Goal: Task Accomplishment & Management: Use online tool/utility

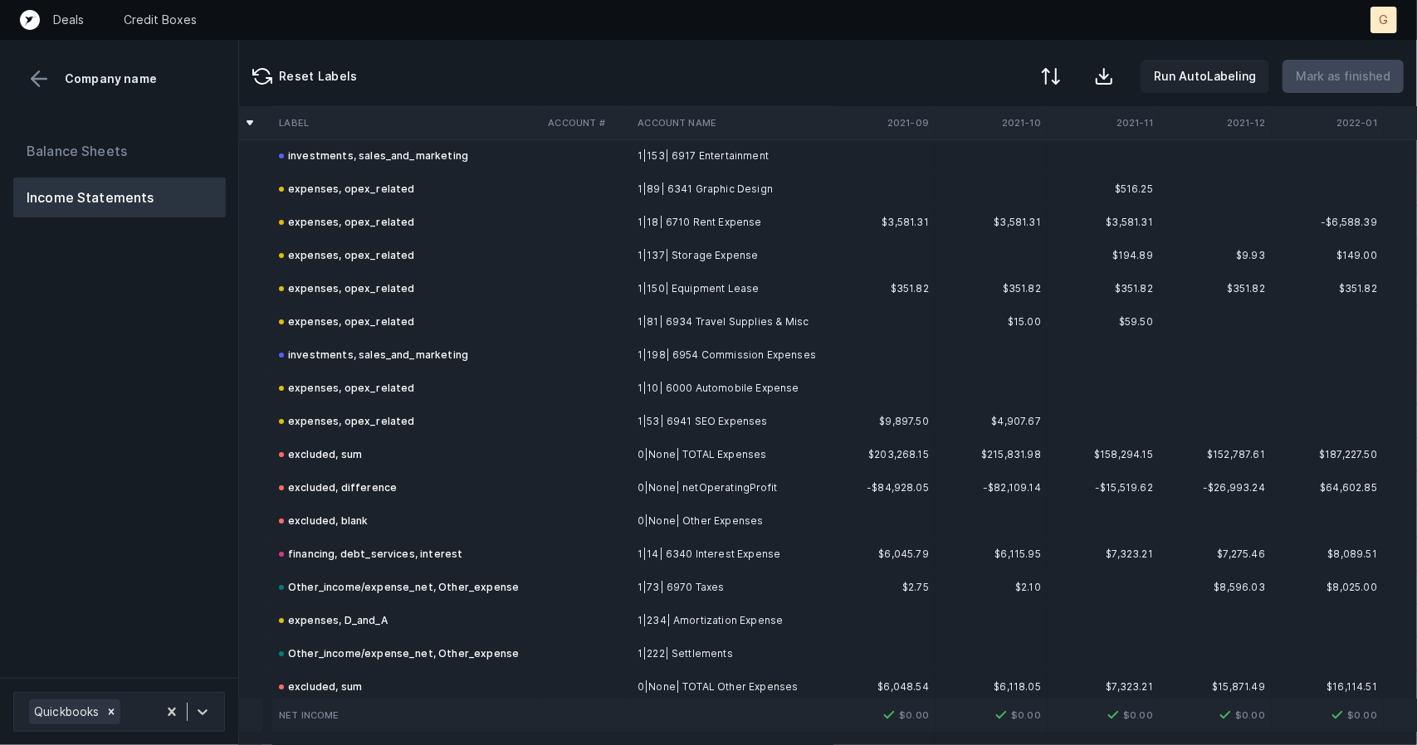
scroll to position [4328, 15]
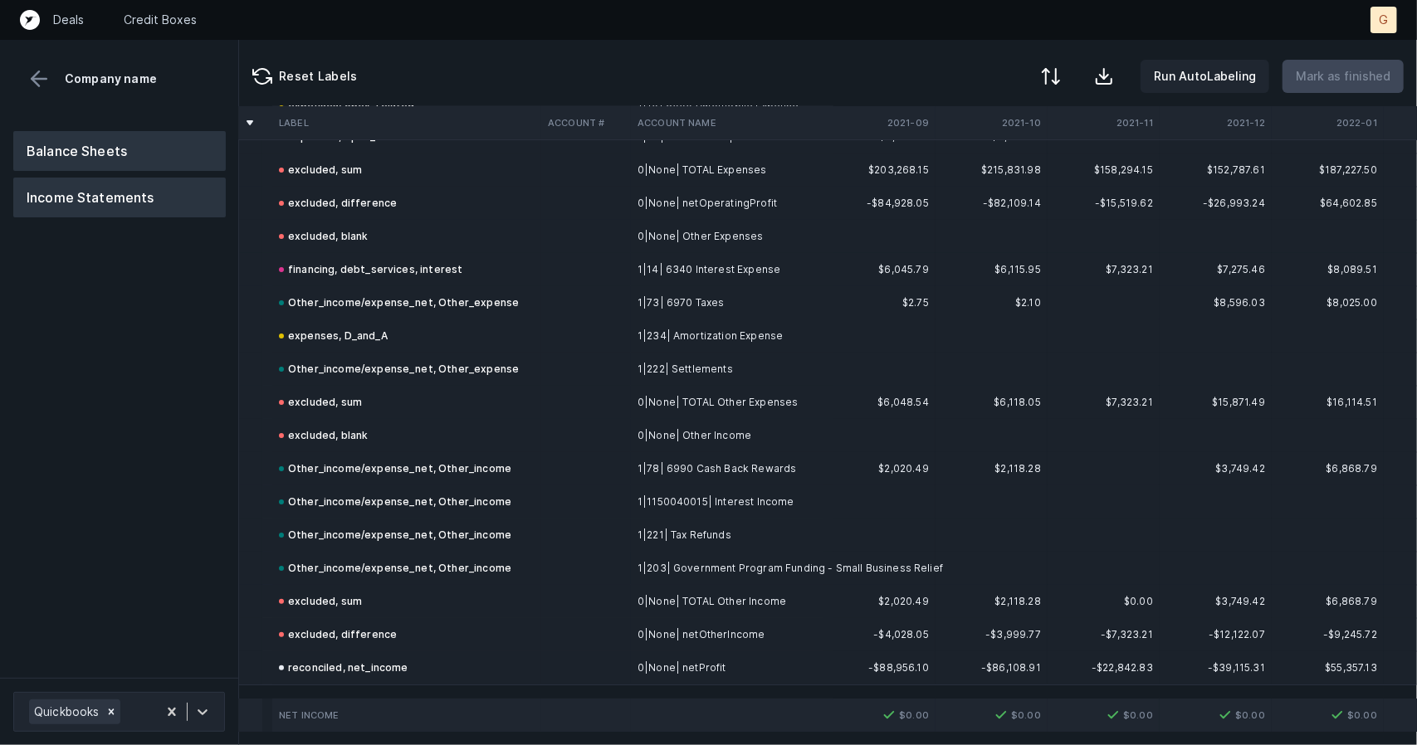
click at [158, 155] on button "Balance Sheets" at bounding box center [119, 151] width 212 height 40
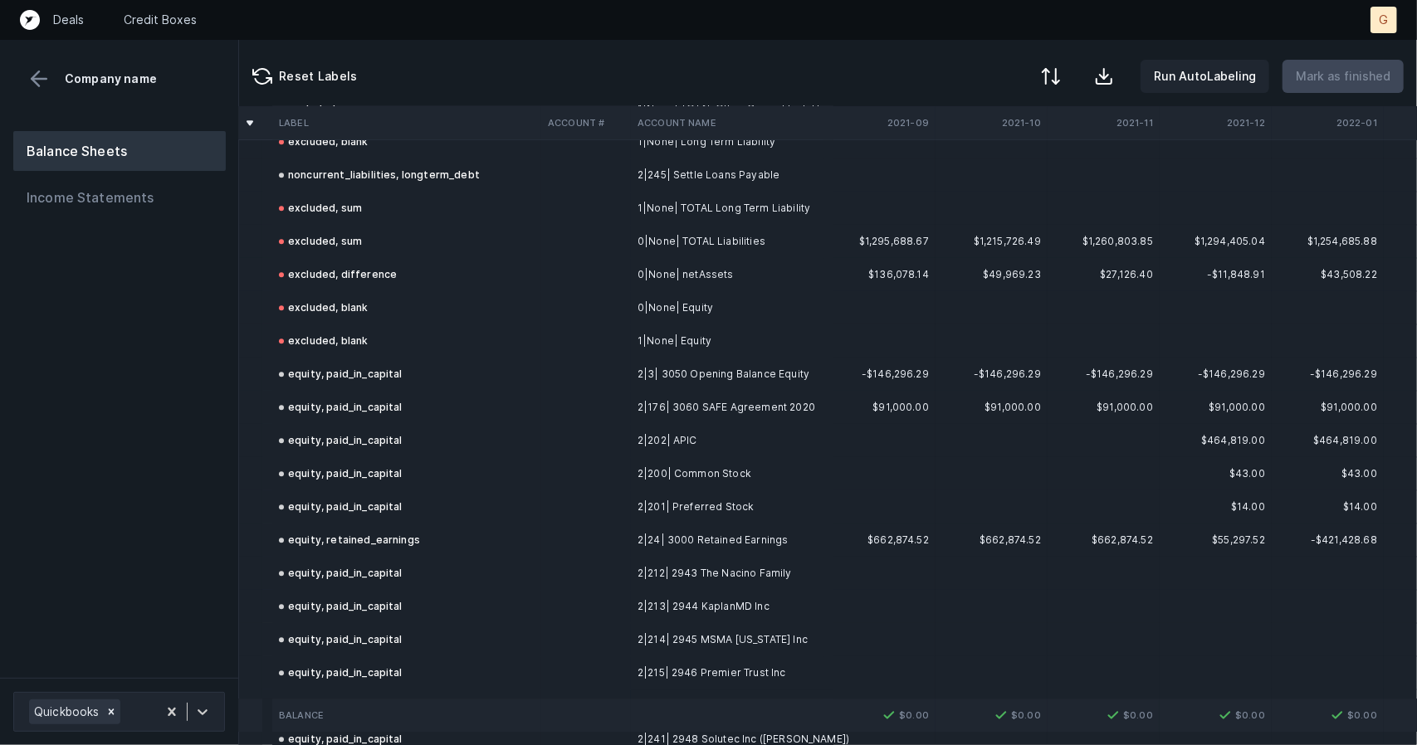
scroll to position [3498, 15]
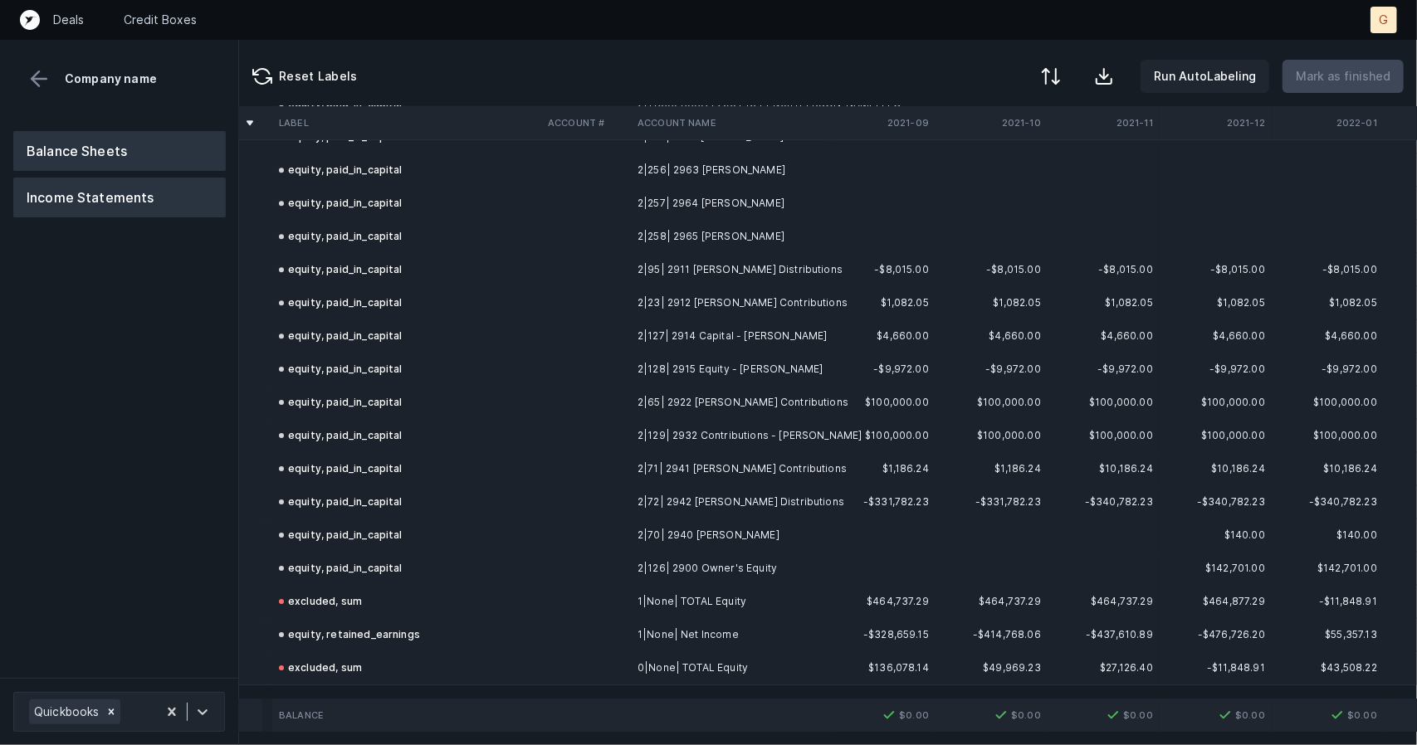
click at [151, 193] on button "Income Statements" at bounding box center [119, 198] width 212 height 40
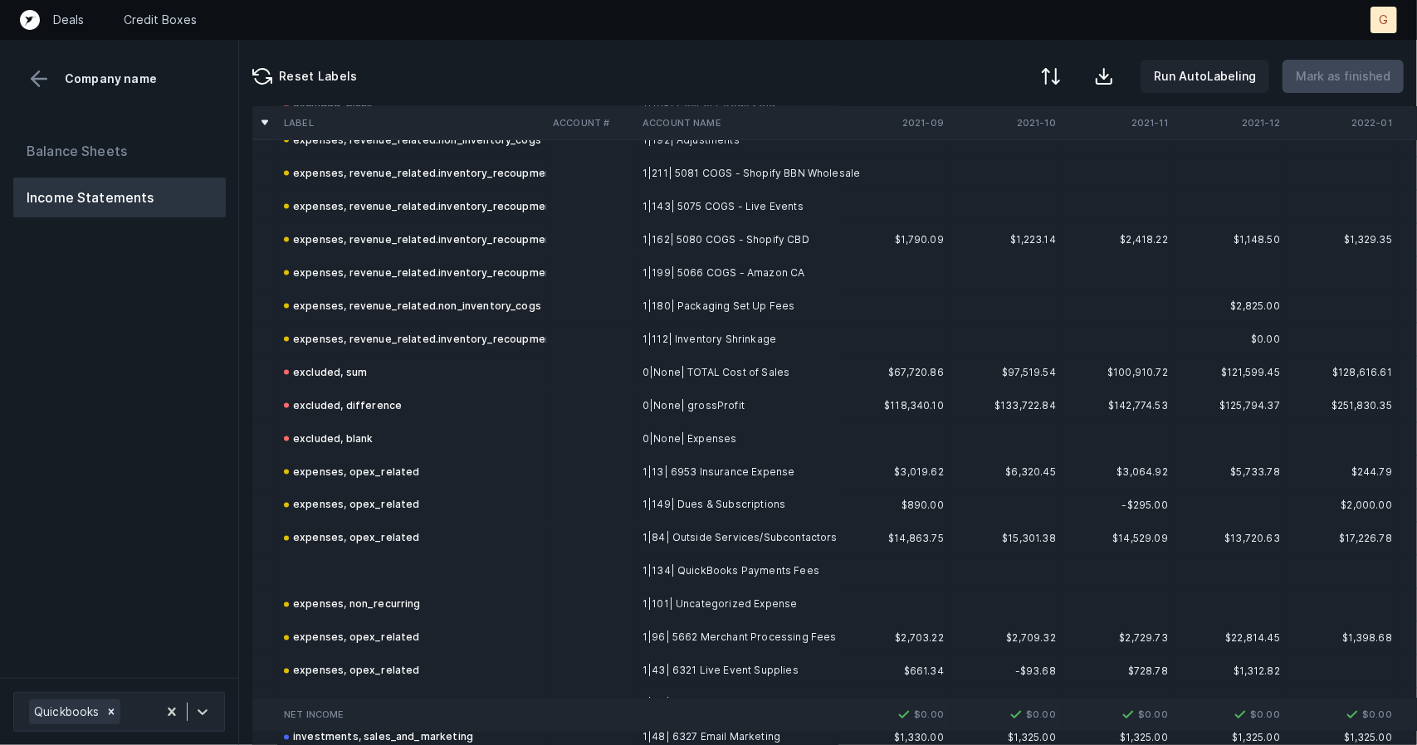
scroll to position [1756, 0]
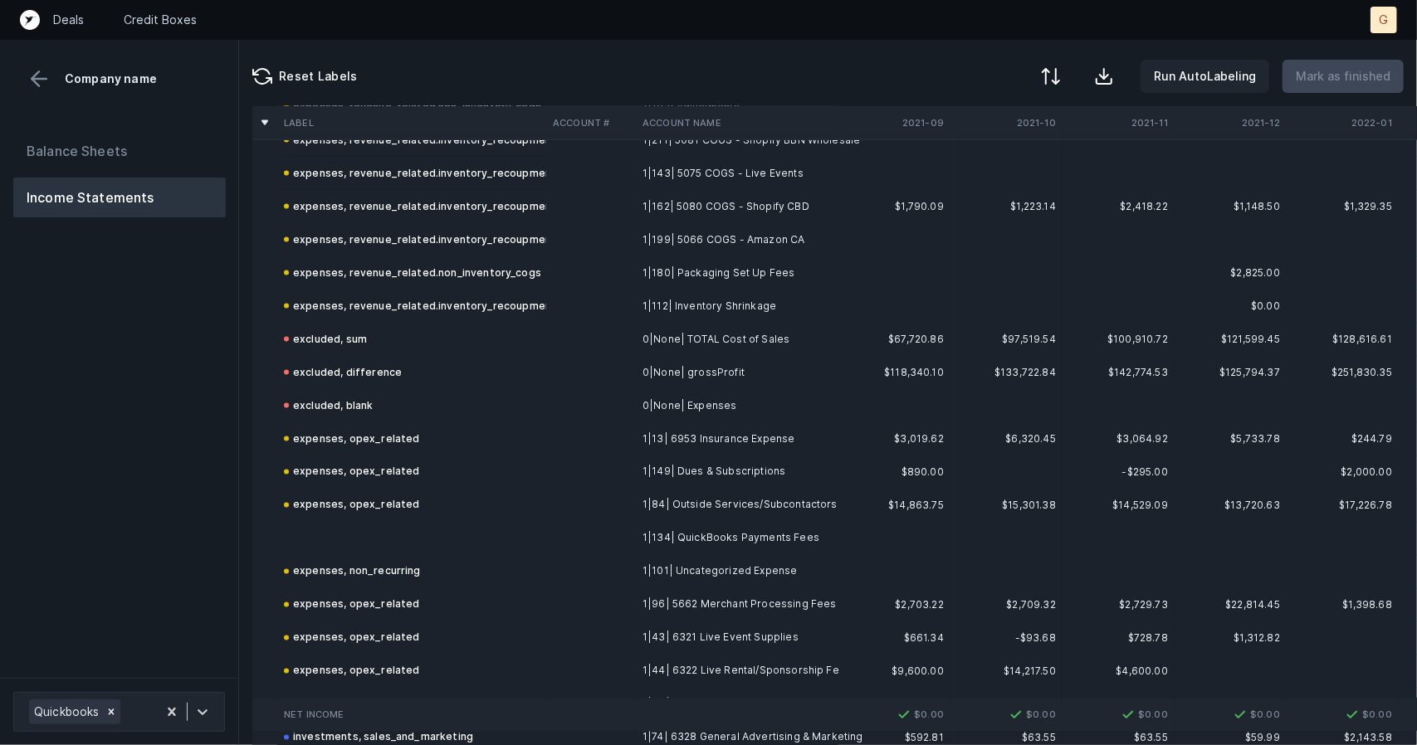
click at [347, 543] on td at bounding box center [411, 538] width 269 height 33
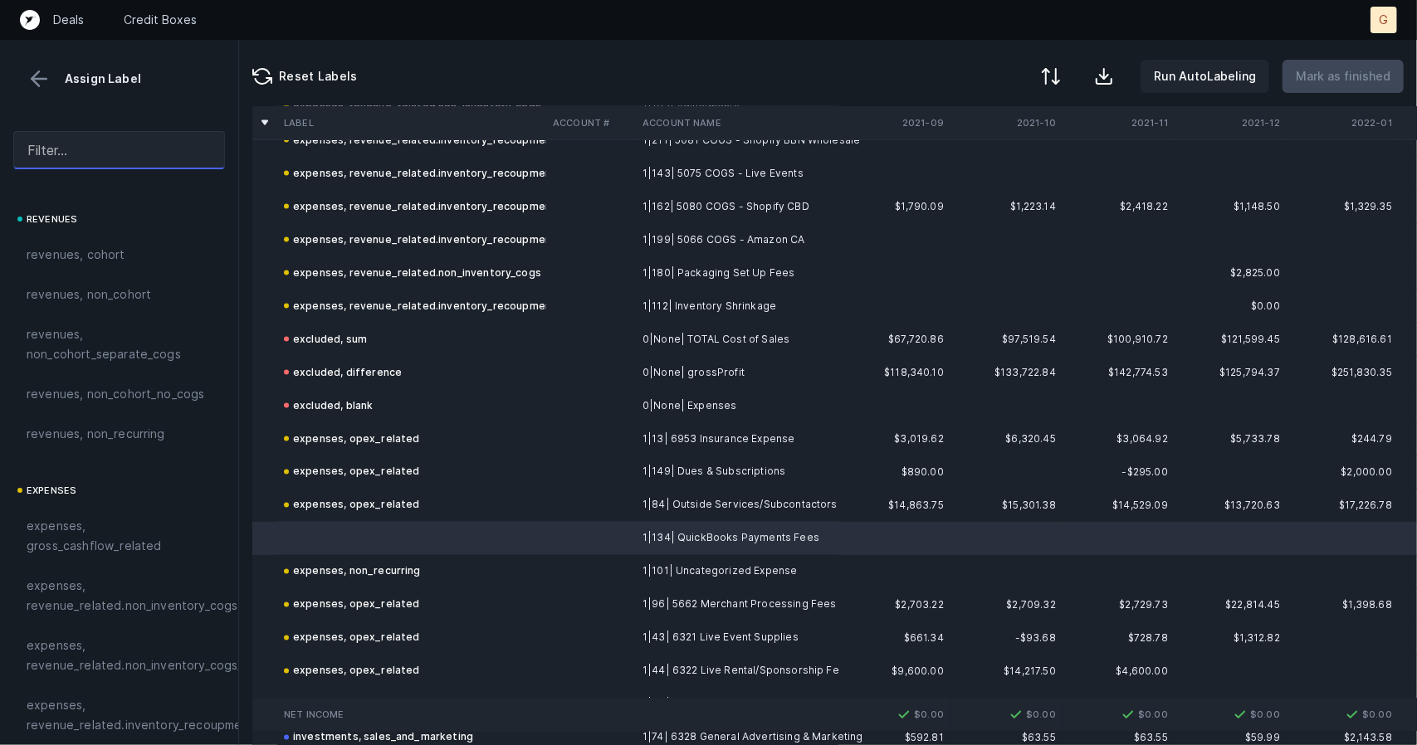
click at [74, 152] on input "text" at bounding box center [119, 150] width 212 height 38
click at [74, 152] on input "o" at bounding box center [119, 150] width 212 height 38
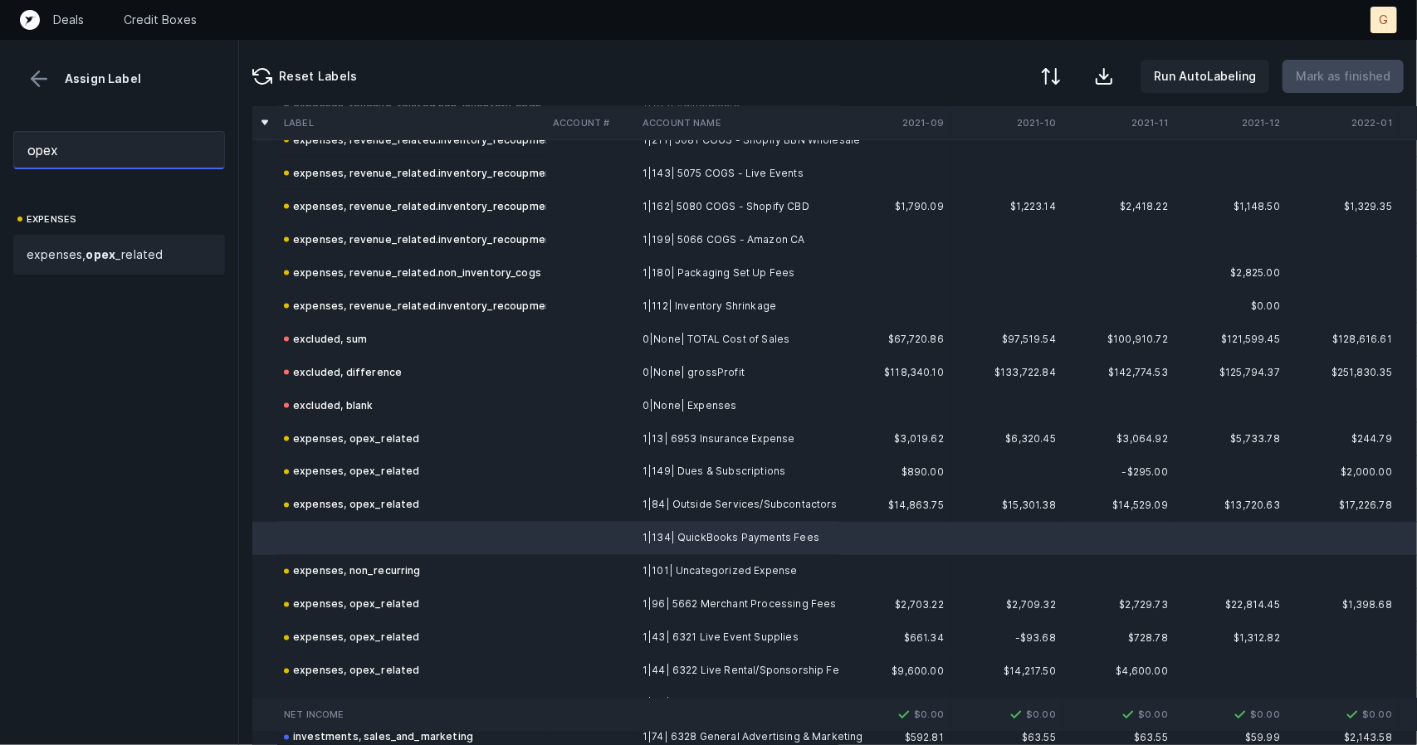
type input "opex"
click at [74, 257] on span "expenses, opex _related" at bounding box center [95, 255] width 136 height 20
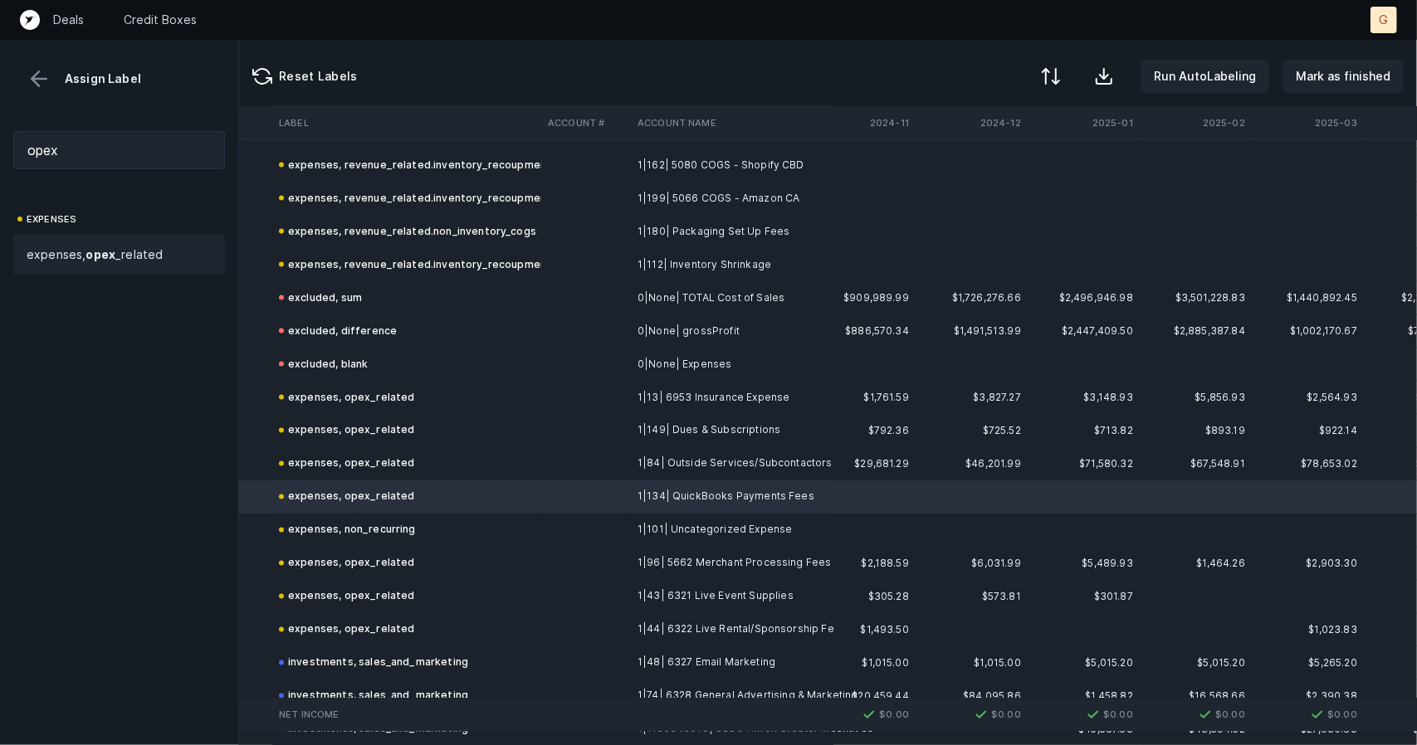
scroll to position [1798, 4812]
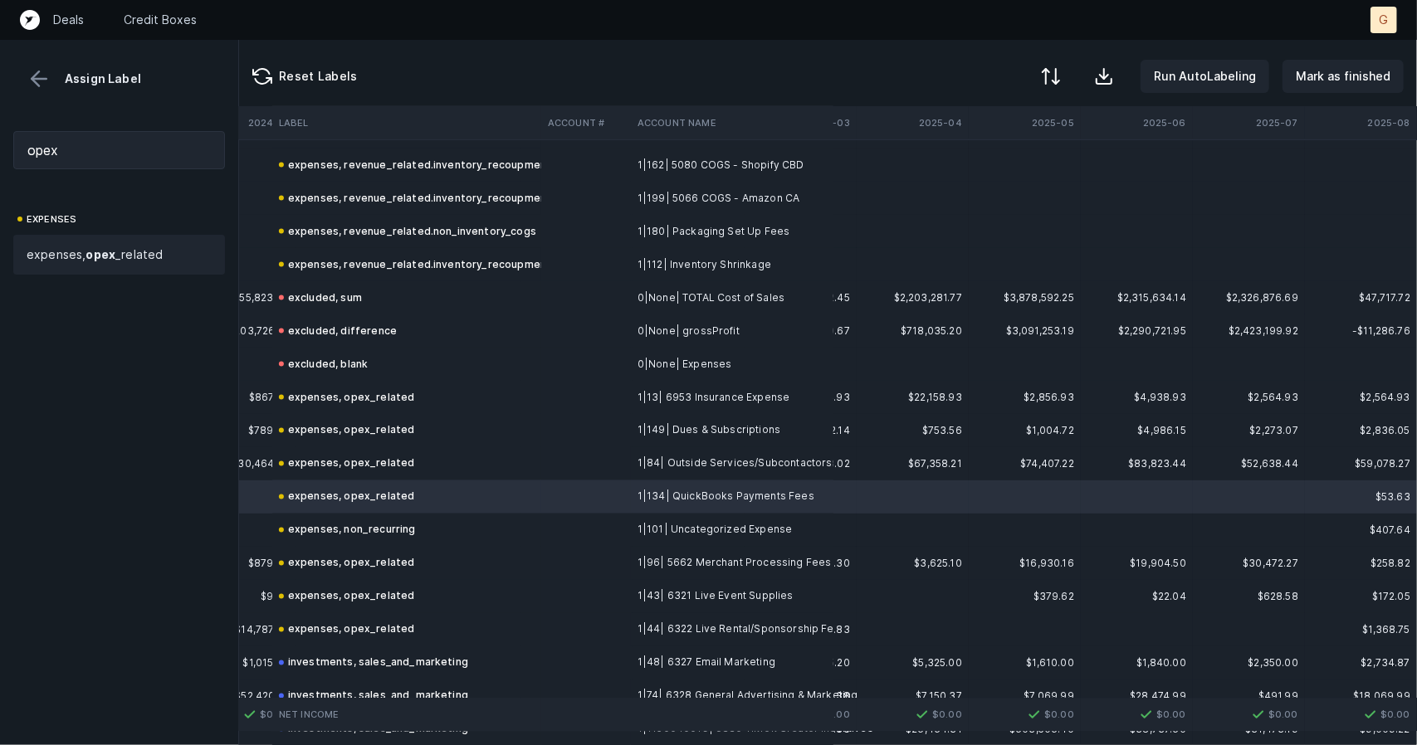
click at [364, 494] on div "expenses, opex_related" at bounding box center [347, 497] width 136 height 20
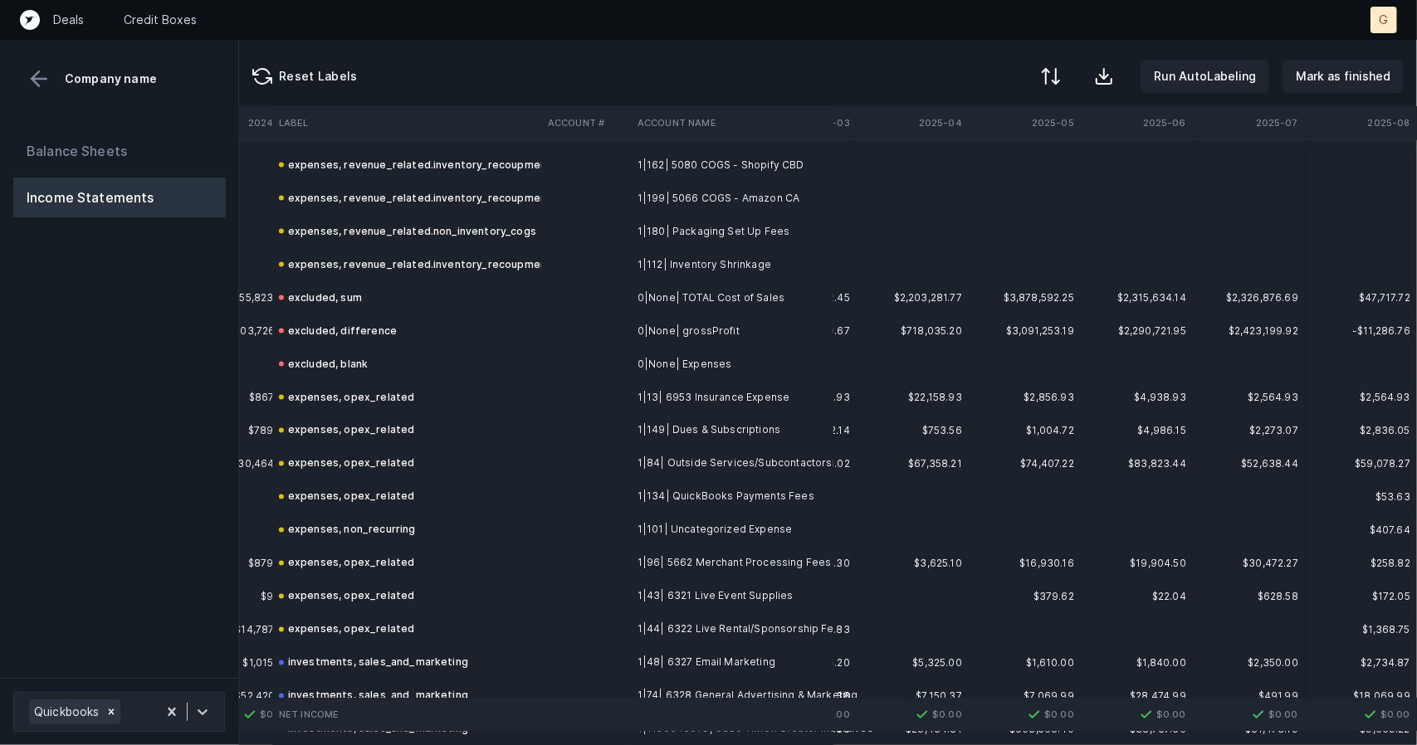
click at [327, 501] on div "expenses, opex_related" at bounding box center [347, 497] width 136 height 20
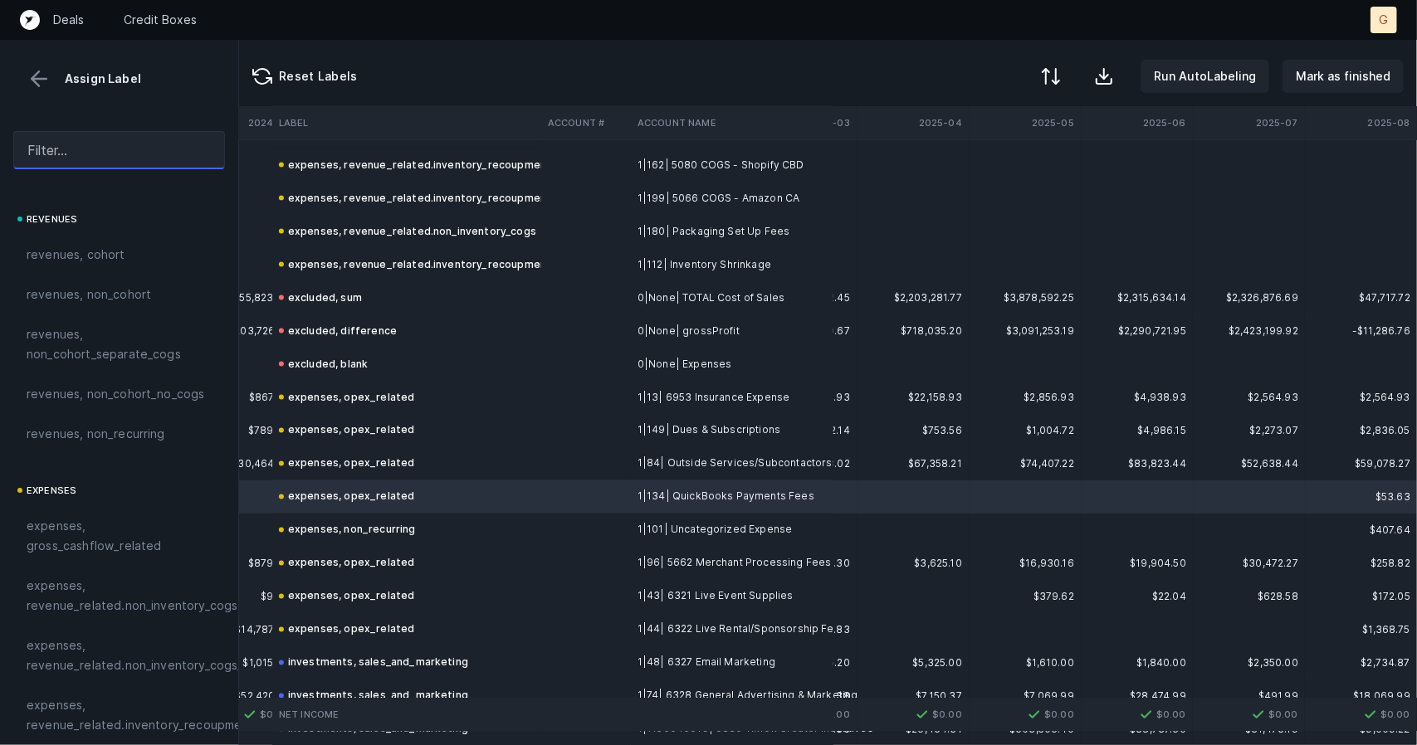
click at [134, 152] on input "text" at bounding box center [119, 150] width 212 height 38
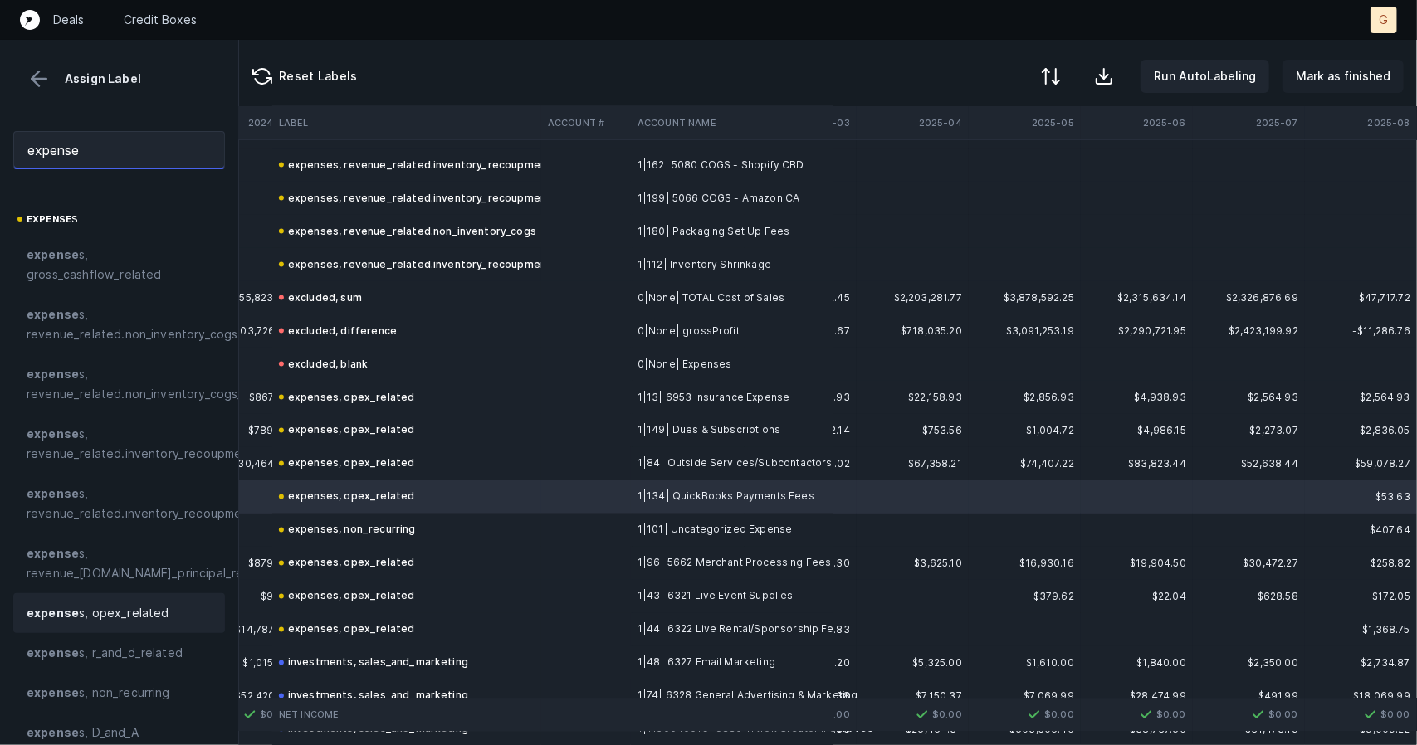
type input "expense"
click at [1326, 71] on p "Mark as finished" at bounding box center [1343, 76] width 95 height 20
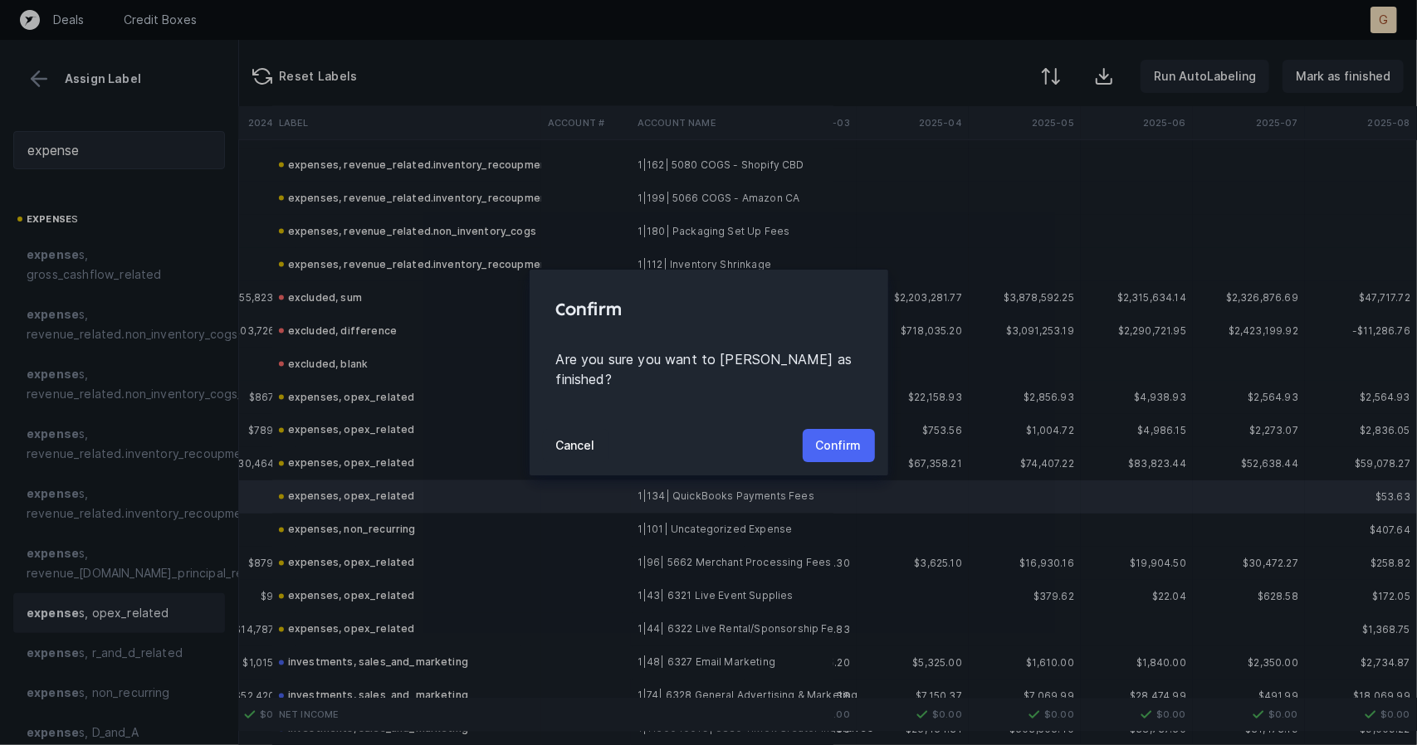
click at [853, 436] on p "Confirm" at bounding box center [839, 446] width 46 height 20
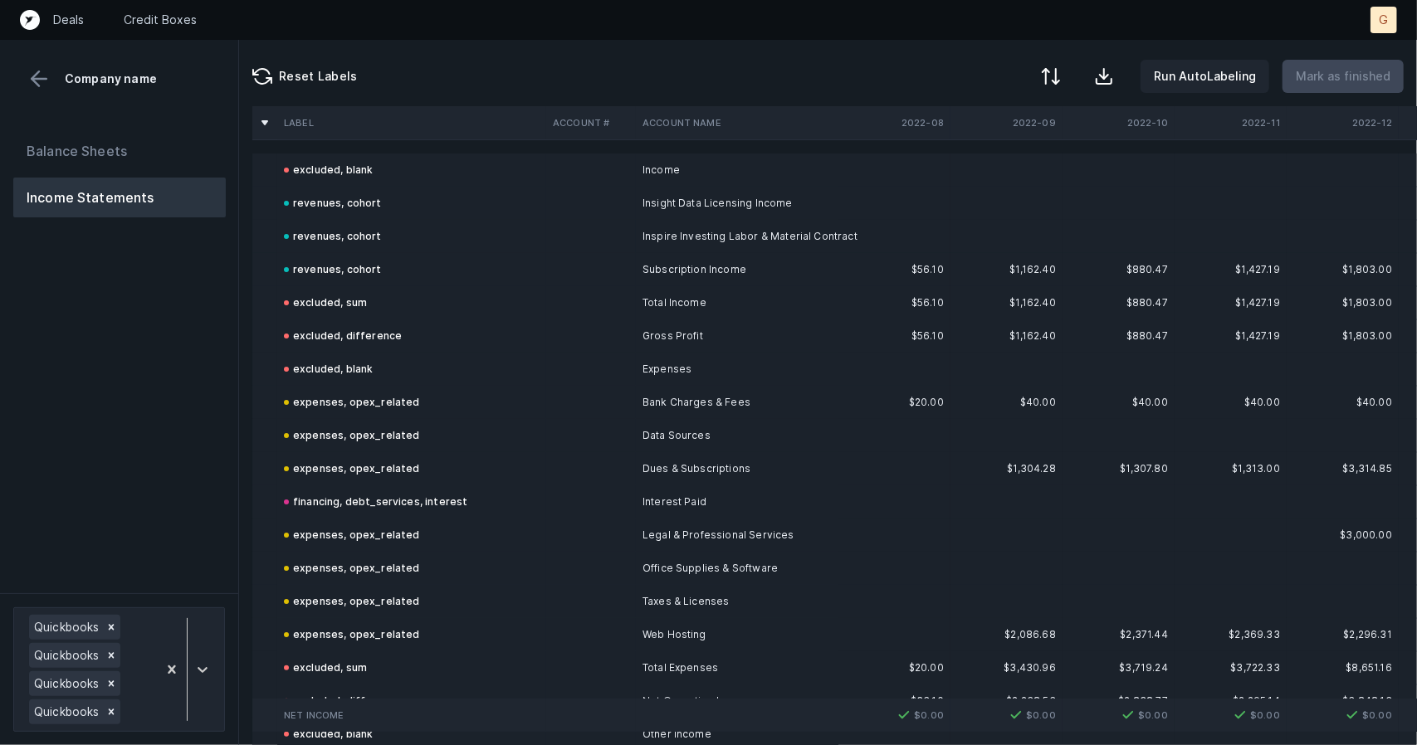
click at [153, 172] on div "Balance Sheets Income Statements" at bounding box center [119, 174] width 212 height 86
click at [158, 140] on button "Balance Sheets" at bounding box center [119, 151] width 212 height 40
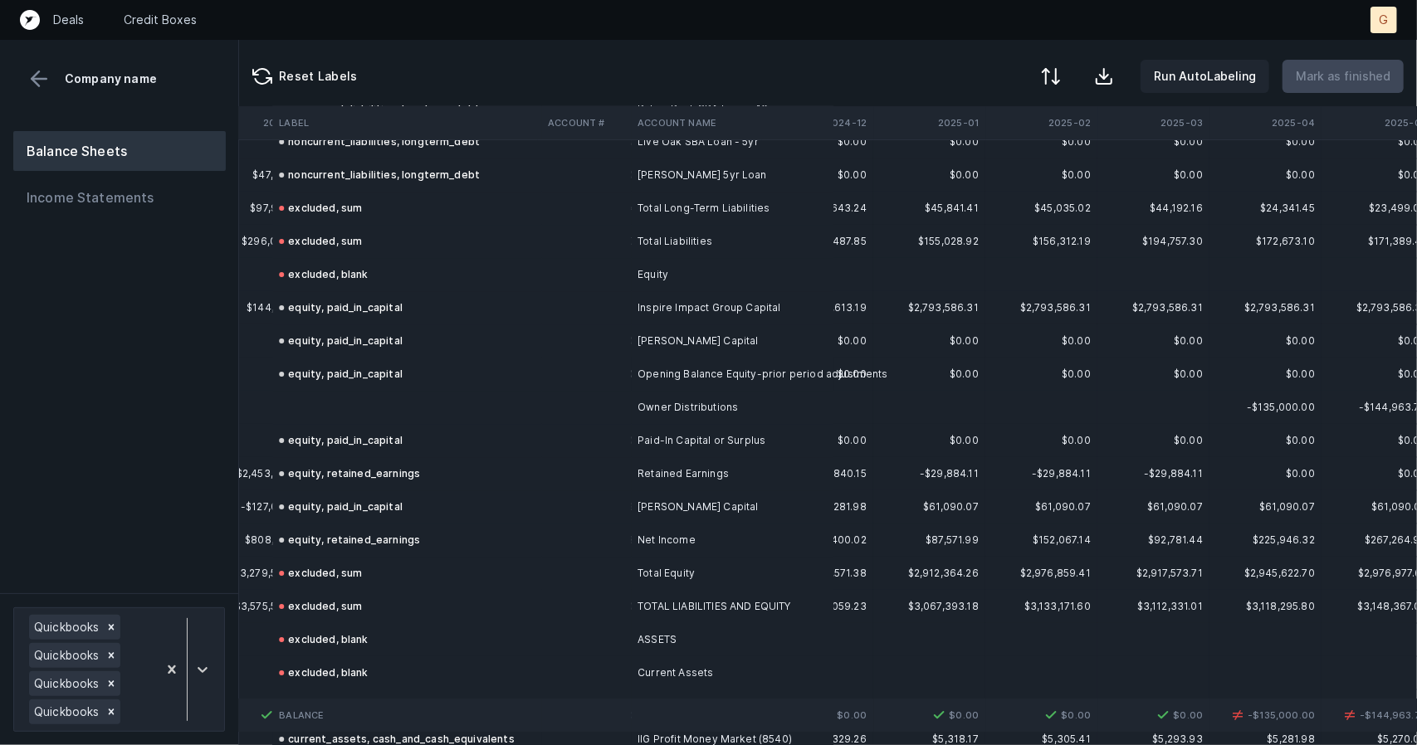
scroll to position [3745, 3215]
click at [328, 406] on td at bounding box center [406, 409] width 269 height 33
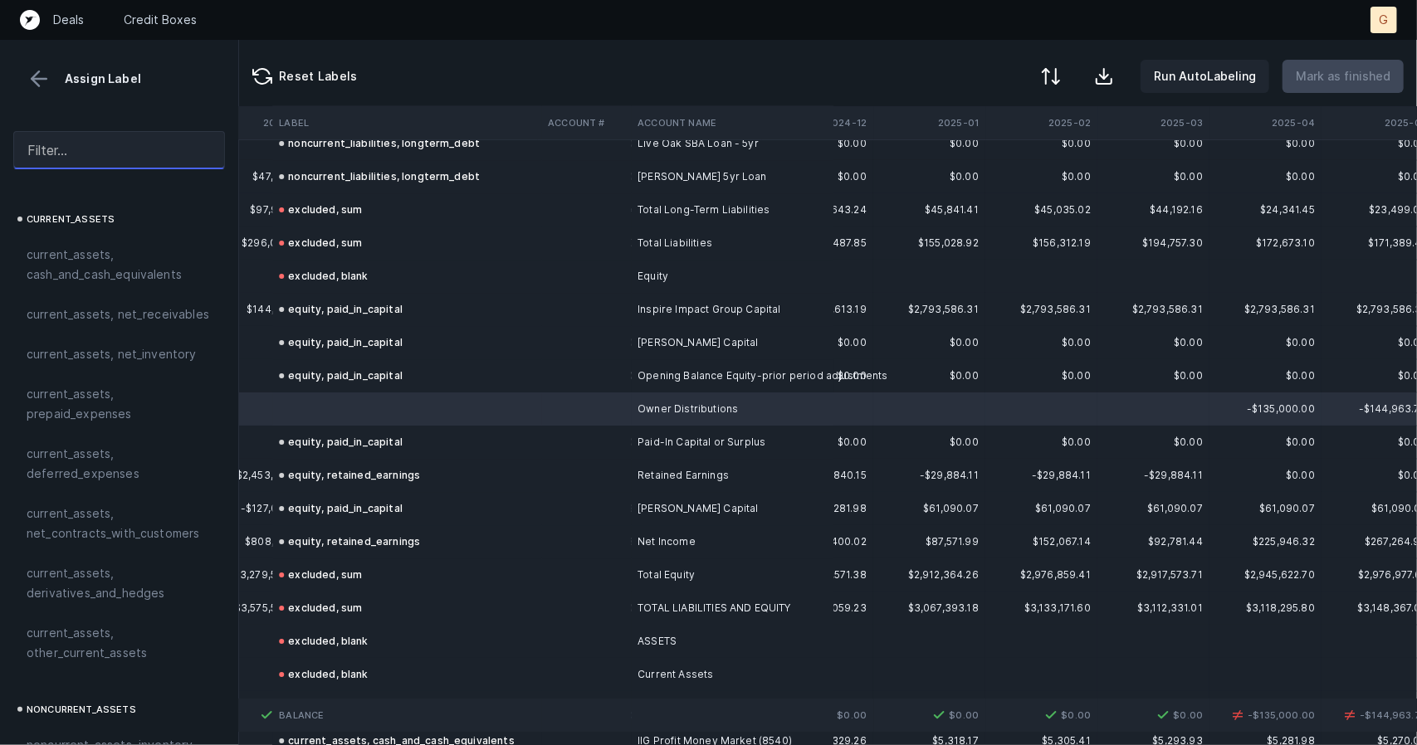
click at [109, 140] on input "text" at bounding box center [119, 150] width 212 height 38
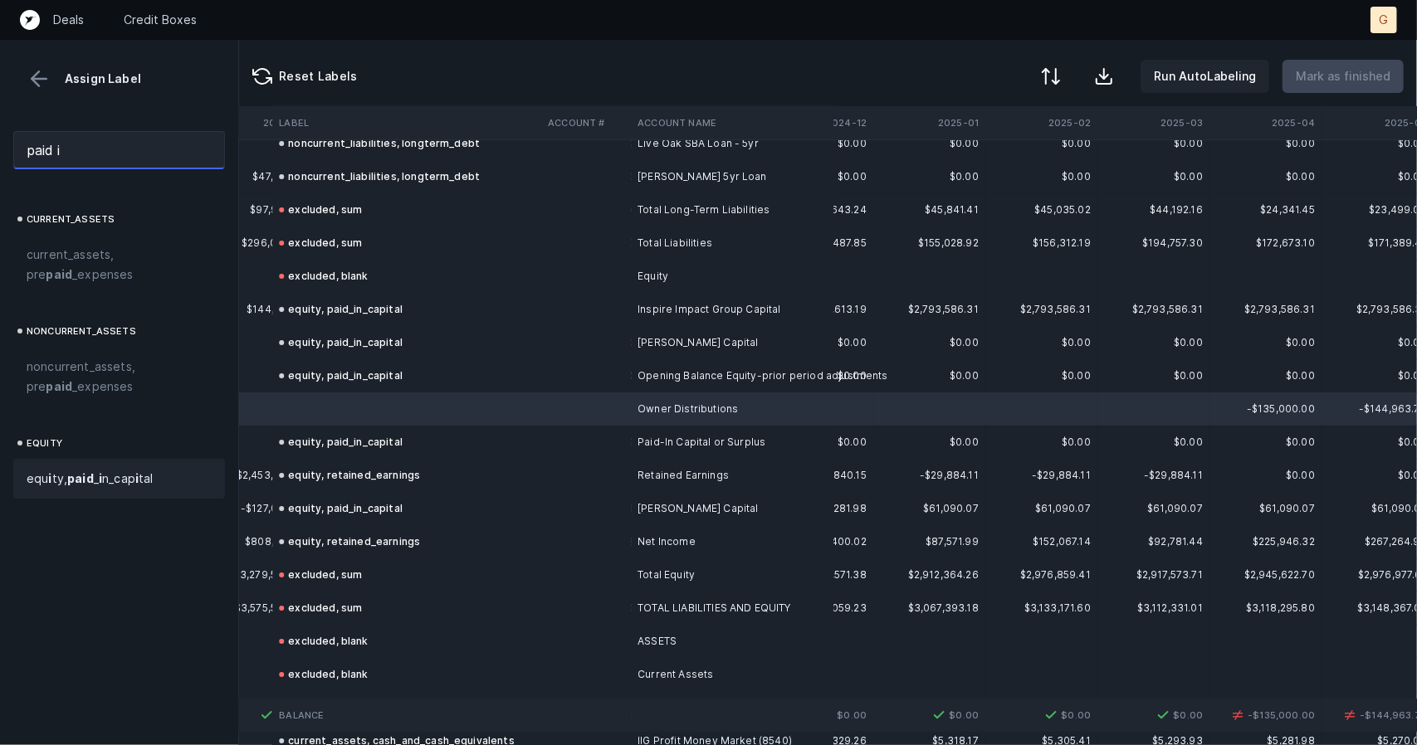
type input "paid i"
click at [100, 465] on div "equ i ty, paid _ i n_cap i tal" at bounding box center [119, 479] width 212 height 40
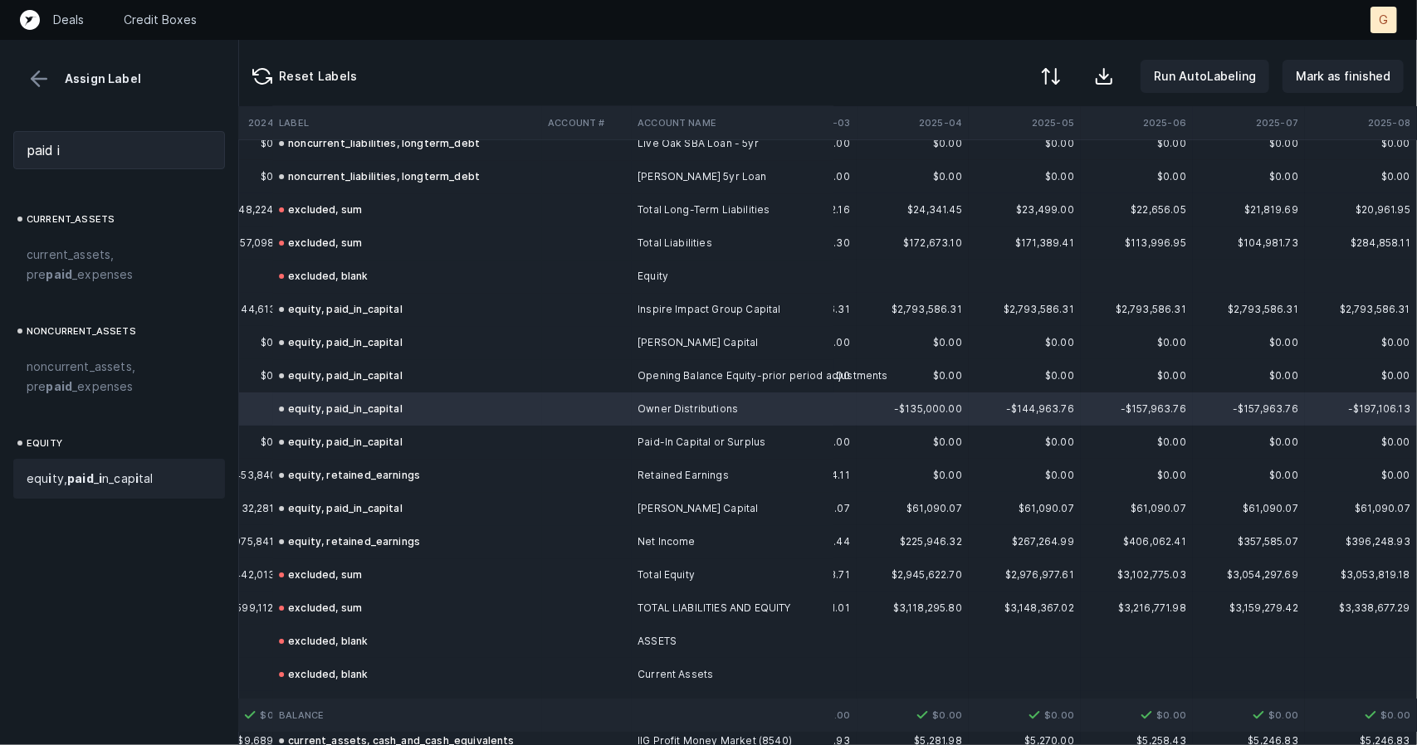
scroll to position [3647, 3580]
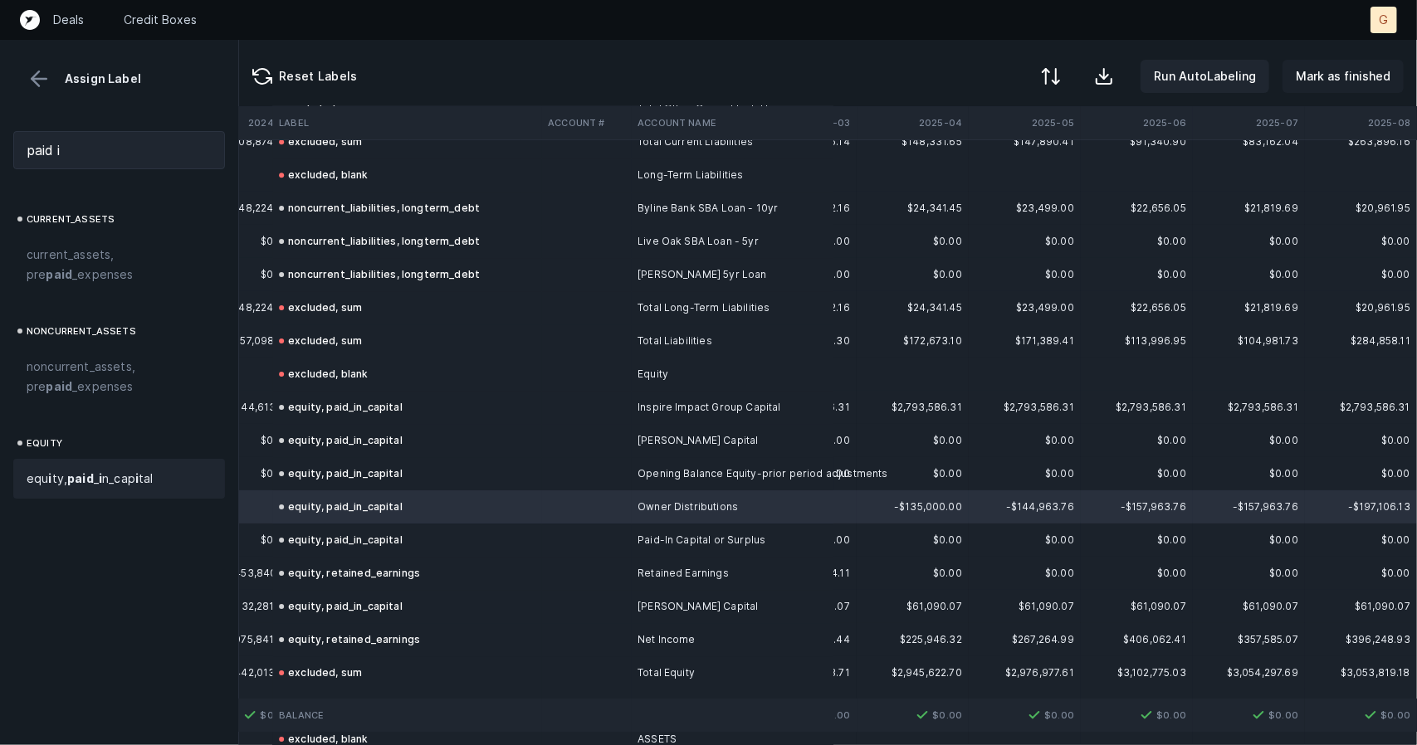
click at [1353, 74] on p "Mark as finished" at bounding box center [1343, 76] width 95 height 20
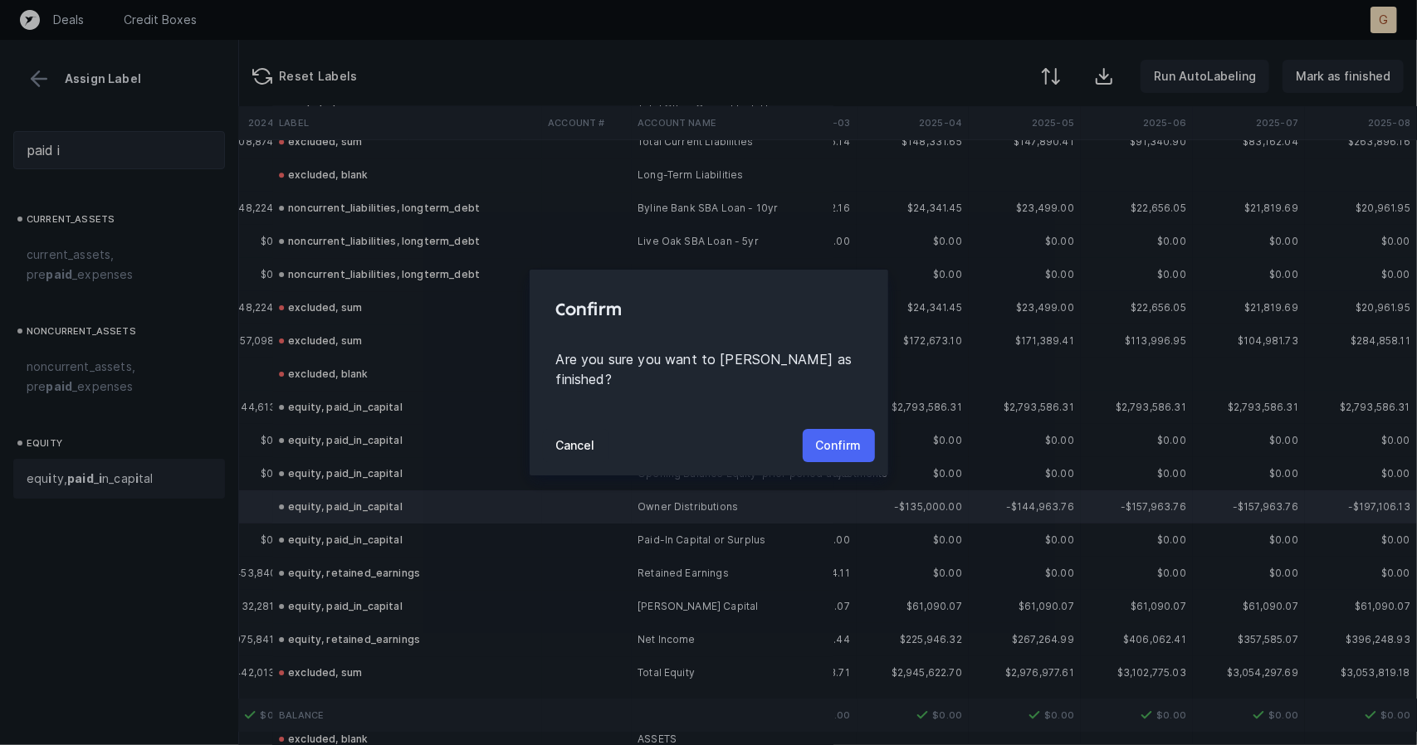
click at [838, 437] on p "Confirm" at bounding box center [839, 446] width 46 height 20
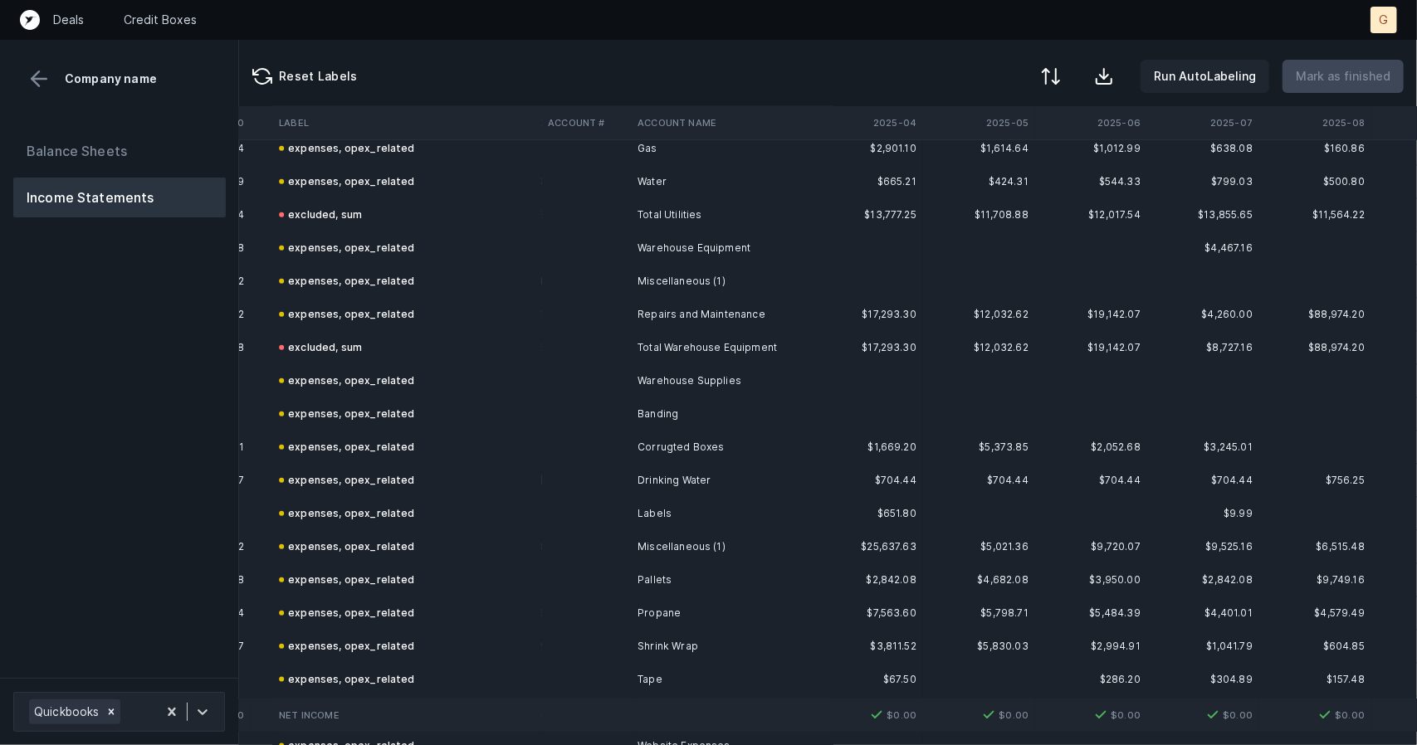
scroll to position [5888, 3501]
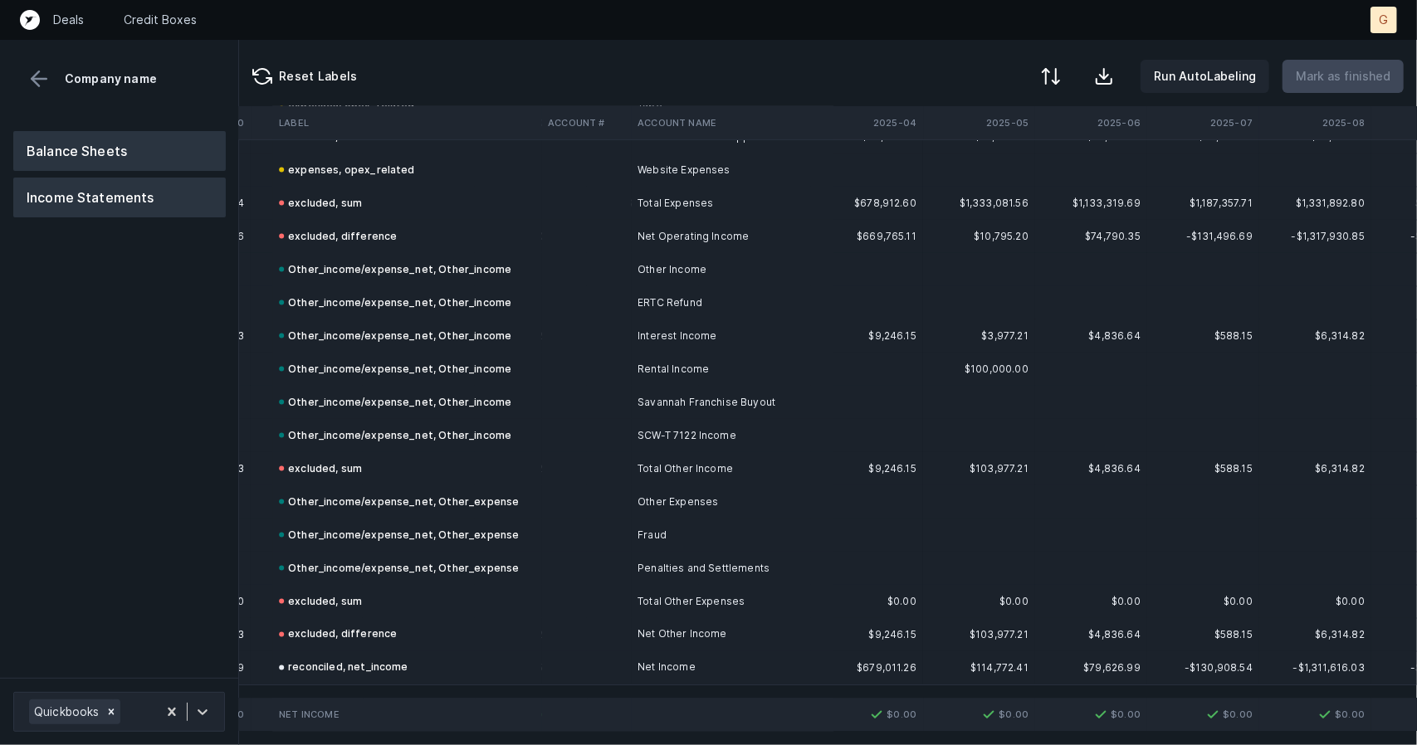
click at [136, 160] on button "Balance Sheets" at bounding box center [119, 151] width 212 height 40
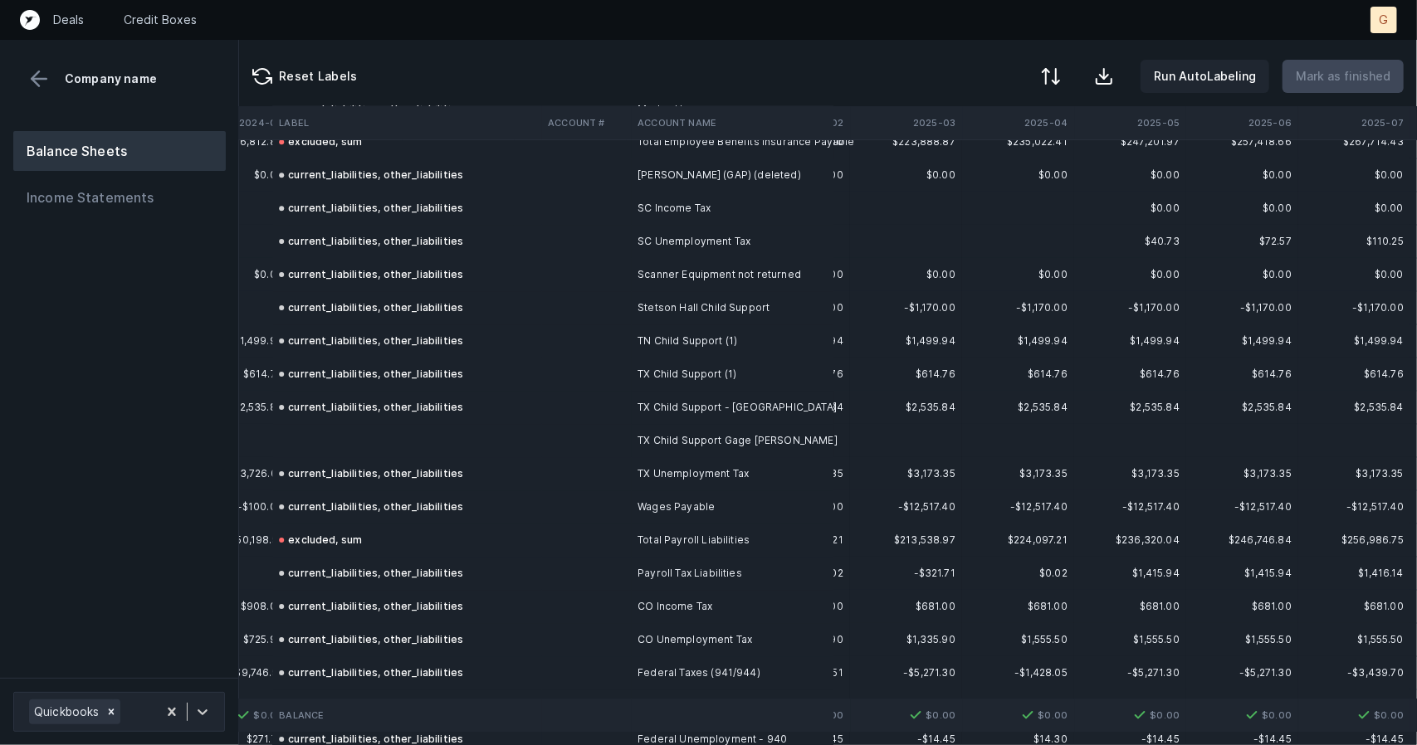
scroll to position [3662, 3342]
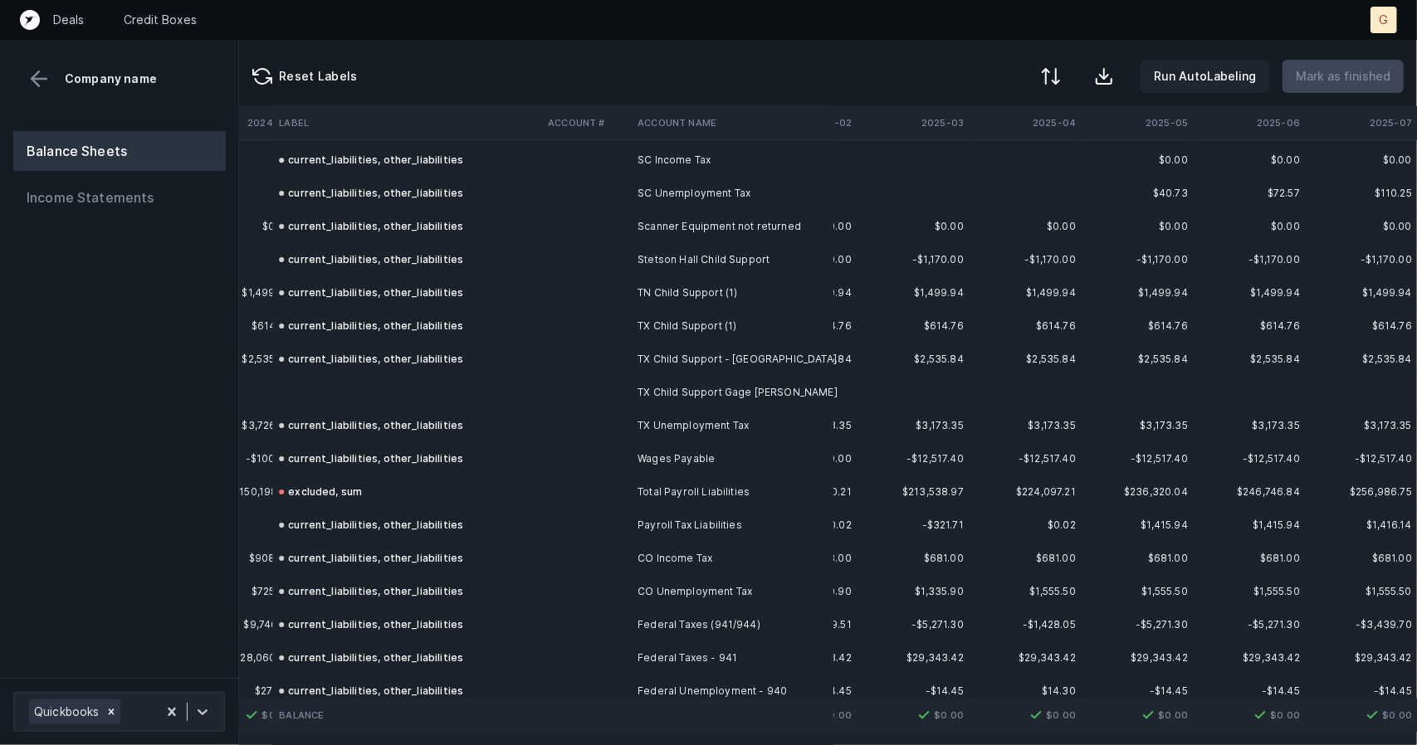
click at [357, 392] on td at bounding box center [406, 392] width 269 height 33
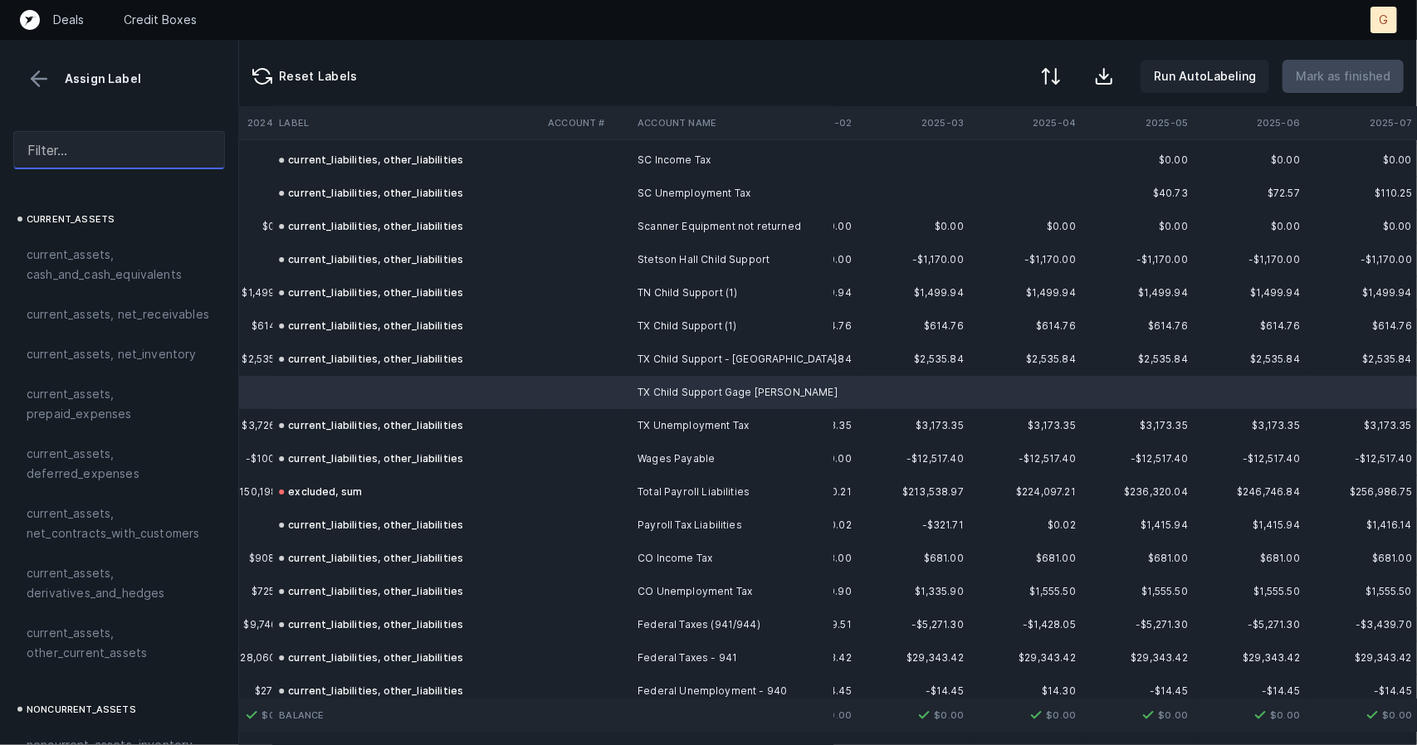
click at [63, 151] on input "text" at bounding box center [119, 150] width 212 height 38
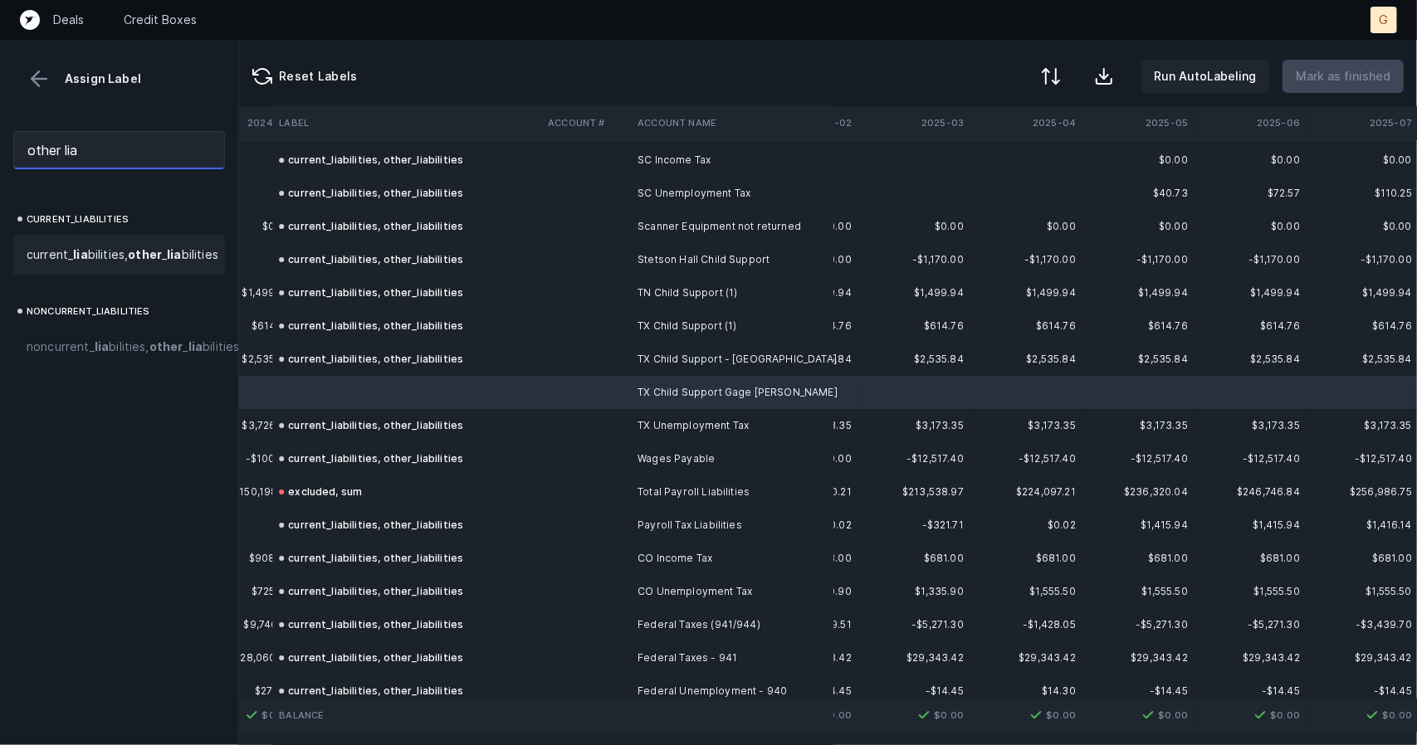
type input "other lia"
click at [85, 242] on div "current_ lia bilities, other _ lia bilities" at bounding box center [119, 255] width 212 height 40
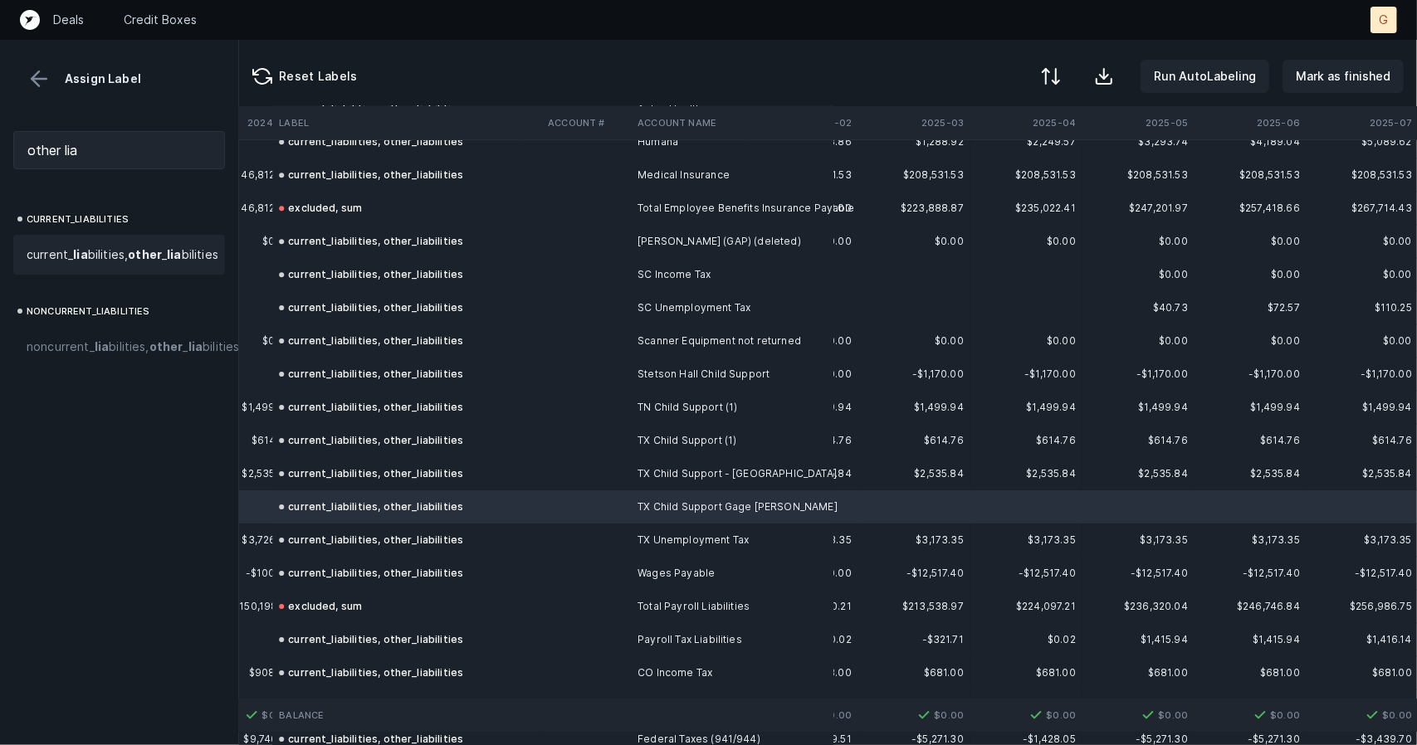
scroll to position [3548, 3580]
click at [1360, 77] on p "Mark as finished" at bounding box center [1343, 76] width 95 height 20
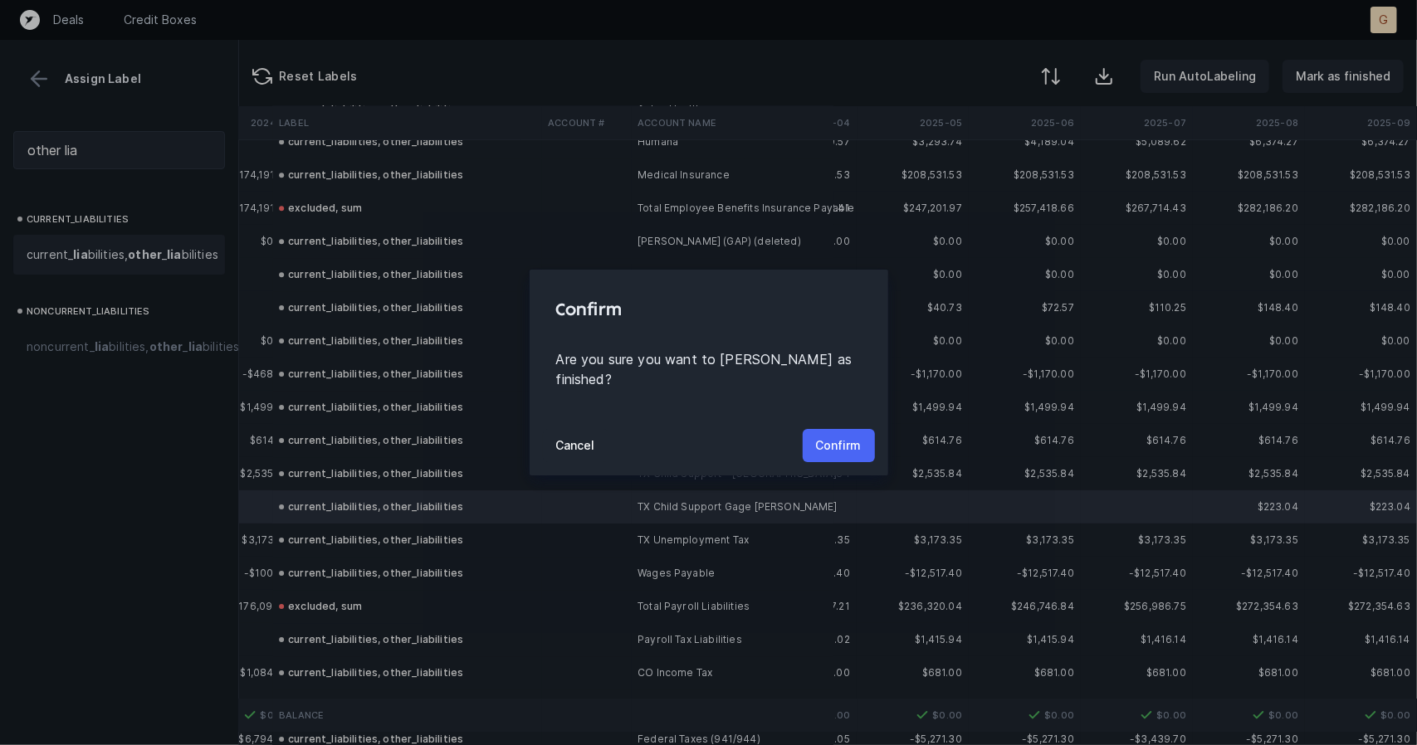
click at [837, 442] on p "Confirm" at bounding box center [839, 446] width 46 height 20
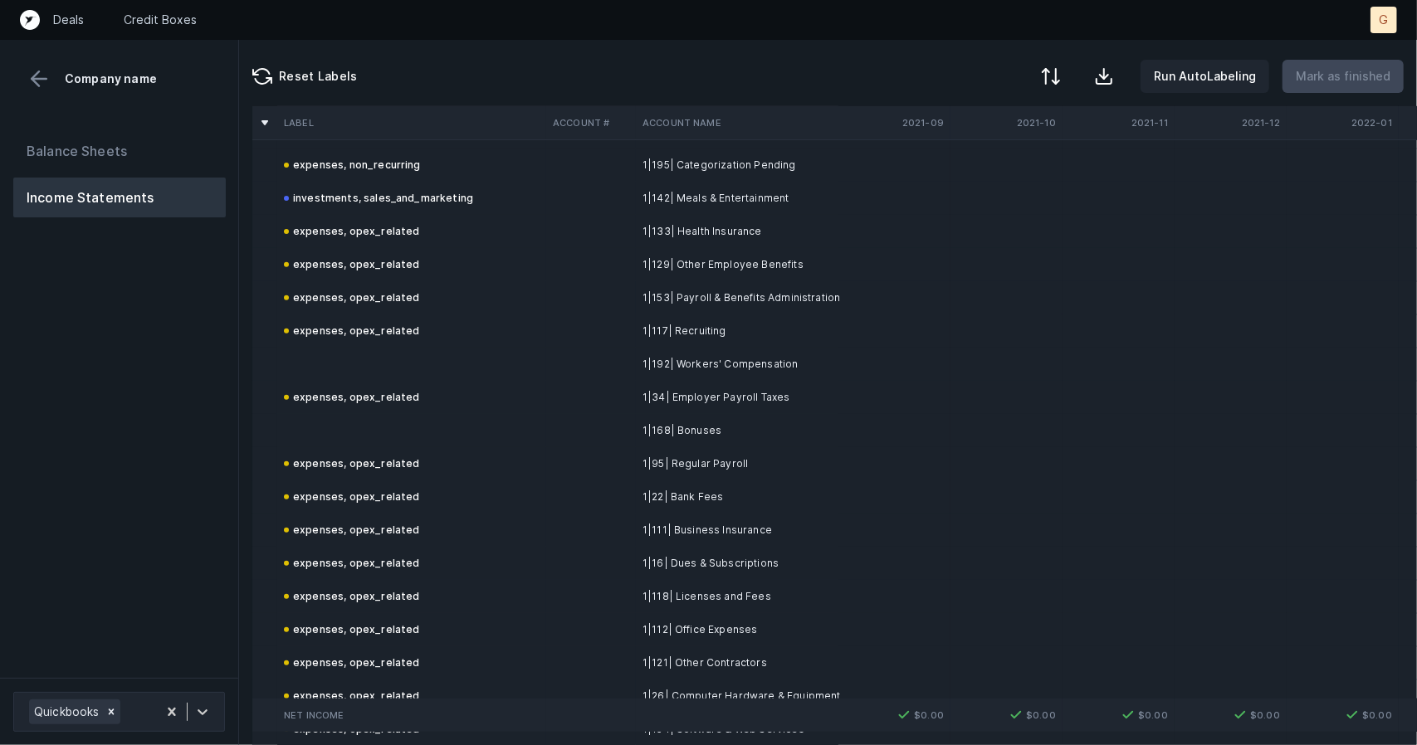
scroll to position [371, 0]
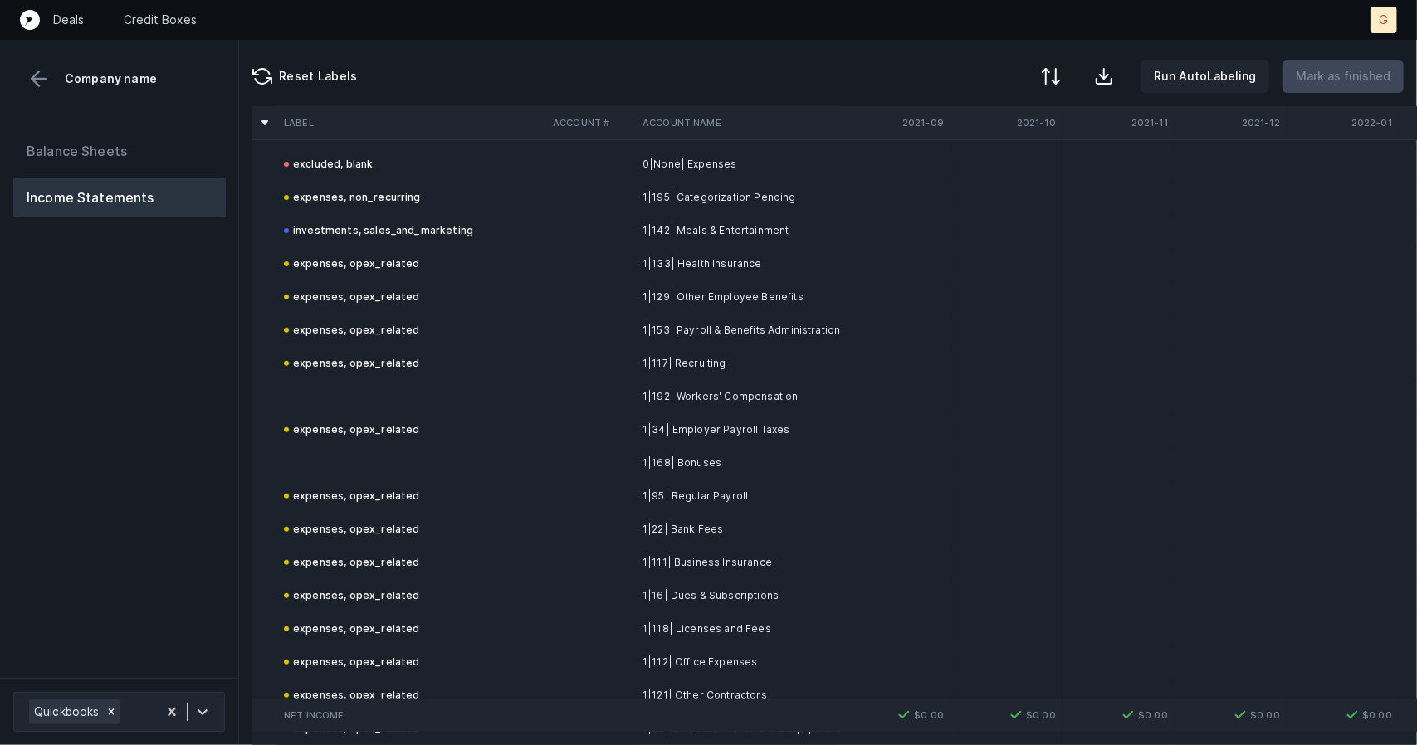
click at [369, 403] on td at bounding box center [411, 396] width 269 height 33
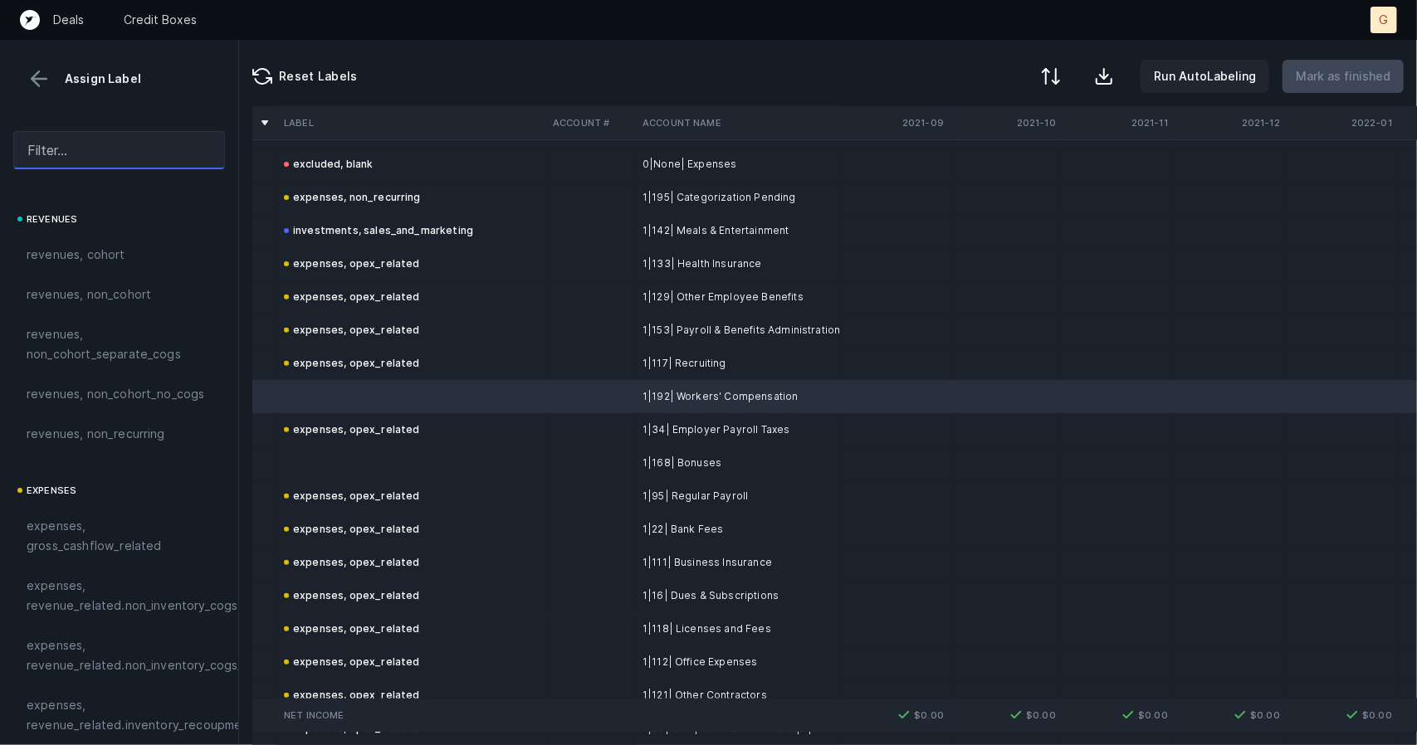
click at [80, 150] on input "text" at bounding box center [119, 150] width 212 height 38
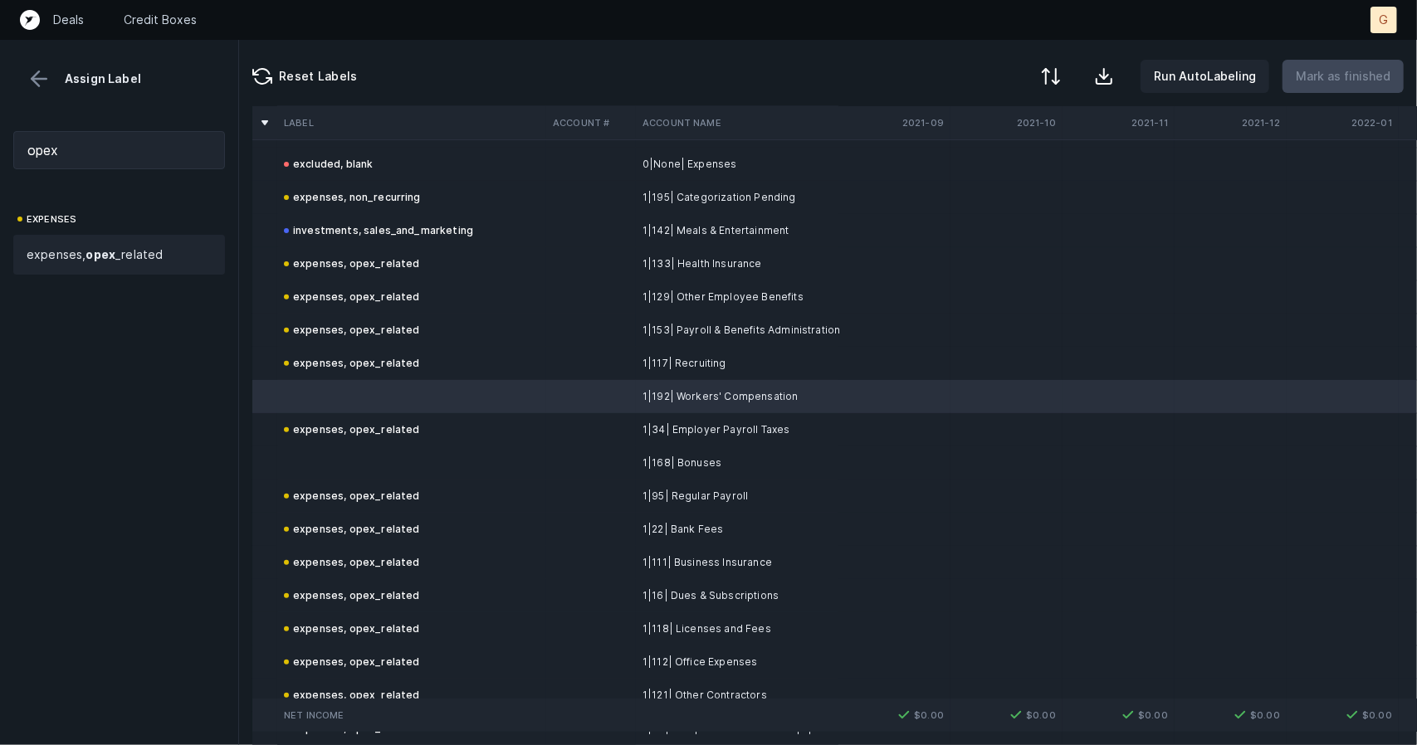
click at [81, 258] on span "expenses, opex _related" at bounding box center [95, 255] width 136 height 20
click at [332, 461] on td at bounding box center [411, 463] width 269 height 33
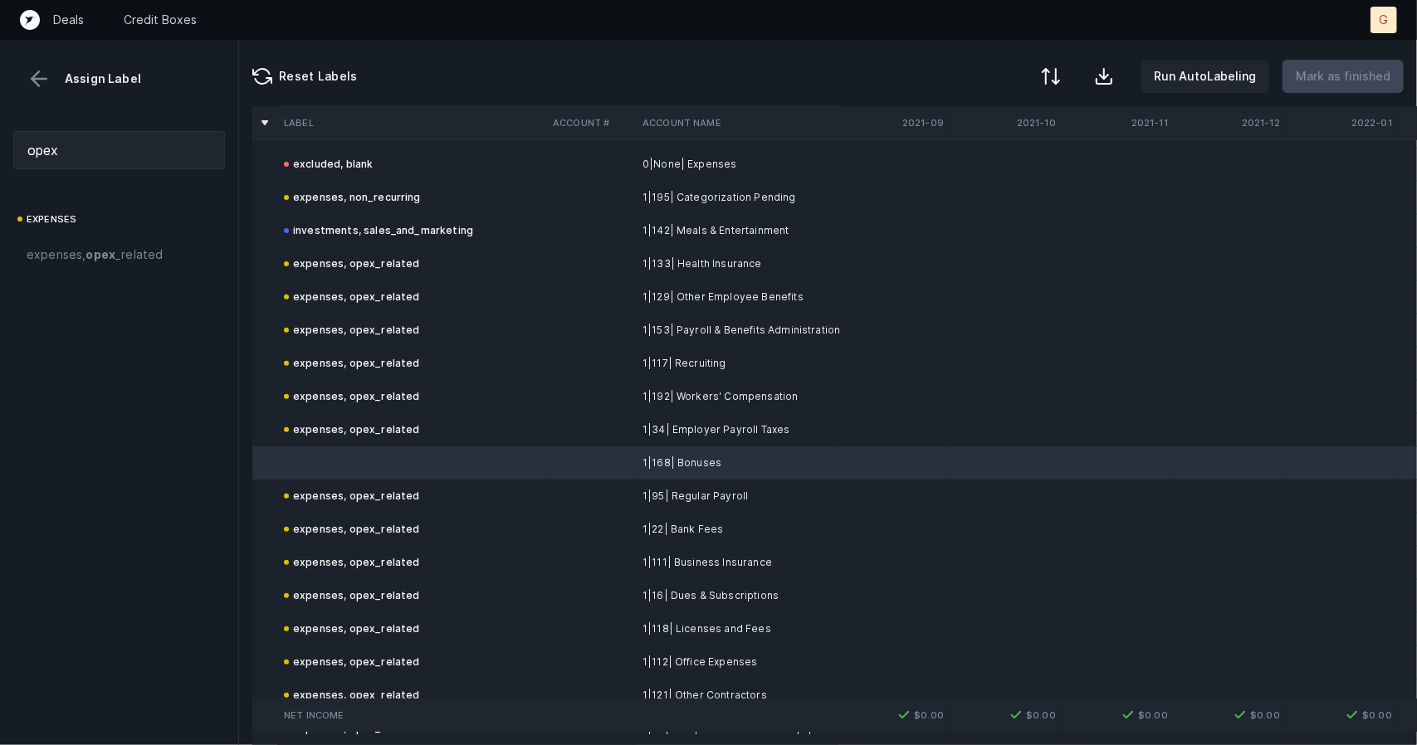
click at [90, 255] on strong "opex" at bounding box center [100, 254] width 30 height 14
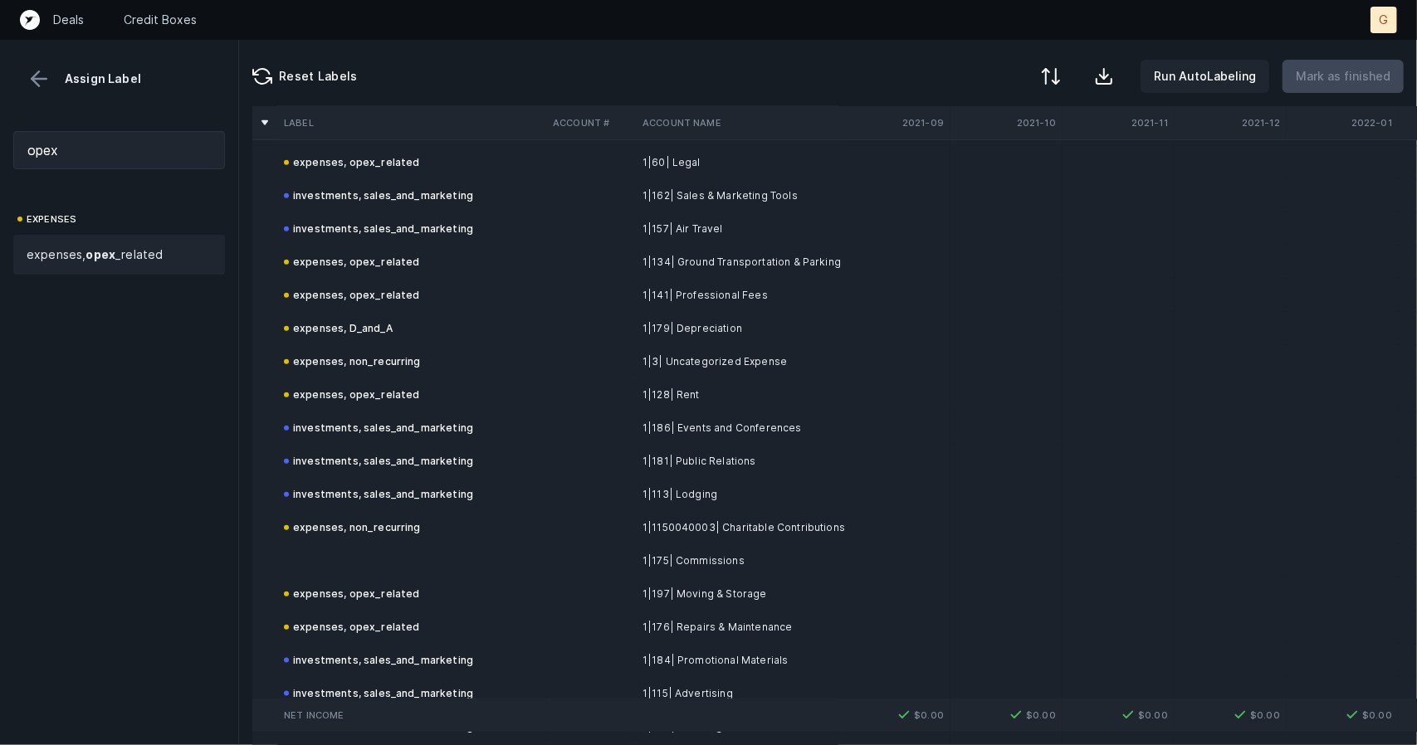
scroll to position [1193, 0]
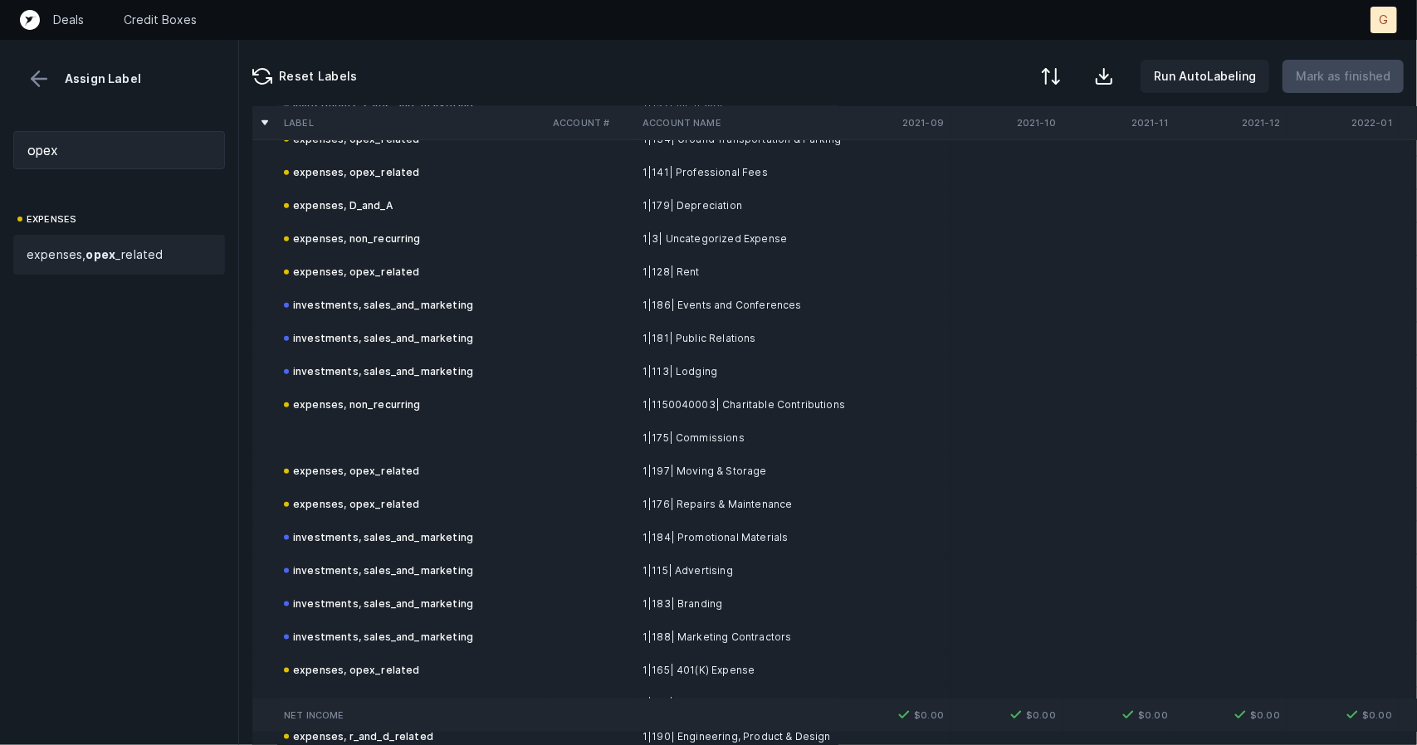
click at [337, 437] on td at bounding box center [411, 438] width 269 height 33
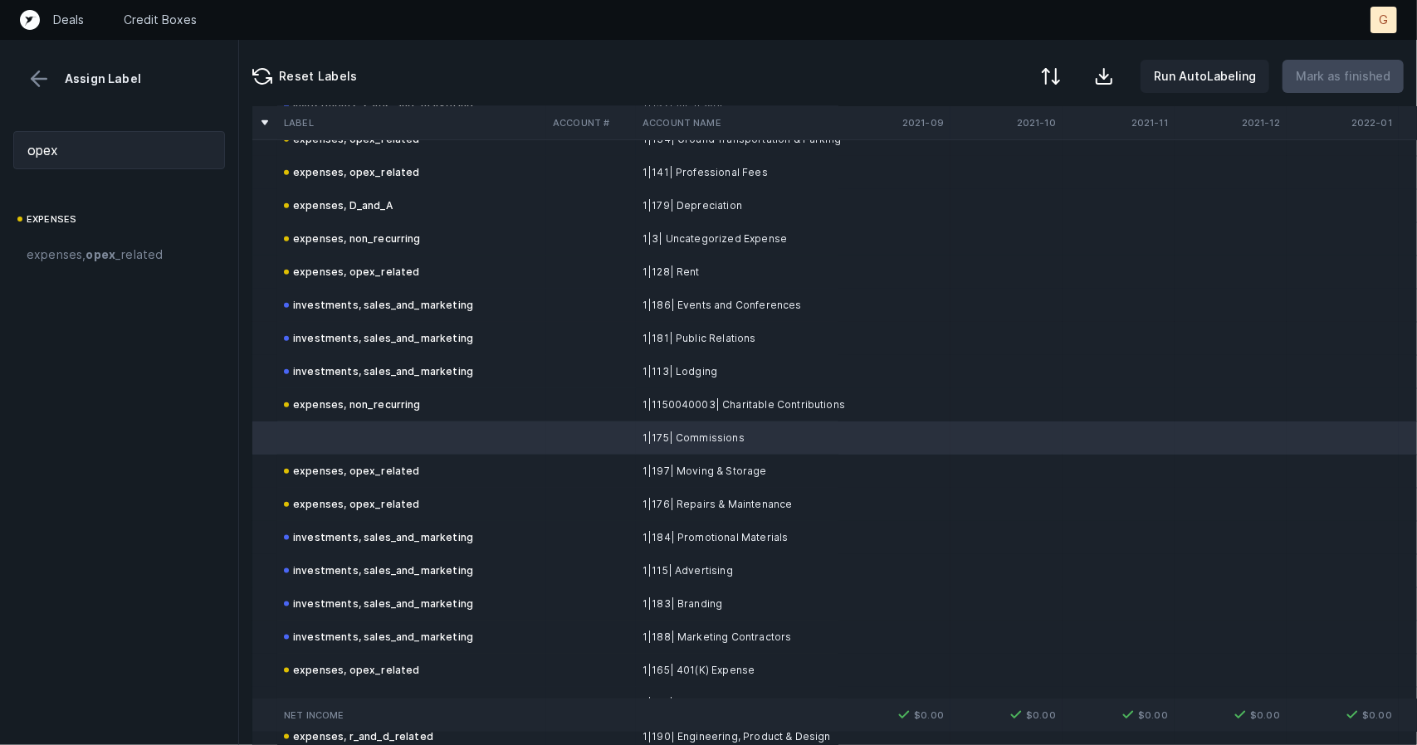
click at [76, 233] on div "expenses expenses, opex _related" at bounding box center [119, 242] width 212 height 66
click at [77, 243] on div "expenses, opex _related" at bounding box center [119, 255] width 212 height 40
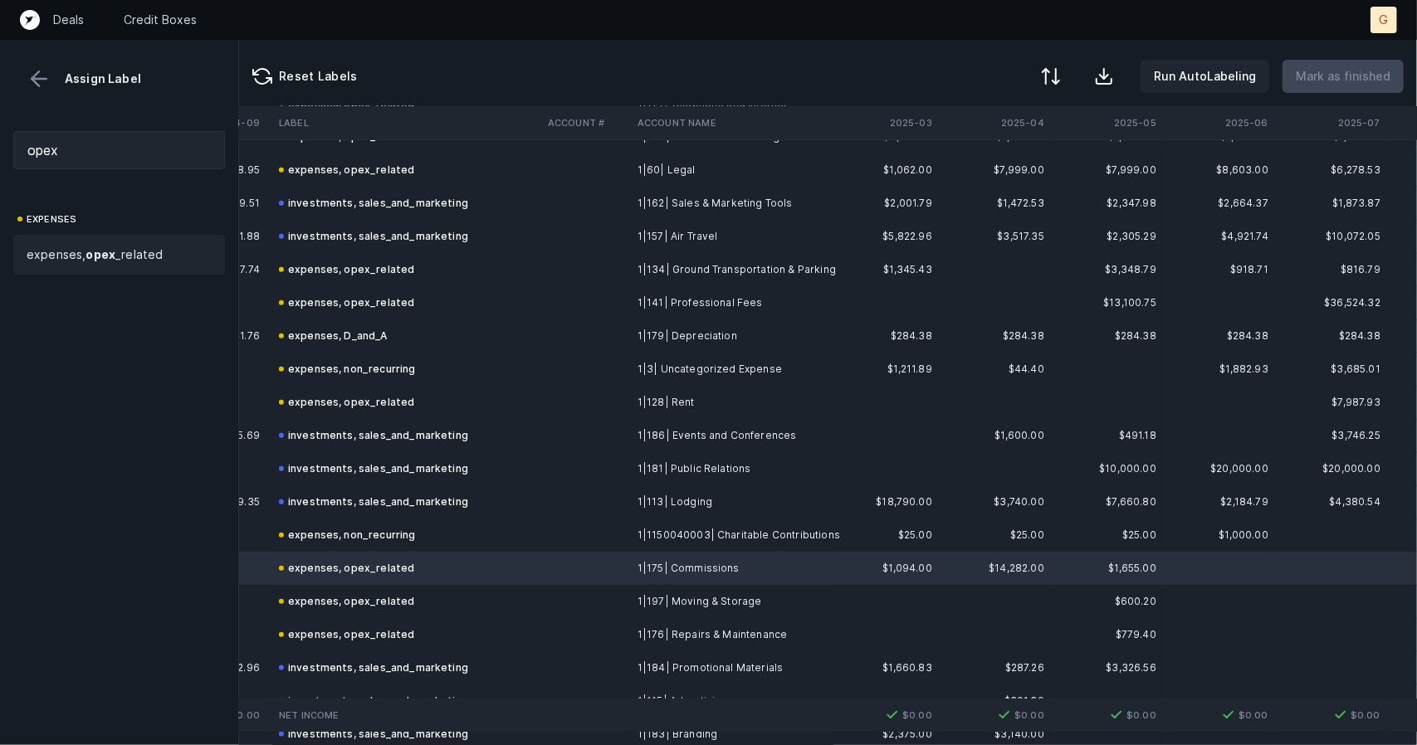
scroll to position [1135, 4718]
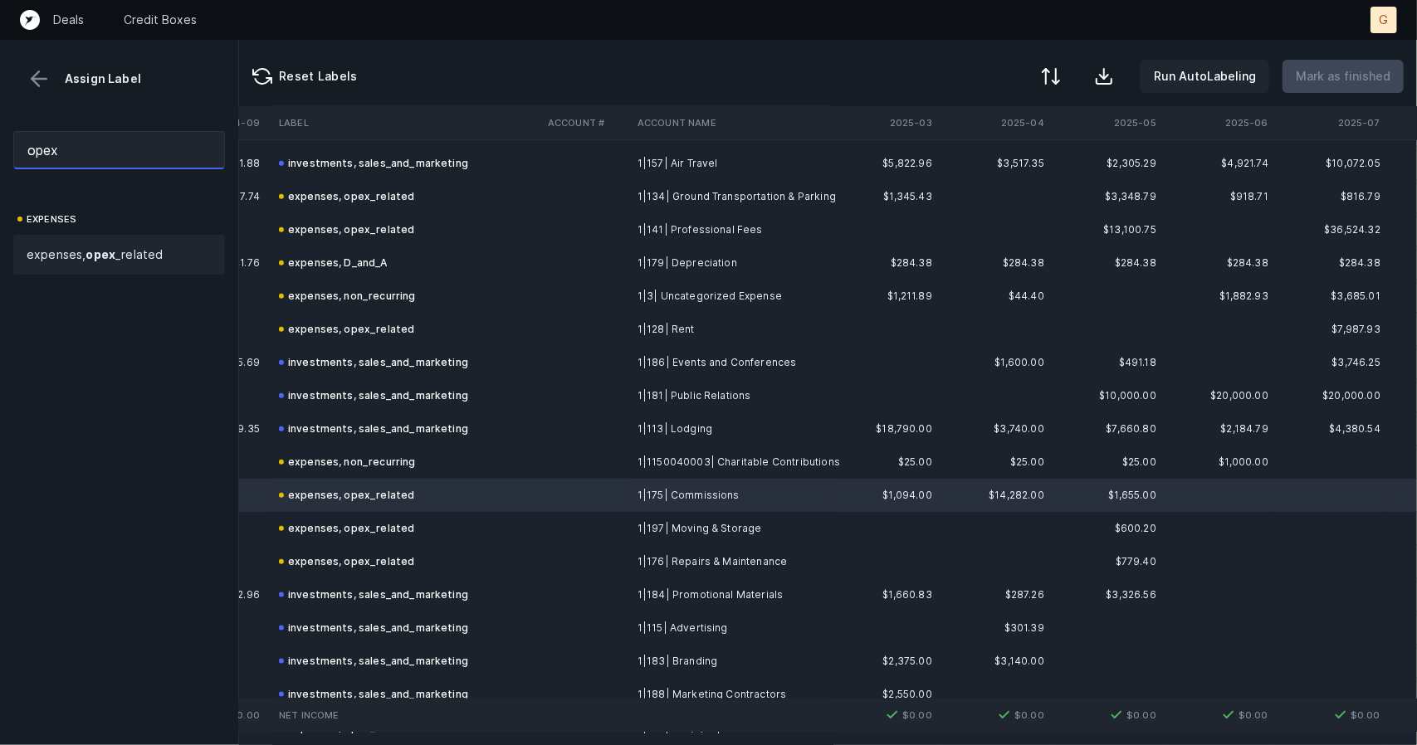
drag, startPoint x: 123, startPoint y: 150, endPoint x: 0, endPoint y: 152, distance: 122.9
click at [0, 152] on div "opex" at bounding box center [119, 150] width 238 height 65
type input "sales"
click at [38, 245] on span "investments, sales _and_marketing" at bounding box center [124, 255] width 195 height 20
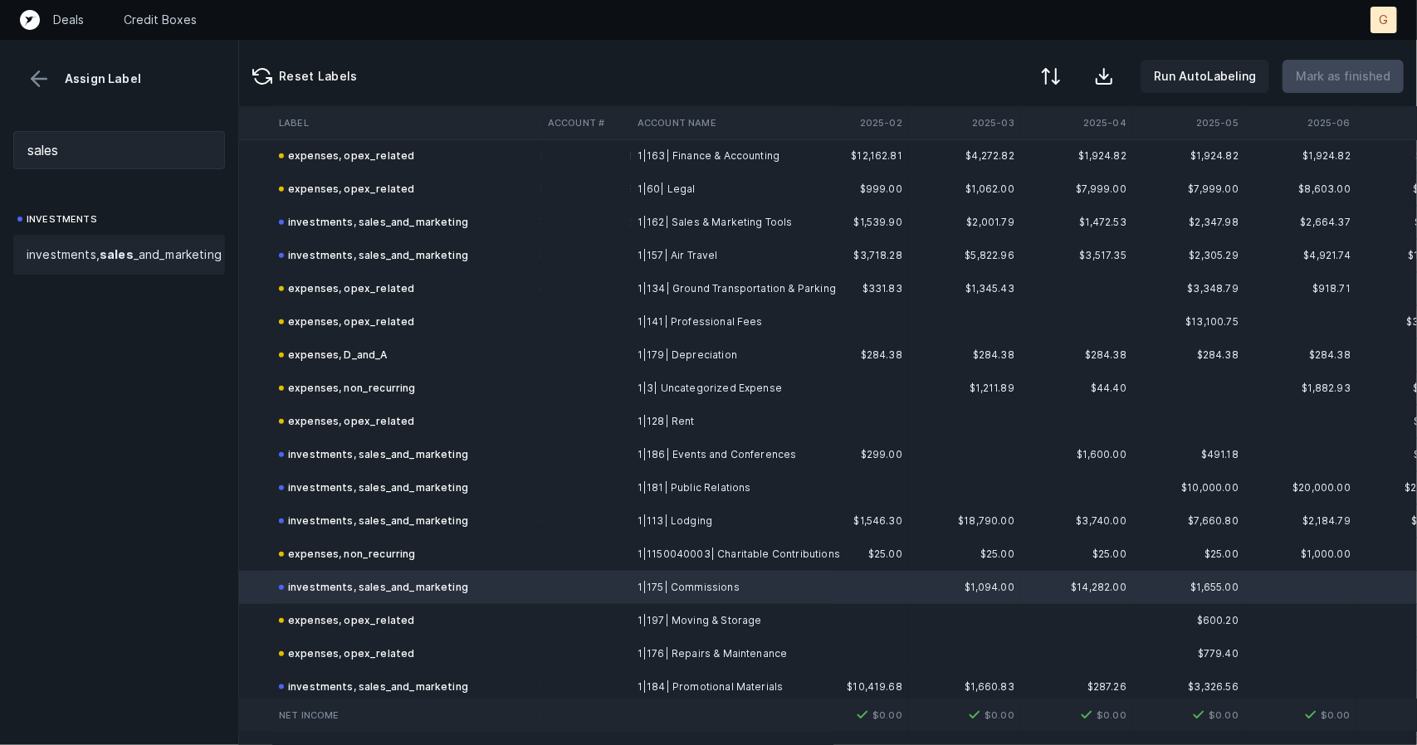
scroll to position [1970, 4636]
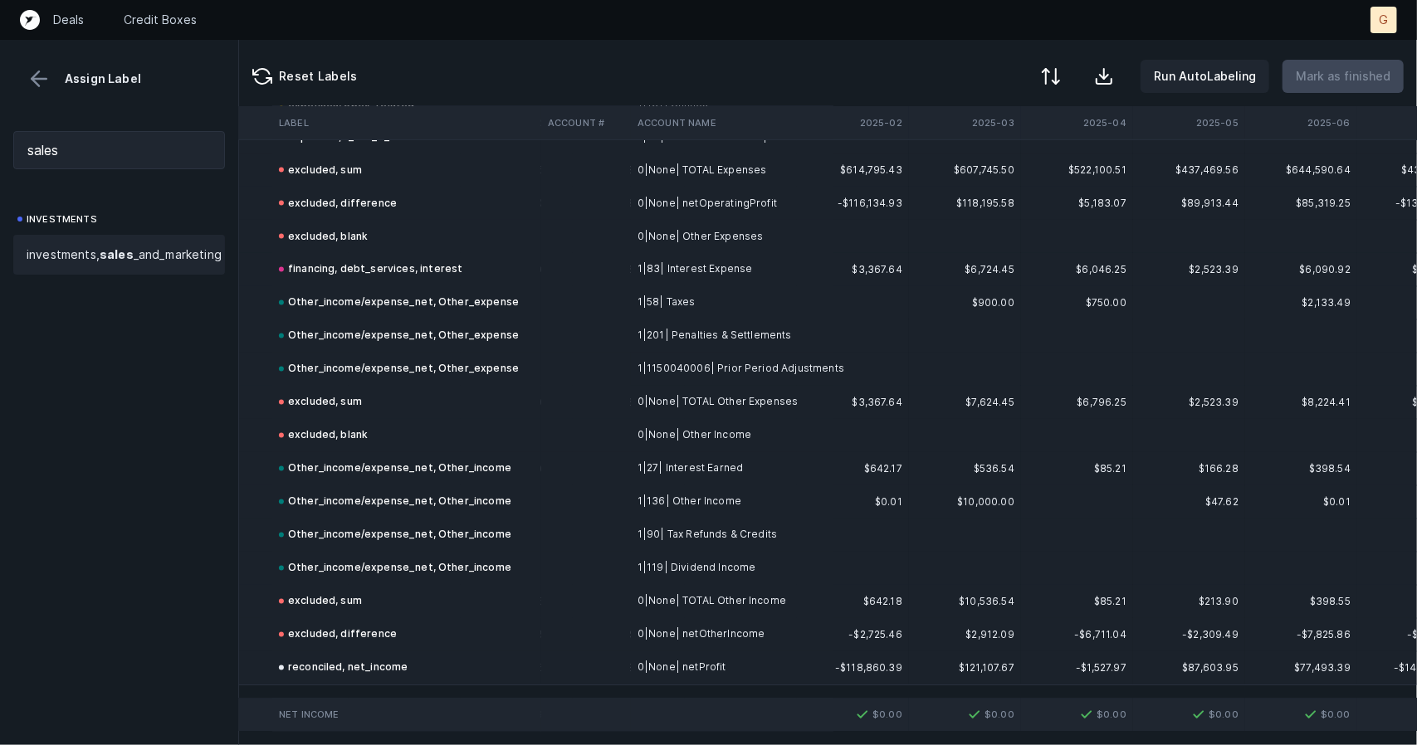
click at [32, 81] on button at bounding box center [39, 78] width 25 height 25
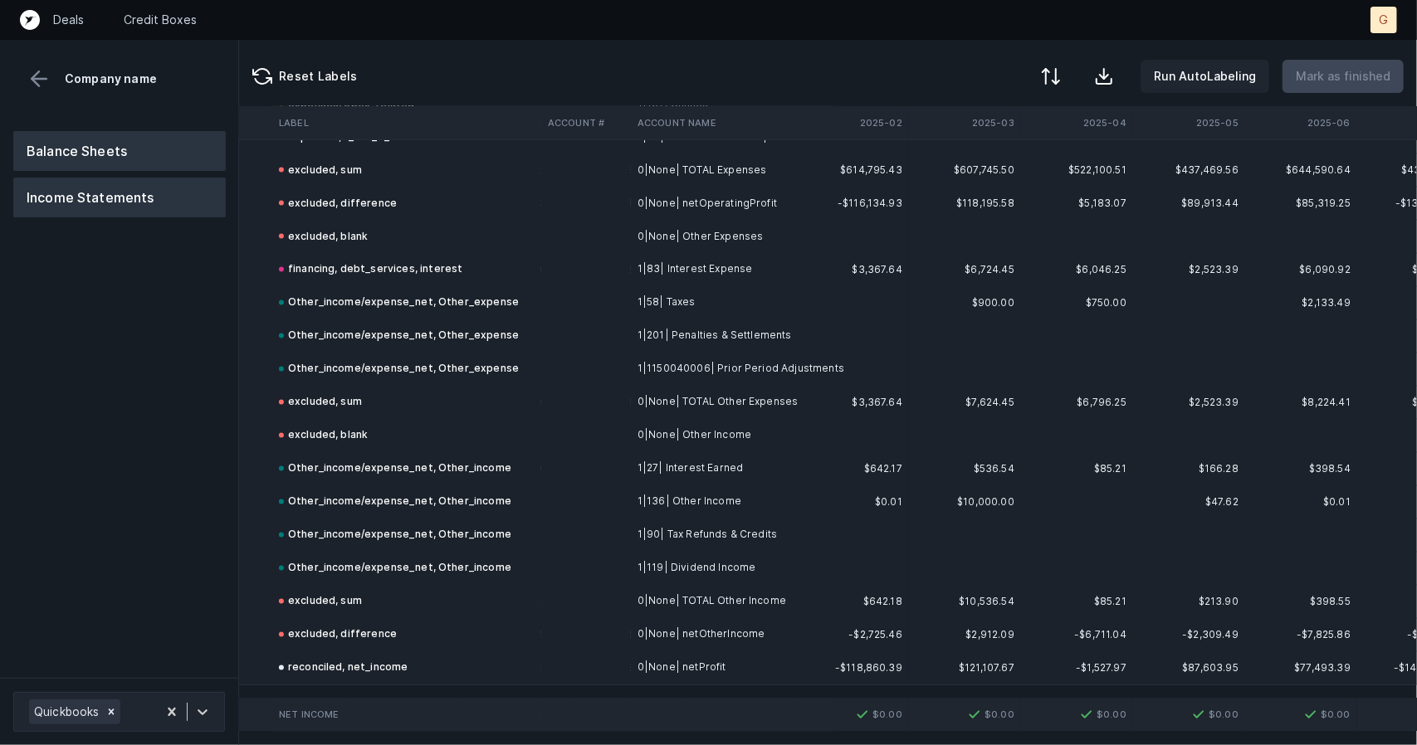
click at [79, 150] on button "Balance Sheets" at bounding box center [119, 151] width 212 height 40
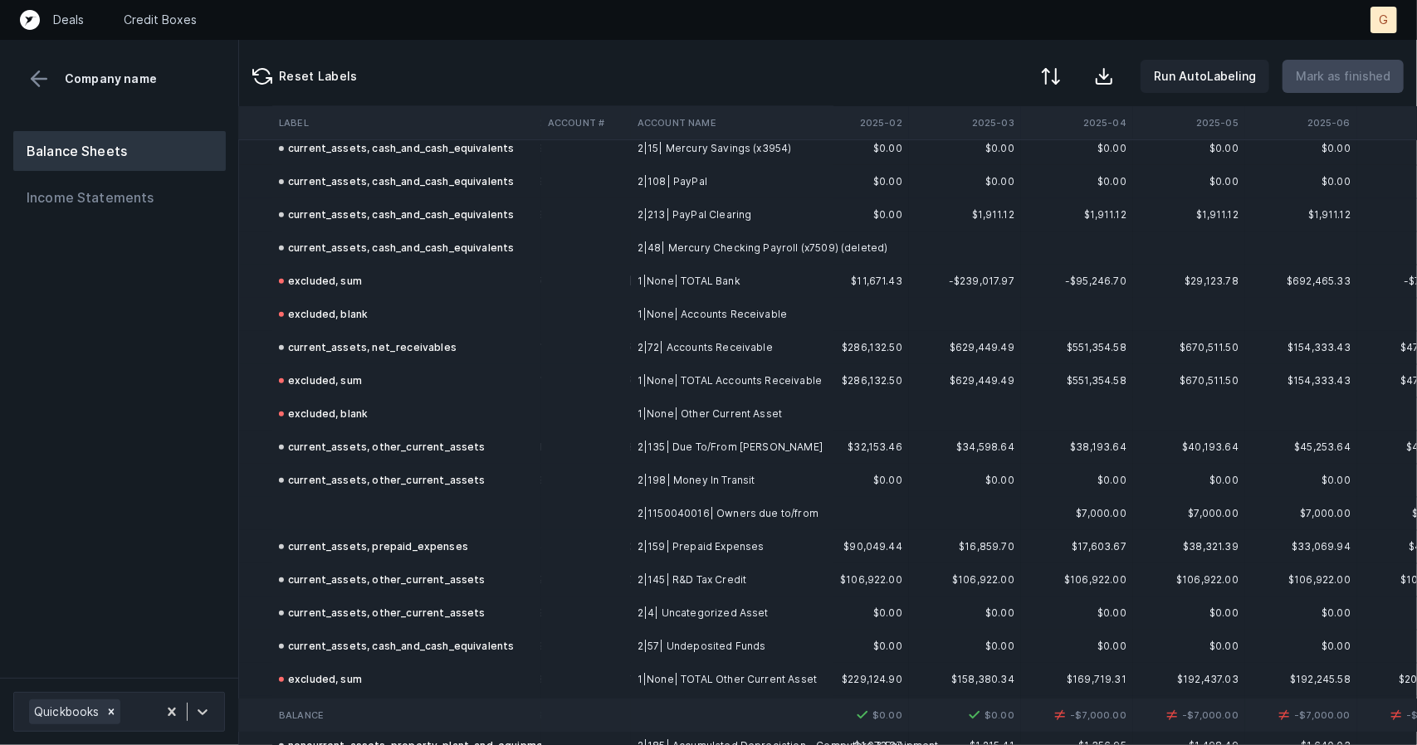
scroll to position [461, 4636]
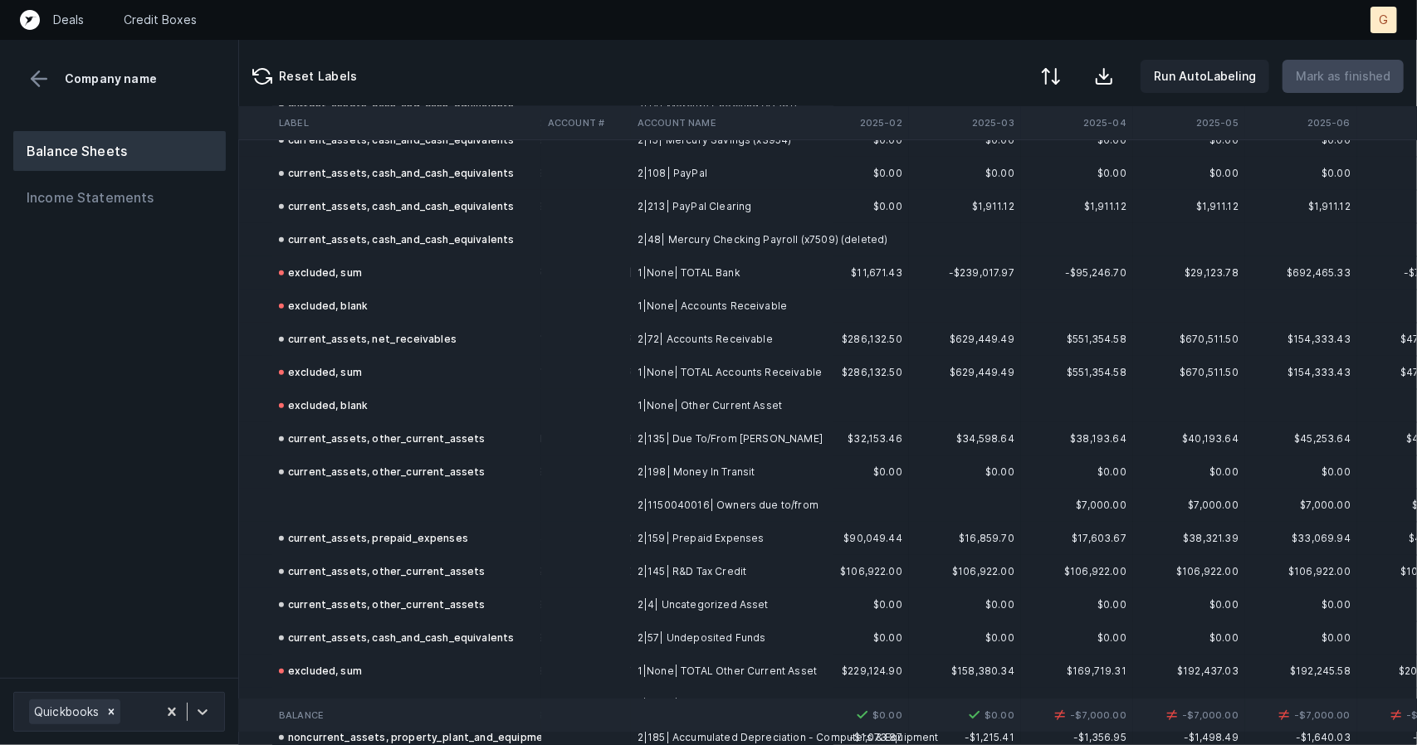
click at [360, 504] on td at bounding box center [406, 505] width 269 height 33
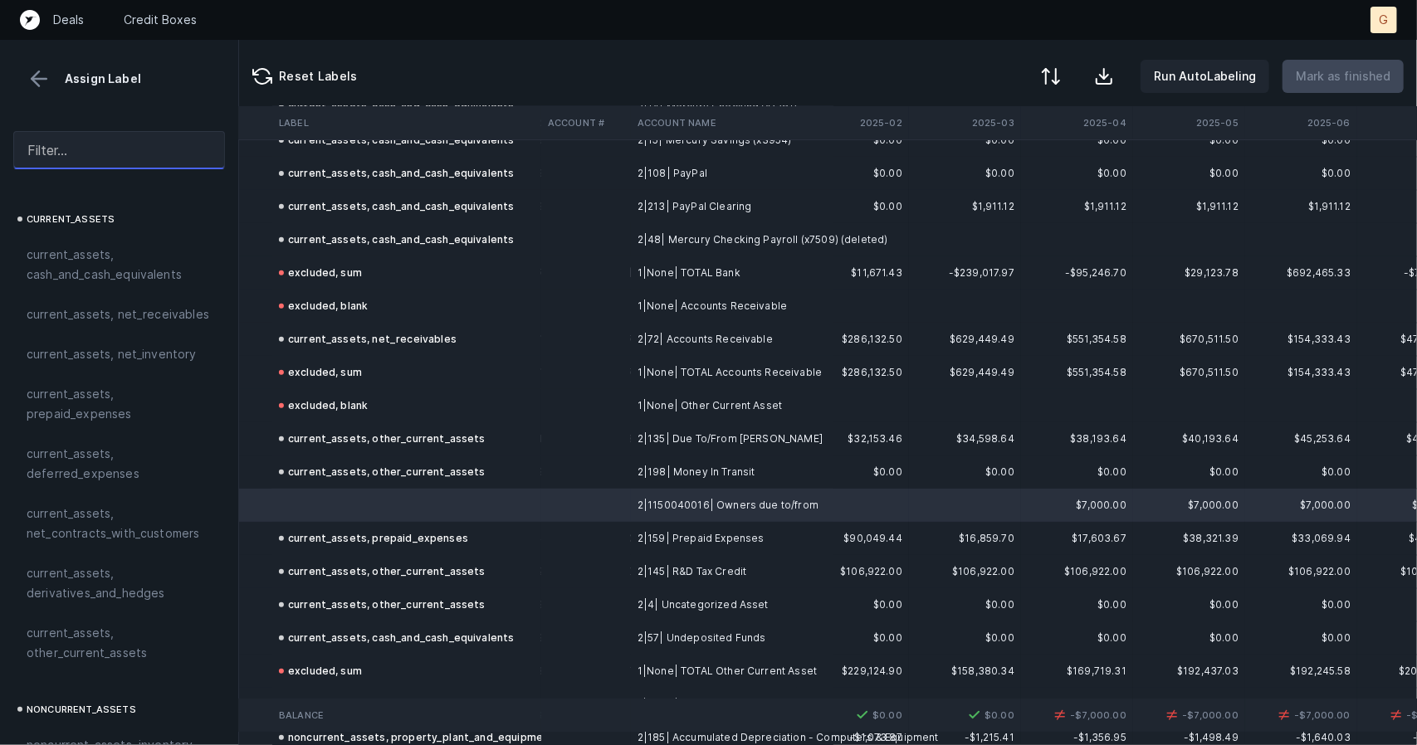
click at [68, 157] on input "text" at bounding box center [119, 150] width 212 height 38
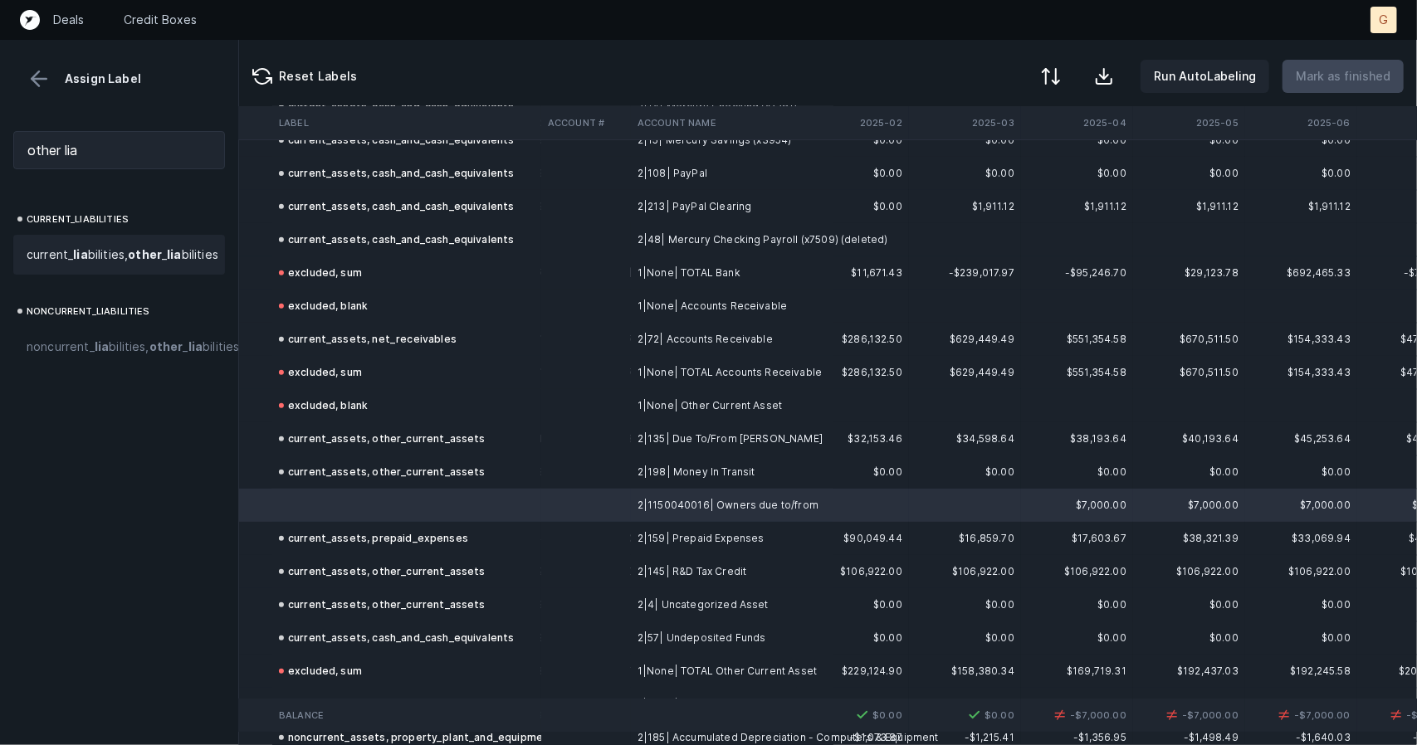
click at [85, 265] on span "current_ lia bilities, other _ lia bilities" at bounding box center [123, 255] width 192 height 20
drag, startPoint x: 105, startPoint y: 147, endPoint x: 0, endPoint y: 110, distance: 110.8
click at [0, 110] on div "Assign Label other lia current_liabilities current_ lia bilities, other _ lia b…" at bounding box center [119, 393] width 239 height 706
type input "current assets oth"
click at [164, 261] on strong "current" at bounding box center [187, 254] width 46 height 14
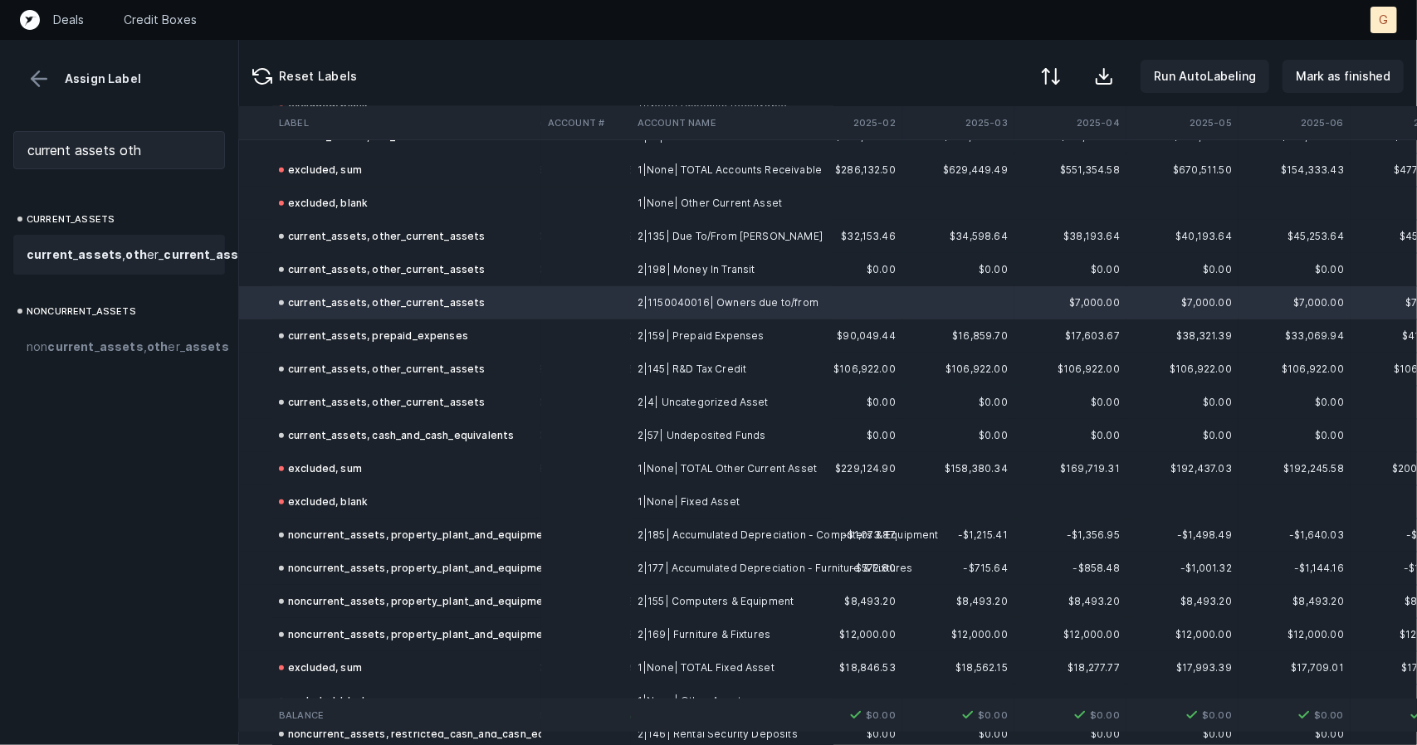
scroll to position [734, 4642]
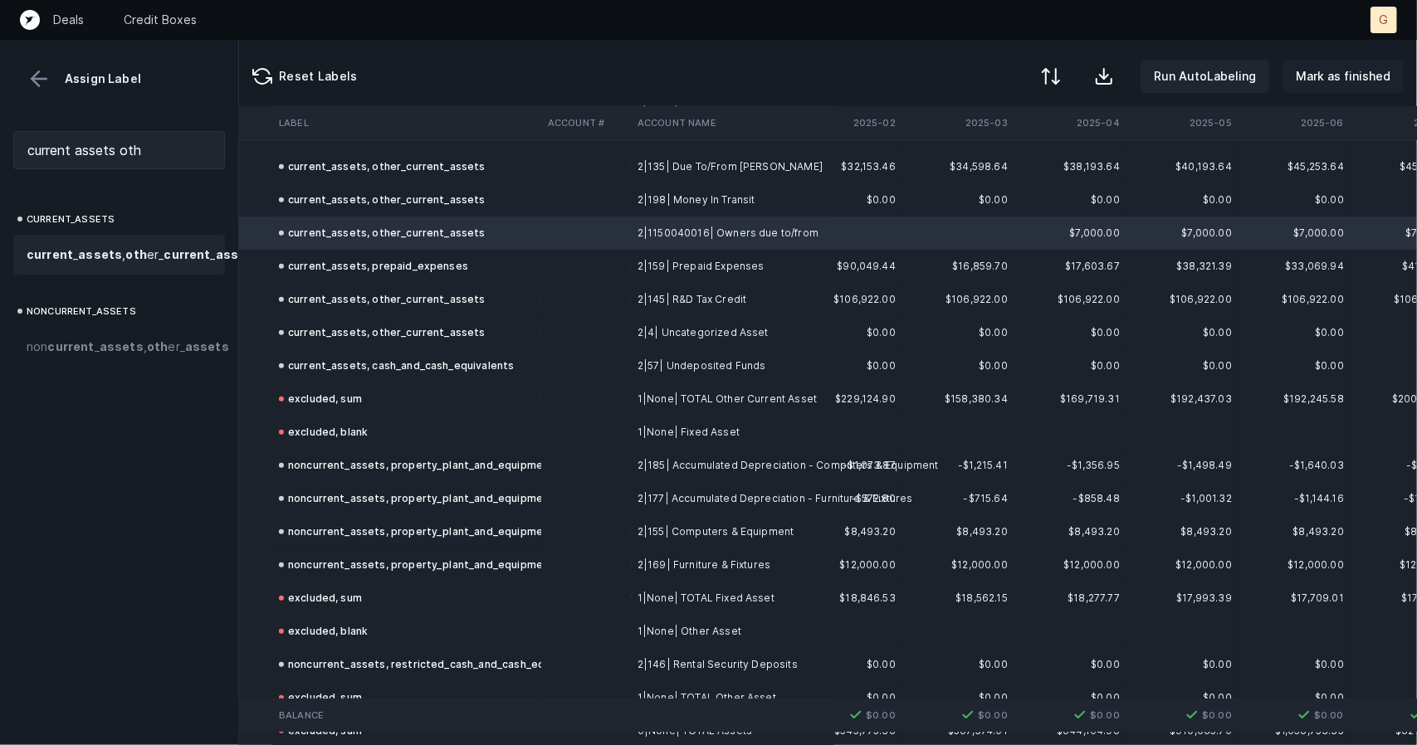
click at [1349, 76] on p "Mark as finished" at bounding box center [1343, 76] width 95 height 20
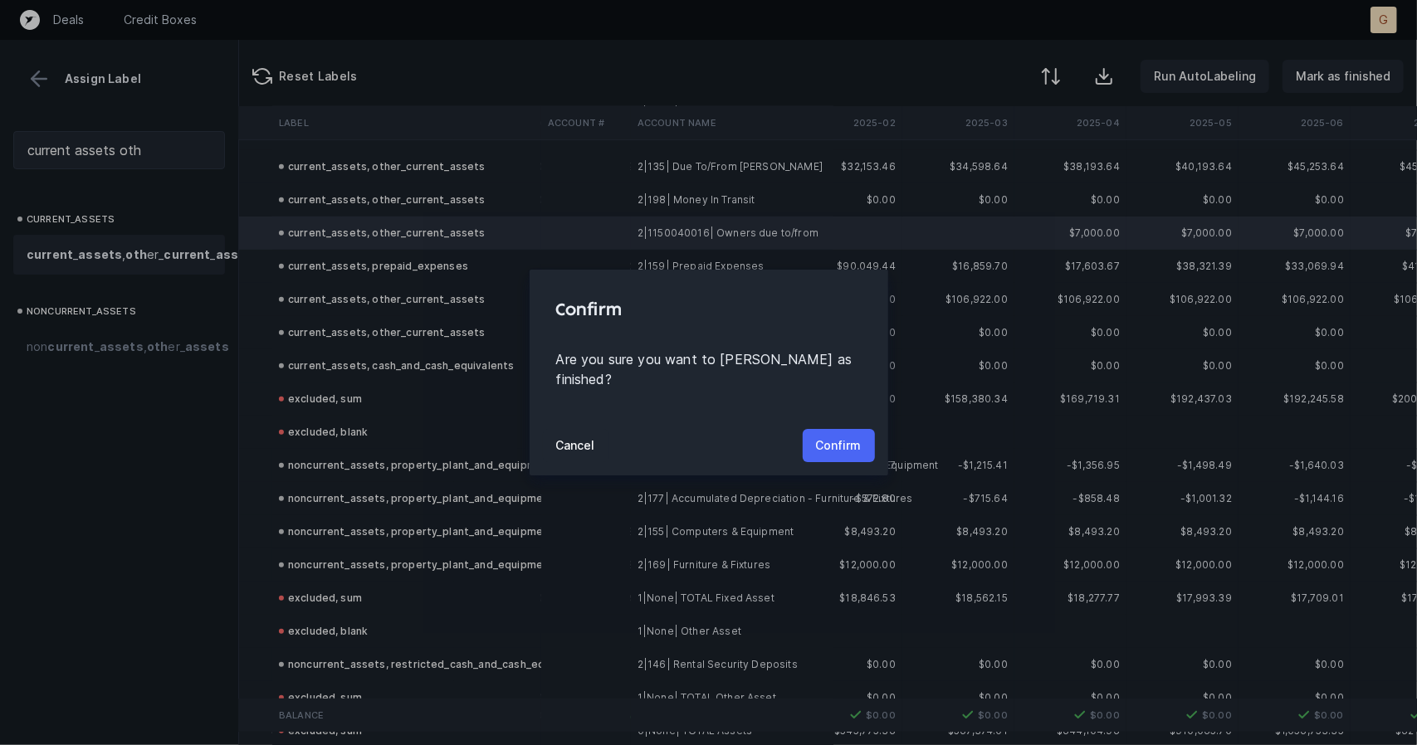
click at [833, 449] on button "Confirm" at bounding box center [839, 445] width 72 height 33
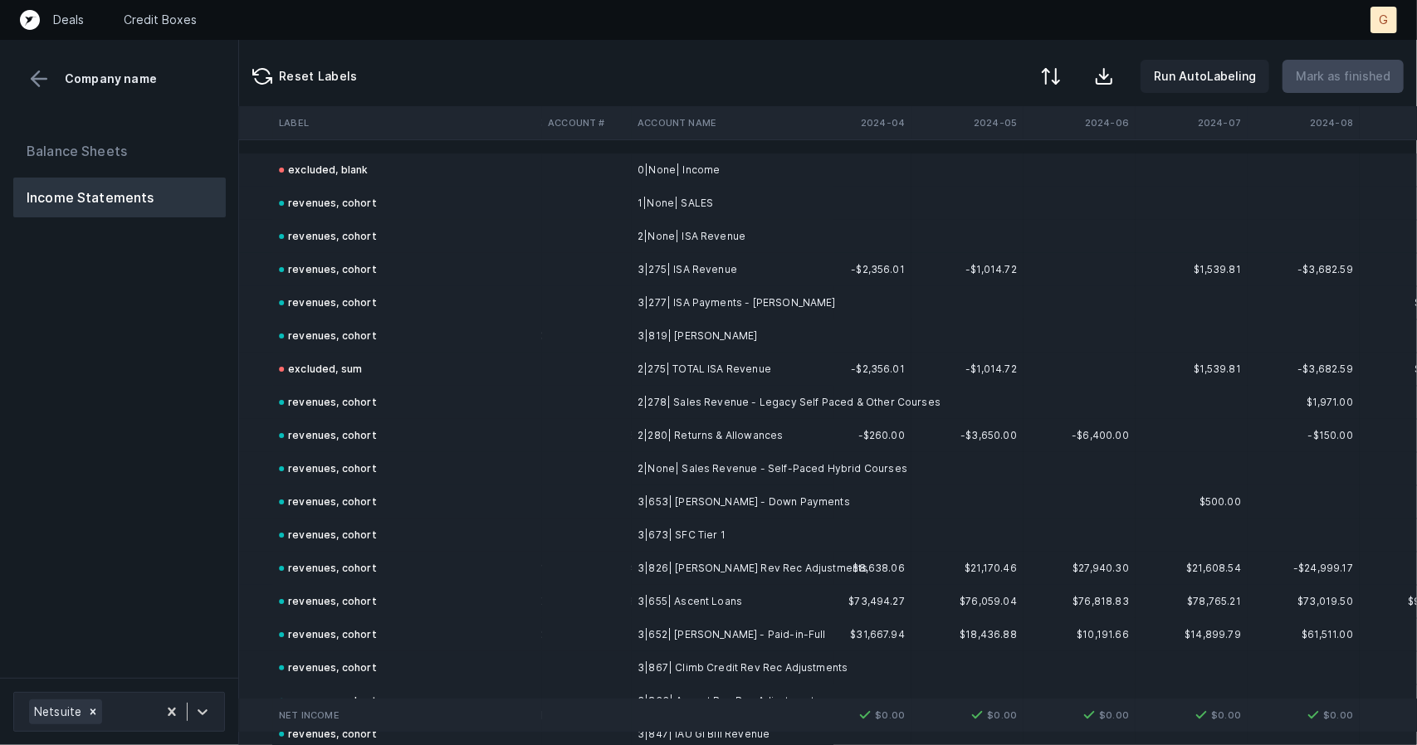
scroll to position [0, 3778]
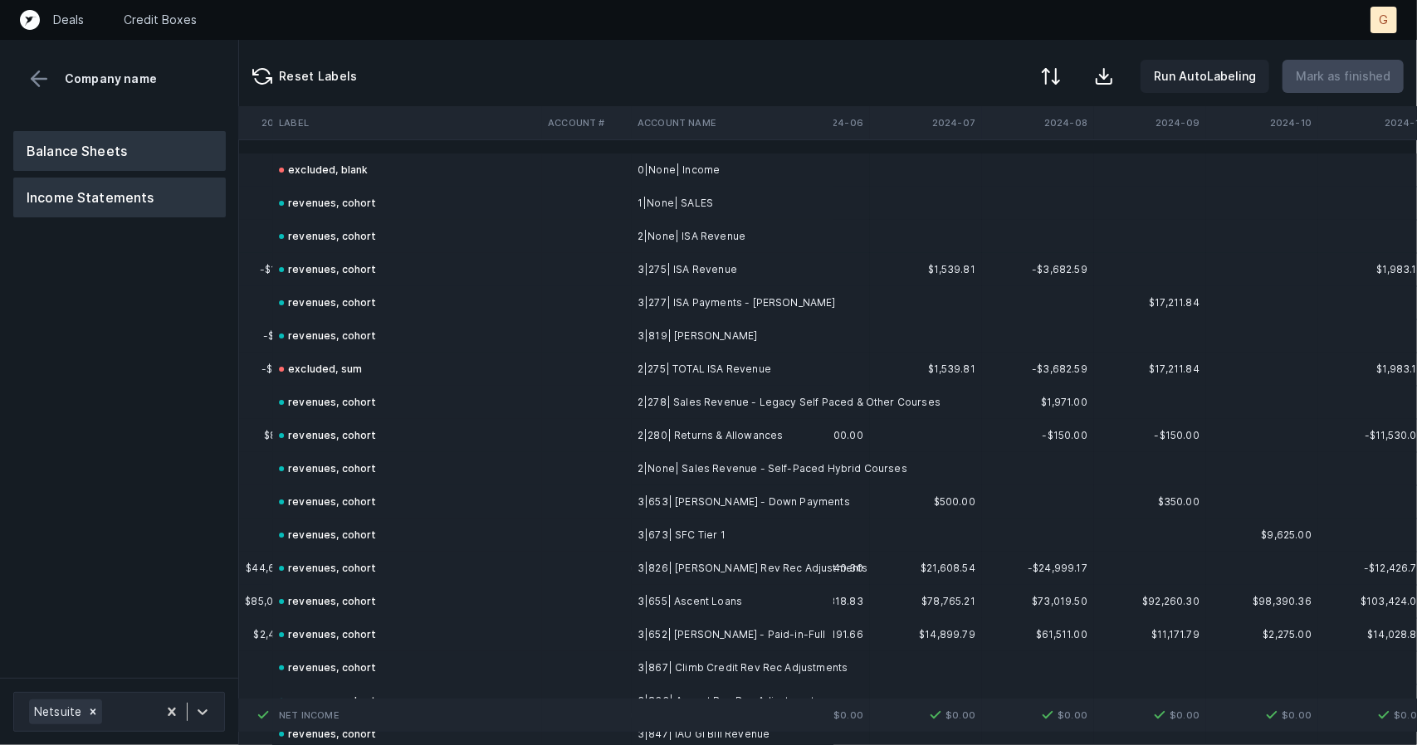
click at [136, 158] on button "Balance Sheets" at bounding box center [119, 151] width 212 height 40
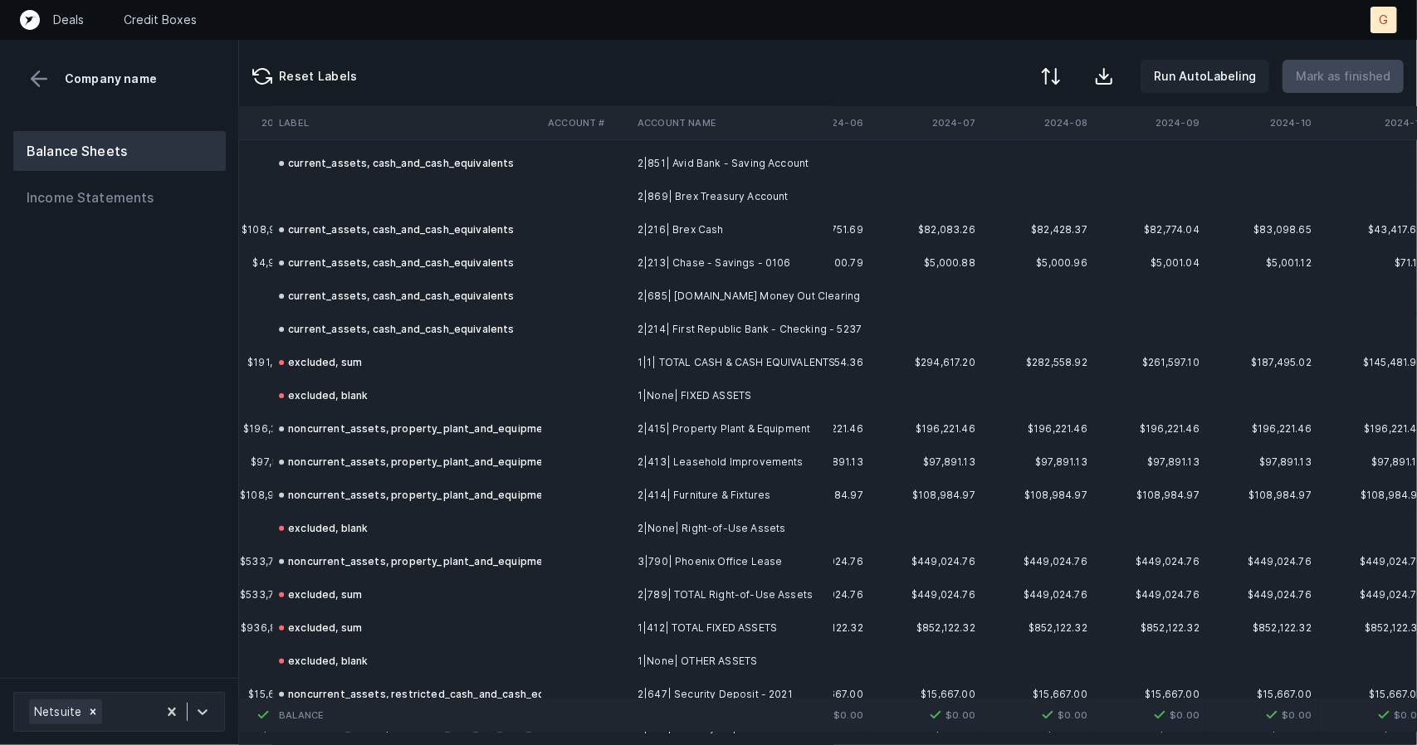
scroll to position [171, 3778]
click at [315, 195] on td at bounding box center [406, 198] width 269 height 33
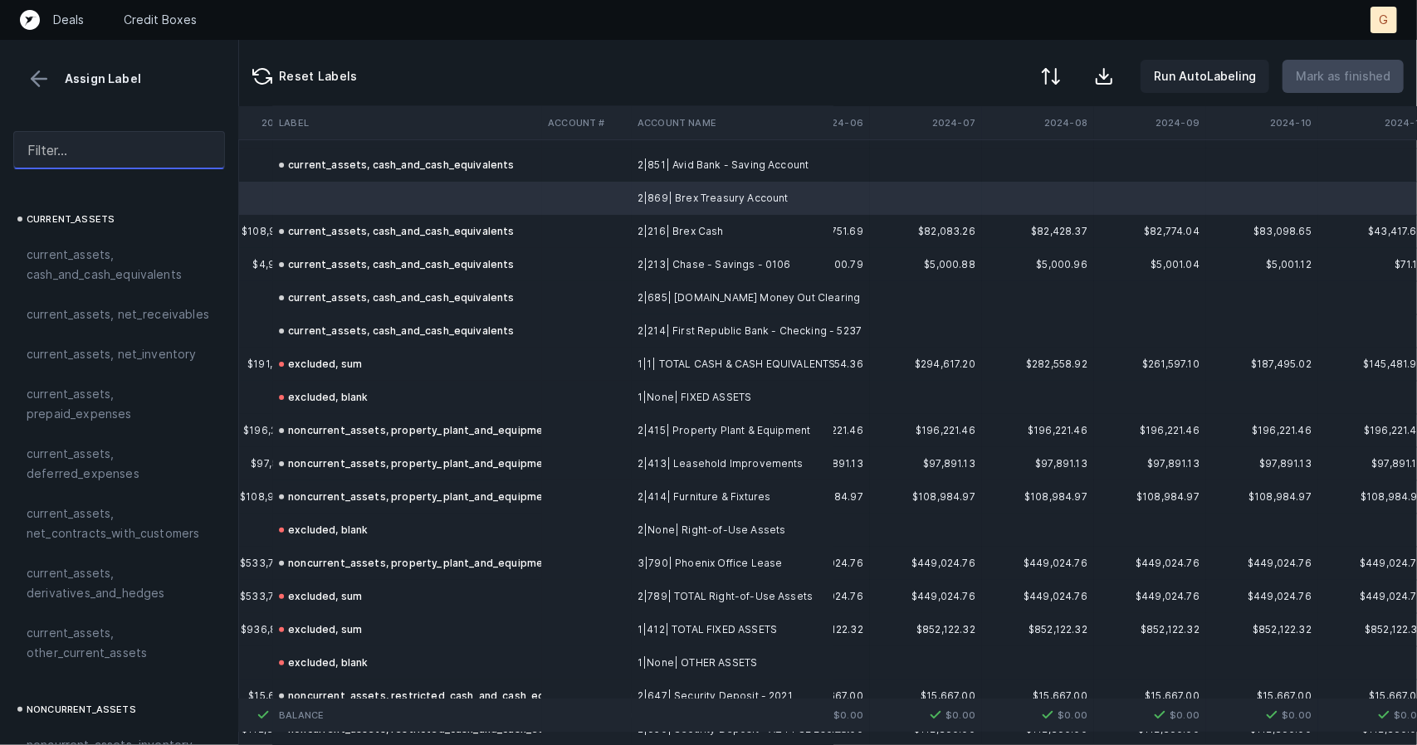
click at [96, 152] on input "text" at bounding box center [119, 150] width 212 height 38
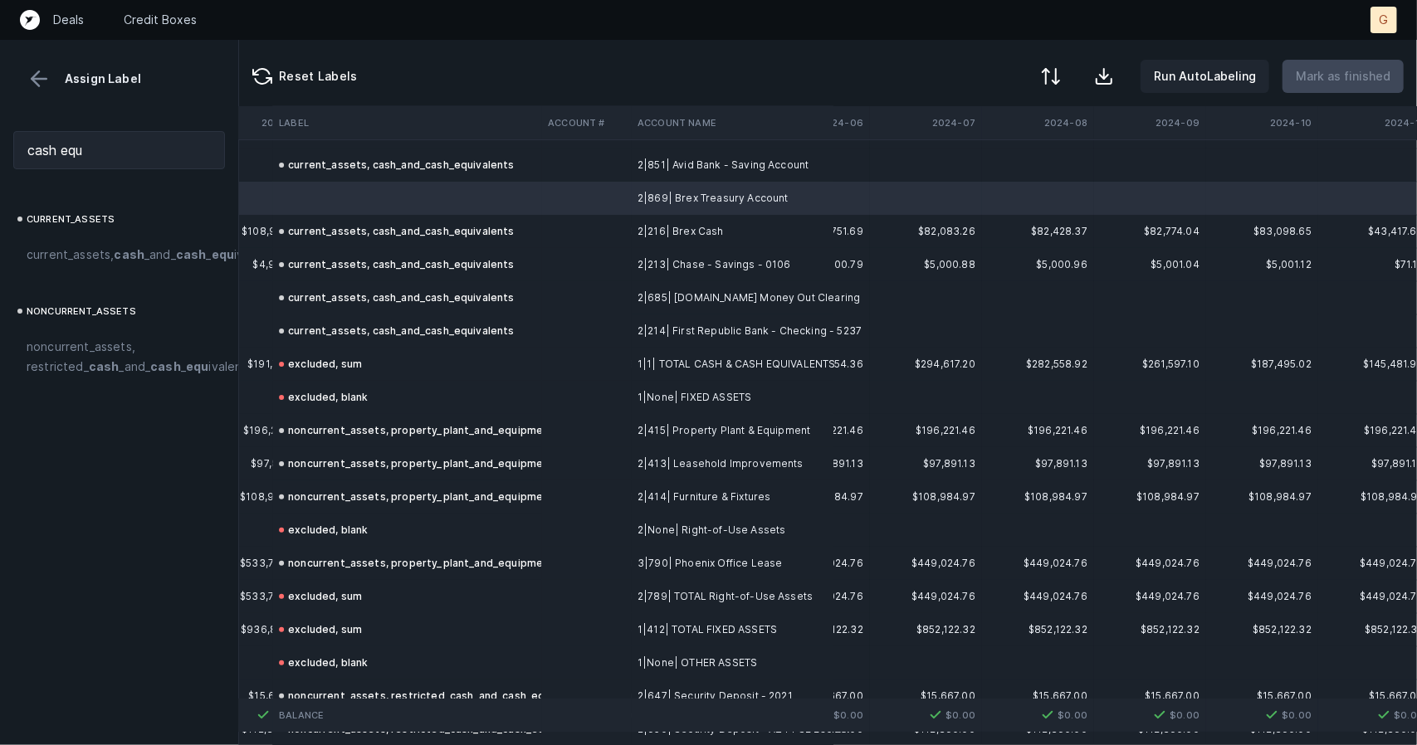
drag, startPoint x: 101, startPoint y: 243, endPoint x: 256, endPoint y: 284, distance: 160.5
click at [101, 243] on div "current_assets, cash _and_ cash _ equ ivalents" at bounding box center [119, 255] width 212 height 40
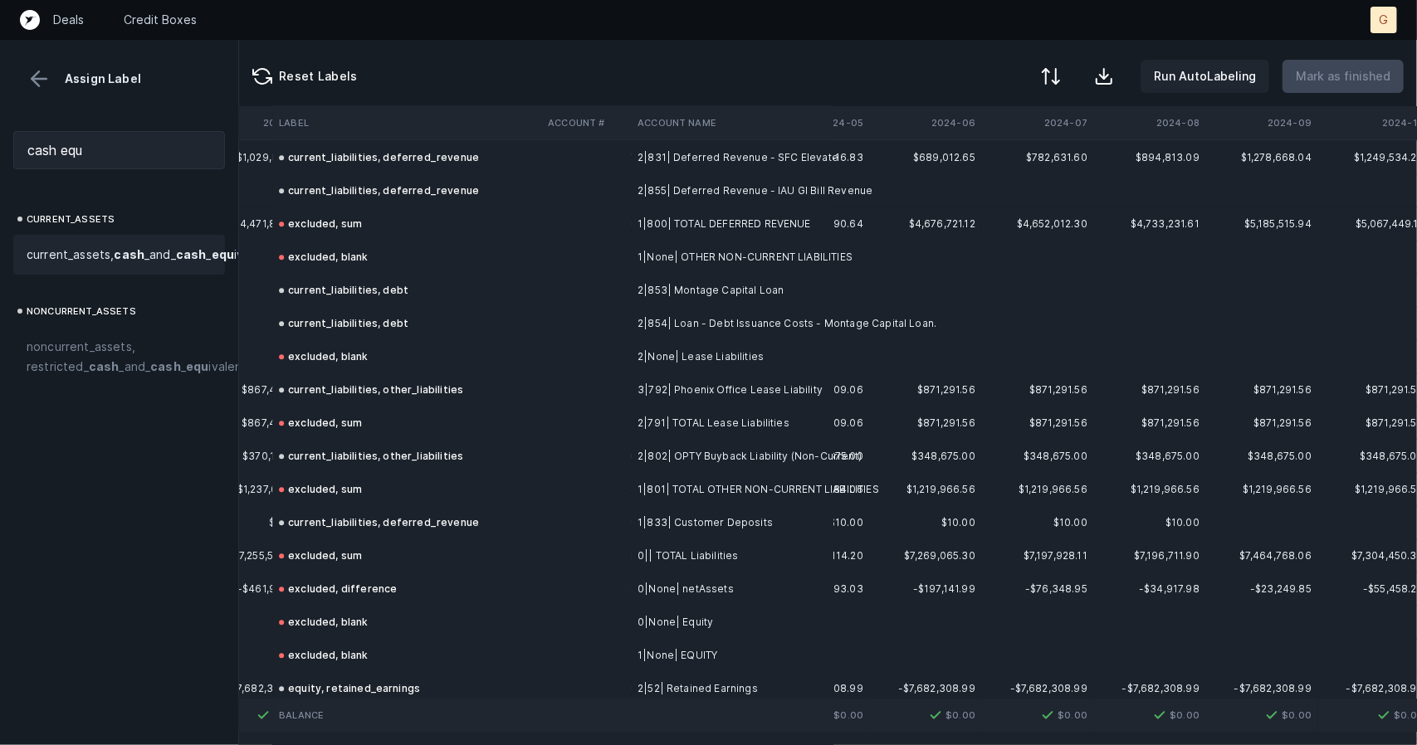
scroll to position [3963, 3666]
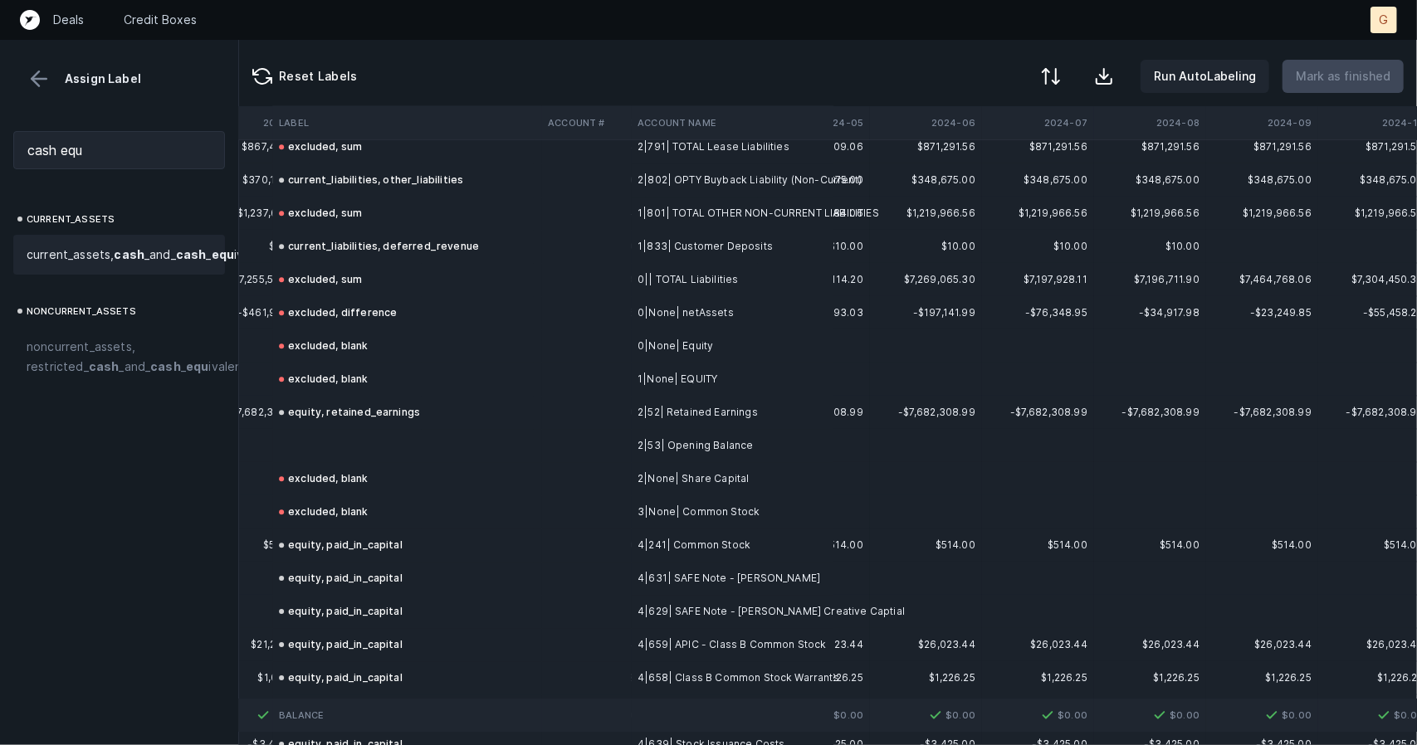
click at [325, 441] on td at bounding box center [406, 445] width 269 height 33
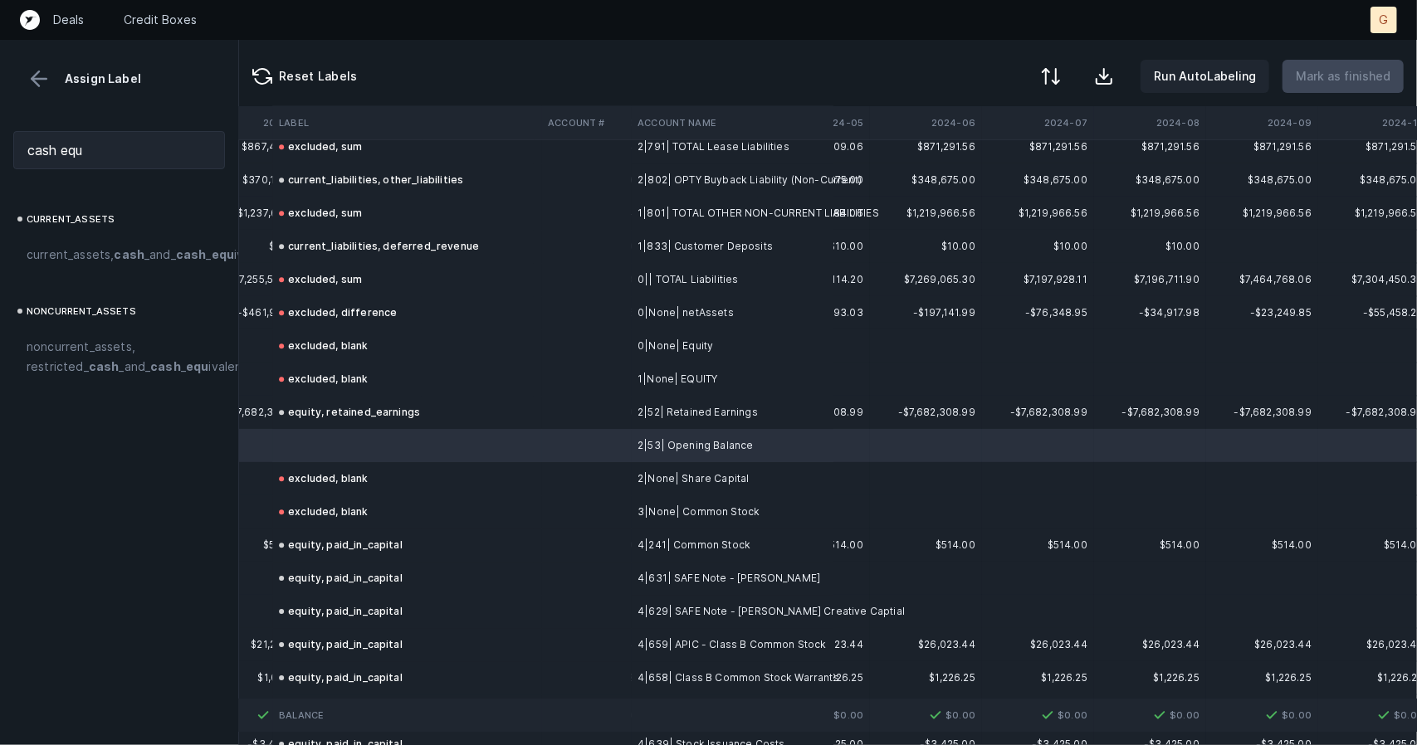
scroll to position [3279, 3666]
drag, startPoint x: 115, startPoint y: 154, endPoint x: 0, endPoint y: 120, distance: 119.3
click at [0, 120] on div "cash equ" at bounding box center [119, 150] width 238 height 65
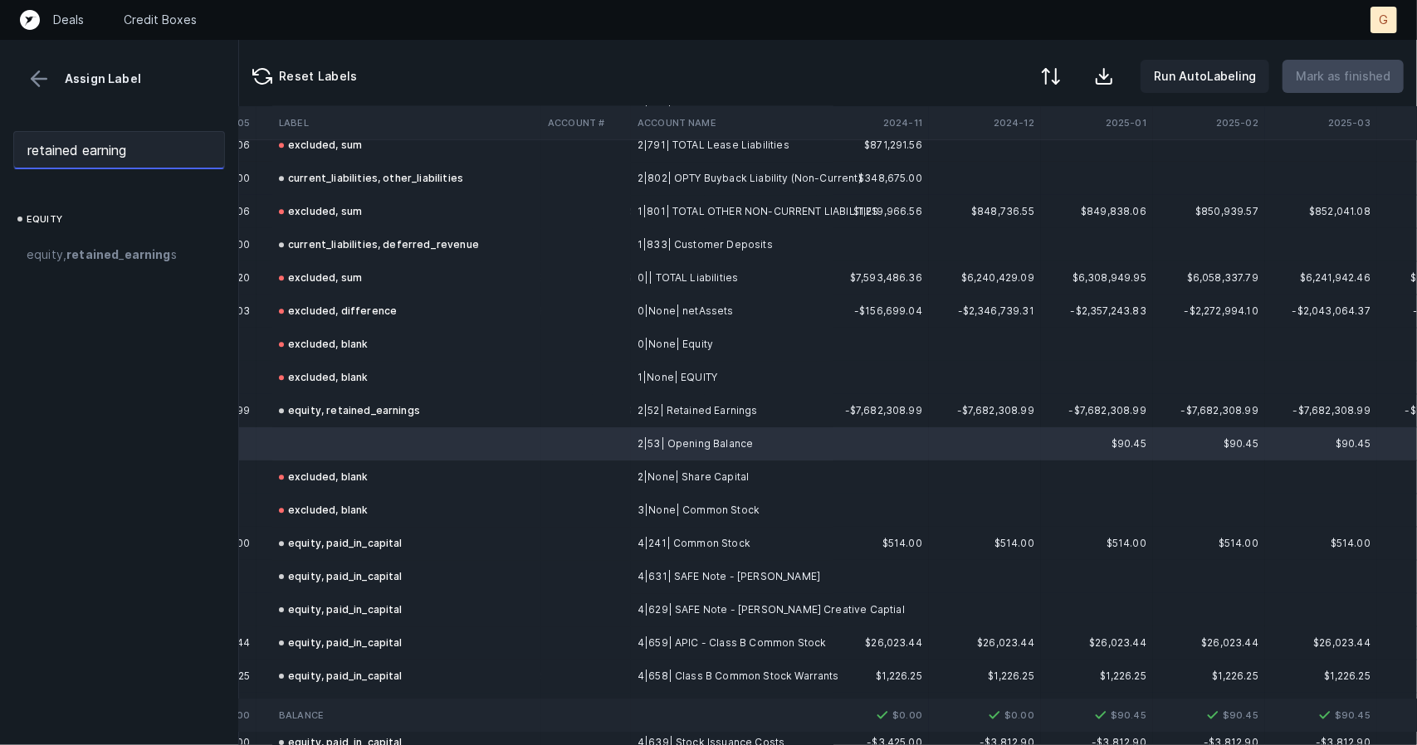
scroll to position [3279, 4812]
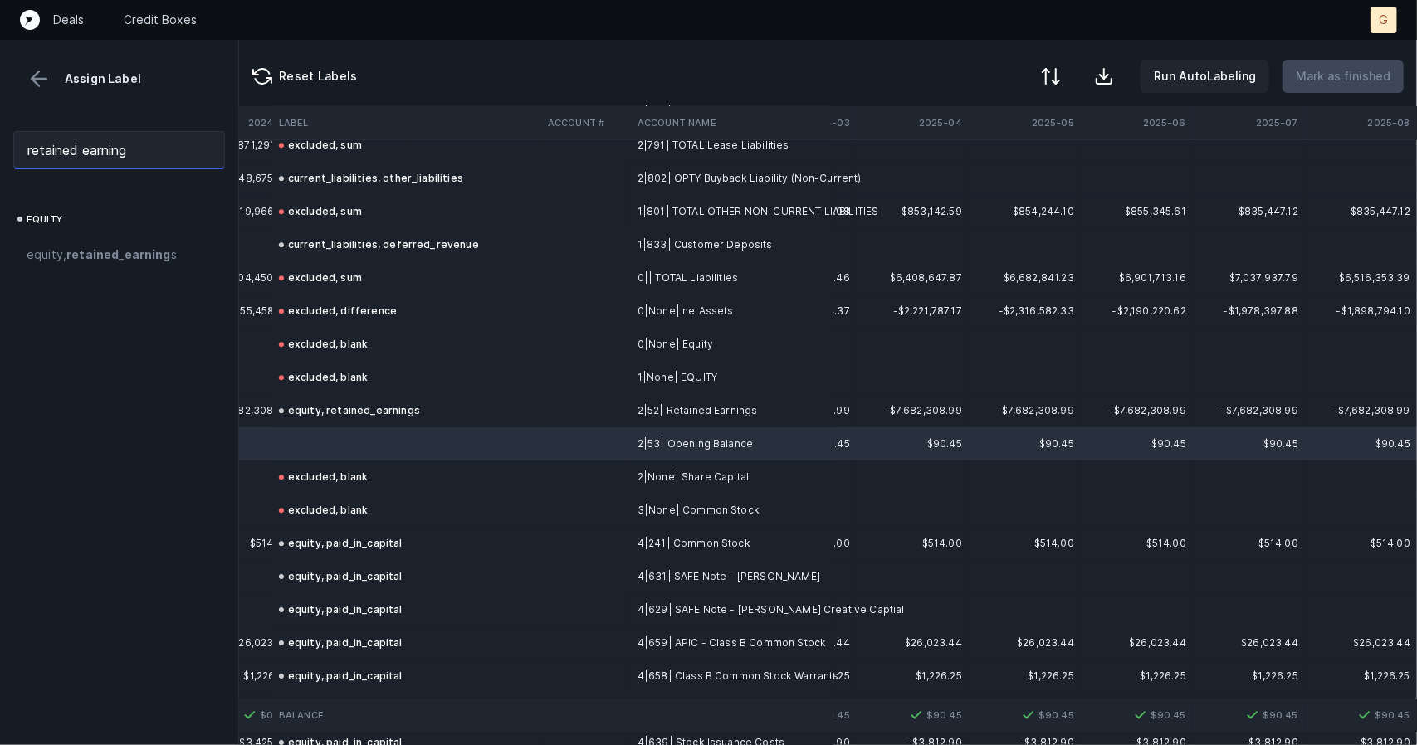
drag, startPoint x: 163, startPoint y: 155, endPoint x: 0, endPoint y: 132, distance: 164.3
click at [0, 132] on div "retained earning" at bounding box center [119, 150] width 238 height 65
click at [154, 246] on span "equity, retained _ earning s" at bounding box center [102, 255] width 150 height 20
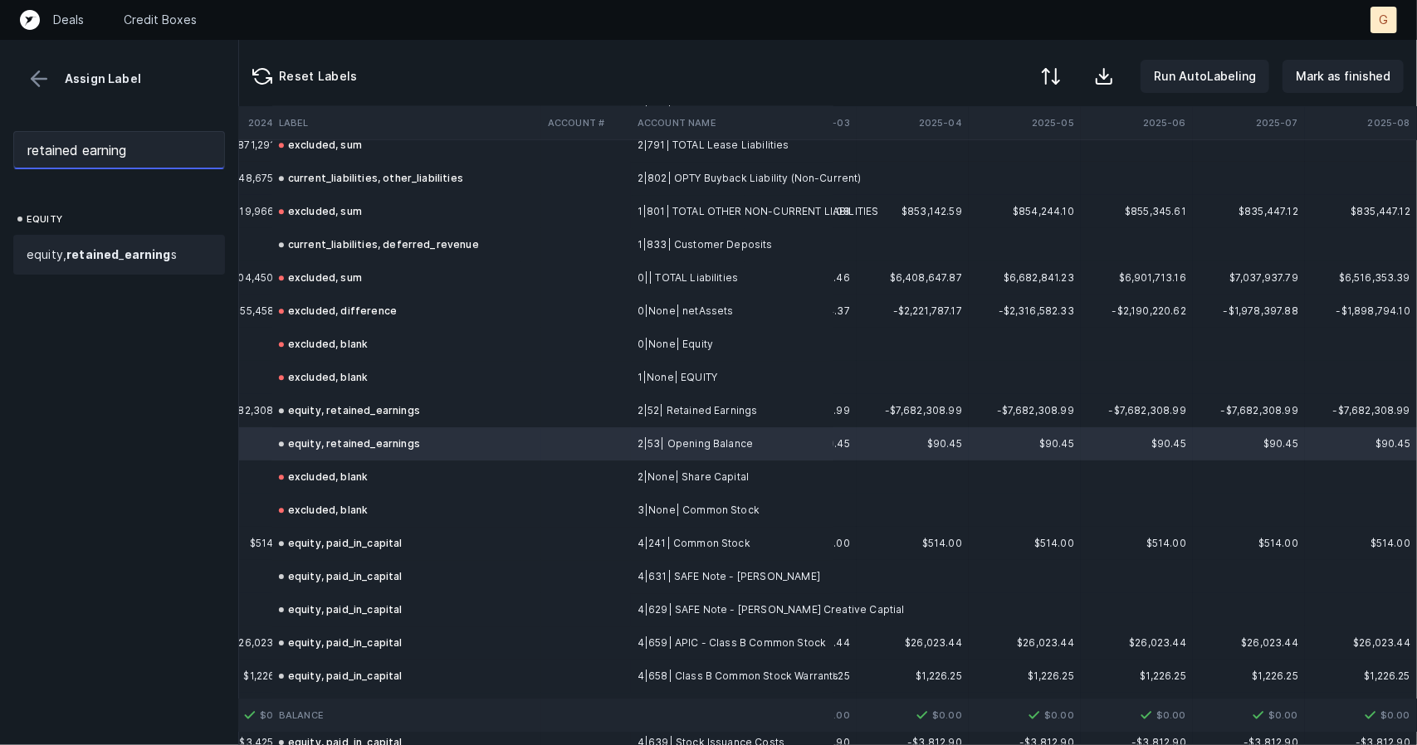
drag, startPoint x: 160, startPoint y: 152, endPoint x: 0, endPoint y: 134, distance: 161.2
click at [0, 134] on div "retained earning" at bounding box center [119, 150] width 238 height 65
type input "balance"
drag, startPoint x: 149, startPoint y: 154, endPoint x: 22, endPoint y: 152, distance: 127.8
click at [22, 152] on input "balance" at bounding box center [119, 150] width 212 height 38
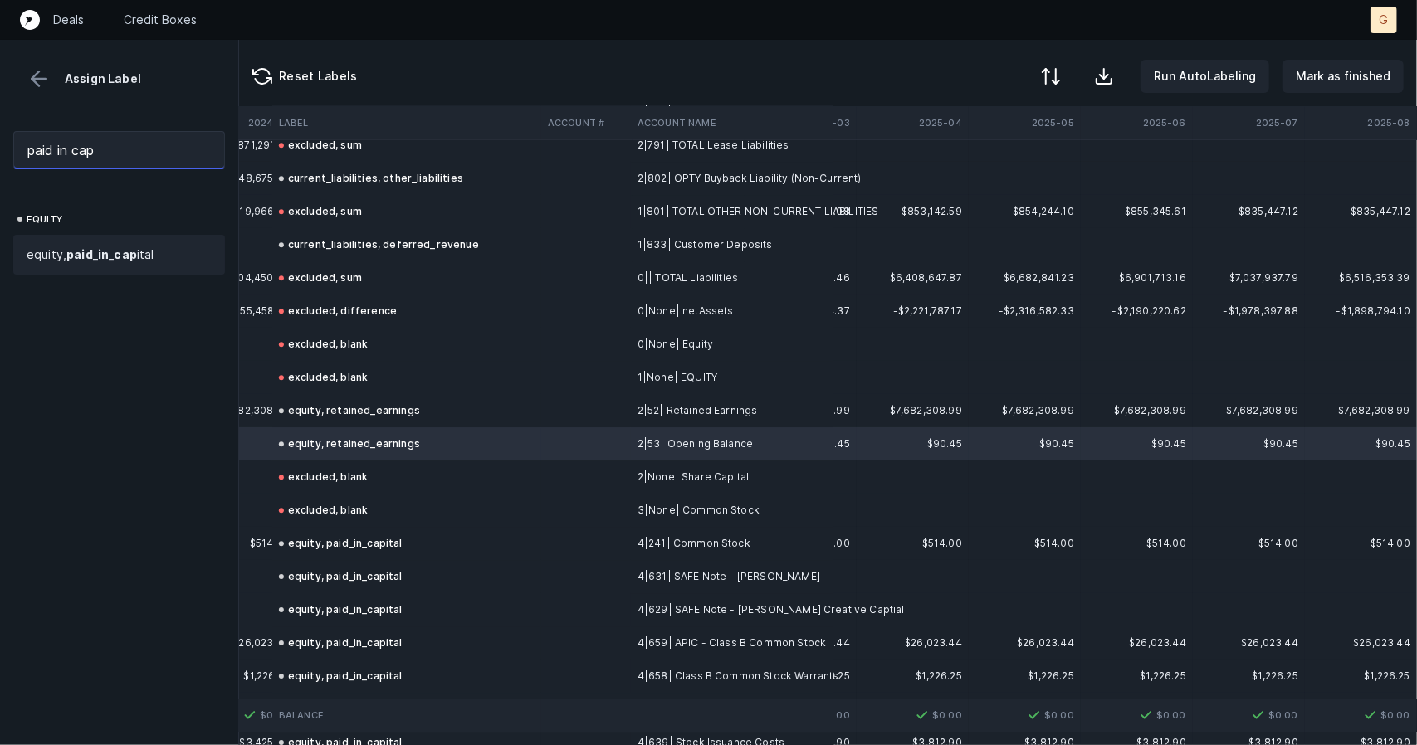
type input "paid in cap"
click at [80, 265] on div "equity, paid _ in _ cap ital" at bounding box center [119, 255] width 212 height 40
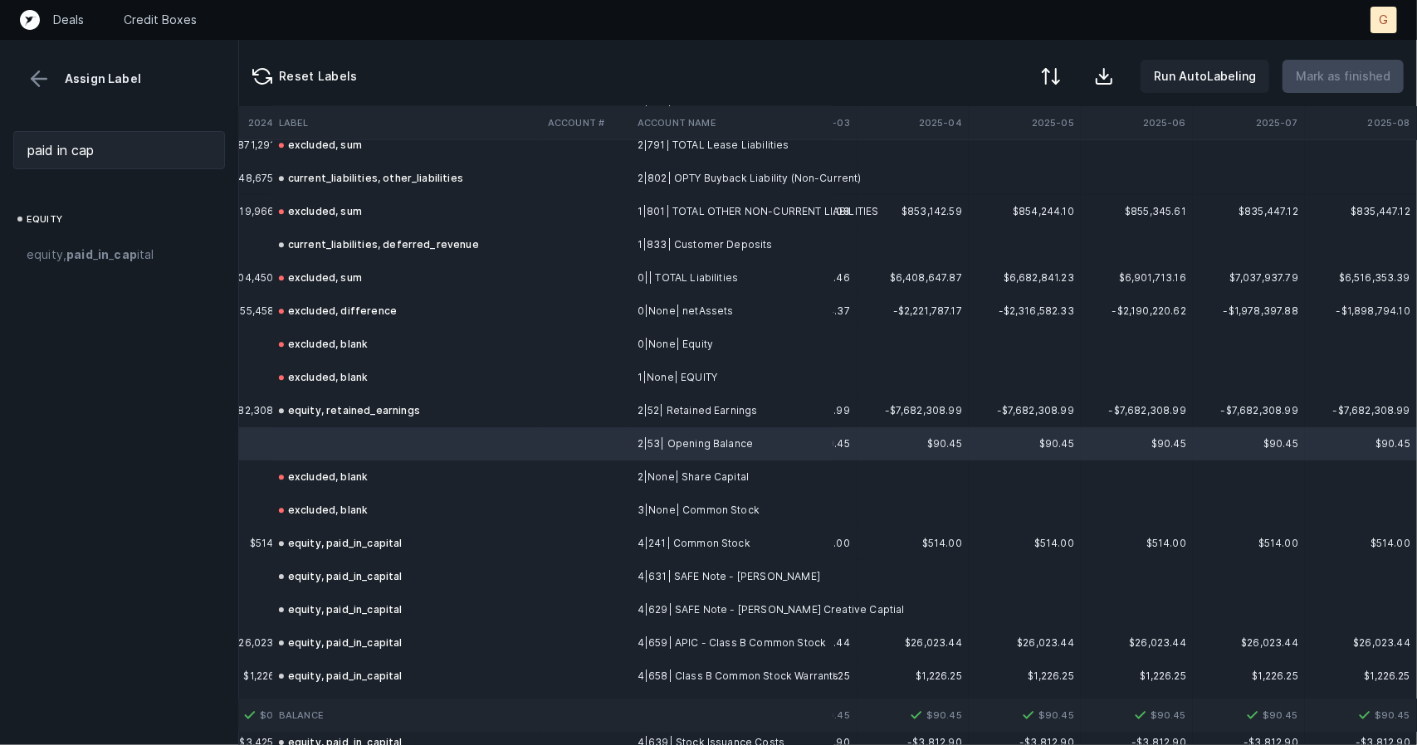
scroll to position [3237, 4812]
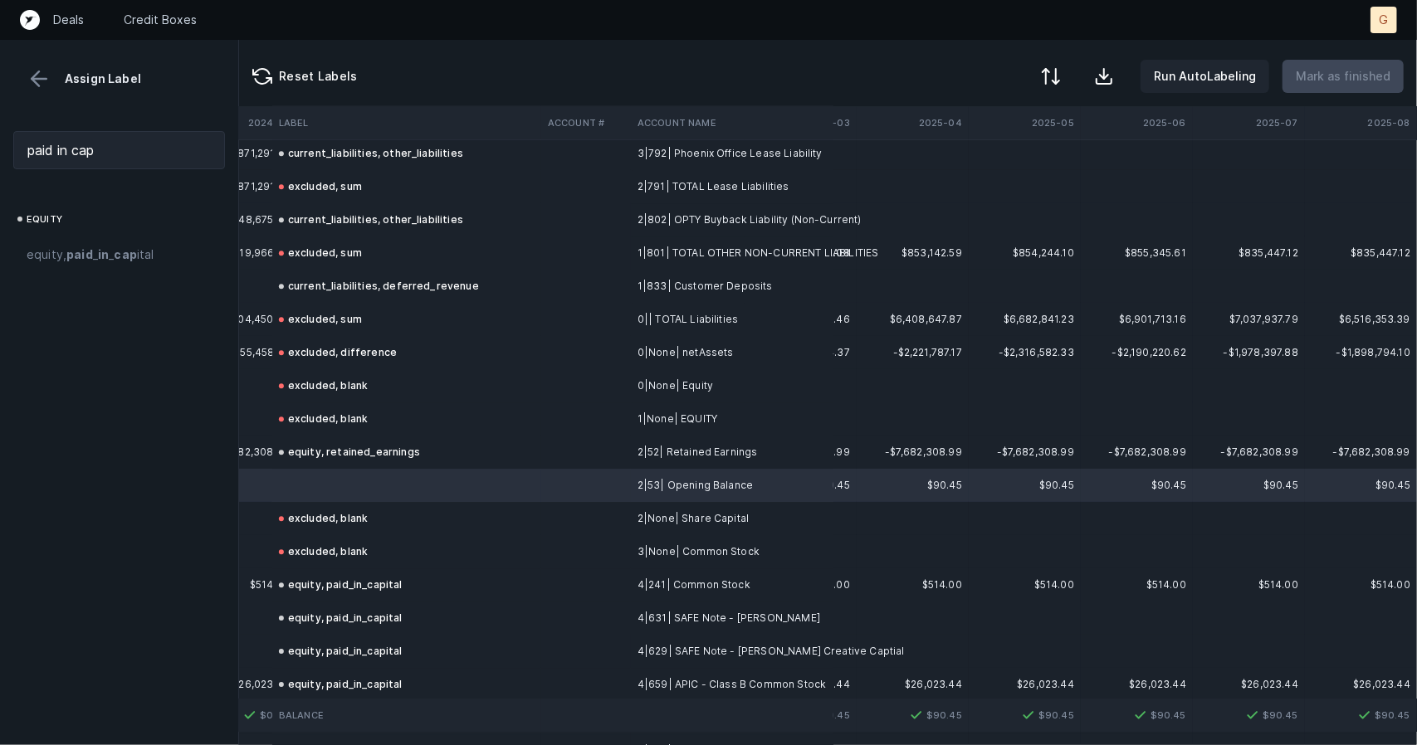
click at [325, 497] on td at bounding box center [406, 485] width 269 height 33
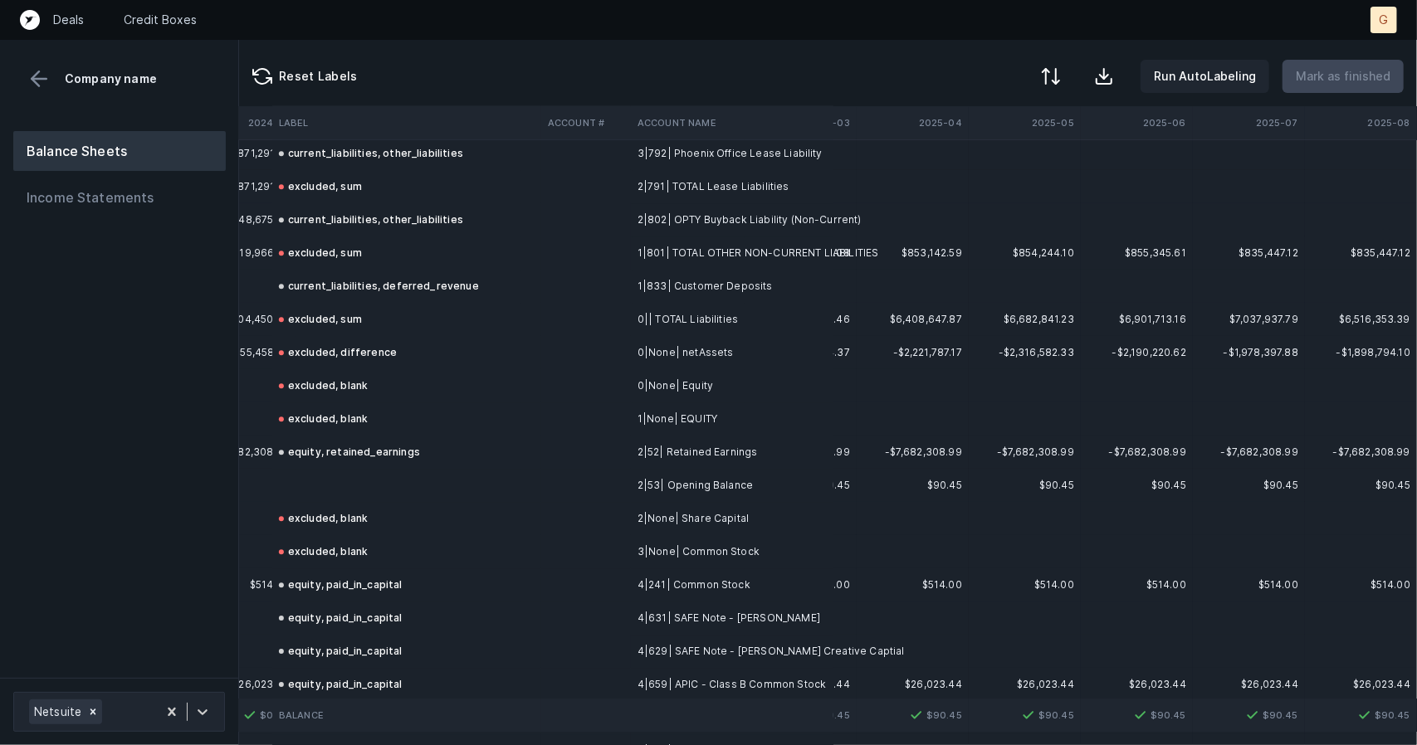
click at [359, 492] on td at bounding box center [406, 485] width 269 height 33
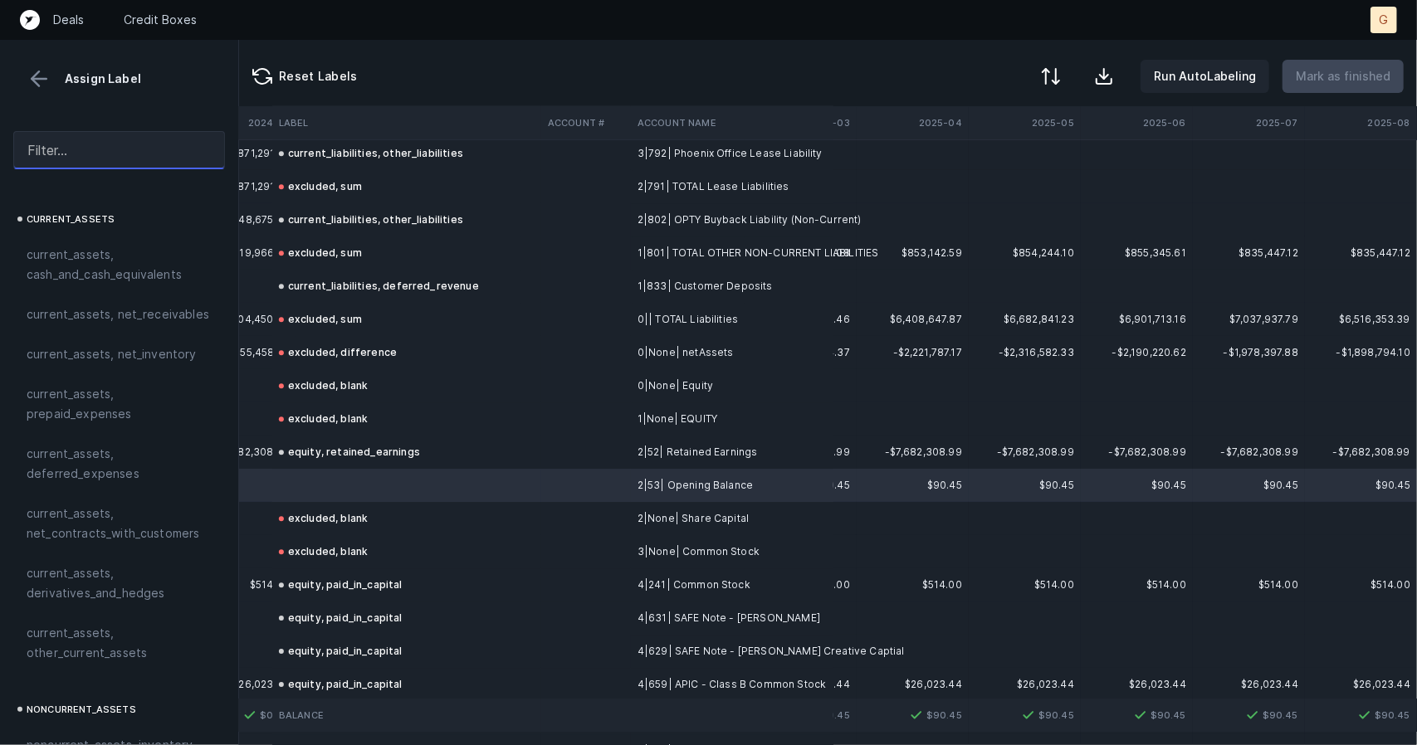
click at [142, 155] on input "text" at bounding box center [119, 150] width 212 height 38
type input "o"
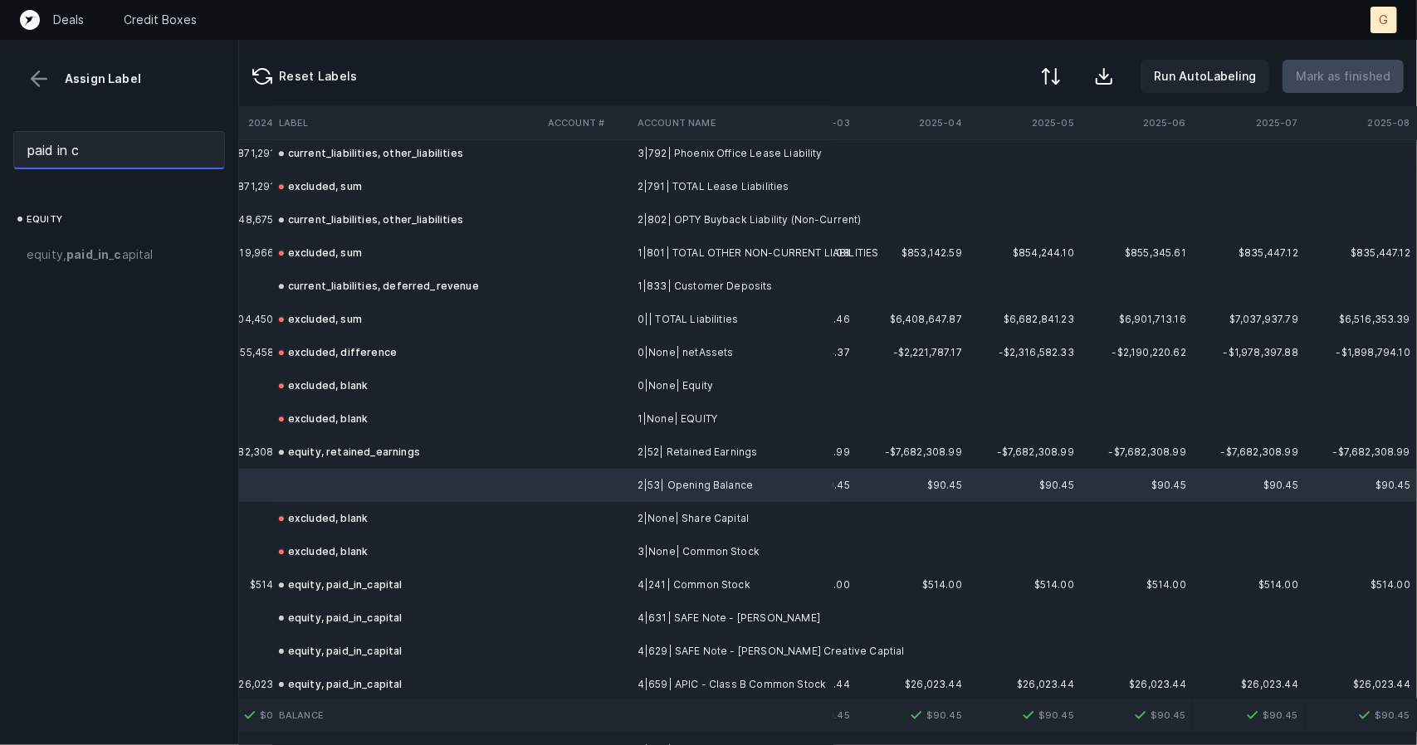
type input "paid in c"
click at [148, 232] on div "equity equity, paid _ in _ c apital" at bounding box center [119, 242] width 212 height 66
click at [141, 253] on span "equity, paid _ in _ c apital" at bounding box center [90, 255] width 127 height 20
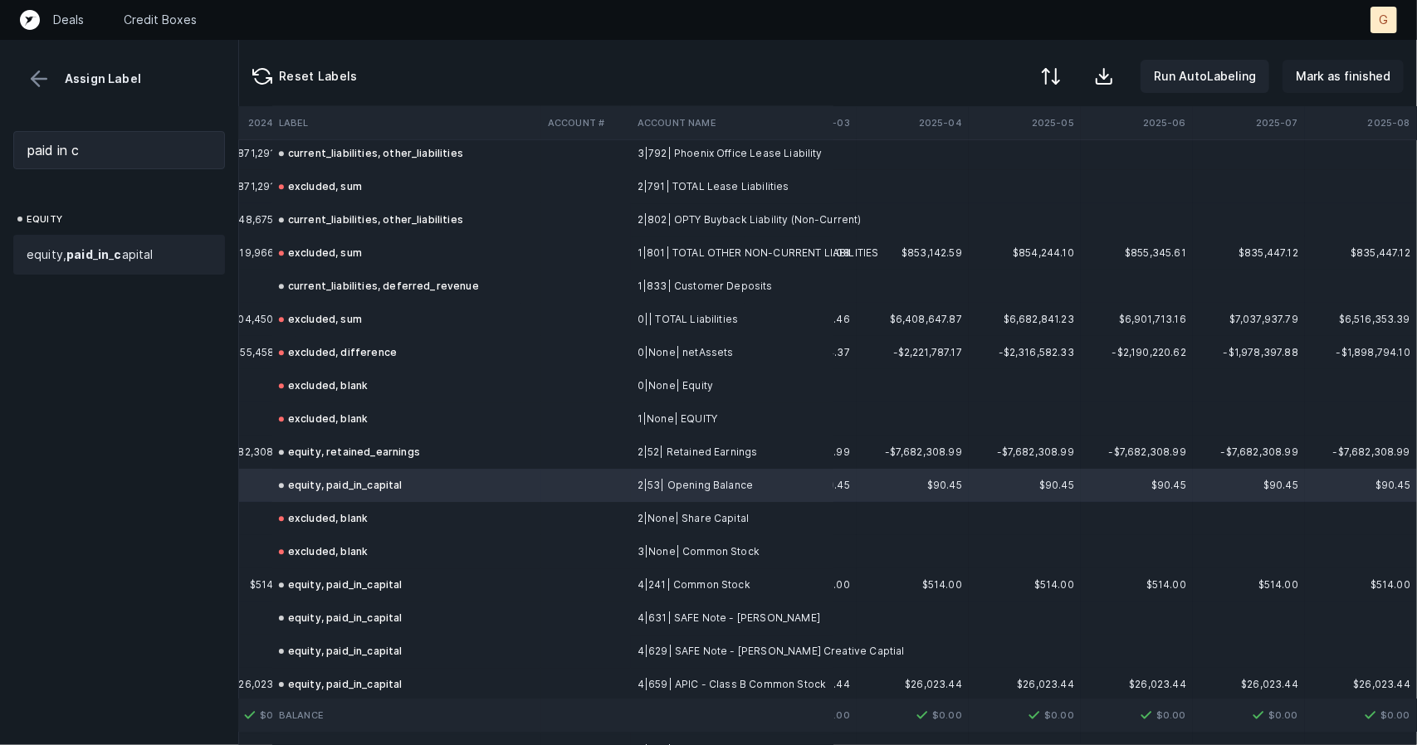
click at [1330, 71] on p "Mark as finished" at bounding box center [1343, 76] width 95 height 20
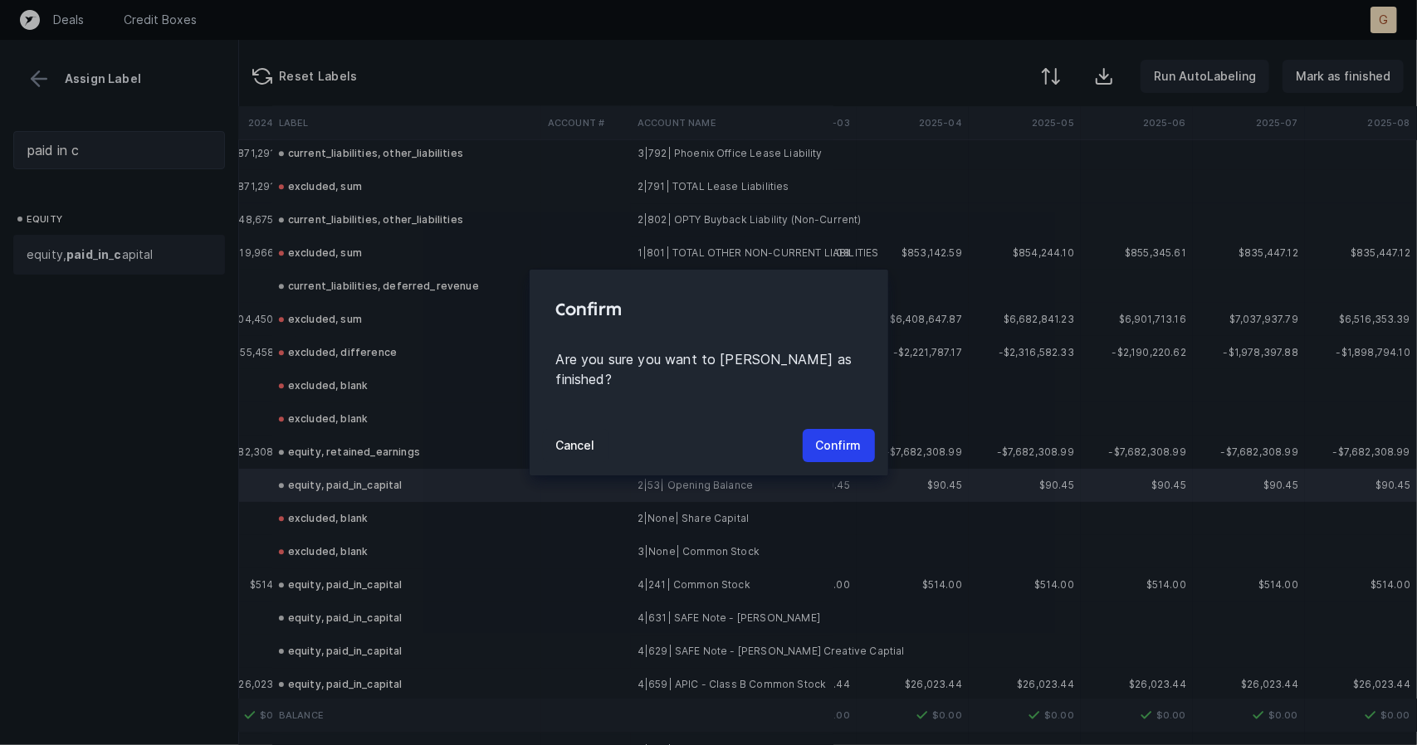
click at [842, 416] on div "Cancel Confirm" at bounding box center [709, 446] width 359 height 60
click at [860, 446] on button "Confirm" at bounding box center [839, 445] width 72 height 33
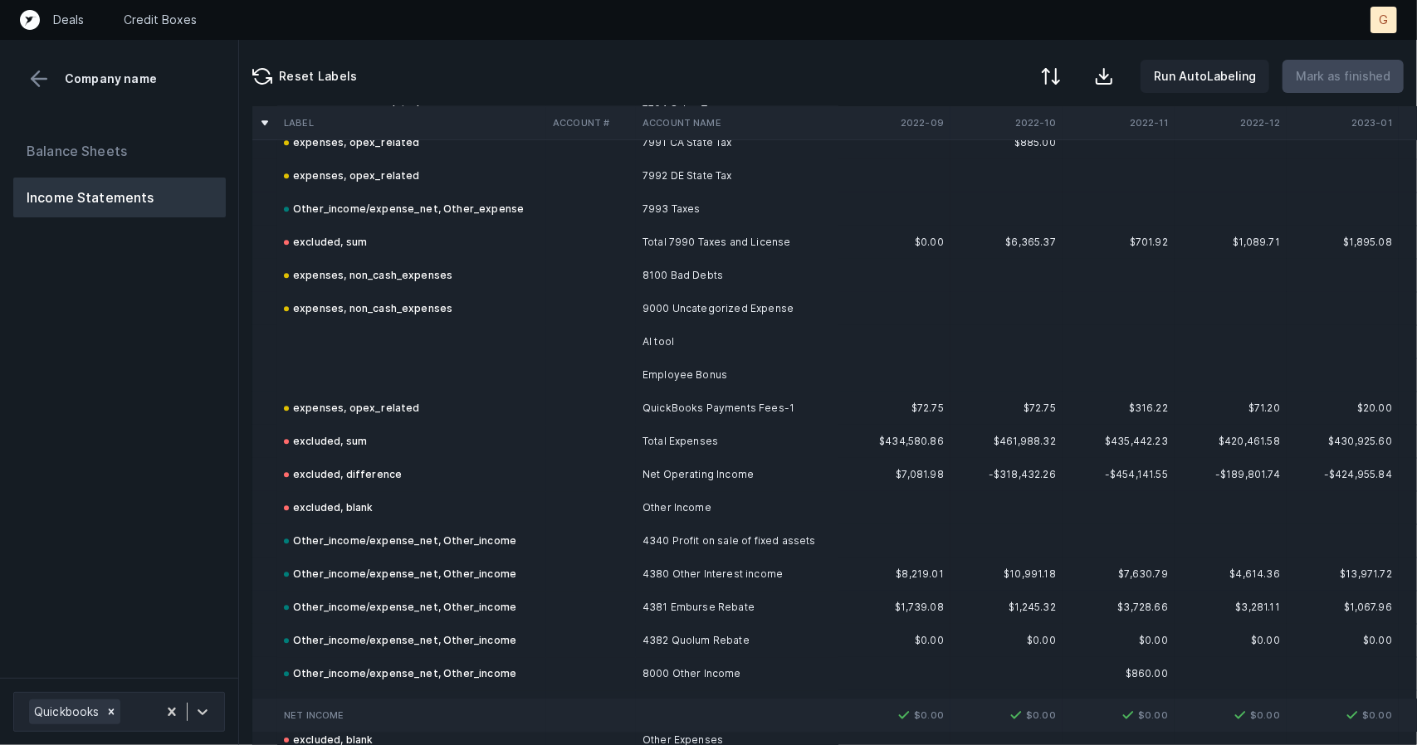
scroll to position [3147, 0]
click at [374, 321] on td "expenses, non_cash_expenses" at bounding box center [411, 310] width 269 height 33
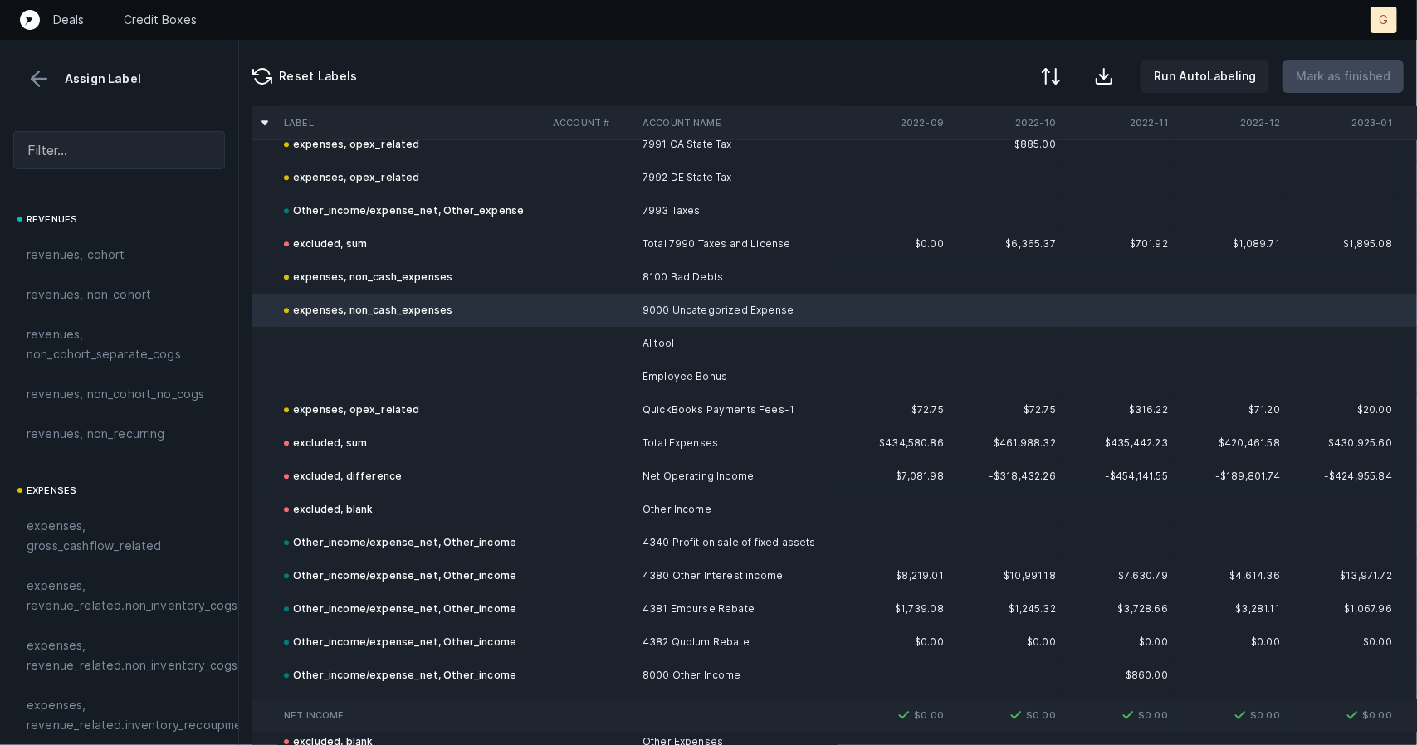
click at [368, 367] on td at bounding box center [411, 376] width 269 height 33
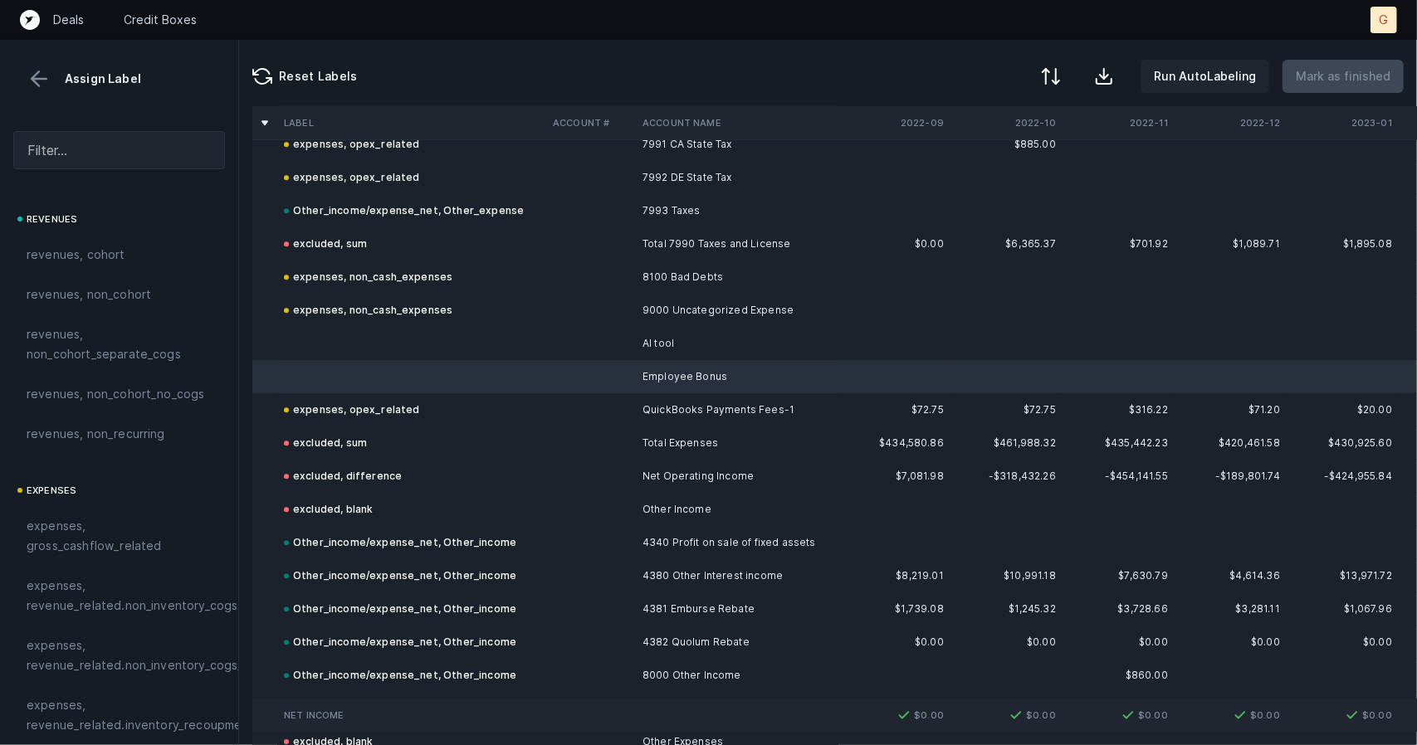
click at [355, 344] on td at bounding box center [411, 343] width 269 height 33
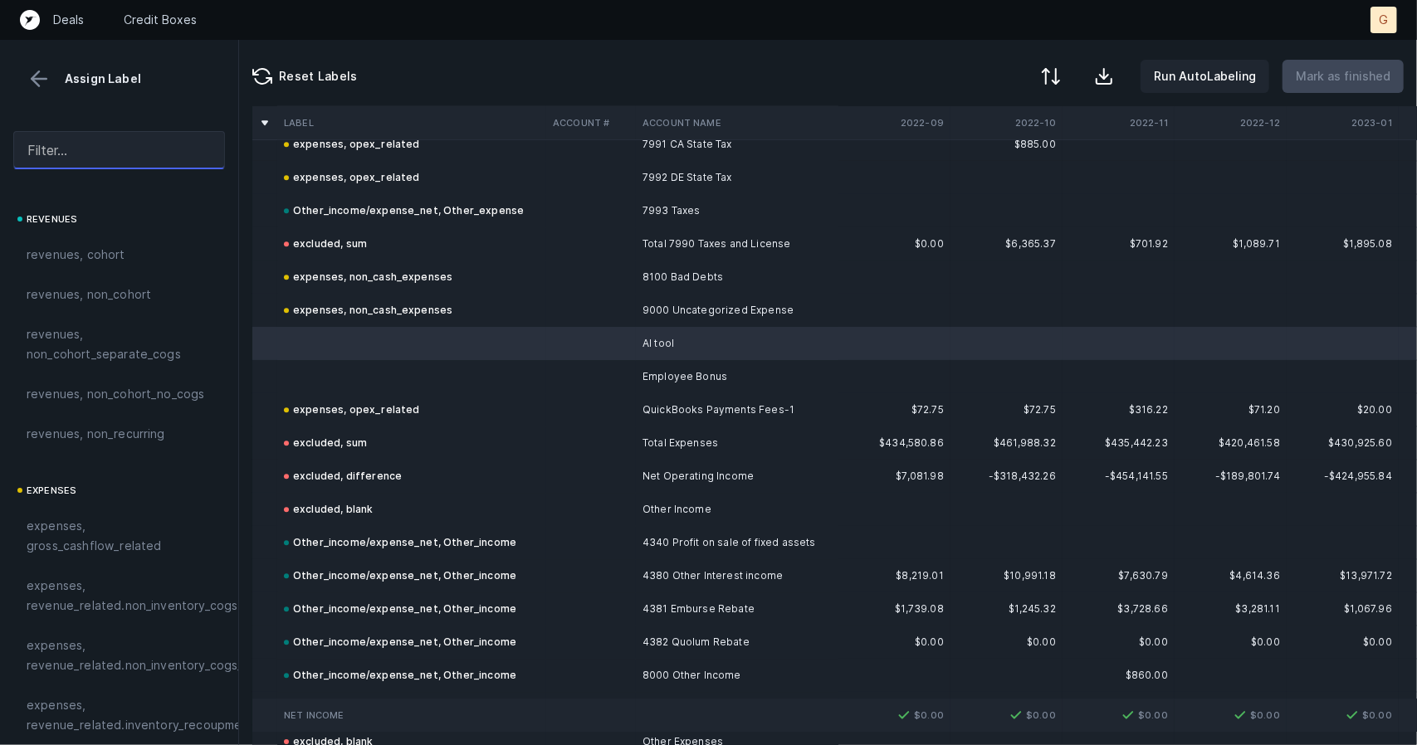
click at [111, 150] on input "text" at bounding box center [119, 150] width 212 height 38
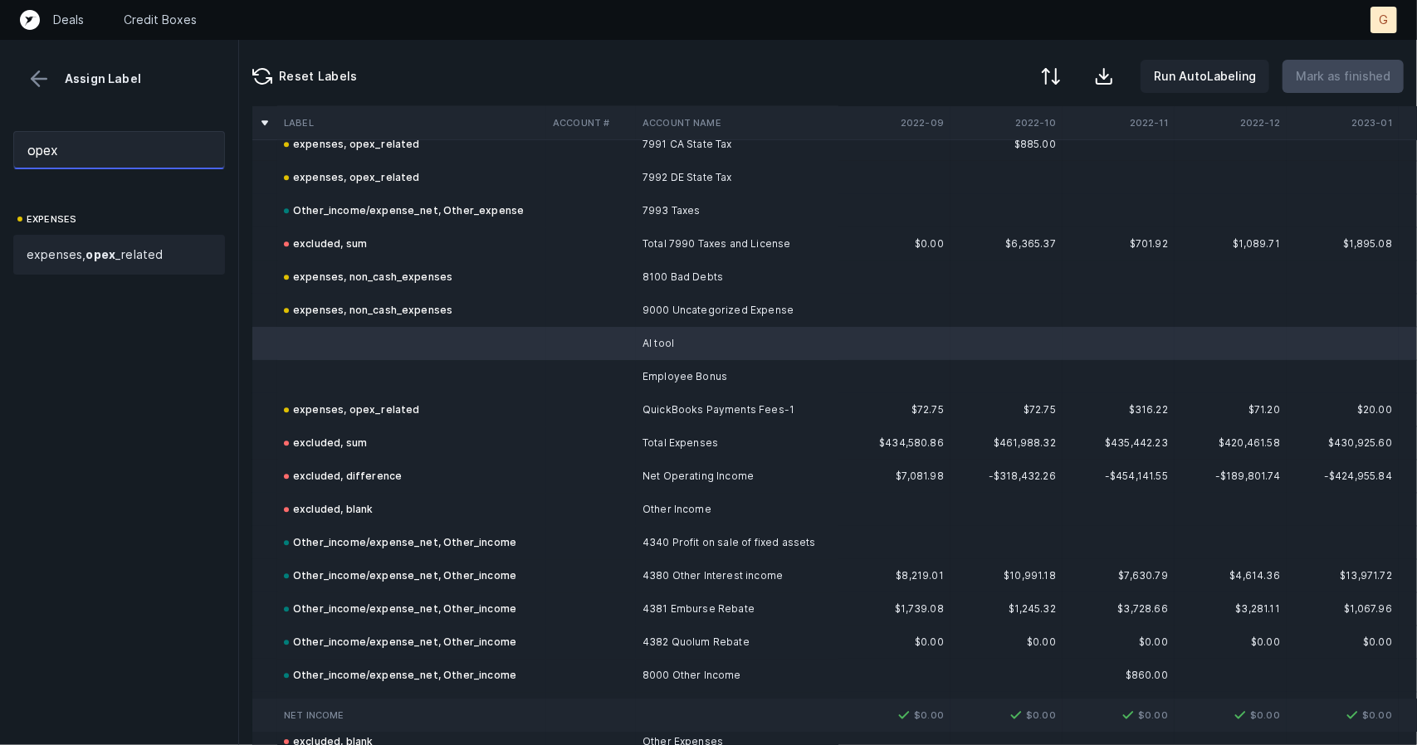
type input "opex"
click at [83, 259] on span "expenses, opex _related" at bounding box center [95, 255] width 136 height 20
click at [350, 368] on td at bounding box center [411, 376] width 269 height 33
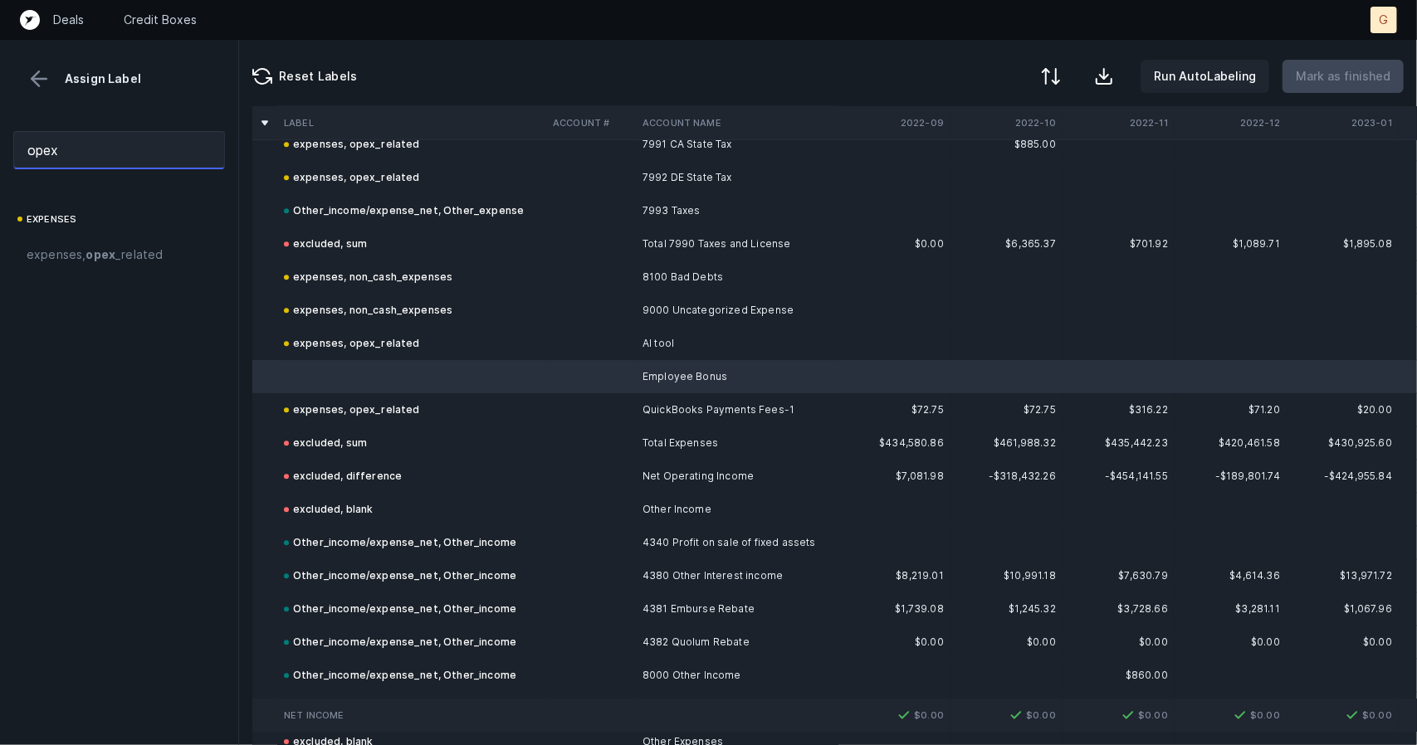
drag, startPoint x: 108, startPoint y: 144, endPoint x: 2, endPoint y: 133, distance: 106.8
click at [2, 133] on div "opex" at bounding box center [119, 150] width 238 height 65
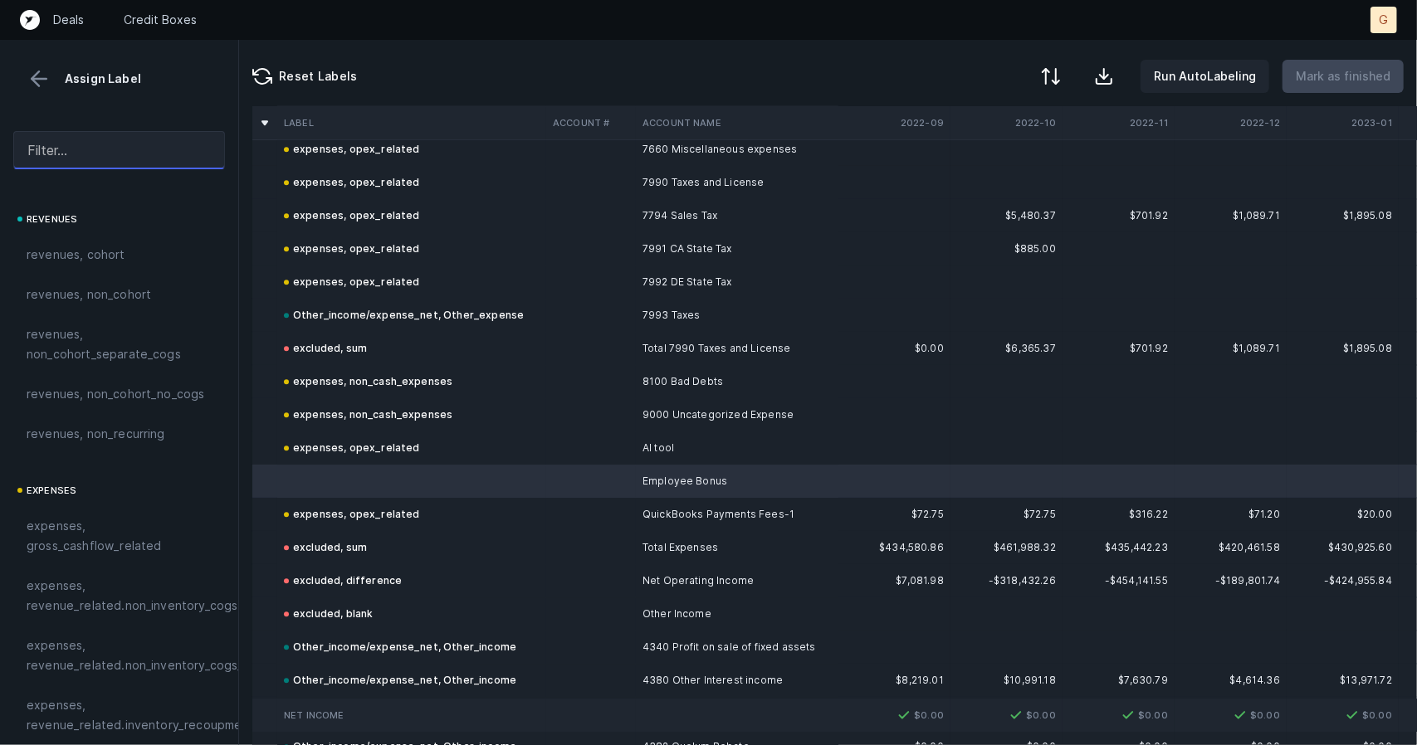
scroll to position [3110, 0]
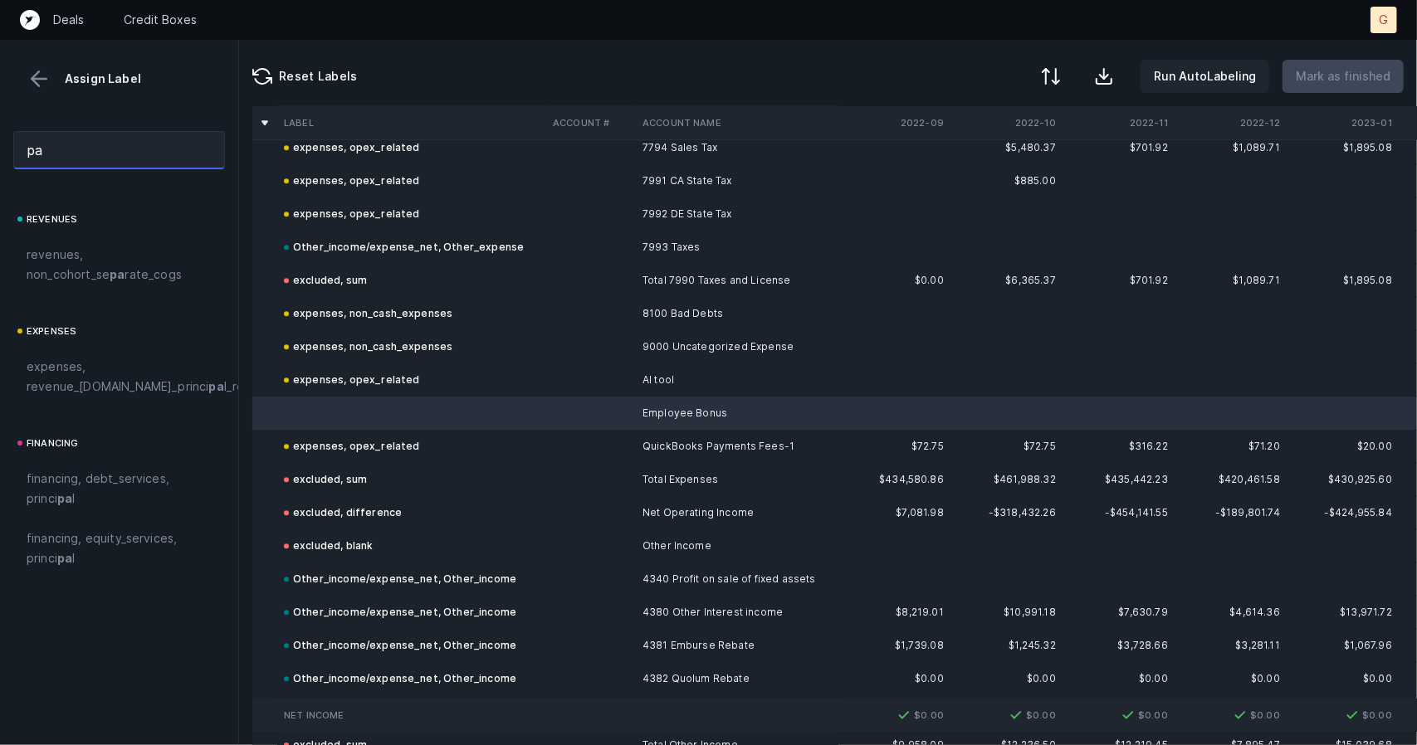
type input "p"
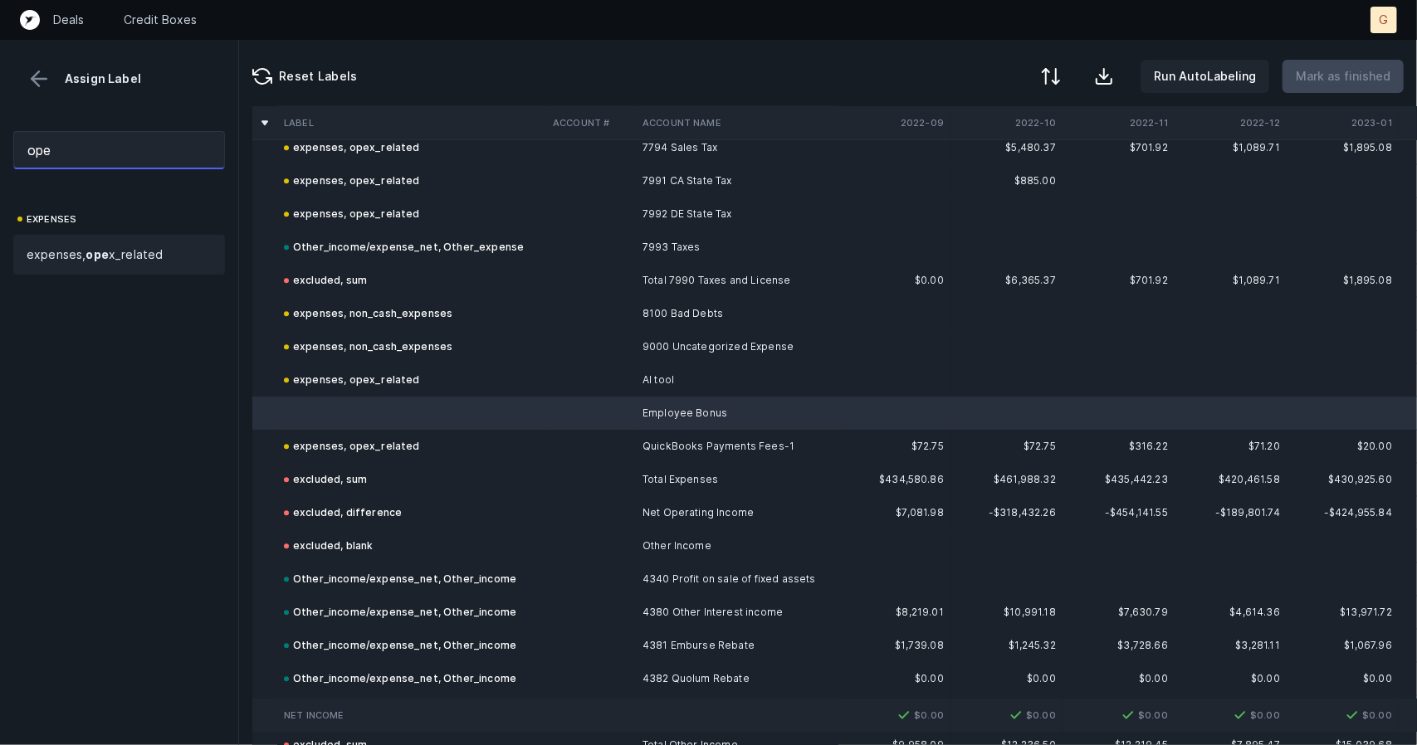
type input "ope"
click at [125, 260] on span "expenses, ope x_related" at bounding box center [95, 255] width 136 height 20
click at [1301, 66] on p "Mark as finished" at bounding box center [1343, 76] width 95 height 20
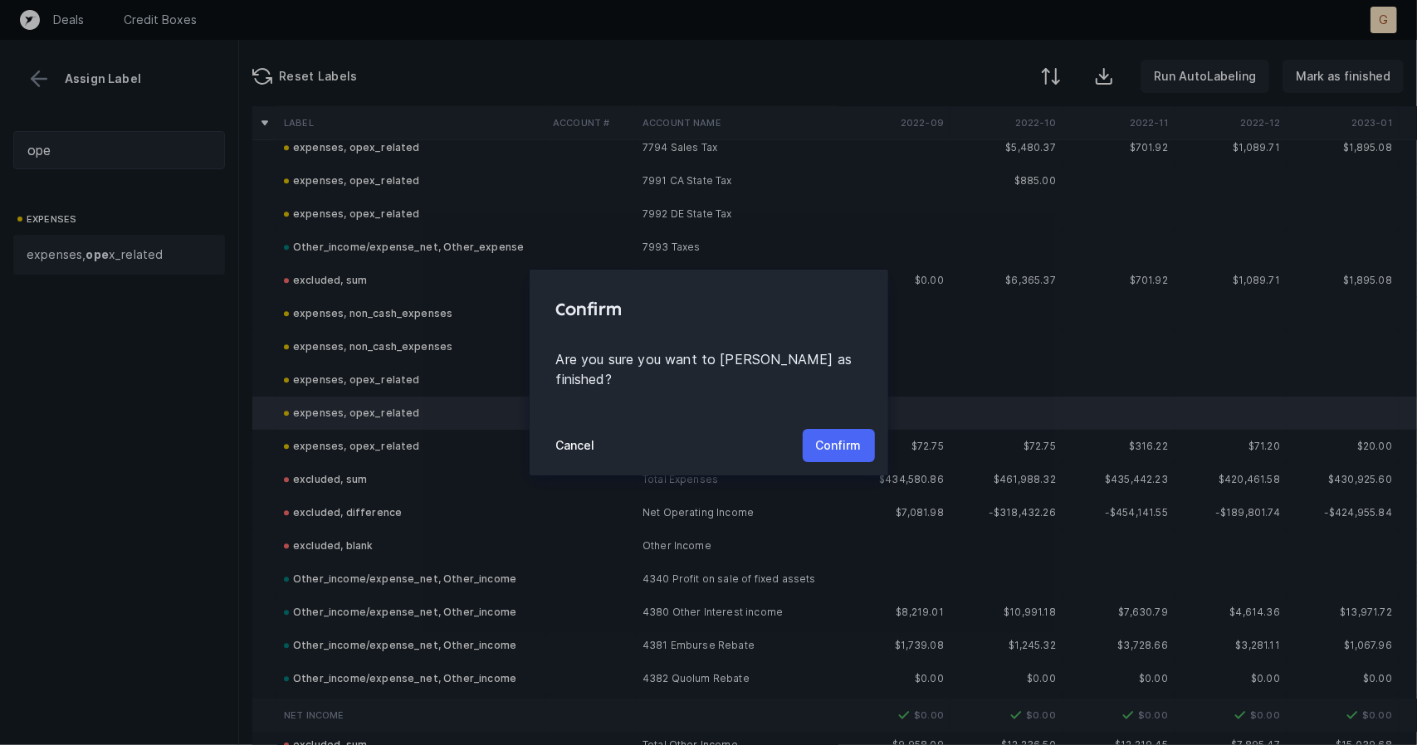
click at [830, 437] on p "Confirm" at bounding box center [839, 446] width 46 height 20
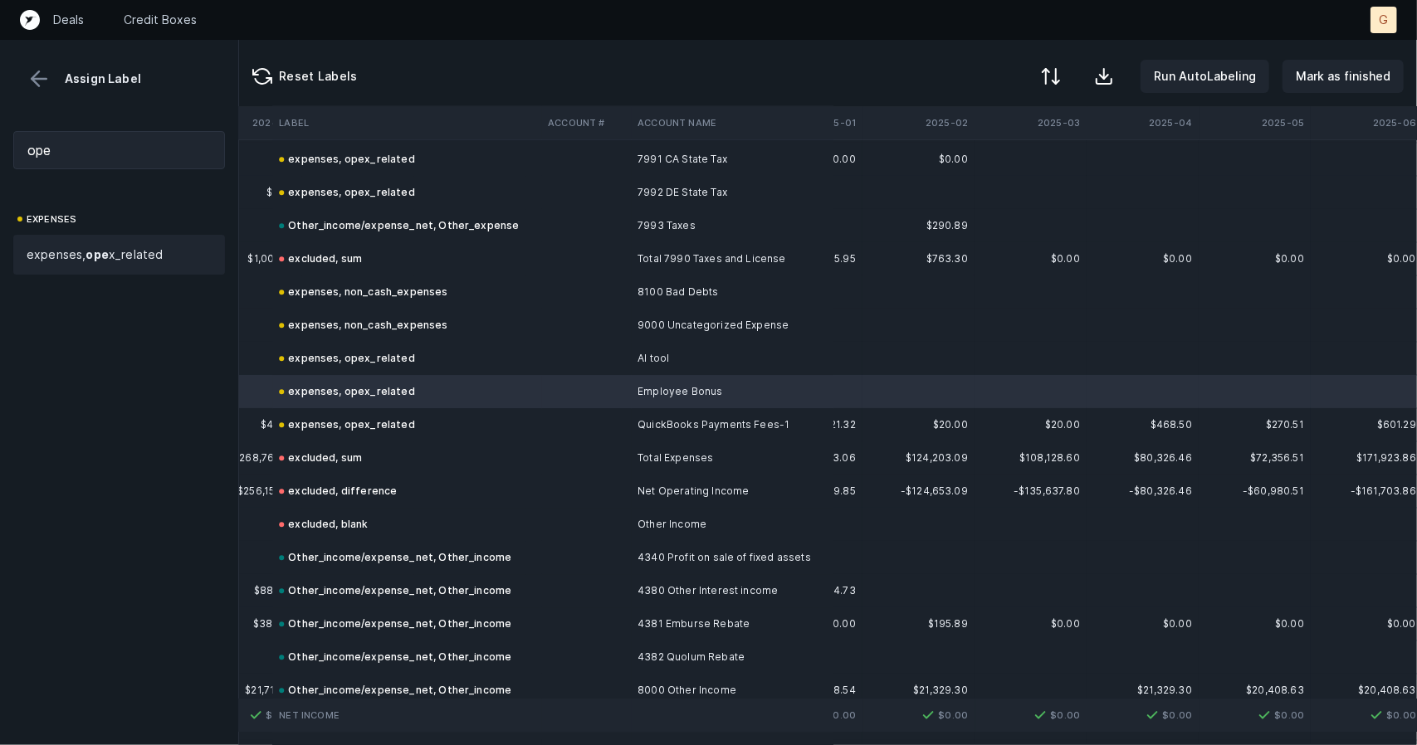
scroll to position [3169, 3580]
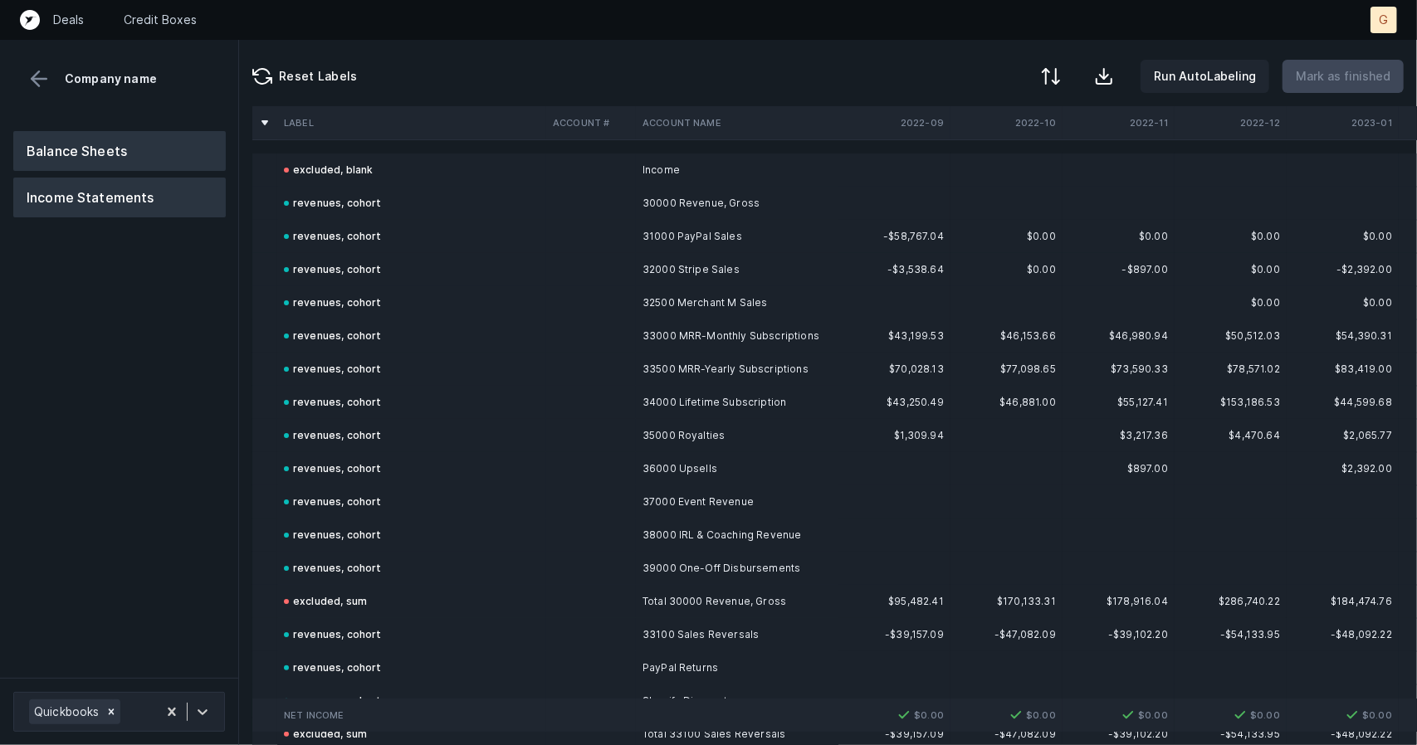
click at [56, 149] on button "Balance Sheets" at bounding box center [119, 151] width 212 height 40
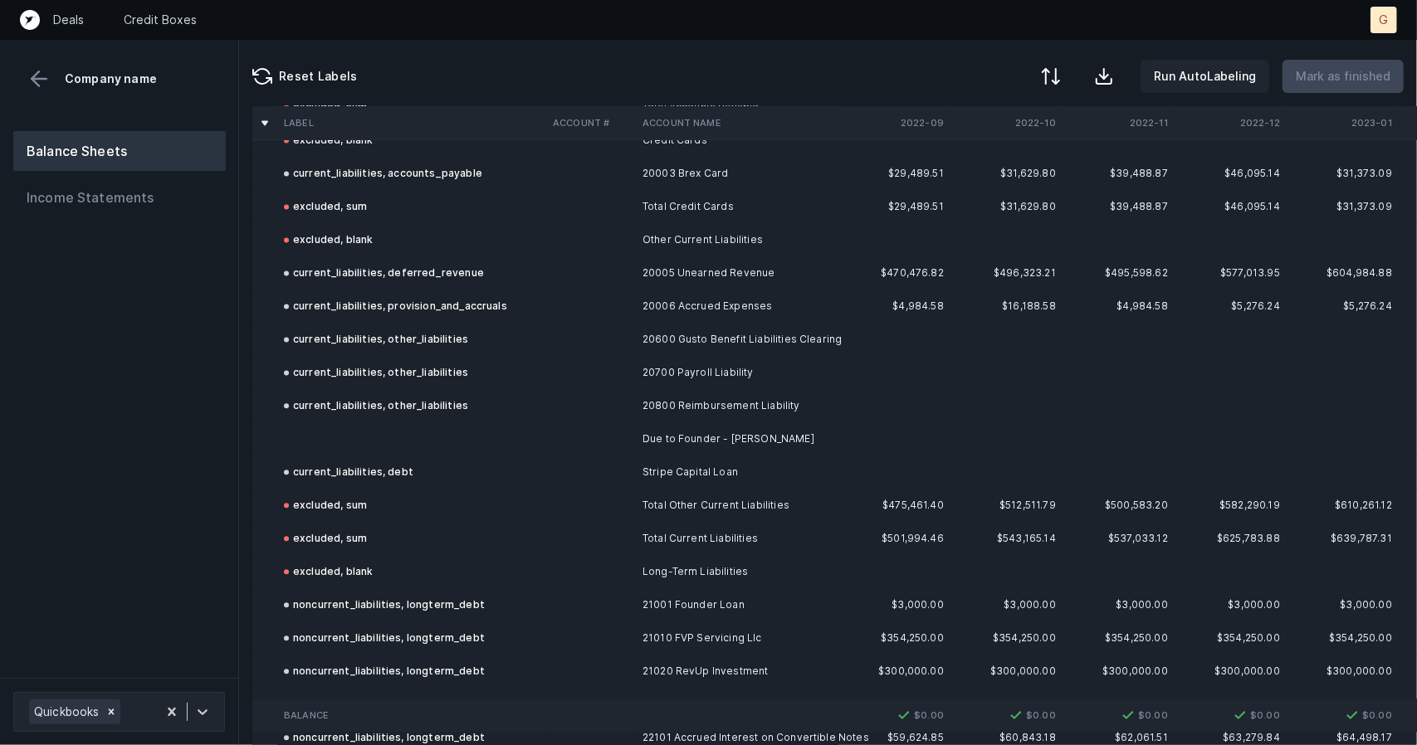
scroll to position [2387, 0]
click at [364, 418] on td "current_liabilities, other_liabilities" at bounding box center [411, 405] width 269 height 33
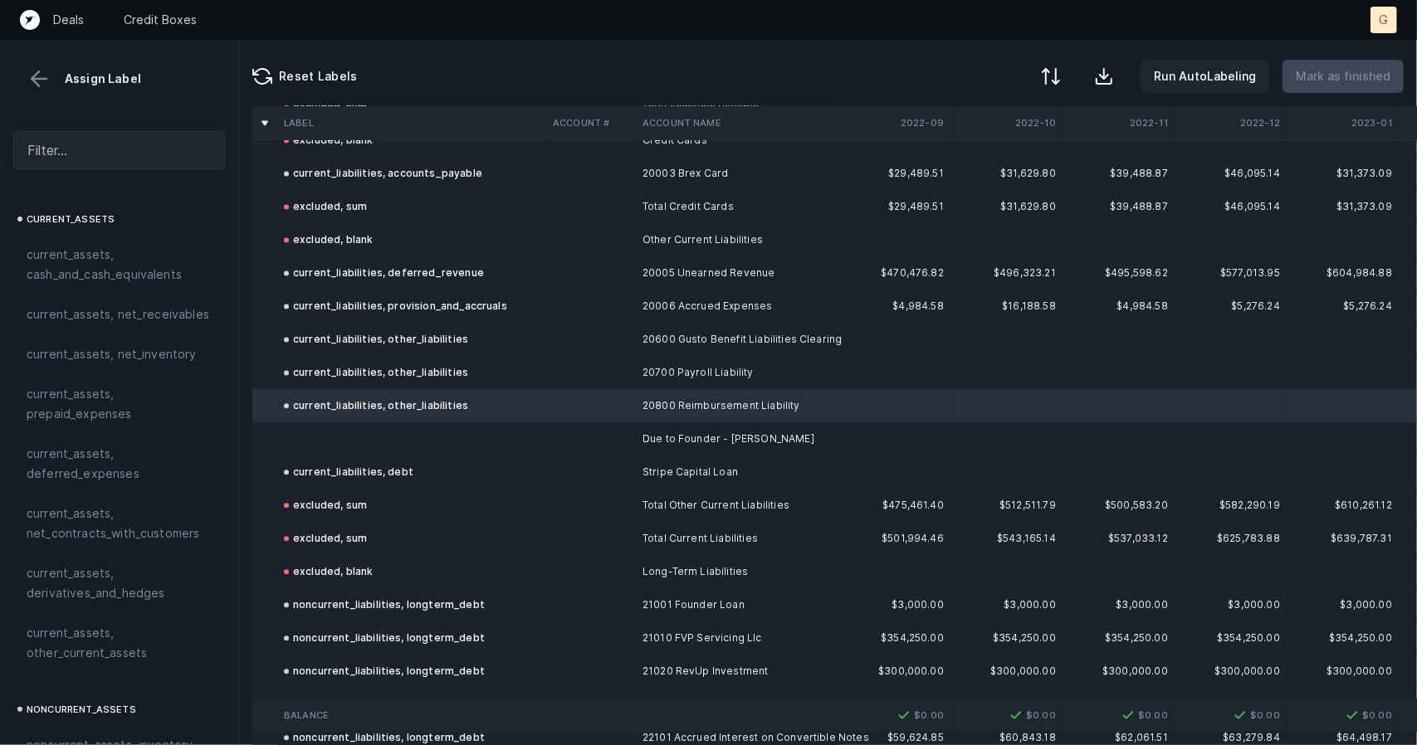
click at [363, 444] on td at bounding box center [411, 438] width 269 height 33
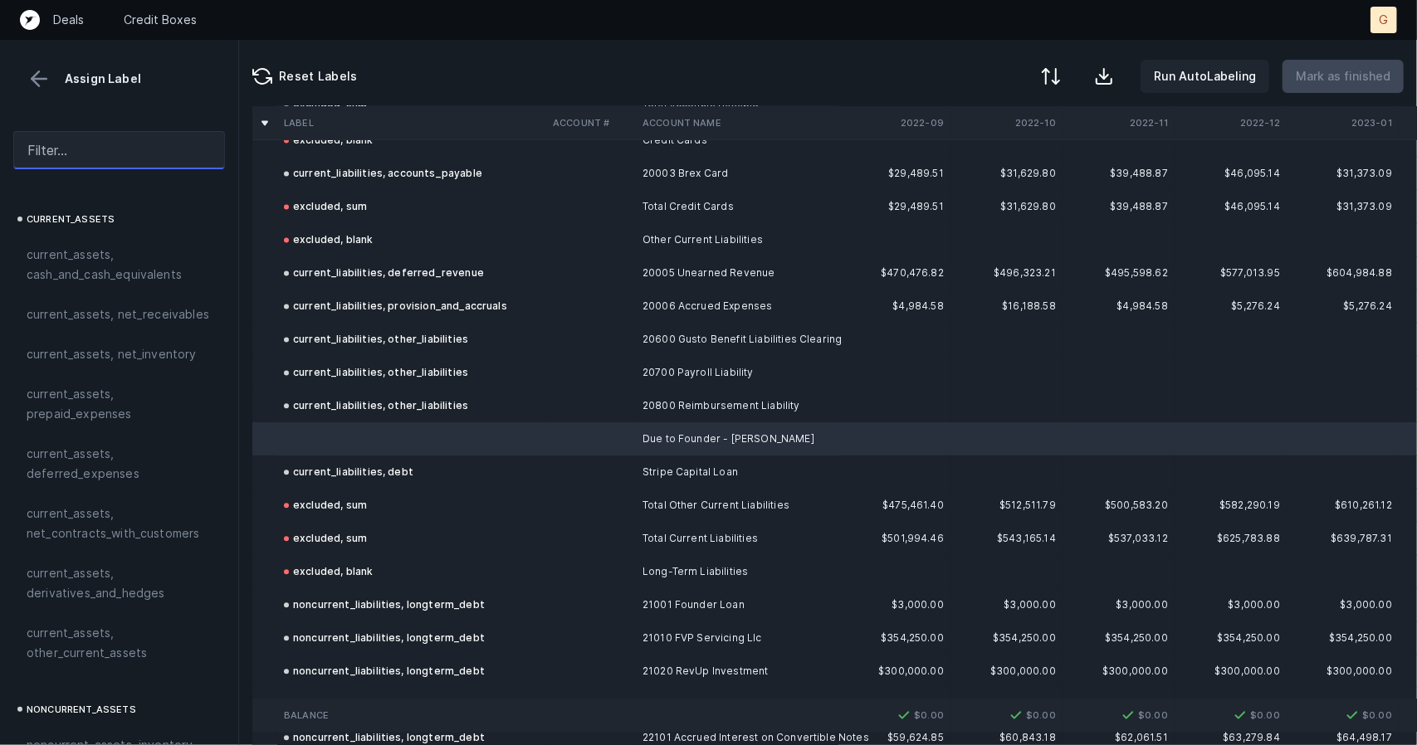
click at [83, 138] on input "text" at bounding box center [119, 150] width 212 height 38
type input "p"
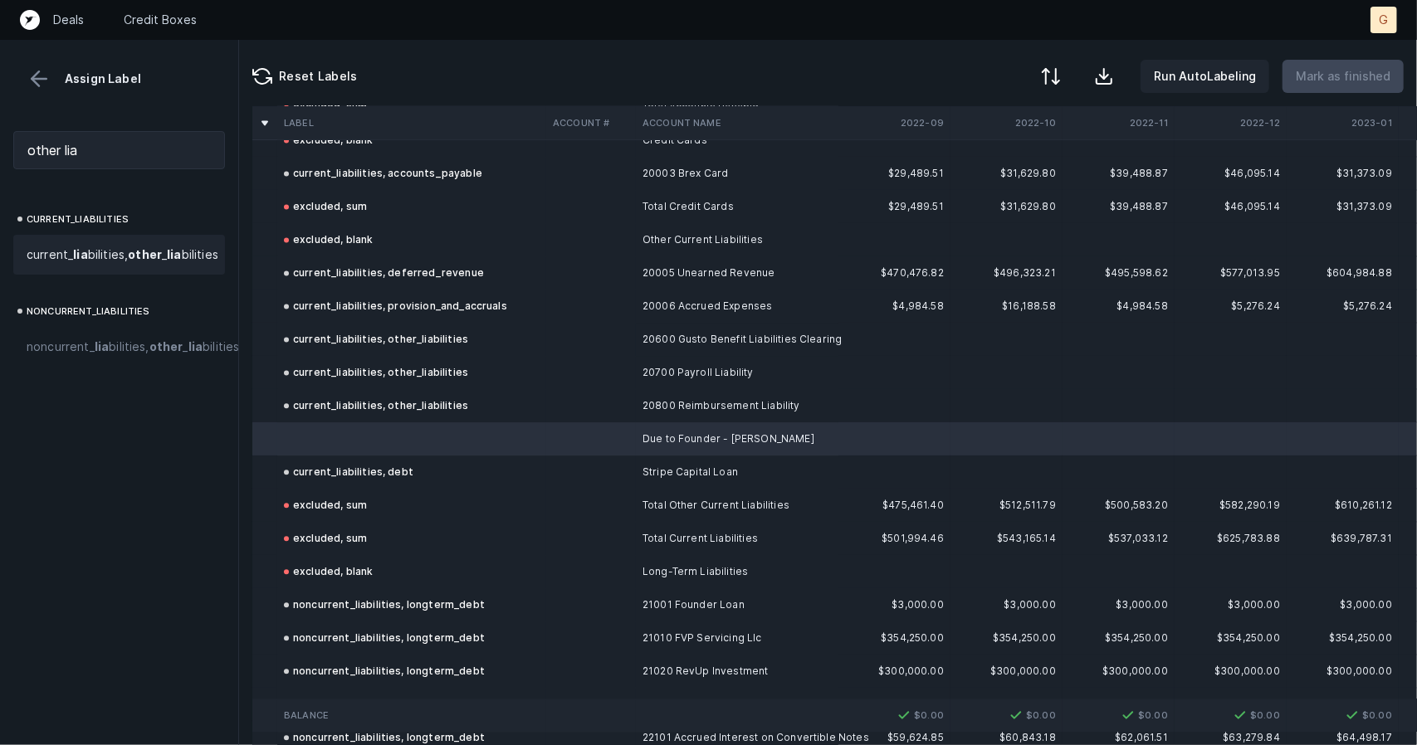
click at [77, 250] on strong "lia" at bounding box center [80, 254] width 14 height 14
drag, startPoint x: 128, startPoint y: 137, endPoint x: 0, endPoint y: 99, distance: 133.4
click at [0, 95] on div "Assign Label other lia current_liabilities current_ lia bilities, other _ lia b…" at bounding box center [119, 393] width 239 height 706
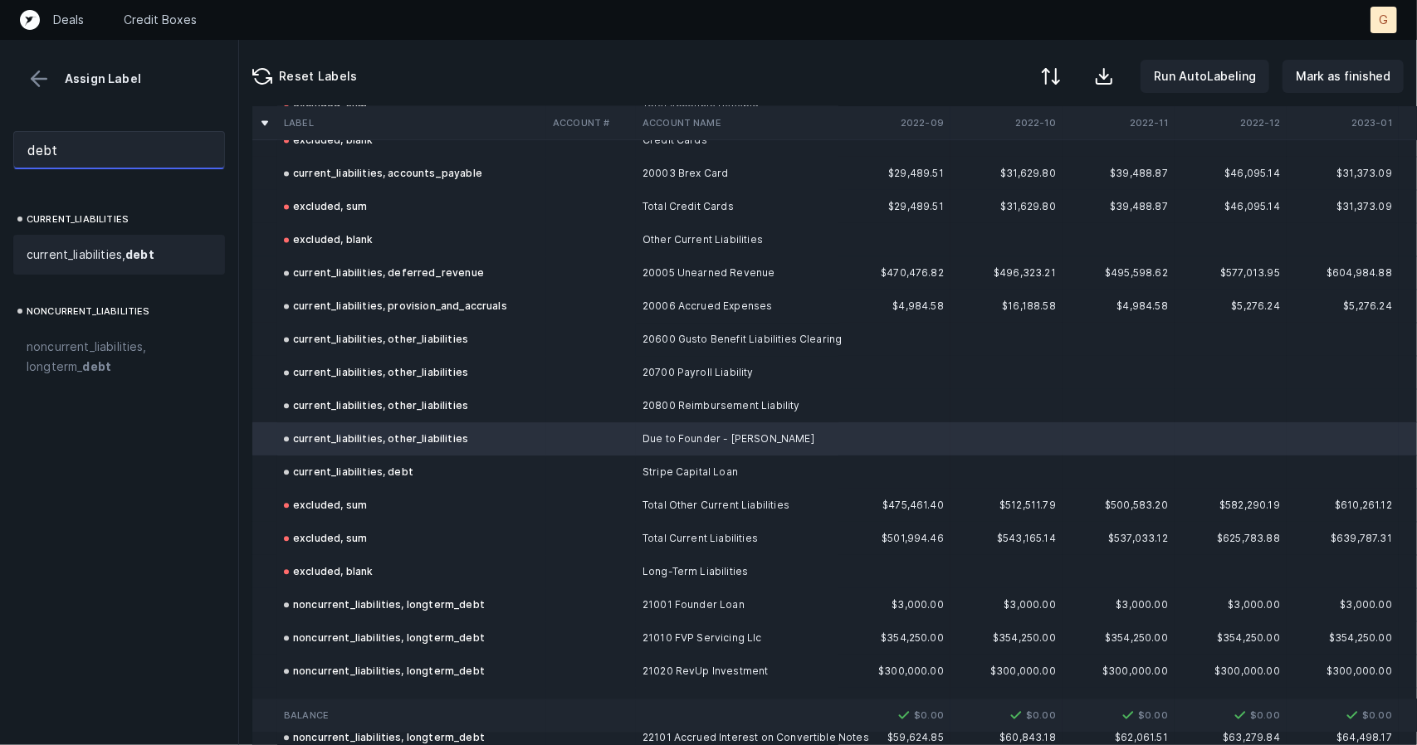
type input "debt"
click at [146, 251] on strong "debt" at bounding box center [139, 254] width 29 height 14
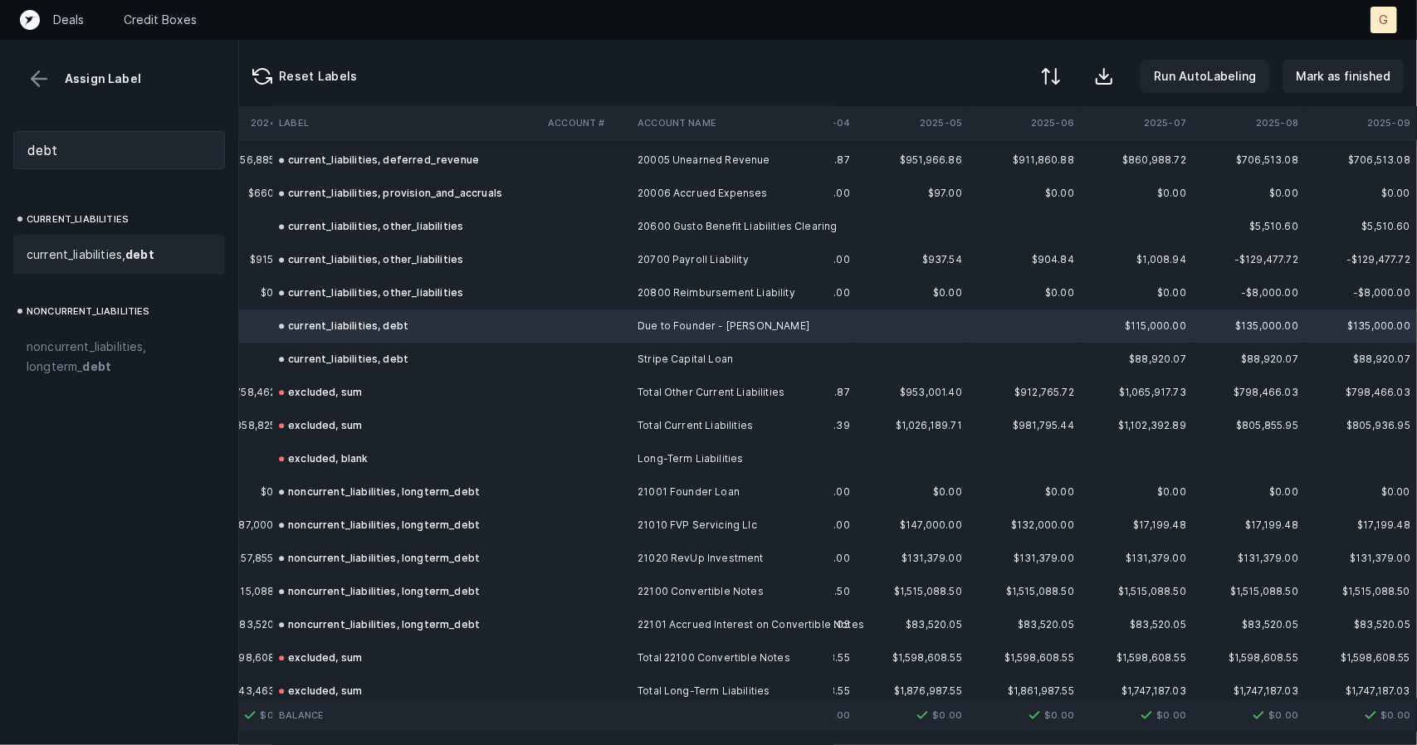
scroll to position [2498, 3580]
click at [1313, 78] on p "Mark as finished" at bounding box center [1343, 76] width 95 height 20
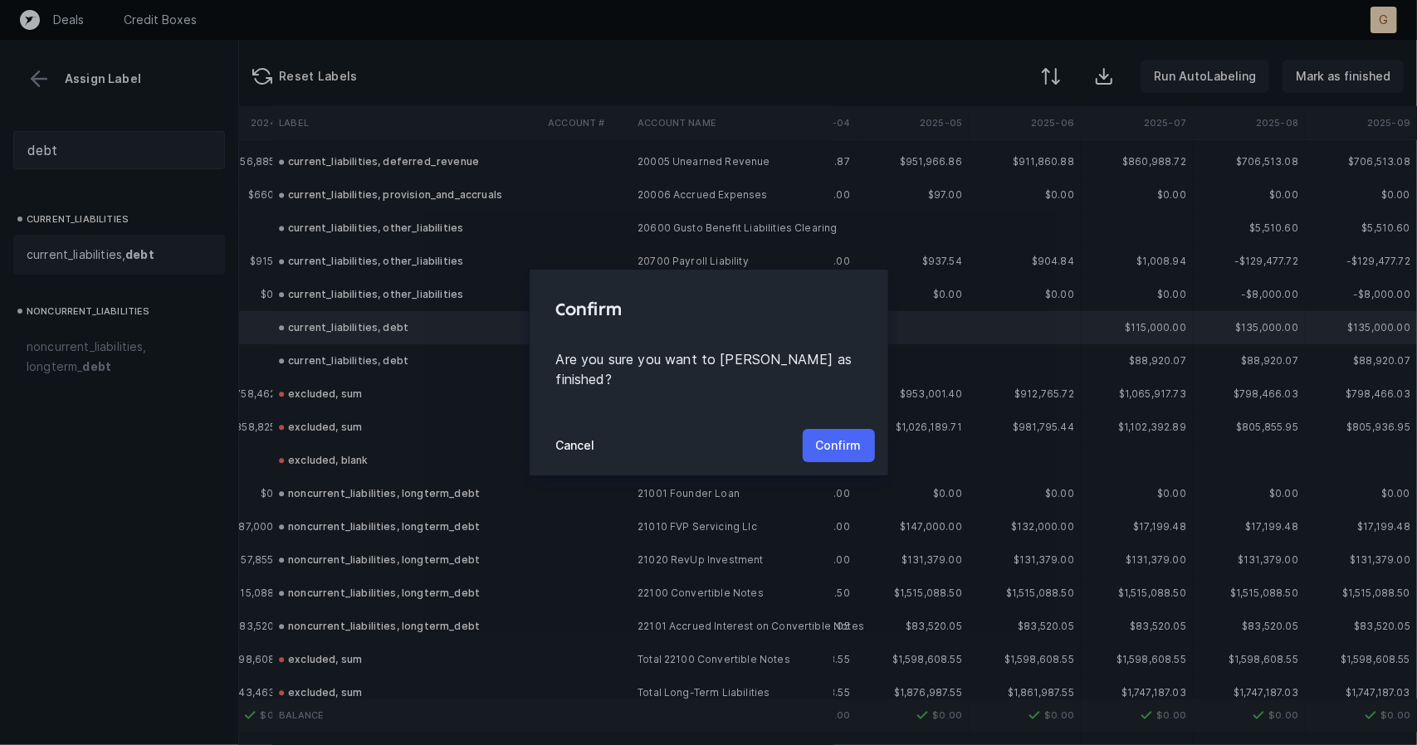
click at [842, 452] on button "Confirm" at bounding box center [839, 445] width 72 height 33
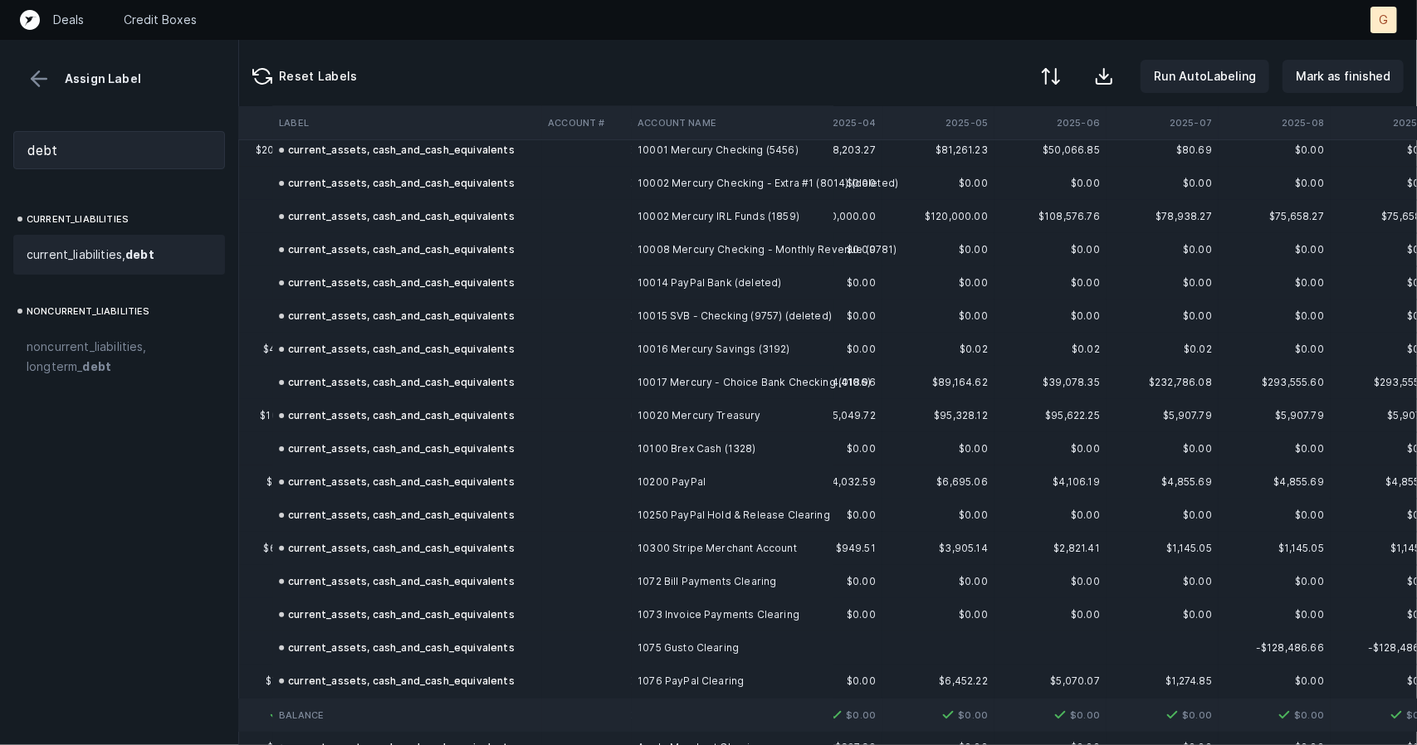
scroll to position [120, 3580]
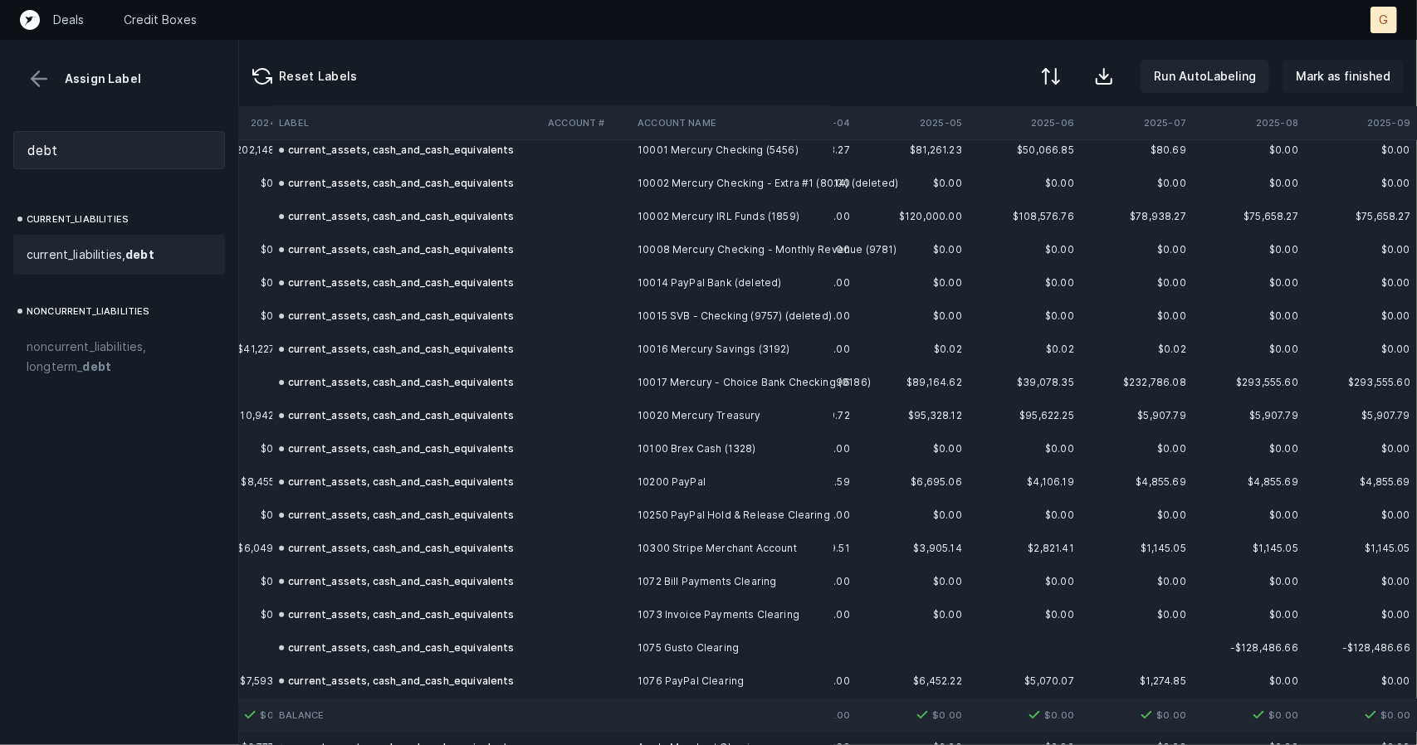
click at [1326, 85] on p "Mark as finished" at bounding box center [1343, 76] width 95 height 20
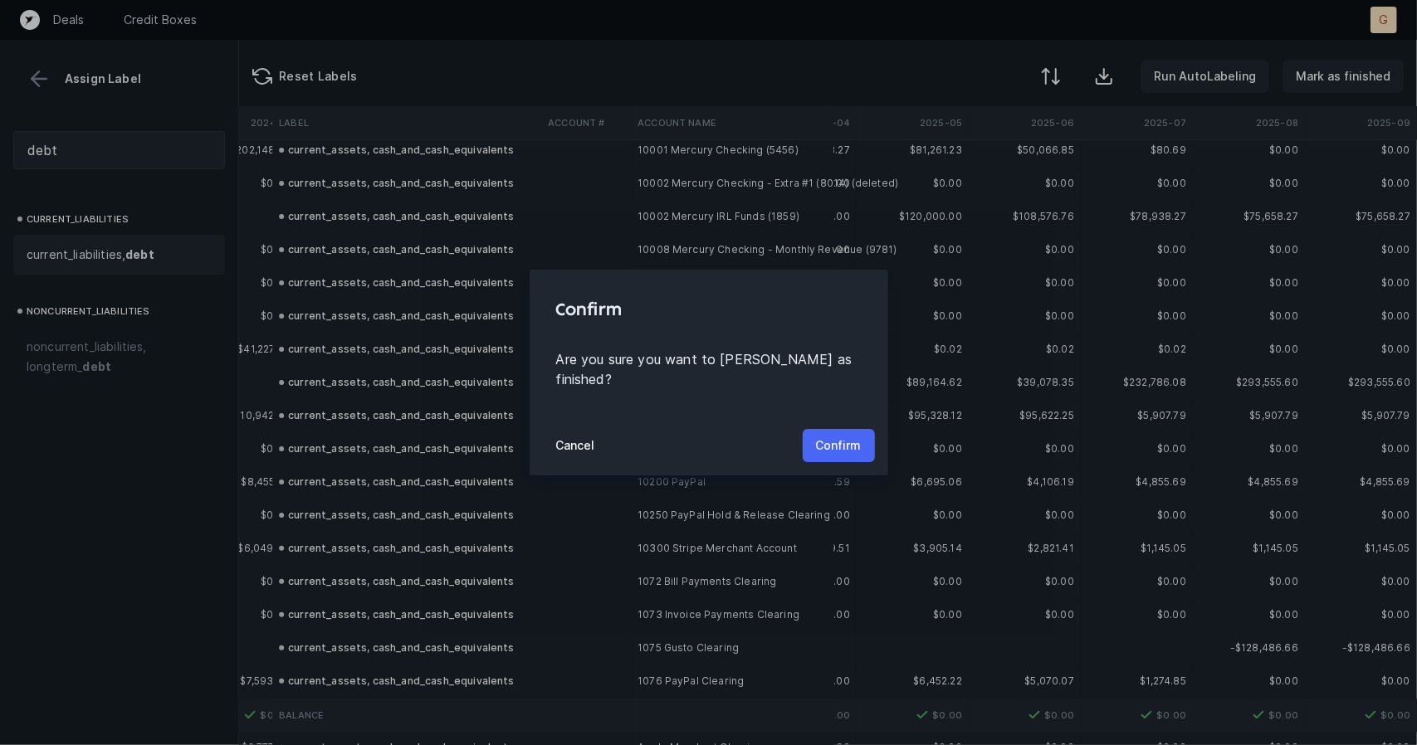
click at [825, 436] on p "Confirm" at bounding box center [839, 446] width 46 height 20
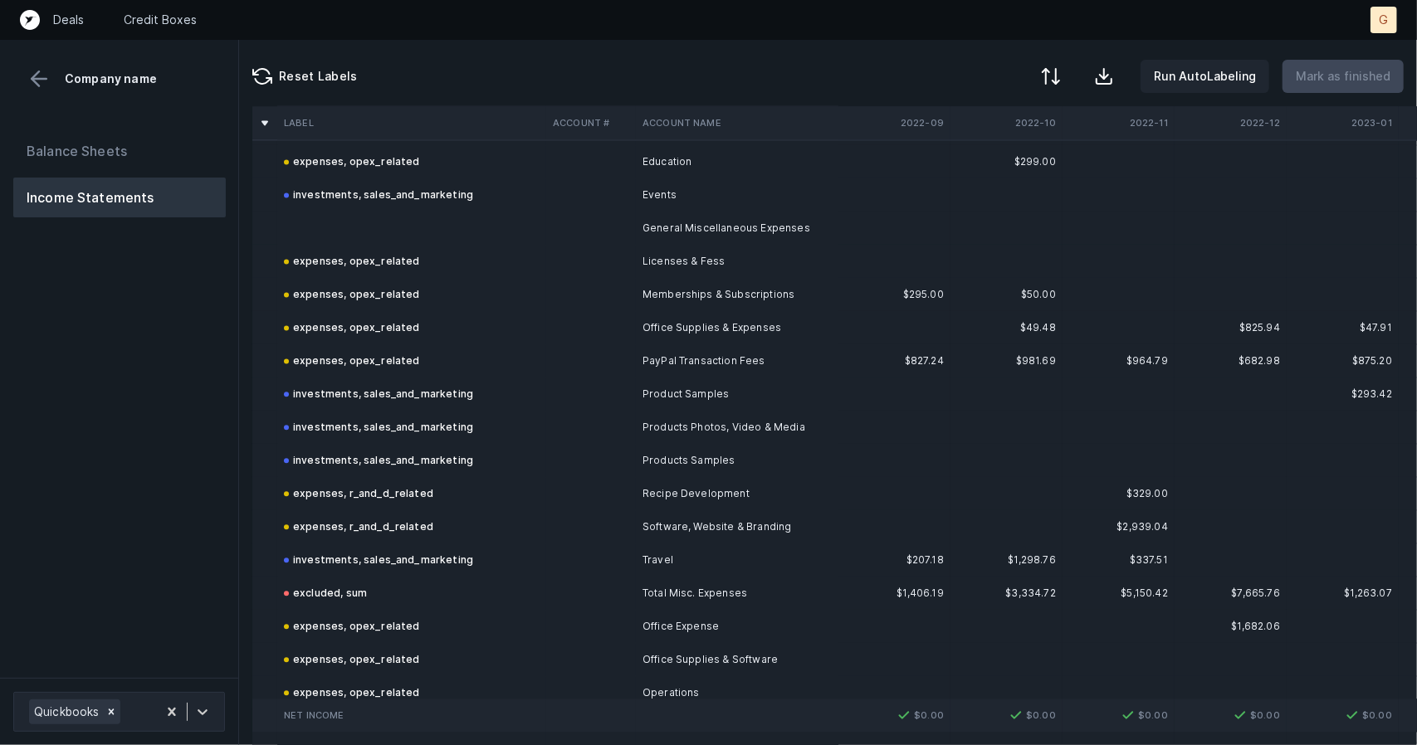
scroll to position [2254, 0]
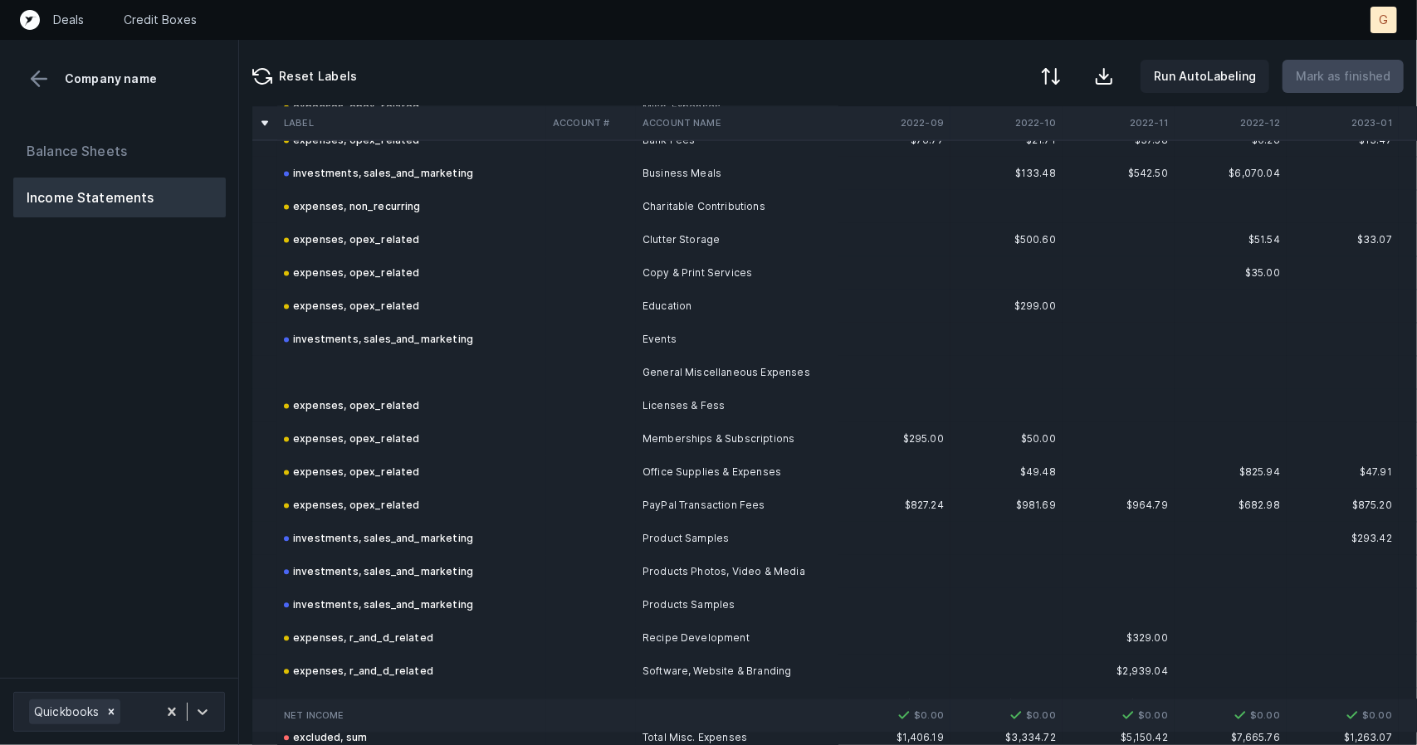
click at [368, 364] on td at bounding box center [411, 372] width 269 height 33
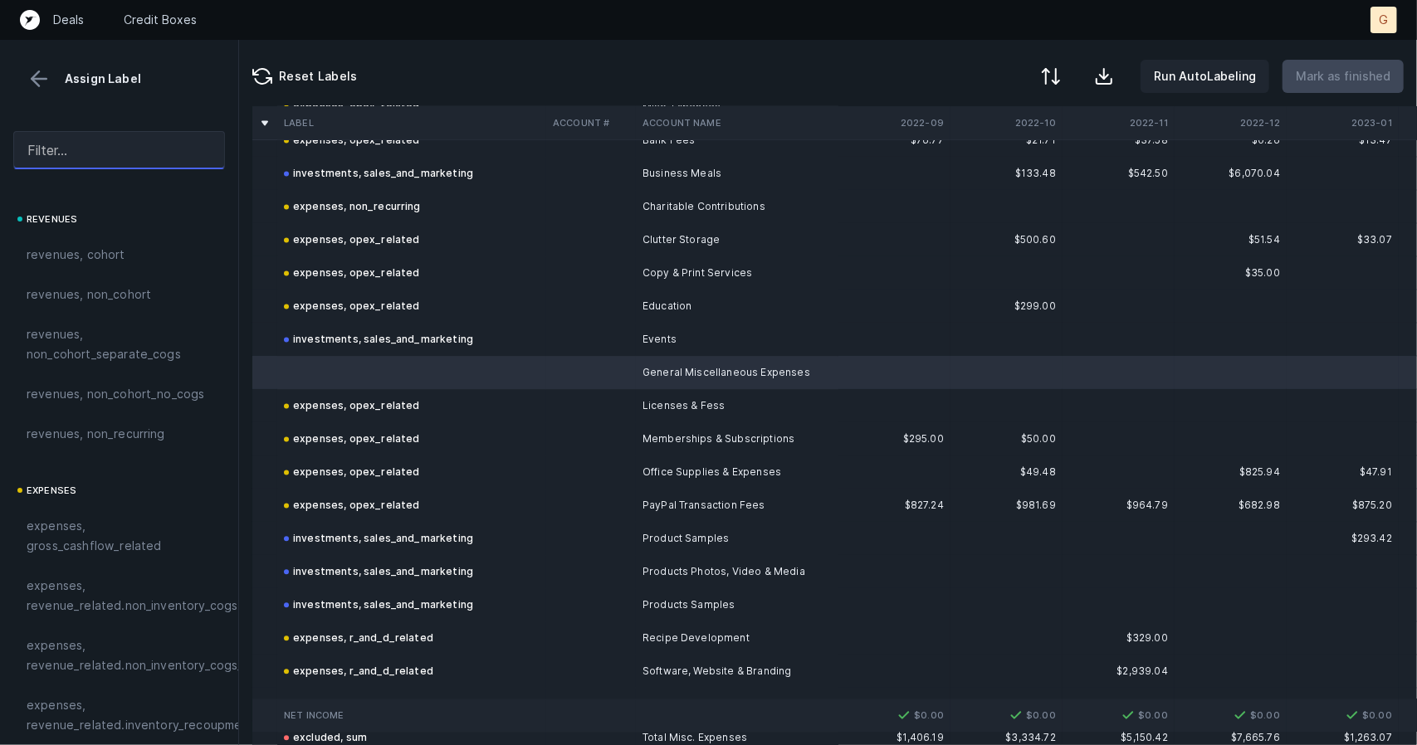
click at [89, 144] on input "text" at bounding box center [119, 150] width 212 height 38
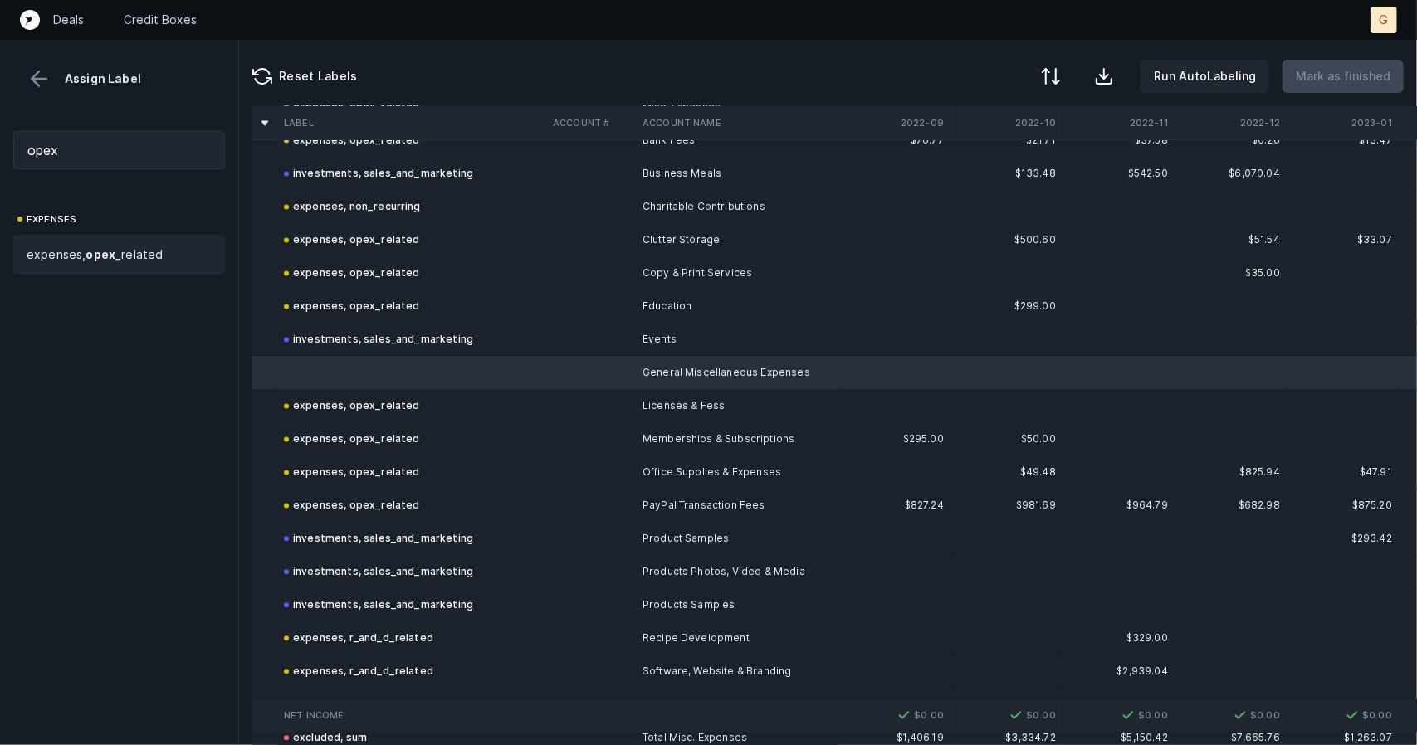
click at [100, 250] on strong "opex" at bounding box center [100, 254] width 30 height 14
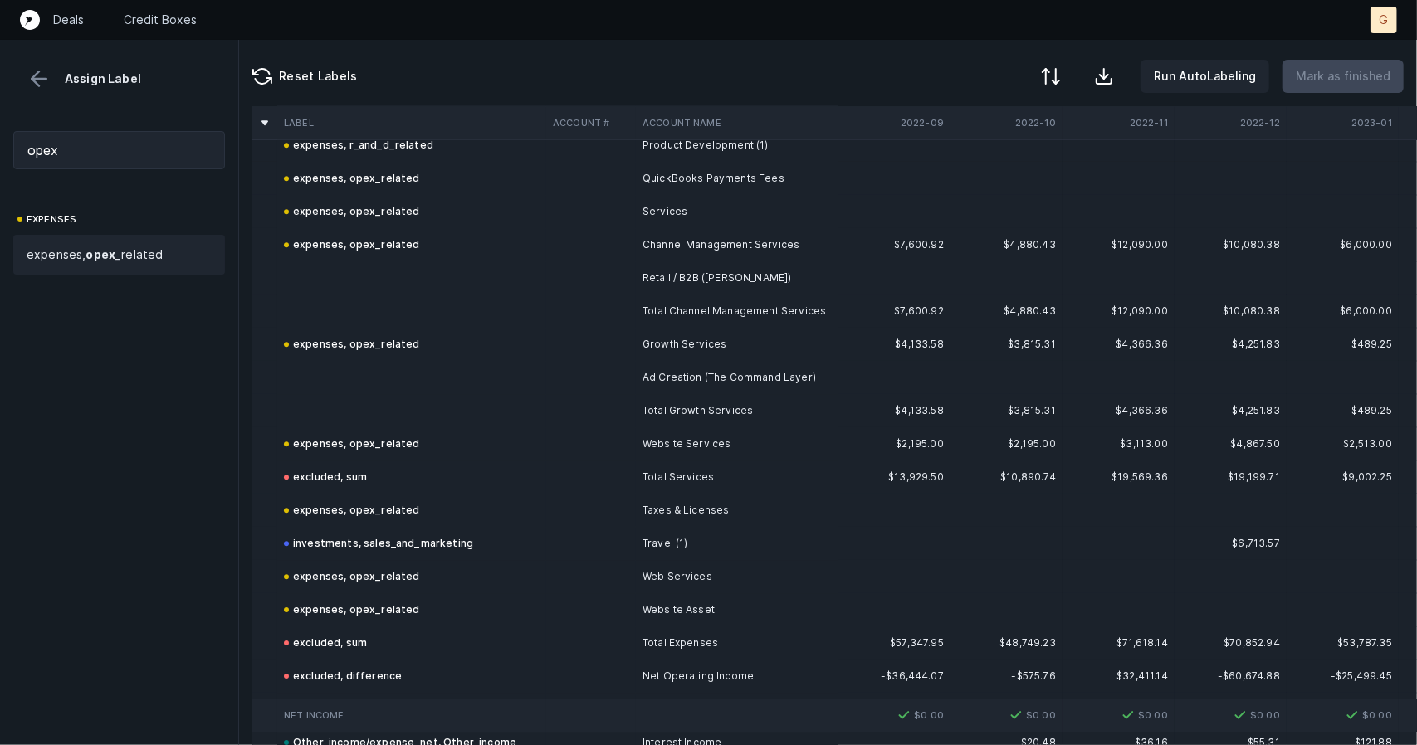
scroll to position [3245, 0]
click at [351, 276] on td at bounding box center [411, 278] width 269 height 33
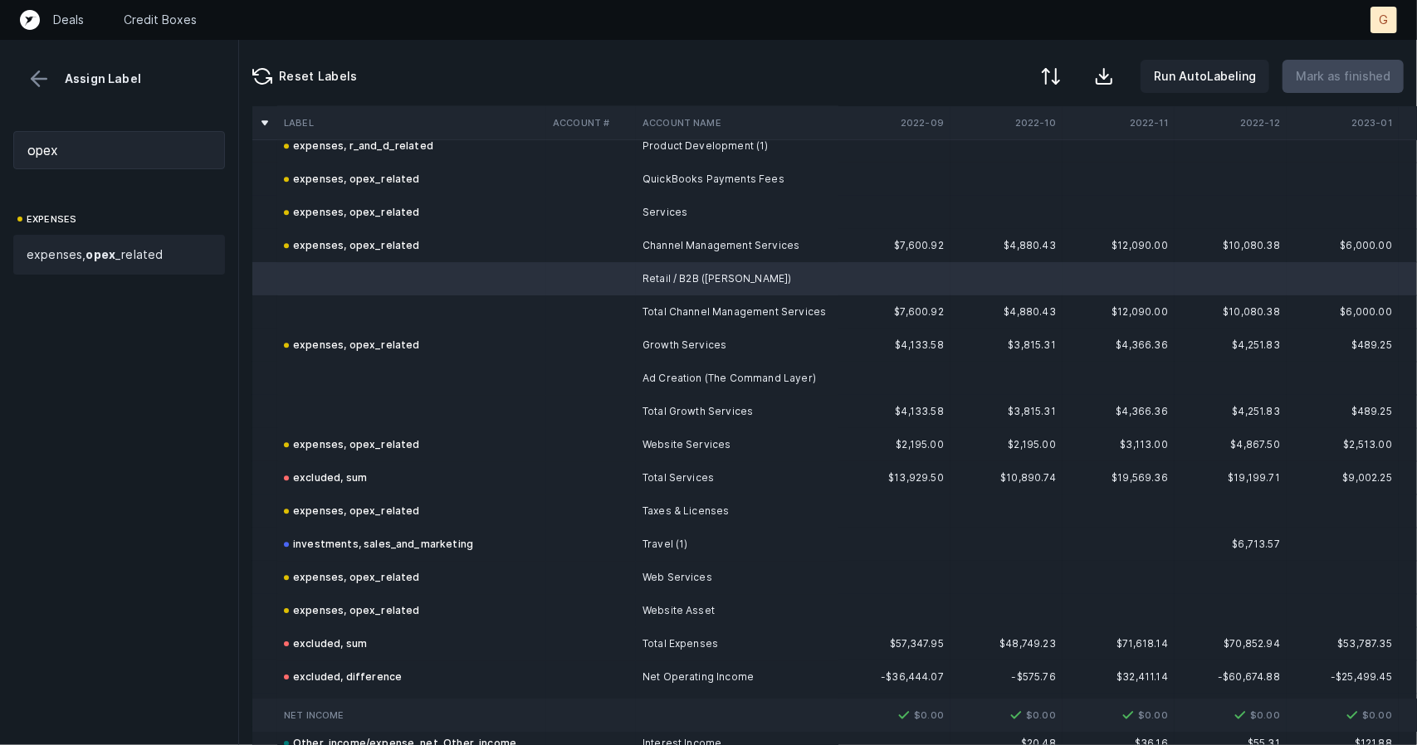
click at [105, 247] on strong "opex" at bounding box center [100, 254] width 30 height 14
click at [300, 301] on td at bounding box center [411, 311] width 269 height 33
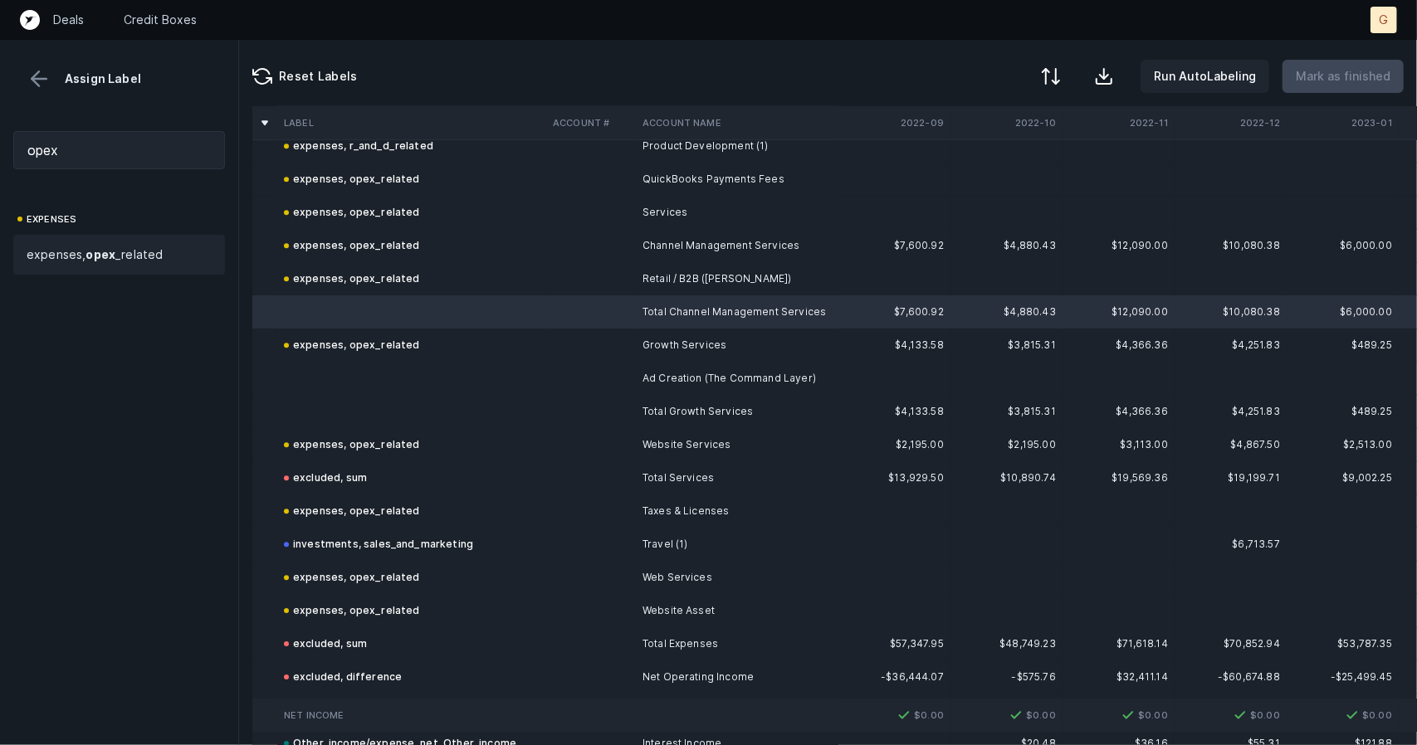
click at [165, 256] on div "expenses, opex _related" at bounding box center [119, 255] width 185 height 20
click at [327, 370] on td at bounding box center [411, 378] width 269 height 33
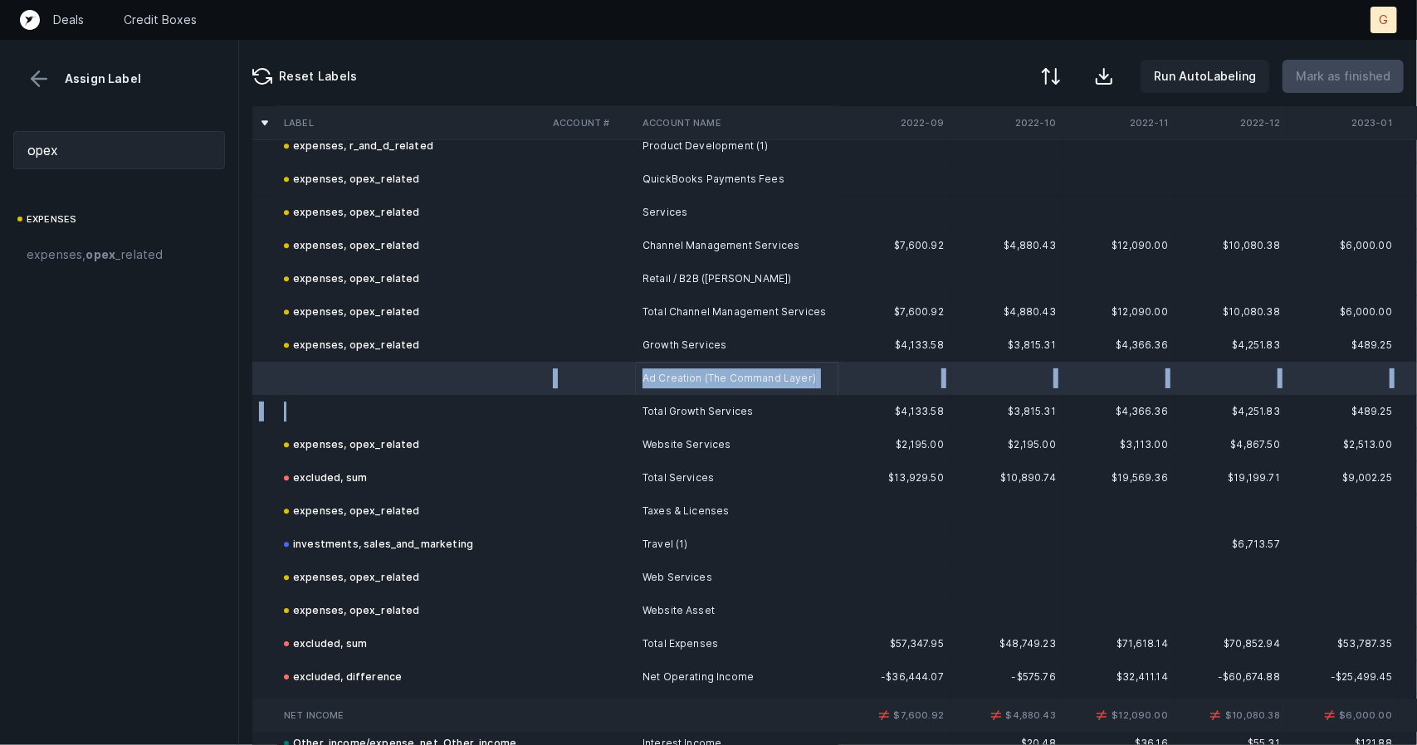
click at [324, 408] on td at bounding box center [411, 411] width 269 height 33
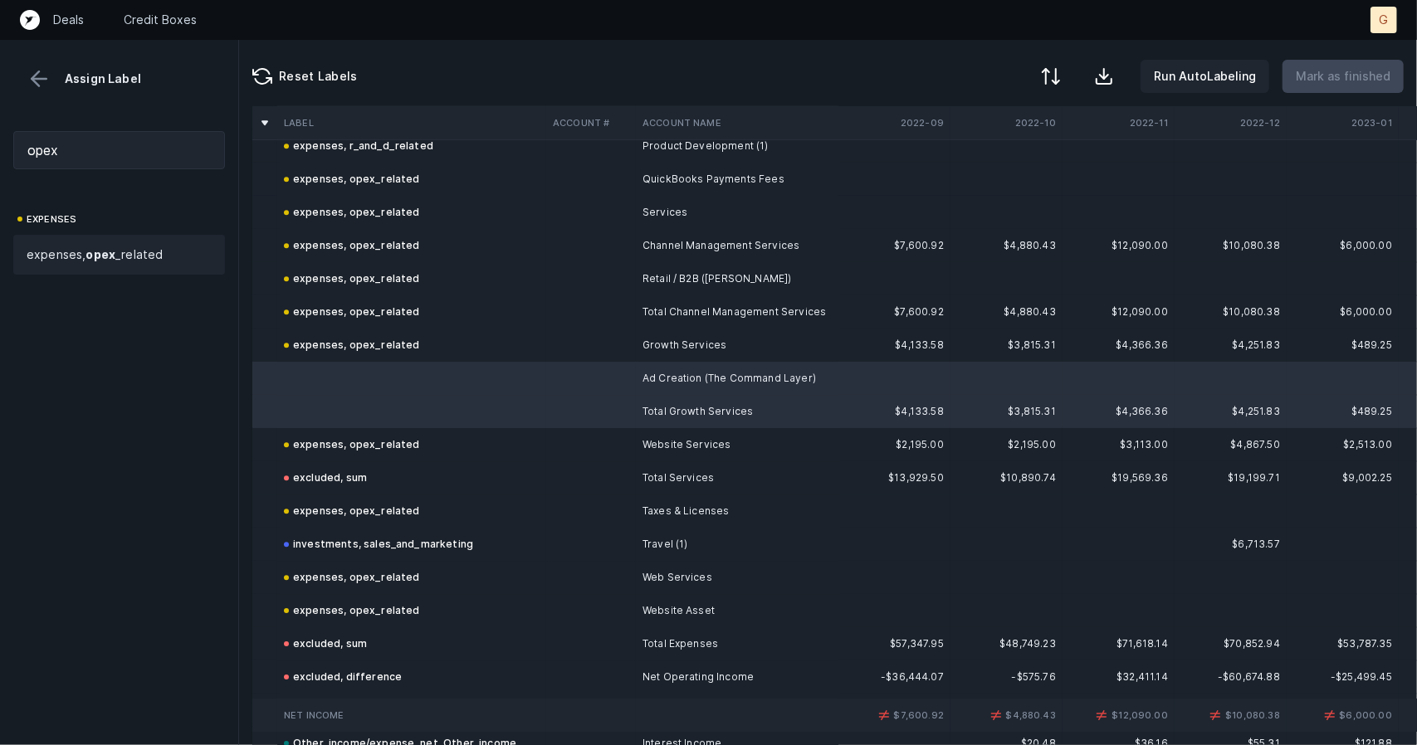
click at [114, 259] on strong "opex" at bounding box center [100, 254] width 30 height 14
click at [344, 413] on div "expenses, opex_related" at bounding box center [352, 412] width 136 height 20
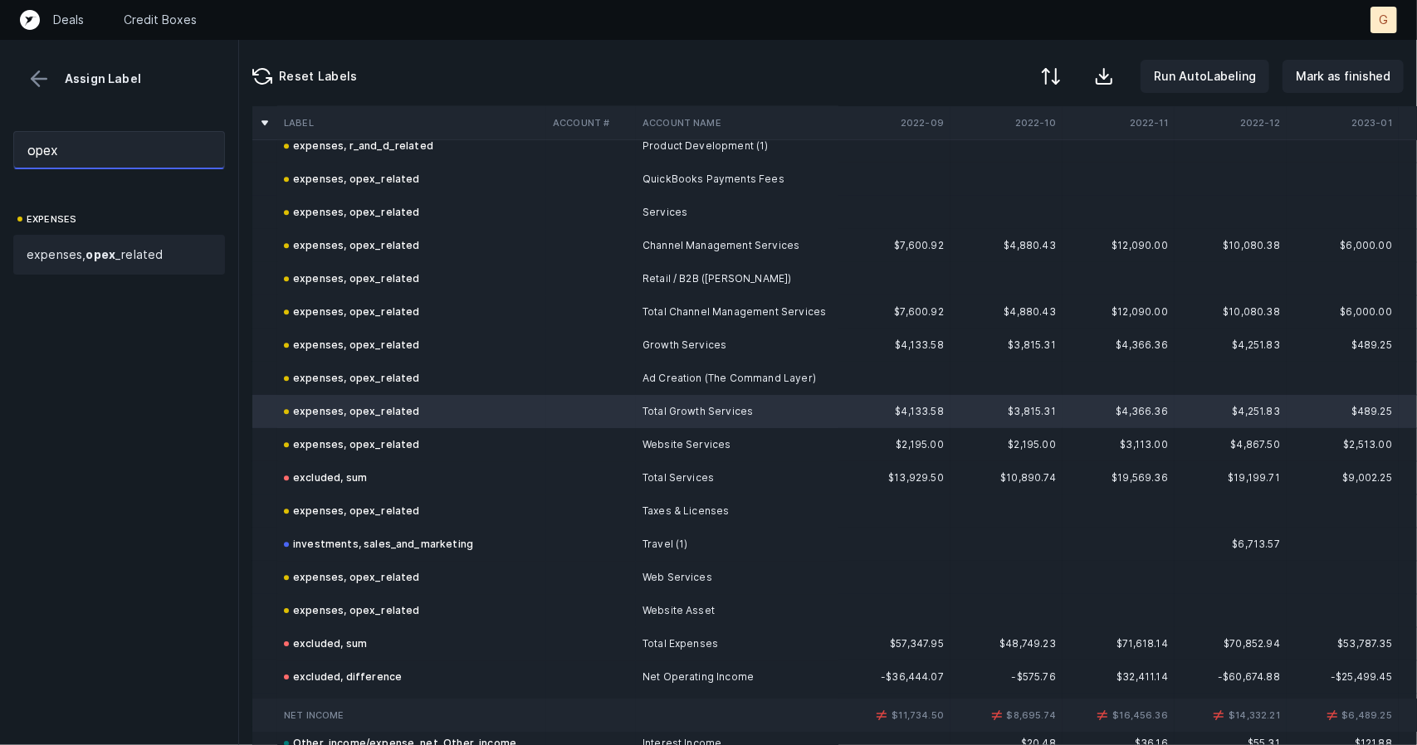
drag, startPoint x: 156, startPoint y: 151, endPoint x: 33, endPoint y: 109, distance: 129.9
click at [33, 109] on div "Assign Label opex expenses expenses, opex _related" at bounding box center [119, 393] width 239 height 706
type input "o"
type input "sum"
click at [66, 265] on div "excluded, sum" at bounding box center [119, 255] width 212 height 40
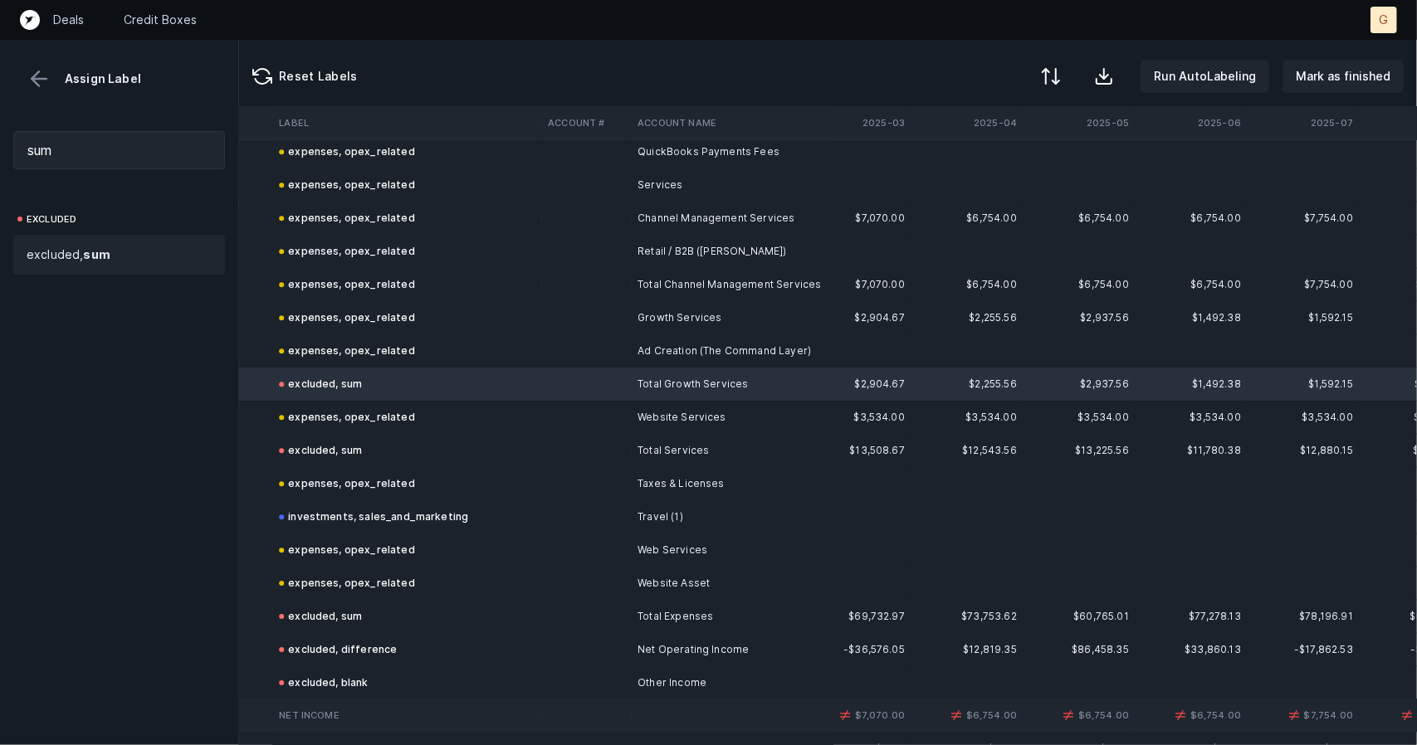
scroll to position [3269, 3401]
click at [319, 349] on div "expenses, opex_related" at bounding box center [347, 354] width 136 height 20
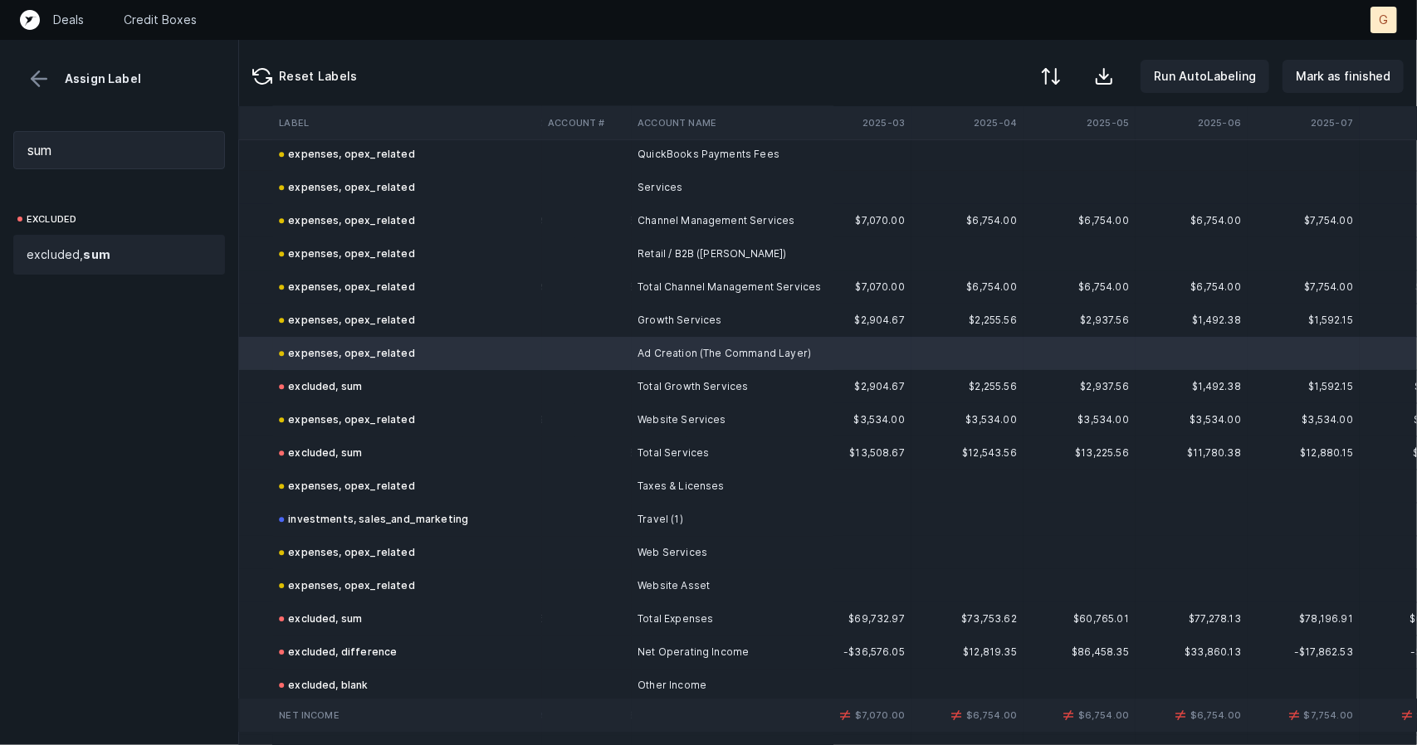
click at [134, 253] on div "excluded, sum" at bounding box center [119, 255] width 185 height 20
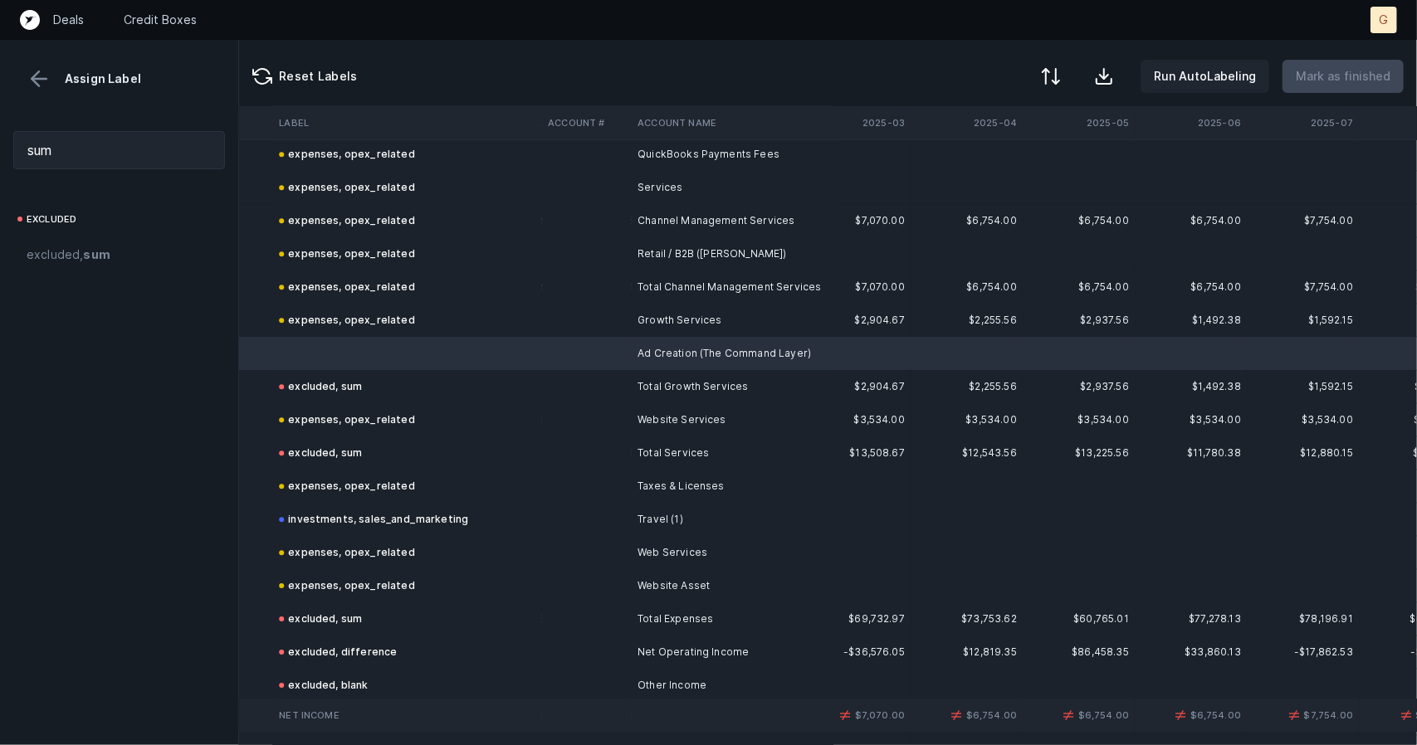
click at [305, 393] on div "excluded, sum" at bounding box center [320, 387] width 83 height 20
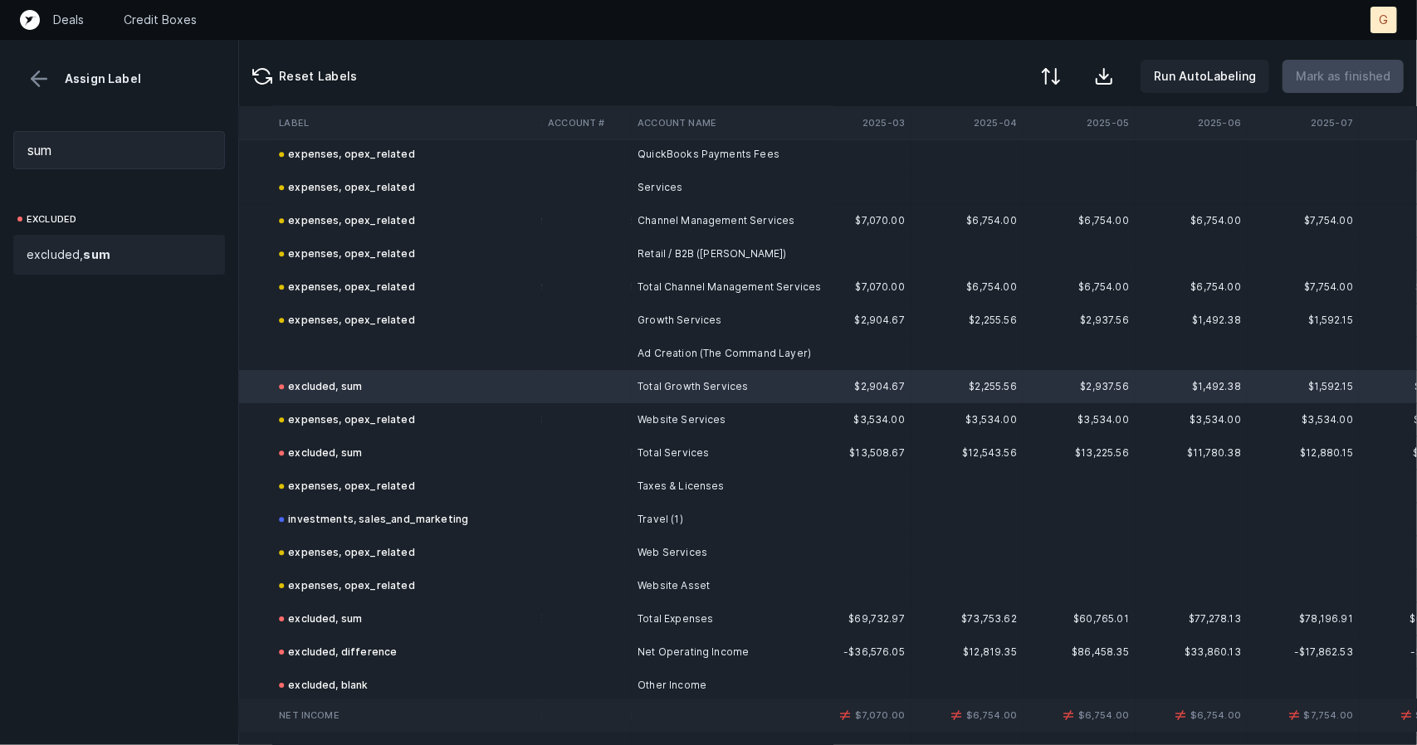
click at [115, 260] on div "excluded, sum" at bounding box center [119, 255] width 185 height 20
click at [335, 316] on div "expenses, opex_related" at bounding box center [347, 320] width 136 height 20
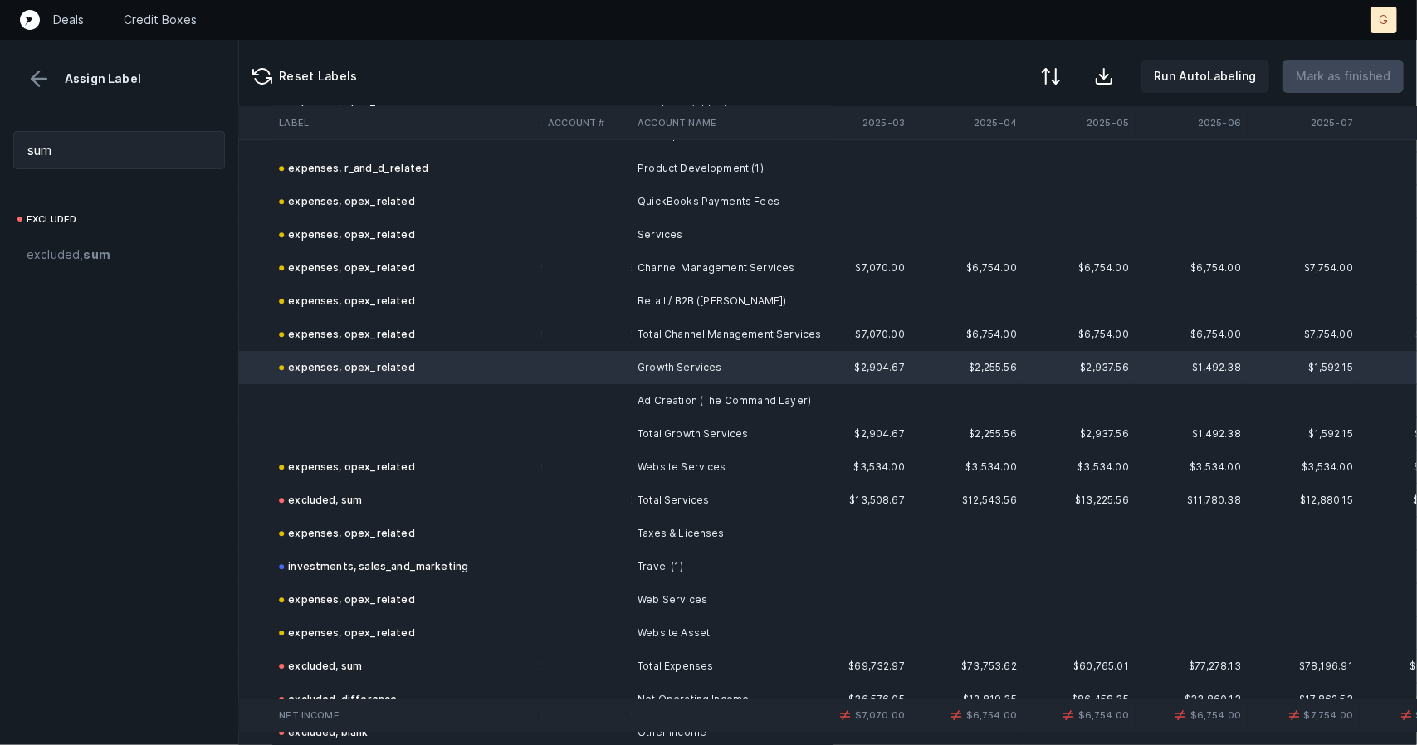
scroll to position [3221, 3401]
click at [340, 371] on div "expenses, opex_related" at bounding box center [347, 369] width 136 height 20
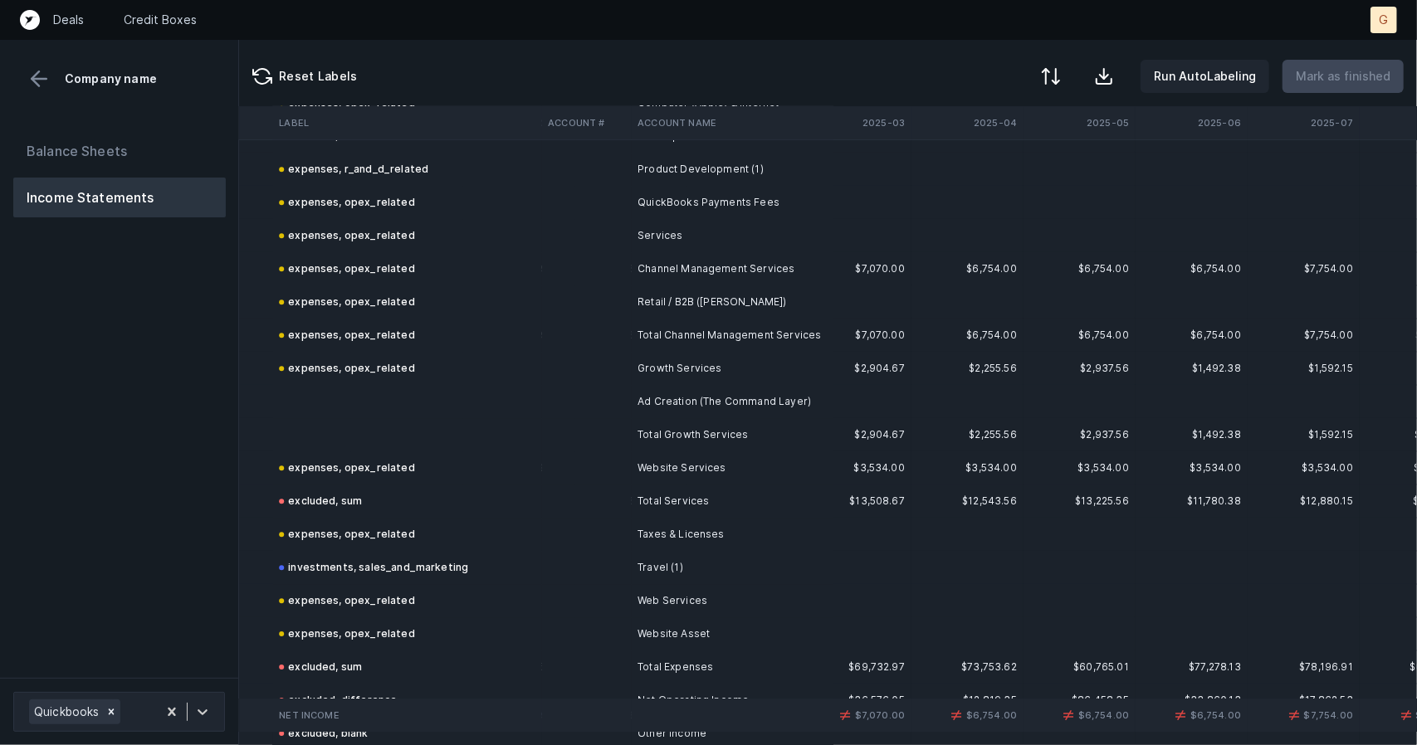
click at [362, 401] on td at bounding box center [406, 401] width 269 height 33
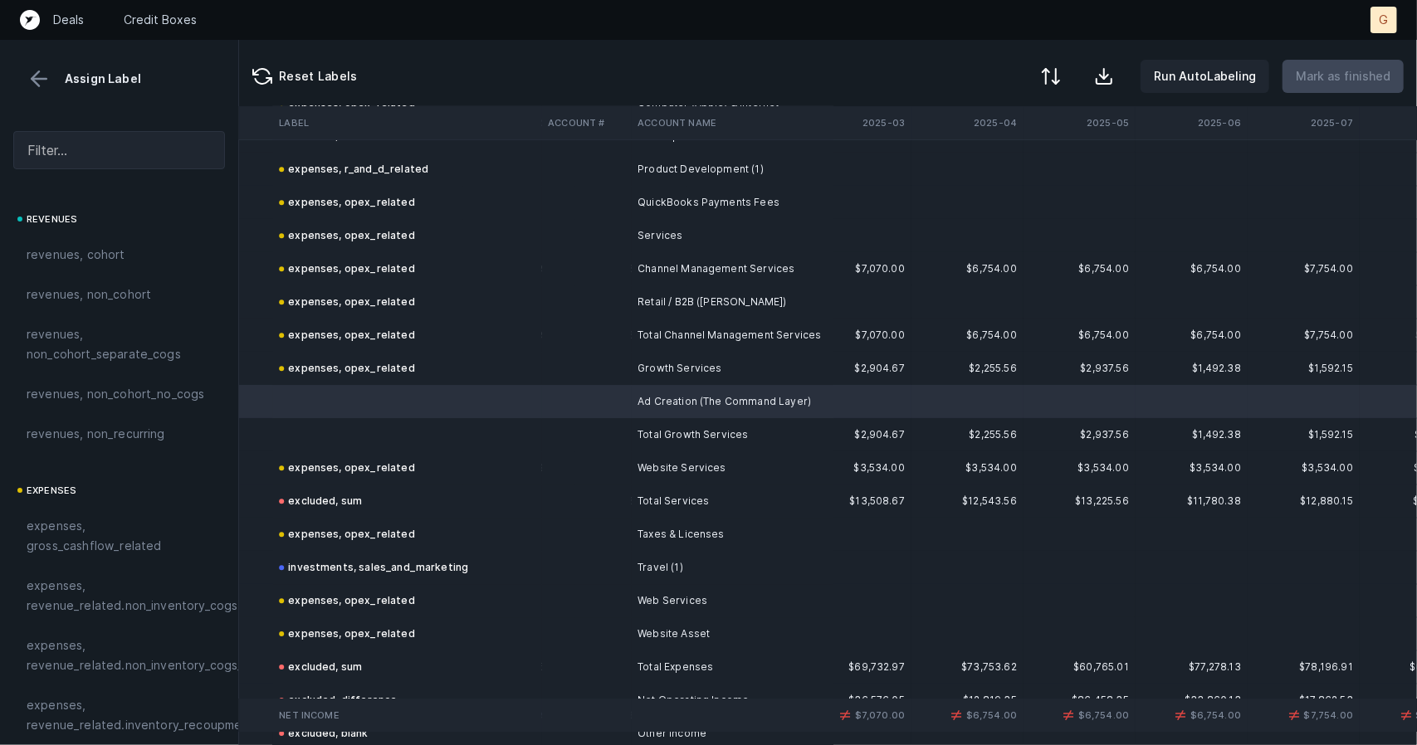
click at [346, 426] on td at bounding box center [406, 434] width 269 height 33
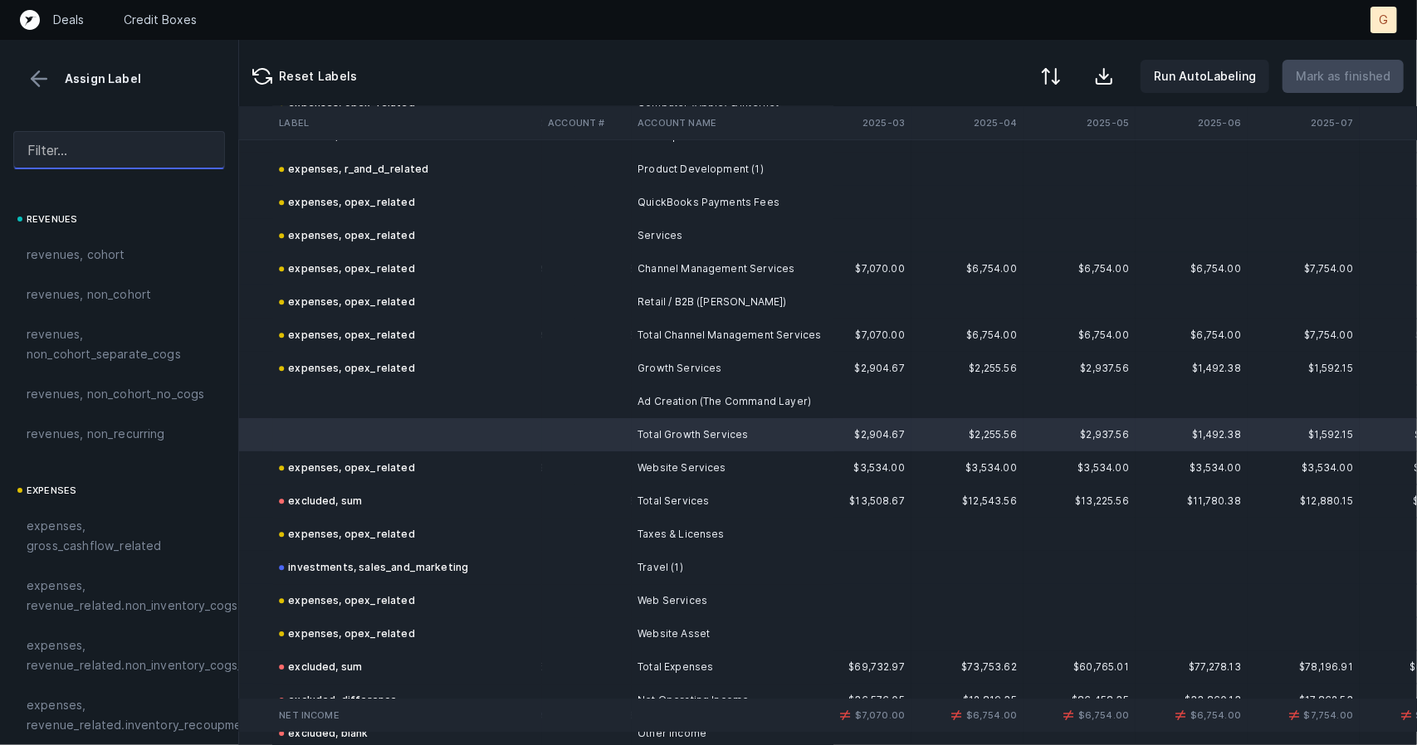
click at [105, 155] on input "text" at bounding box center [119, 150] width 212 height 38
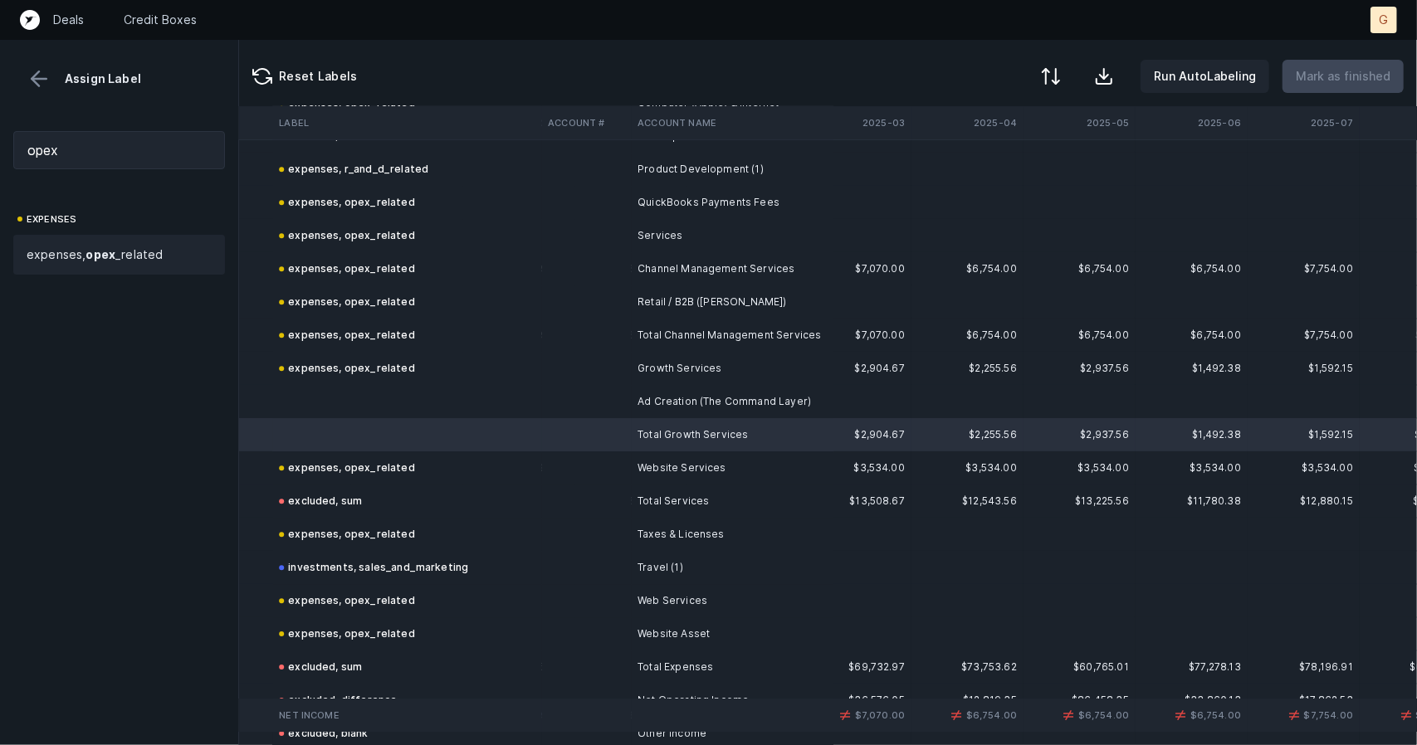
click at [75, 259] on span "expenses, opex _related" at bounding box center [95, 255] width 136 height 20
drag, startPoint x: 125, startPoint y: 139, endPoint x: 0, endPoint y: 129, distance: 125.7
click at [0, 129] on div "opex" at bounding box center [119, 150] width 238 height 65
click at [85, 237] on div "excluded, sum" at bounding box center [119, 255] width 212 height 40
click at [336, 386] on td at bounding box center [406, 401] width 269 height 33
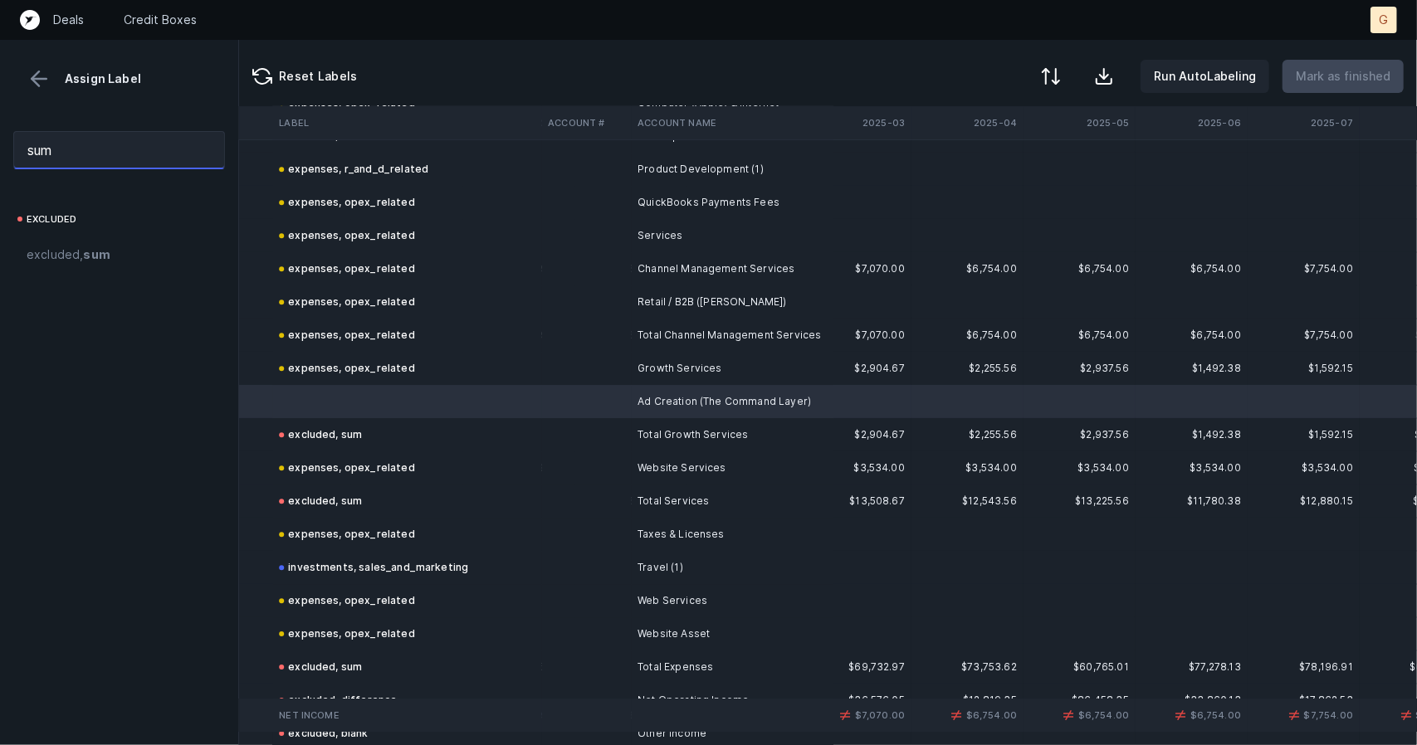
drag, startPoint x: 80, startPoint y: 146, endPoint x: 0, endPoint y: 105, distance: 89.5
click at [0, 118] on div "sum" at bounding box center [119, 150] width 238 height 65
type input "opex"
click at [101, 256] on strong "opex" at bounding box center [100, 254] width 30 height 14
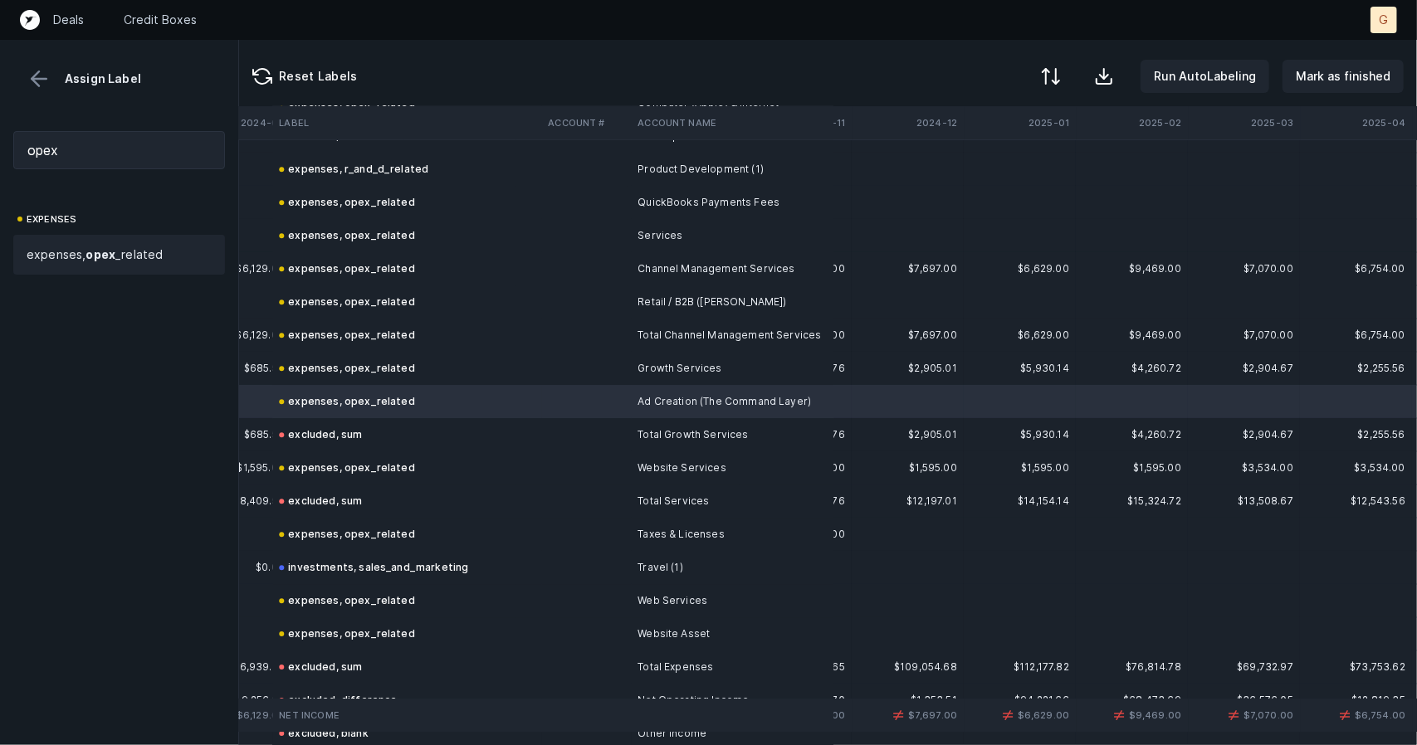
scroll to position [3221, 3580]
click at [978, 330] on td "$6,754.00" at bounding box center [1025, 335] width 112 height 33
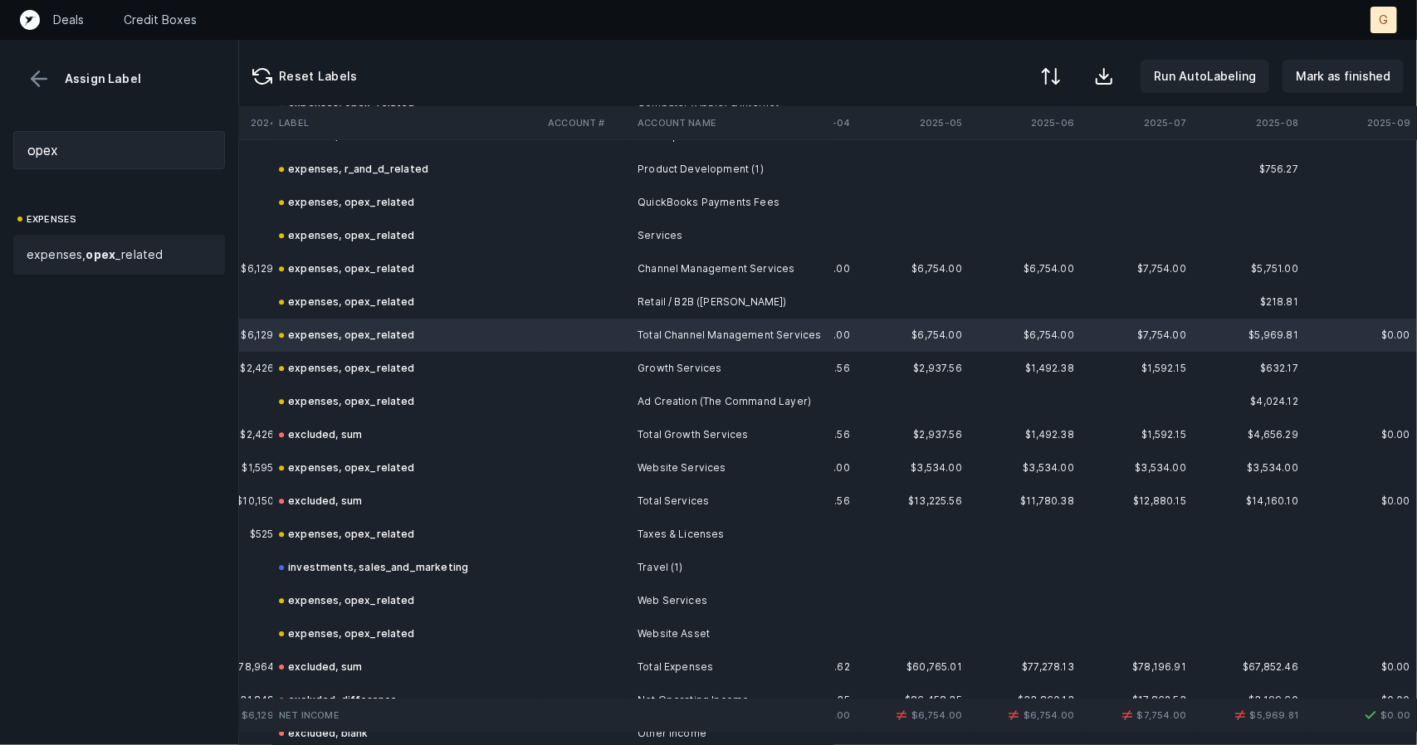
click at [361, 338] on div "expenses, opex_related" at bounding box center [347, 335] width 136 height 20
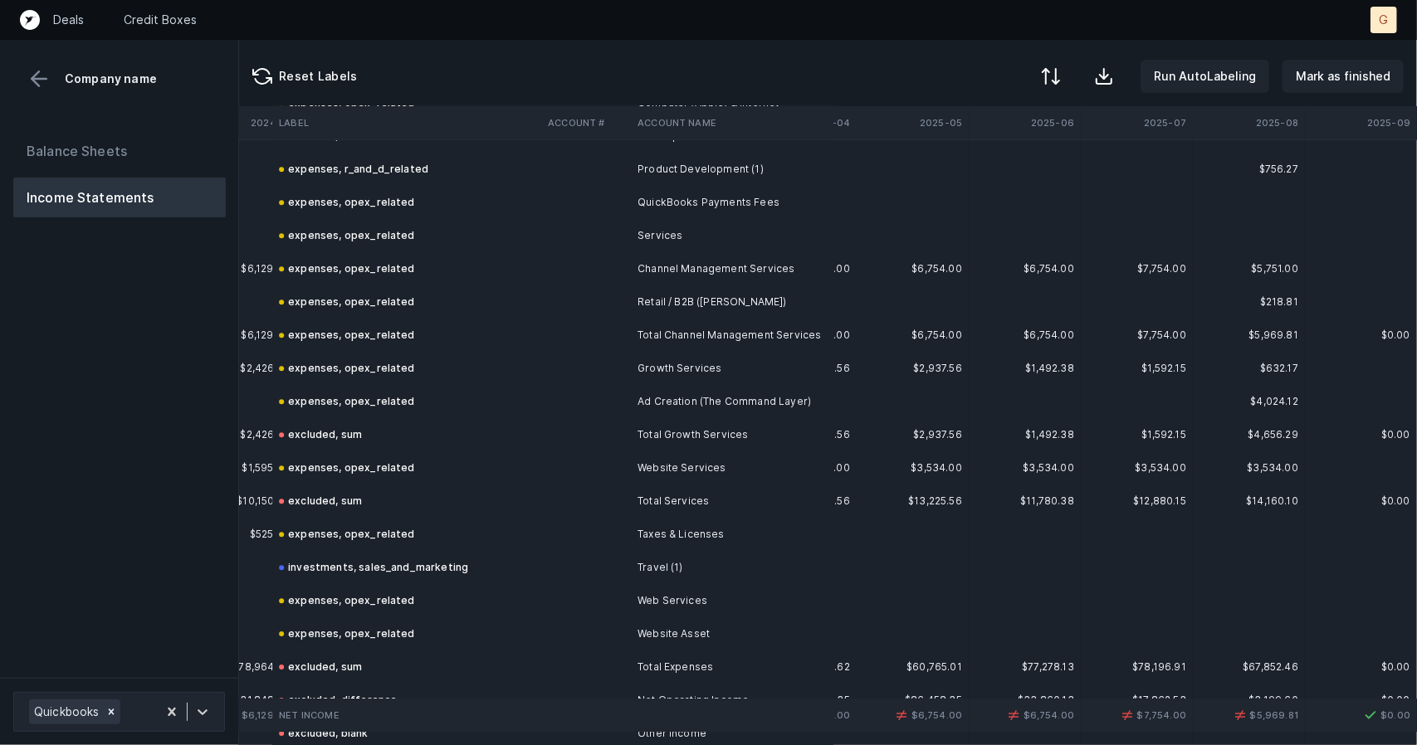
click at [40, 64] on div "Company name" at bounding box center [119, 65] width 238 height 51
click at [41, 69] on button at bounding box center [39, 78] width 25 height 25
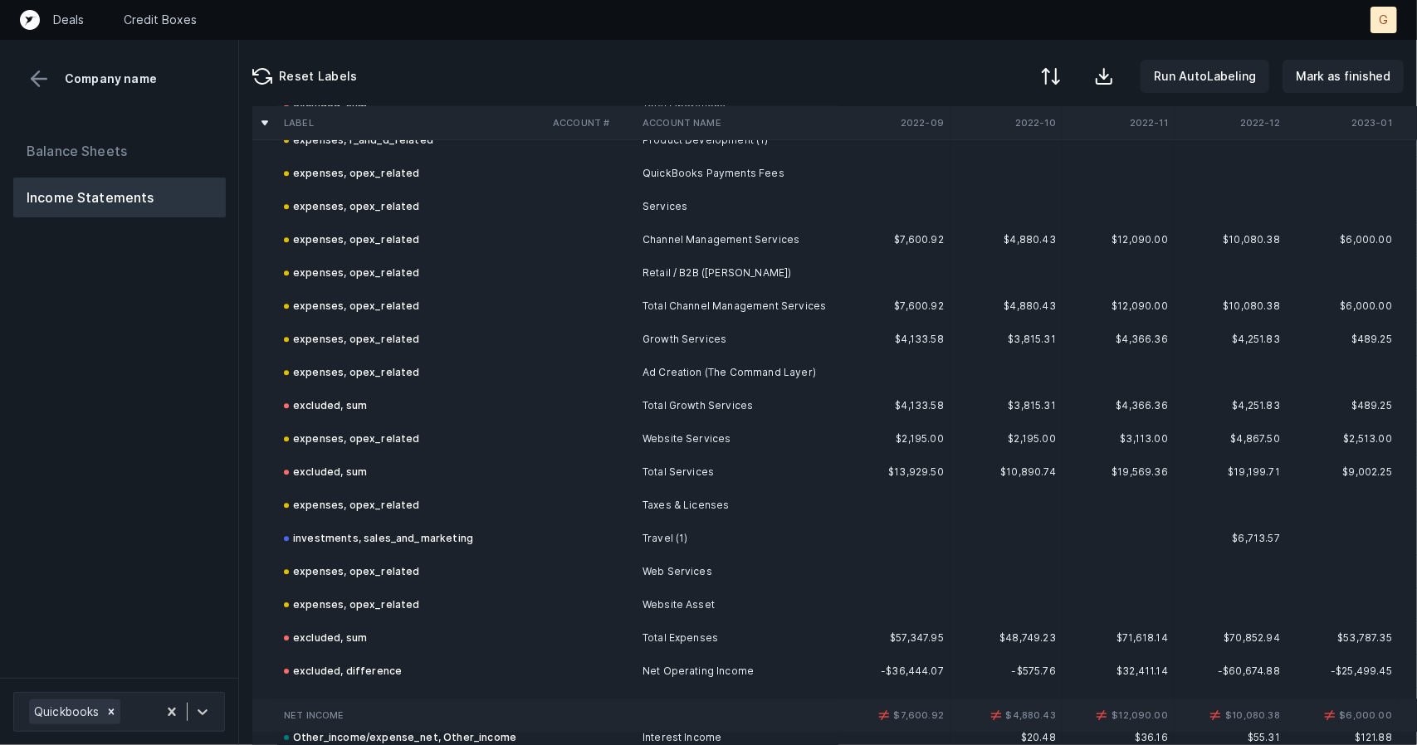
scroll to position [3255, 0]
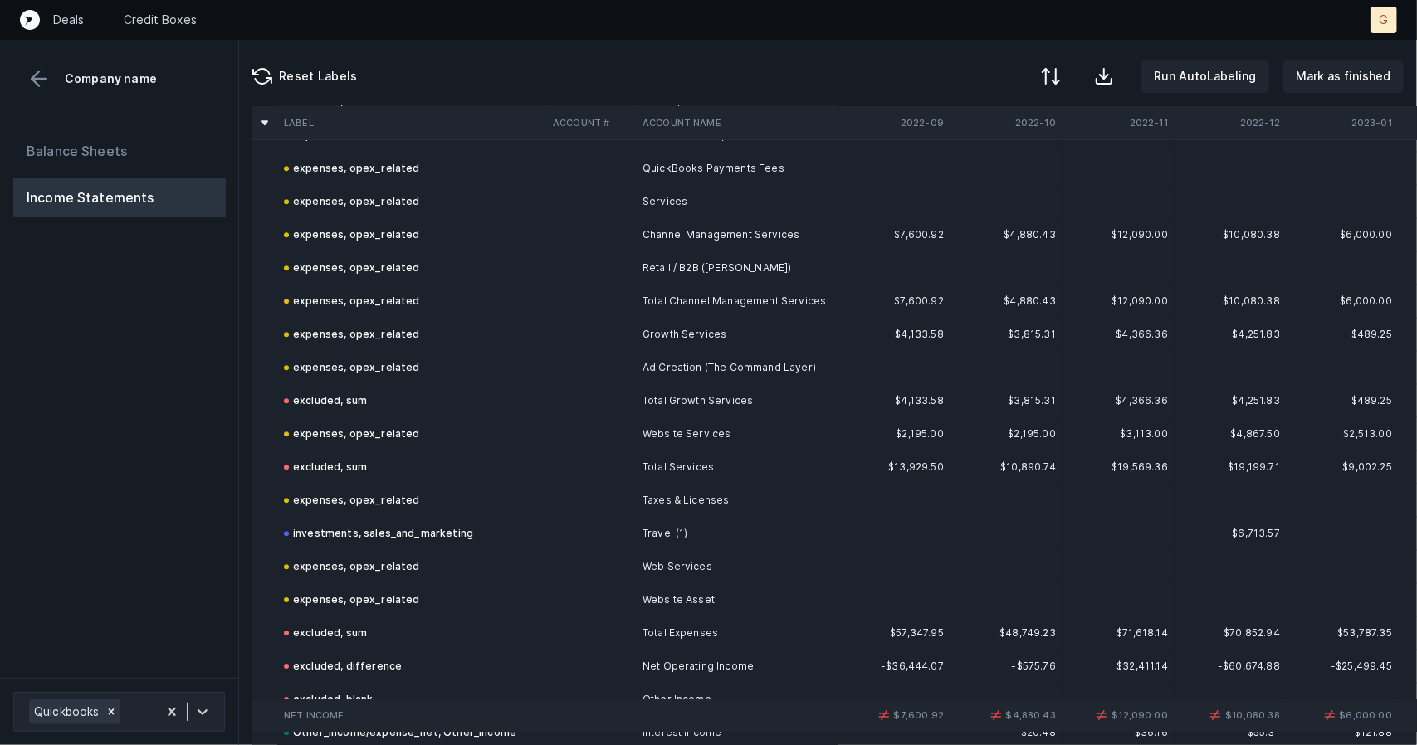
click at [370, 291] on div "expenses, opex_related" at bounding box center [352, 301] width 136 height 20
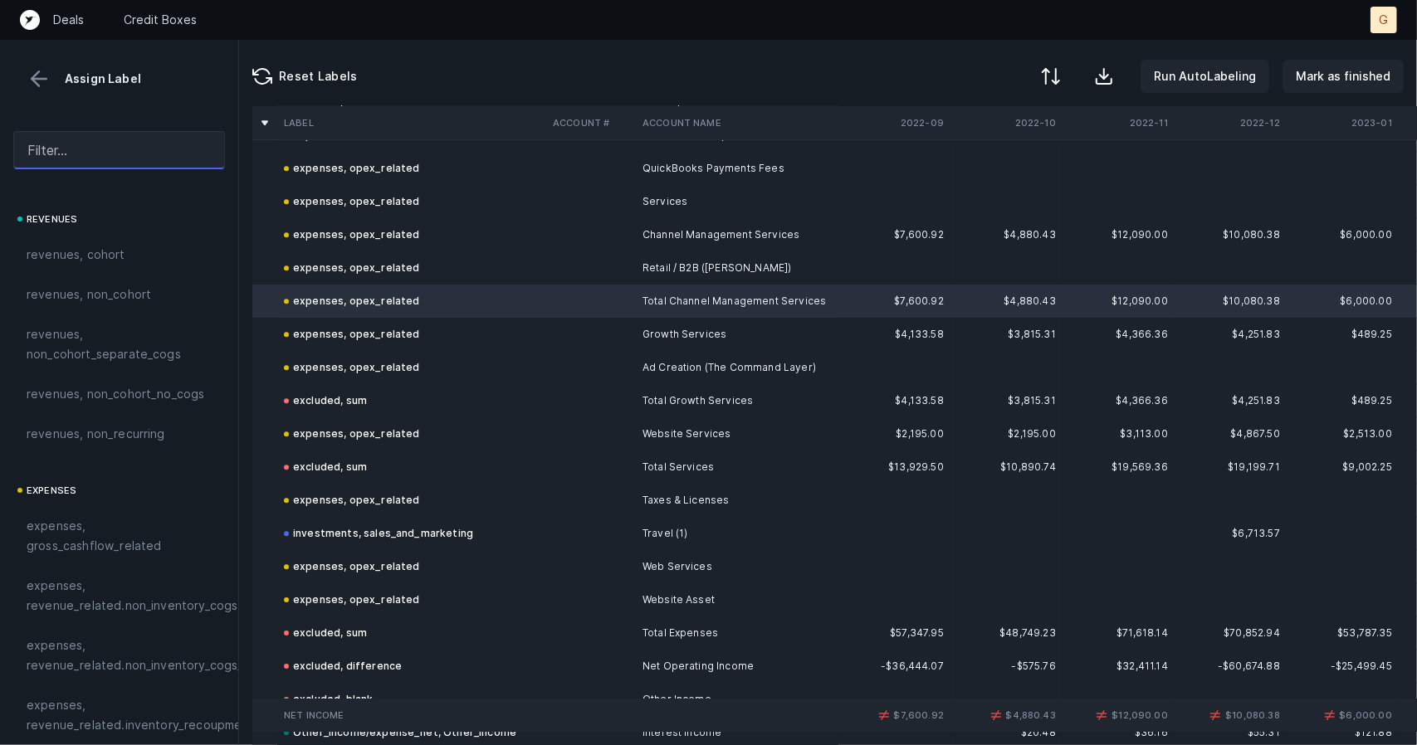
click at [116, 147] on input "text" at bounding box center [119, 150] width 212 height 38
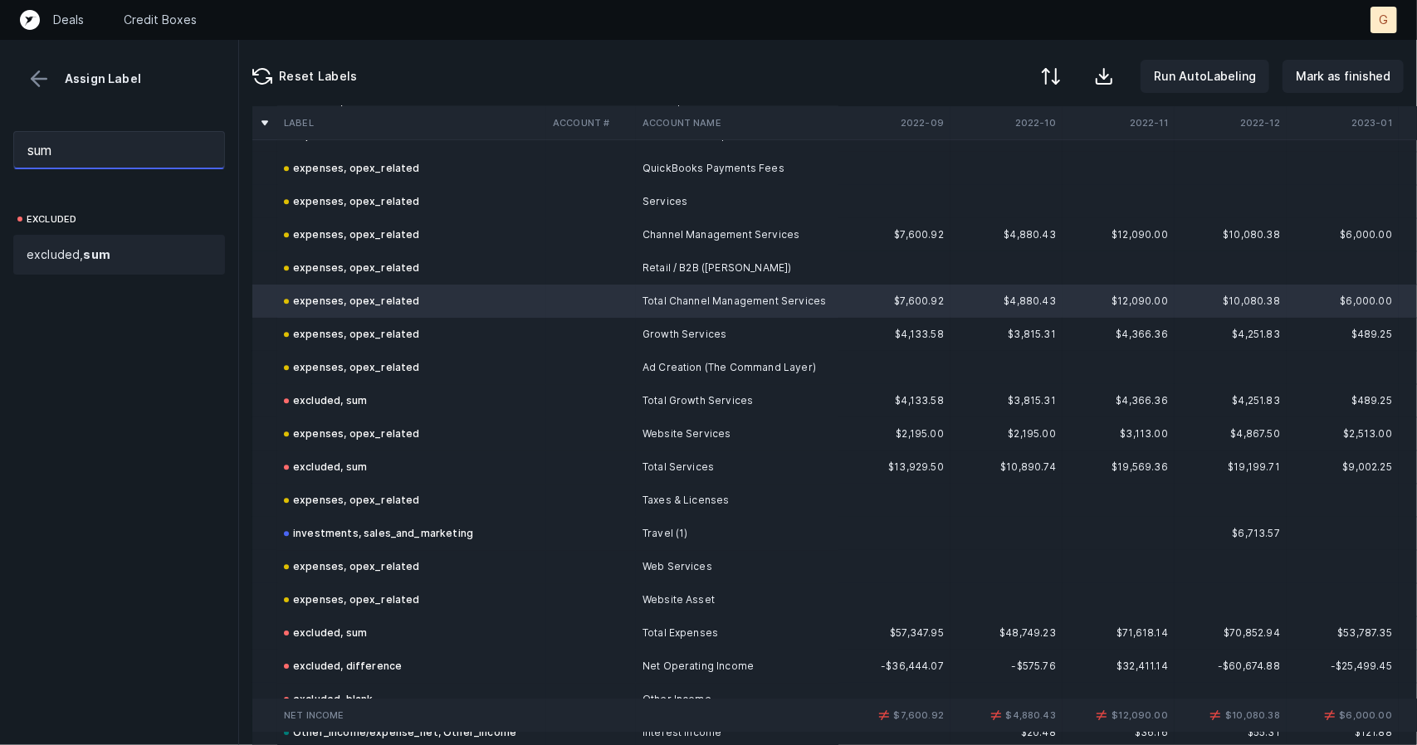
type input "sum"
click at [79, 253] on span "excluded, sum" at bounding box center [69, 255] width 84 height 20
click at [1345, 85] on p "Mark as finished" at bounding box center [1343, 76] width 95 height 20
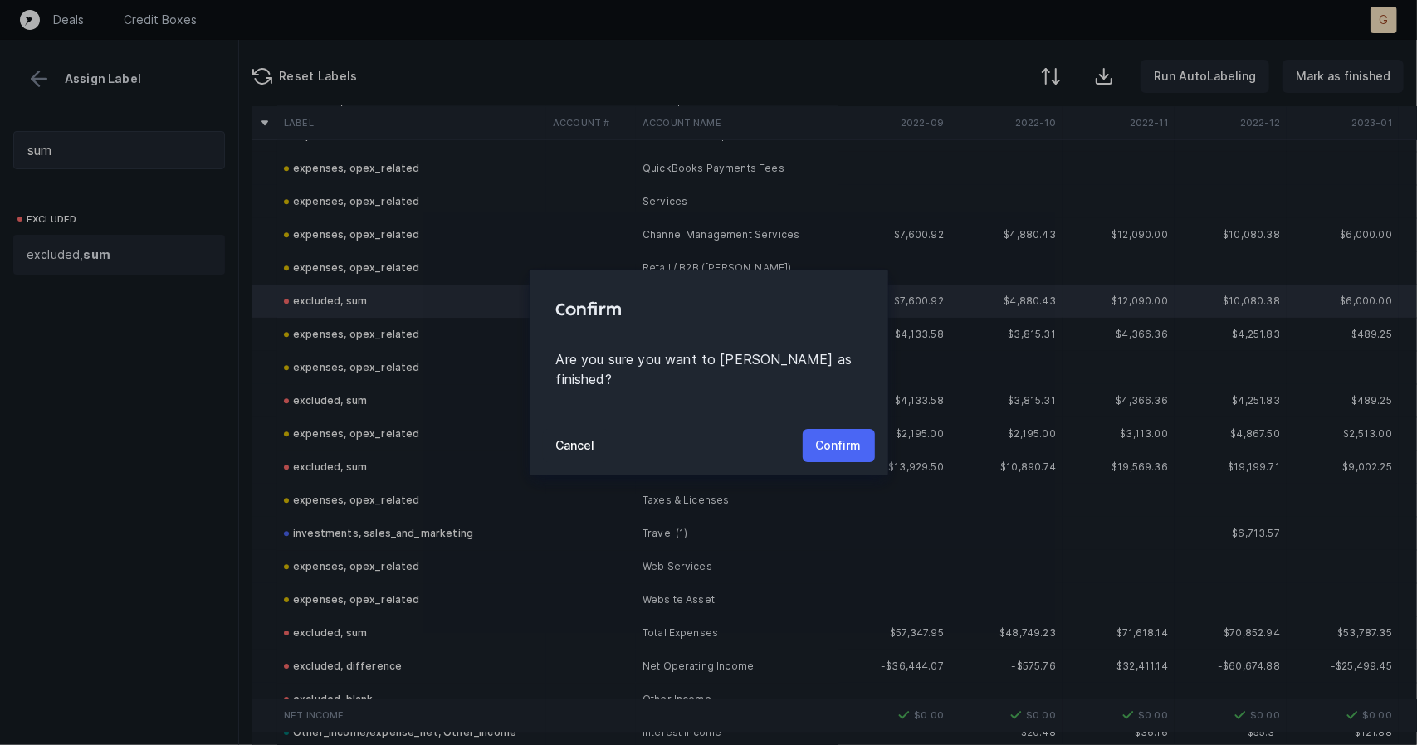
click at [848, 437] on p "Confirm" at bounding box center [839, 446] width 46 height 20
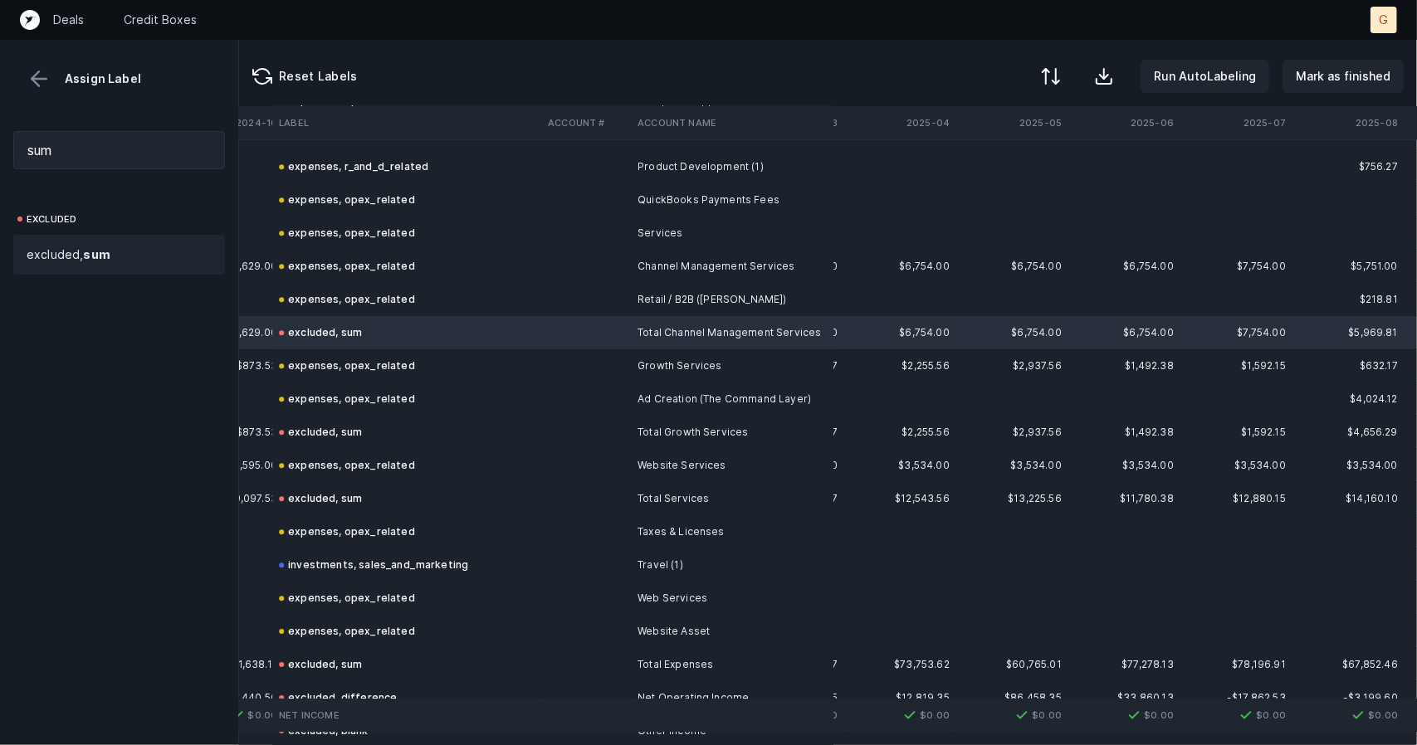
scroll to position [3224, 3580]
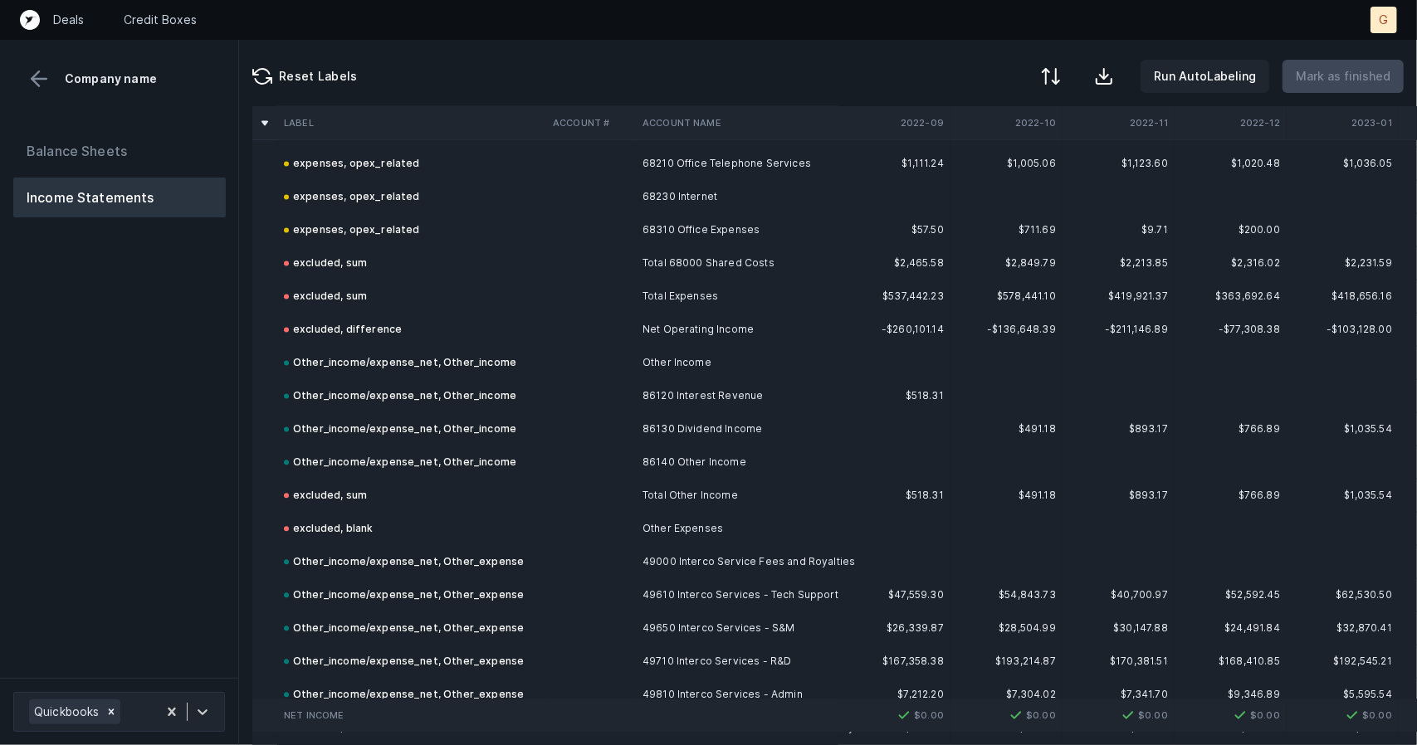
scroll to position [2668, 0]
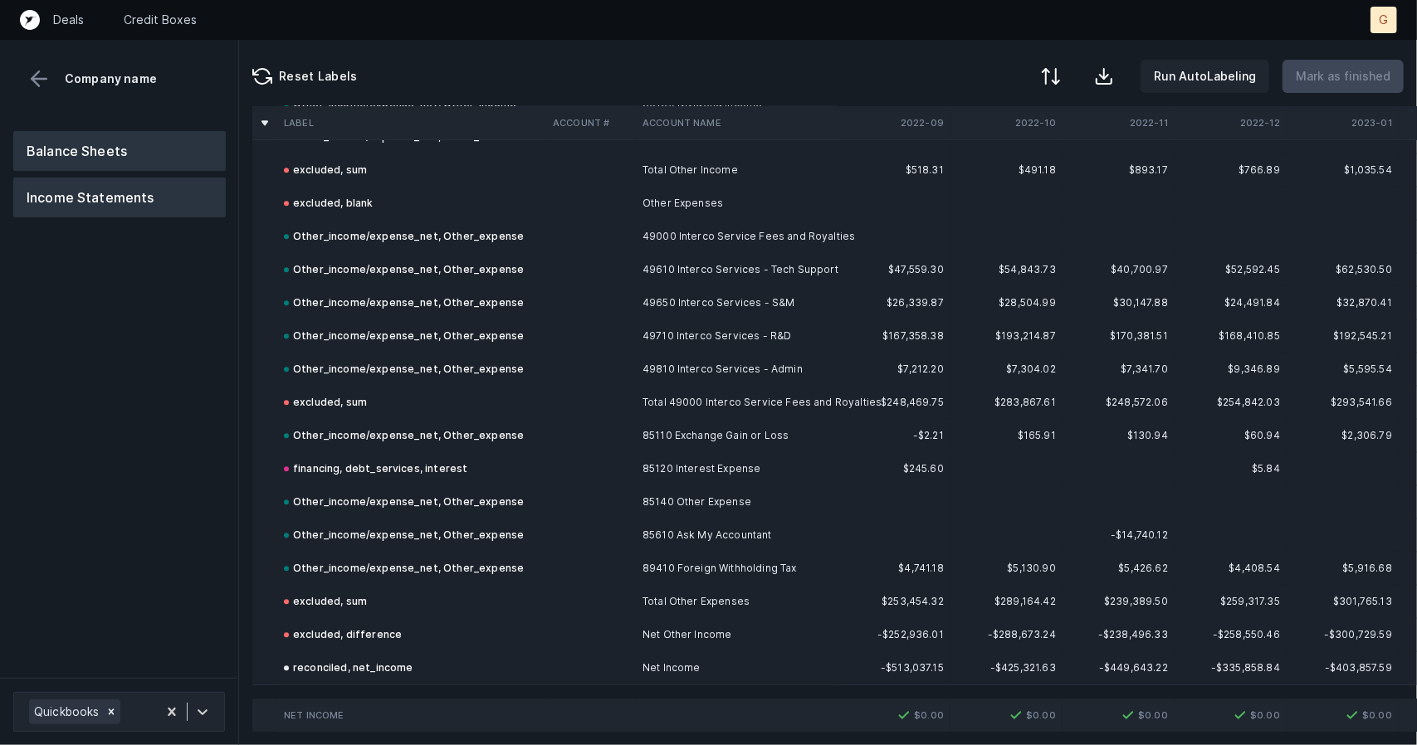
click at [146, 167] on button "Balance Sheets" at bounding box center [119, 151] width 212 height 40
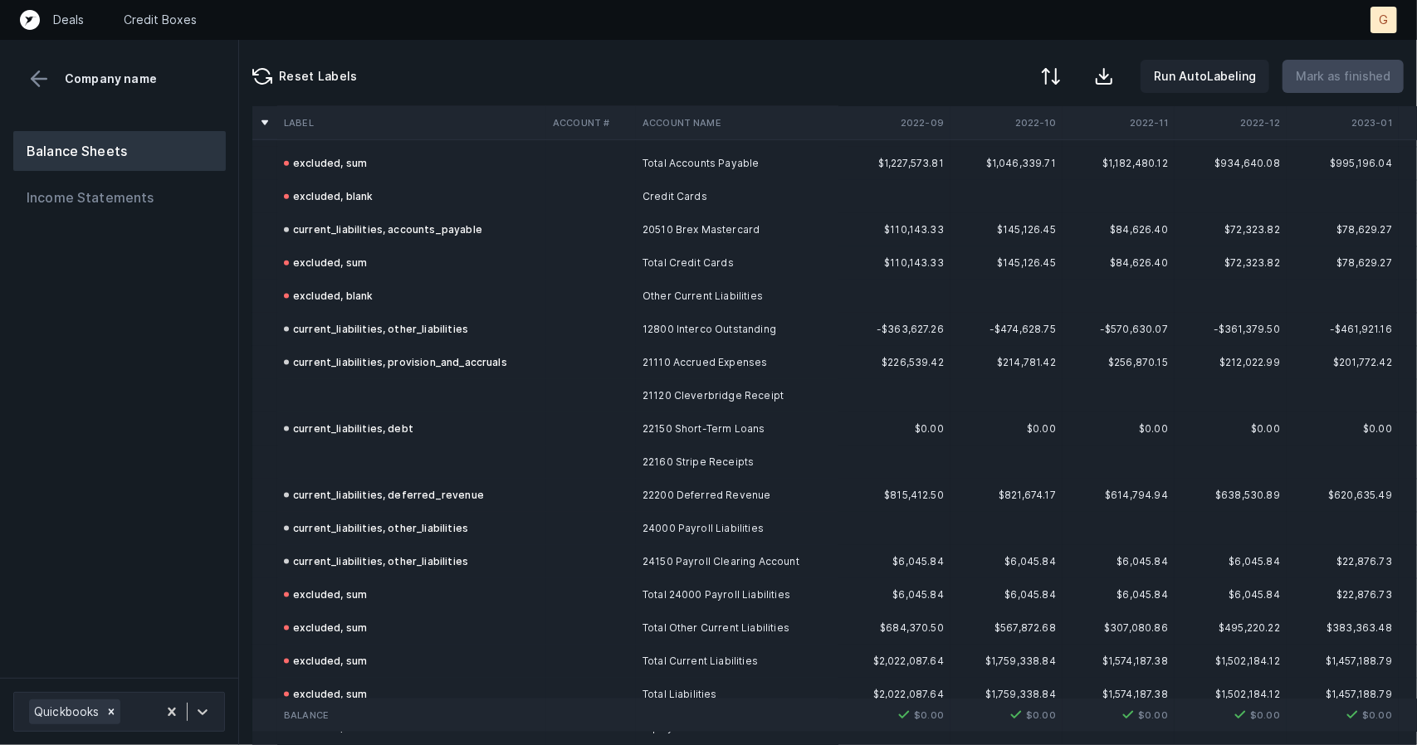
scroll to position [1438, 0]
click at [353, 459] on td at bounding box center [411, 458] width 269 height 33
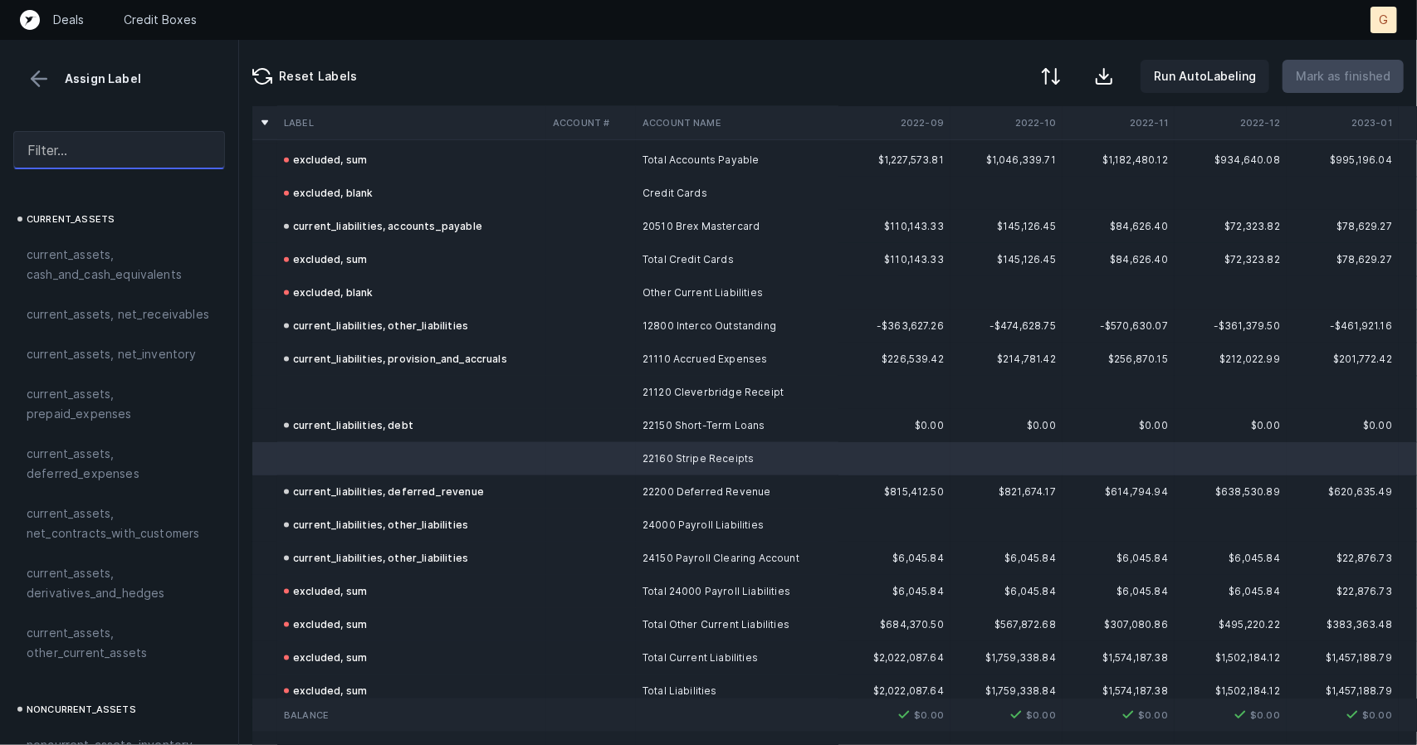
click at [60, 147] on input "text" at bounding box center [119, 150] width 212 height 38
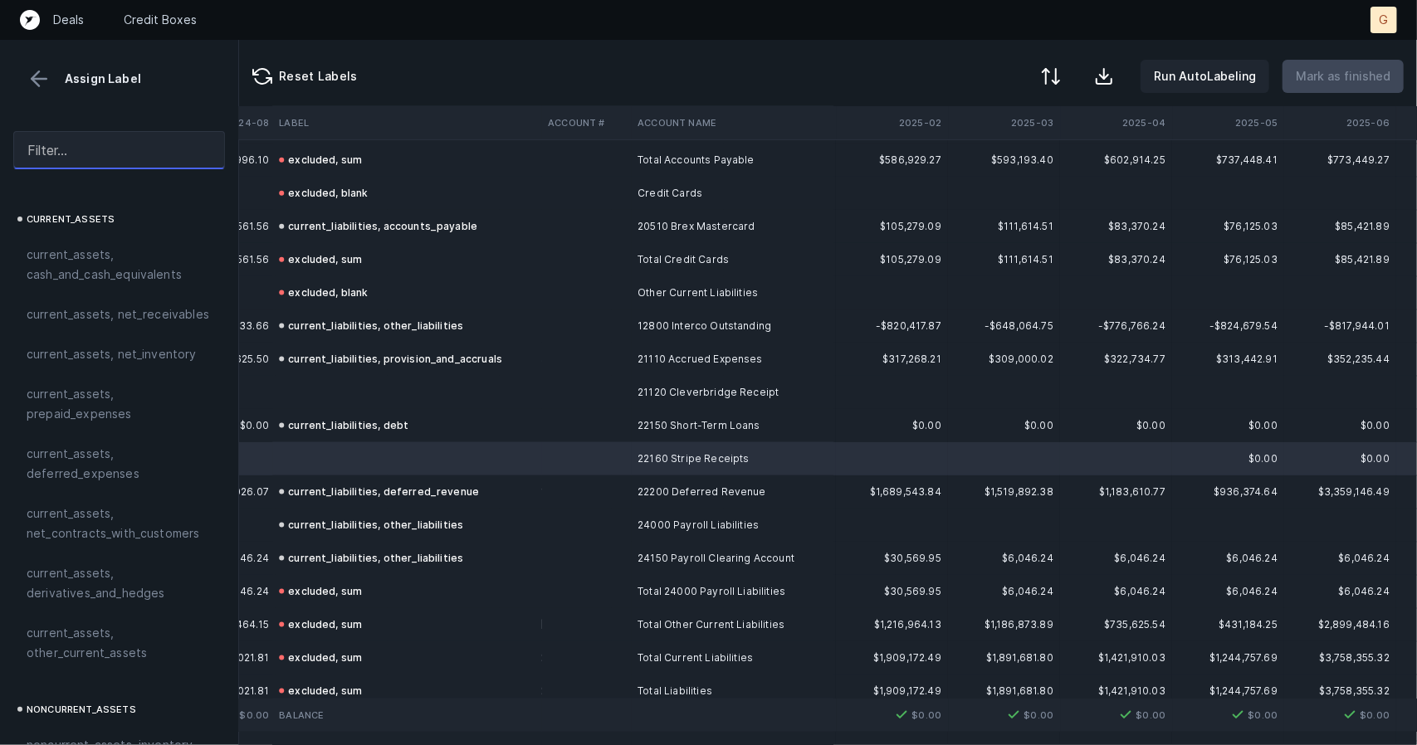
scroll to position [1438, 3580]
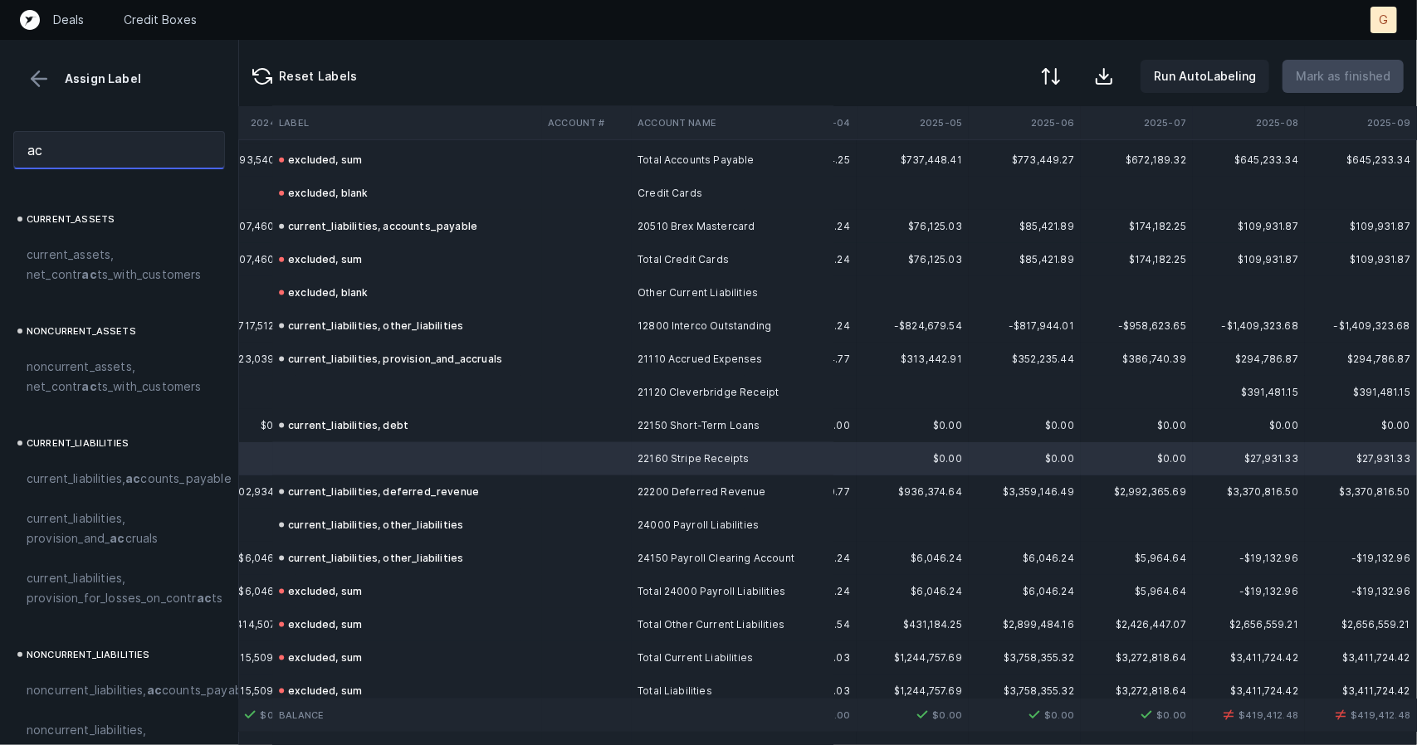
type input "a"
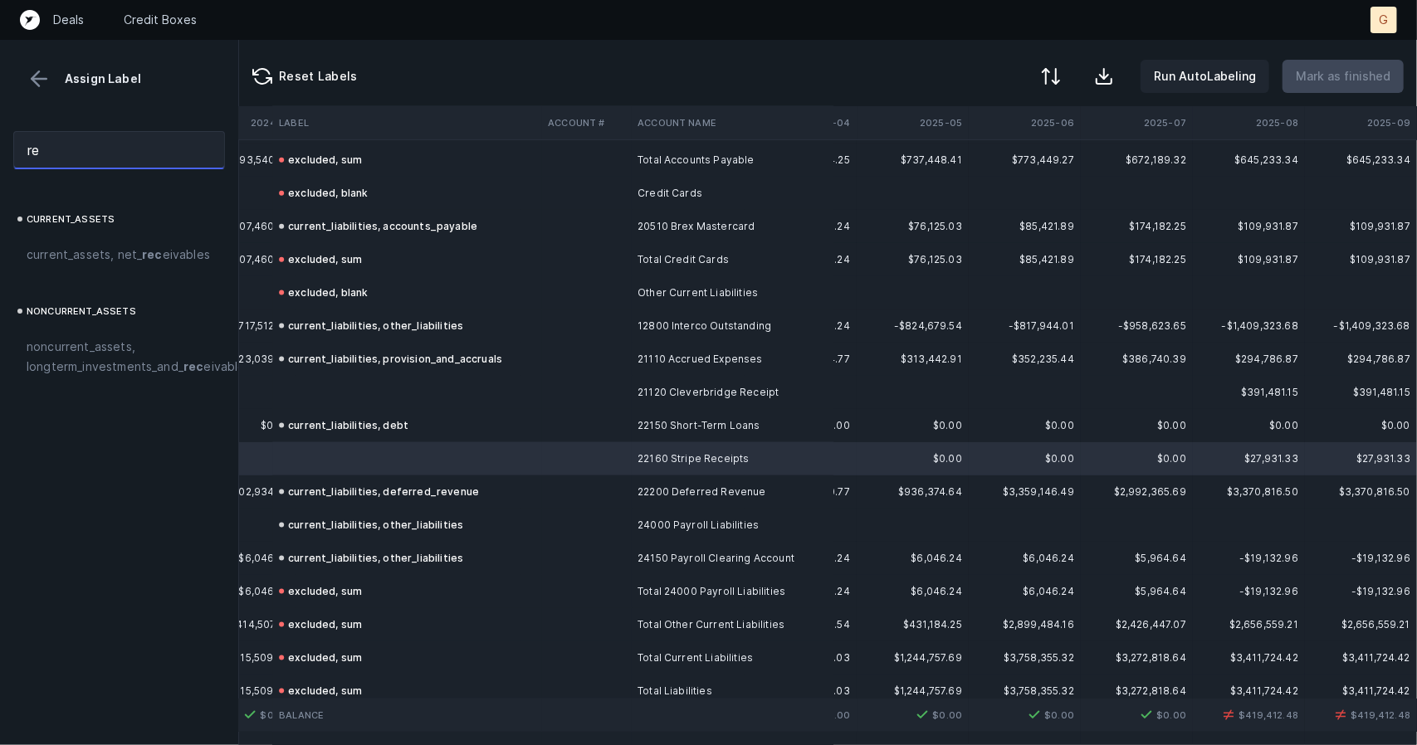
type input "r"
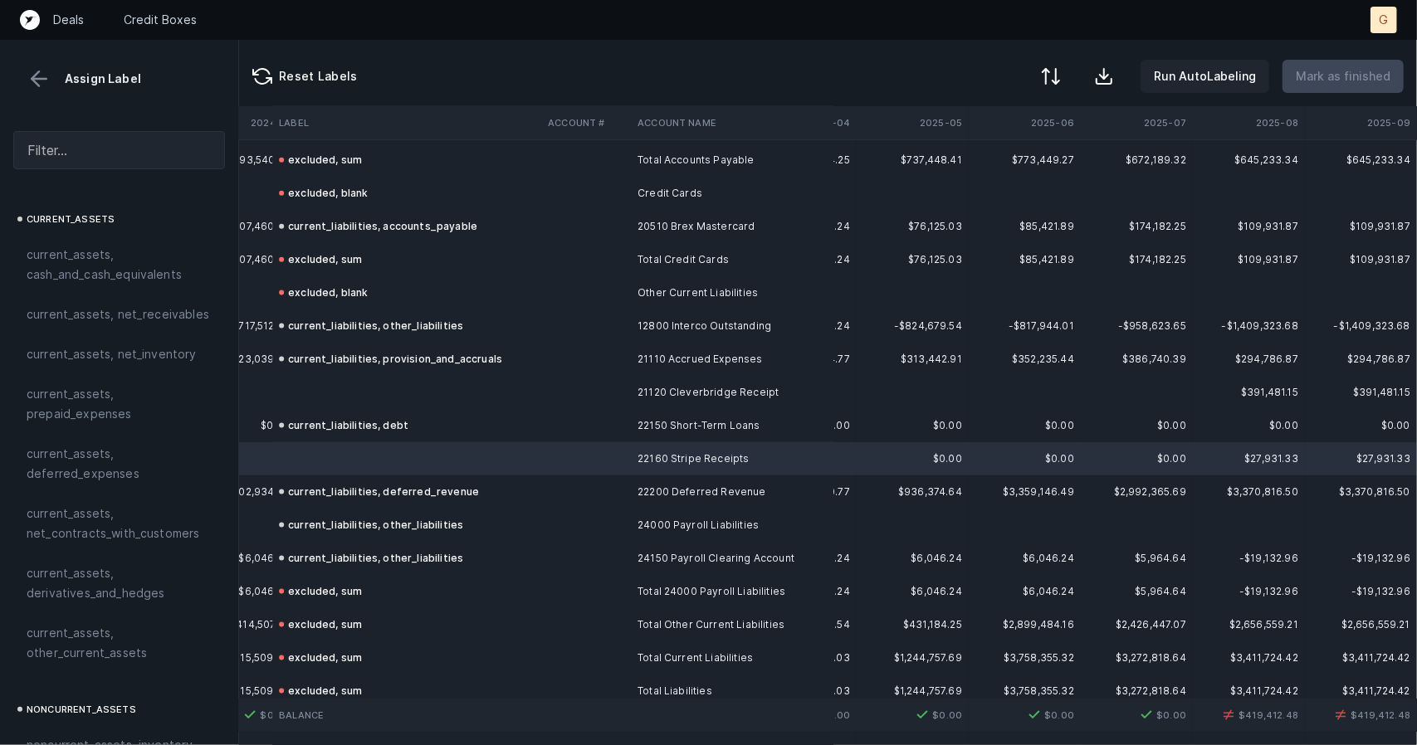
click at [300, 384] on td at bounding box center [406, 392] width 269 height 33
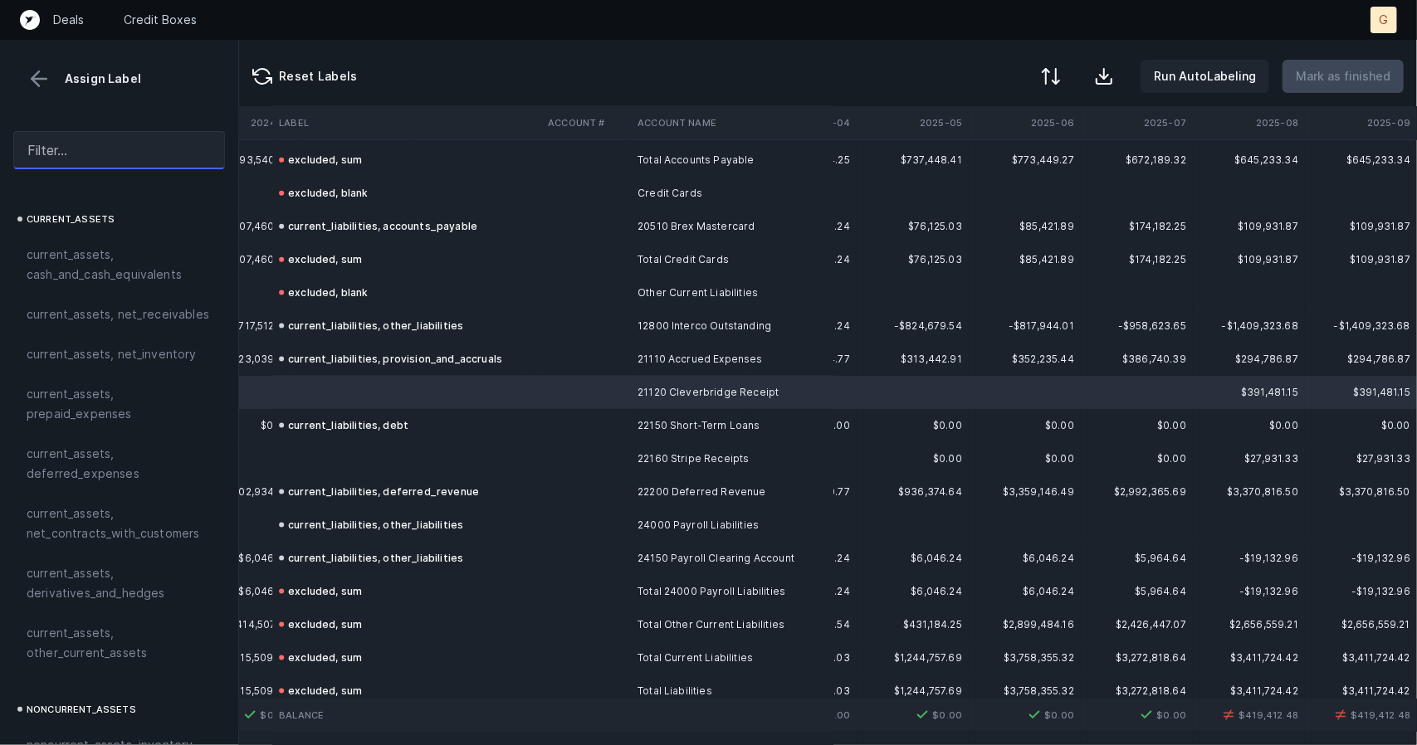
click at [71, 159] on input "text" at bounding box center [119, 150] width 212 height 38
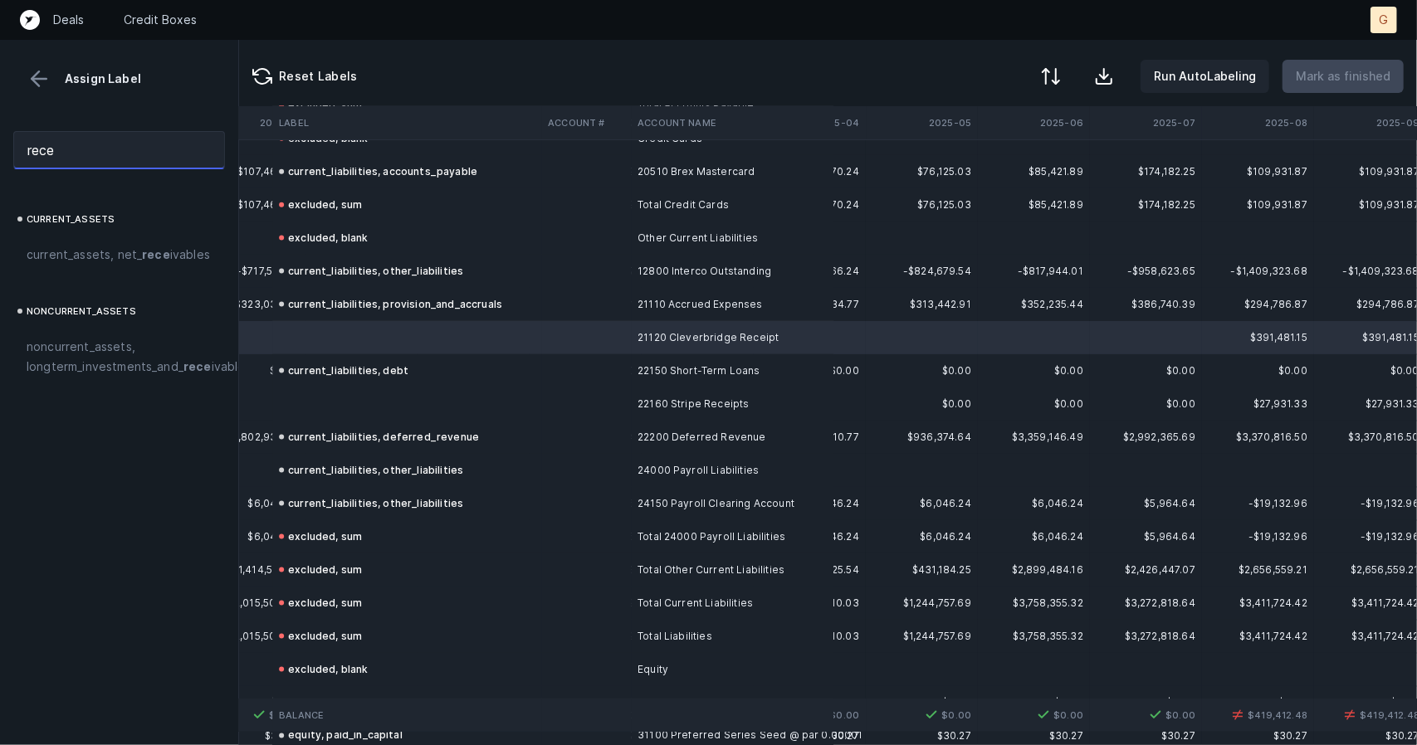
scroll to position [1492, 3558]
drag, startPoint x: 95, startPoint y: 137, endPoint x: 0, endPoint y: 91, distance: 105.8
click at [0, 91] on div "Assign Label rece current_assets current_assets, net_ rece ivables noncurrent_a…" at bounding box center [119, 393] width 239 height 706
type input "other current l"
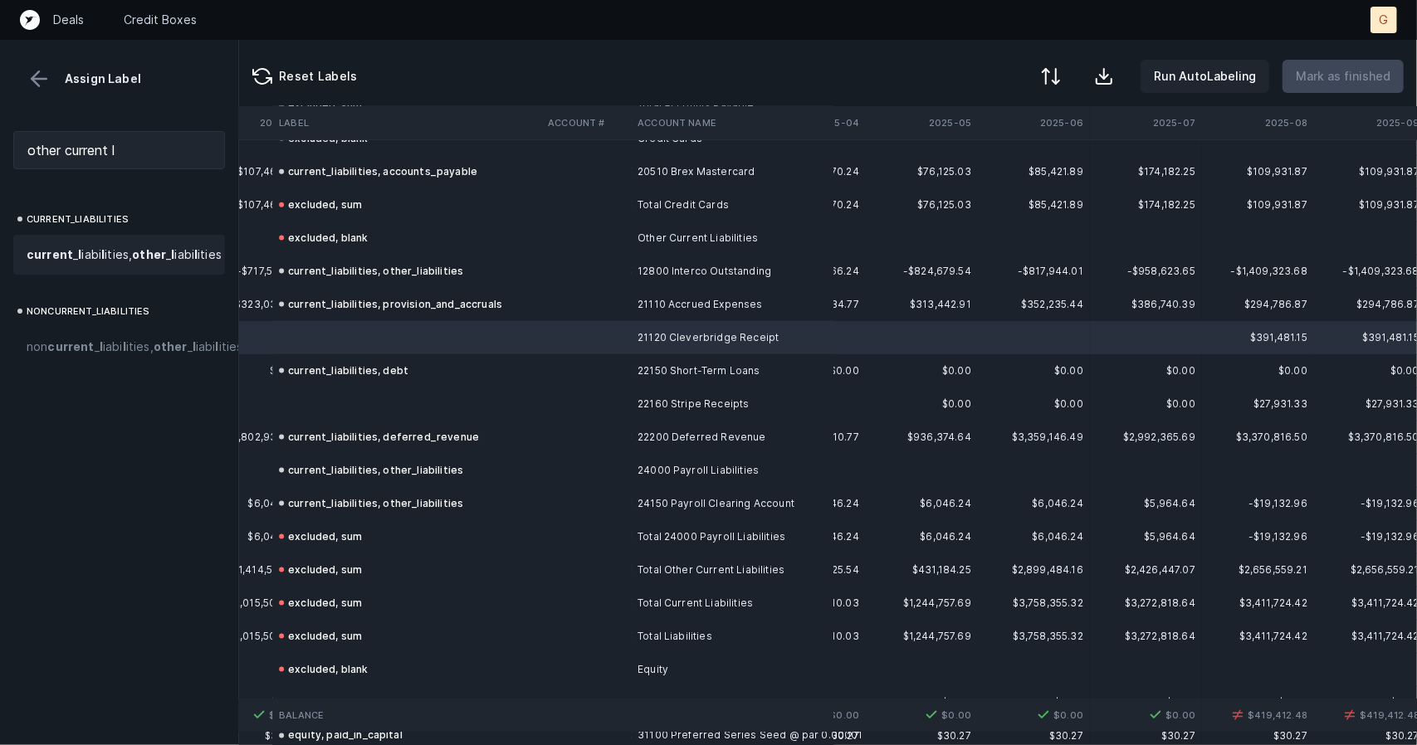
click at [80, 255] on span "current _ l iabi l ities, other _ l iabi l ities" at bounding box center [124, 255] width 195 height 20
click at [302, 383] on td "current_liabilities, debt" at bounding box center [406, 370] width 269 height 33
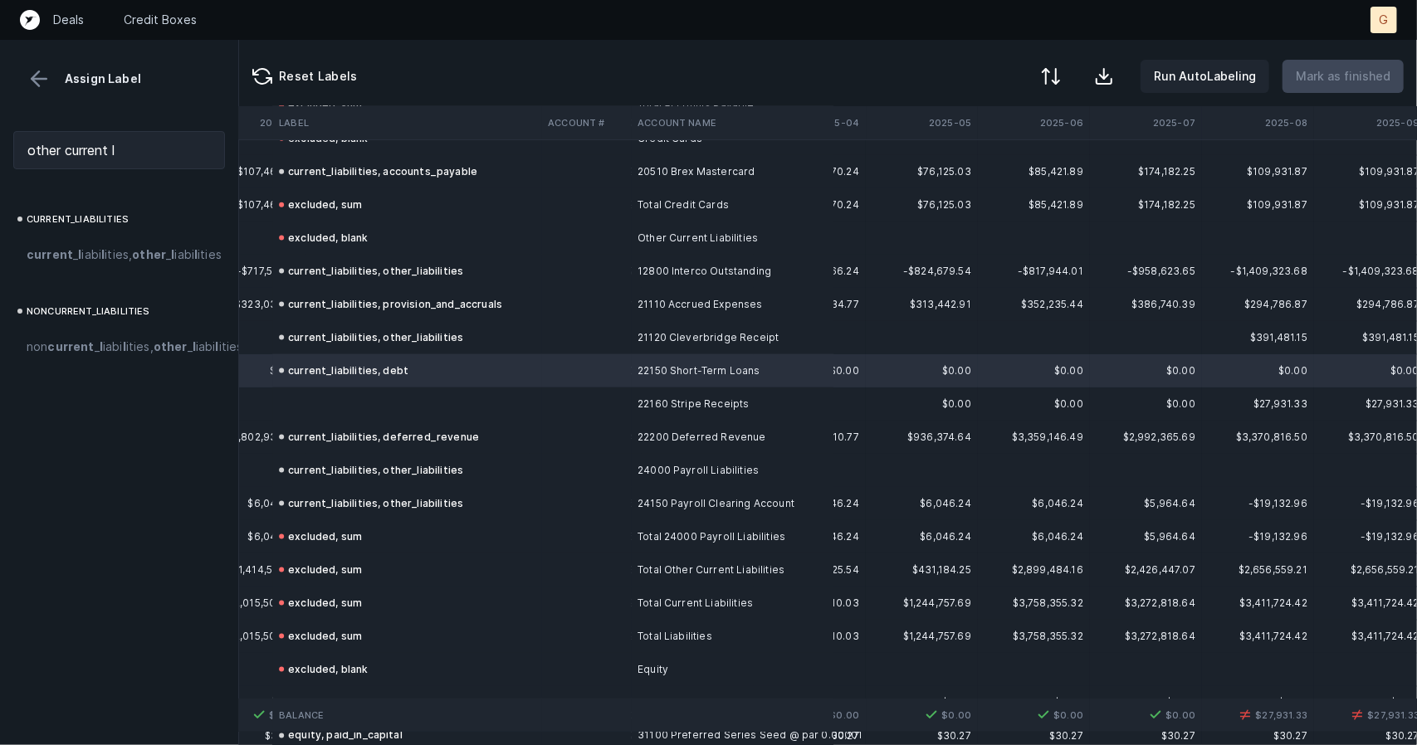
click at [309, 399] on td at bounding box center [406, 404] width 269 height 33
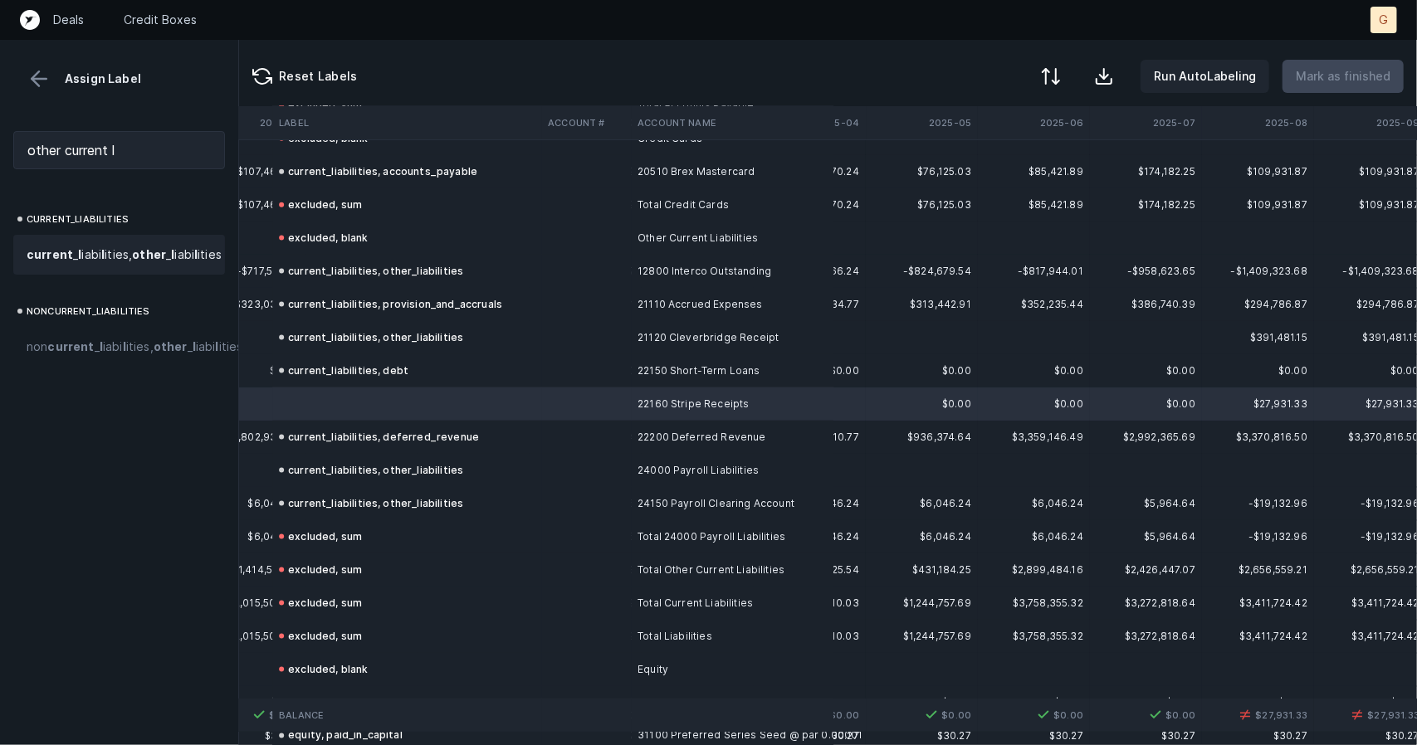
click at [85, 265] on span "current _ l iabi l ities, other _ l iabi l ities" at bounding box center [124, 255] width 195 height 20
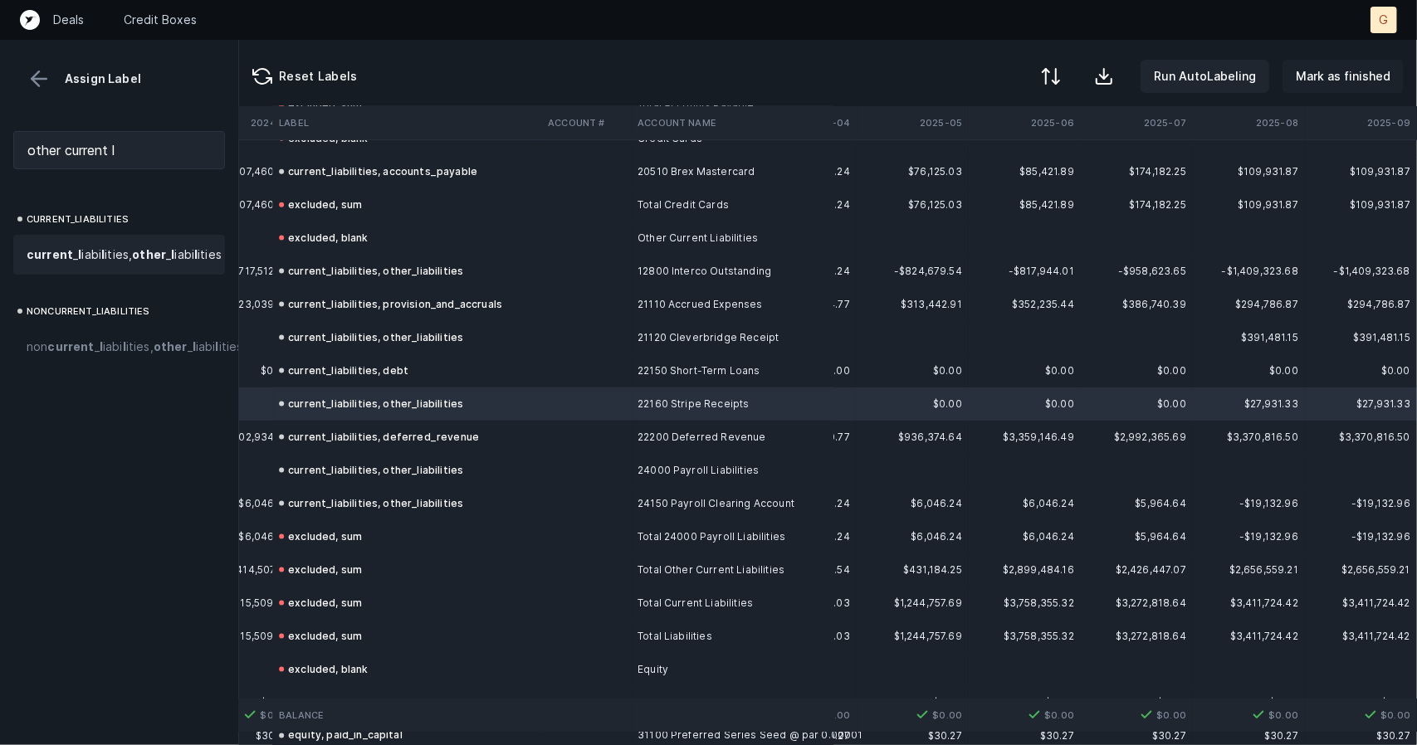
click at [1313, 79] on p "Mark as finished" at bounding box center [1343, 76] width 95 height 20
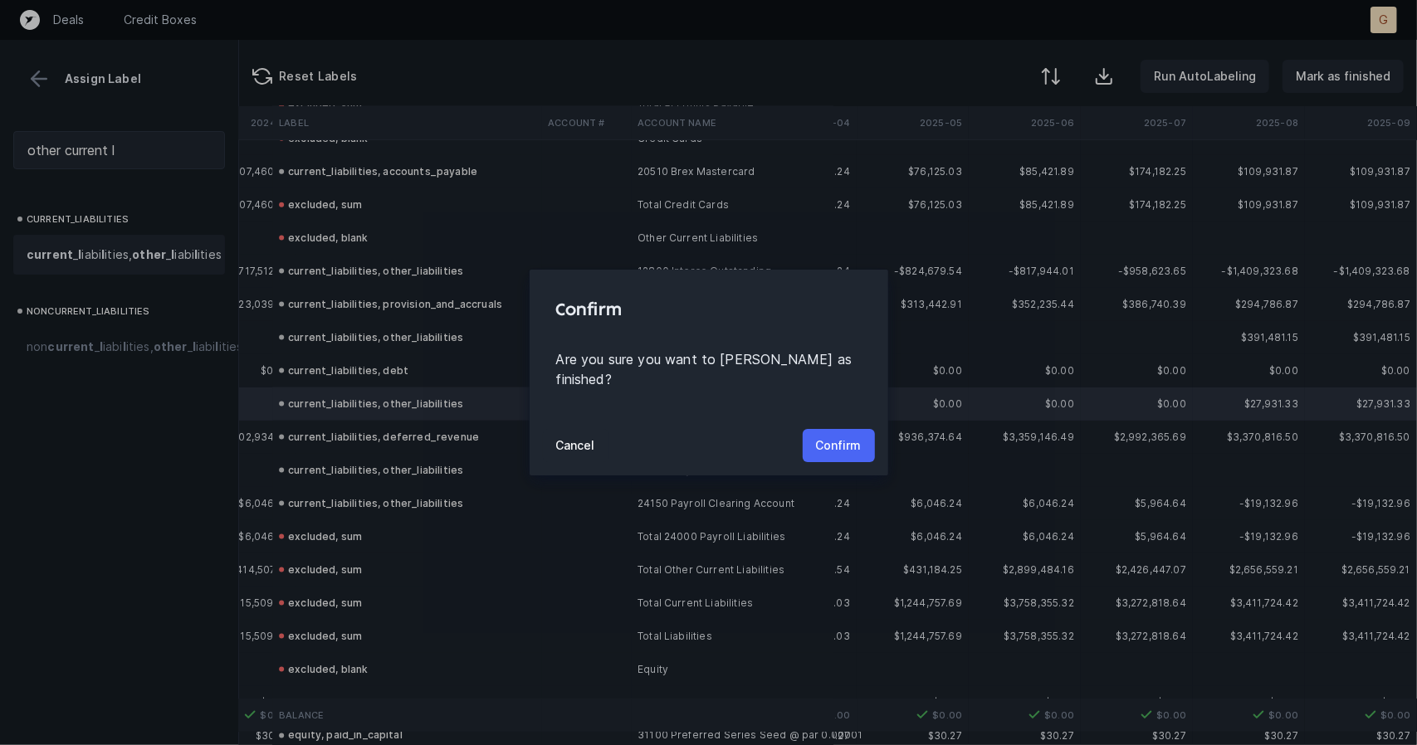
click at [857, 436] on p "Confirm" at bounding box center [839, 446] width 46 height 20
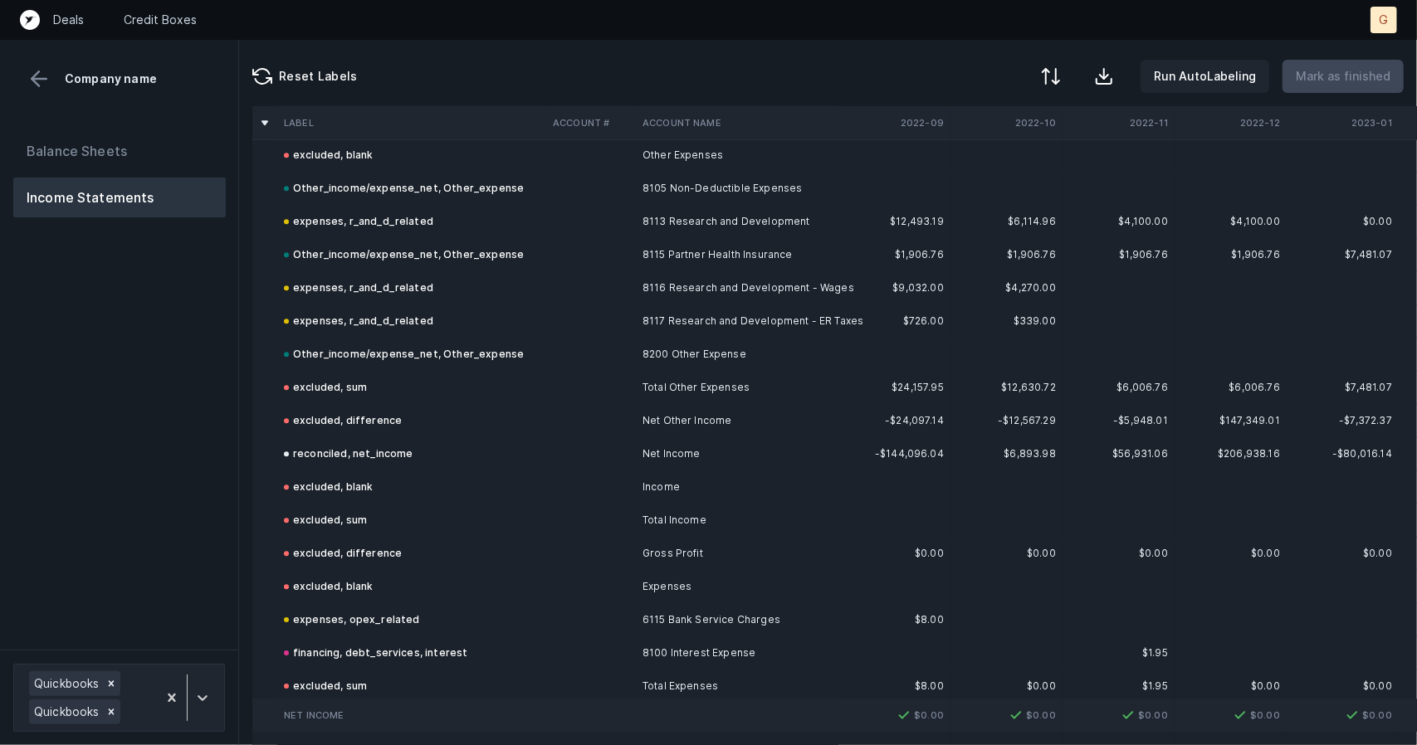
scroll to position [3332, 0]
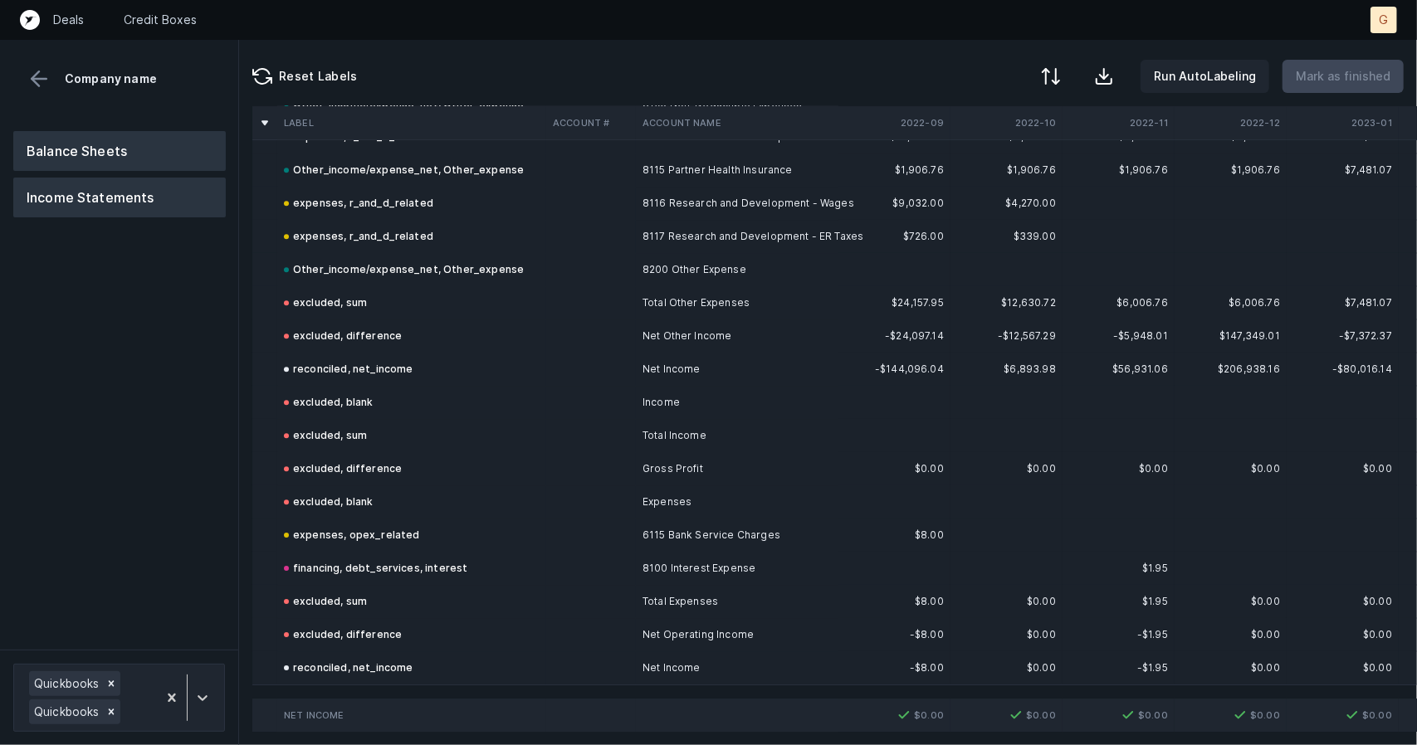
click at [115, 158] on button "Balance Sheets" at bounding box center [119, 151] width 212 height 40
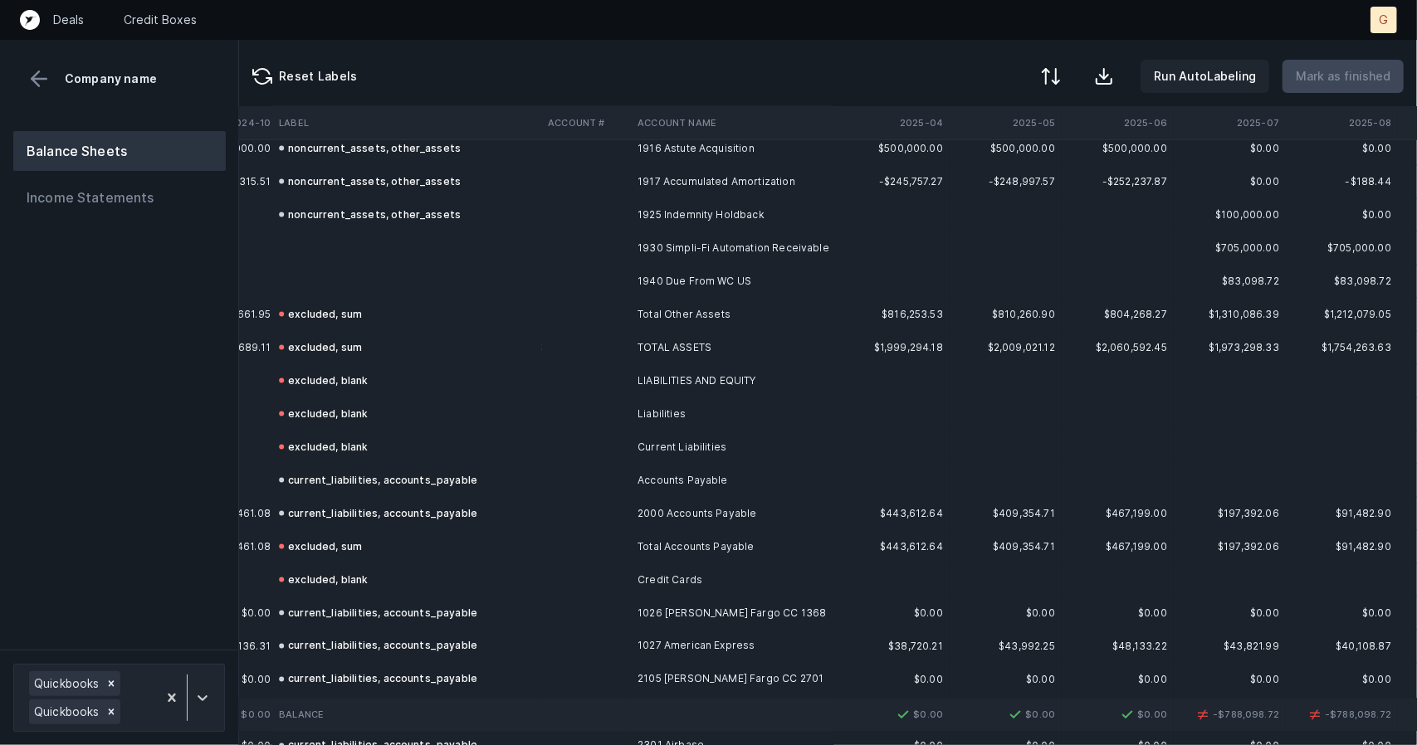
scroll to position [1529, 3474]
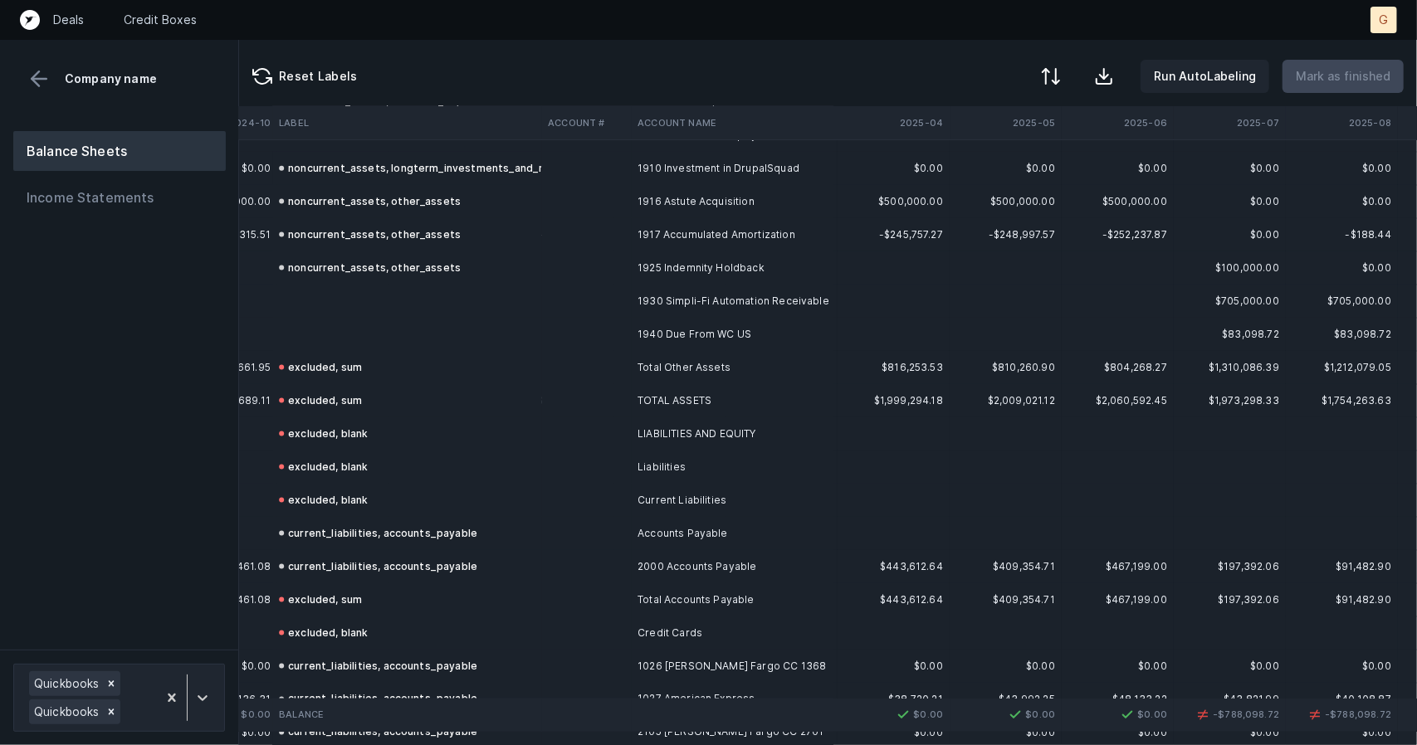
click at [354, 314] on td at bounding box center [406, 301] width 269 height 33
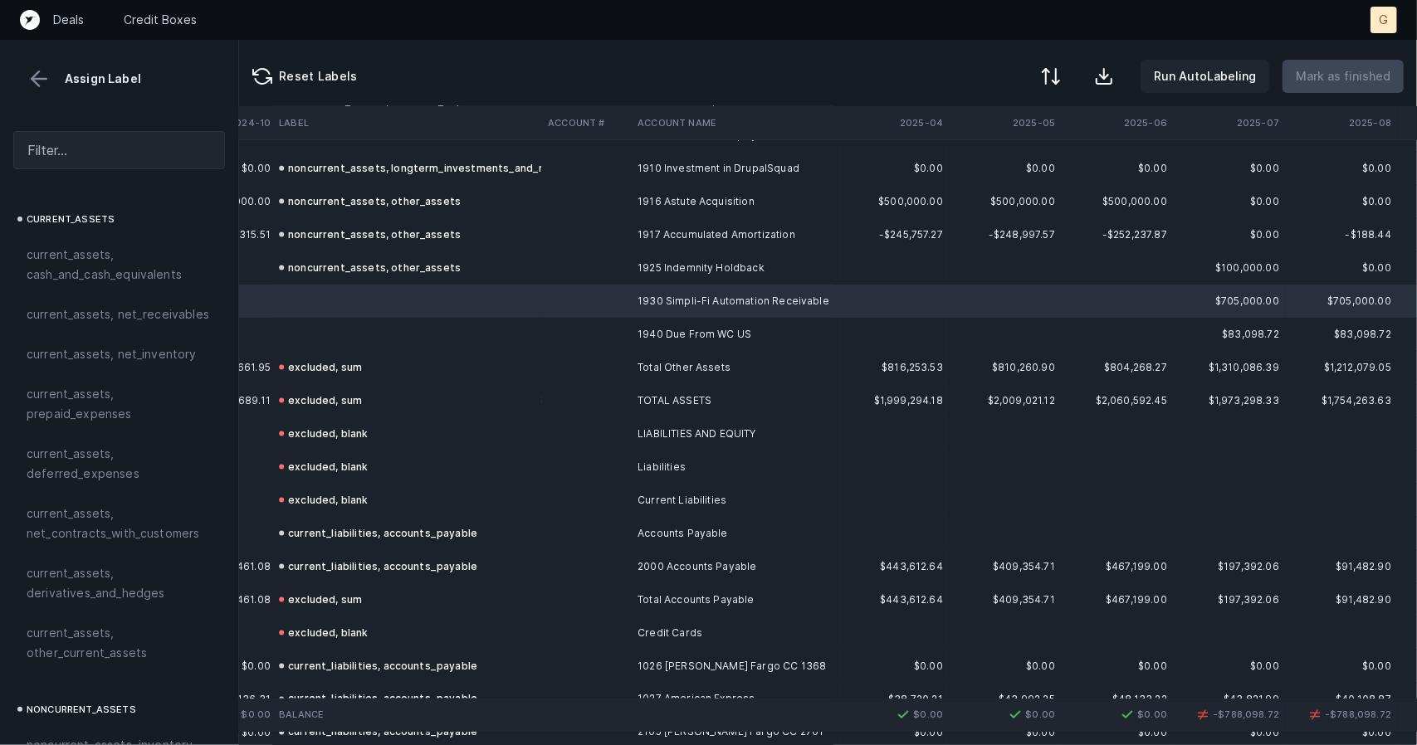
click at [300, 337] on td at bounding box center [406, 334] width 269 height 33
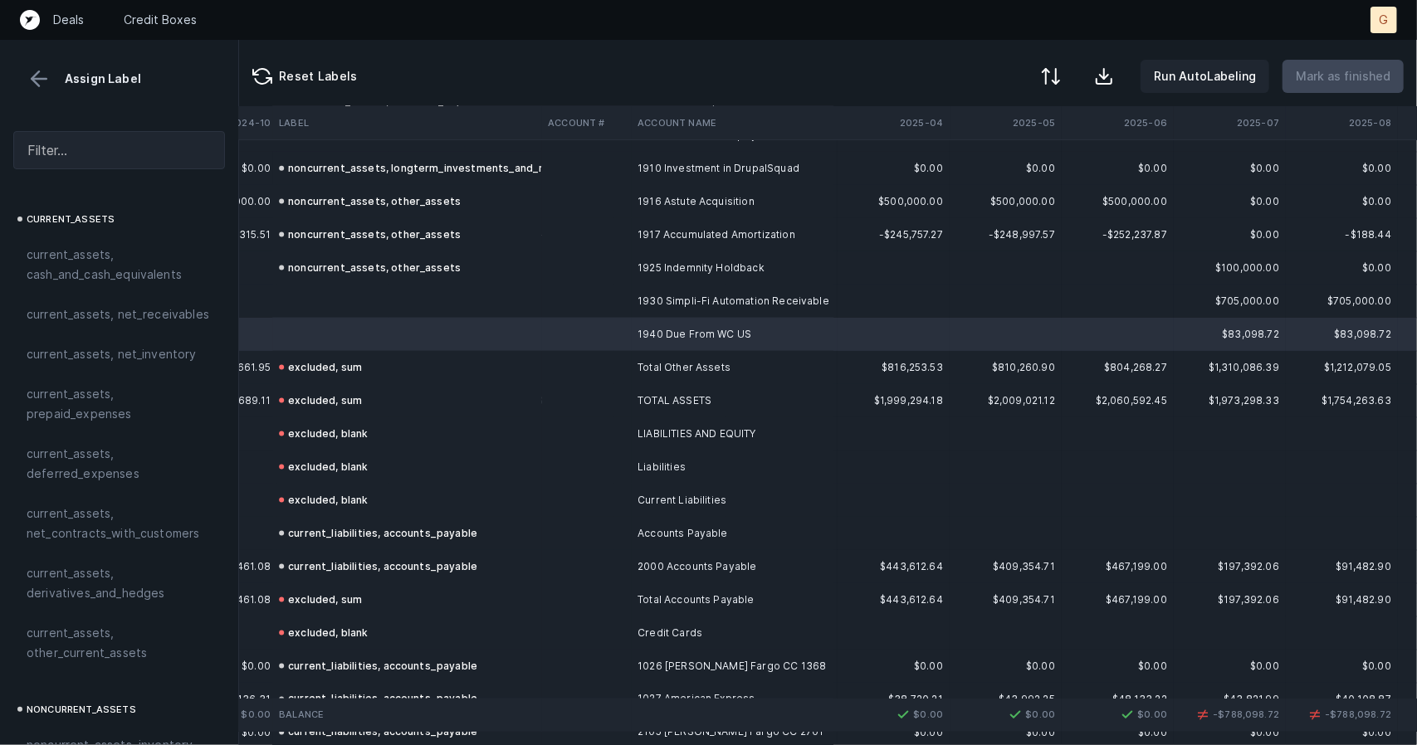
click at [310, 312] on td at bounding box center [406, 301] width 269 height 33
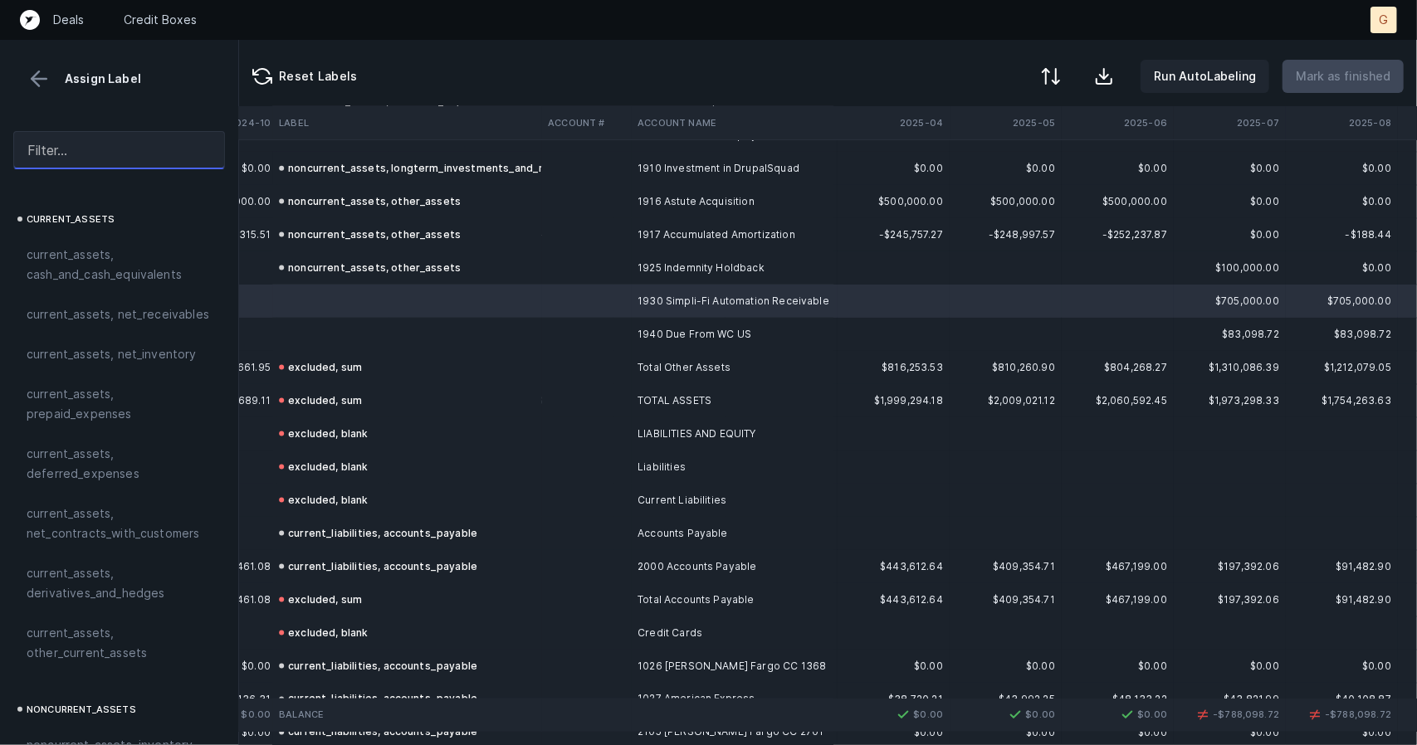
click at [121, 154] on input "text" at bounding box center [119, 150] width 212 height 38
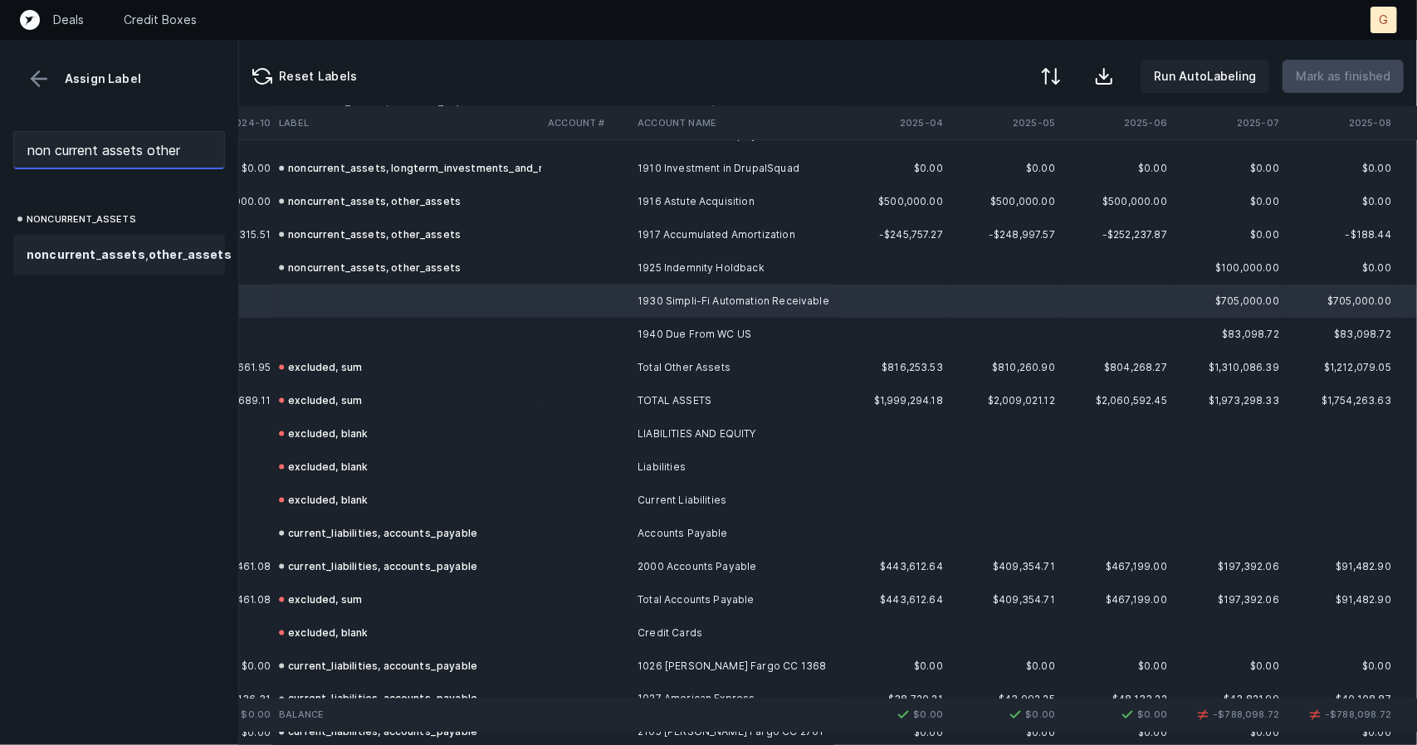
type input "non current assets other"
click at [71, 250] on strong "current" at bounding box center [72, 254] width 46 height 14
click at [326, 318] on td at bounding box center [406, 334] width 269 height 33
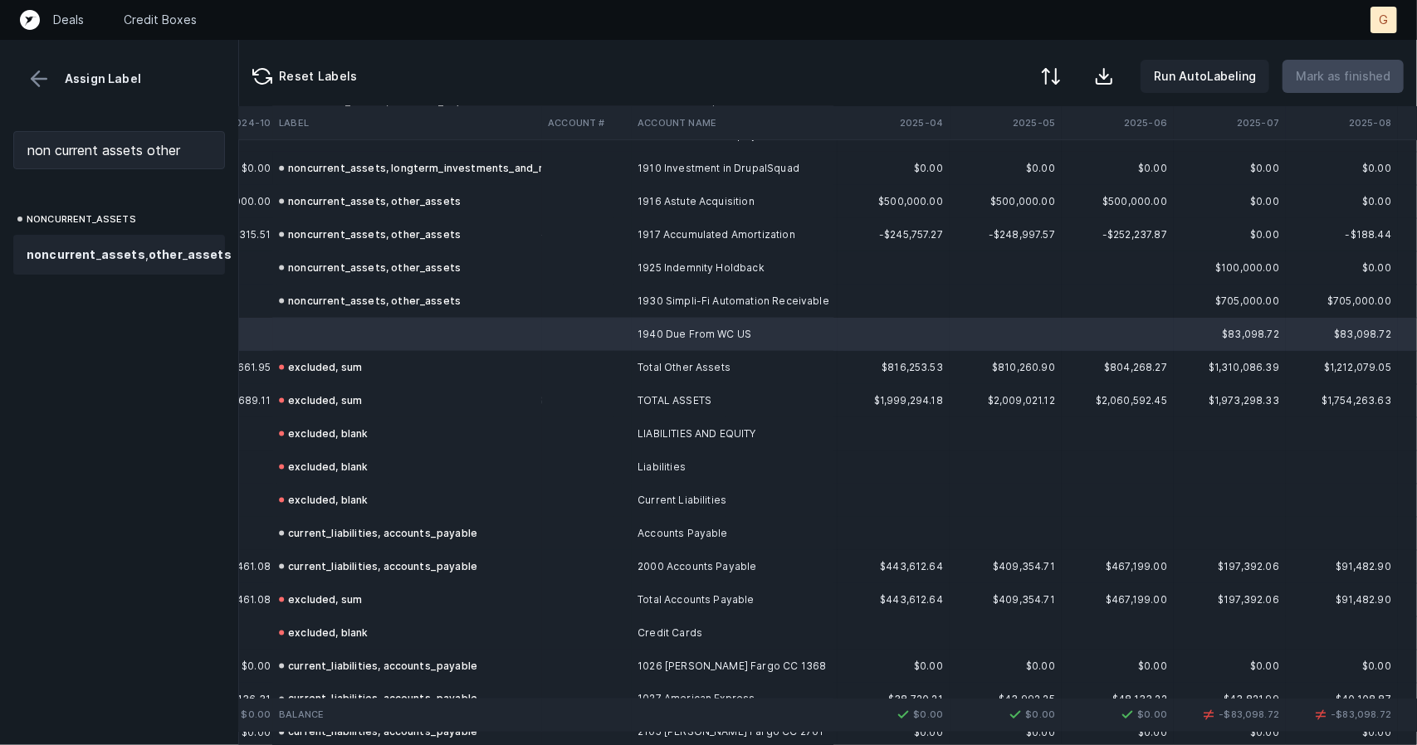
click at [115, 245] on span "non current _ assets , other _ assets" at bounding box center [129, 255] width 205 height 20
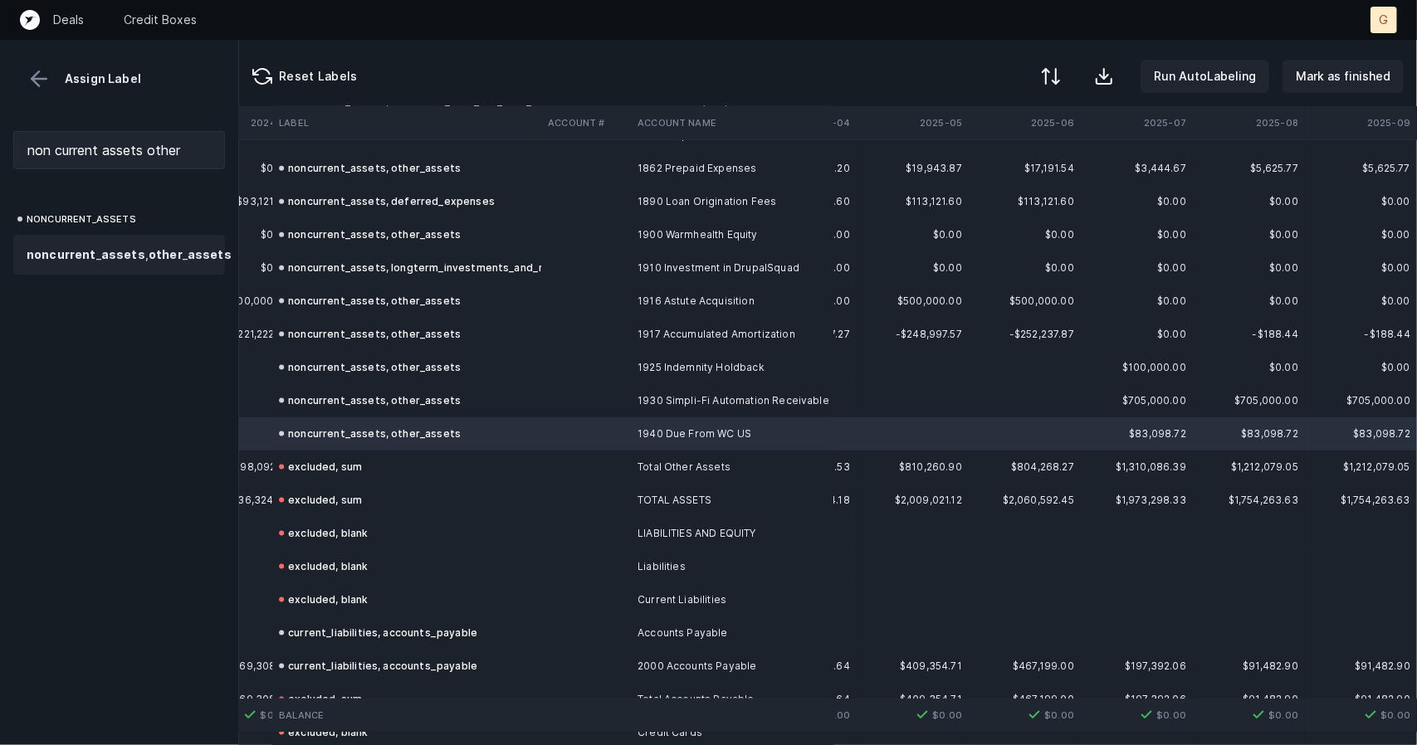
scroll to position [1373, 3580]
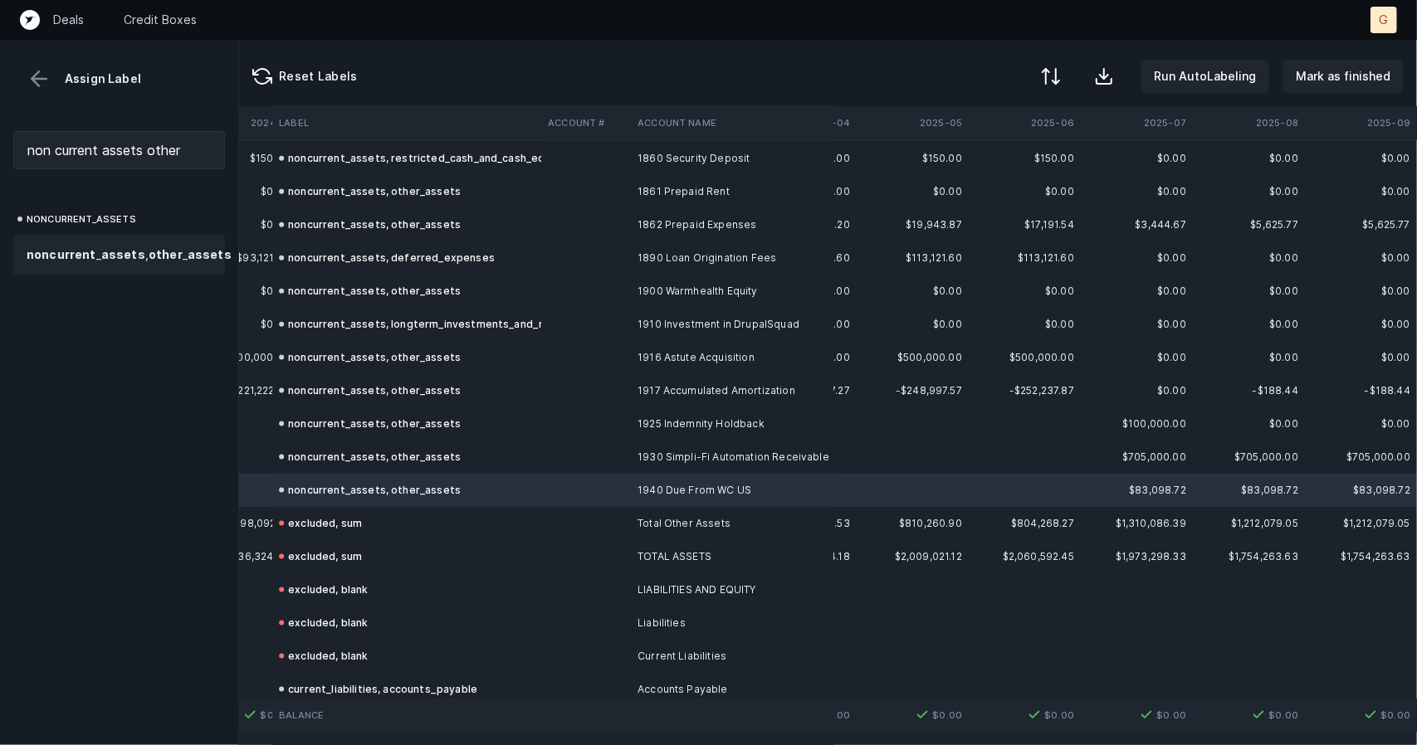
click at [1314, 59] on div "Reset Labels Run AutoLabeling Mark as finished" at bounding box center [828, 73] width 1178 height 66
click at [1314, 71] on p "Mark as finished" at bounding box center [1343, 76] width 95 height 20
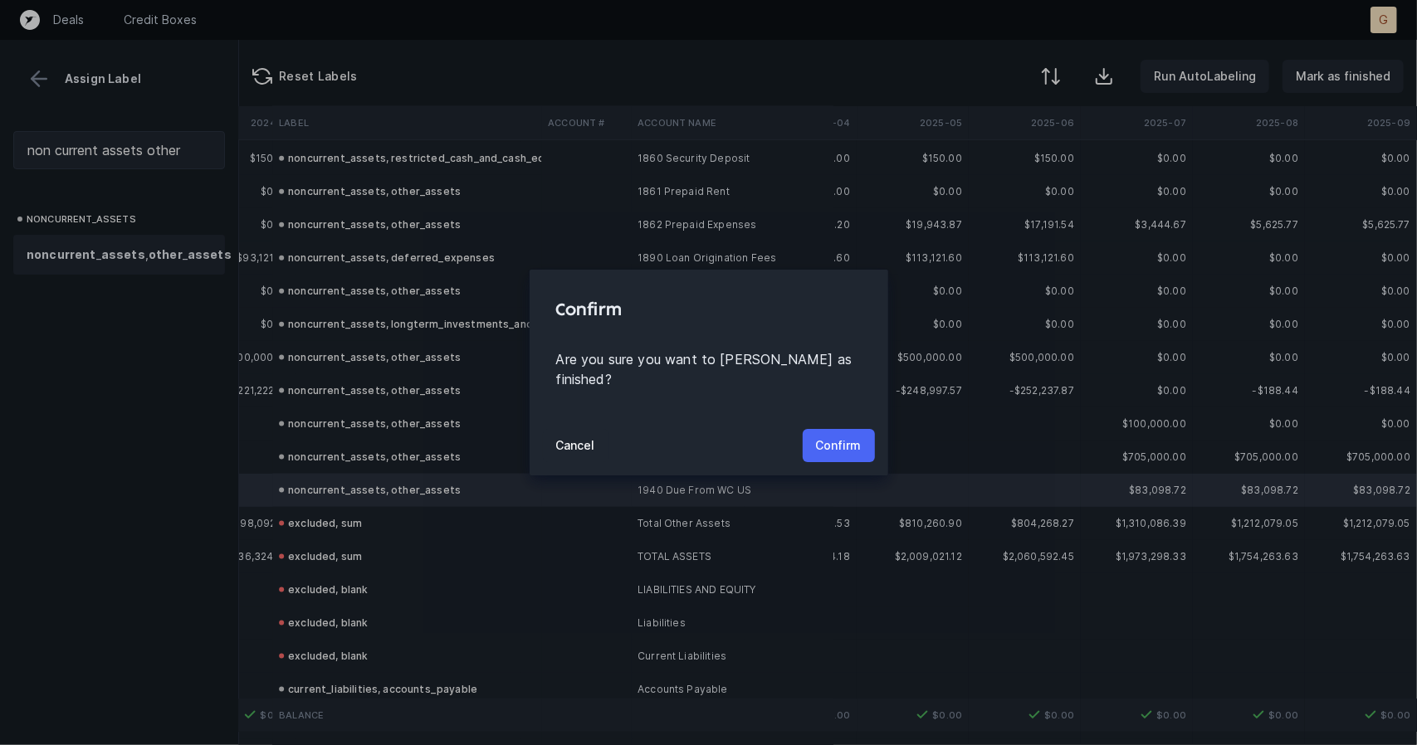
click at [827, 436] on p "Confirm" at bounding box center [839, 446] width 46 height 20
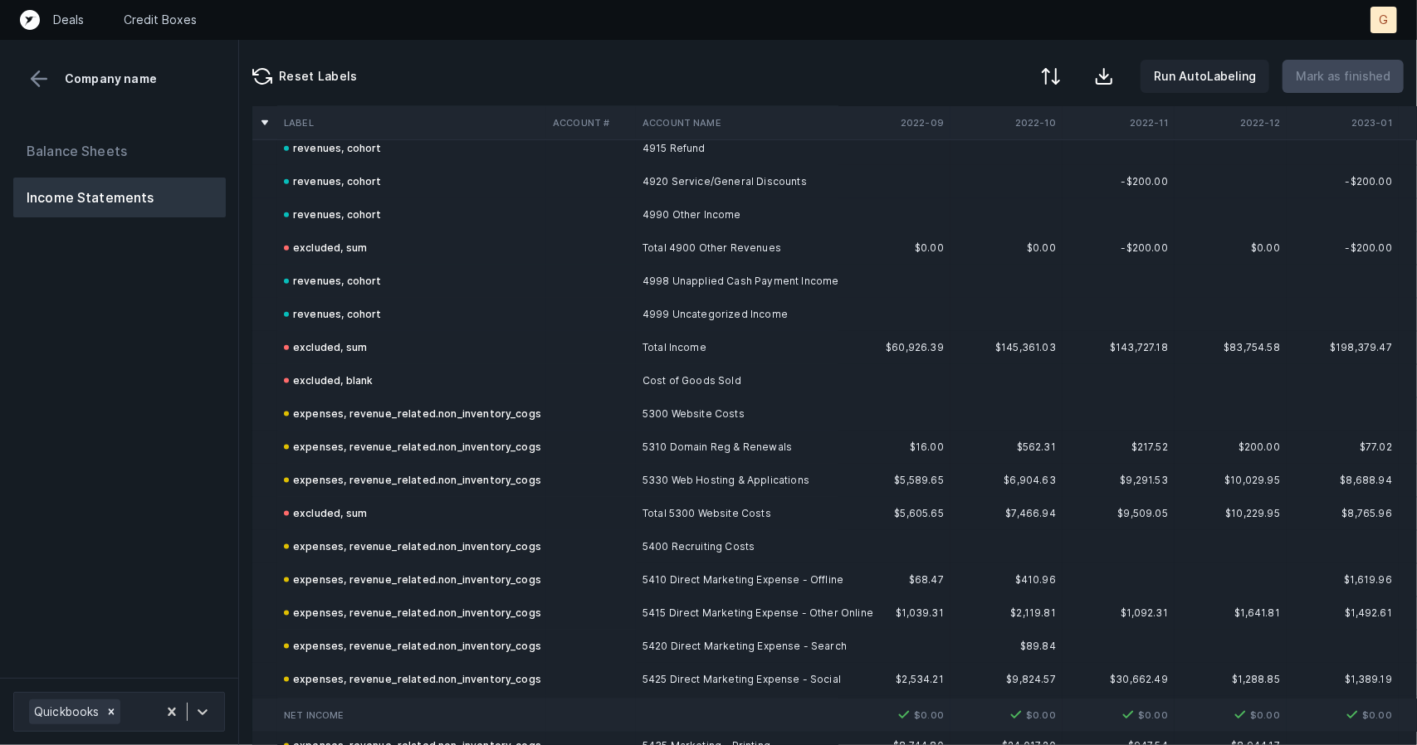
scroll to position [1700, 0]
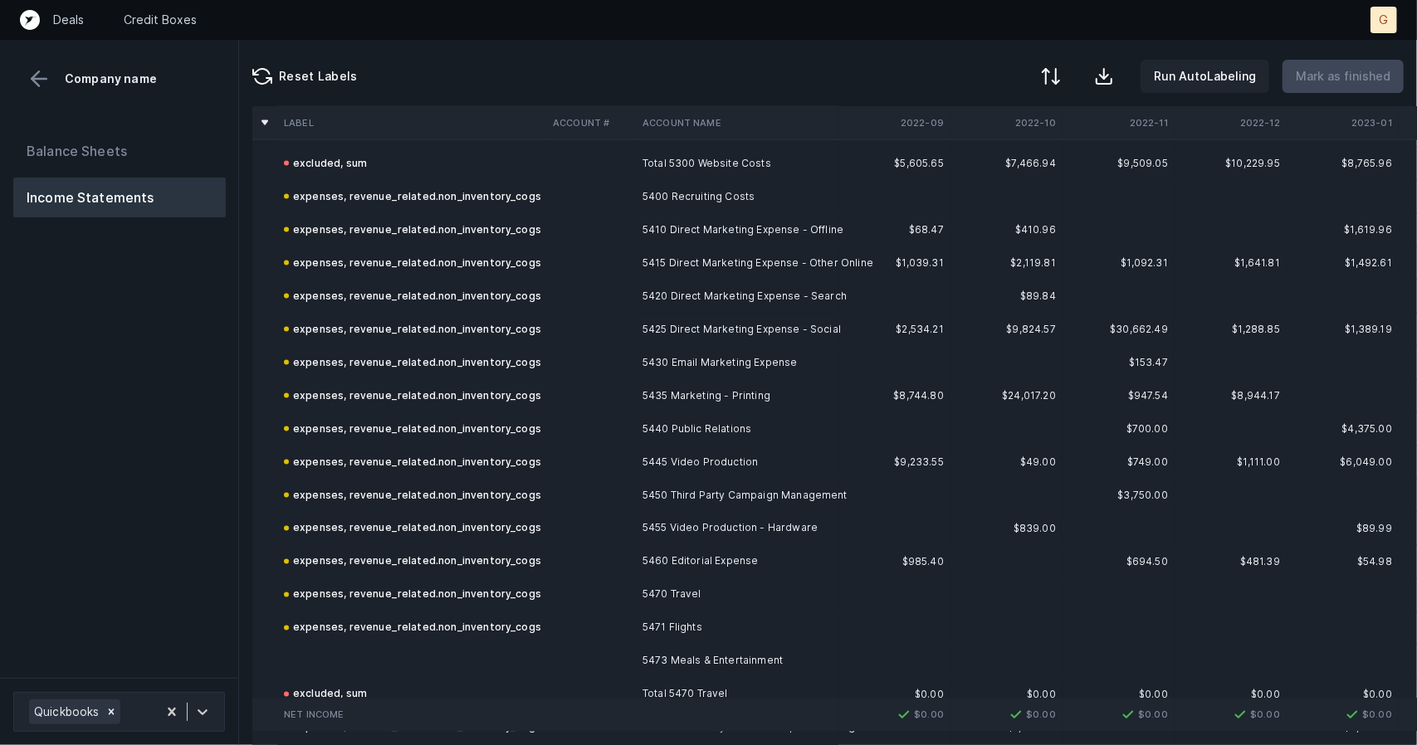
click at [432, 454] on div "expenses, revenue_related.non_inventory_cogs" at bounding box center [412, 462] width 257 height 20
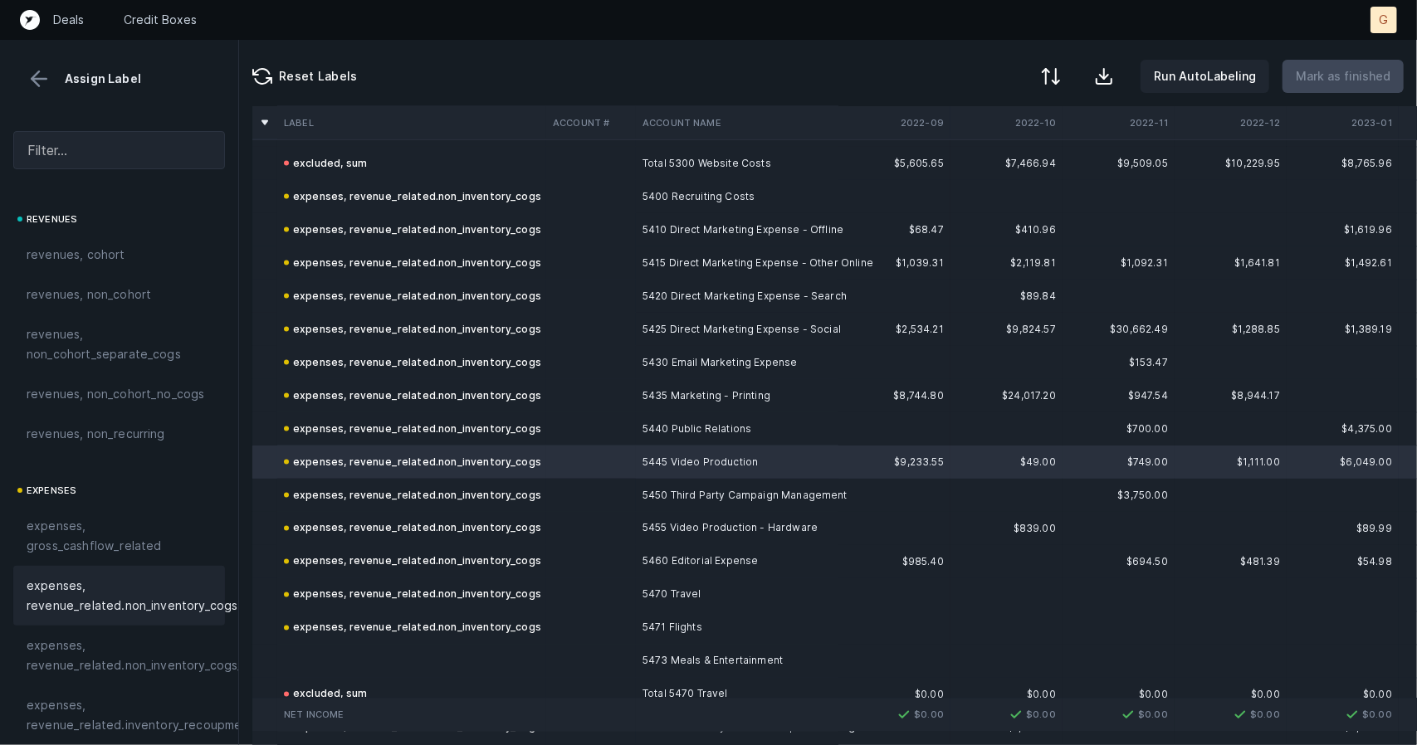
click at [380, 667] on td at bounding box center [411, 661] width 269 height 33
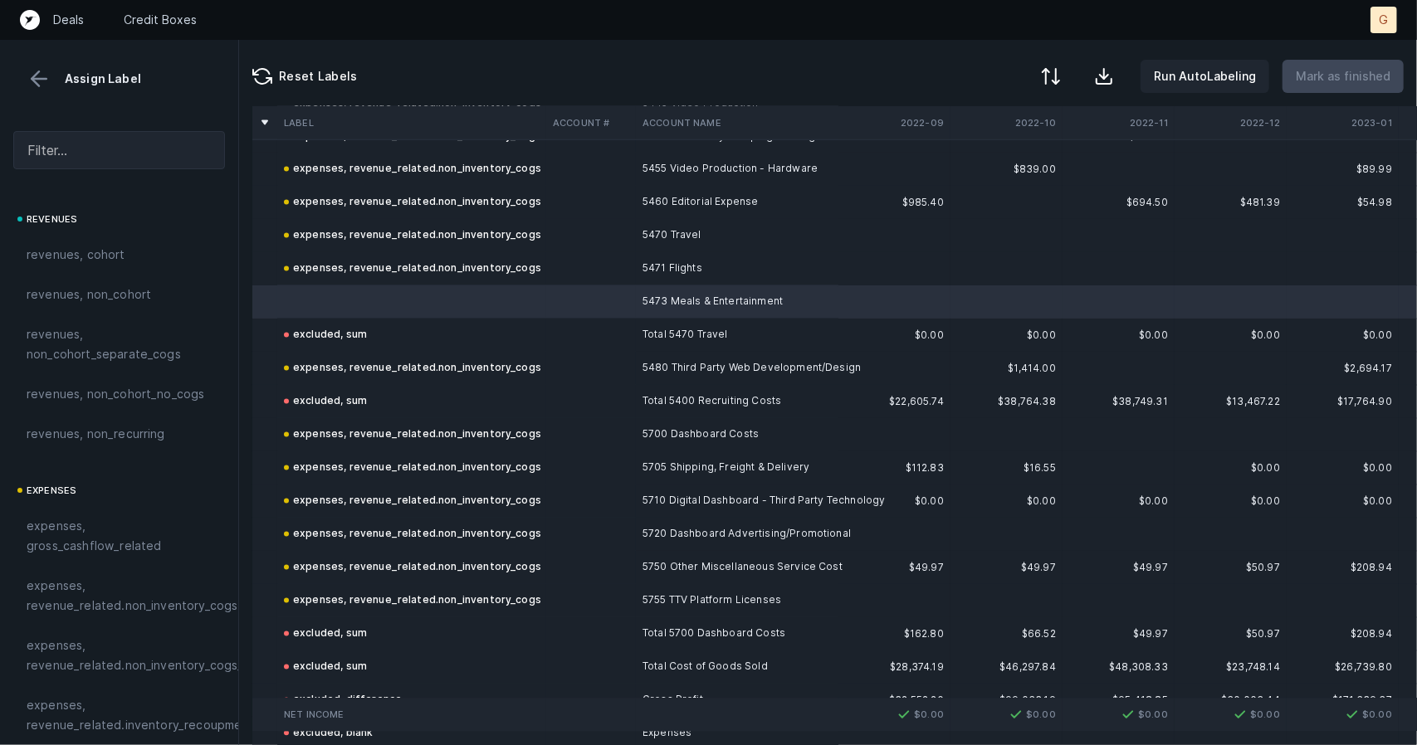
scroll to position [2099, 0]
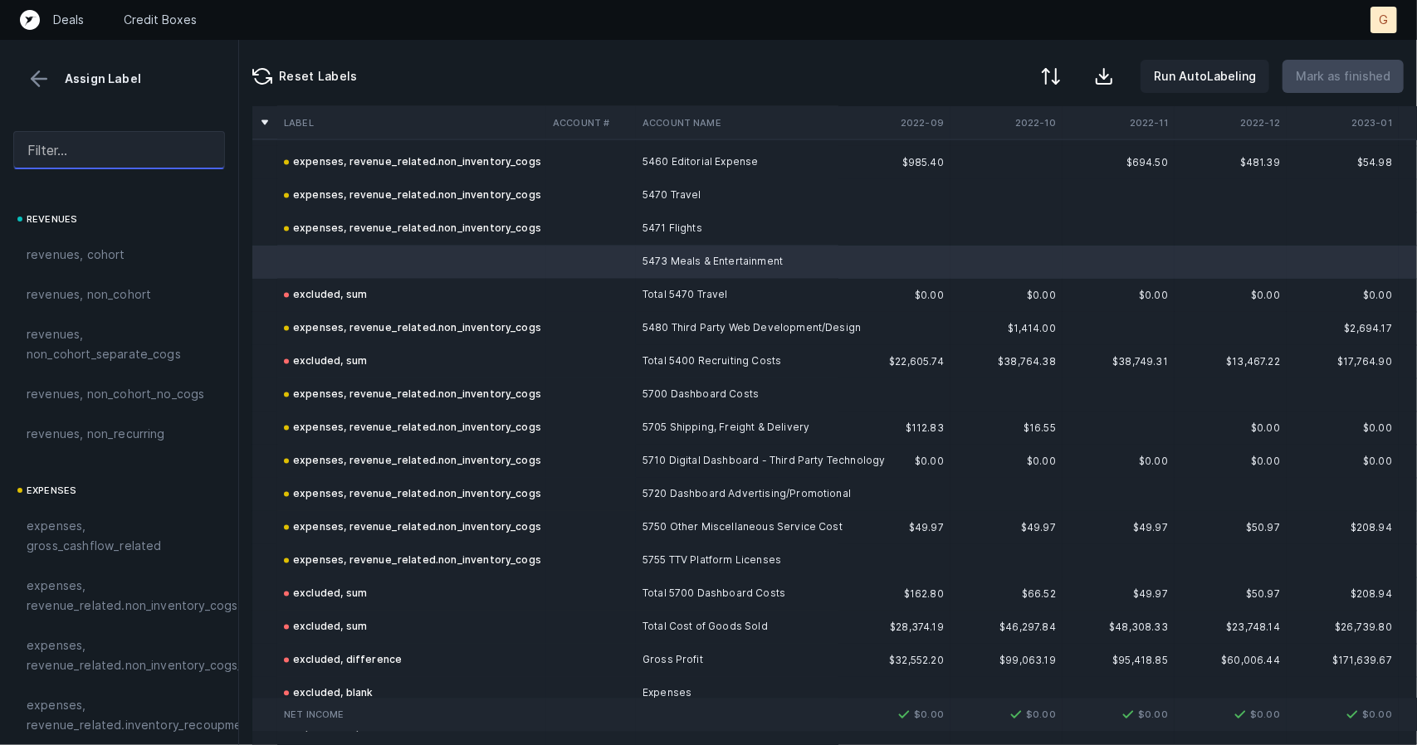
click at [96, 145] on input "text" at bounding box center [119, 150] width 212 height 38
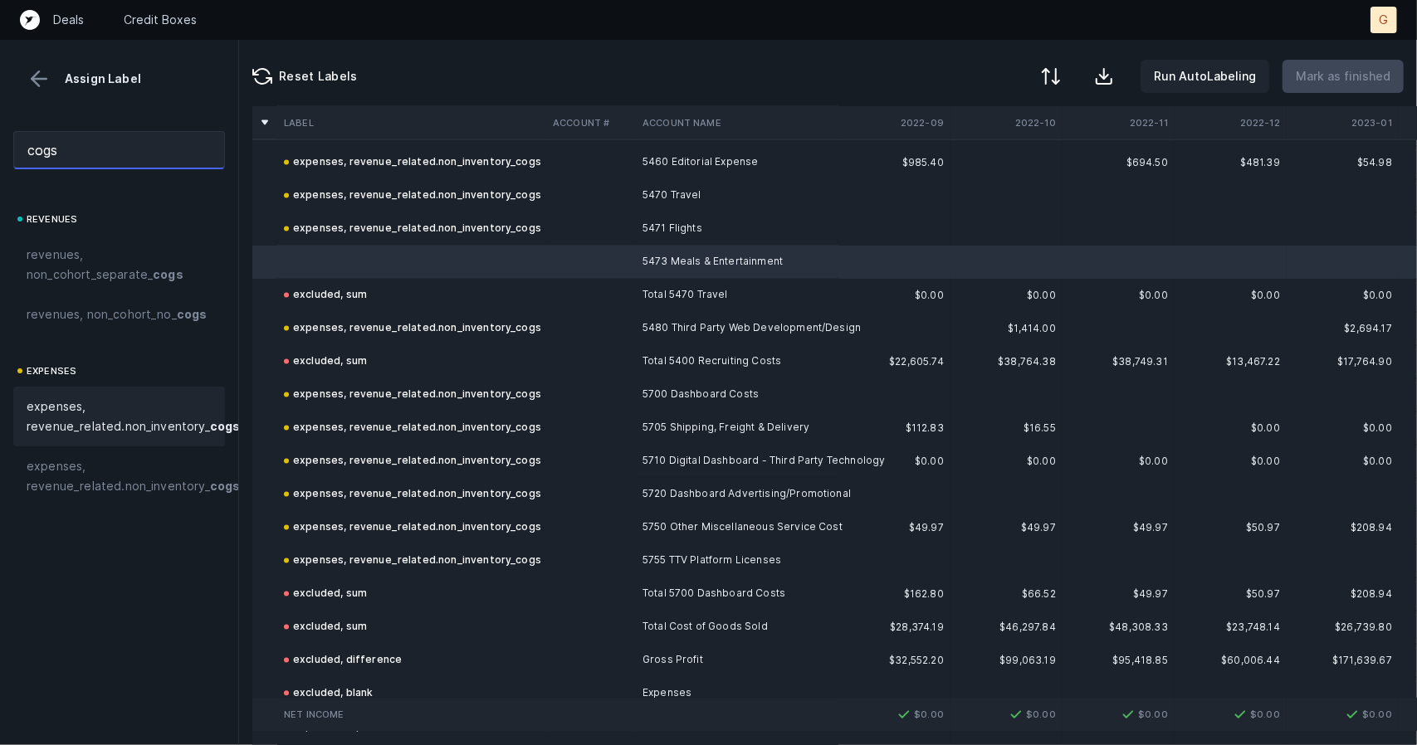
type input "cogs"
click at [103, 437] on span "expenses, revenue_related.non_inventory_ cogs" at bounding box center [133, 417] width 213 height 40
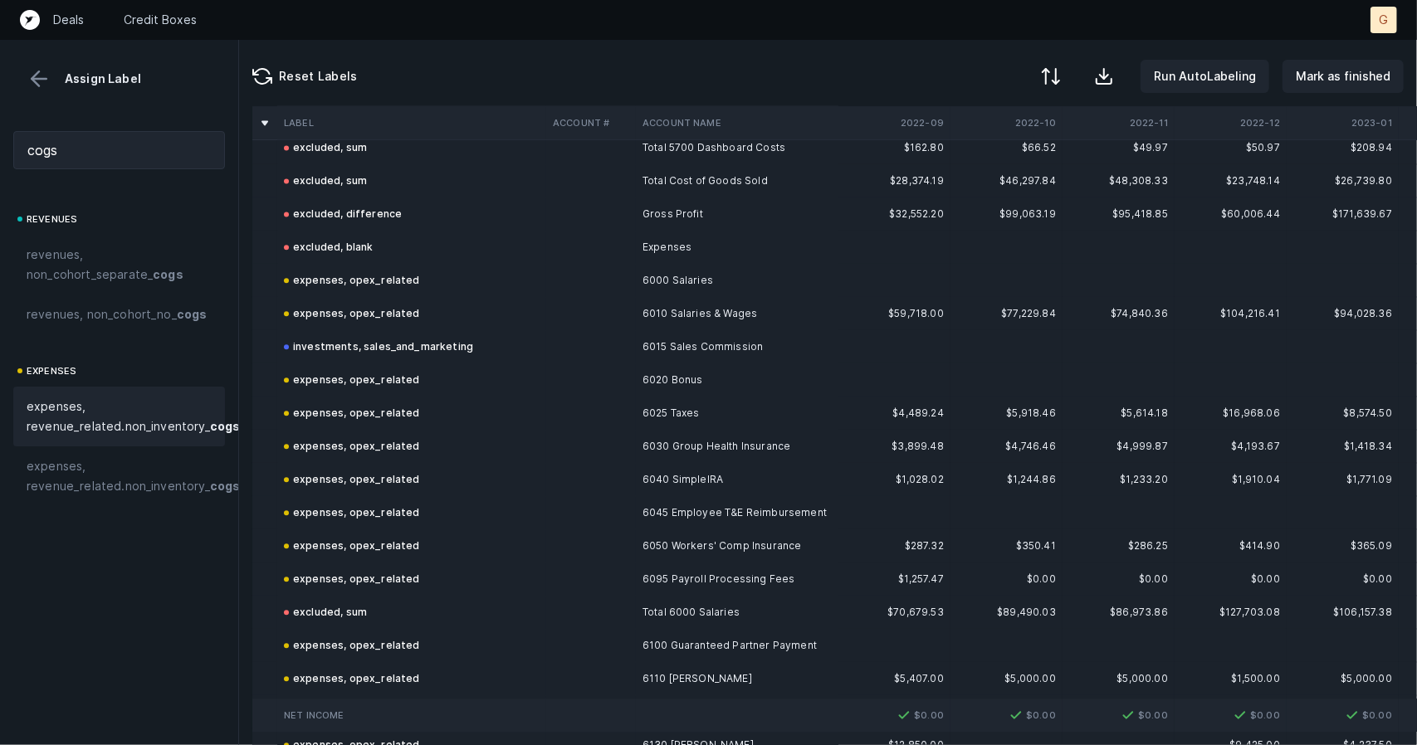
scroll to position [2601, 0]
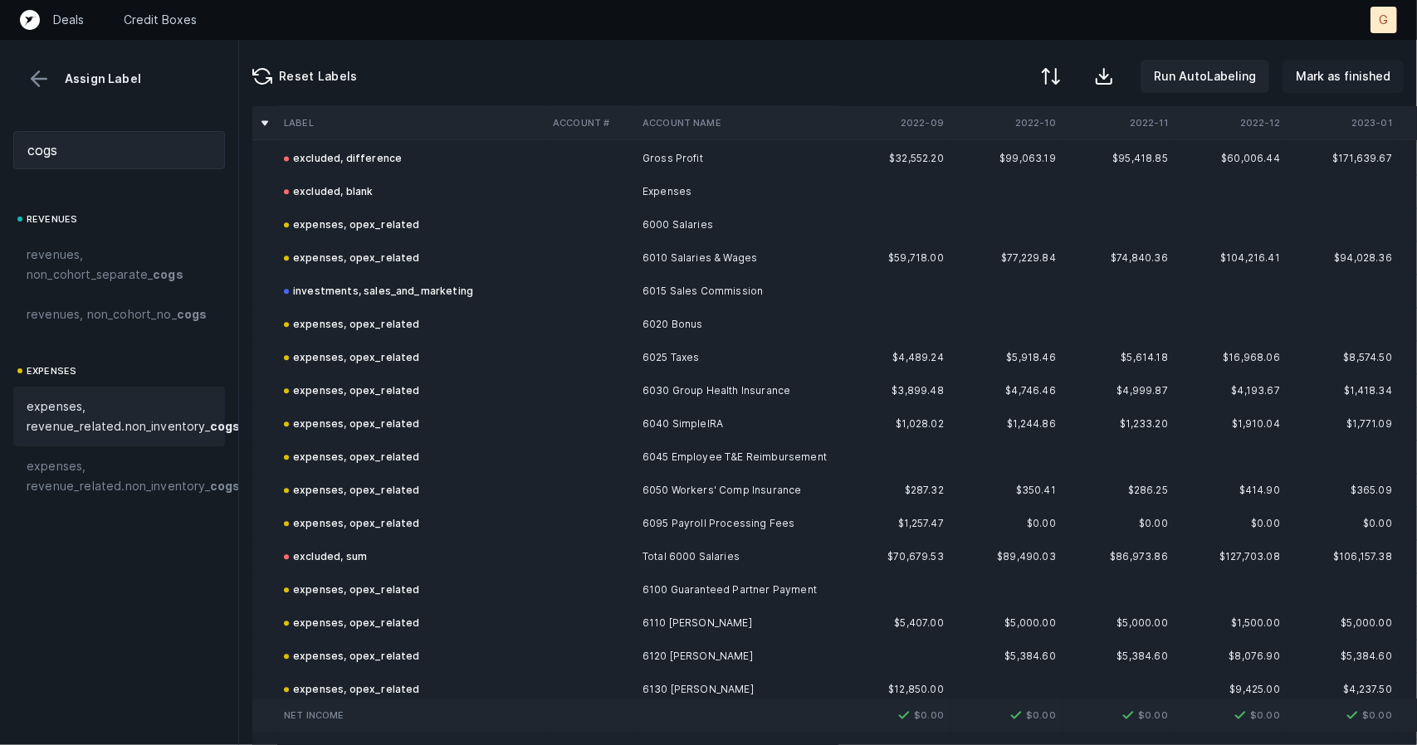
click at [1307, 76] on p "Mark as finished" at bounding box center [1343, 76] width 95 height 20
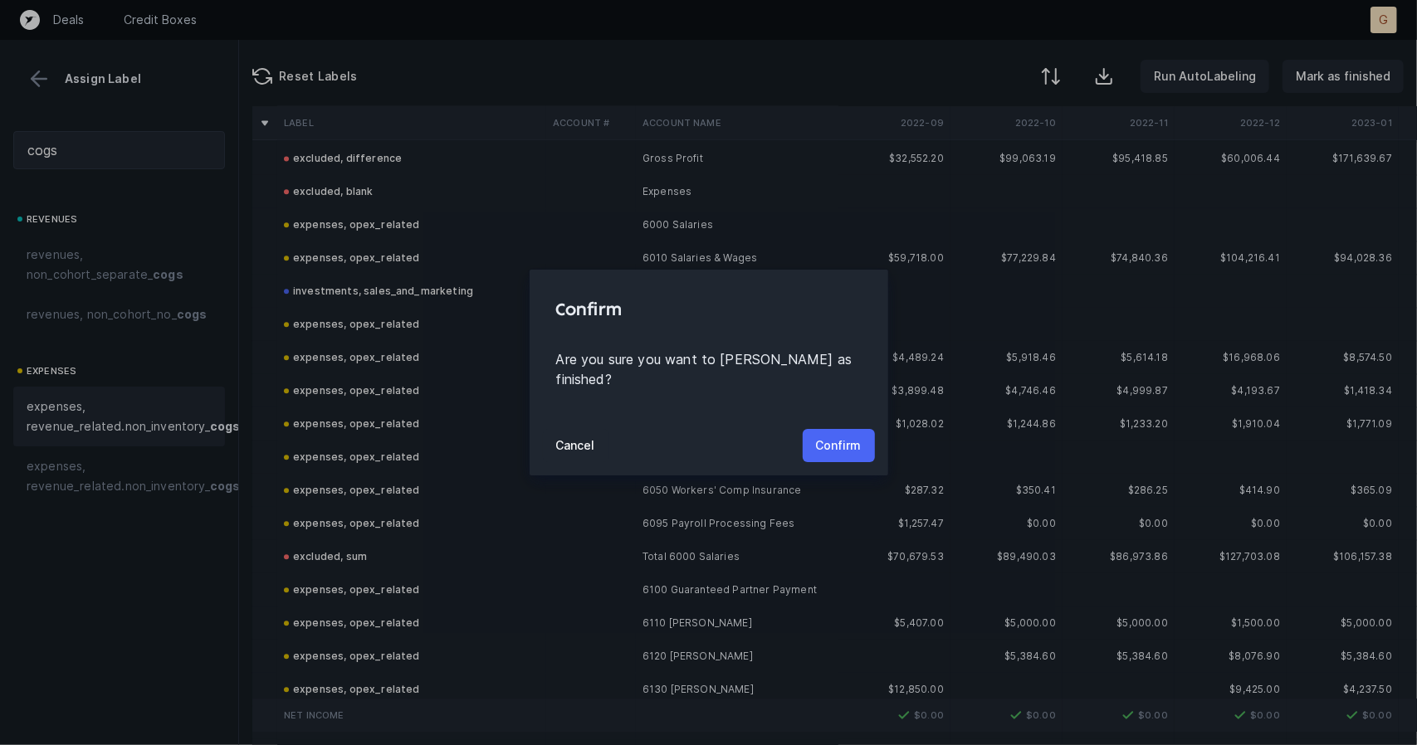
click at [855, 440] on p "Confirm" at bounding box center [839, 446] width 46 height 20
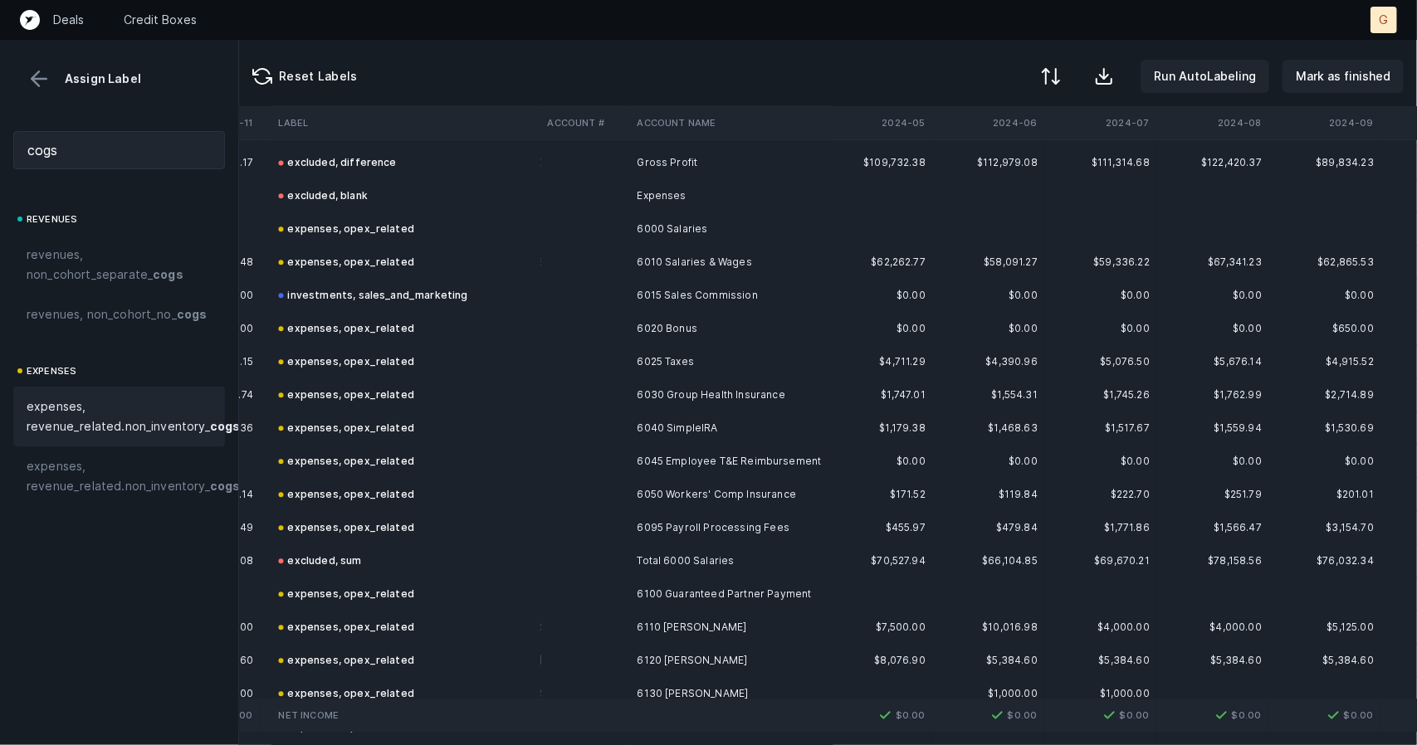
scroll to position [2596, 2259]
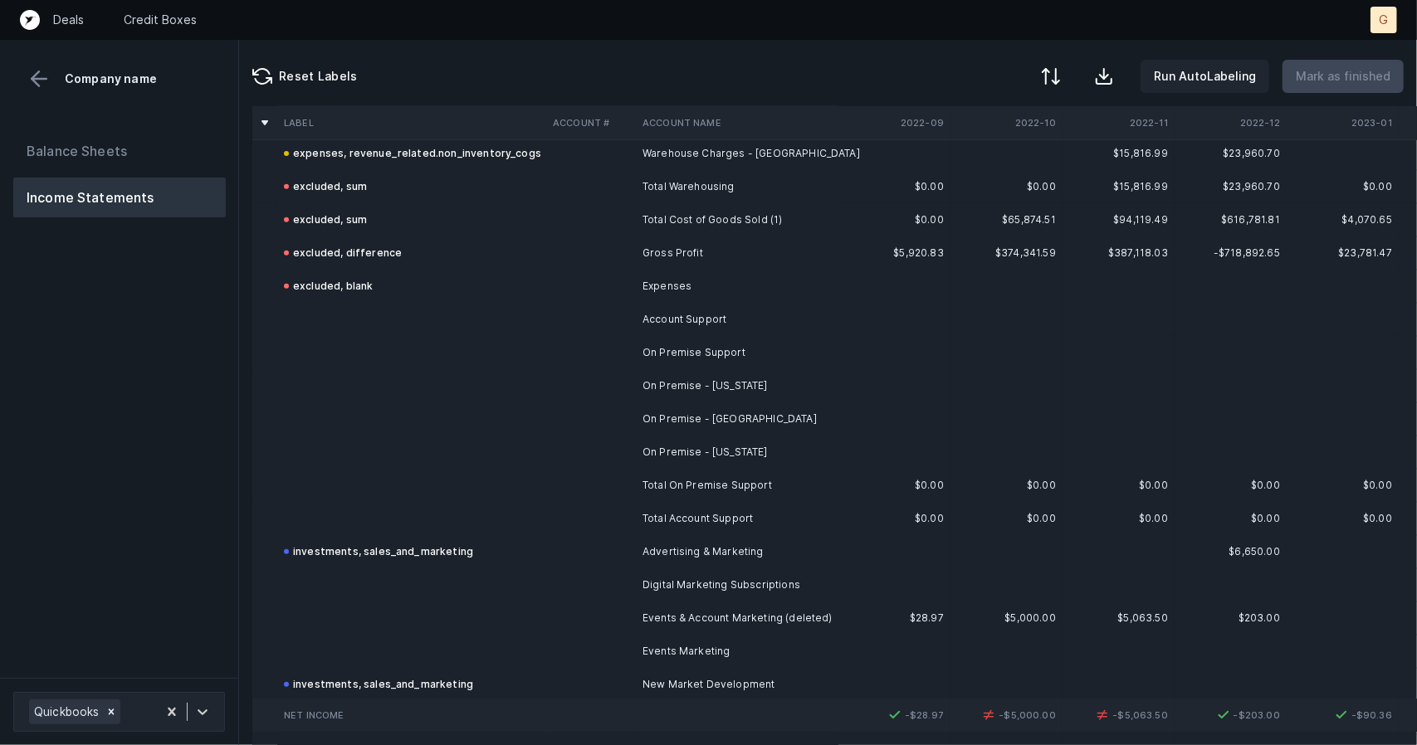
scroll to position [483, 0]
click at [323, 308] on td at bounding box center [411, 317] width 269 height 33
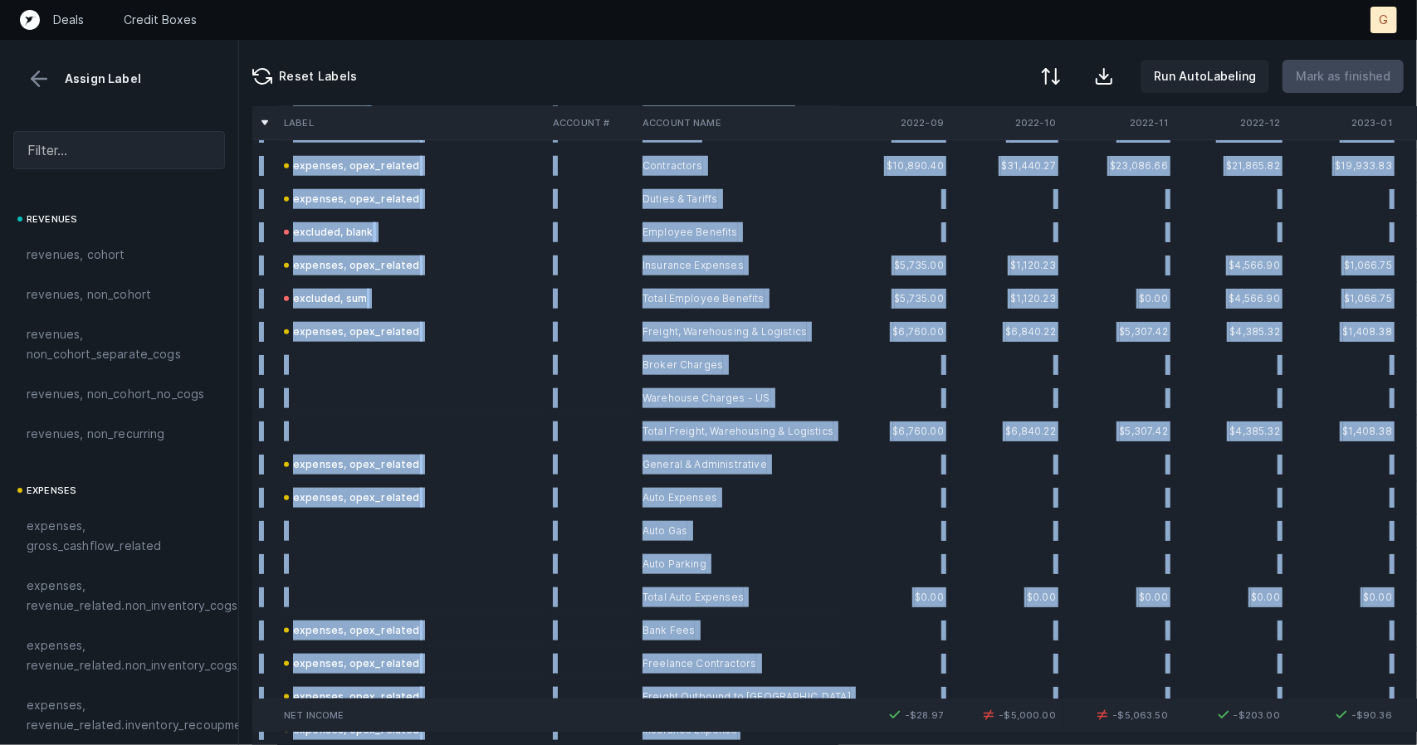
scroll to position [1221, 0]
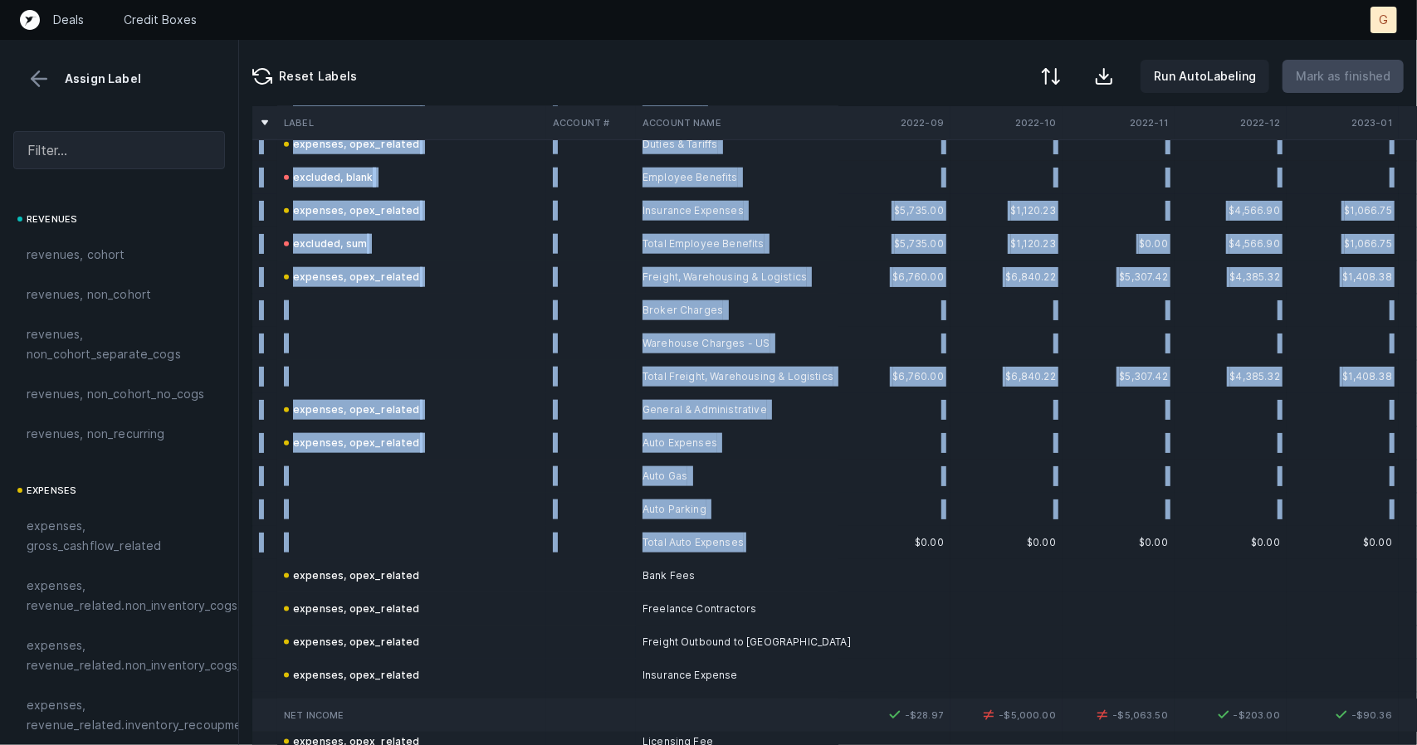
drag, startPoint x: 618, startPoint y: 266, endPoint x: 756, endPoint y: 550, distance: 316.3
copy tbody "Account Support On Premise Support On Premise - Arizona $374.37 On Premise - NY…"
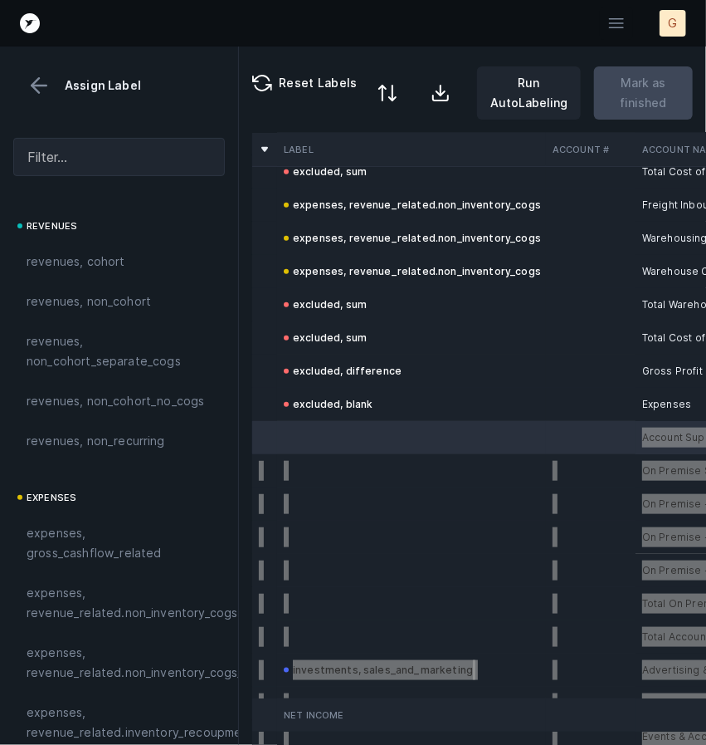
scroll to position [393, 0]
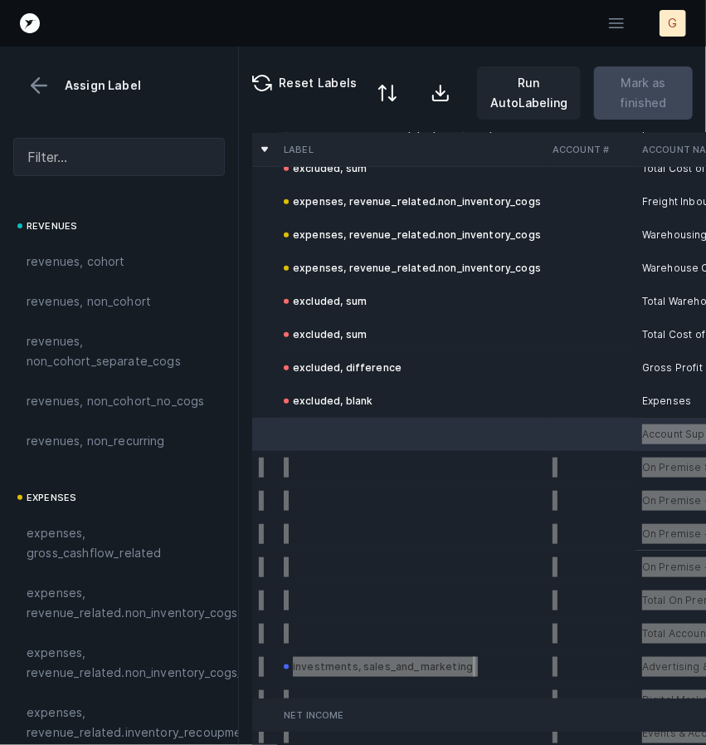
click at [310, 464] on td at bounding box center [411, 467] width 269 height 33
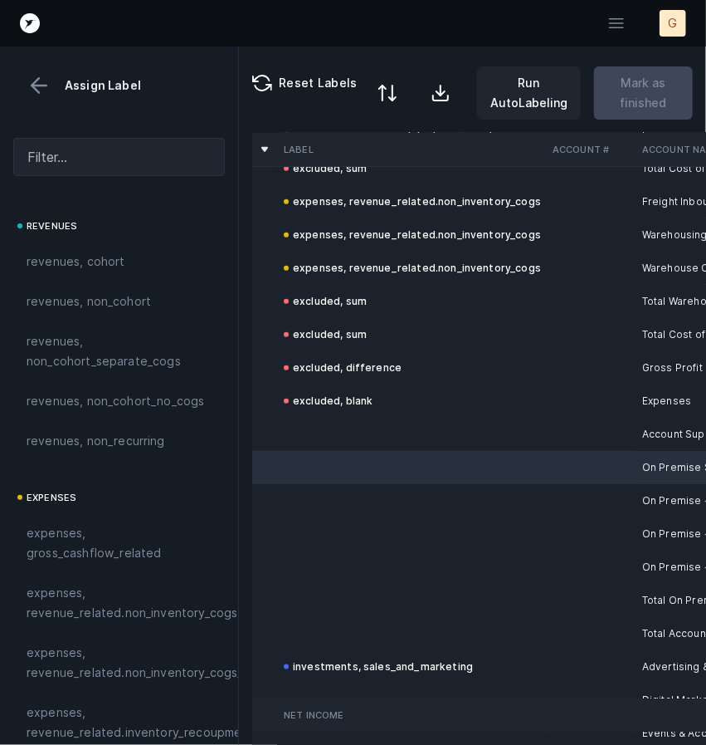
click at [328, 441] on td at bounding box center [411, 434] width 269 height 33
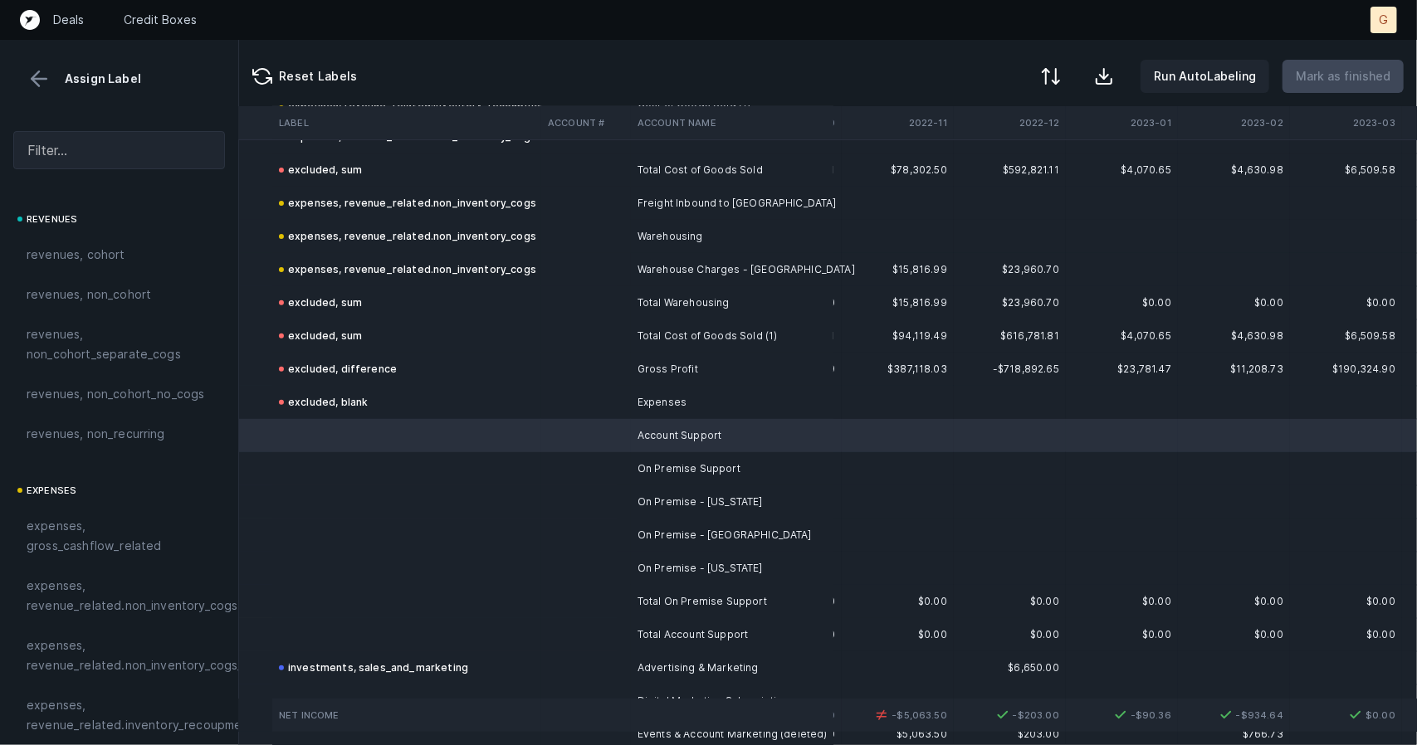
scroll to position [413, 221]
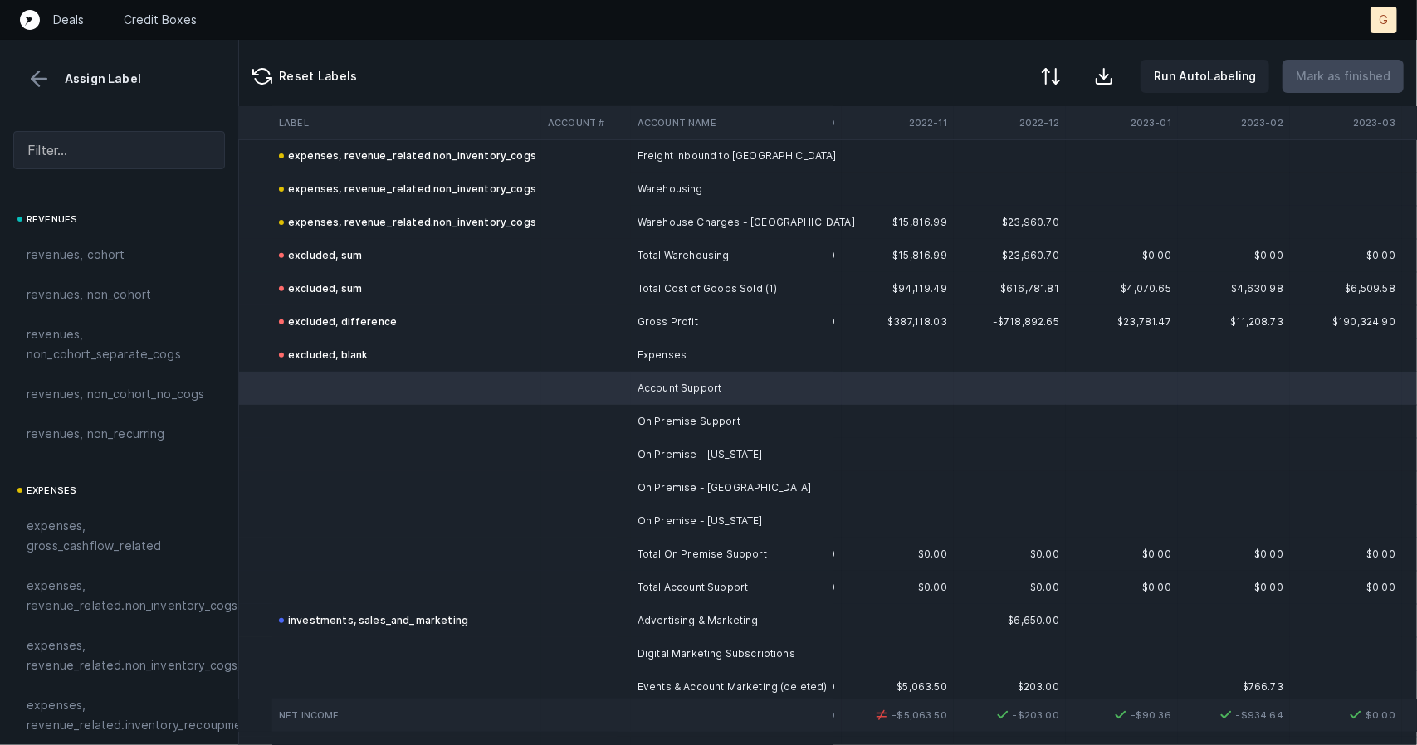
click at [351, 418] on td at bounding box center [406, 421] width 269 height 33
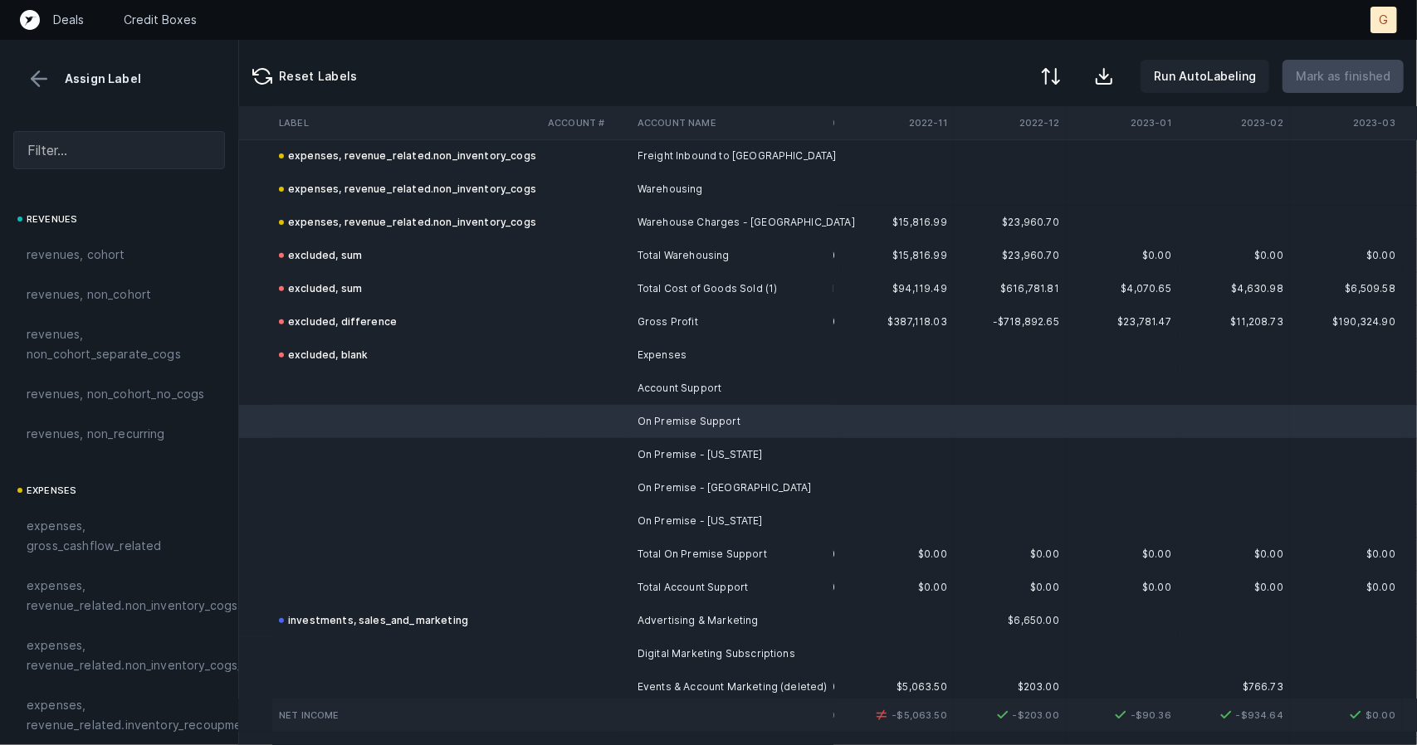
click at [331, 406] on td at bounding box center [406, 421] width 269 height 33
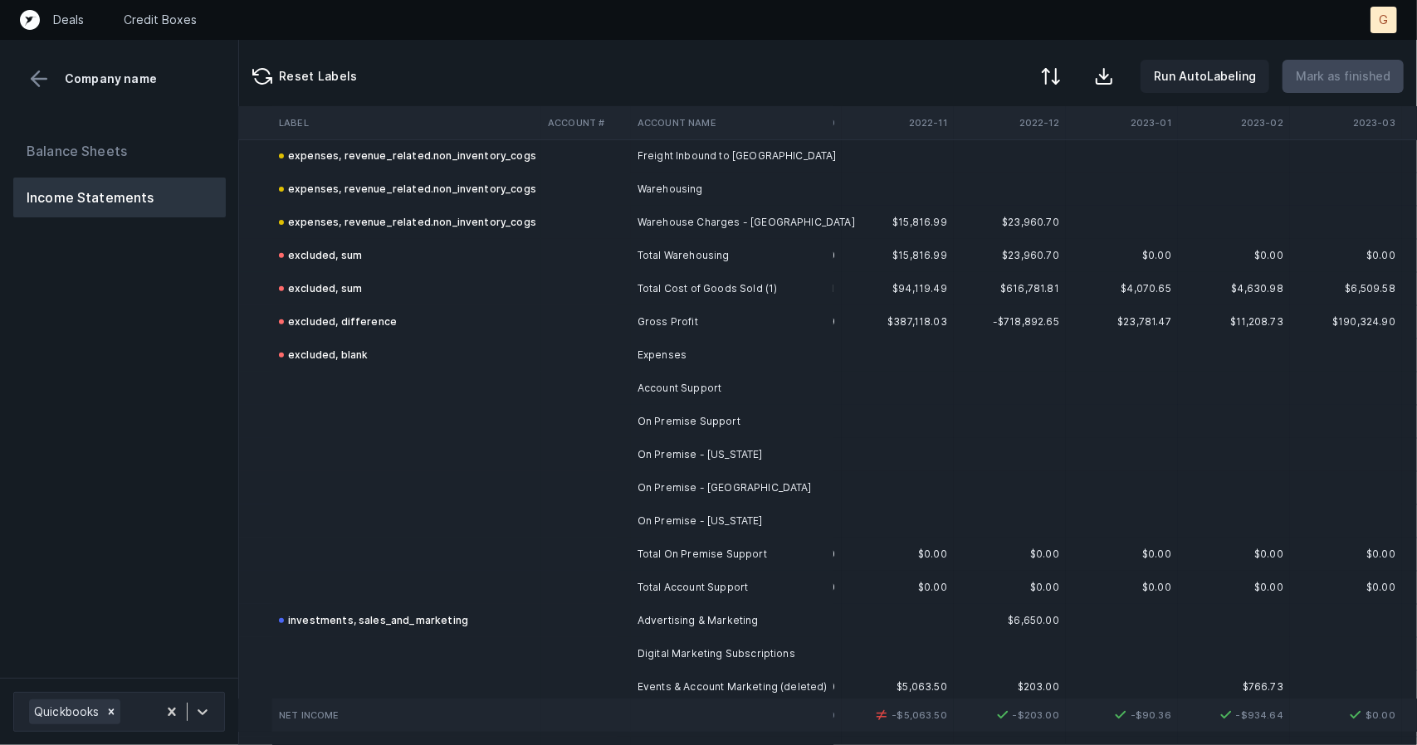
click at [331, 396] on td at bounding box center [406, 388] width 269 height 33
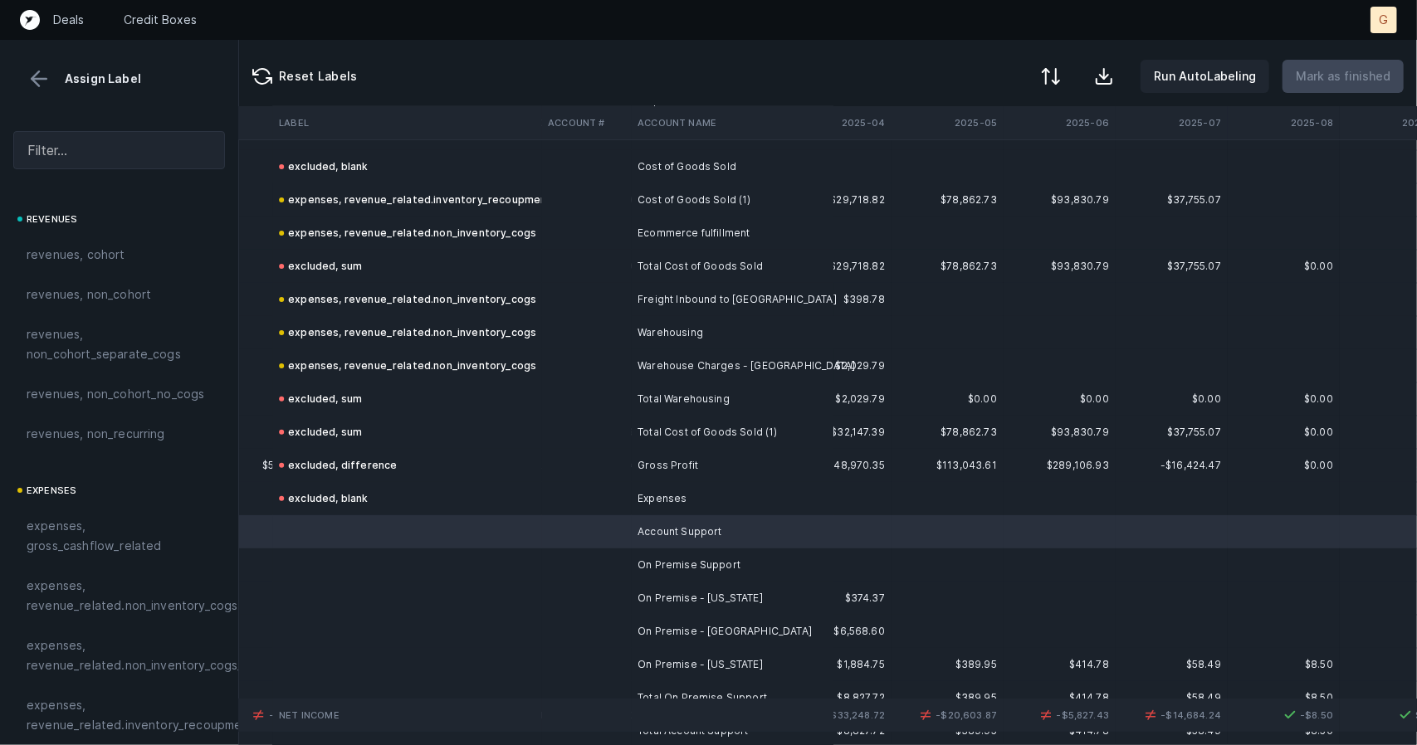
scroll to position [269, 3580]
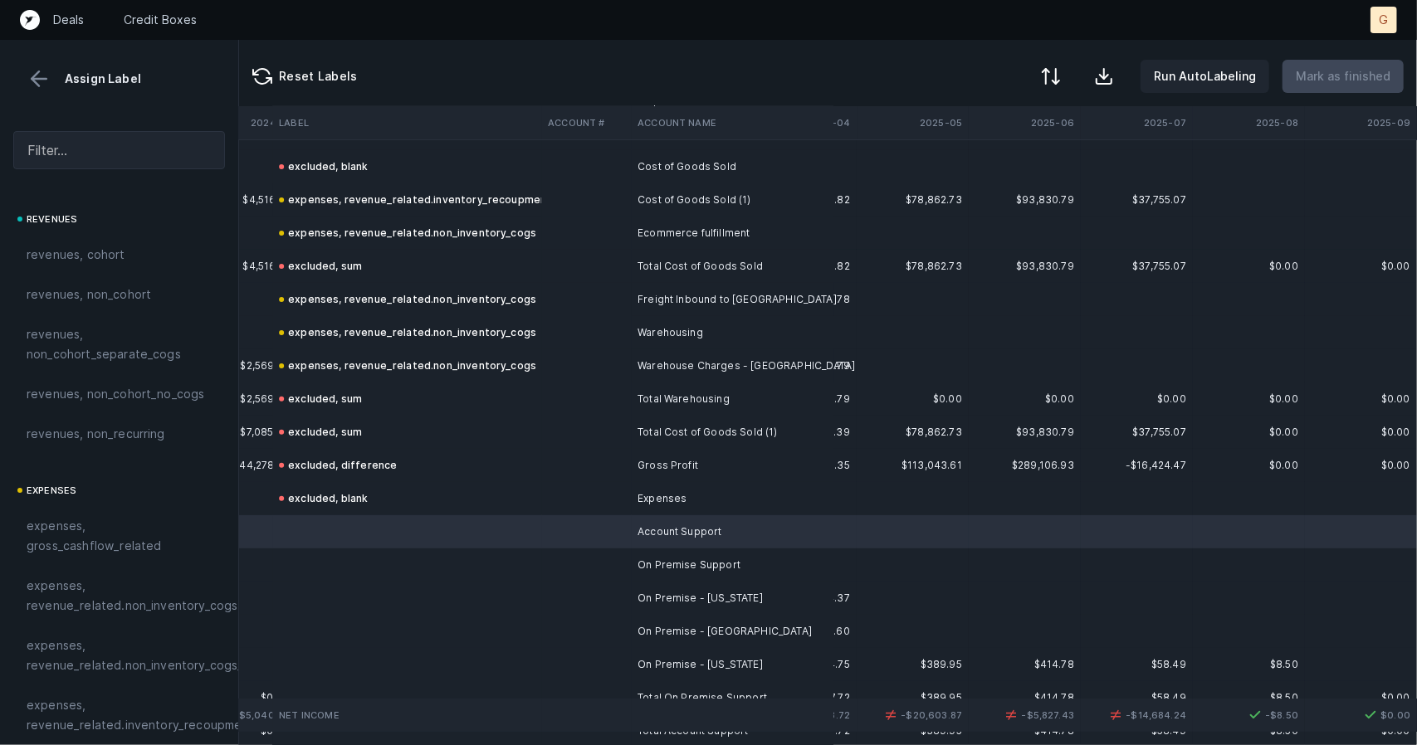
click at [66, 184] on div "revenues revenues, cohort revenues, non_cohort revenues, non_cohort_separate_co…" at bounding box center [119, 431] width 238 height 627
click at [61, 159] on input "text" at bounding box center [119, 150] width 212 height 38
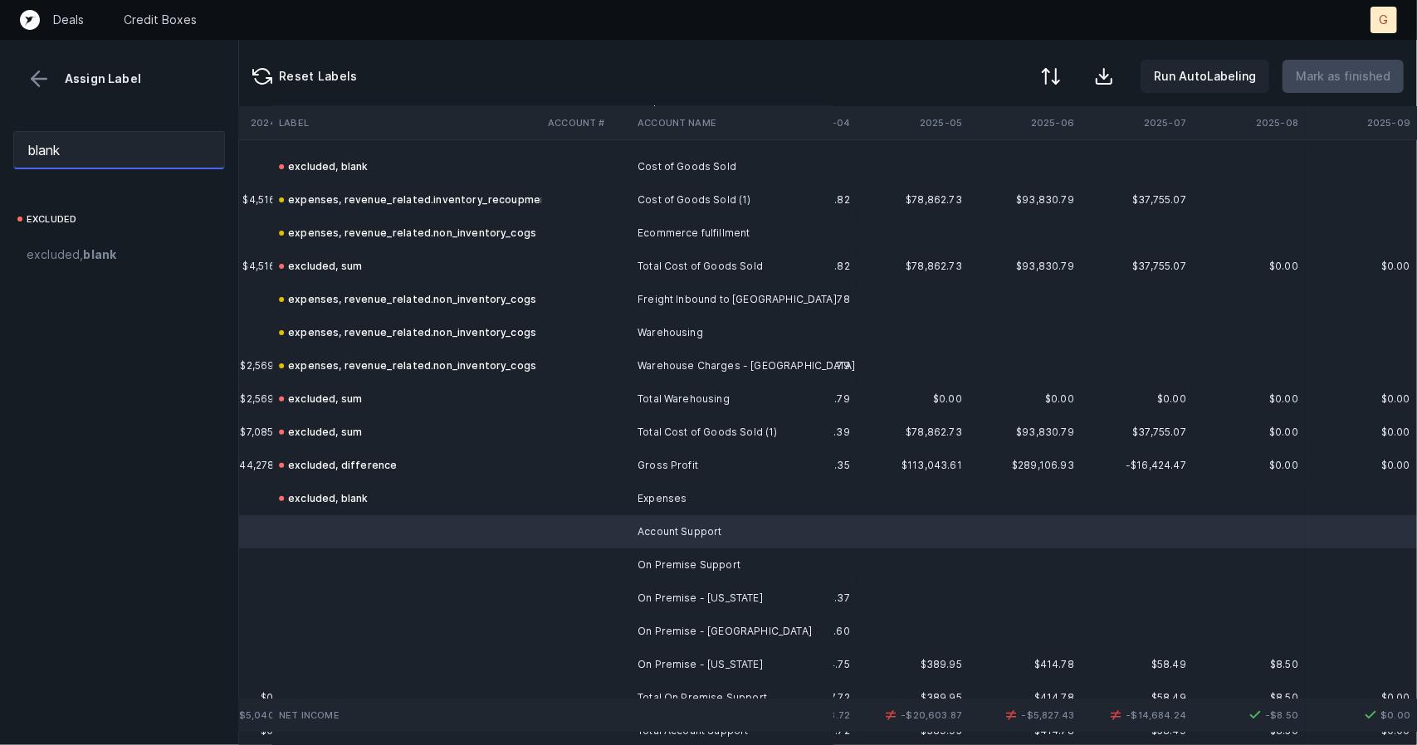
type input "blank"
click at [74, 247] on span "excluded, blank" at bounding box center [72, 255] width 90 height 20
click at [375, 570] on td at bounding box center [406, 565] width 269 height 33
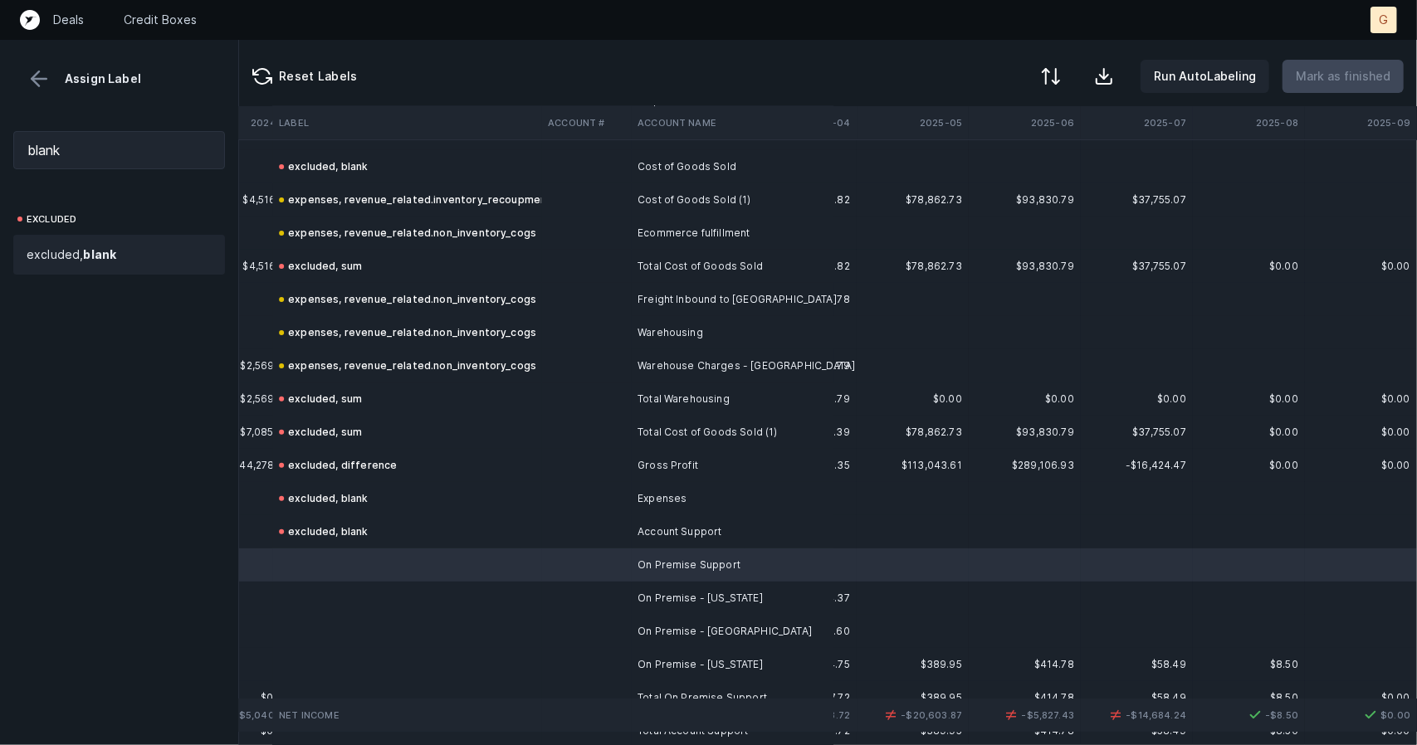
click at [121, 248] on div "excluded, blank" at bounding box center [119, 255] width 185 height 20
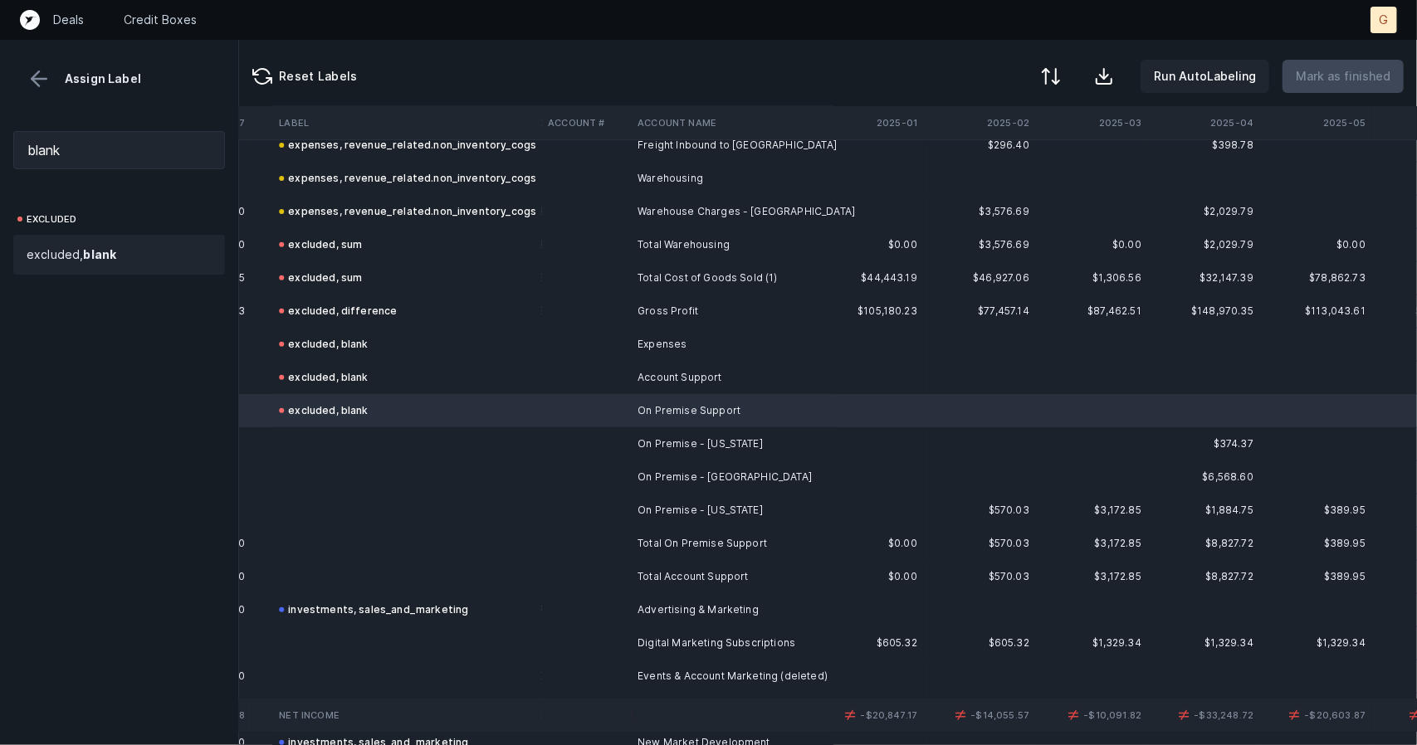
scroll to position [466, 3164]
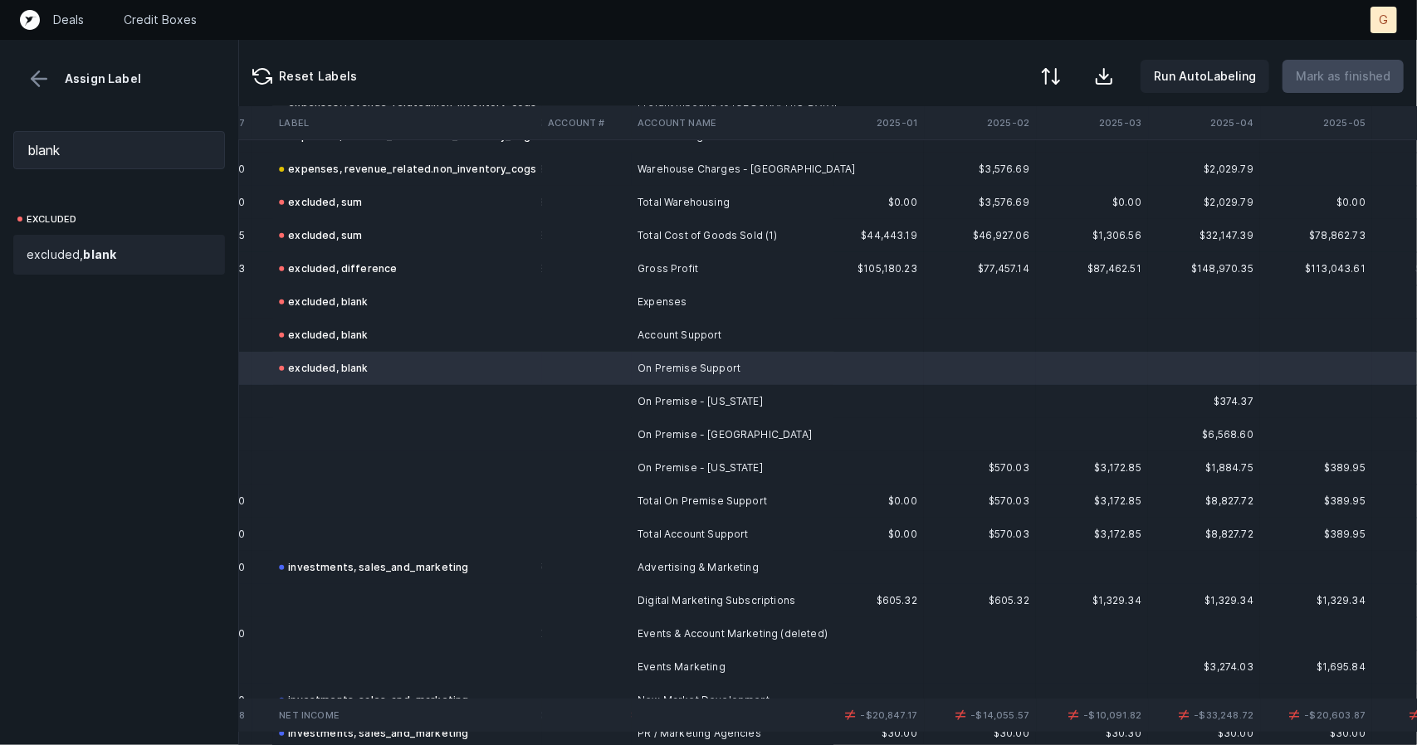
click at [608, 359] on td at bounding box center [586, 368] width 90 height 33
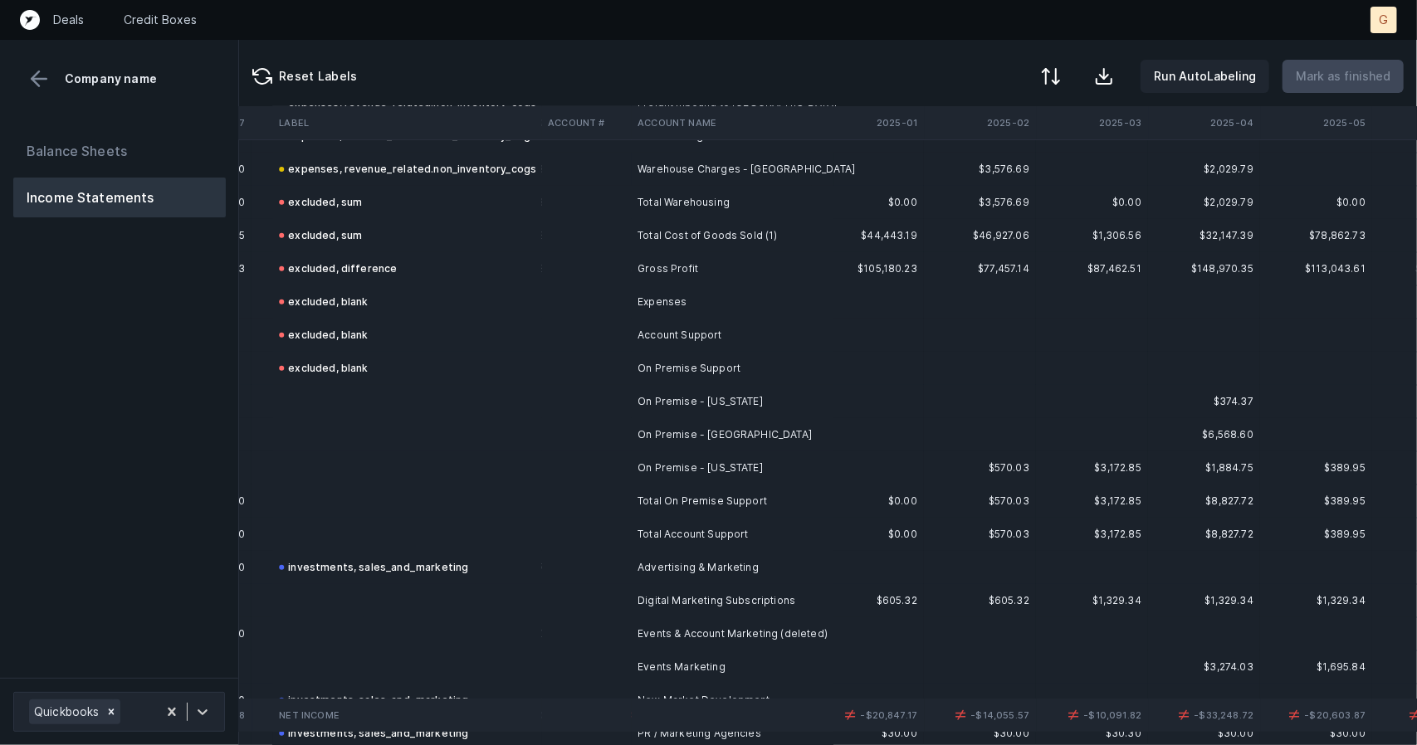
click at [608, 359] on td at bounding box center [586, 368] width 90 height 33
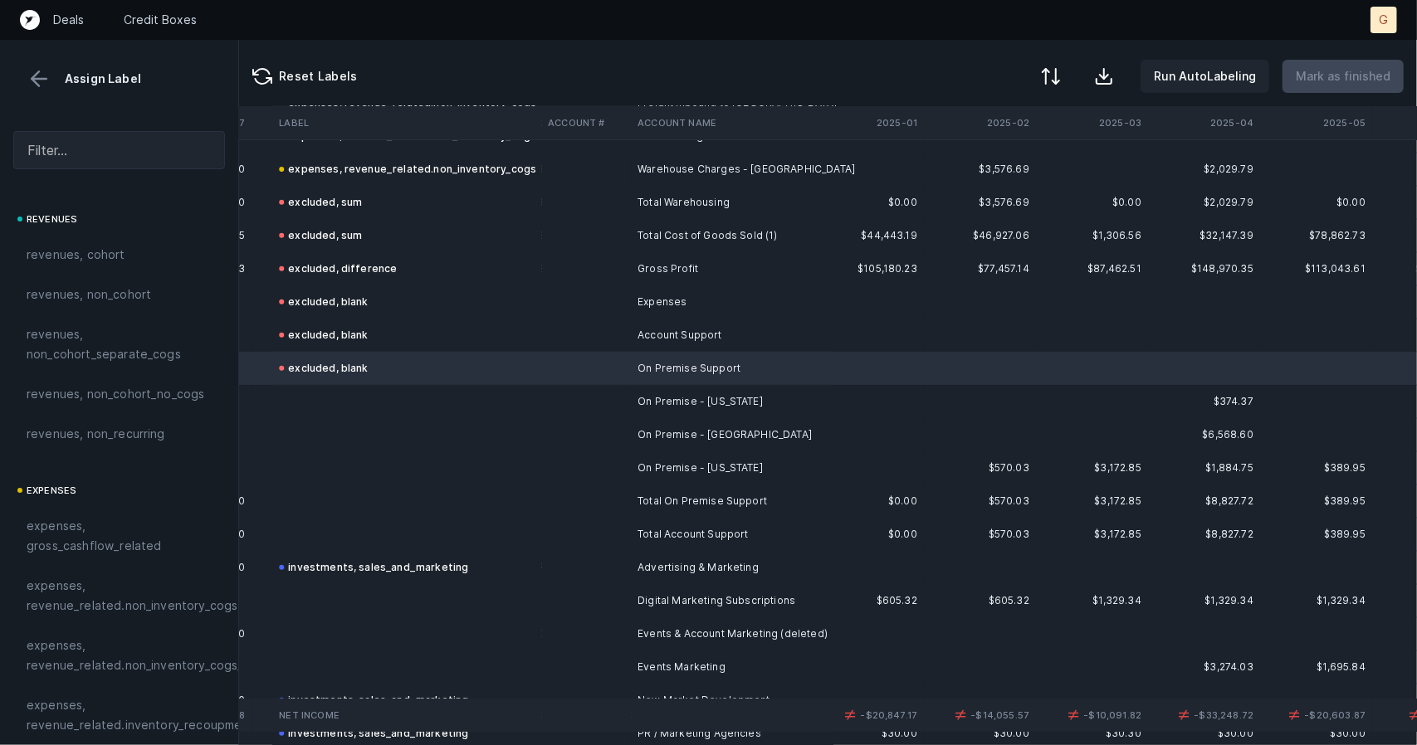
click at [632, 359] on td "On Premise Support" at bounding box center [732, 368] width 203 height 33
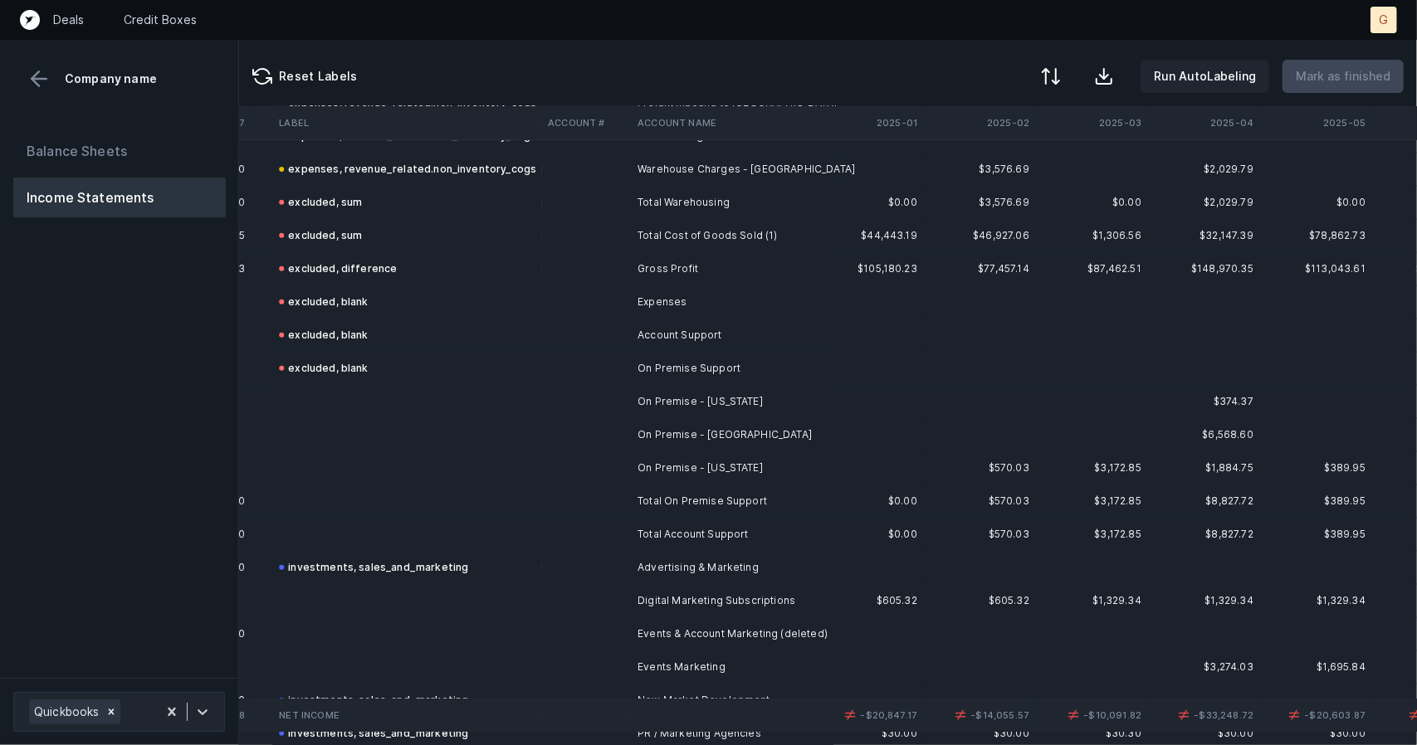
click at [394, 334] on td "excluded, blank" at bounding box center [406, 335] width 269 height 33
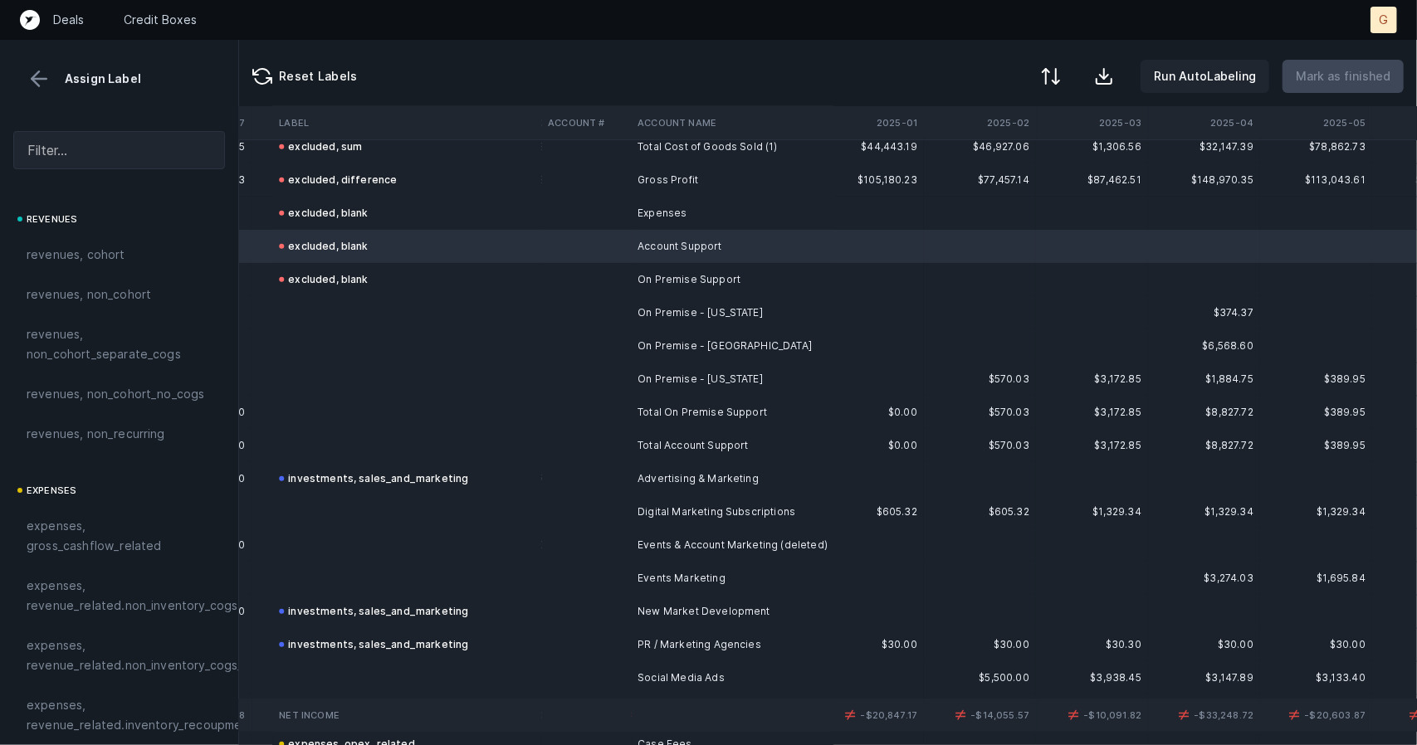
scroll to position [554, 3164]
click at [106, 159] on input "text" at bounding box center [119, 150] width 212 height 38
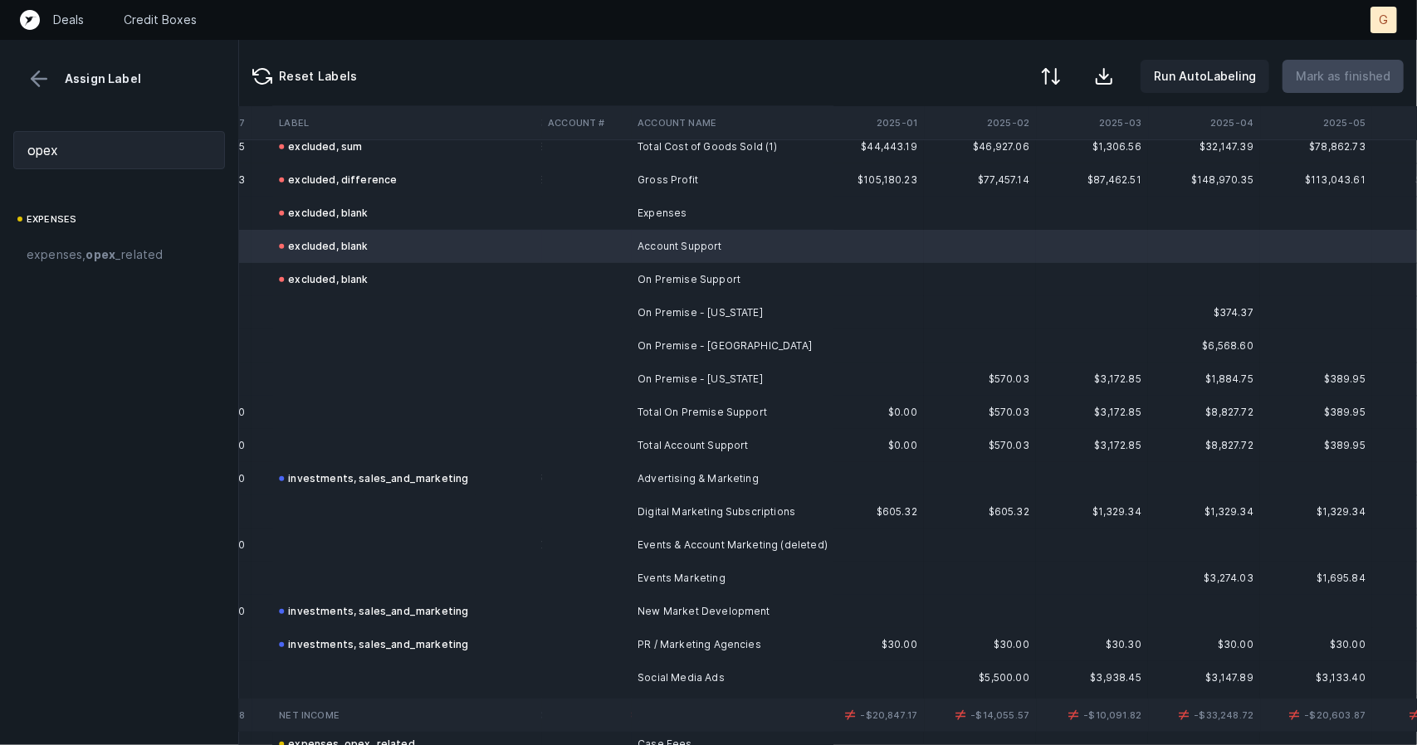
click at [78, 281] on div "expenses expenses, opex _related" at bounding box center [119, 477] width 238 height 536
click at [83, 263] on span "expenses, opex _related" at bounding box center [95, 255] width 136 height 20
click at [311, 268] on td "excluded, blank" at bounding box center [406, 279] width 269 height 33
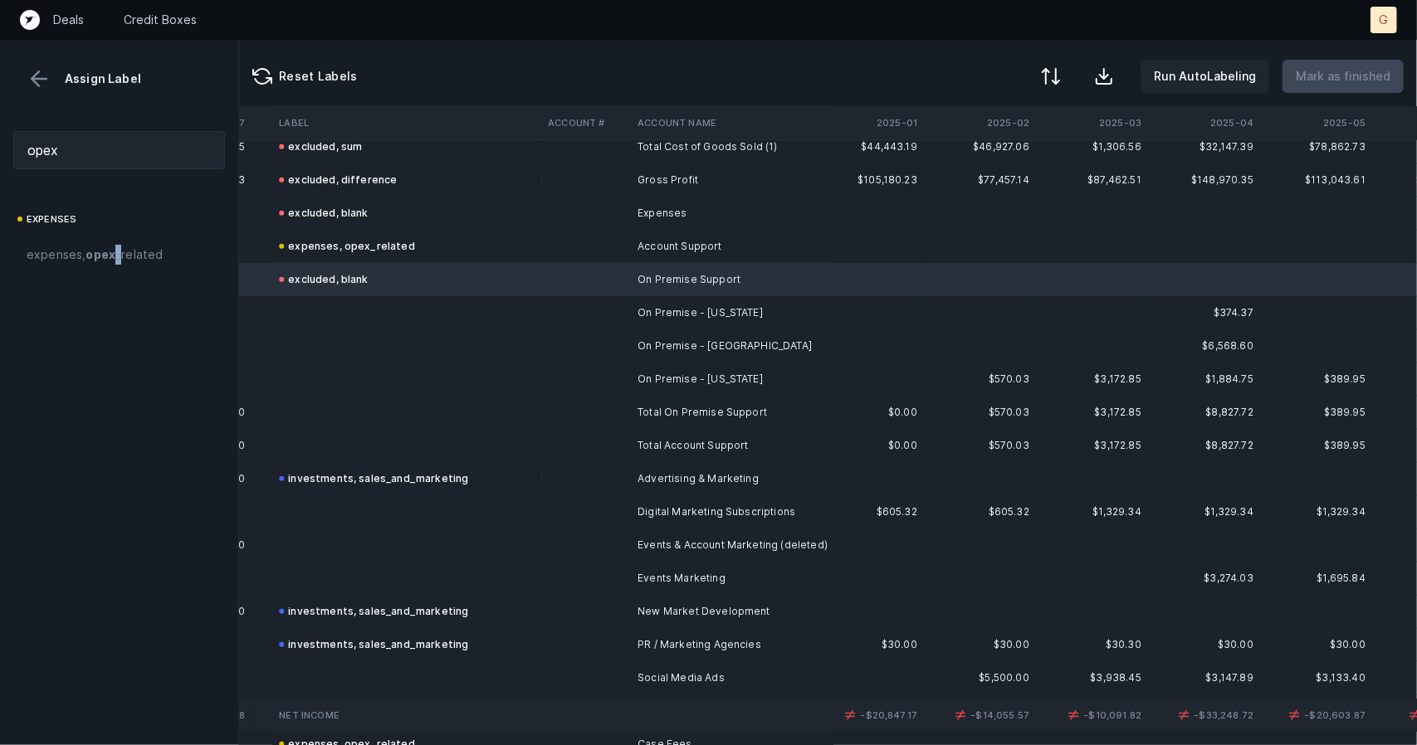
drag, startPoint x: 120, startPoint y: 240, endPoint x: 216, endPoint y: 233, distance: 96.5
click at [121, 242] on div "expenses, opex _related" at bounding box center [119, 255] width 212 height 40
click at [321, 296] on td at bounding box center [406, 312] width 269 height 33
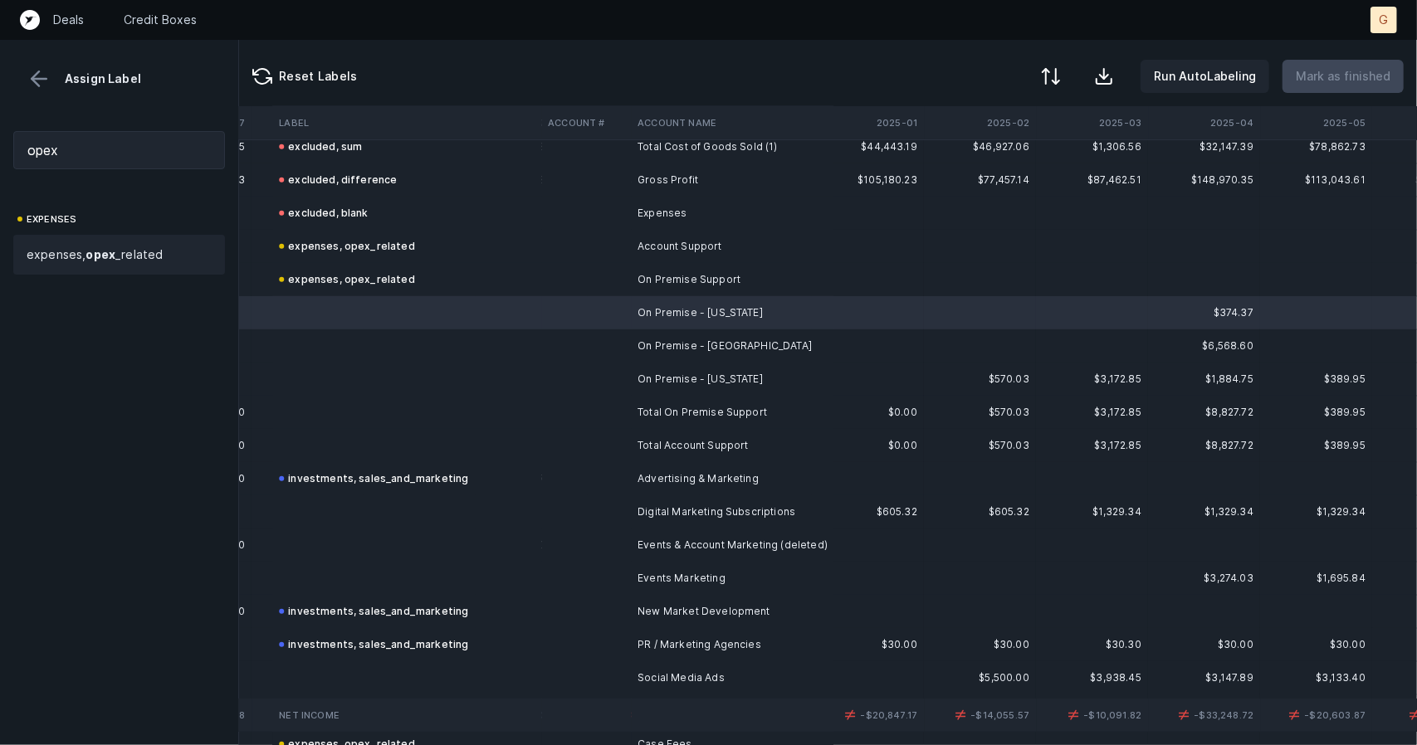
click at [106, 247] on span "expenses, opex _related" at bounding box center [95, 255] width 136 height 20
click at [401, 345] on td at bounding box center [406, 346] width 269 height 33
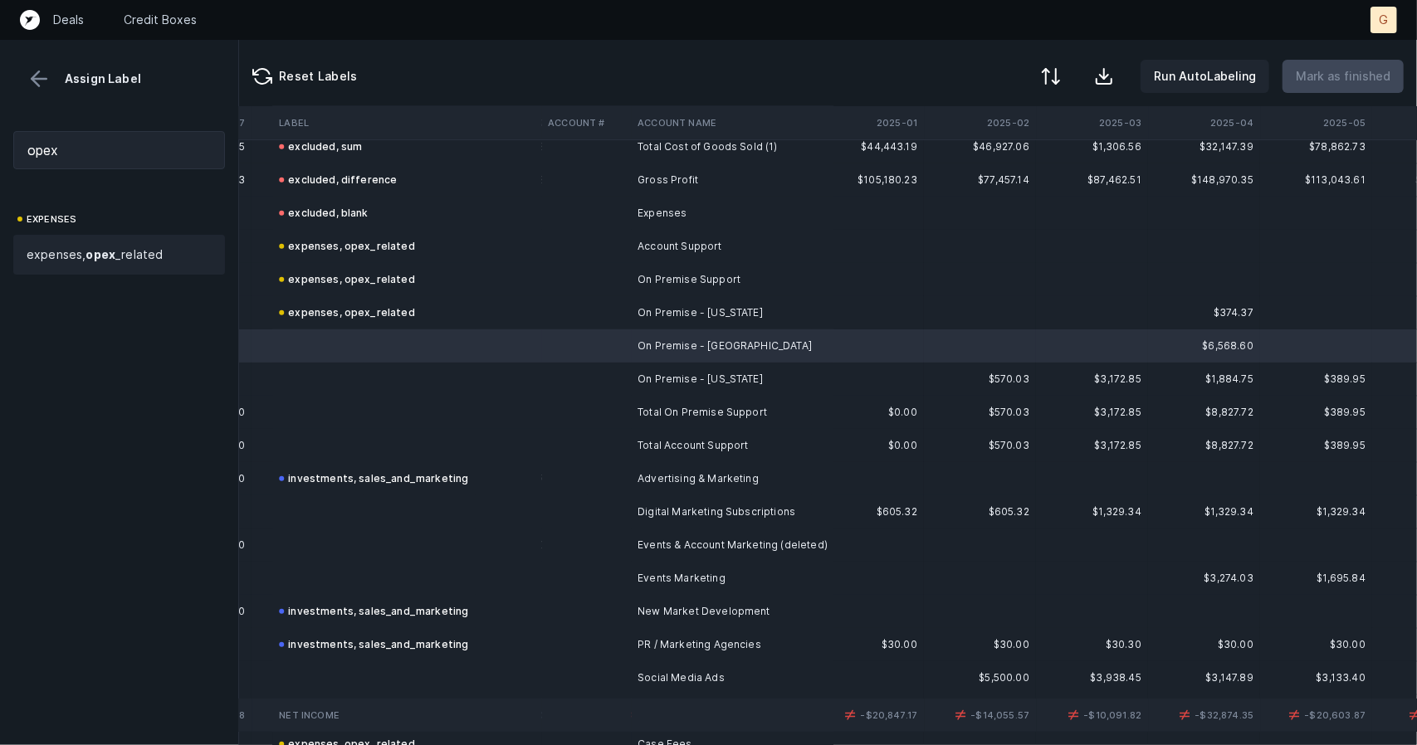
click at [125, 259] on span "expenses, opex _related" at bounding box center [95, 255] width 136 height 20
click at [345, 373] on td at bounding box center [406, 379] width 269 height 33
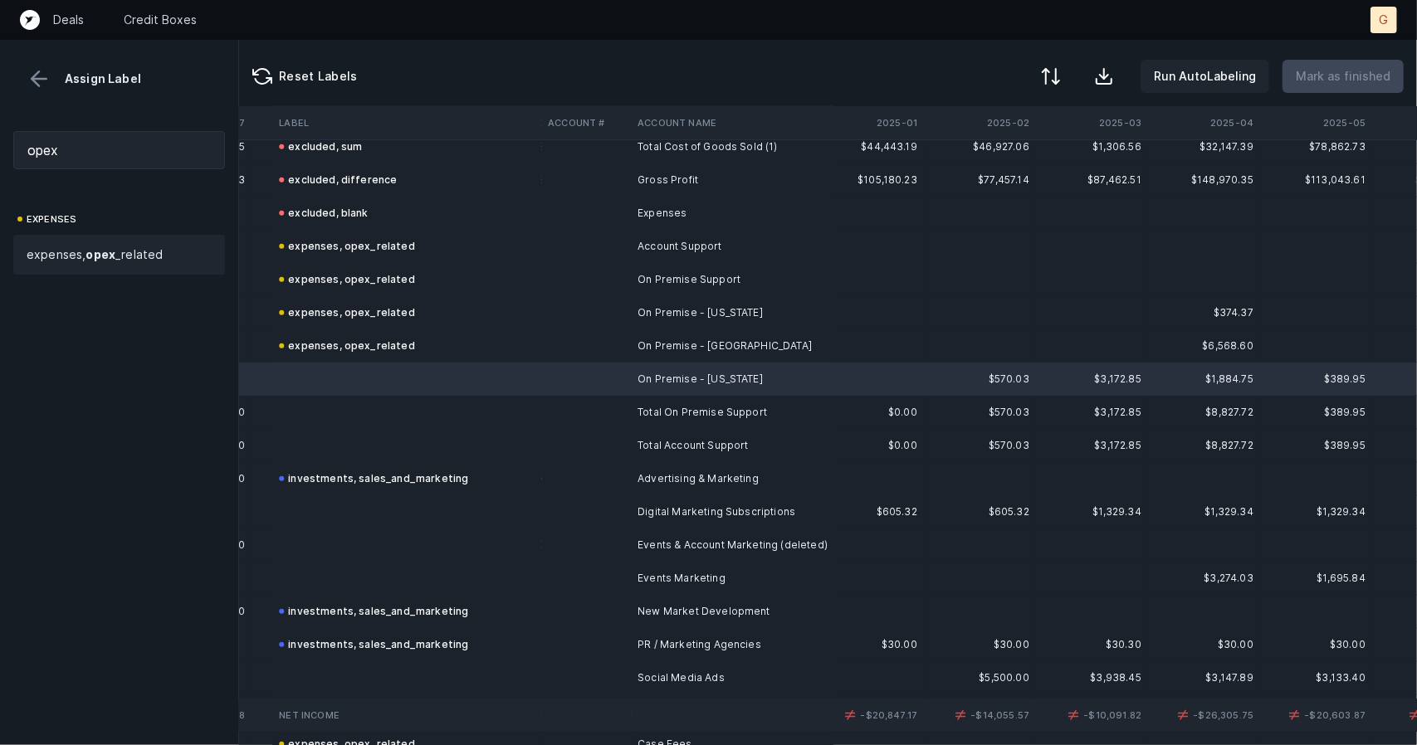
click at [55, 250] on span "expenses, opex _related" at bounding box center [95, 255] width 136 height 20
click at [340, 403] on td at bounding box center [406, 412] width 269 height 33
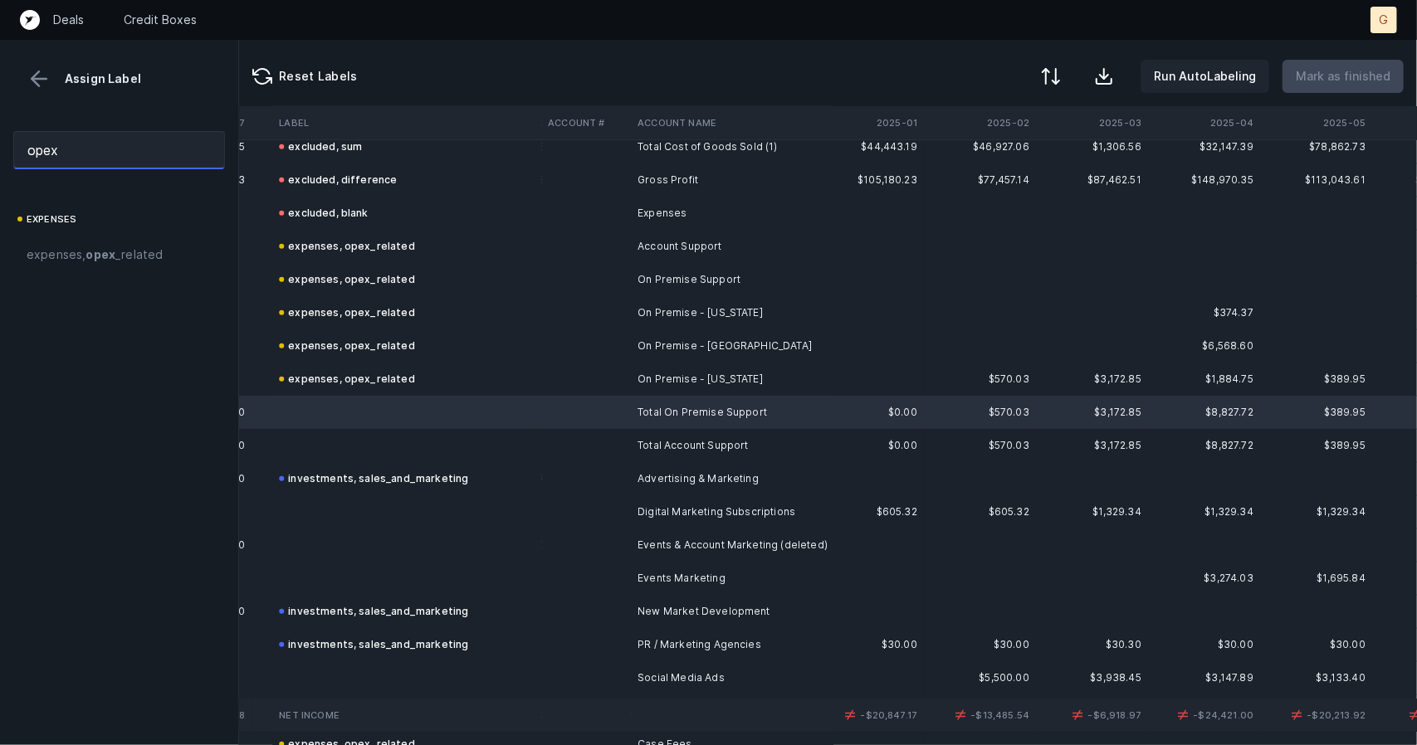
drag, startPoint x: 58, startPoint y: 141, endPoint x: 0, endPoint y: 115, distance: 63.5
click at [0, 115] on div "Assign Label opex expenses expenses, opex _related" at bounding box center [119, 393] width 239 height 706
click at [58, 248] on span "excluded, sum" at bounding box center [69, 255] width 84 height 20
click at [334, 431] on td at bounding box center [406, 445] width 269 height 33
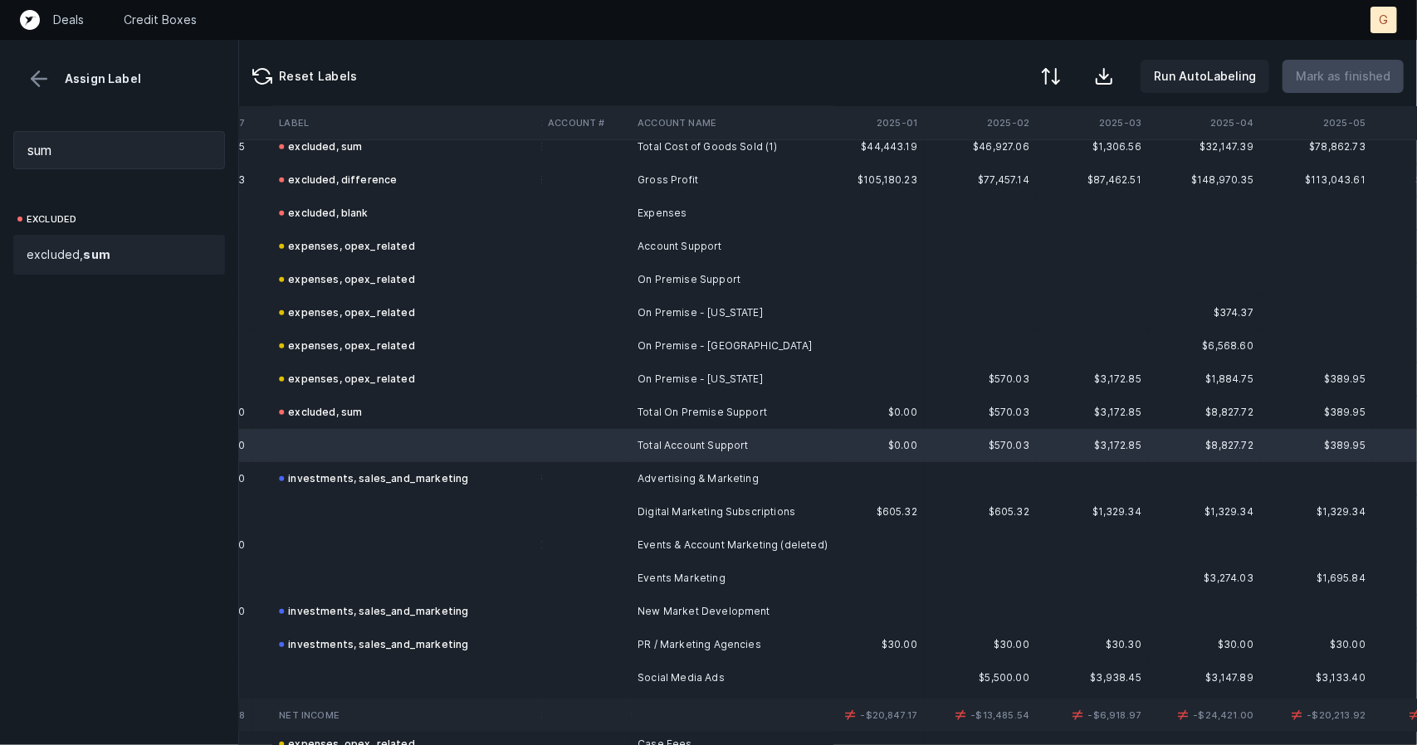
click at [101, 264] on div "excluded, sum" at bounding box center [119, 255] width 212 height 40
click at [367, 501] on td at bounding box center [406, 512] width 269 height 33
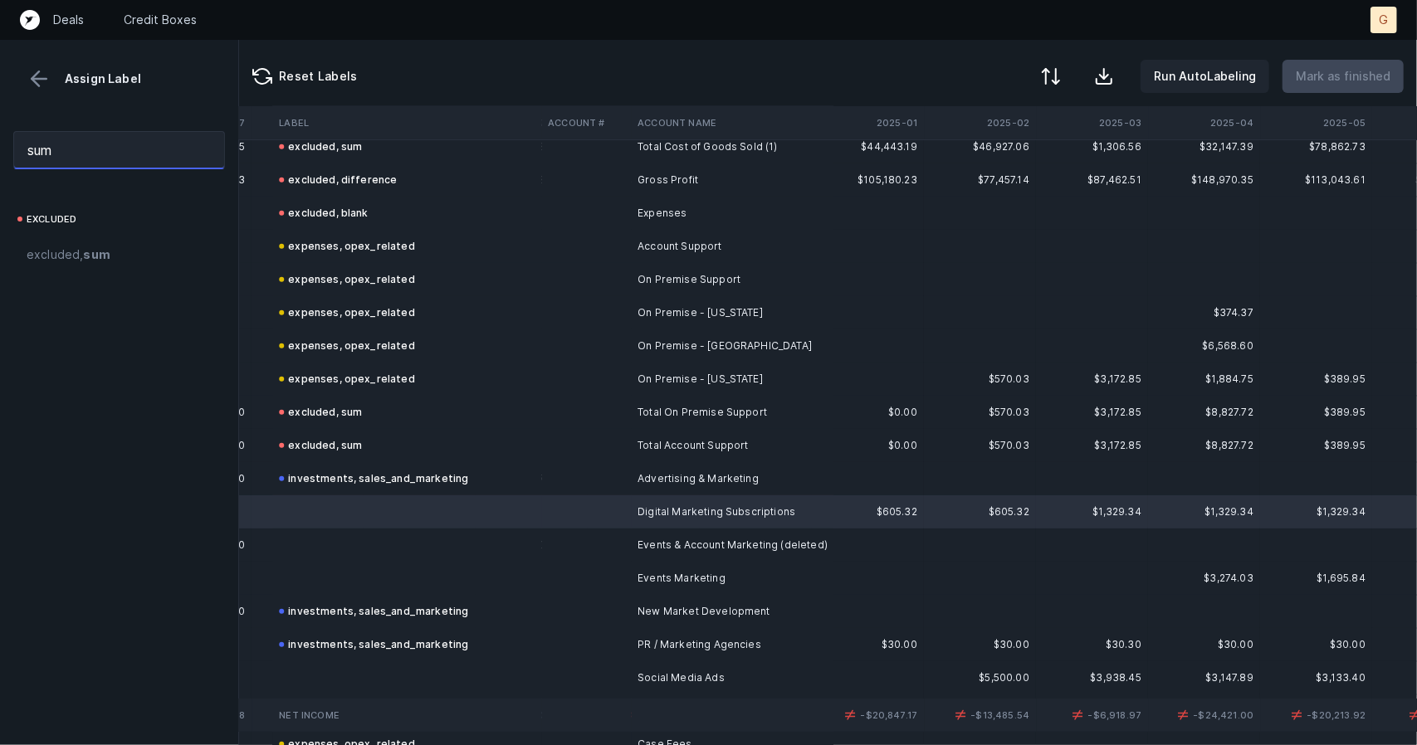
drag, startPoint x: 103, startPoint y: 153, endPoint x: 0, endPoint y: 95, distance: 117.8
click at [0, 95] on div "Assign Label sum excluded excluded, sum" at bounding box center [119, 393] width 239 height 706
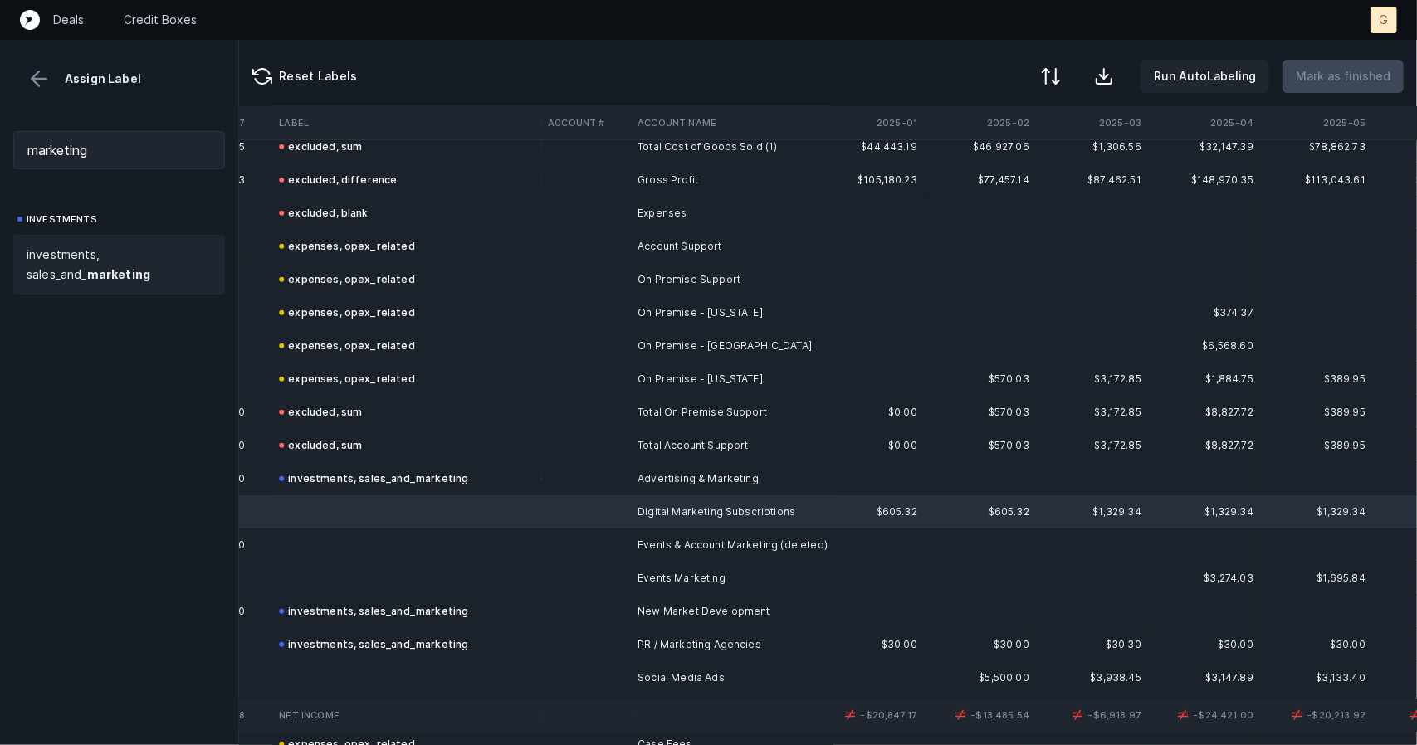
click at [43, 249] on span "investments, sales_and_ marketing" at bounding box center [119, 265] width 185 height 40
click at [355, 553] on td at bounding box center [406, 545] width 269 height 33
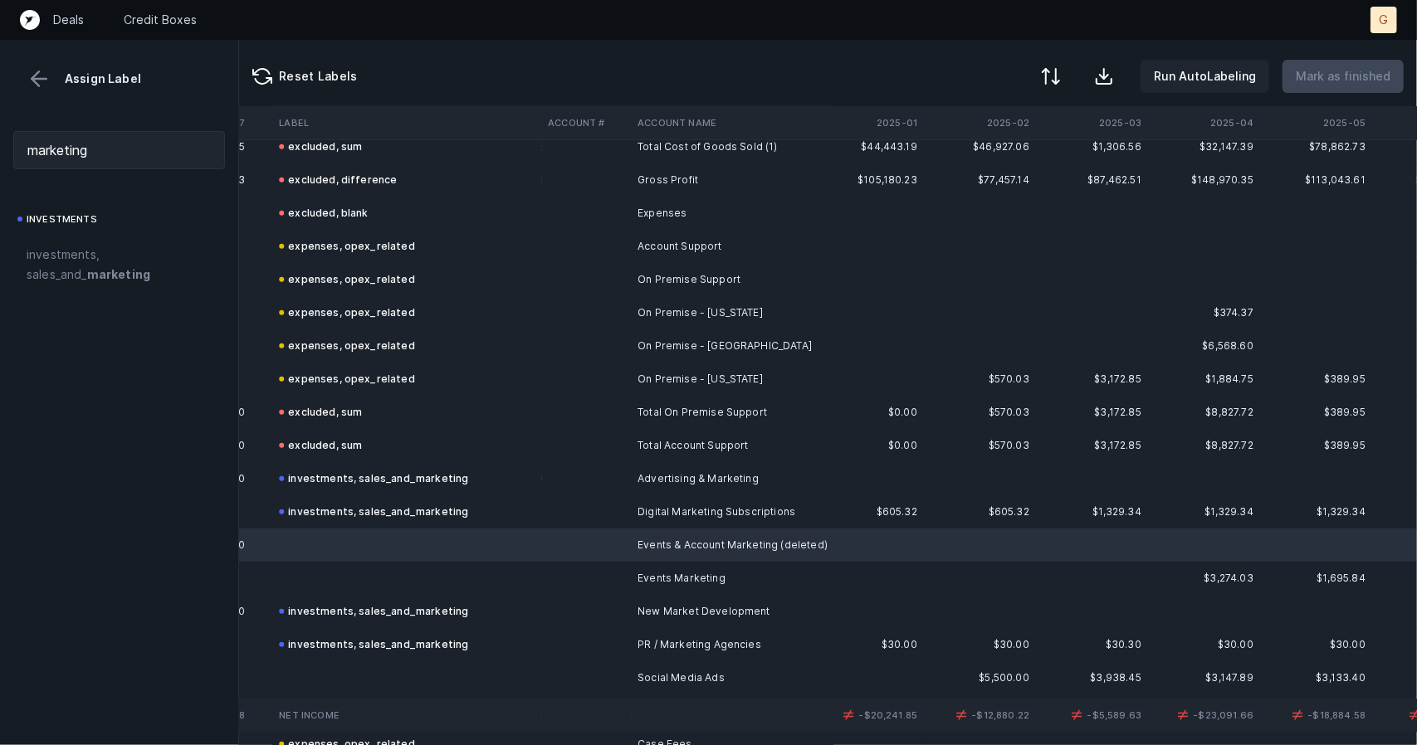
click at [355, 553] on td at bounding box center [406, 545] width 269 height 33
click at [344, 582] on td at bounding box center [406, 578] width 269 height 33
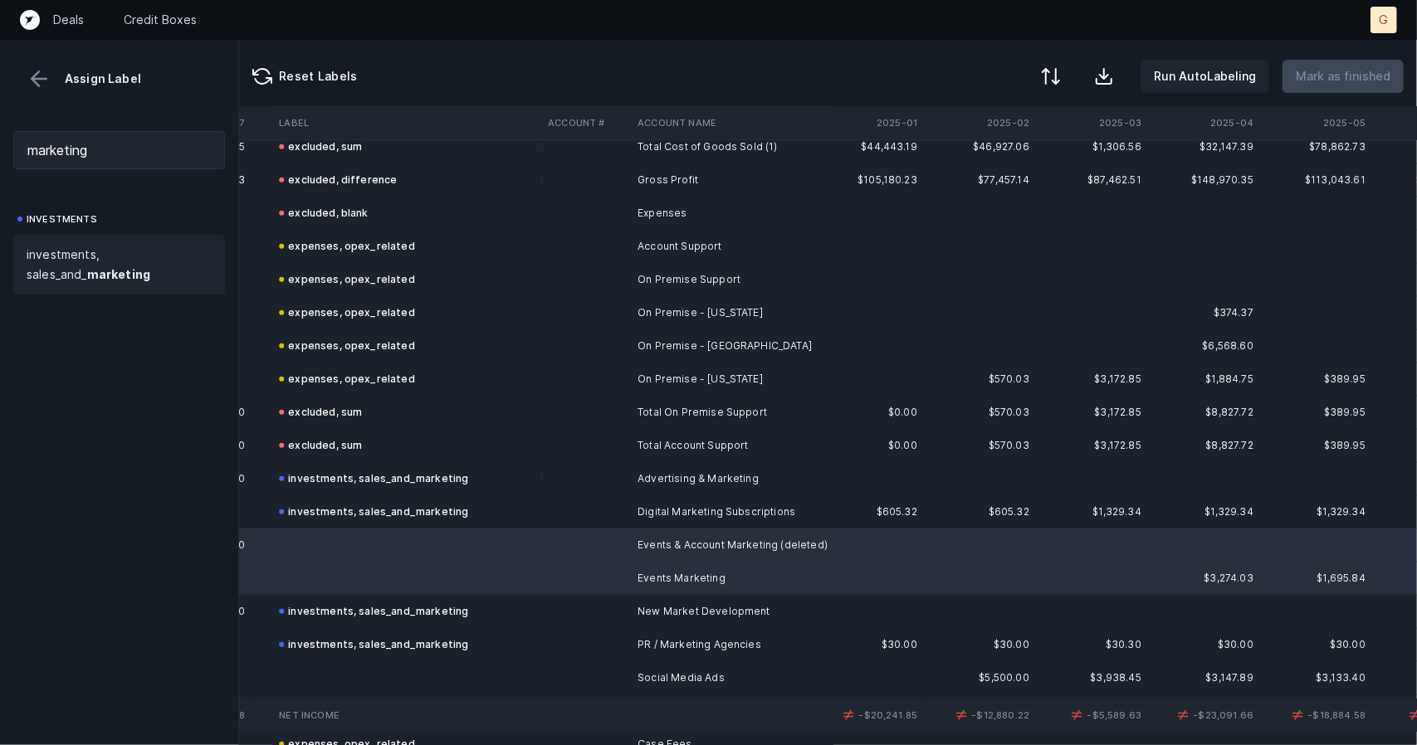
click at [97, 252] on span "investments, sales_and_ marketing" at bounding box center [119, 265] width 185 height 40
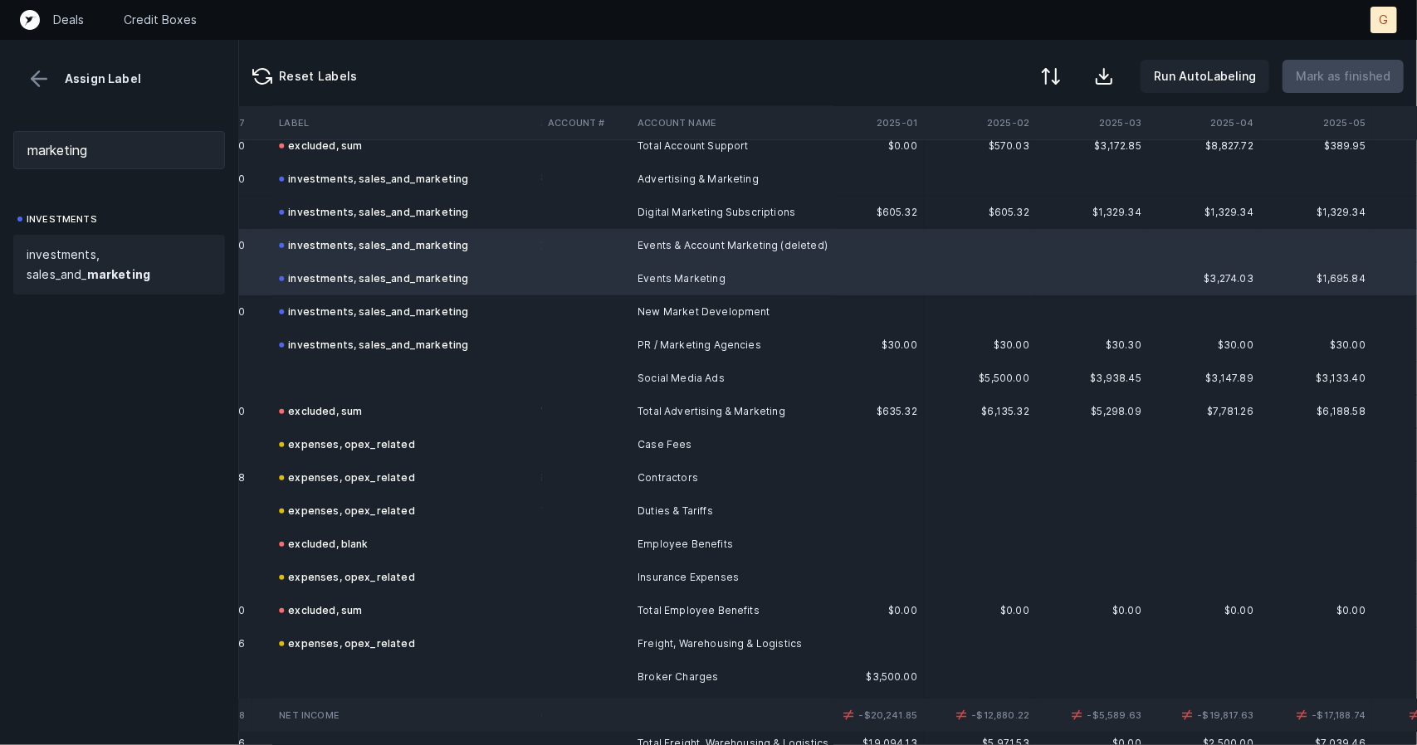
scroll to position [855, 3164]
click at [349, 367] on td at bounding box center [406, 377] width 269 height 33
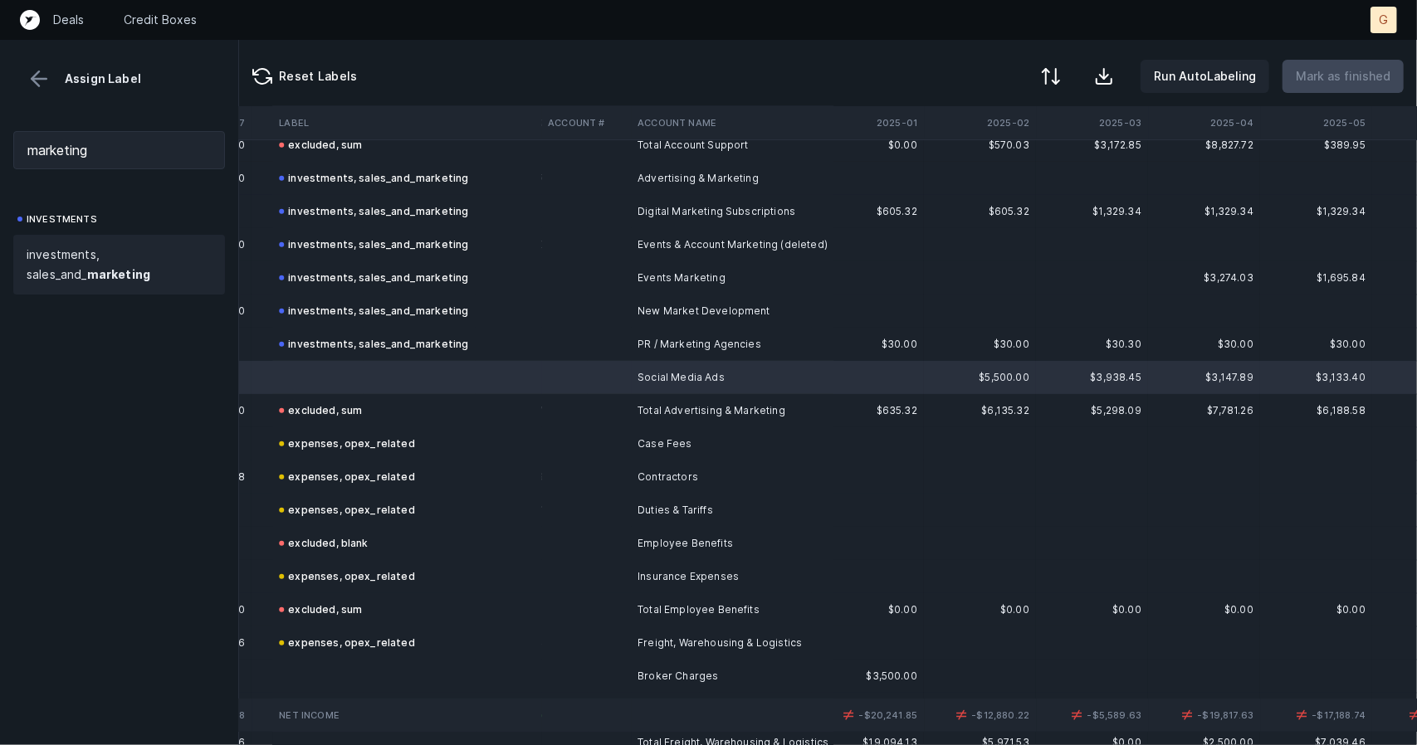
click at [138, 256] on span "investments, sales_and_ marketing" at bounding box center [119, 265] width 185 height 40
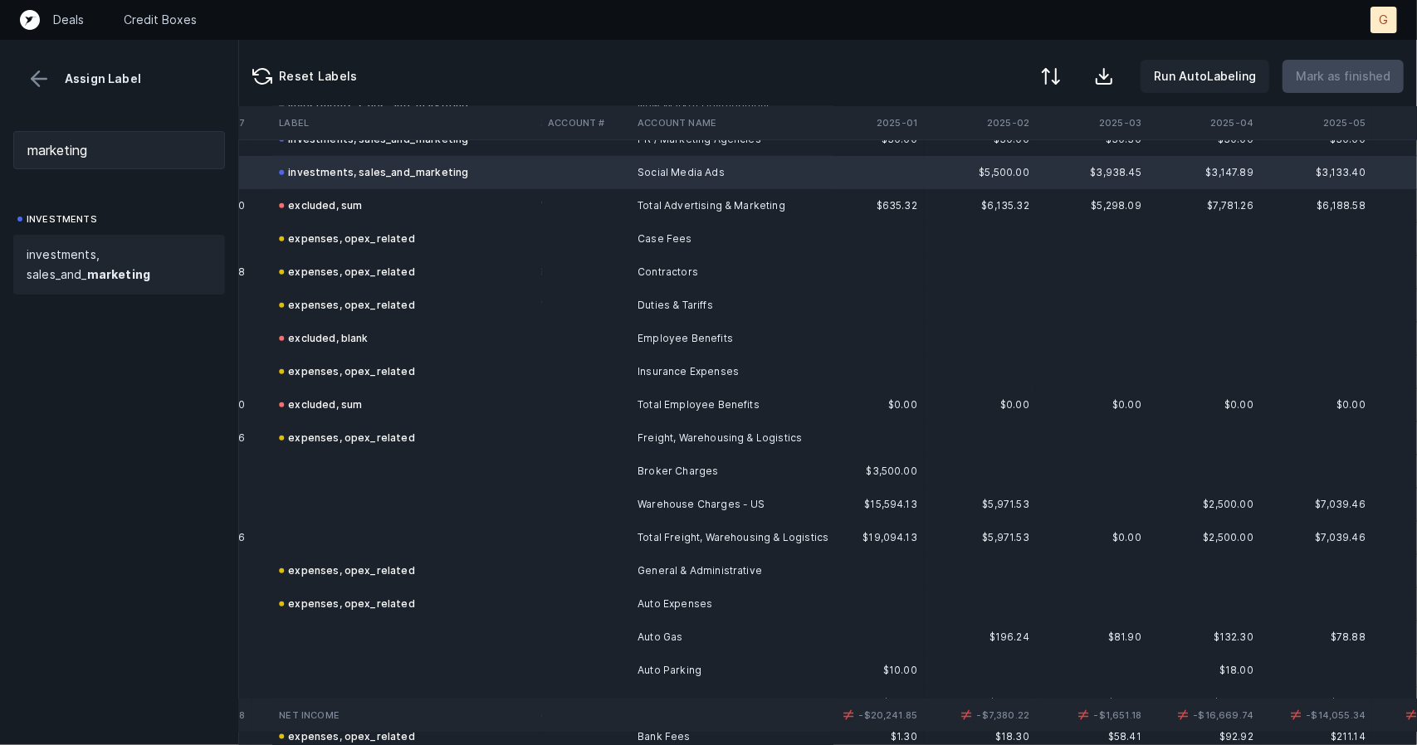
click at [331, 481] on td at bounding box center [406, 471] width 269 height 33
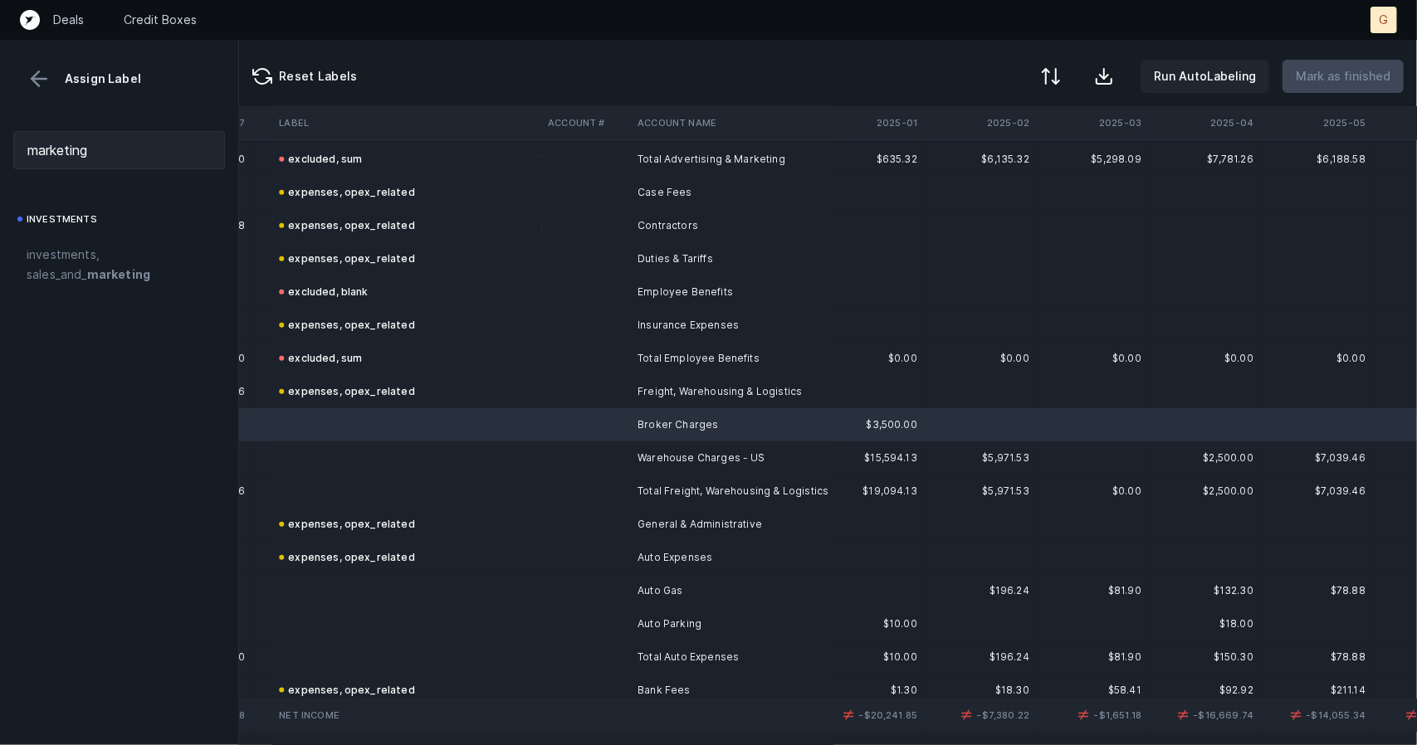
scroll to position [1108, 3164]
drag, startPoint x: 141, startPoint y: 152, endPoint x: 0, endPoint y: 114, distance: 146.2
click at [0, 114] on div "Assign Label marketing investments investments, sales_and_ marketing" at bounding box center [119, 393] width 239 height 706
click at [87, 259] on strong "opex" at bounding box center [100, 254] width 30 height 14
click at [327, 454] on td at bounding box center [406, 456] width 269 height 33
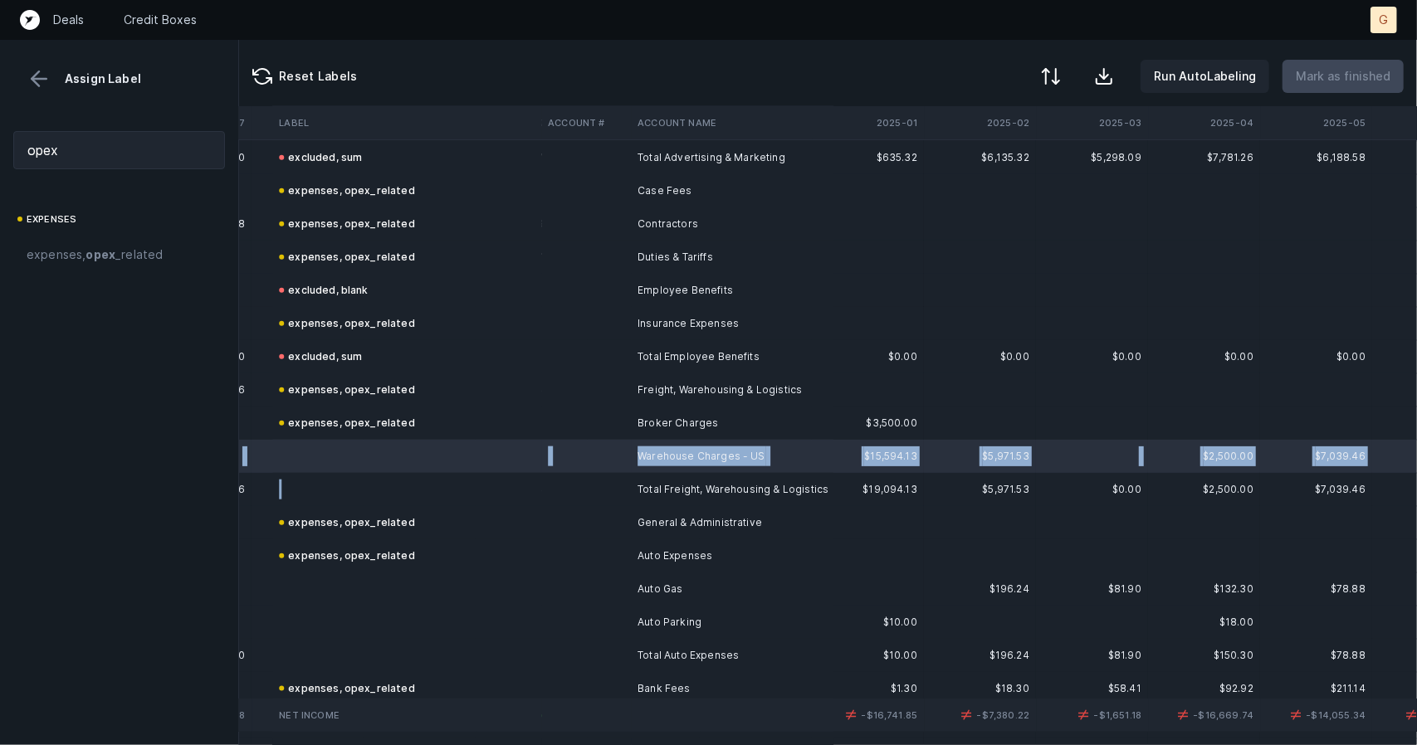
click at [349, 495] on td at bounding box center [406, 489] width 269 height 33
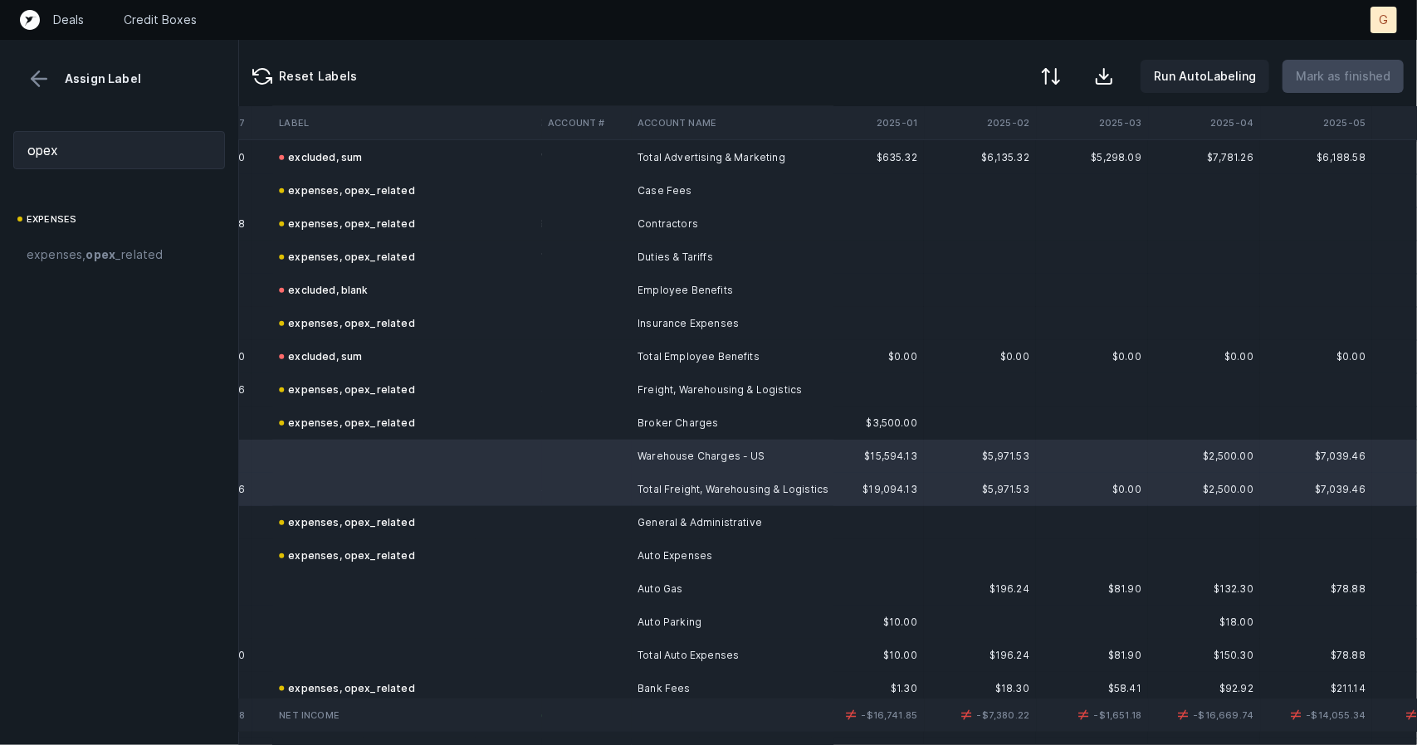
click at [80, 241] on div "expenses, opex _related" at bounding box center [119, 255] width 212 height 40
click at [349, 586] on td at bounding box center [406, 589] width 269 height 33
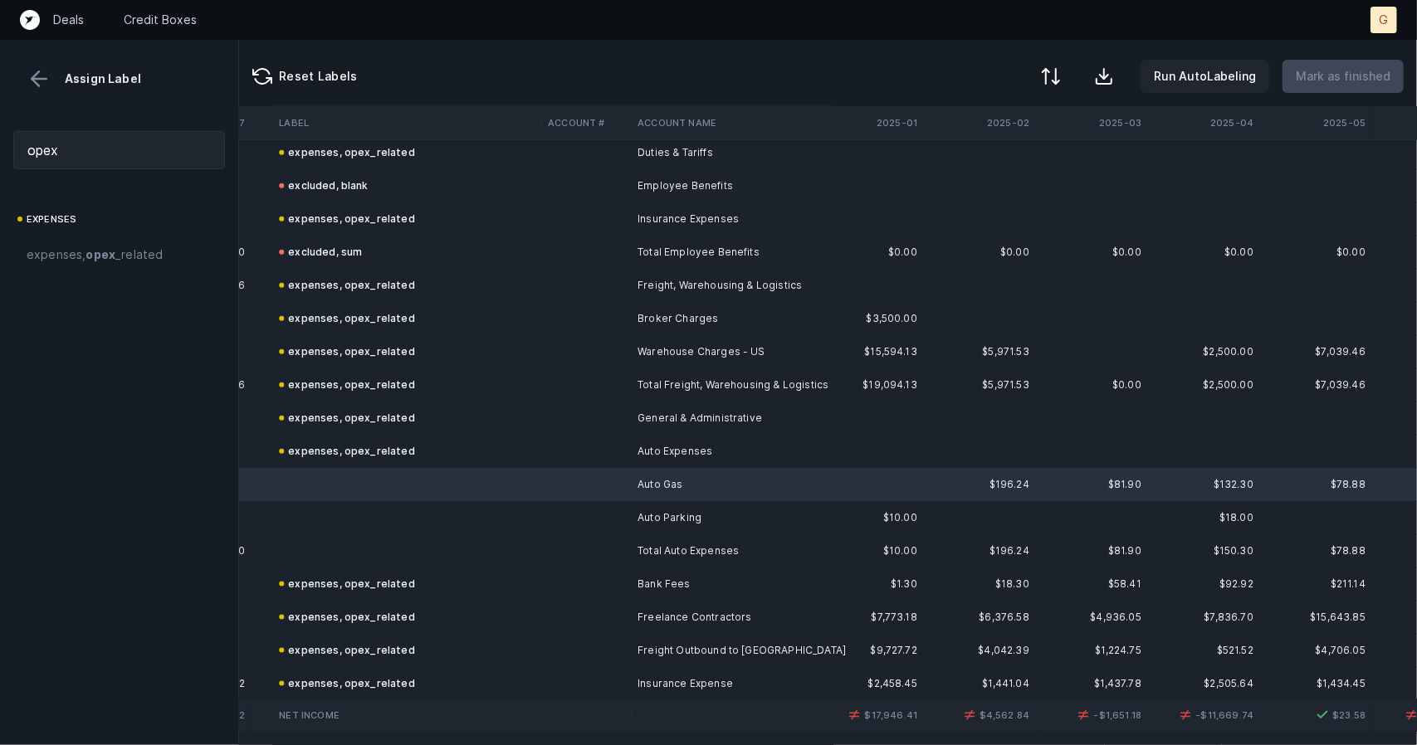
scroll to position [1227, 3164]
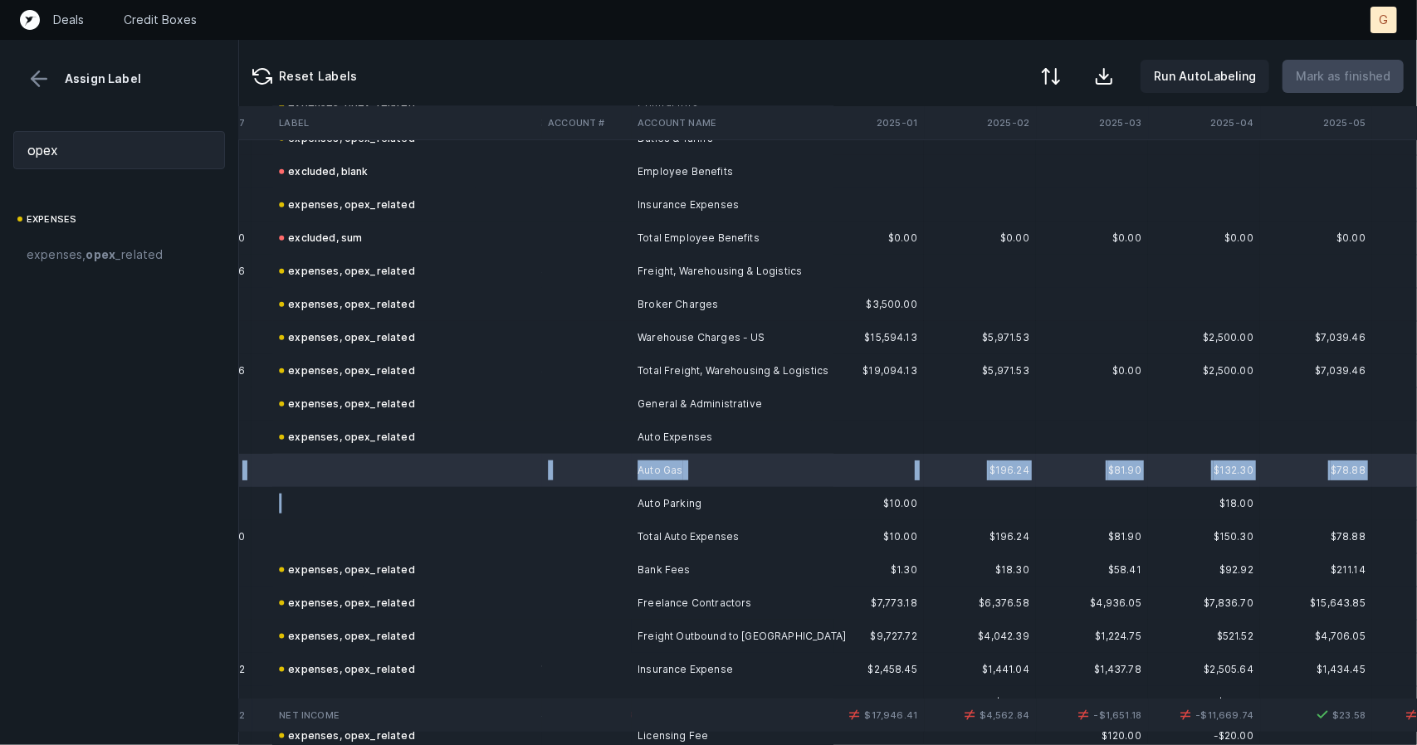
click at [332, 489] on td at bounding box center [406, 503] width 269 height 33
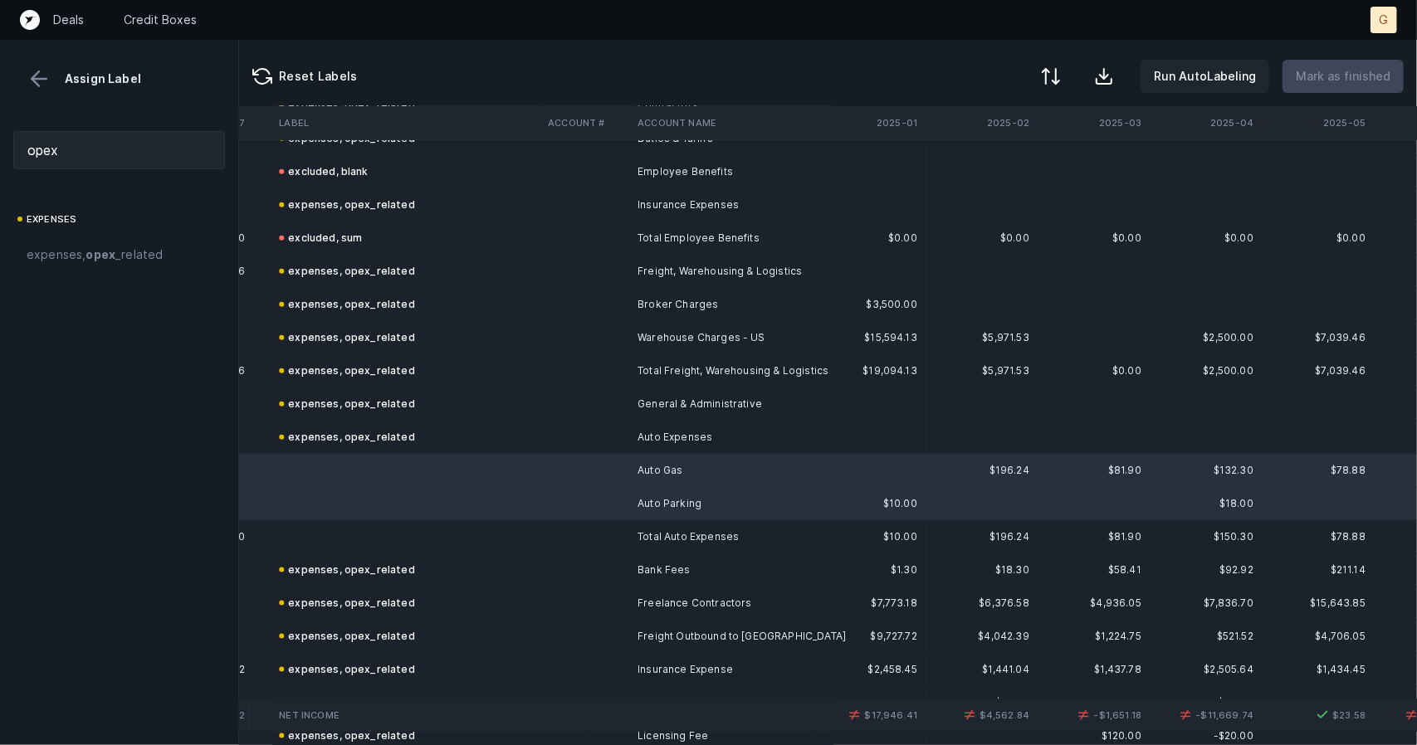
click at [343, 534] on td at bounding box center [406, 536] width 269 height 33
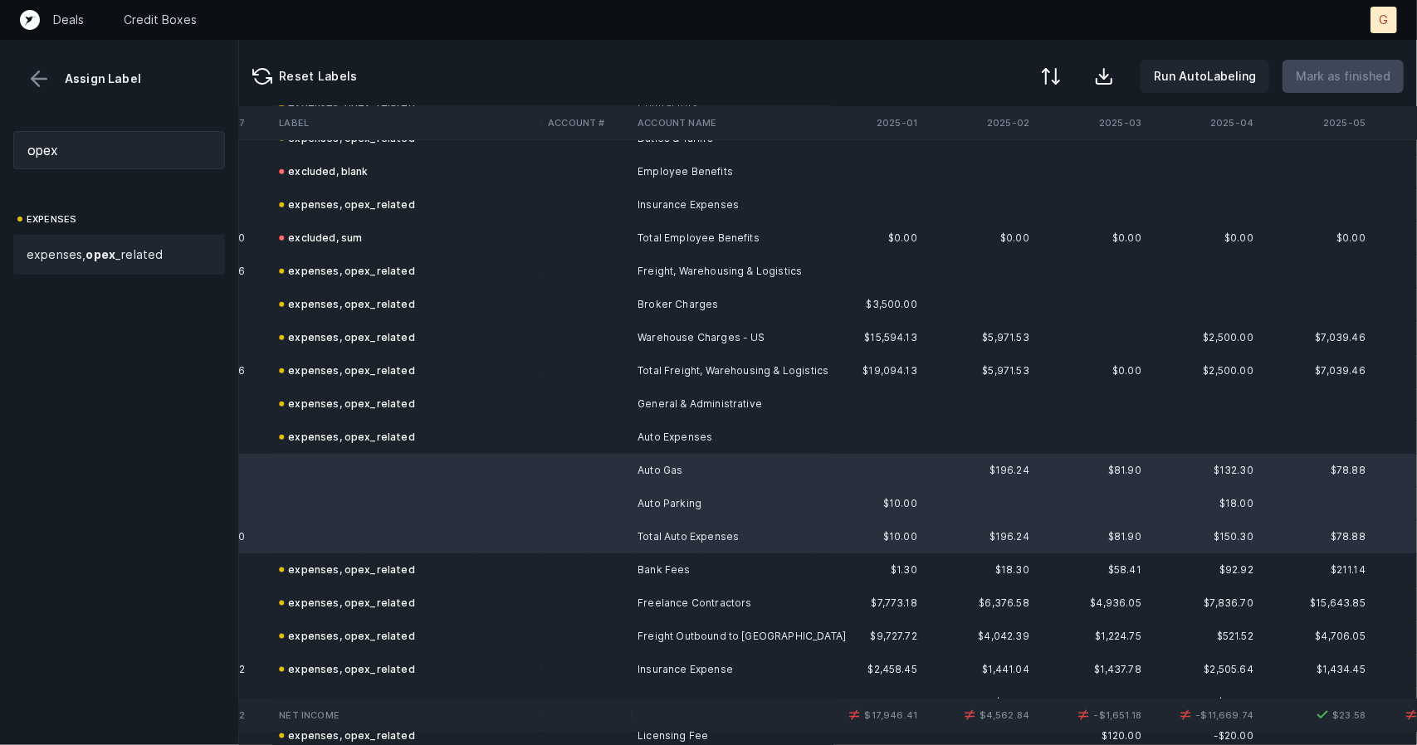
click at [107, 250] on strong "opex" at bounding box center [100, 254] width 30 height 14
click at [375, 534] on div "expenses, opex_related" at bounding box center [347, 537] width 136 height 20
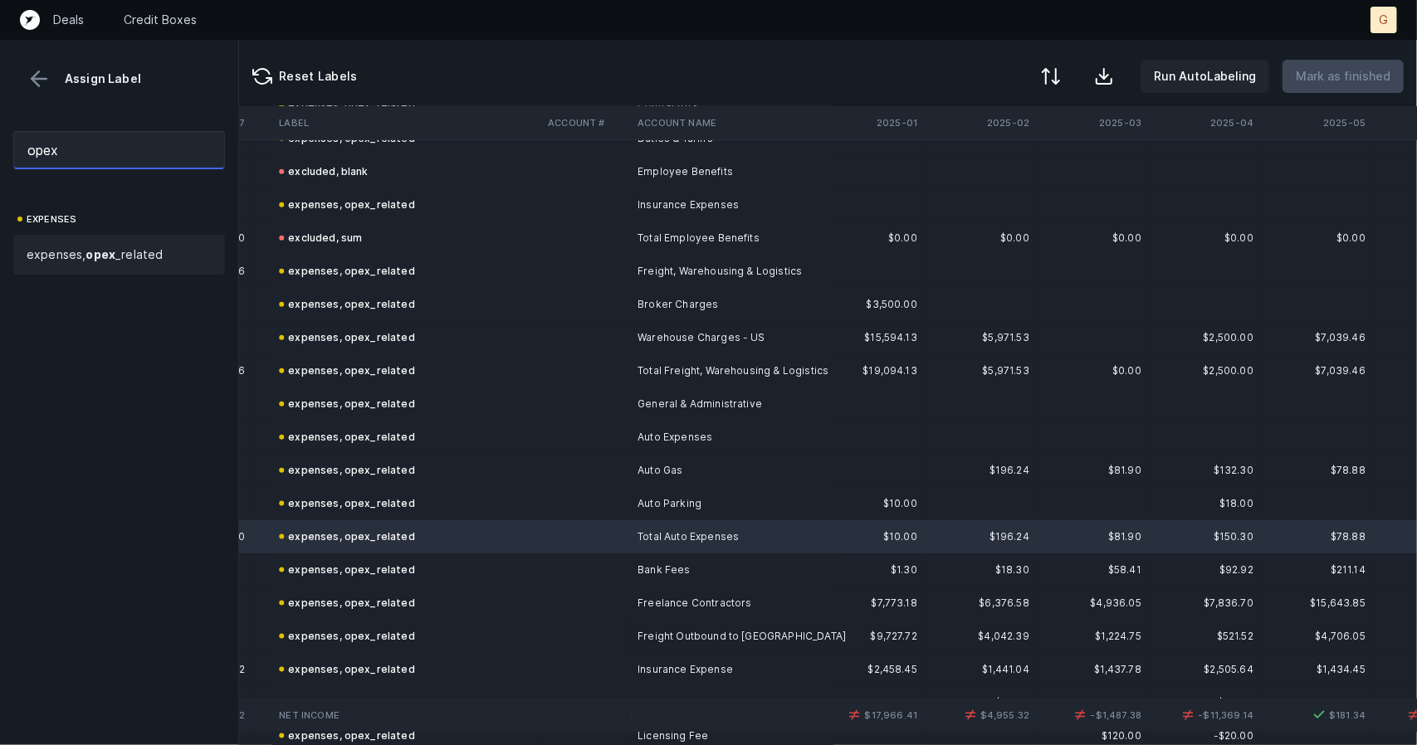
drag, startPoint x: 72, startPoint y: 154, endPoint x: 5, endPoint y: 146, distance: 67.6
click at [5, 146] on div "opex" at bounding box center [119, 150] width 238 height 65
click at [61, 250] on span "excluded, sum" at bounding box center [69, 255] width 84 height 20
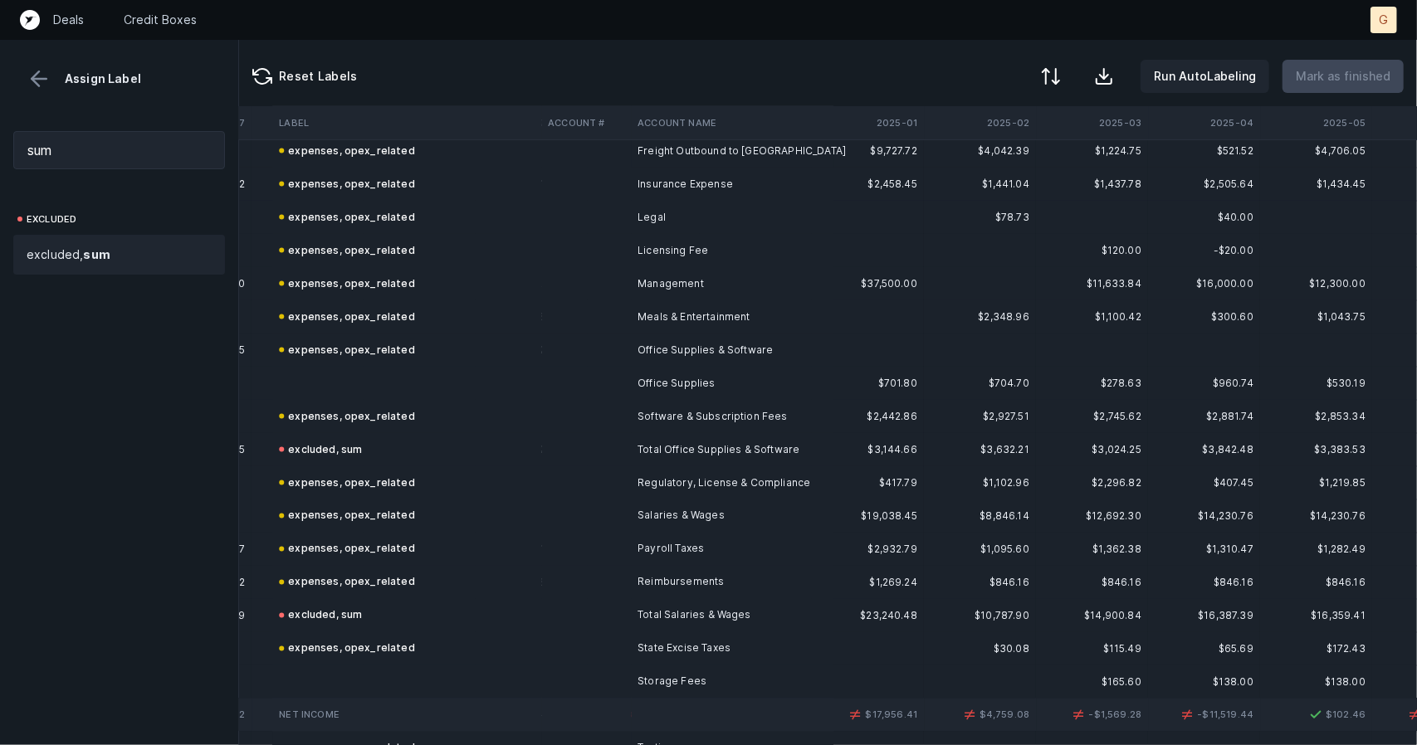
scroll to position [1721, 3164]
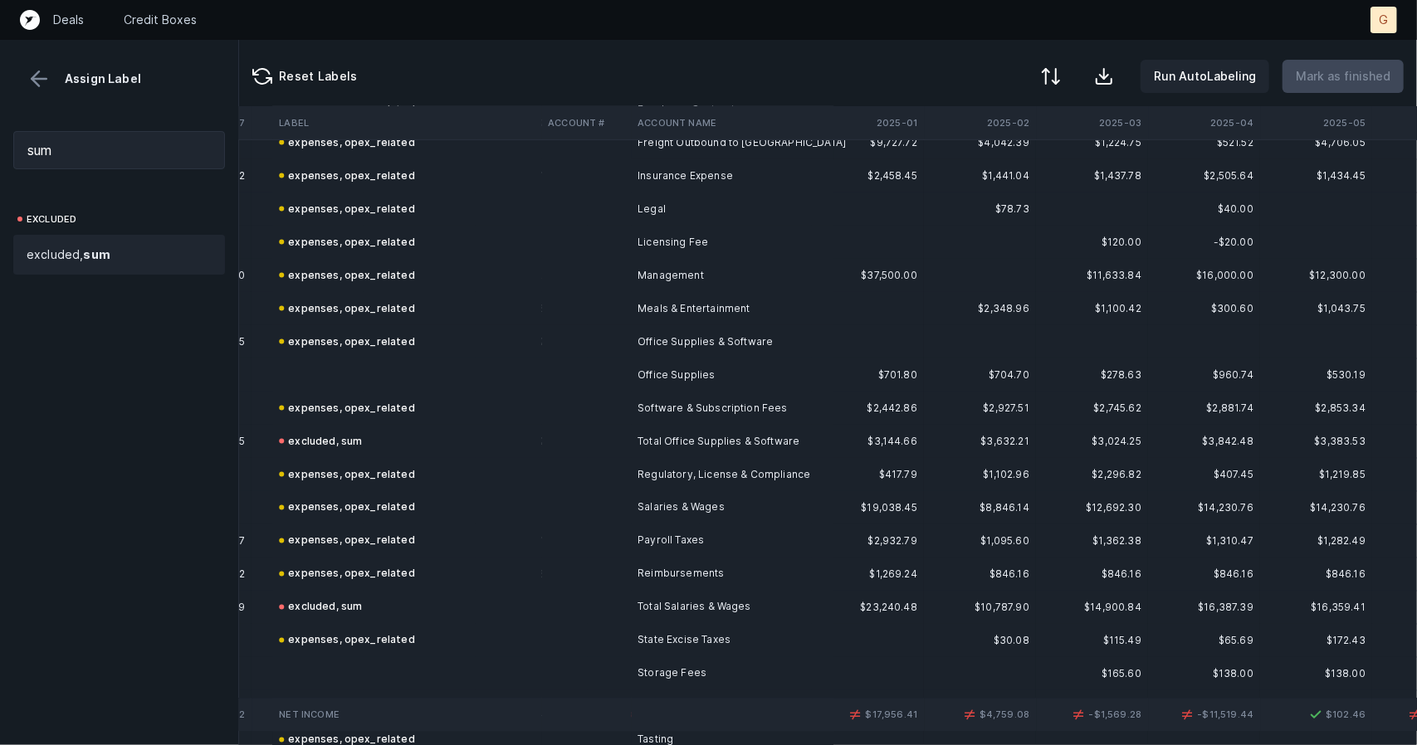
click at [331, 378] on td at bounding box center [406, 375] width 269 height 33
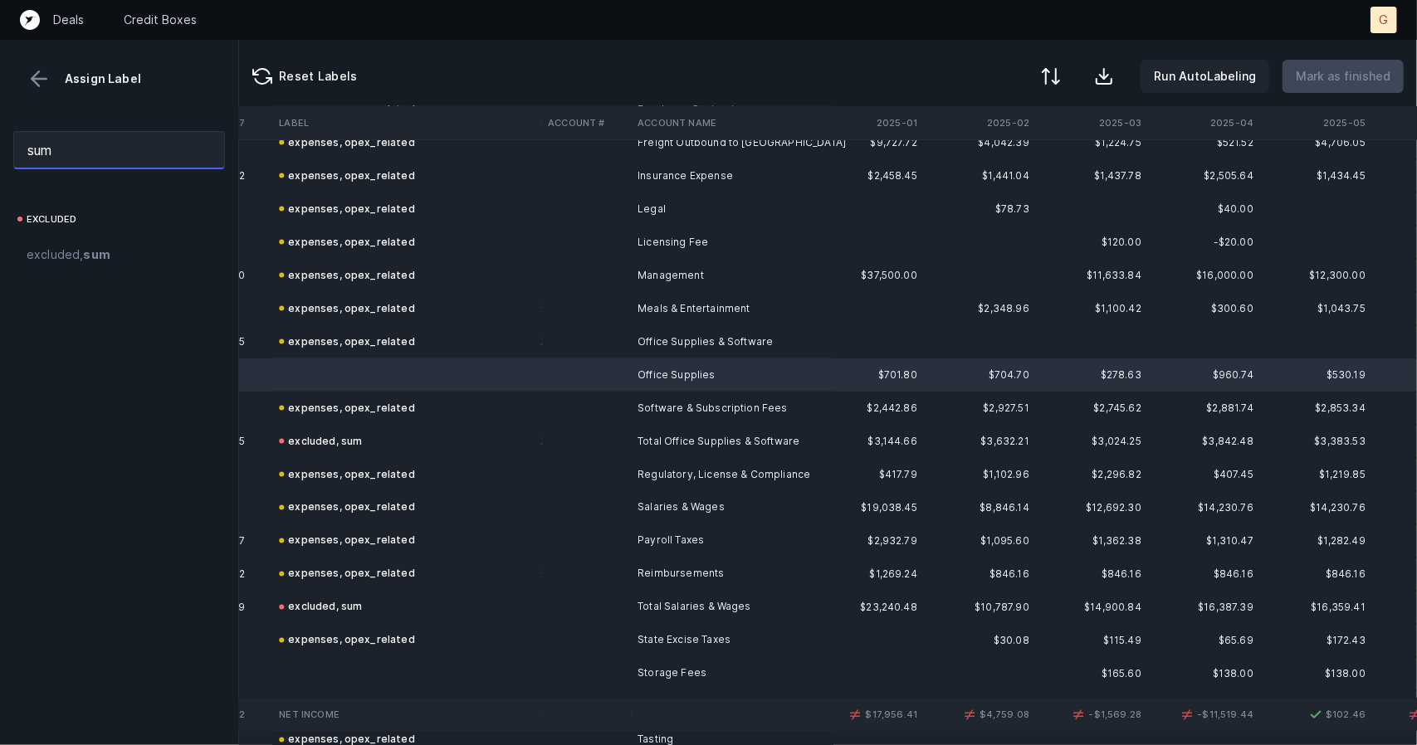
drag, startPoint x: 81, startPoint y: 157, endPoint x: 5, endPoint y: 114, distance: 87.7
click at [5, 119] on div "sum" at bounding box center [119, 150] width 238 height 65
click at [55, 249] on span "expenses, opex _related" at bounding box center [95, 255] width 136 height 20
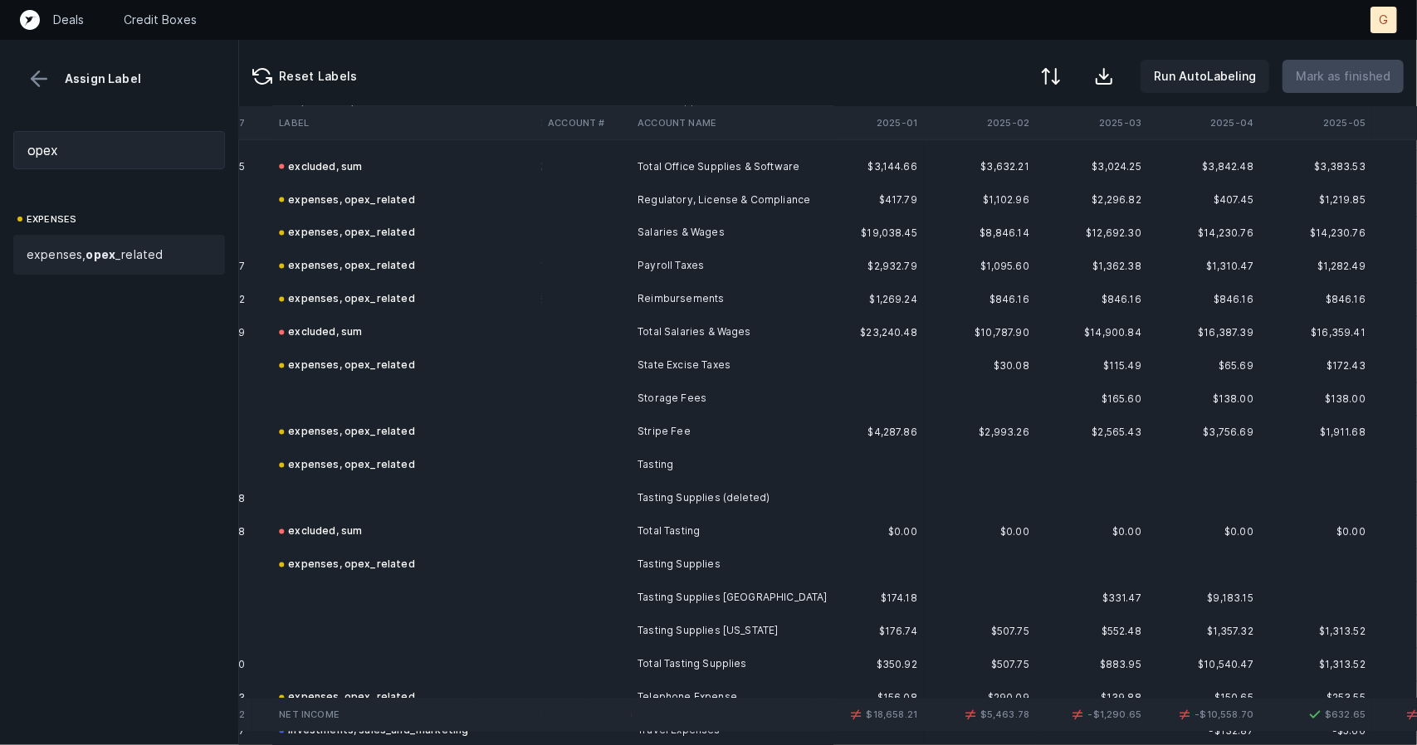
scroll to position [2000, 3164]
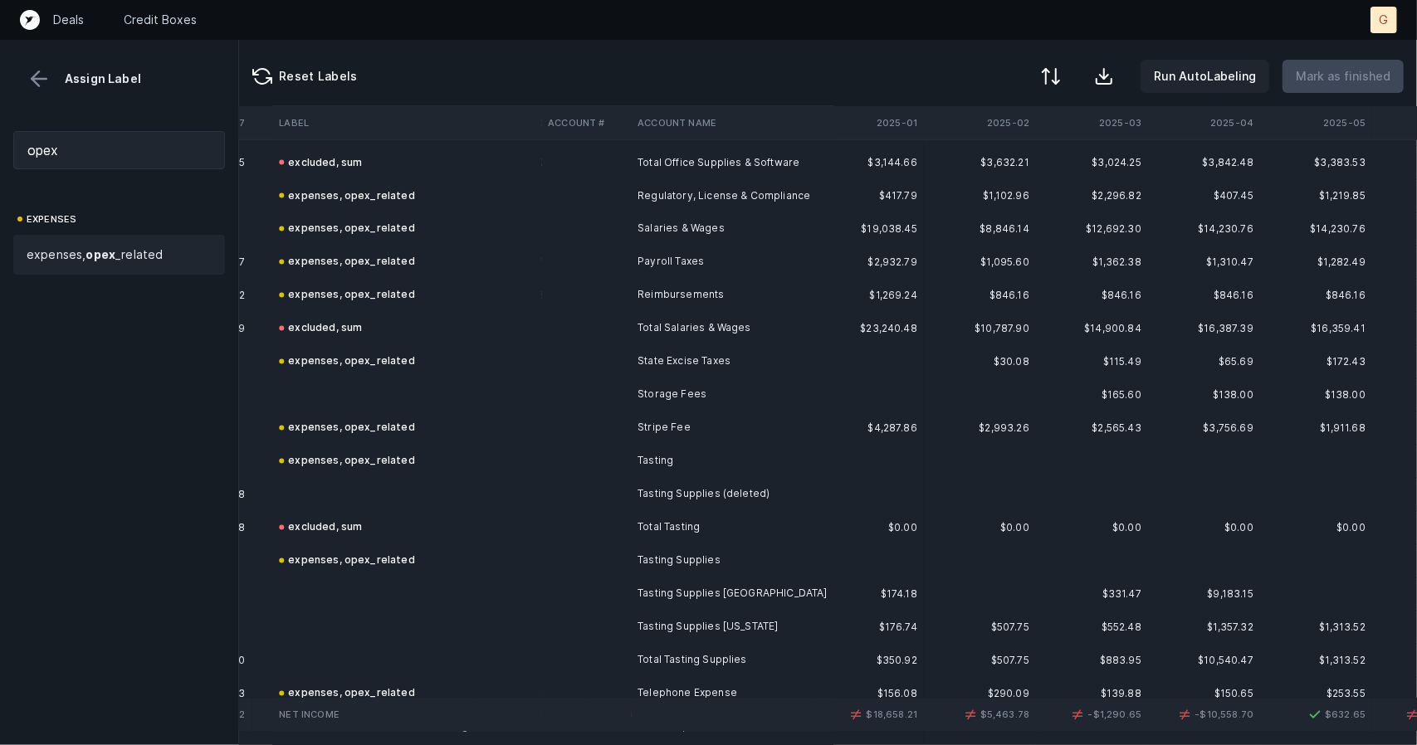
click at [318, 394] on td at bounding box center [406, 394] width 269 height 33
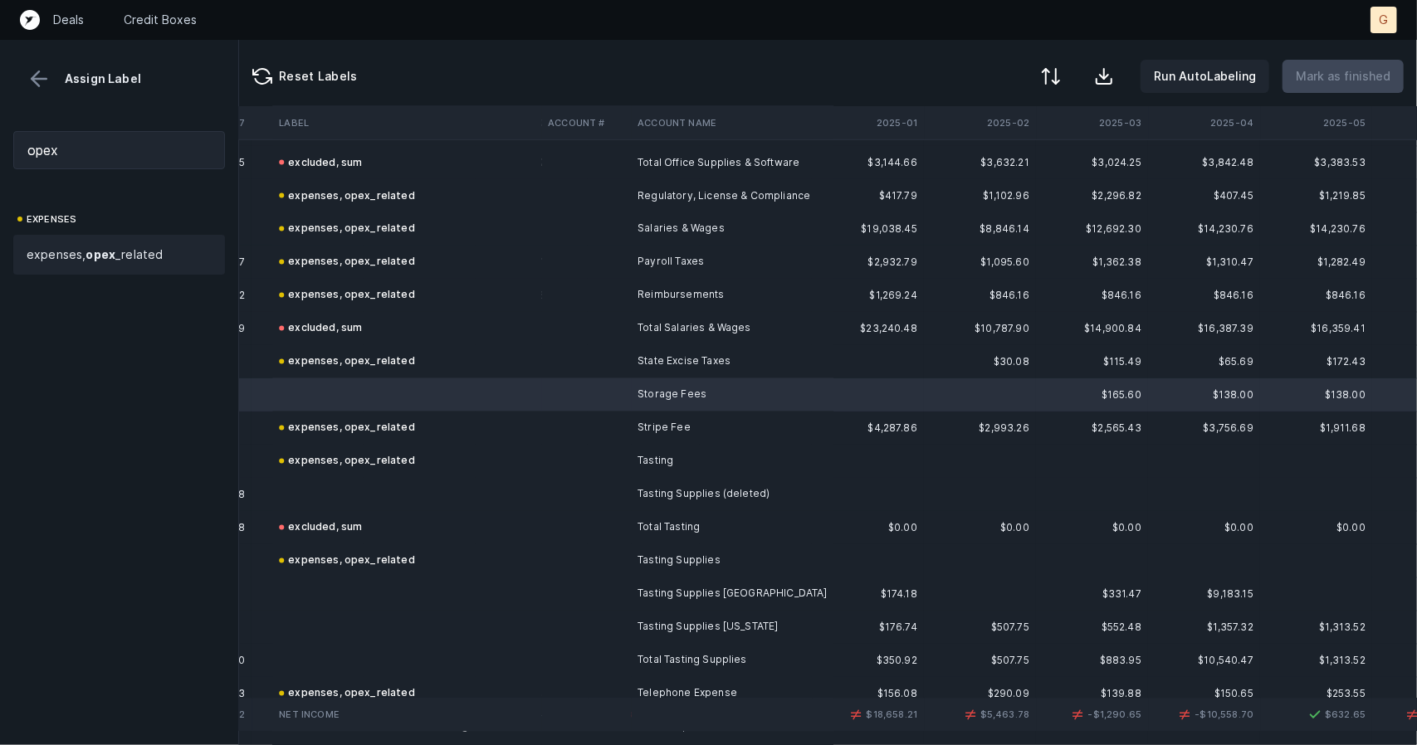
click at [98, 250] on strong "opex" at bounding box center [100, 254] width 30 height 14
click at [345, 483] on td at bounding box center [406, 494] width 269 height 33
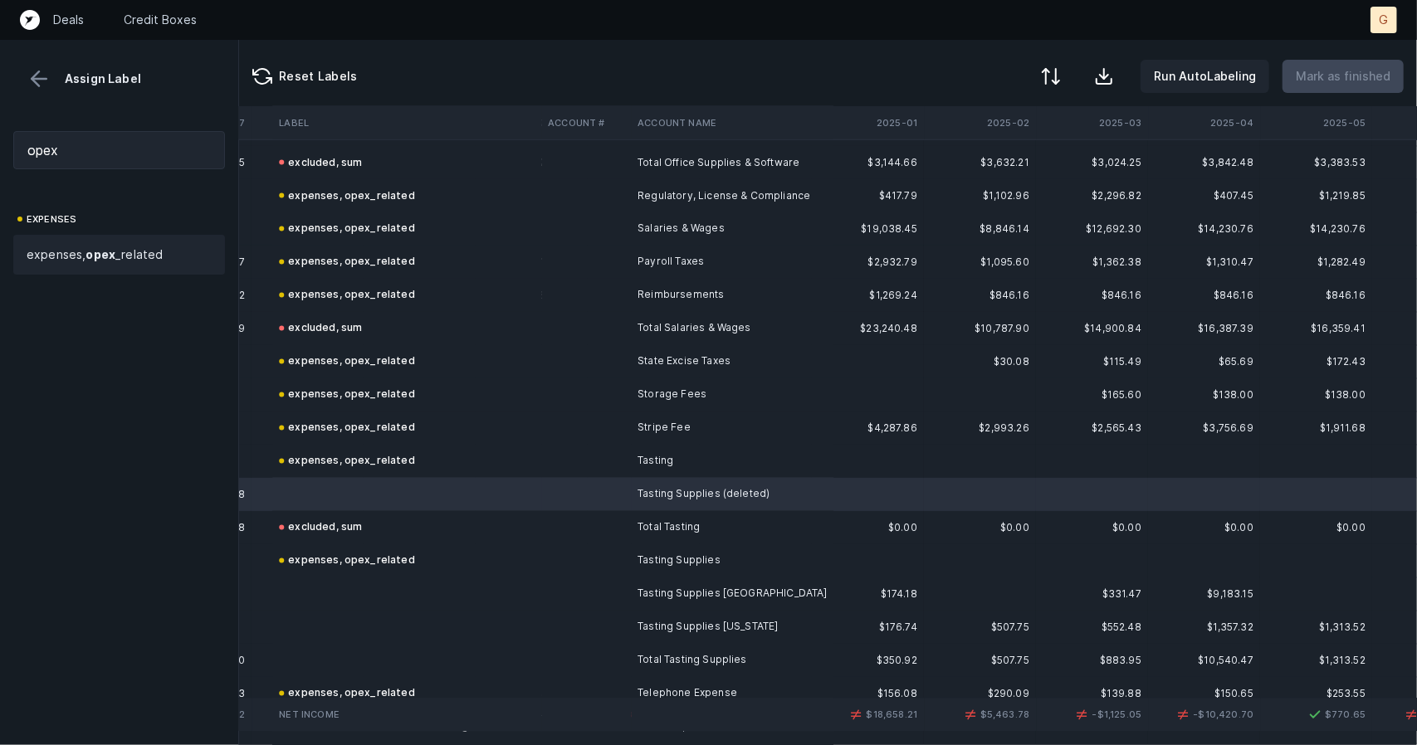
click at [117, 251] on span "expenses, opex _related" at bounding box center [95, 255] width 136 height 20
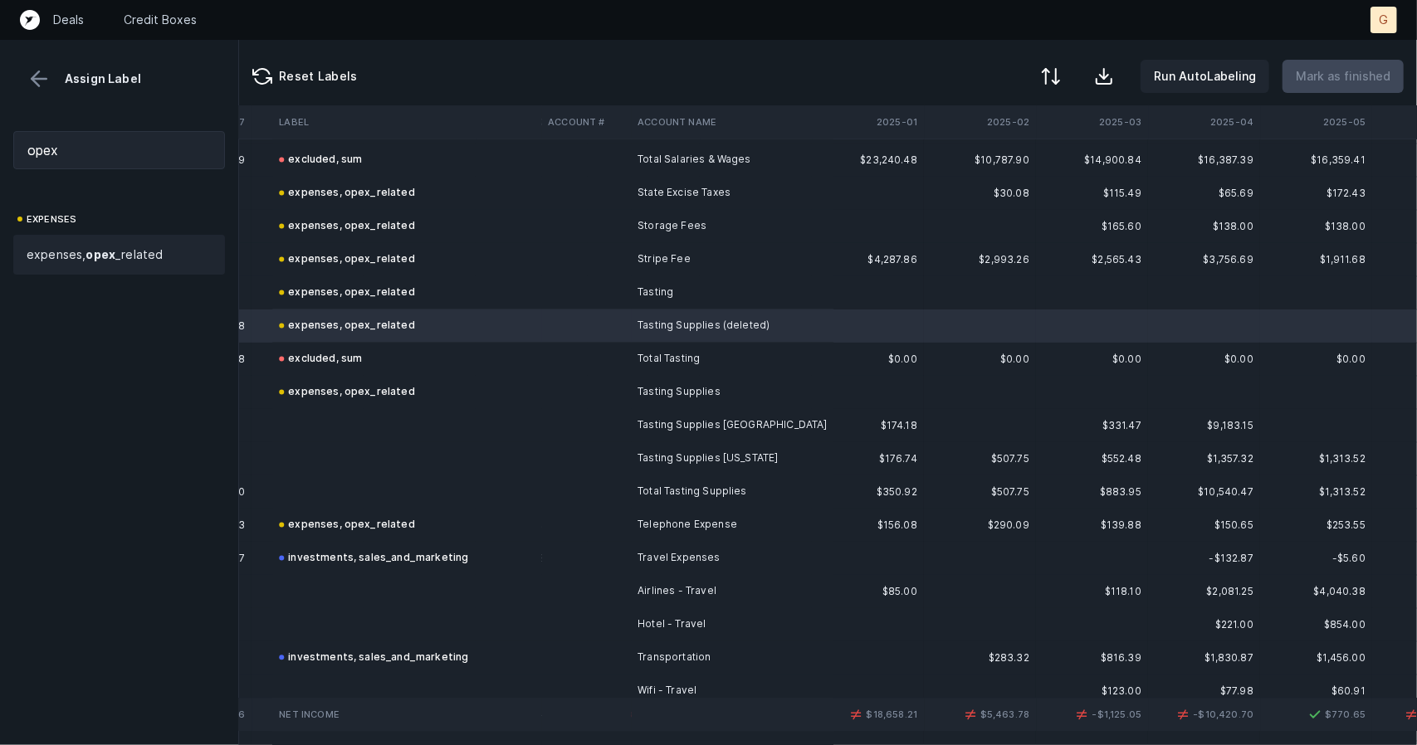
scroll to position [2169, 3164]
click at [327, 408] on td at bounding box center [406, 424] width 269 height 33
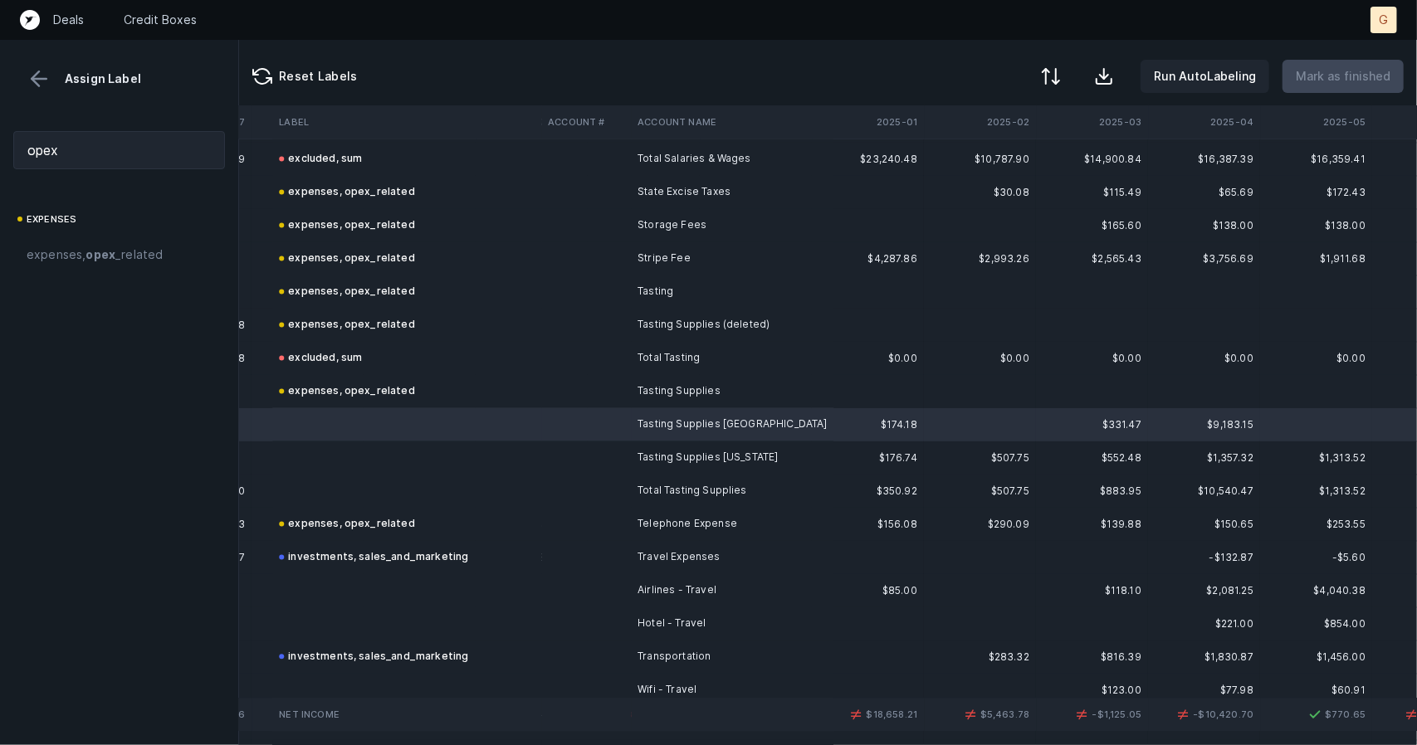
click at [336, 434] on td at bounding box center [406, 424] width 269 height 33
click at [341, 457] on td at bounding box center [406, 458] width 269 height 33
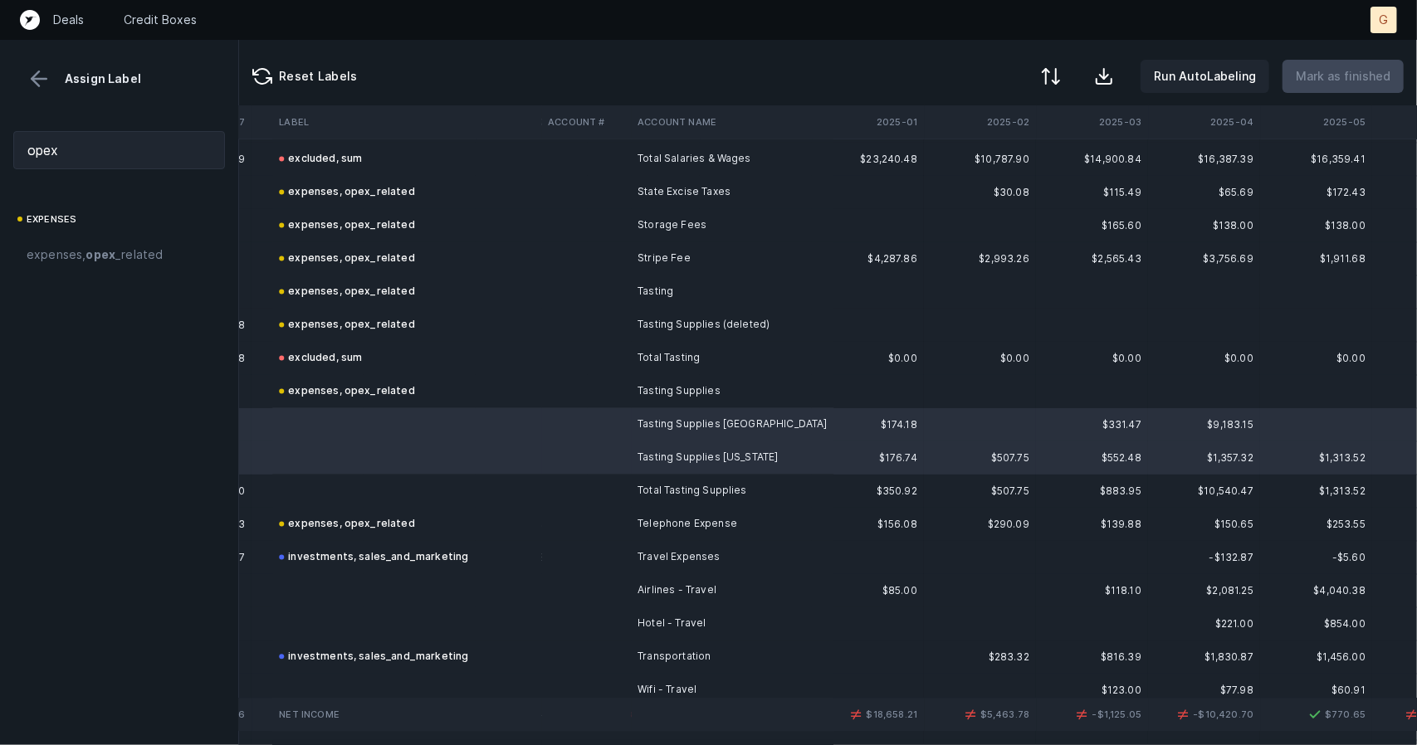
click at [332, 515] on div "expenses, opex_related" at bounding box center [347, 525] width 136 height 20
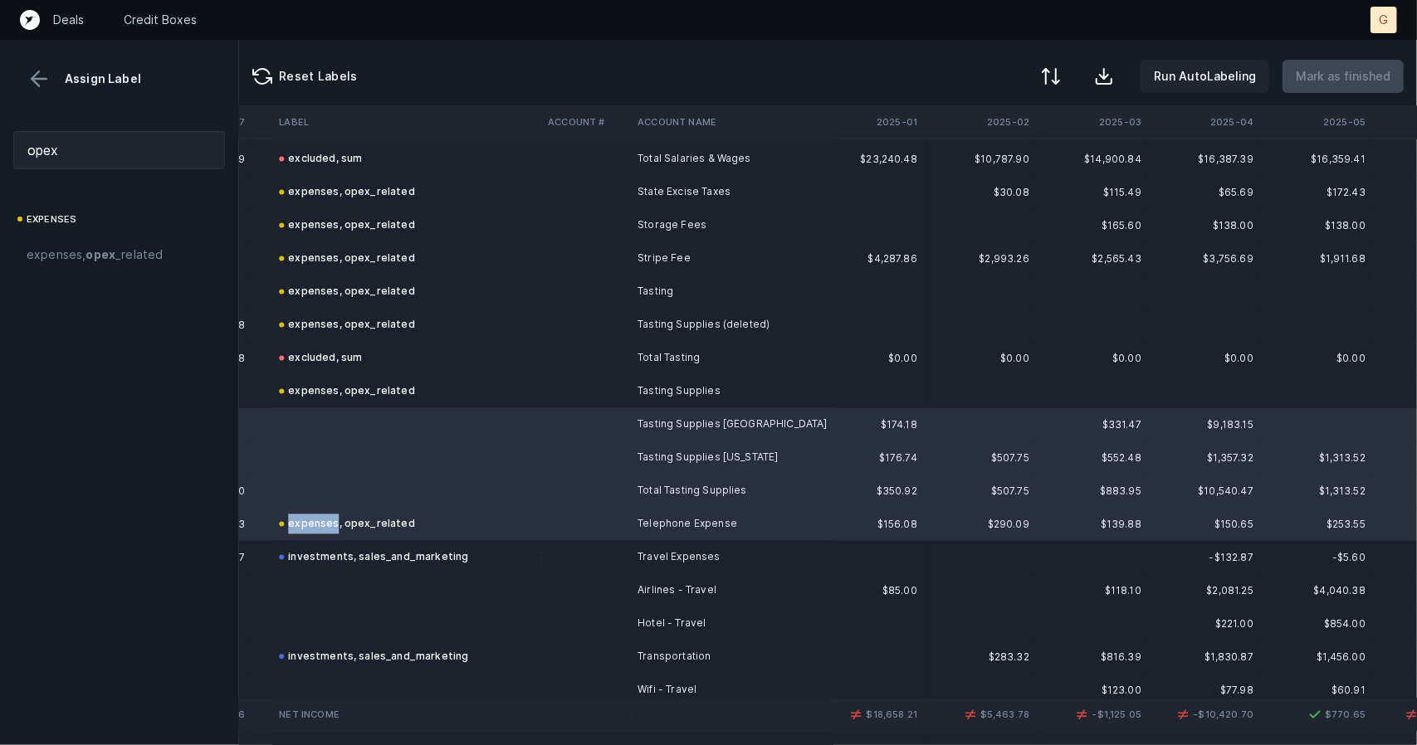
click at [332, 515] on div "expenses, opex_related" at bounding box center [347, 525] width 136 height 20
click at [50, 245] on span "expenses, opex _related" at bounding box center [95, 255] width 136 height 20
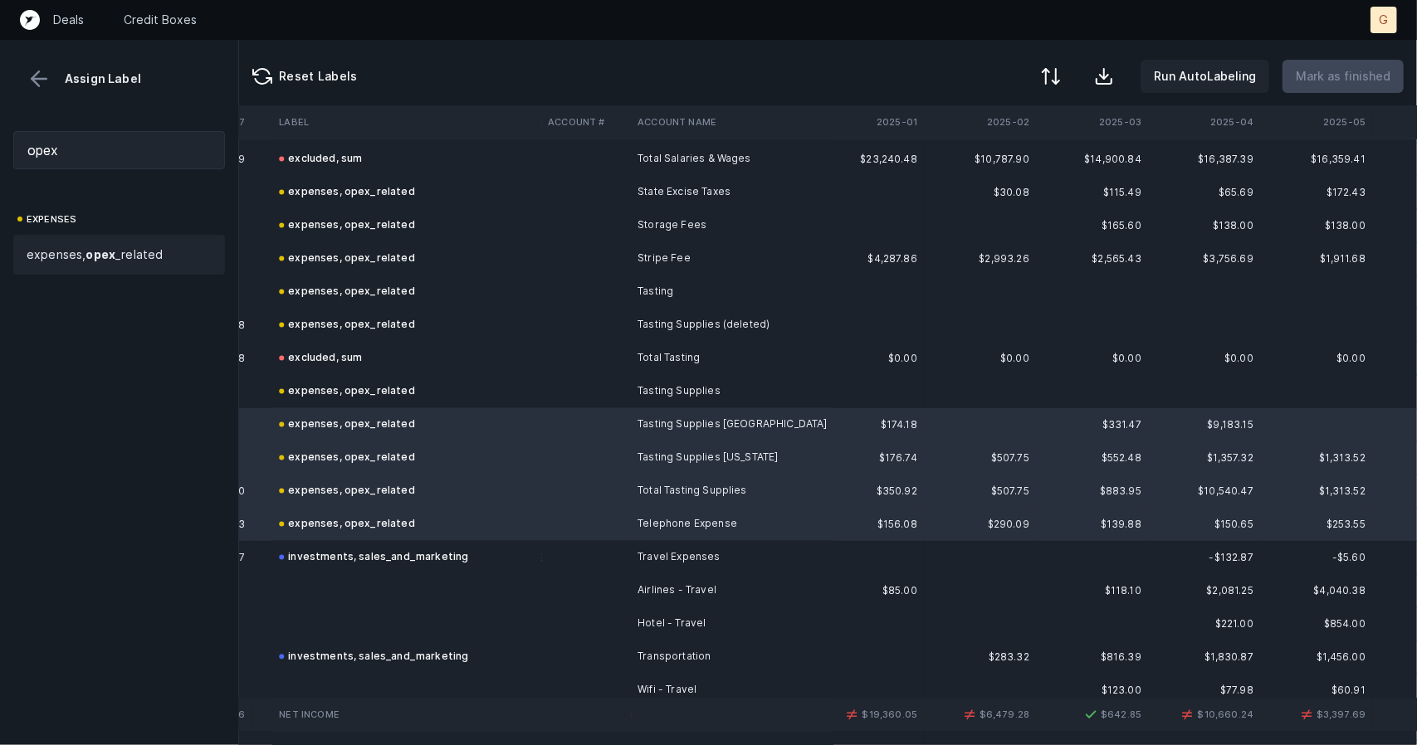
click at [347, 486] on div "expenses, opex_related" at bounding box center [347, 491] width 136 height 20
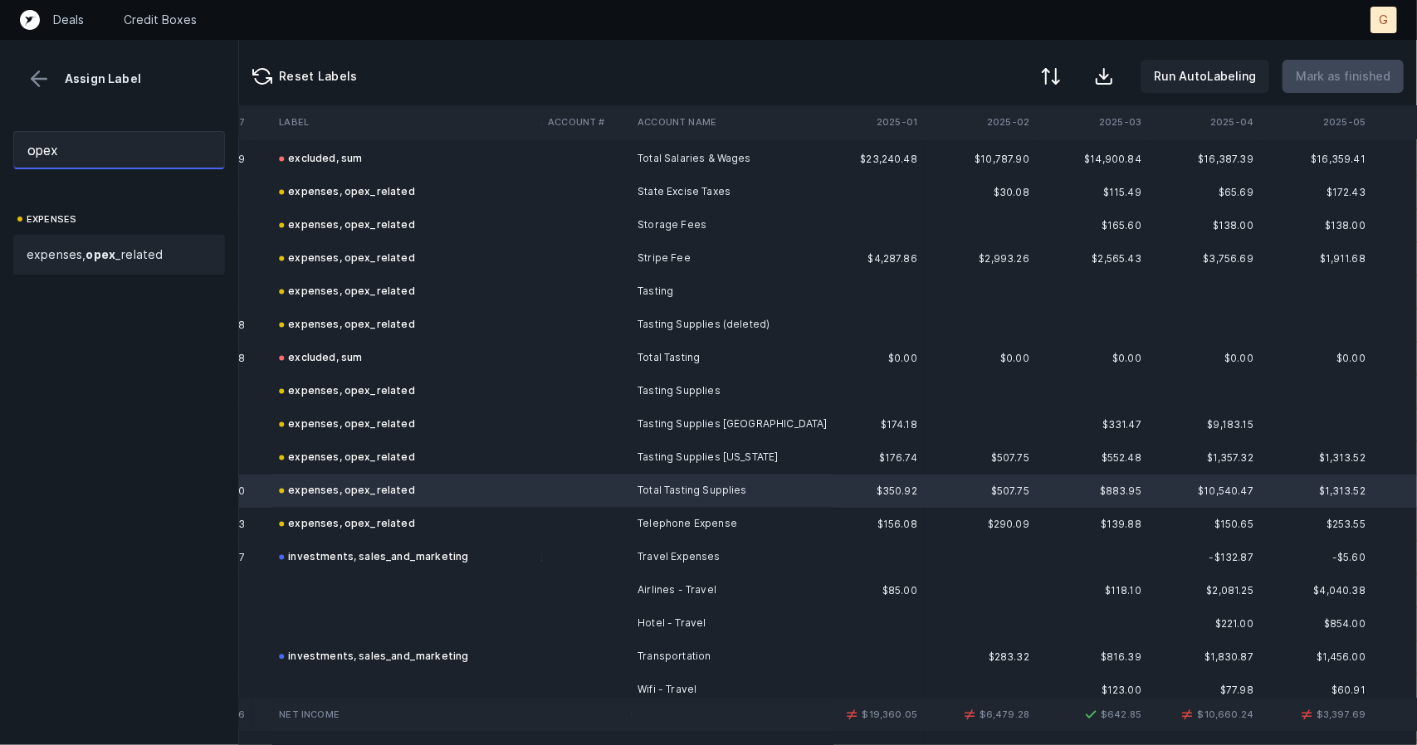
drag, startPoint x: 35, startPoint y: 140, endPoint x: 0, endPoint y: 119, distance: 41.0
click at [0, 119] on div "opex" at bounding box center [119, 150] width 238 height 65
click at [61, 245] on span "excluded, sum" at bounding box center [69, 255] width 84 height 20
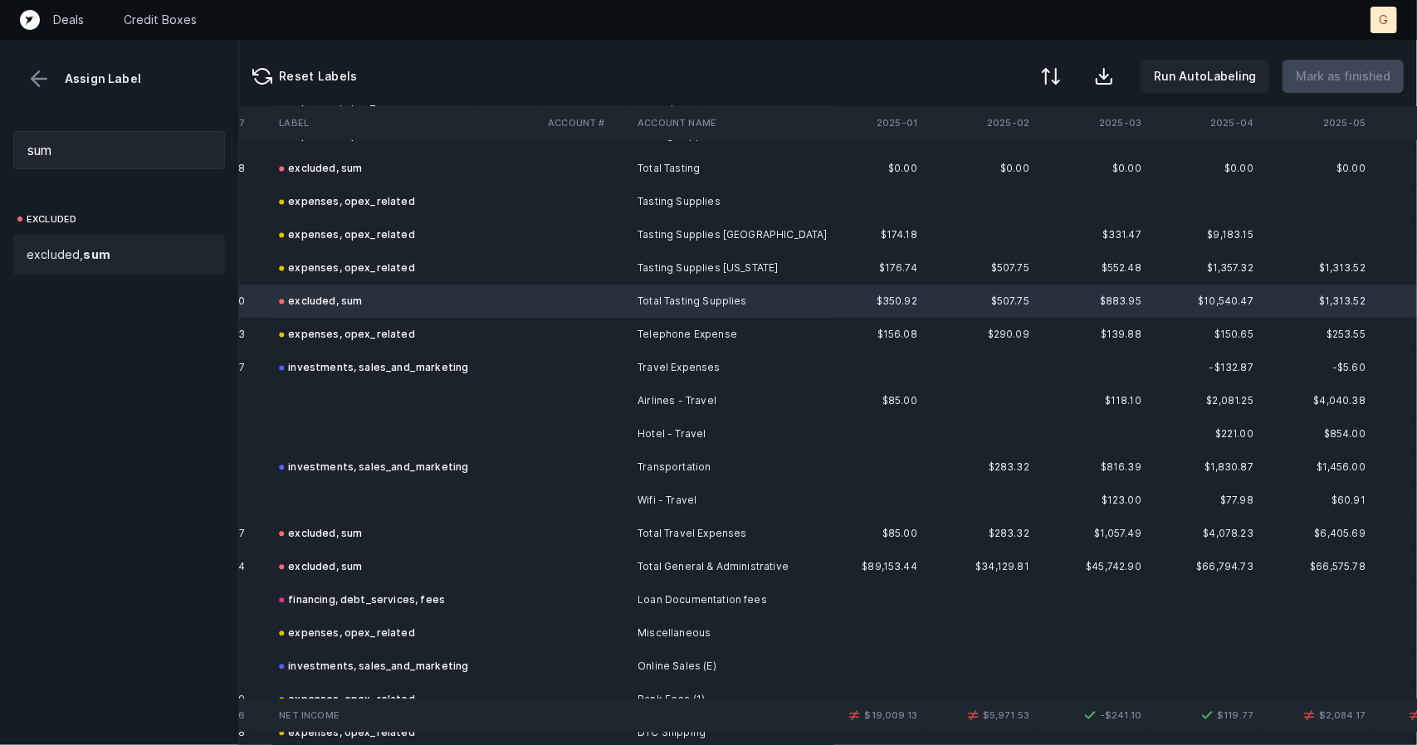
scroll to position [2360, 3164]
click at [340, 393] on td at bounding box center [406, 399] width 269 height 33
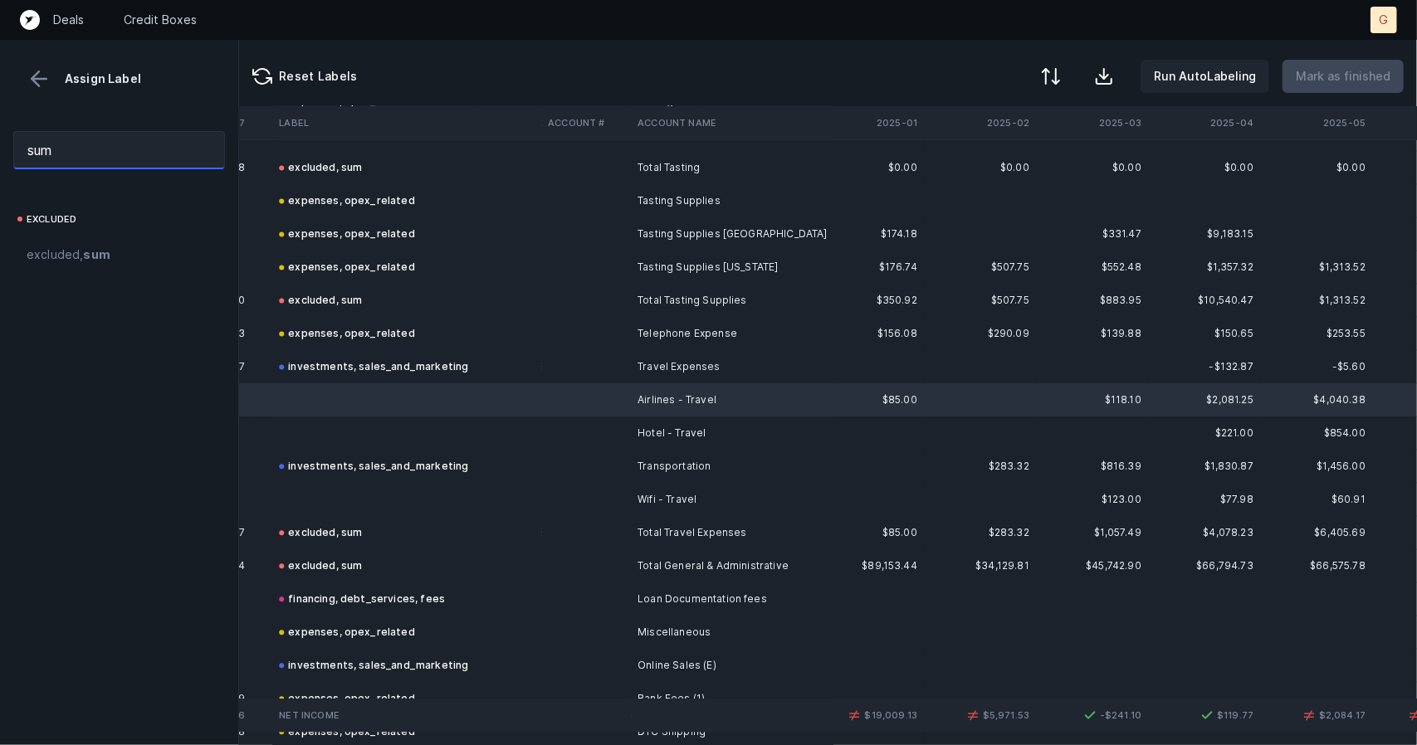
drag, startPoint x: 88, startPoint y: 166, endPoint x: 0, endPoint y: 108, distance: 105.4
click at [0, 108] on div "Assign Label sum excluded excluded, sum" at bounding box center [119, 393] width 239 height 706
click at [90, 240] on div "expenses, opex _related" at bounding box center [119, 255] width 212 height 40
click at [349, 437] on td at bounding box center [406, 433] width 269 height 33
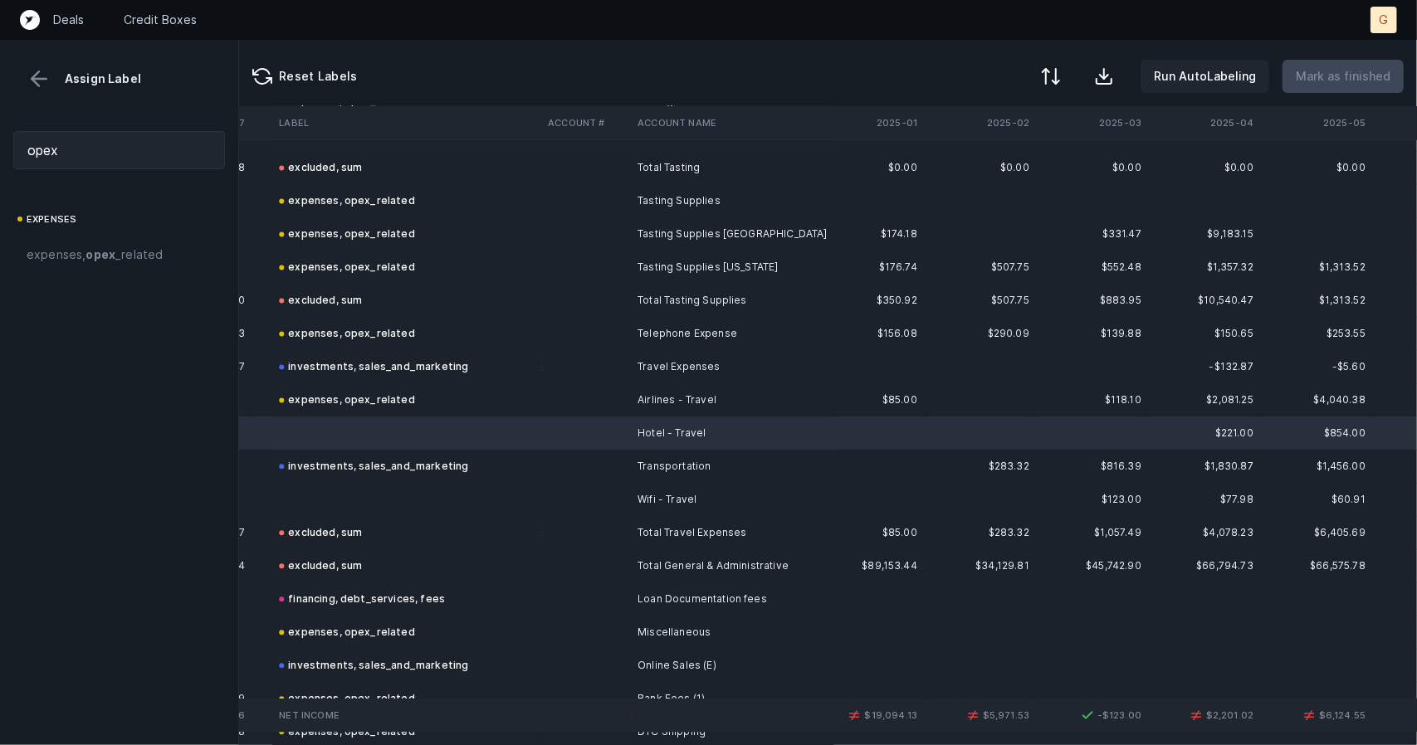
click at [90, 255] on strong "opex" at bounding box center [100, 254] width 30 height 14
click at [348, 499] on td at bounding box center [406, 499] width 269 height 33
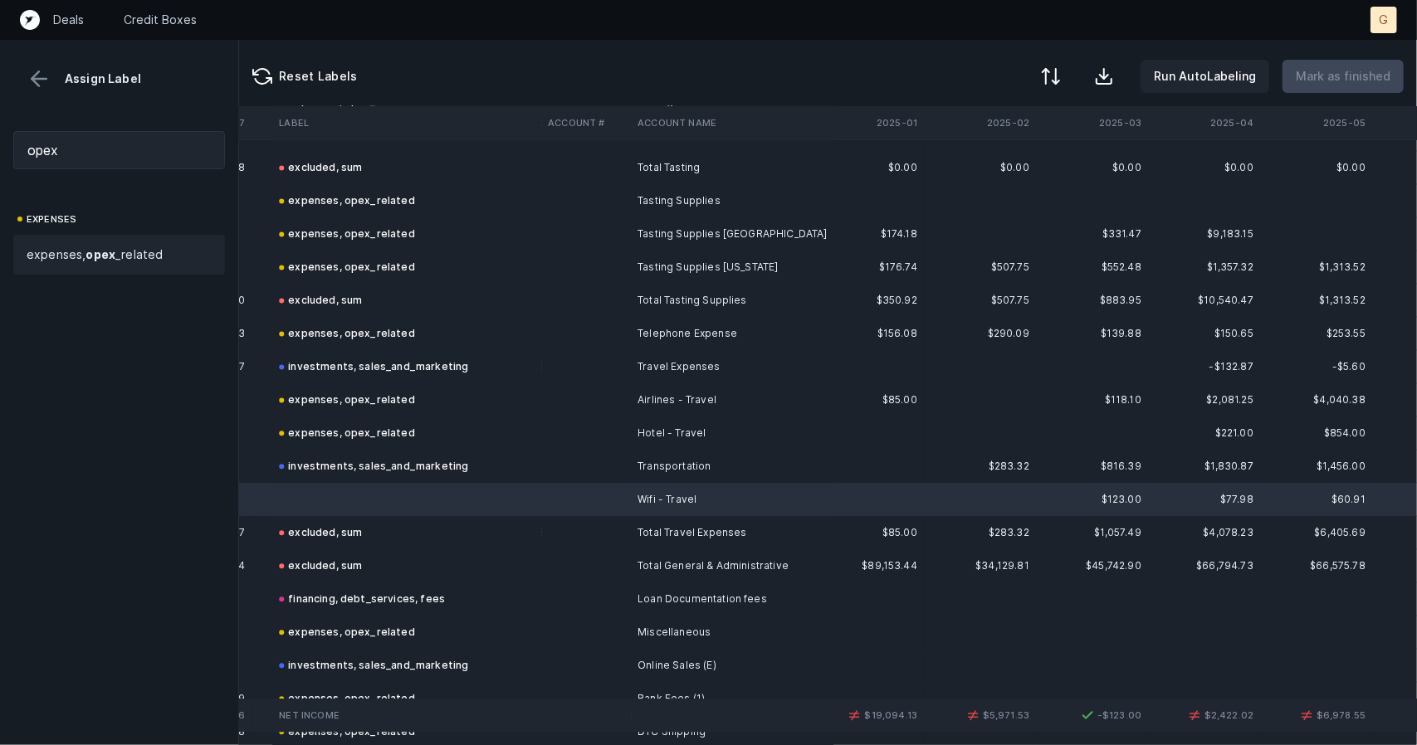
click at [91, 256] on strong "opex" at bounding box center [100, 254] width 30 height 14
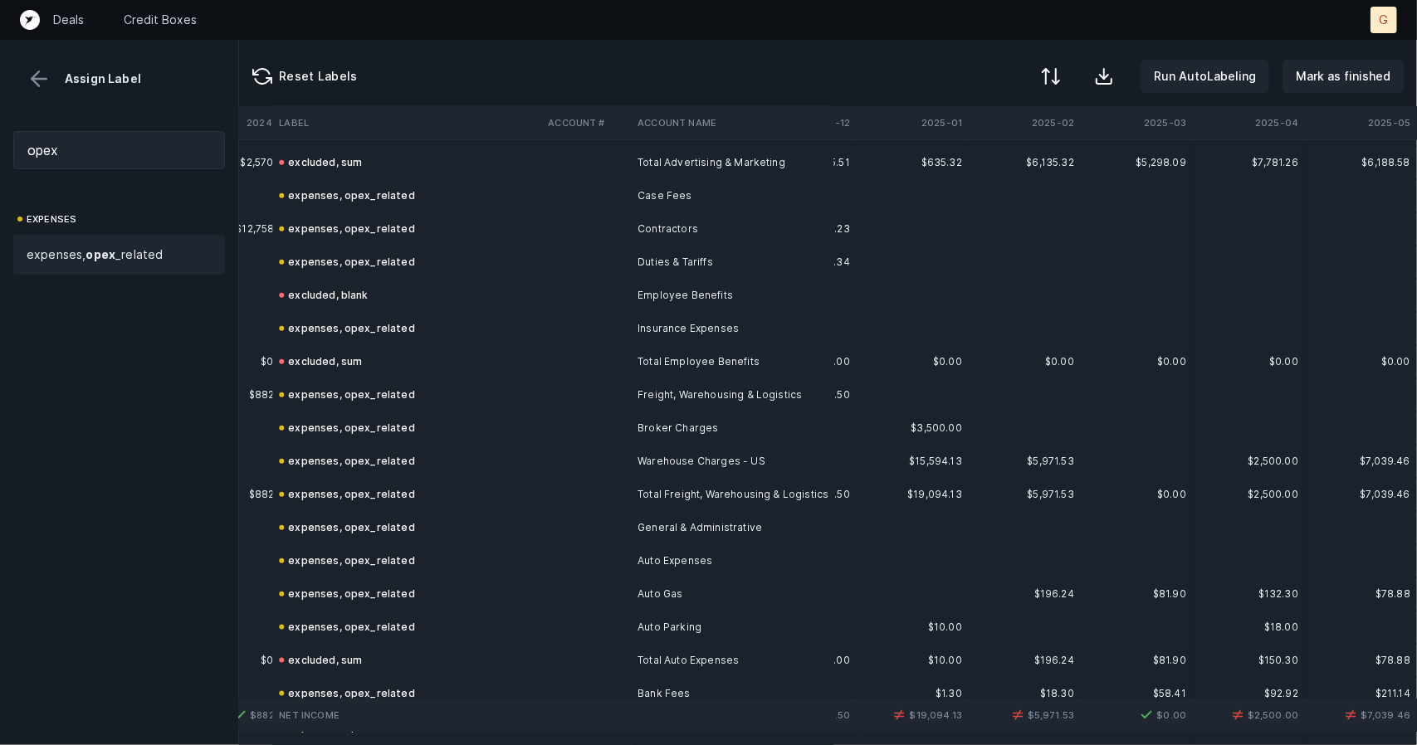
scroll to position [1102, 3119]
click at [815, 491] on td "Total Freight, Warehousing & Logistics" at bounding box center [732, 495] width 203 height 33
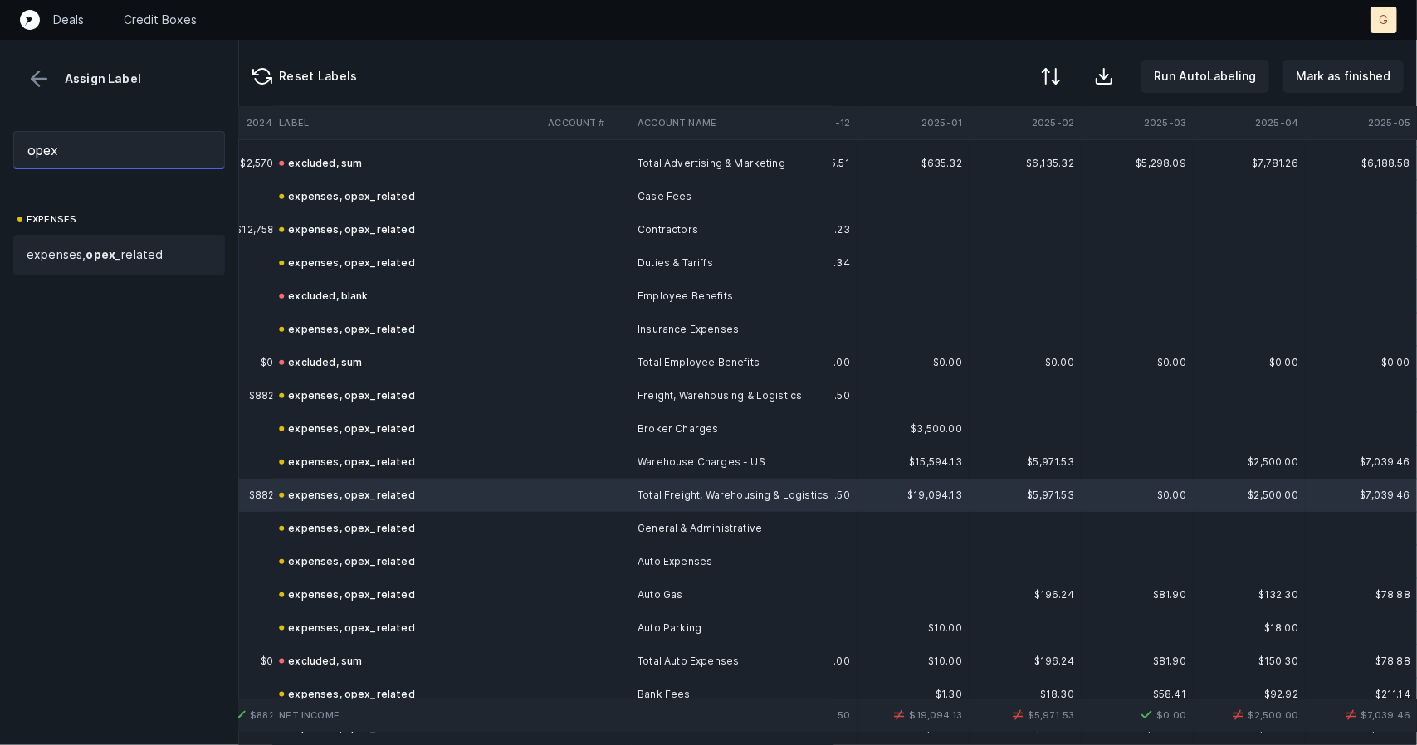
drag, startPoint x: 90, startPoint y: 152, endPoint x: 0, endPoint y: 140, distance: 91.2
click at [0, 140] on div "opex" at bounding box center [119, 150] width 238 height 65
type input "sum"
click at [55, 255] on span "excluded, sum" at bounding box center [69, 255] width 84 height 20
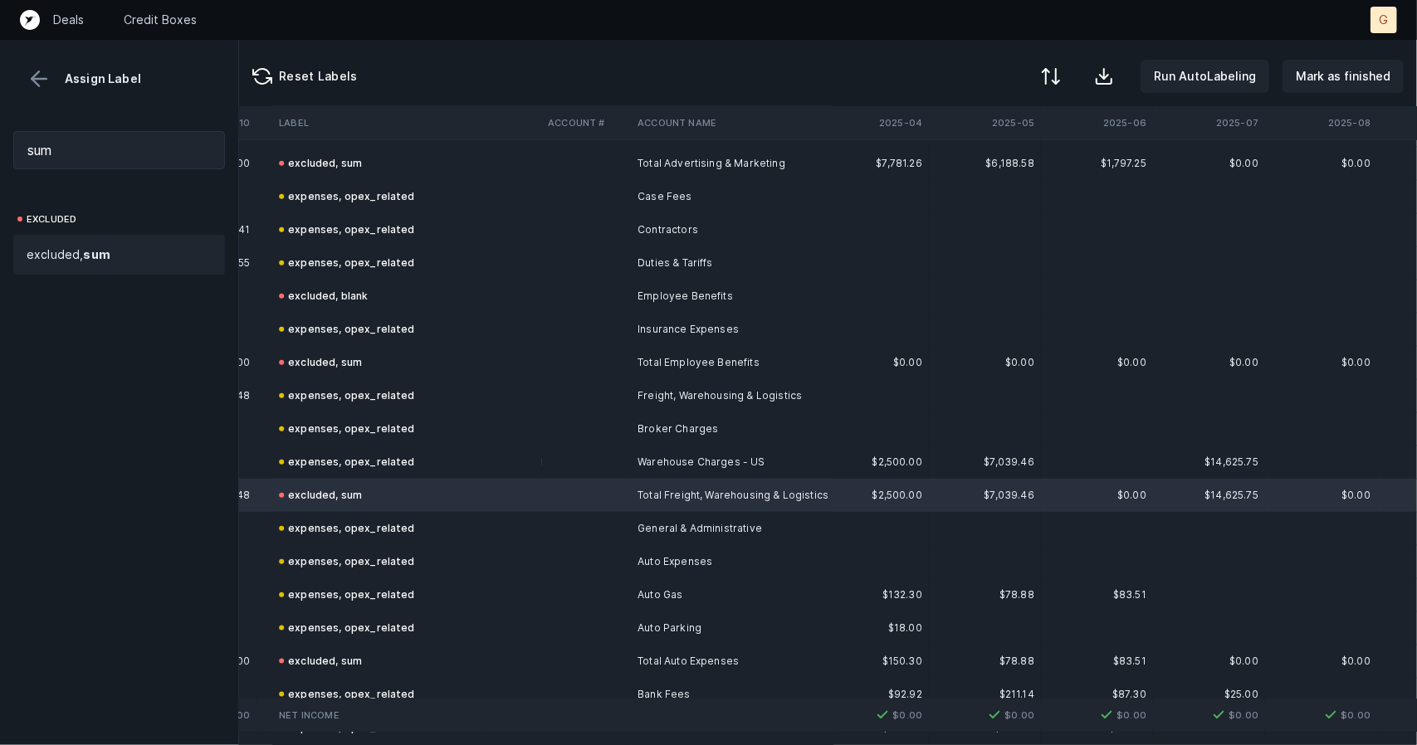
scroll to position [1102, 3580]
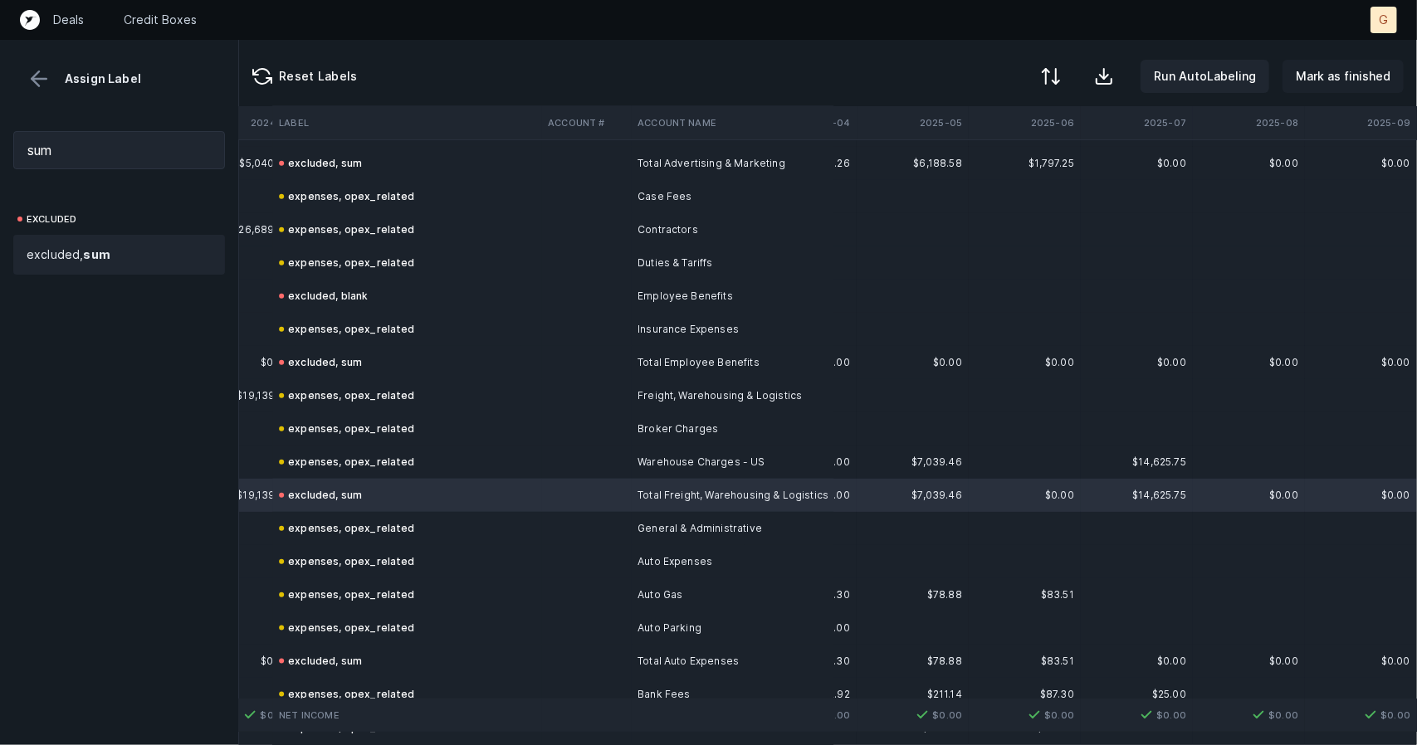
click at [1339, 72] on p "Mark as finished" at bounding box center [1343, 76] width 95 height 20
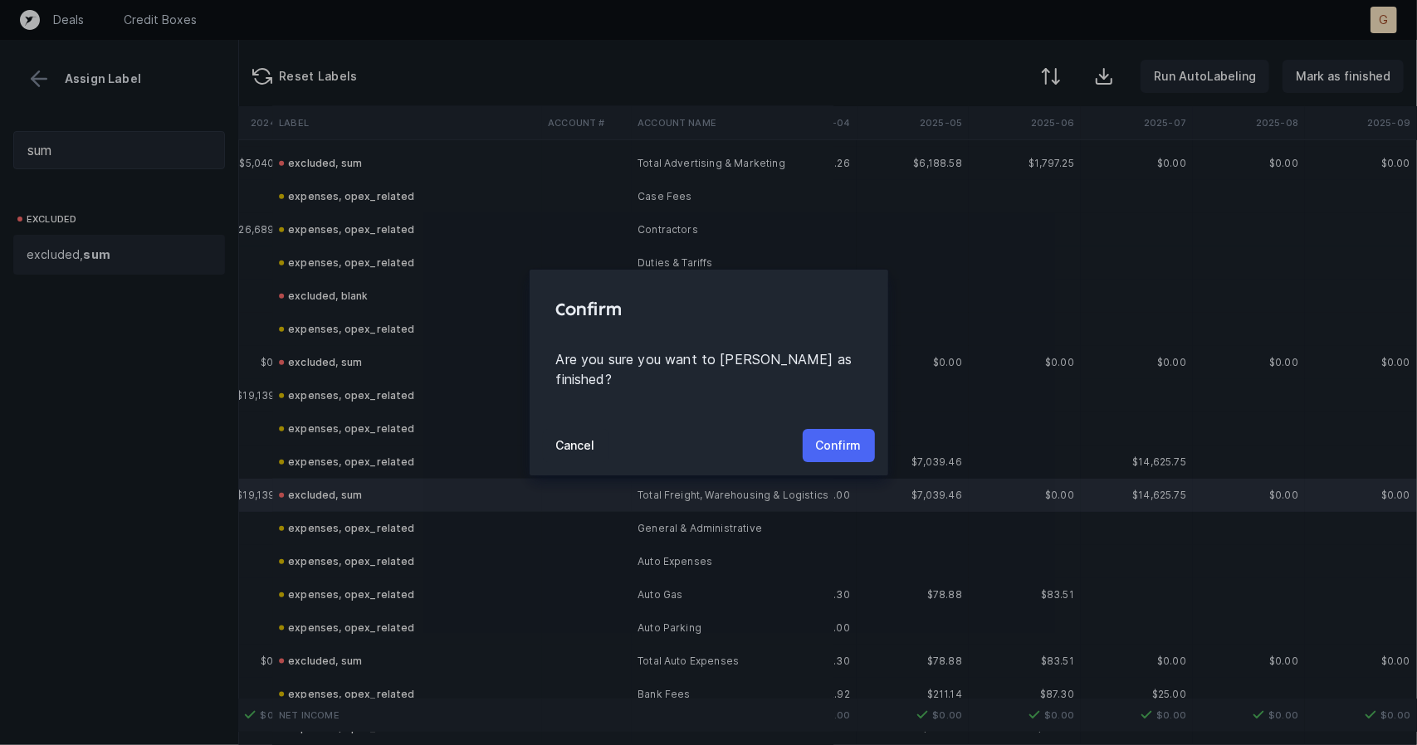
click at [847, 436] on p "Confirm" at bounding box center [839, 446] width 46 height 20
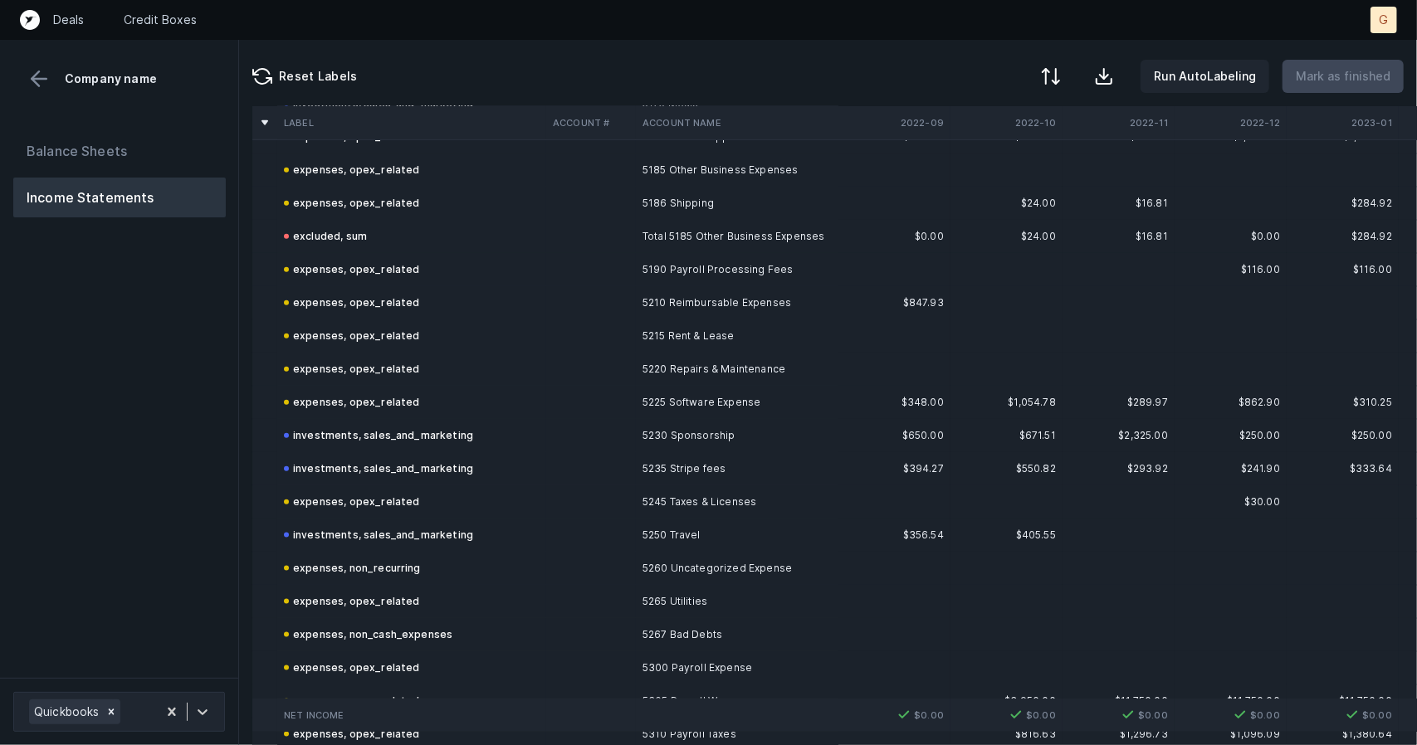
scroll to position [1705, 0]
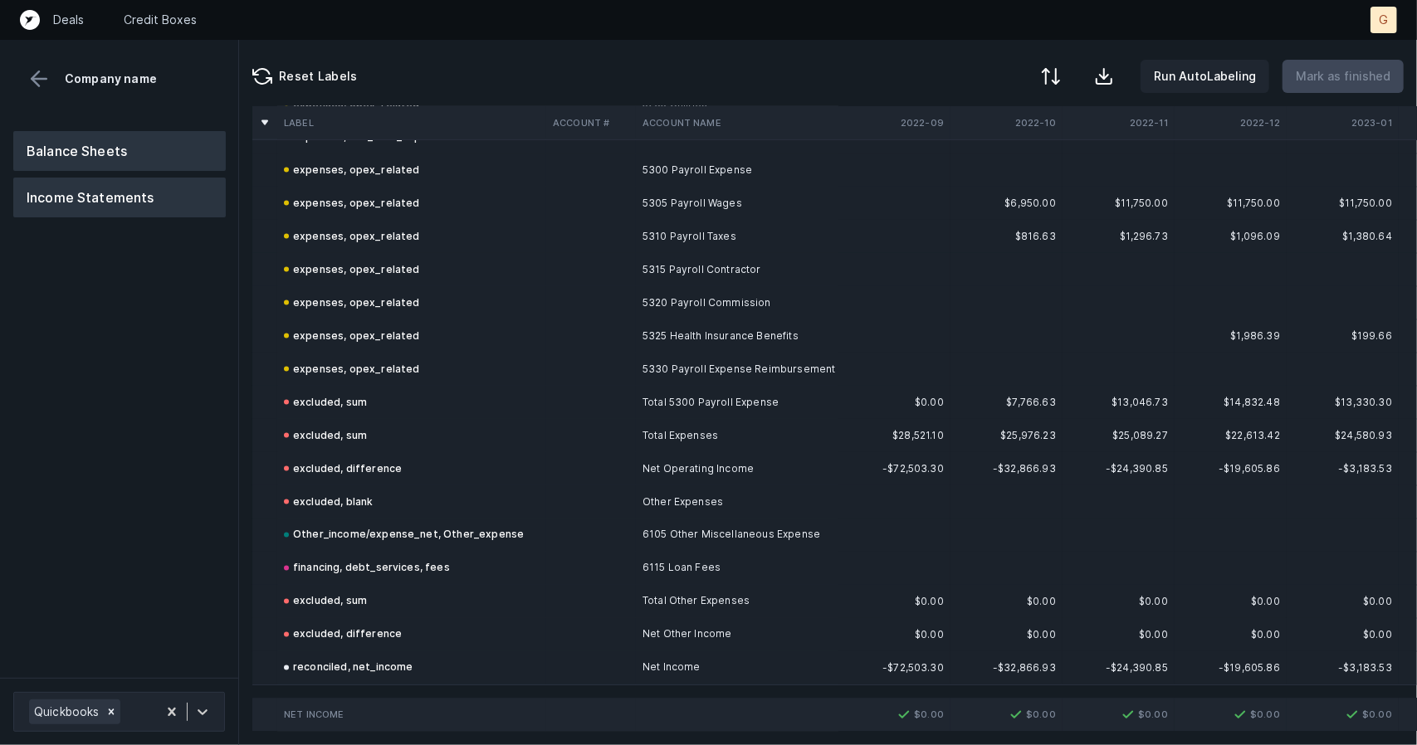
click at [139, 152] on button "Balance Sheets" at bounding box center [119, 151] width 212 height 40
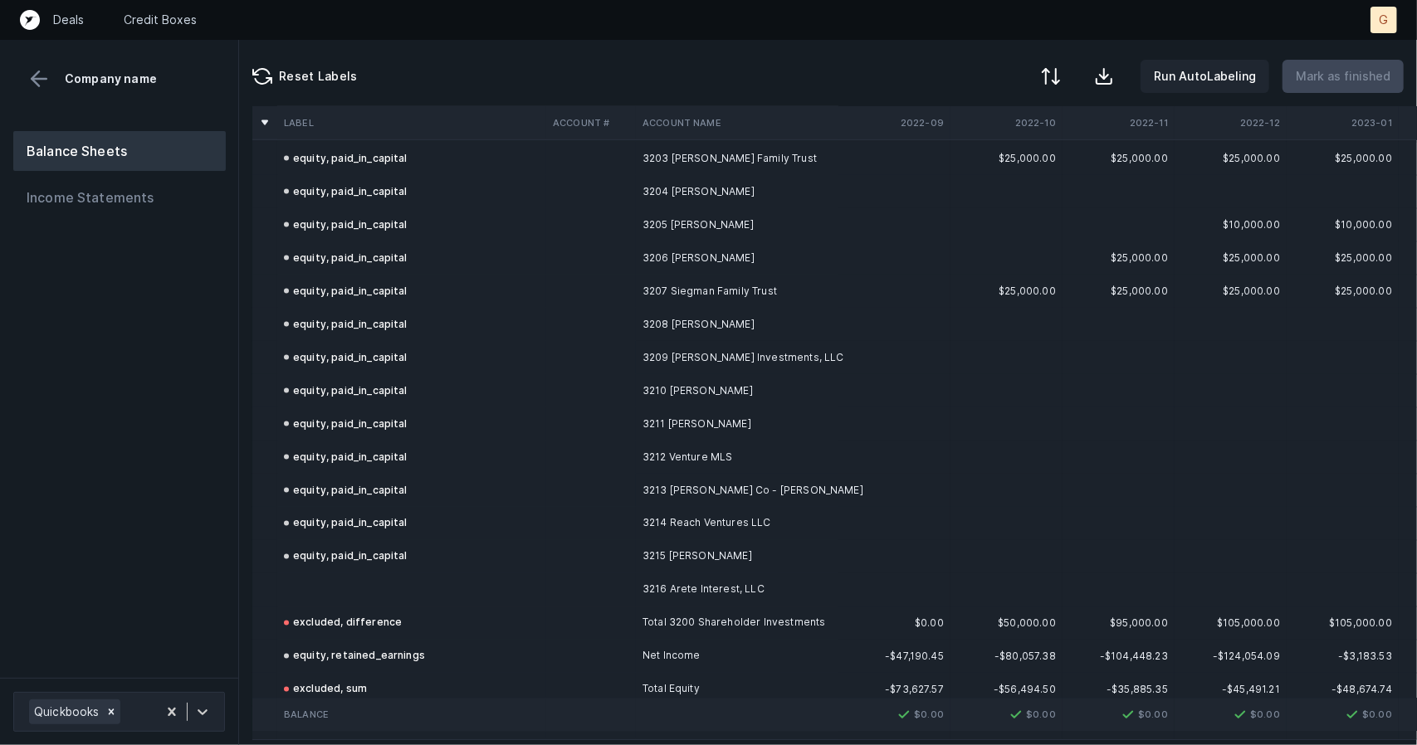
click at [402, 567] on td "equity, paid_in_capital" at bounding box center [411, 556] width 269 height 33
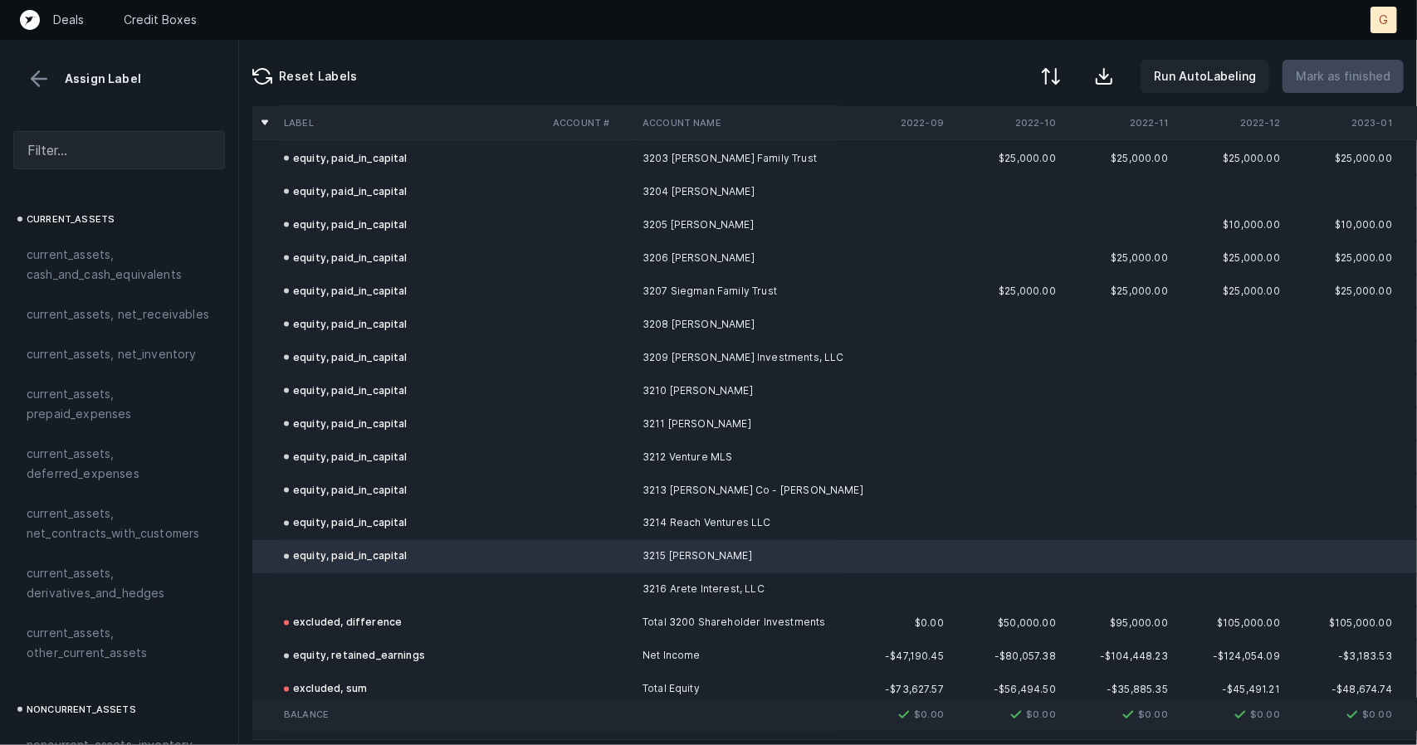
click at [391, 613] on div "excluded, difference" at bounding box center [343, 623] width 118 height 20
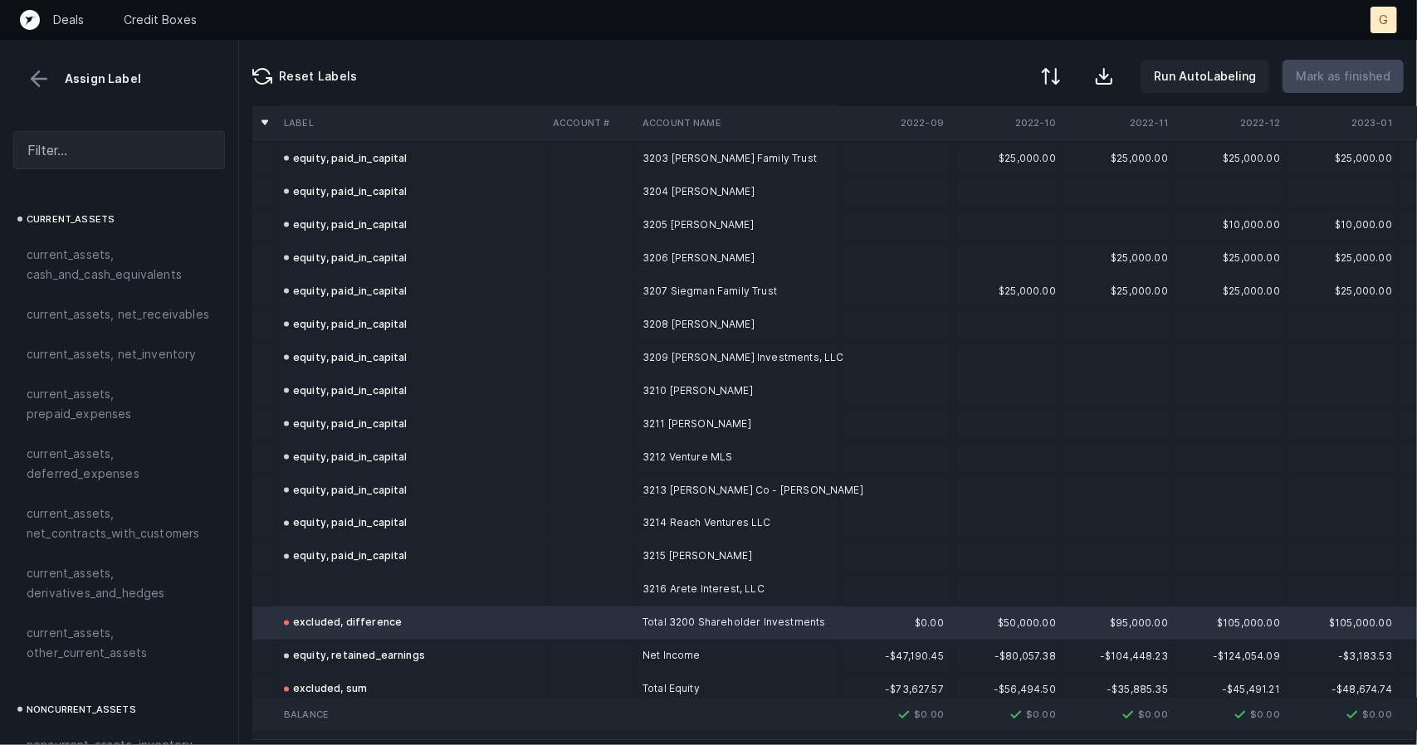
click at [368, 599] on td at bounding box center [411, 590] width 269 height 33
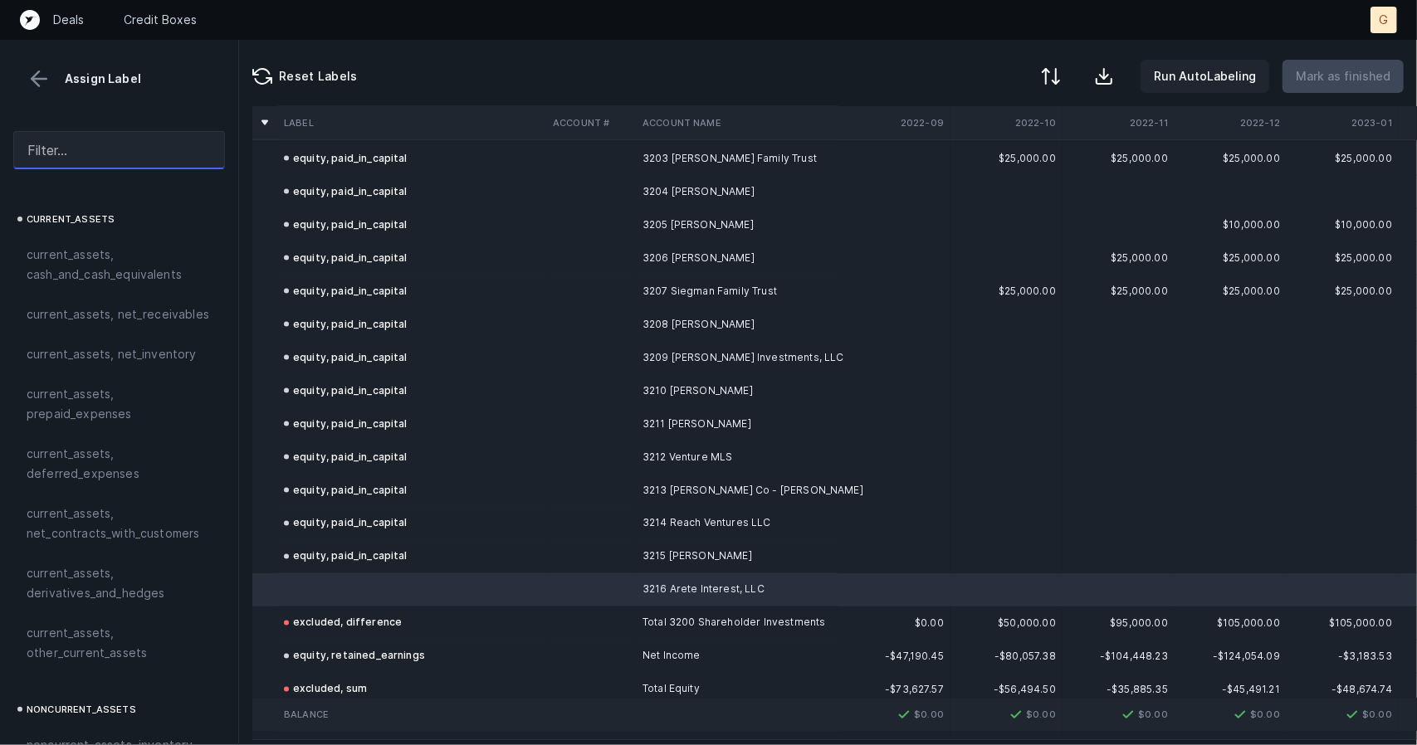
click at [90, 150] on input "text" at bounding box center [119, 150] width 212 height 38
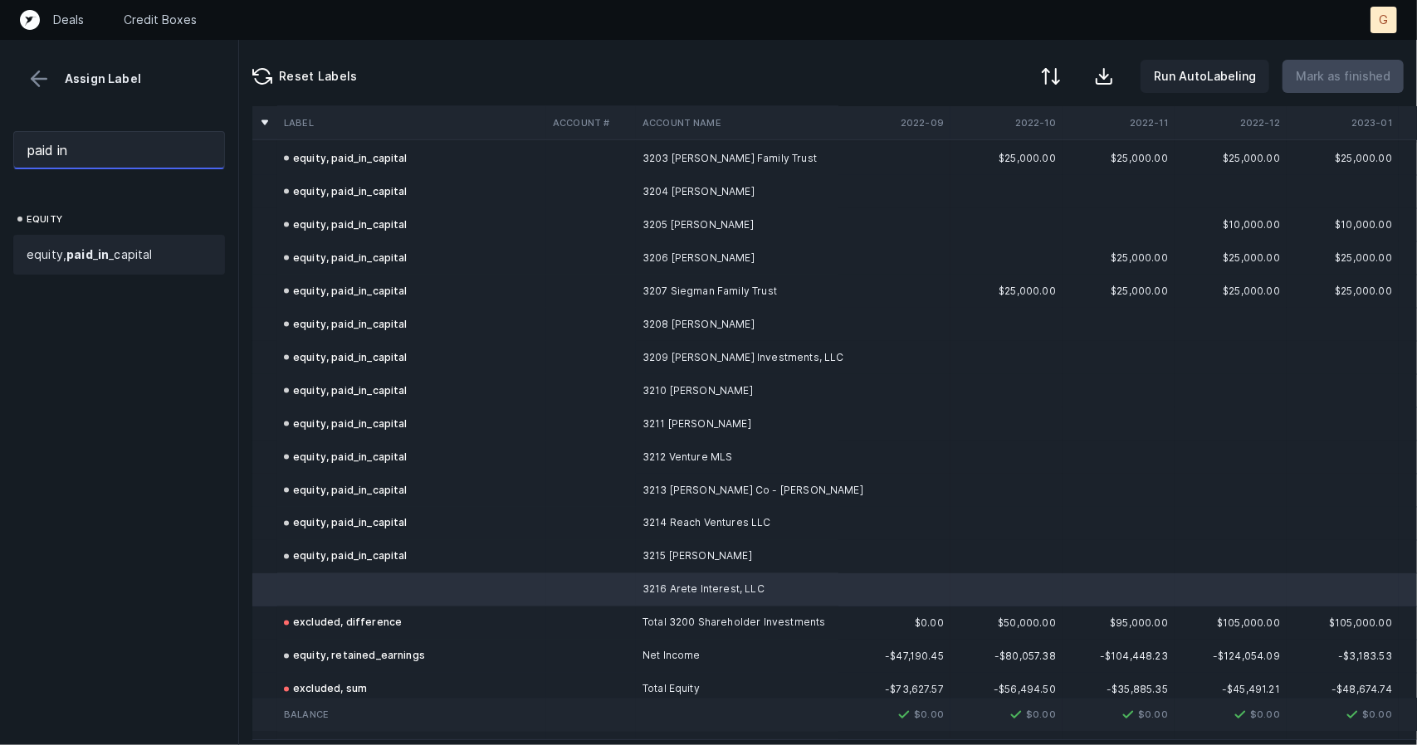
type input "paid in"
click at [78, 255] on strong "paid" at bounding box center [79, 254] width 27 height 14
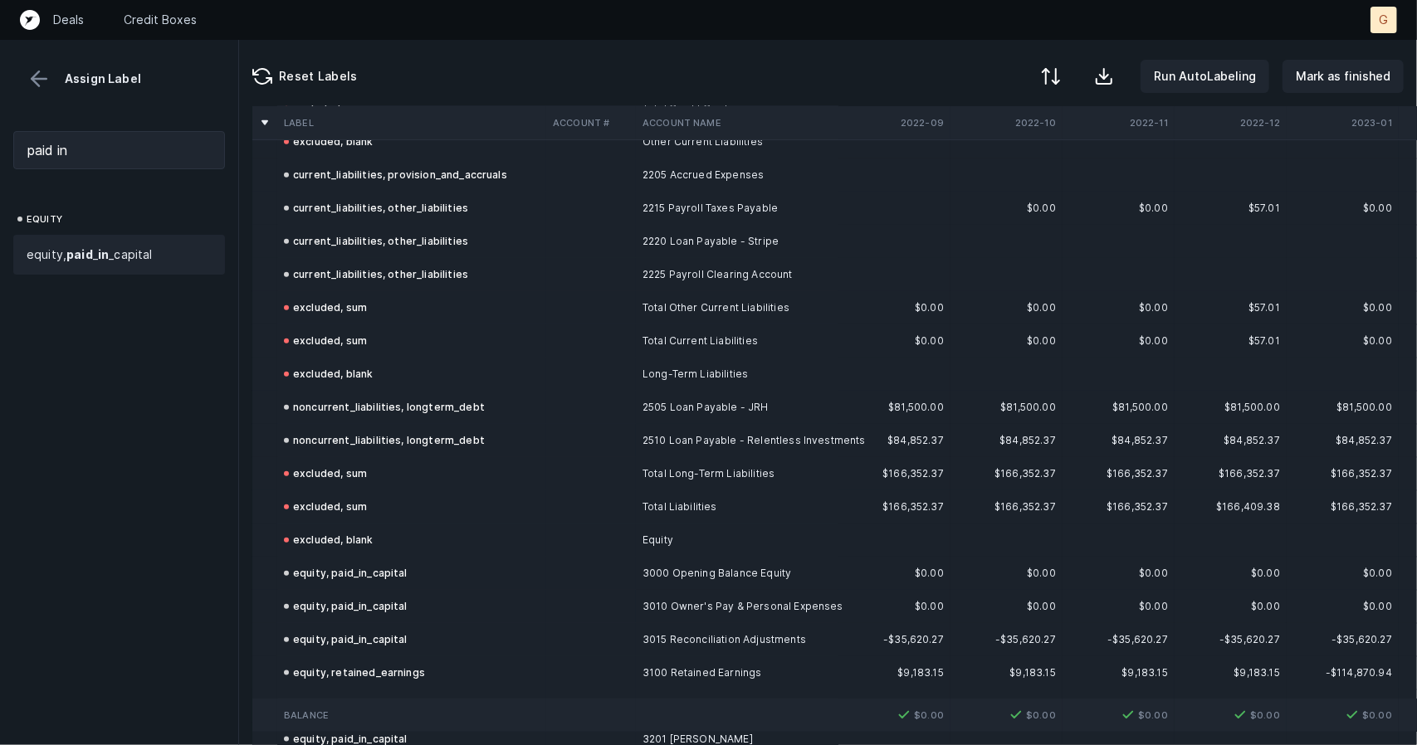
scroll to position [895, 0]
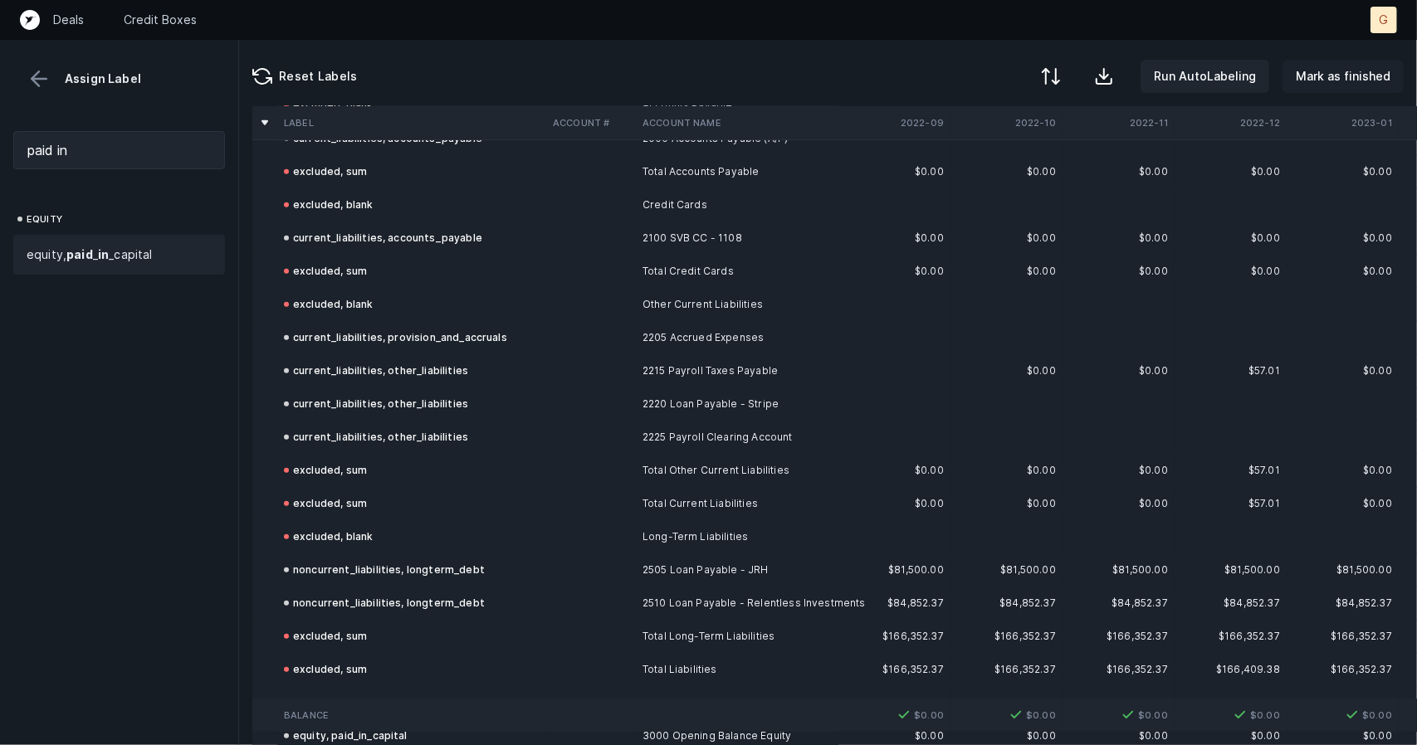
click at [1326, 76] on p "Mark as finished" at bounding box center [1343, 76] width 95 height 20
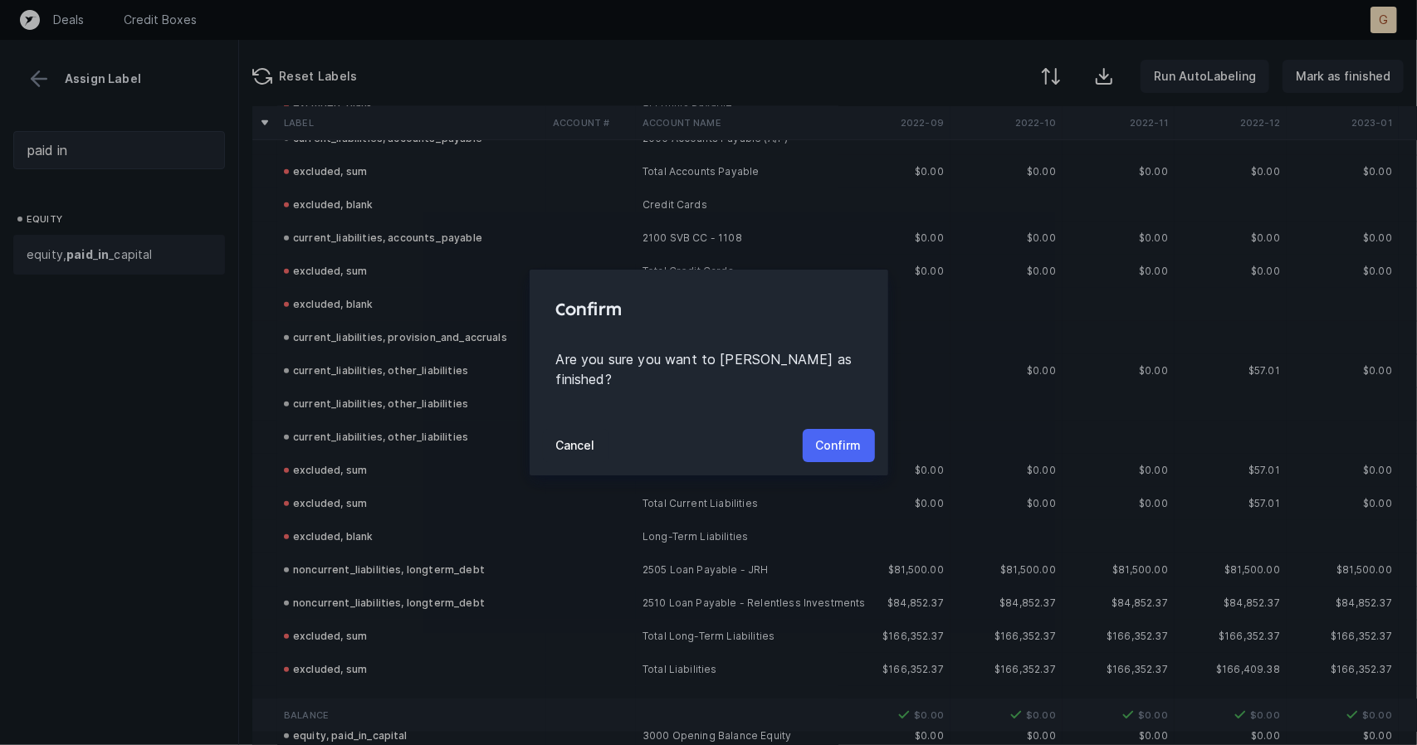
click at [840, 438] on p "Confirm" at bounding box center [839, 446] width 46 height 20
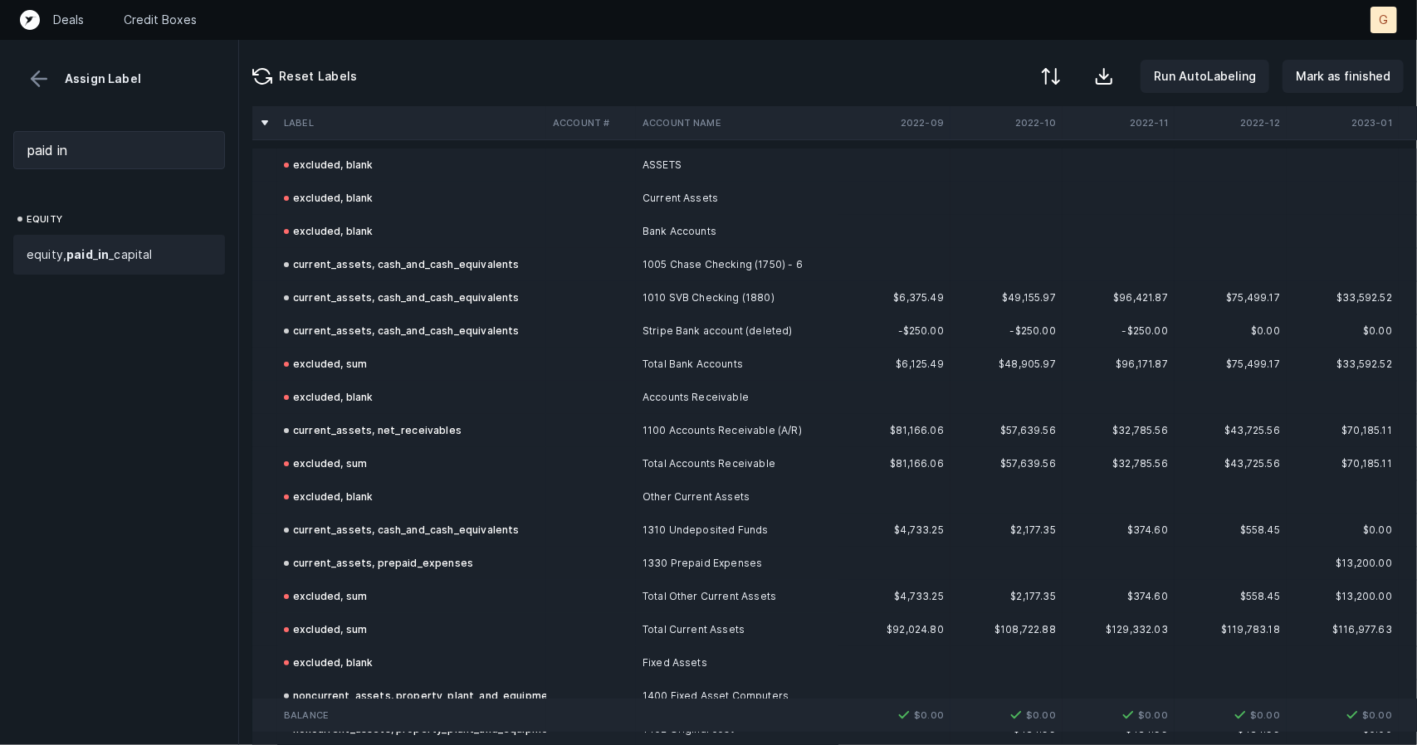
scroll to position [0, 0]
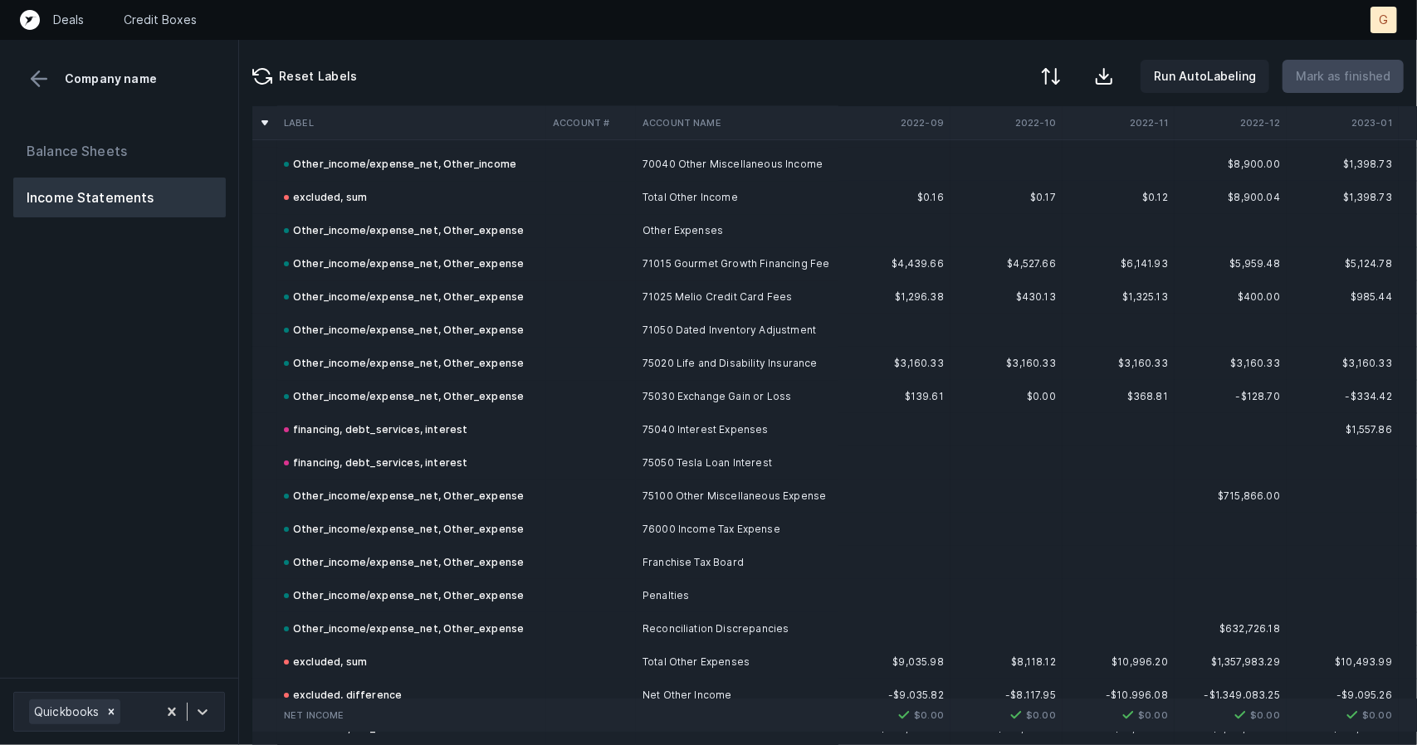
scroll to position [8245, 0]
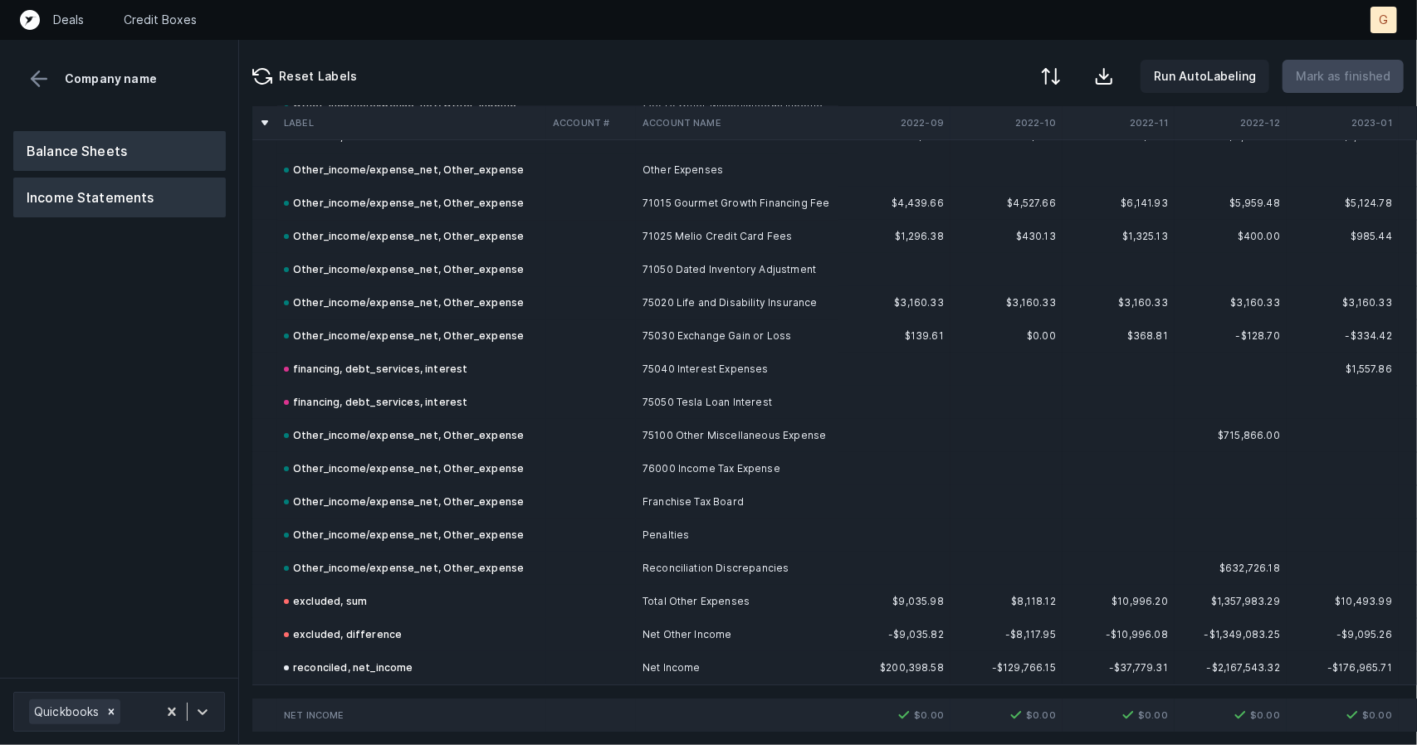
click at [135, 150] on button "Balance Sheets" at bounding box center [119, 151] width 212 height 40
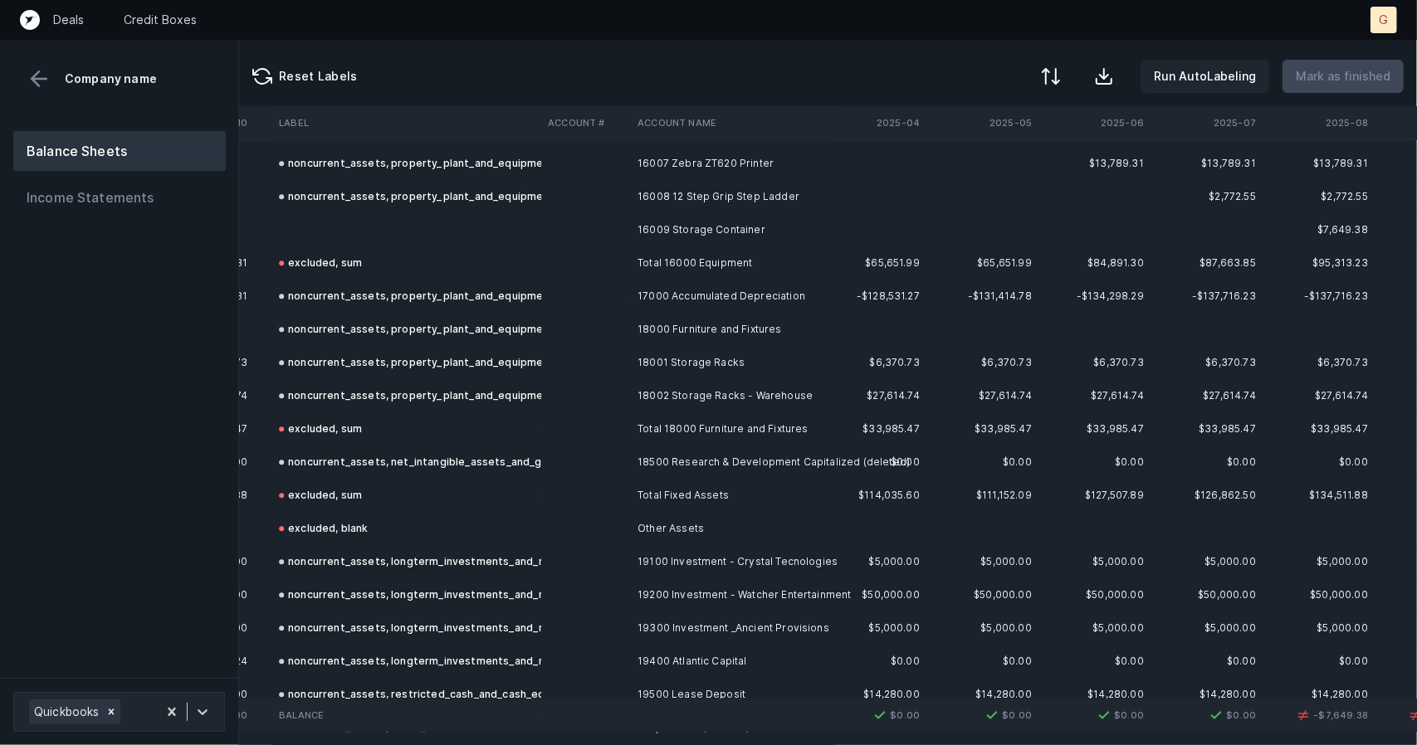
scroll to position [2545, 3498]
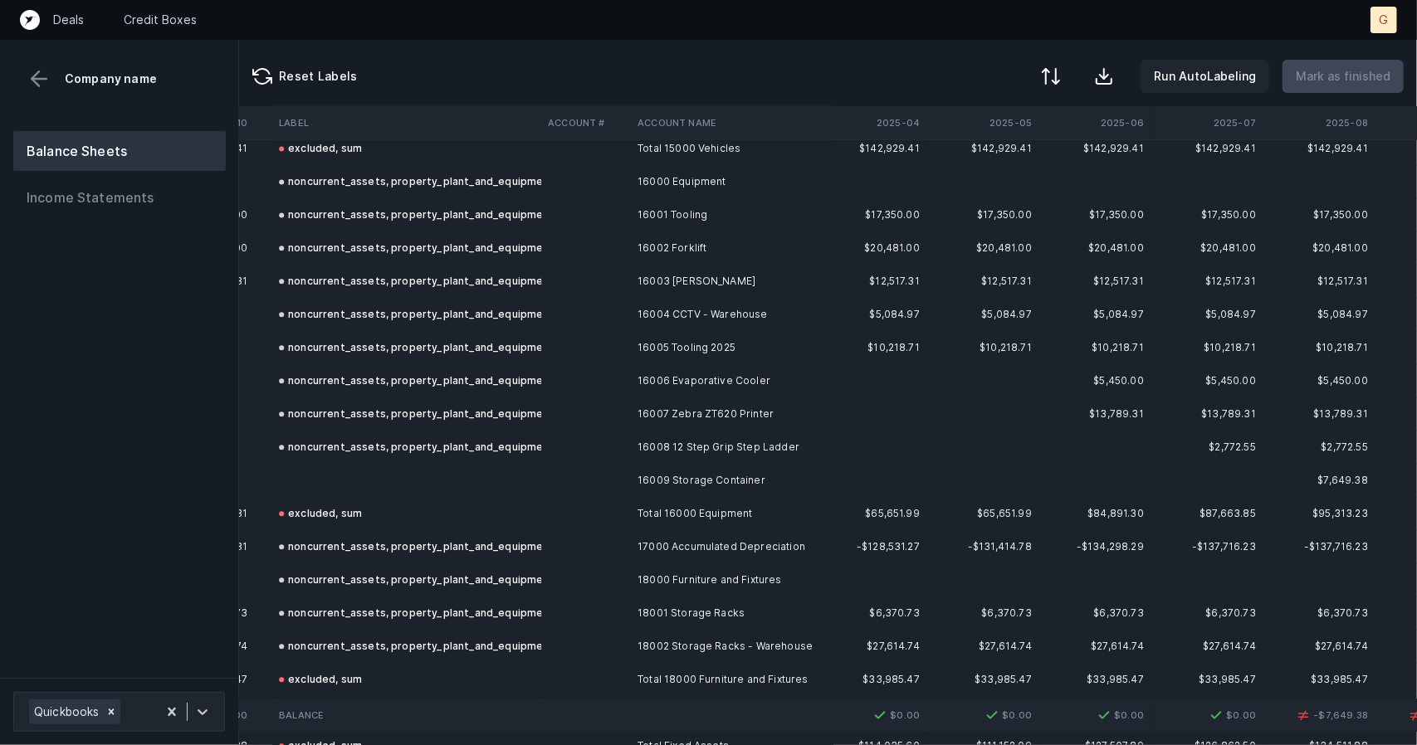
click at [325, 484] on td at bounding box center [406, 480] width 269 height 33
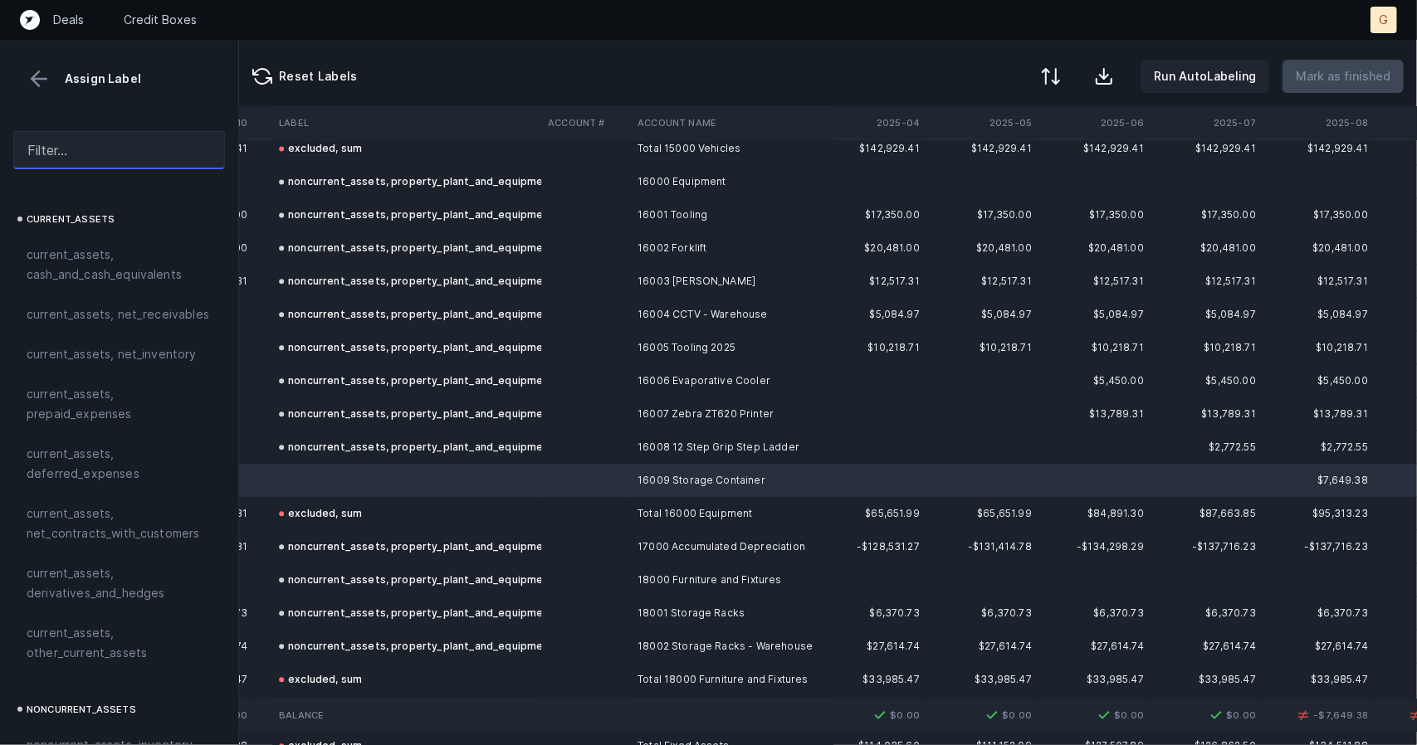
click at [79, 149] on input "text" at bounding box center [119, 150] width 212 height 38
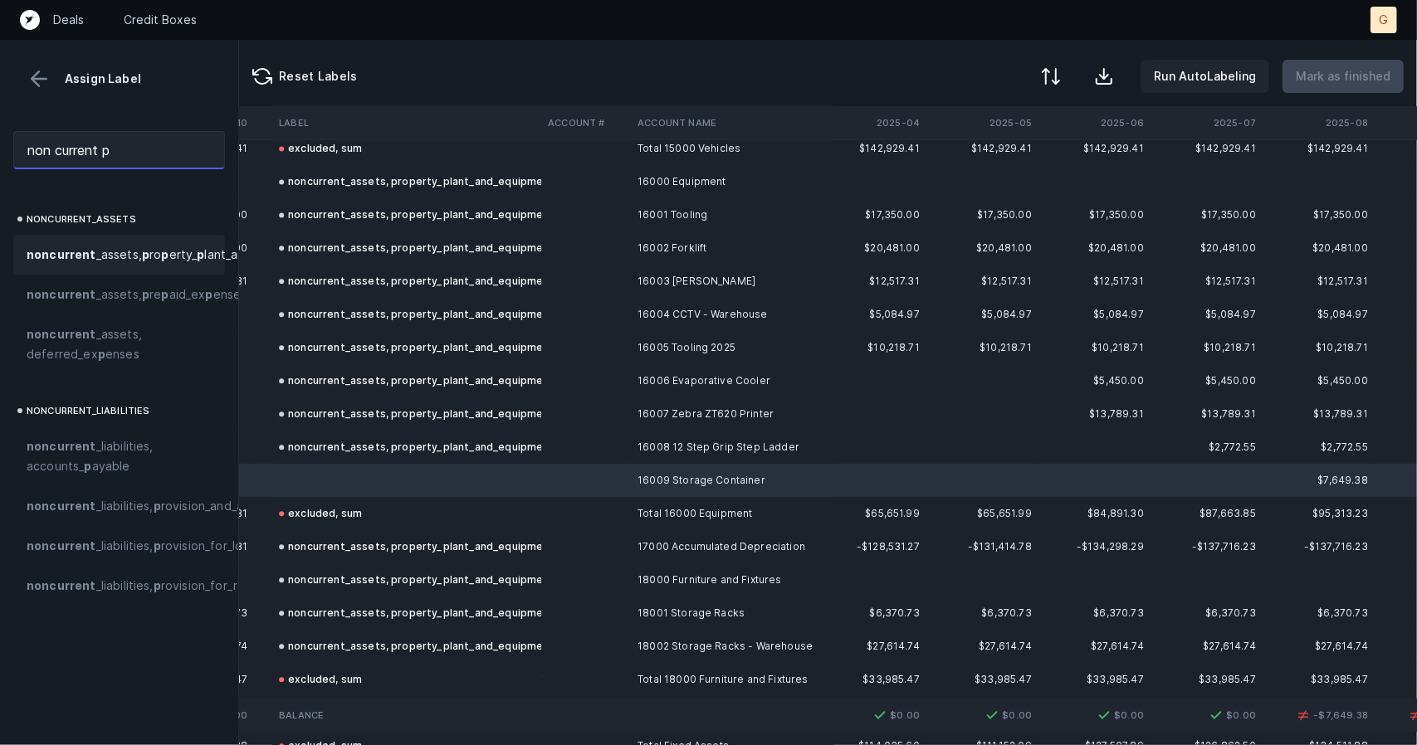
type input "non current p"
drag, startPoint x: 81, startPoint y: 273, endPoint x: 226, endPoint y: 266, distance: 145.4
click at [197, 261] on strong "p" at bounding box center [200, 254] width 7 height 14
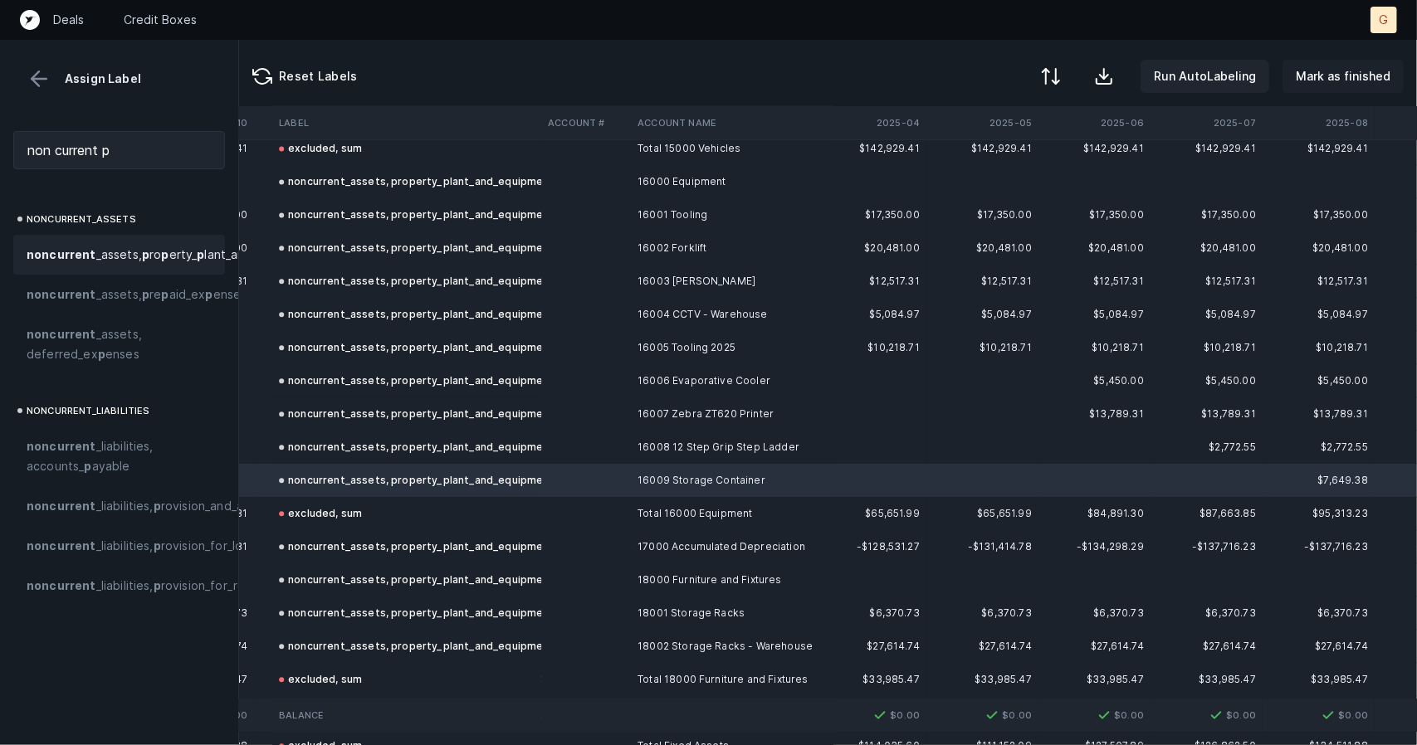
click at [1350, 71] on p "Mark as finished" at bounding box center [1343, 76] width 95 height 20
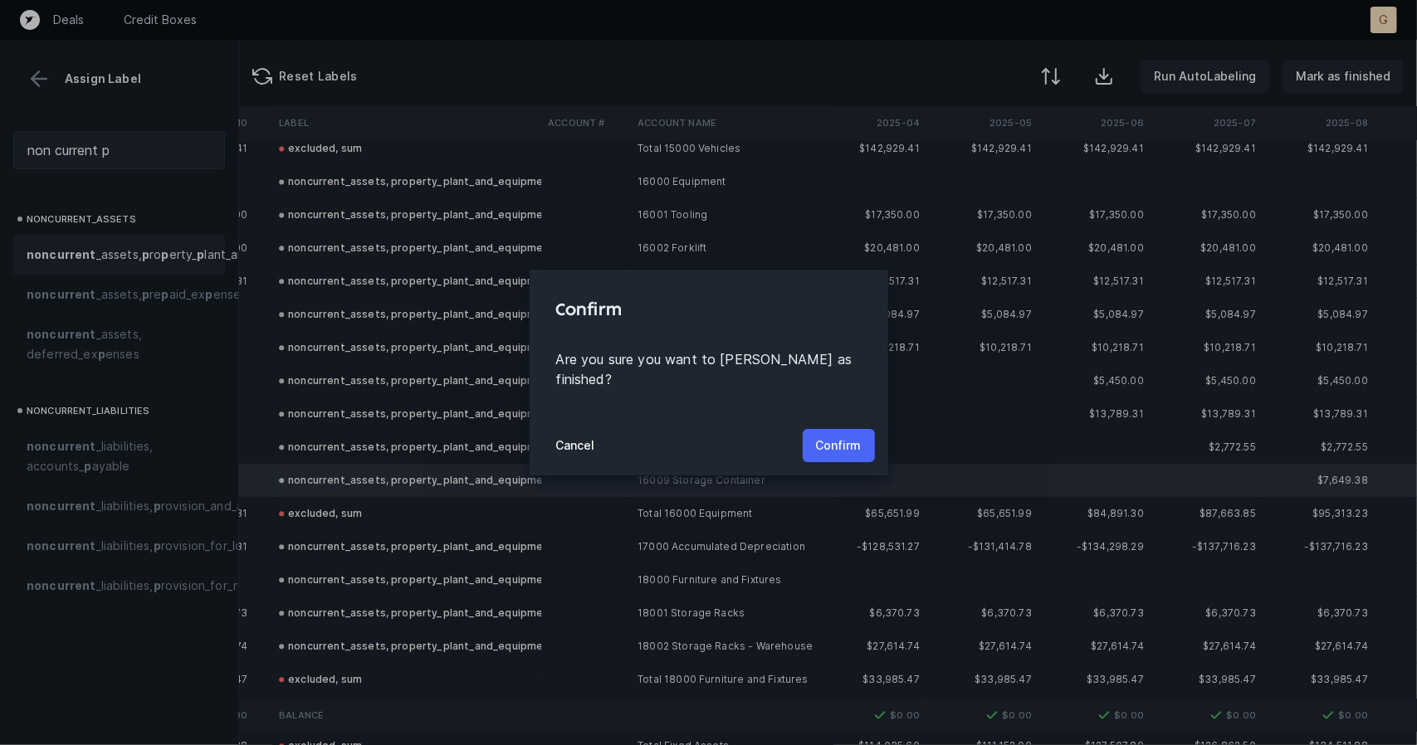
click at [836, 436] on p "Confirm" at bounding box center [839, 446] width 46 height 20
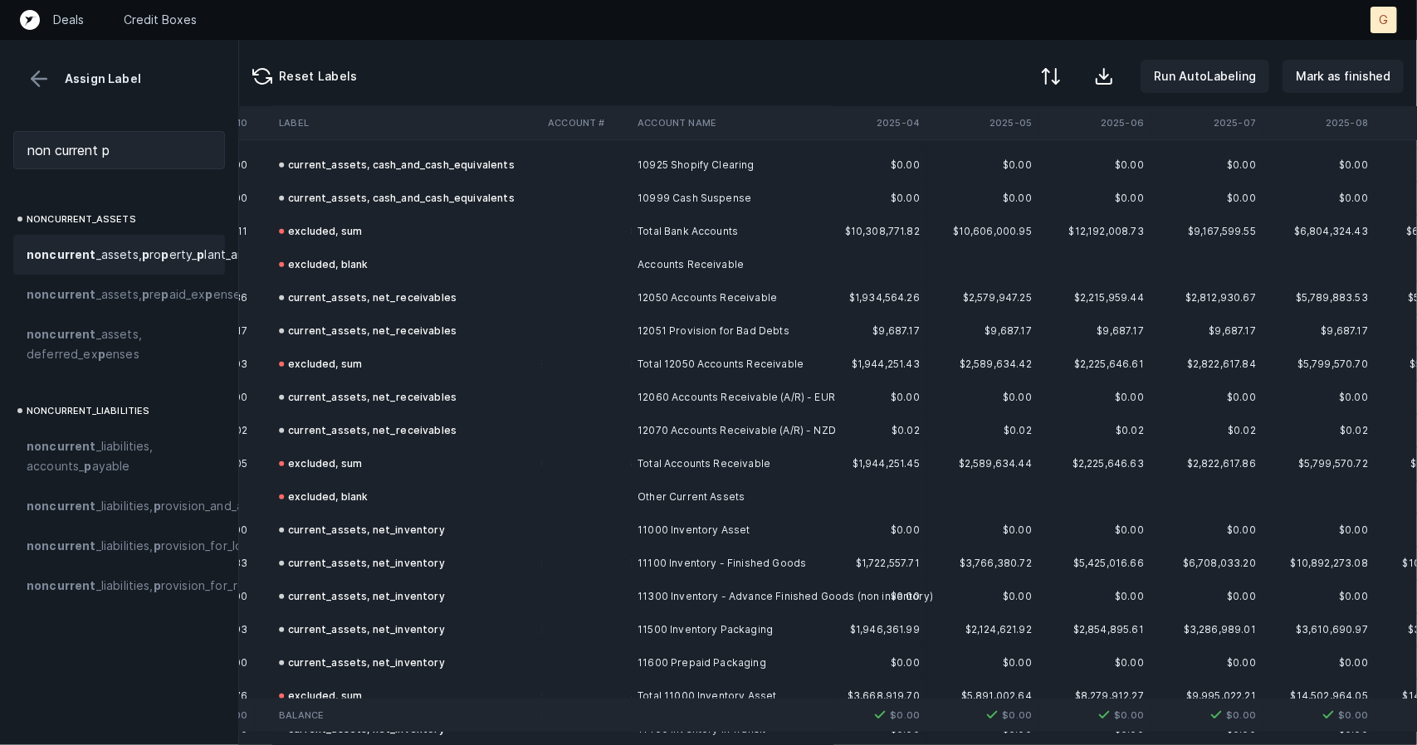
scroll to position [891, 3498]
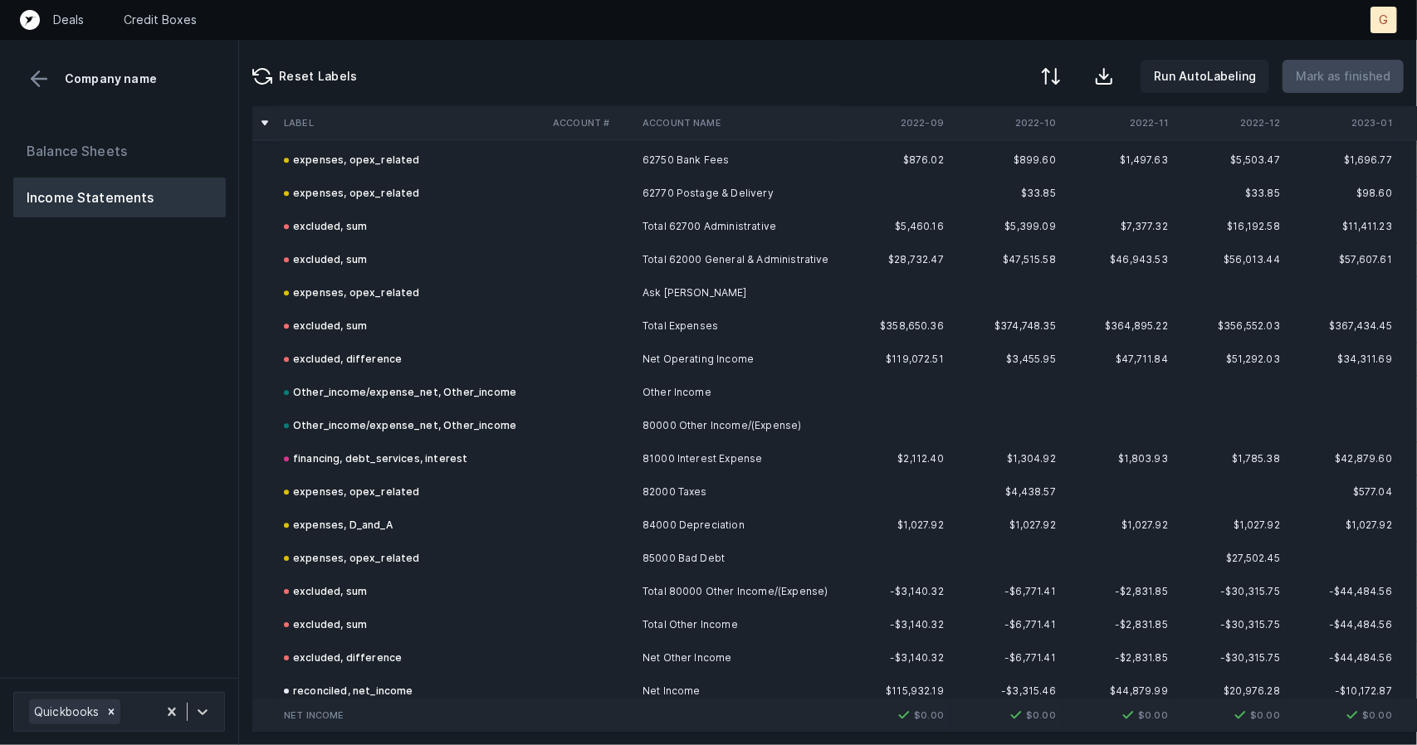
scroll to position [3332, 0]
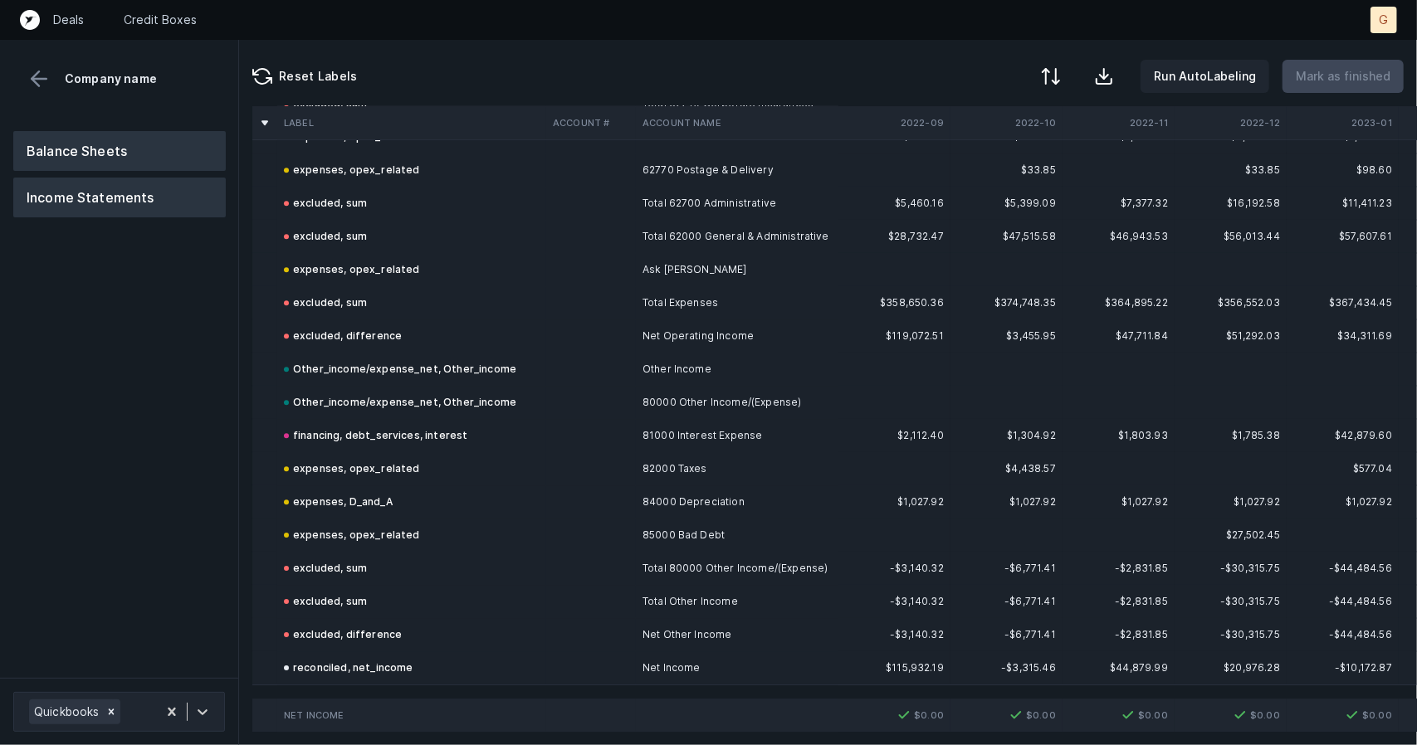
click at [115, 149] on button "Balance Sheets" at bounding box center [119, 151] width 212 height 40
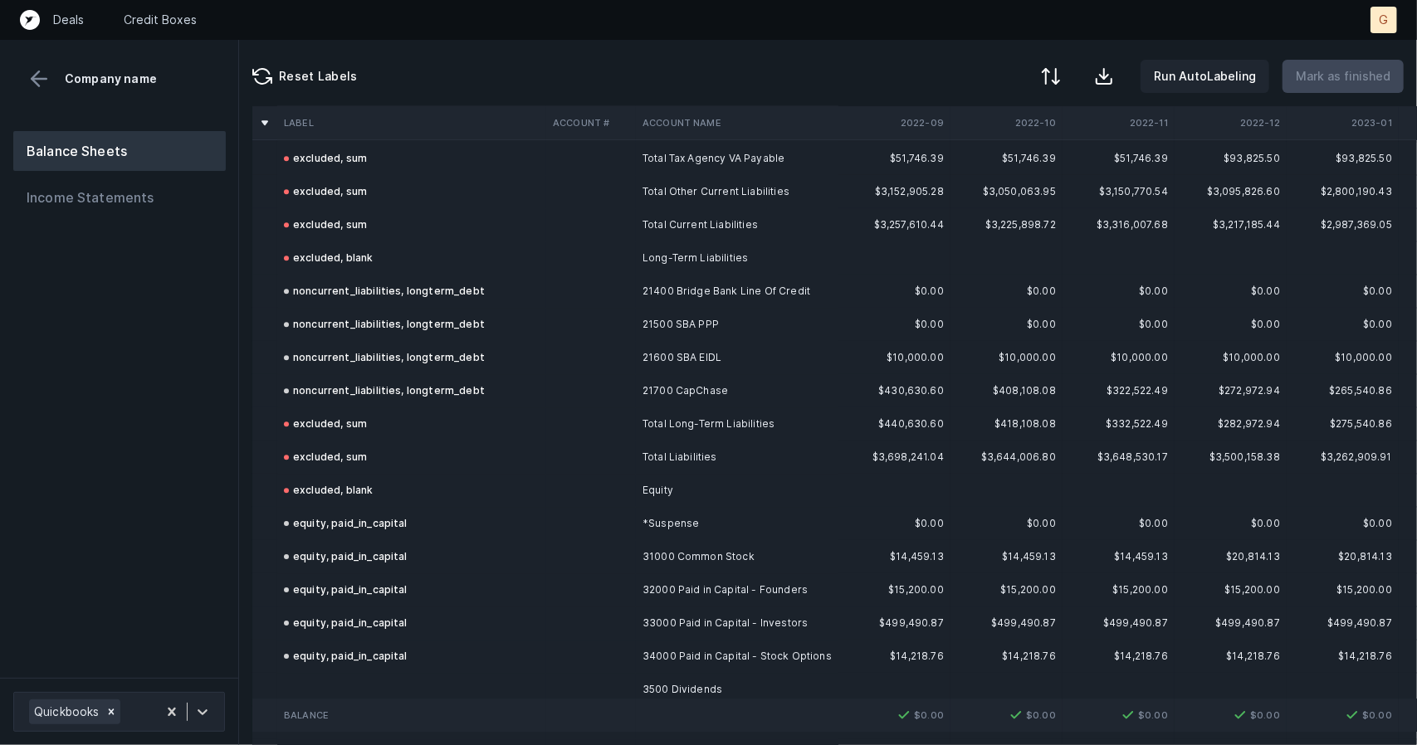
scroll to position [3531, 0]
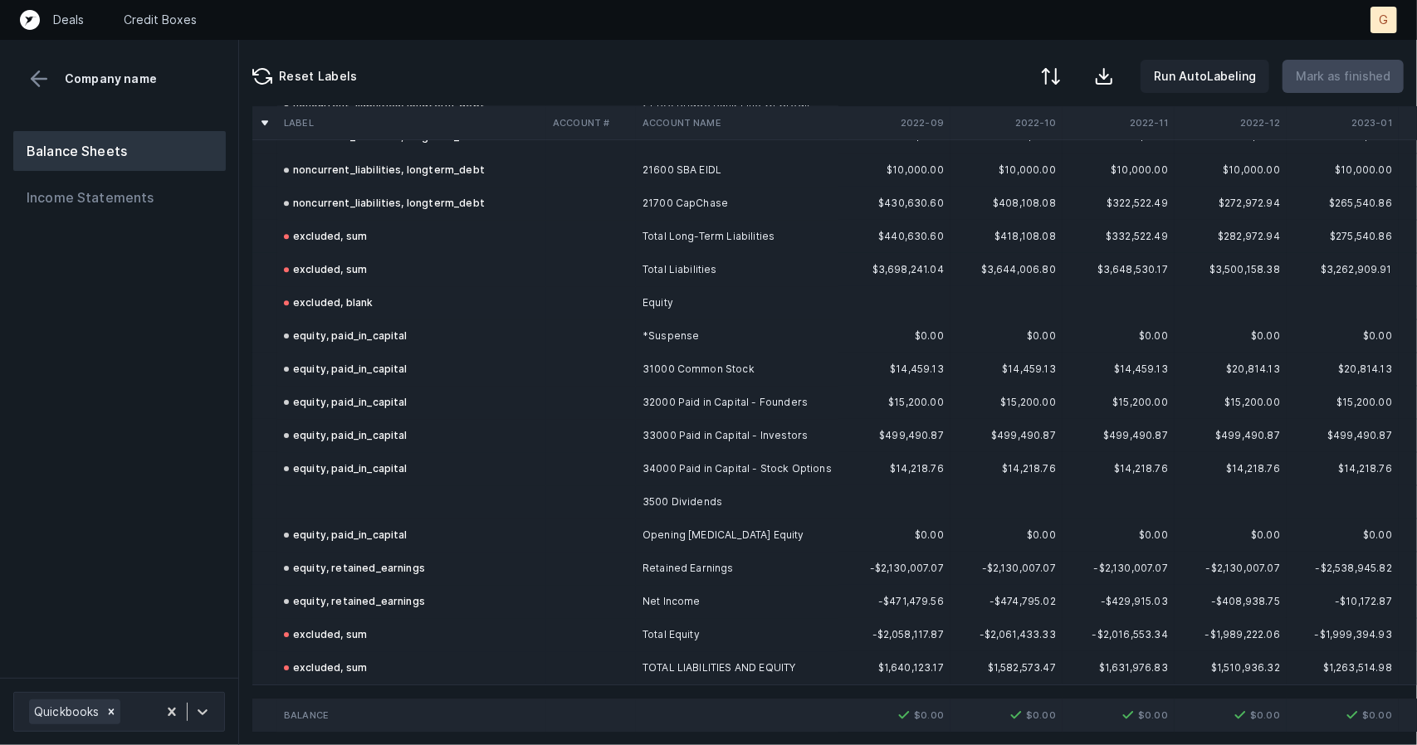
click at [336, 505] on td at bounding box center [411, 502] width 269 height 33
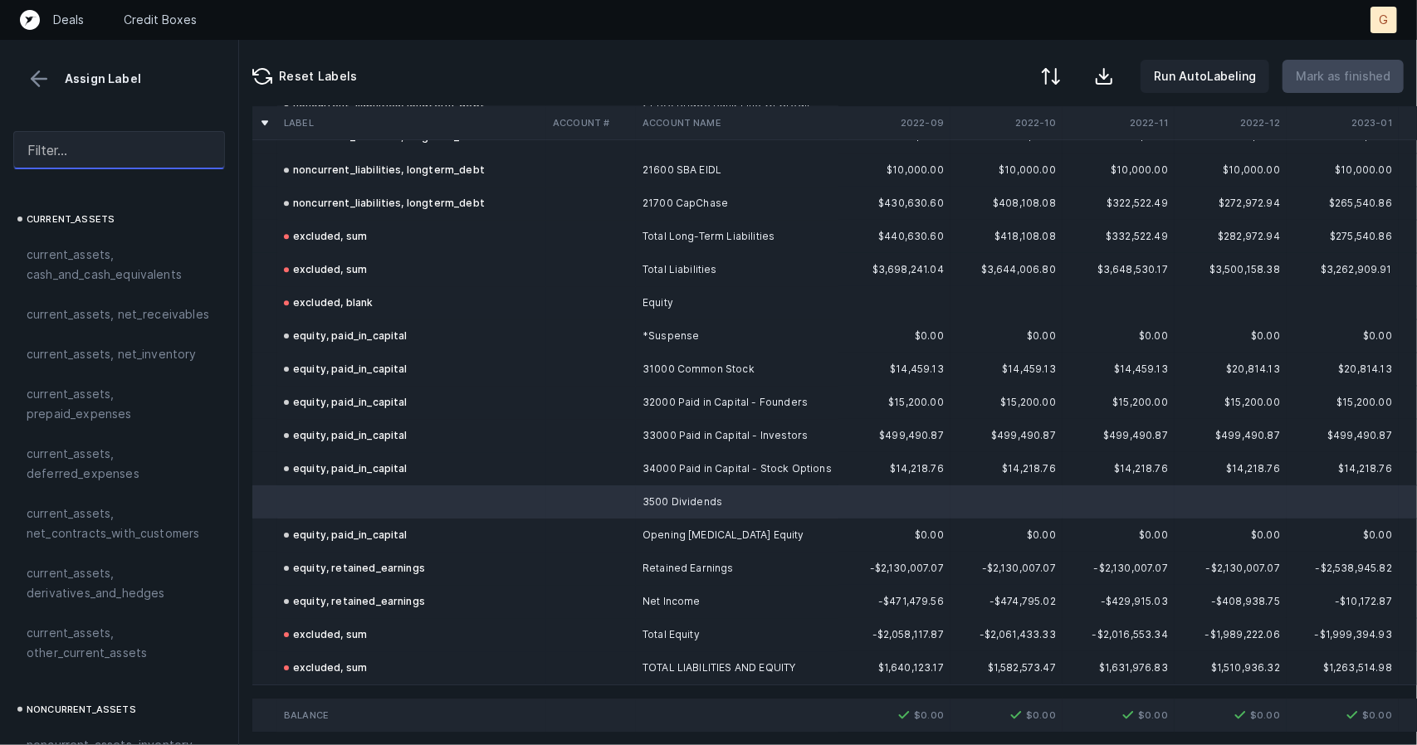
click at [83, 149] on input "text" at bounding box center [119, 150] width 212 height 38
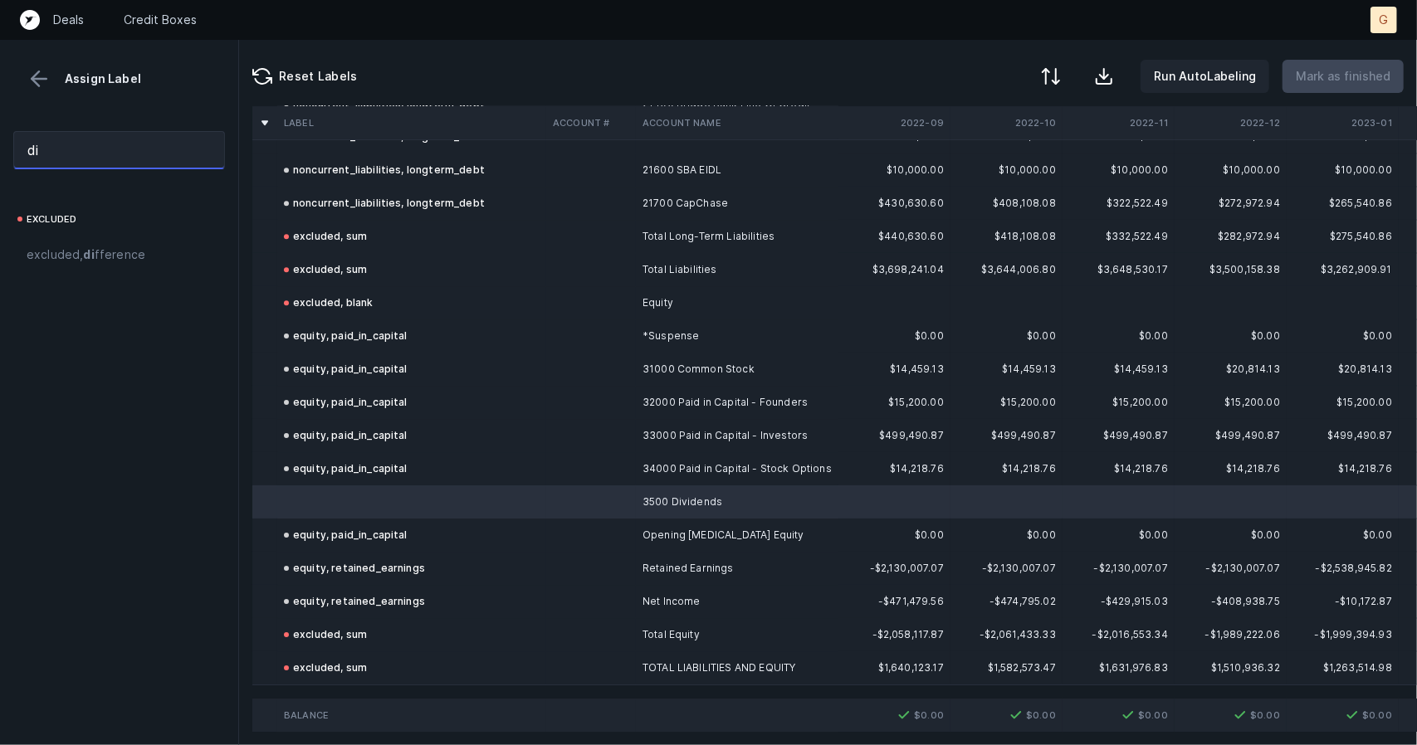
type input "d"
click at [104, 245] on span "equity, retain ed_earnings" at bounding box center [100, 255] width 146 height 20
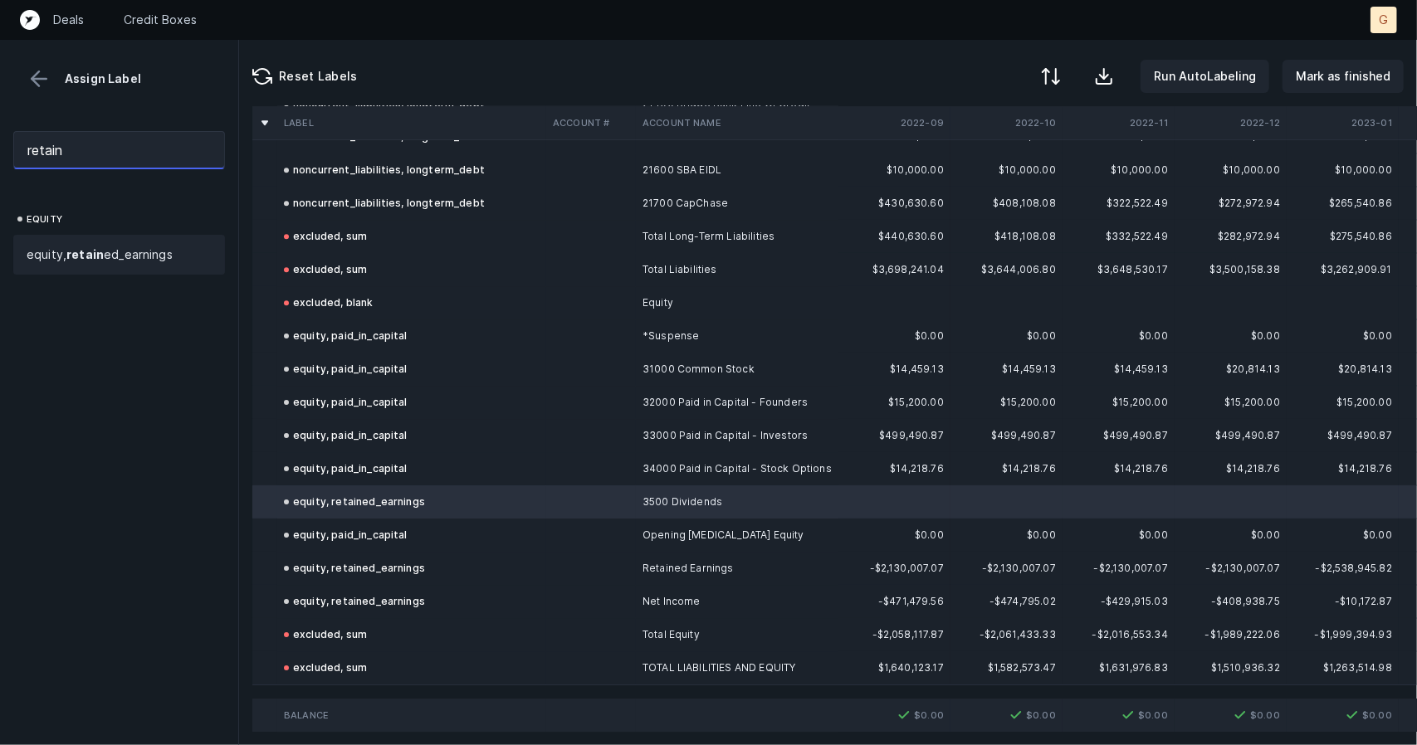
drag, startPoint x: 92, startPoint y: 160, endPoint x: 0, endPoint y: 118, distance: 101.4
click at [0, 118] on div "retain" at bounding box center [119, 150] width 238 height 65
drag, startPoint x: 120, startPoint y: 160, endPoint x: 0, endPoint y: 145, distance: 120.5
click at [0, 145] on div "payab" at bounding box center [119, 150] width 238 height 65
type input "equity"
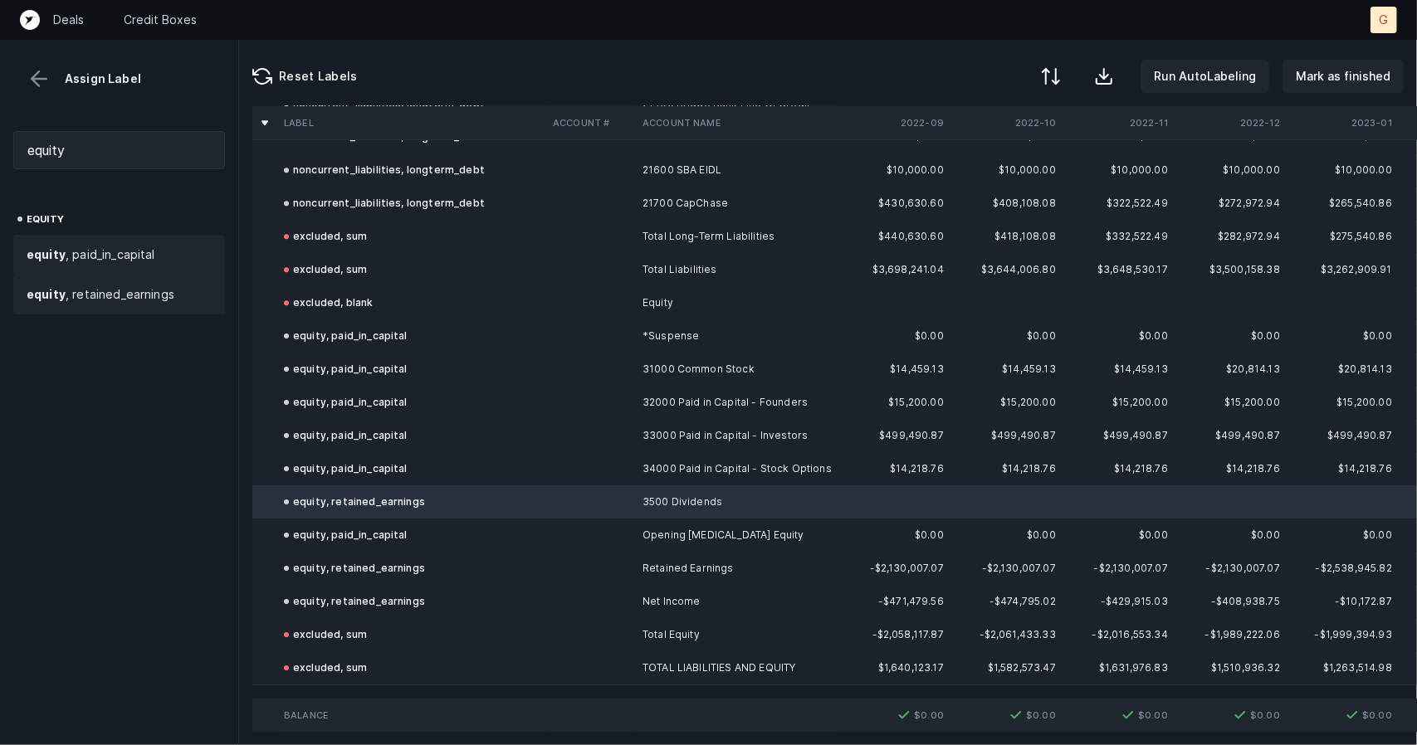
click at [80, 254] on span "equity , paid_in_capital" at bounding box center [91, 255] width 129 height 20
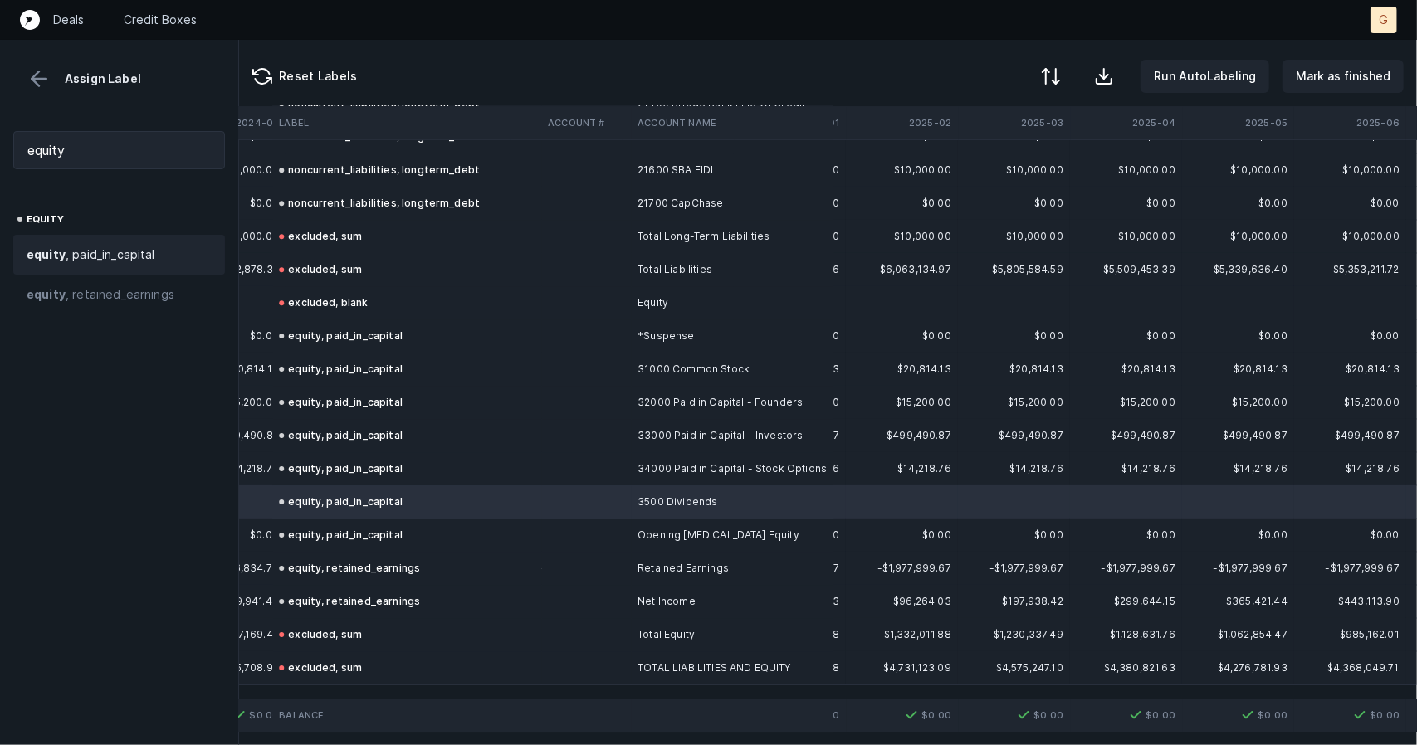
scroll to position [3531, 3580]
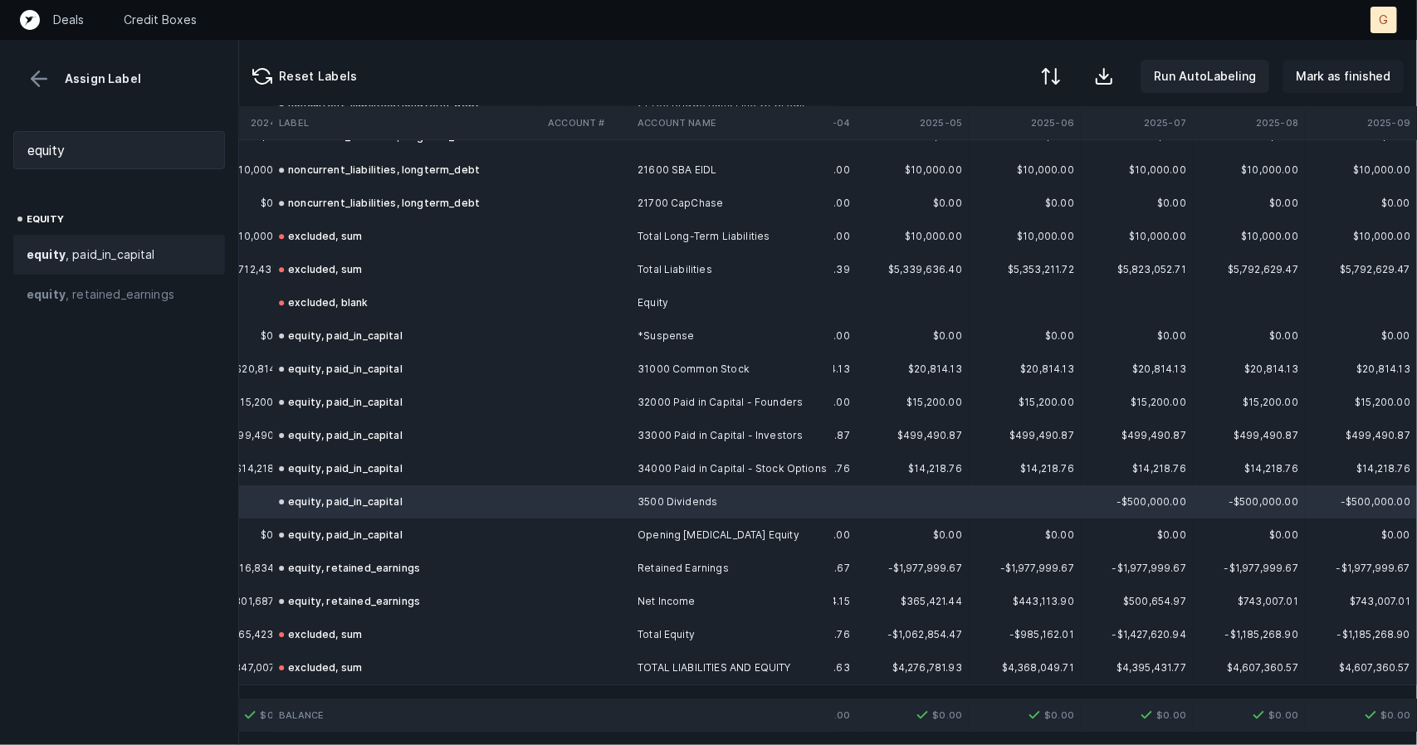
click at [1346, 76] on p "Mark as finished" at bounding box center [1343, 76] width 95 height 20
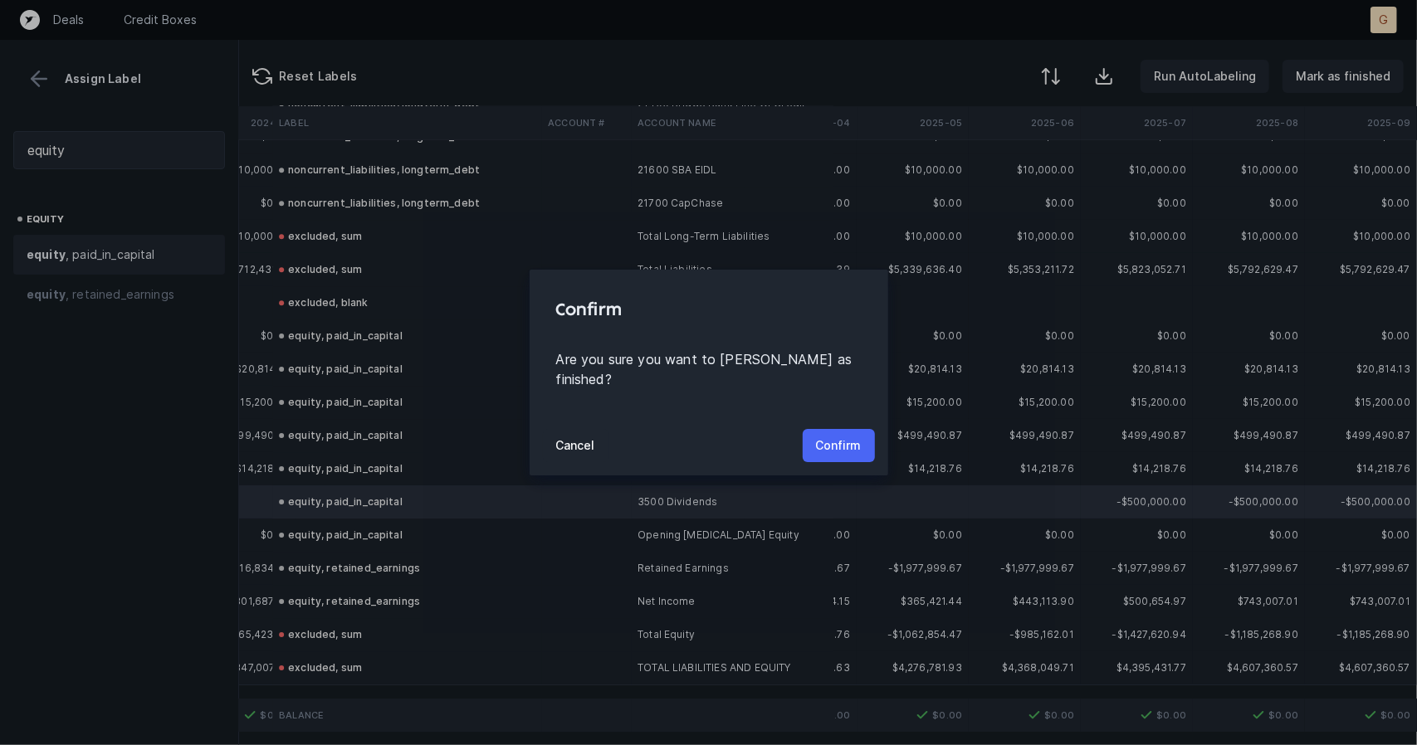
click at [842, 437] on p "Confirm" at bounding box center [839, 446] width 46 height 20
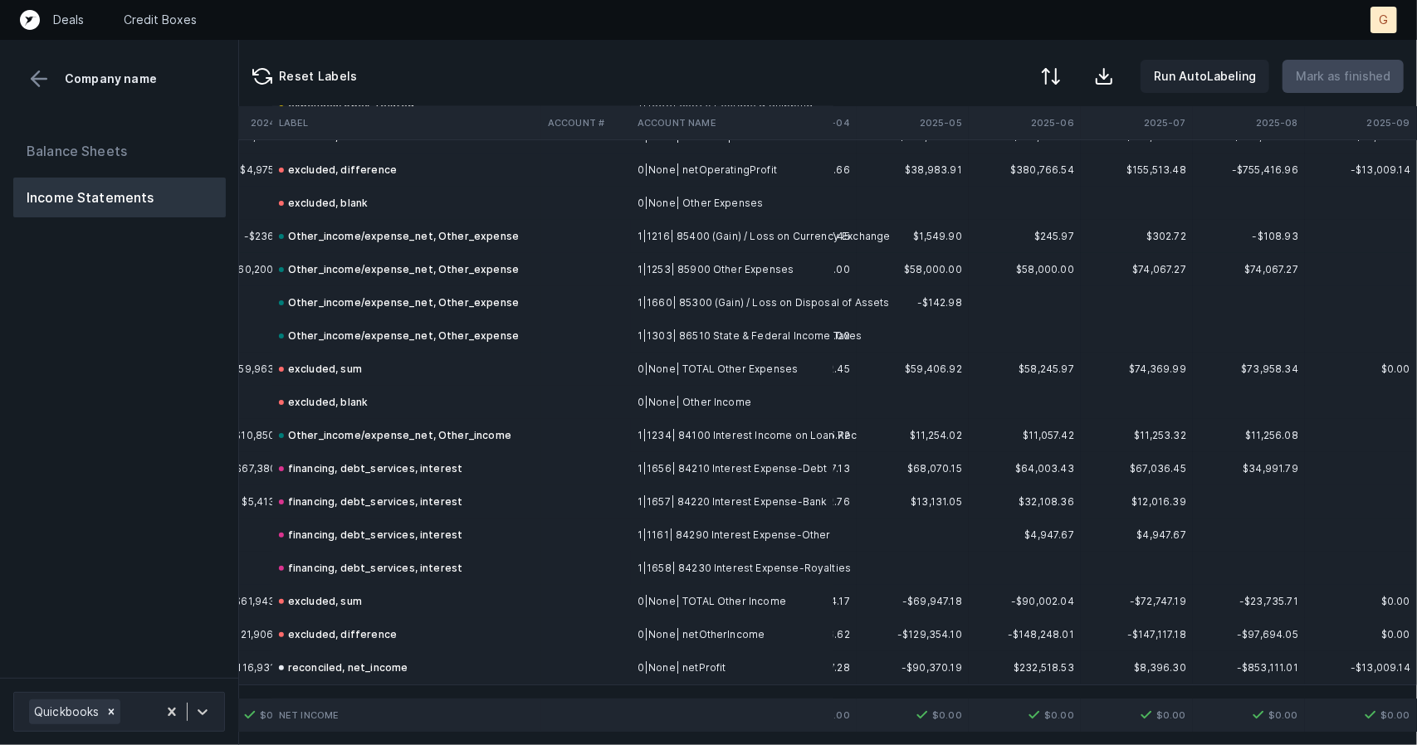
scroll to position [4394, 4812]
click at [102, 168] on button "Balance Sheets" at bounding box center [119, 151] width 212 height 40
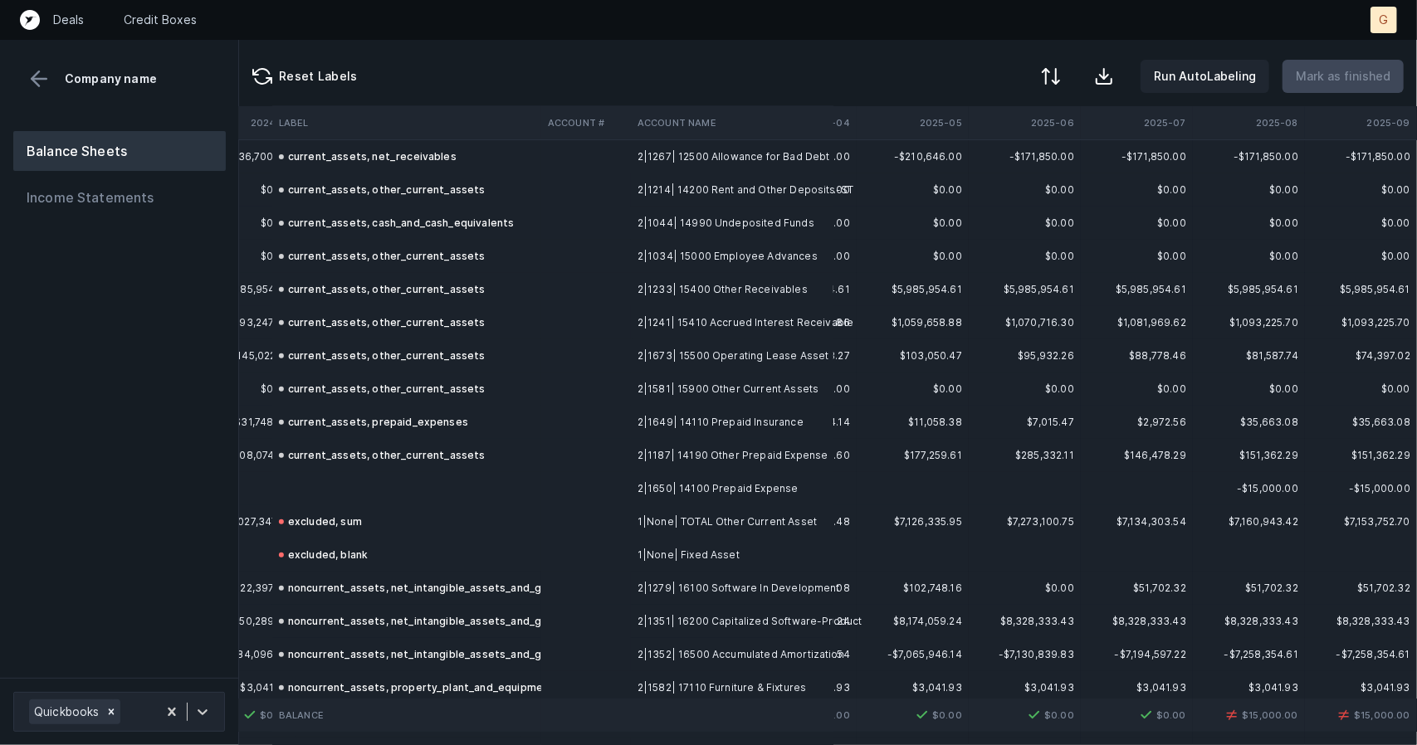
scroll to position [378, 4812]
click at [311, 484] on td at bounding box center [406, 488] width 269 height 33
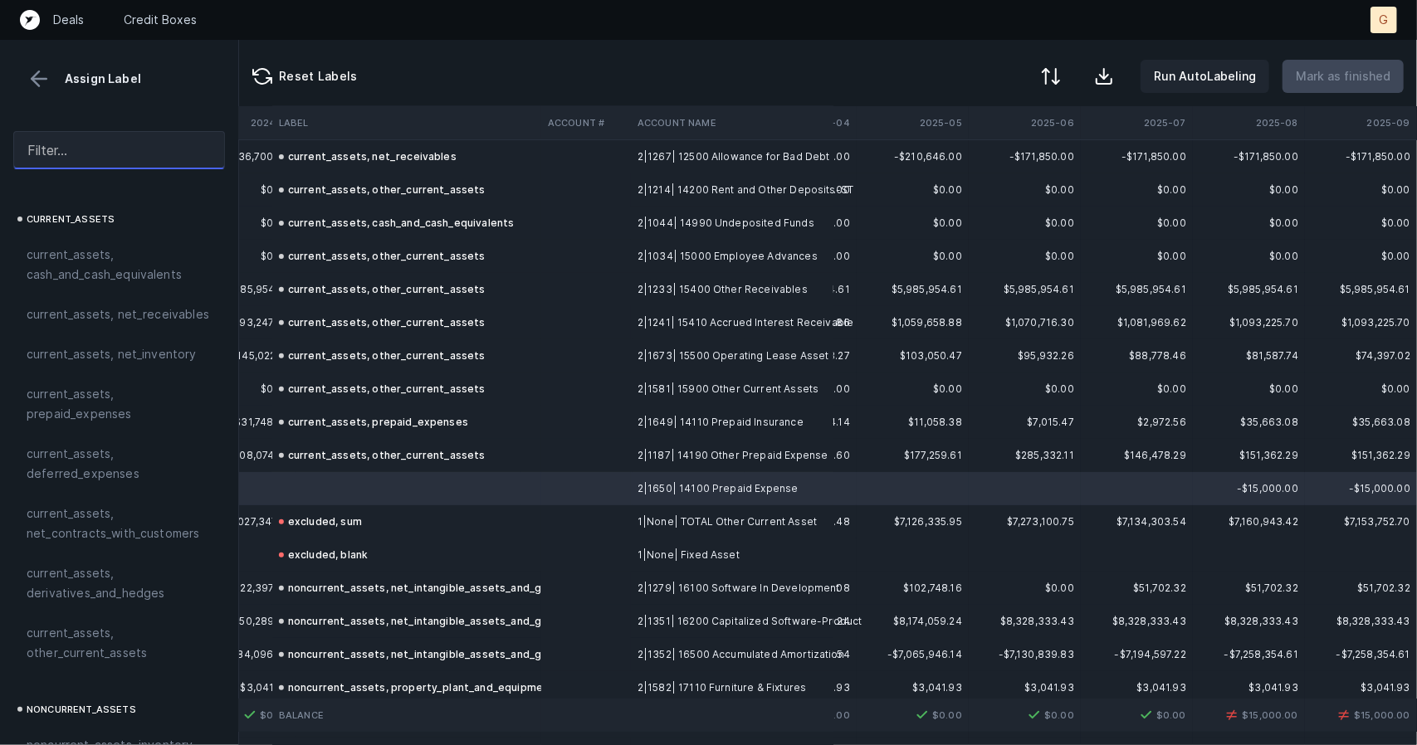
click at [65, 157] on input "text" at bounding box center [119, 150] width 212 height 38
type input "["
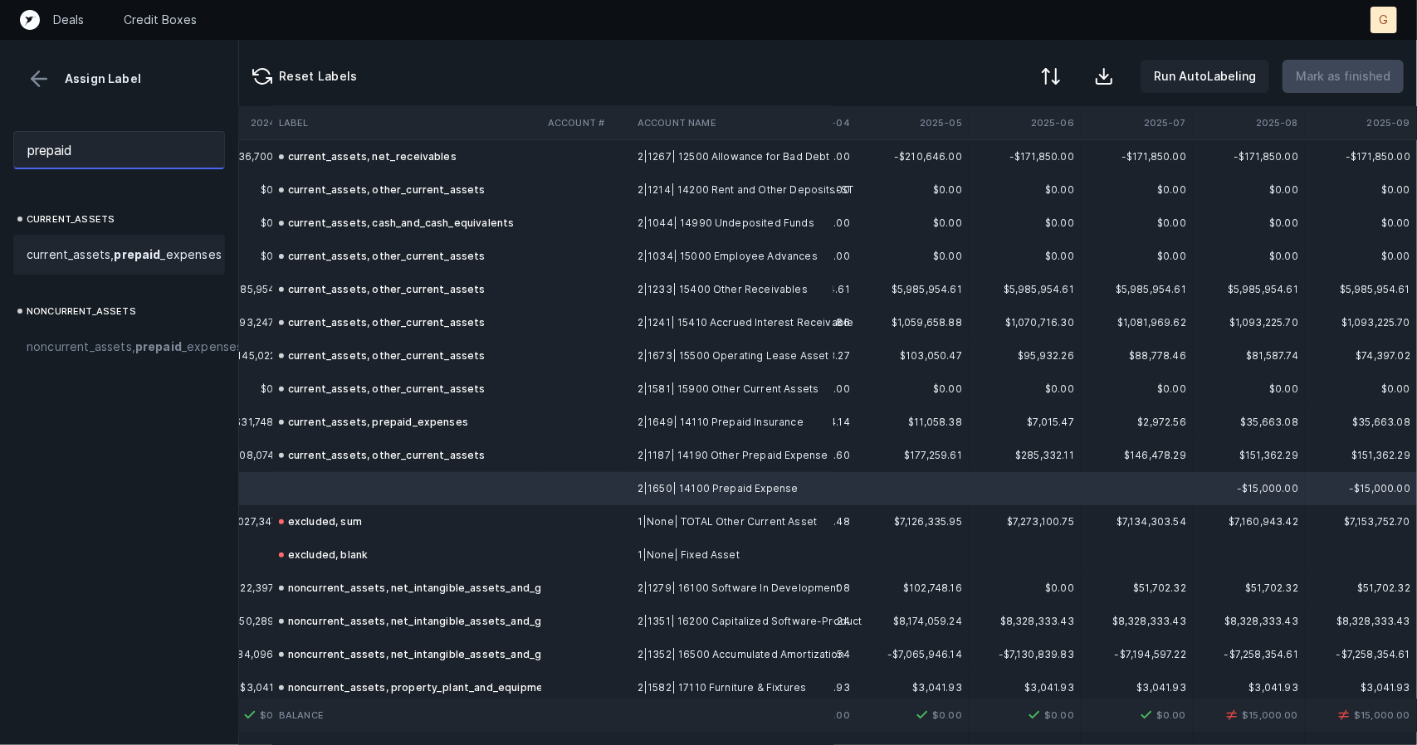
type input "prepaid"
click at [89, 265] on span "current_assets, prepaid _expenses" at bounding box center [124, 255] width 195 height 20
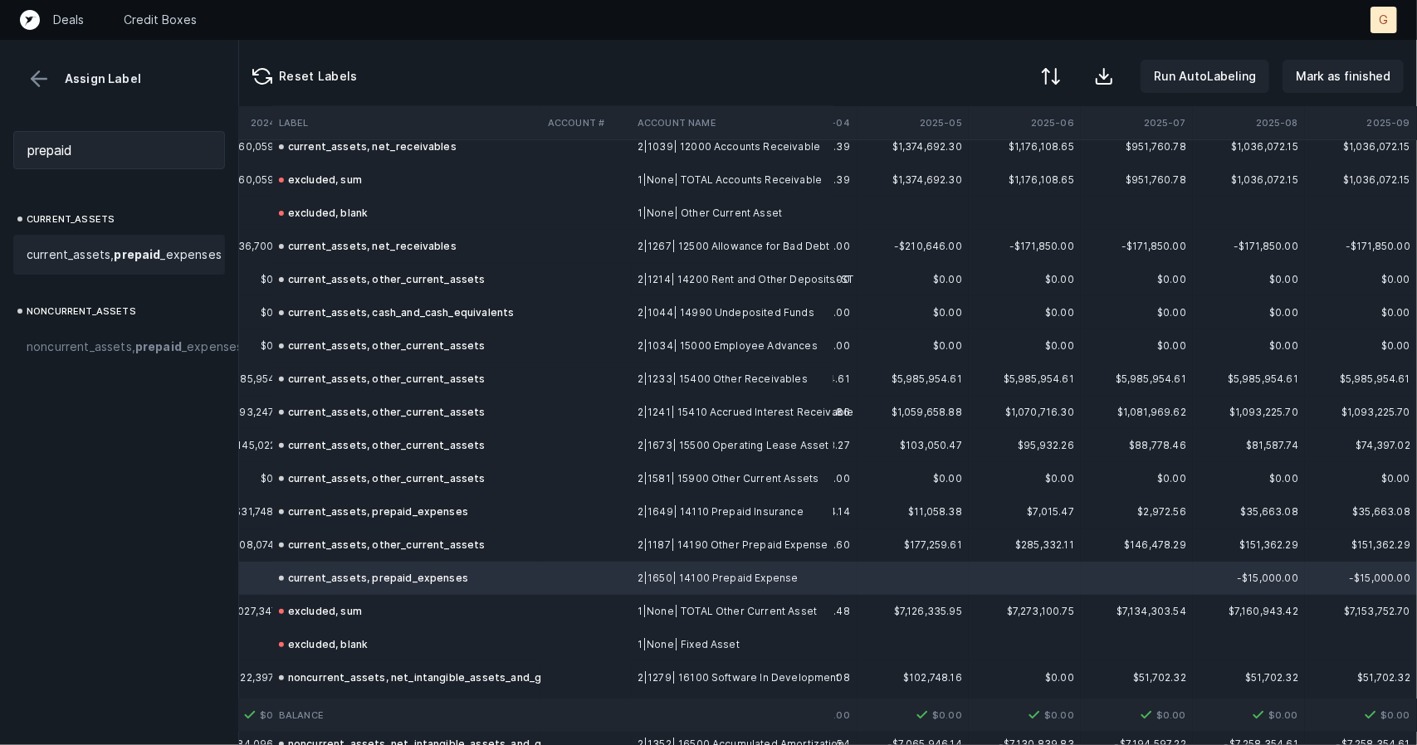
scroll to position [0, 4812]
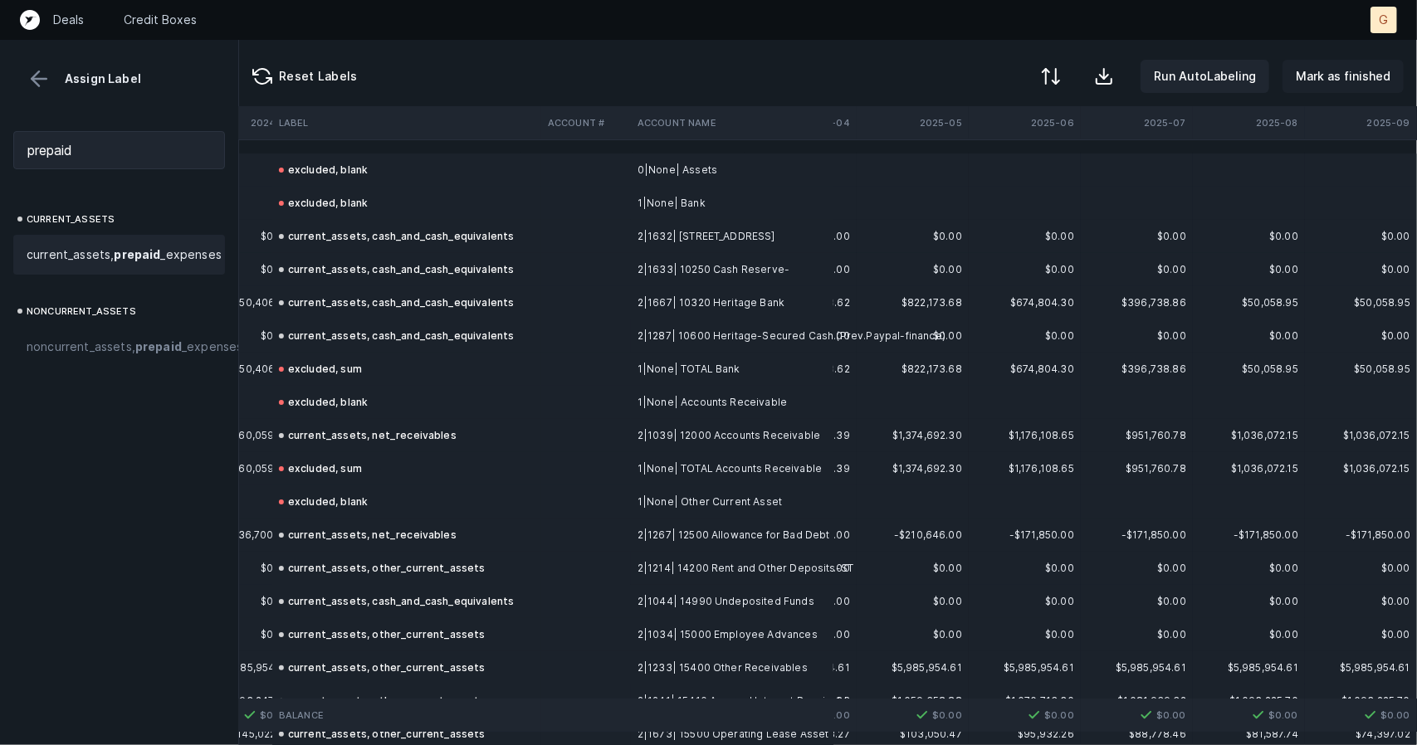
click at [1366, 81] on p "Mark as finished" at bounding box center [1343, 76] width 95 height 20
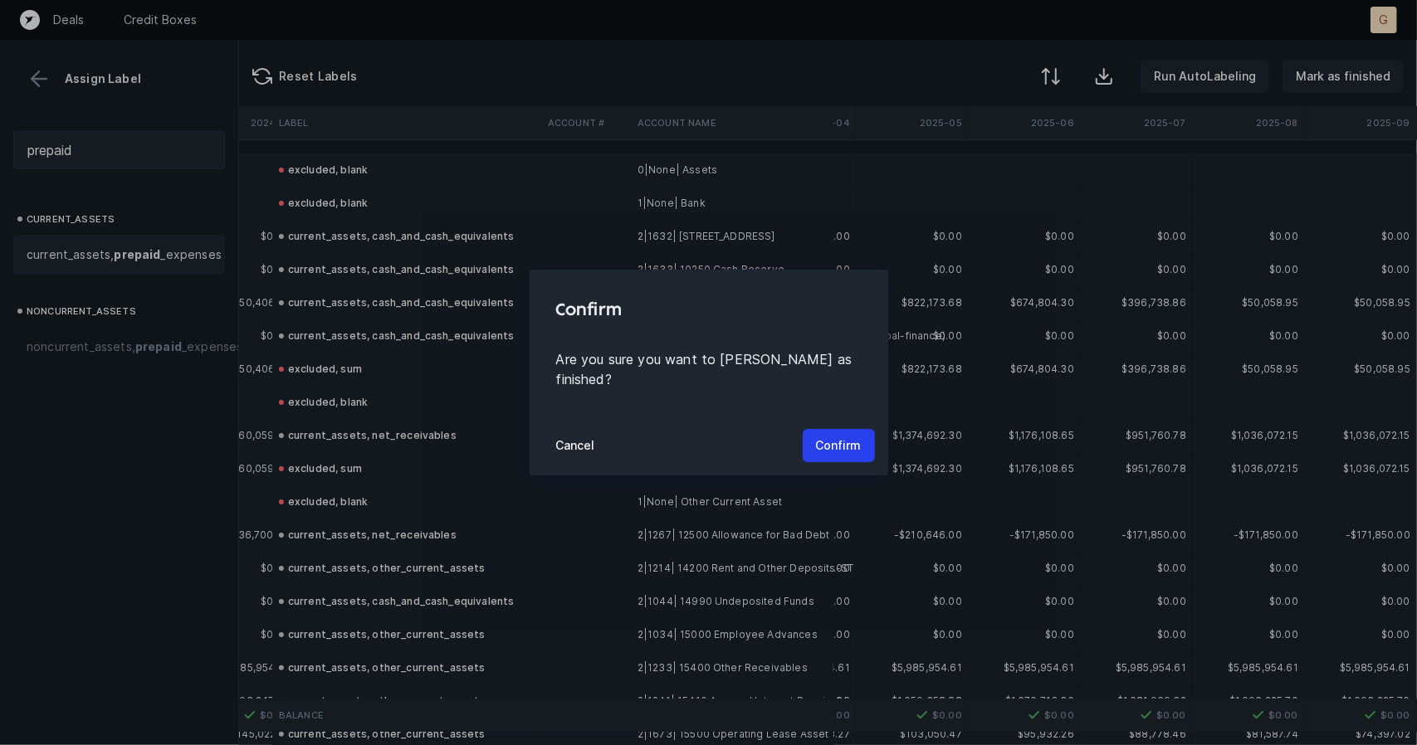
click at [877, 422] on div "Cancel Confirm" at bounding box center [709, 446] width 359 height 60
click at [835, 436] on p "Confirm" at bounding box center [839, 446] width 46 height 20
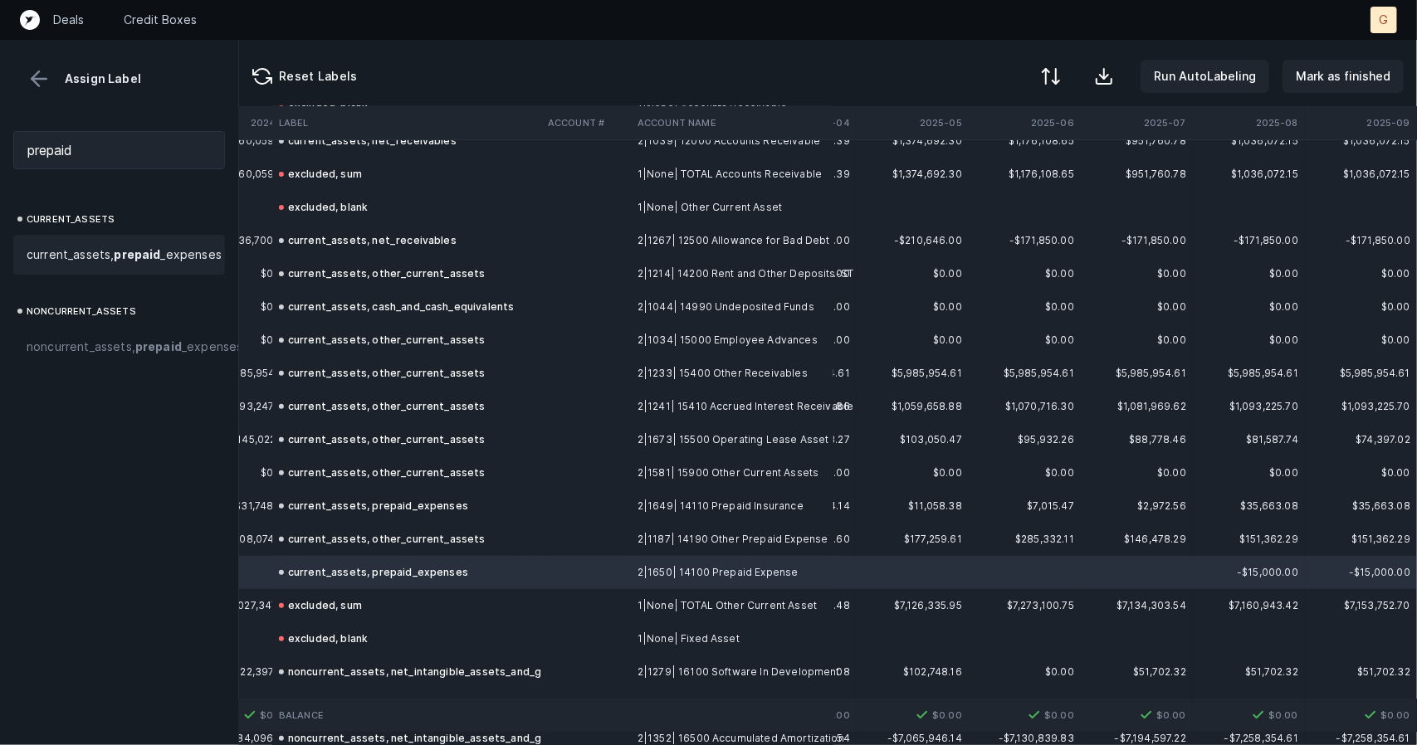
scroll to position [300, 4812]
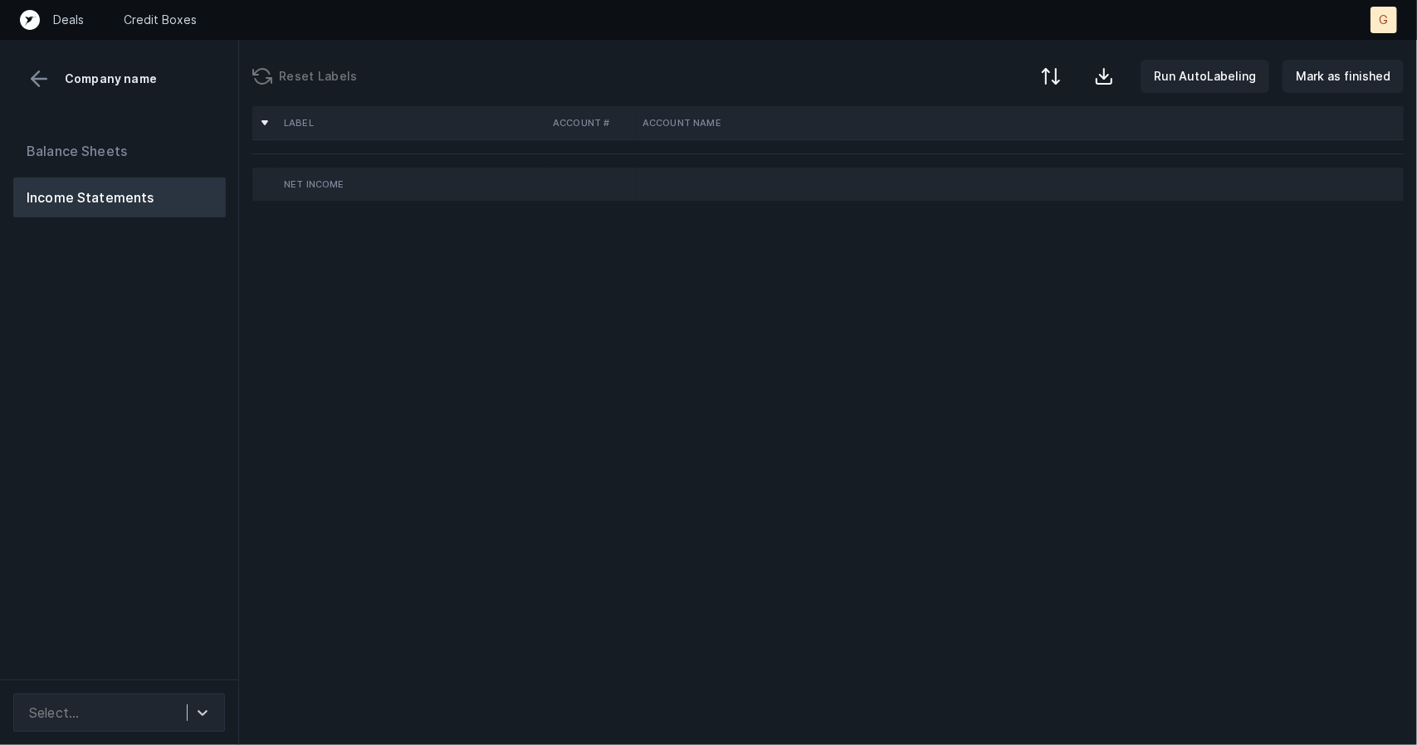
click at [715, 313] on div "Label Account # Account Name Net Income" at bounding box center [828, 425] width 1178 height 639
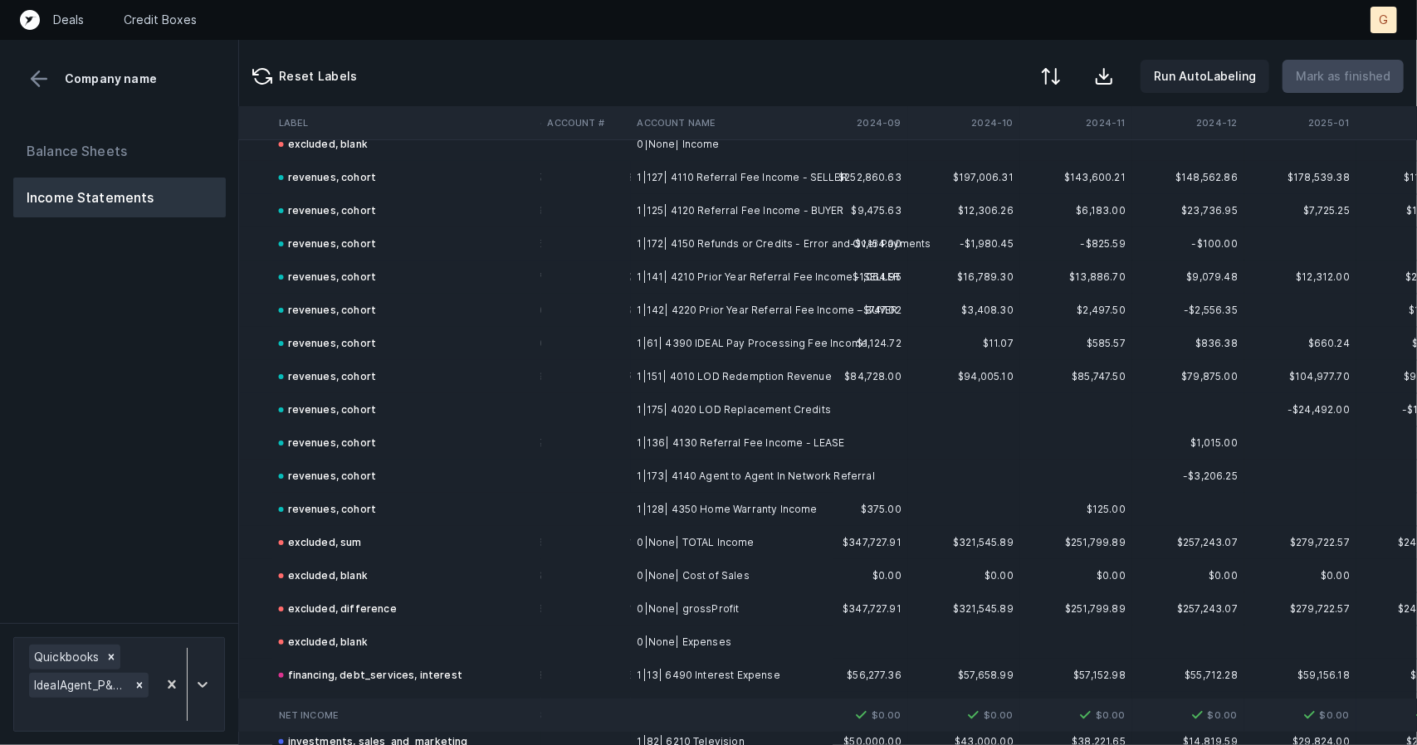
scroll to position [26, 7166]
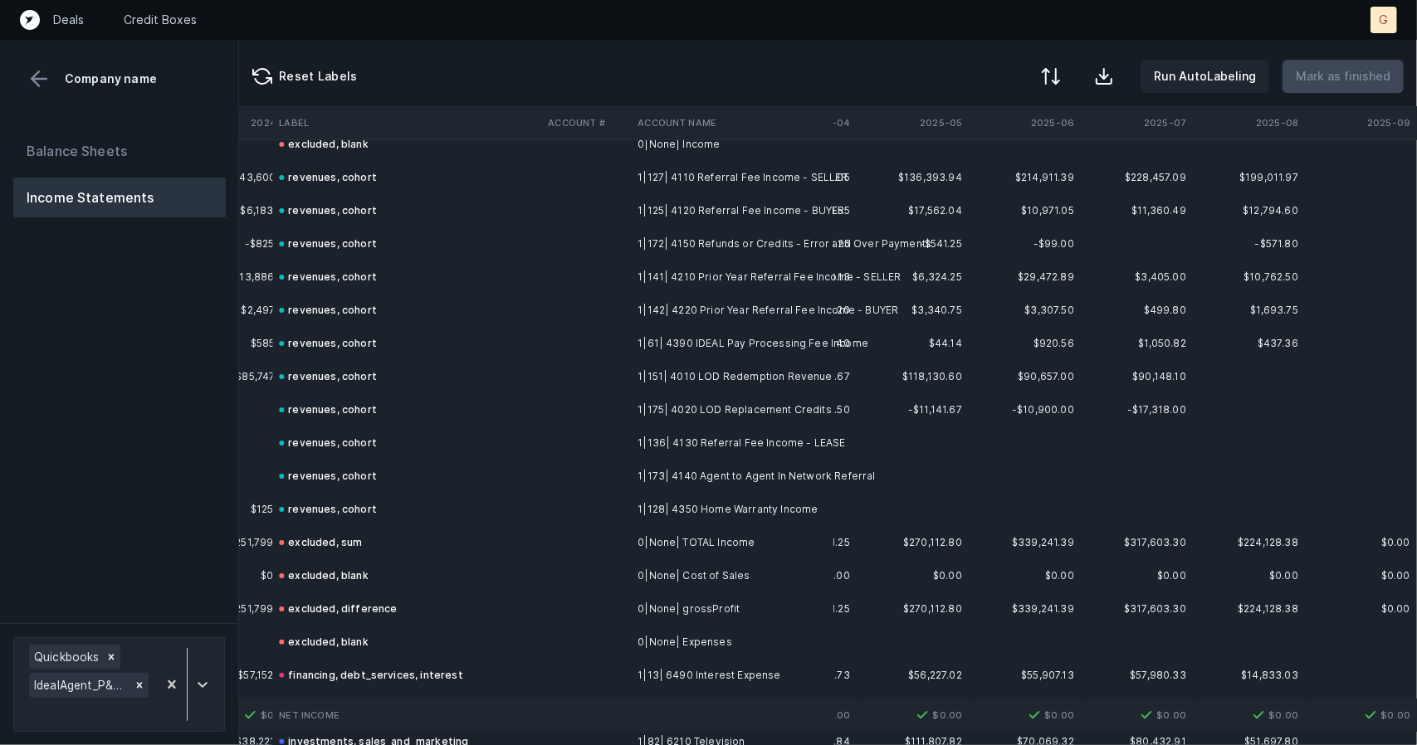
click at [154, 188] on button "Income Statements" at bounding box center [119, 198] width 212 height 40
click at [149, 152] on button "Balance Sheets" at bounding box center [119, 151] width 212 height 40
click at [169, 155] on button "Balance Sheets" at bounding box center [119, 151] width 212 height 40
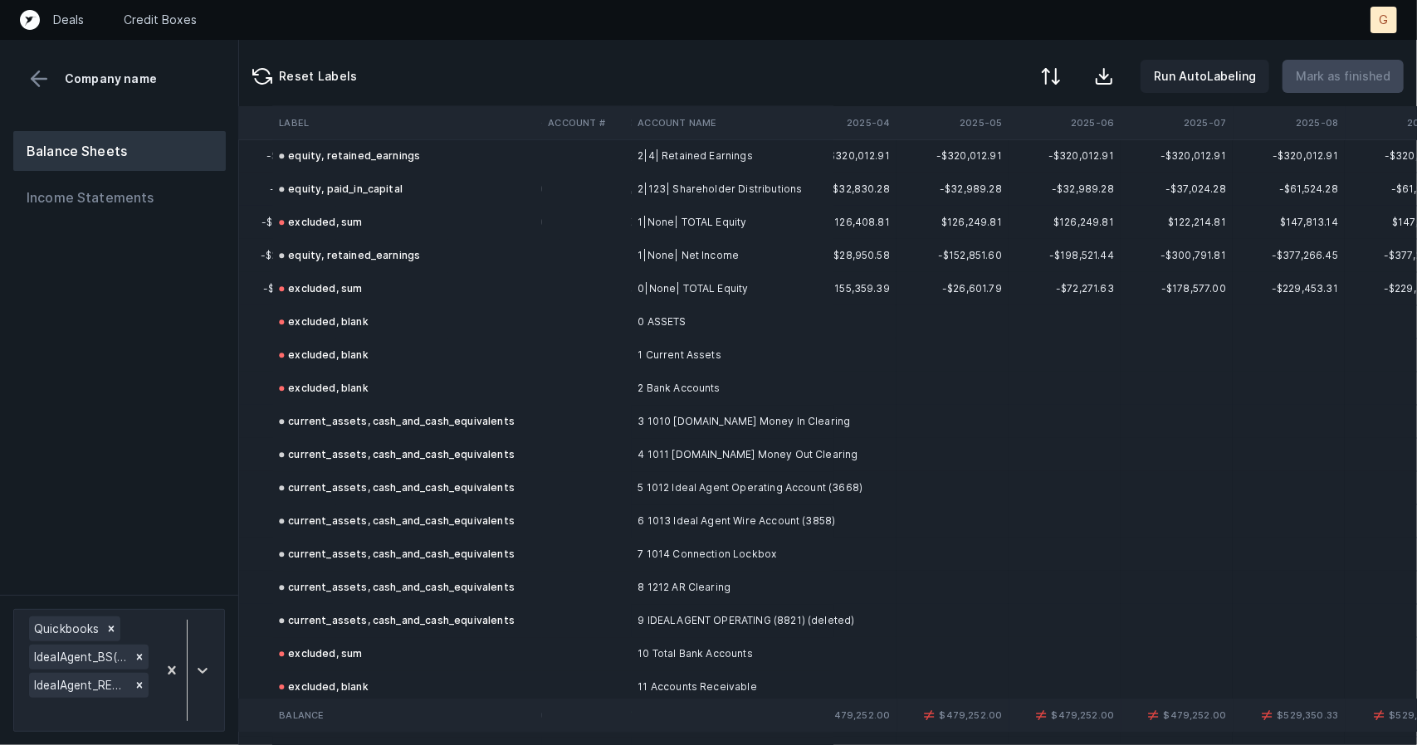
scroll to position [3055, 7113]
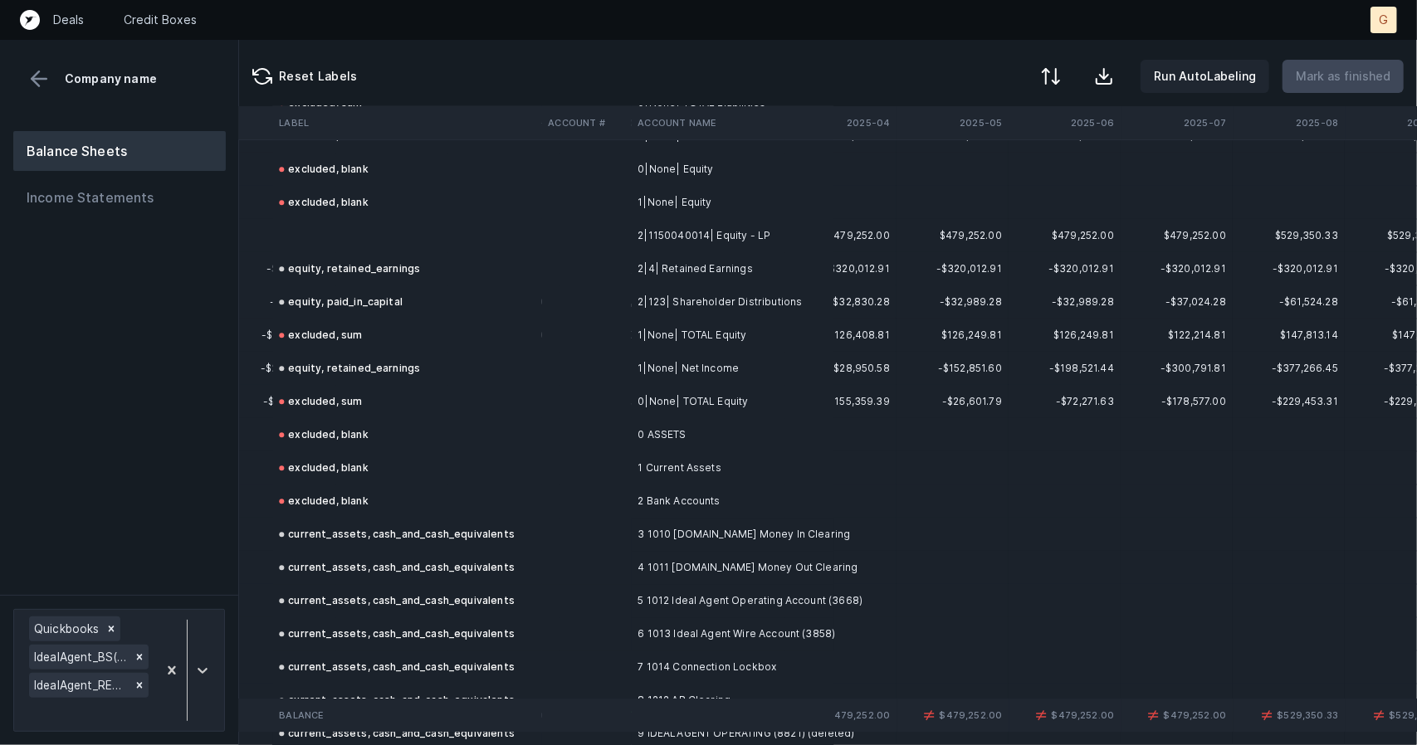
click at [339, 243] on td at bounding box center [406, 235] width 269 height 33
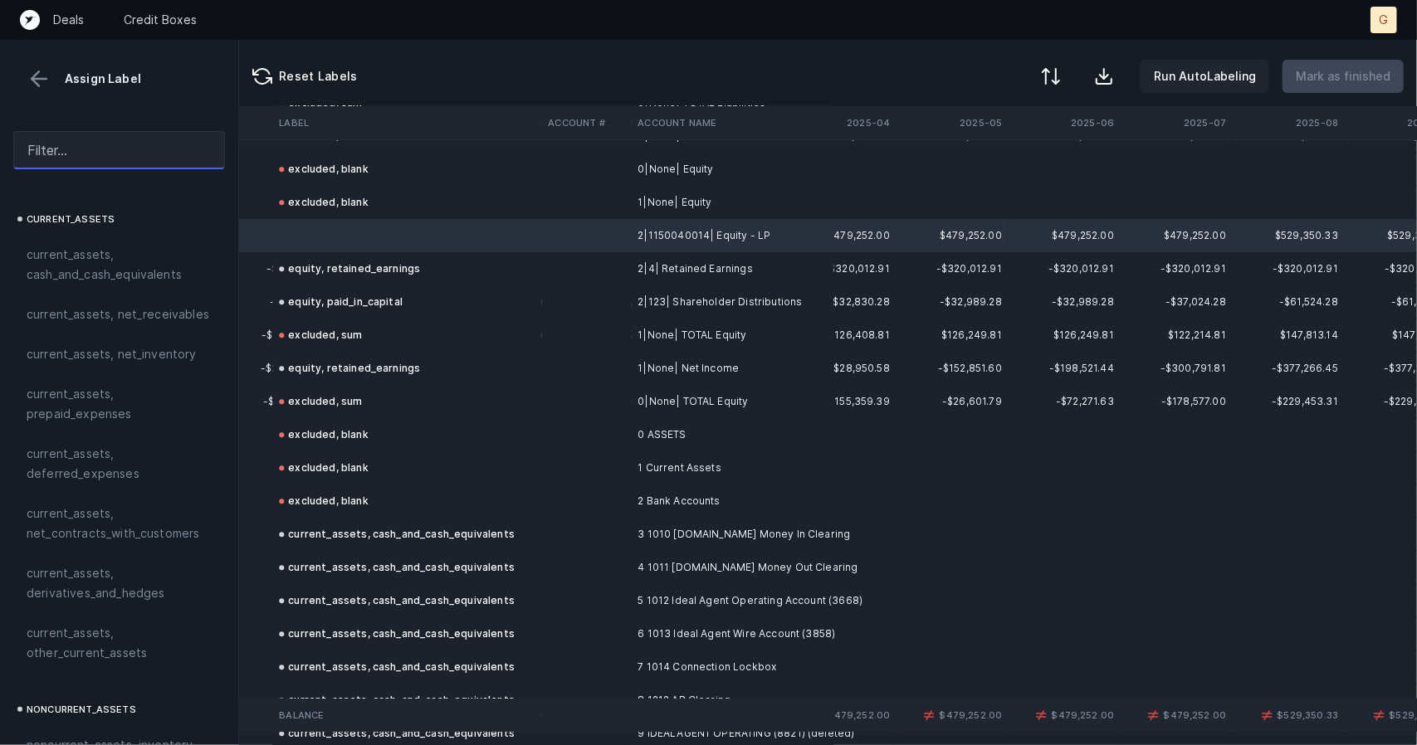
click at [56, 139] on input "text" at bounding box center [119, 150] width 212 height 38
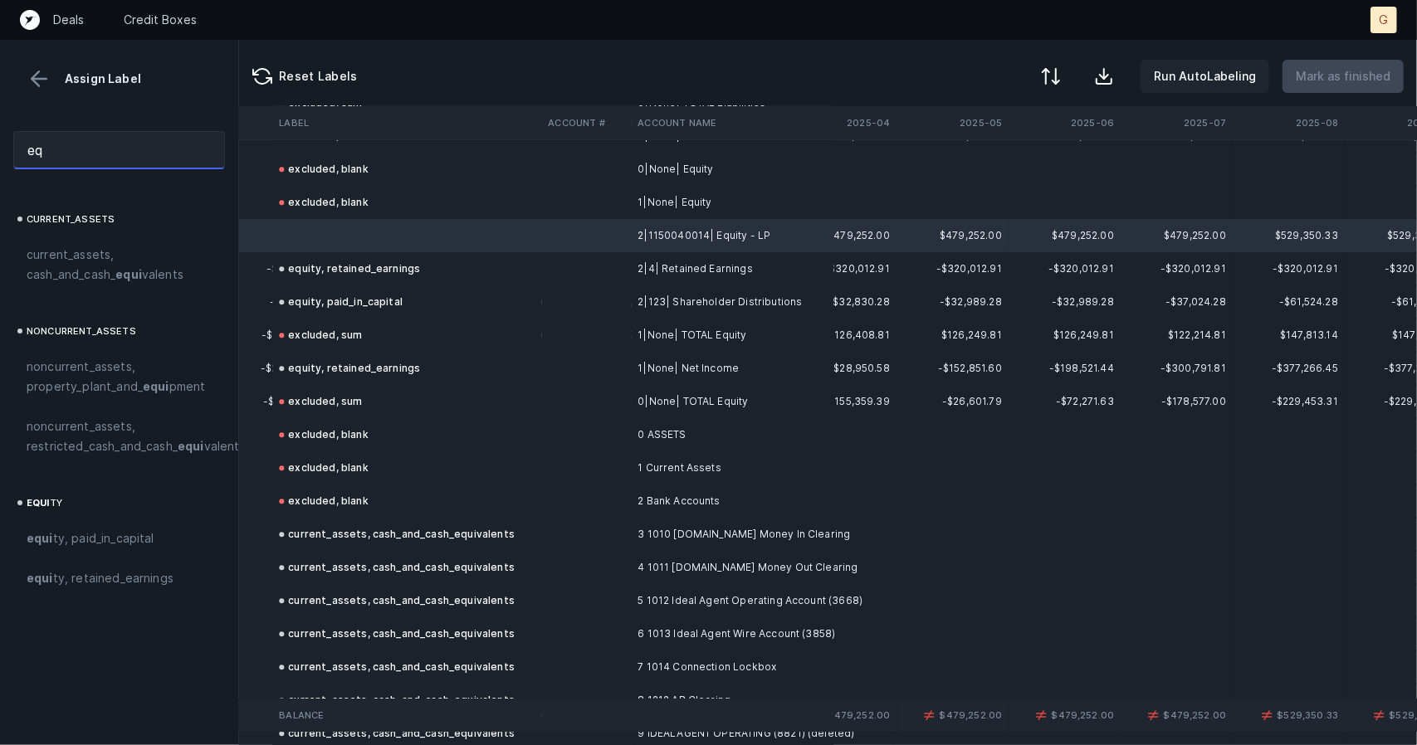
type input "e"
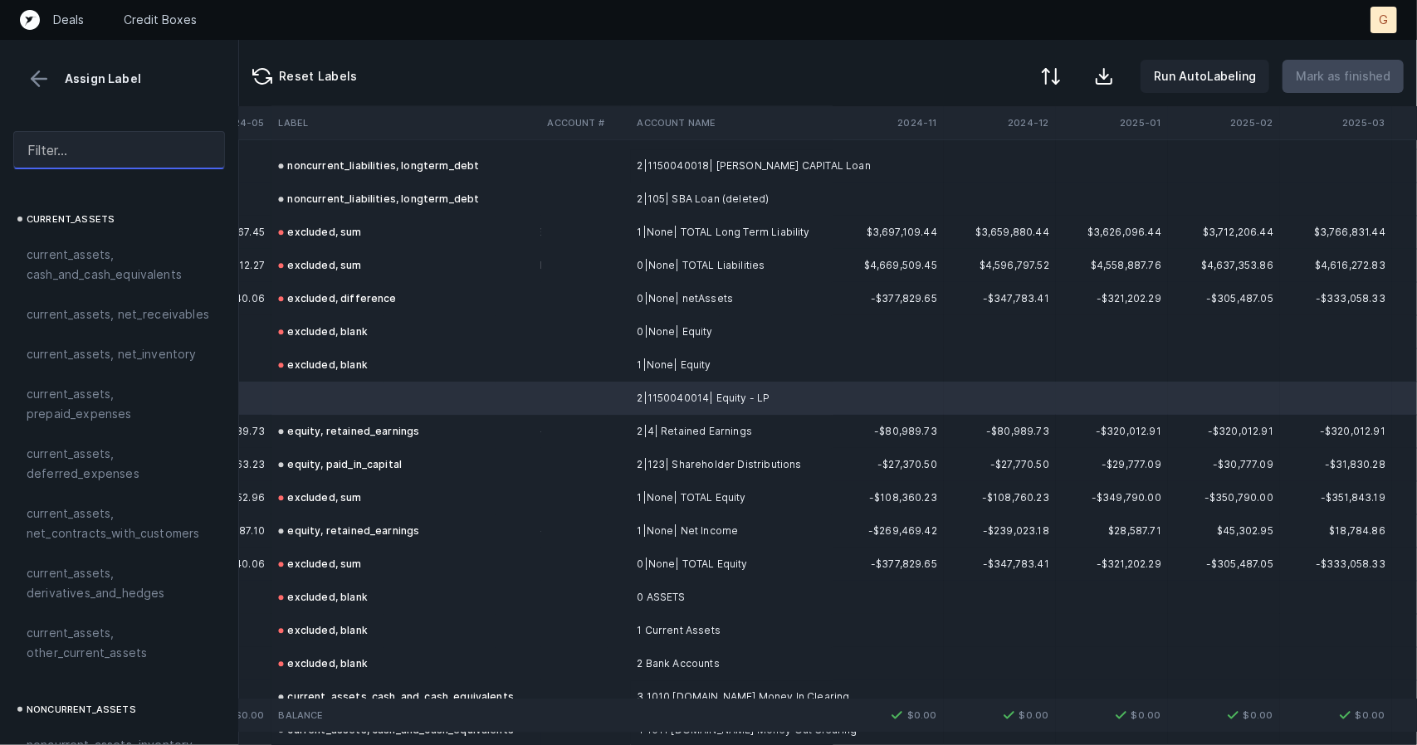
scroll to position [2893, 6409]
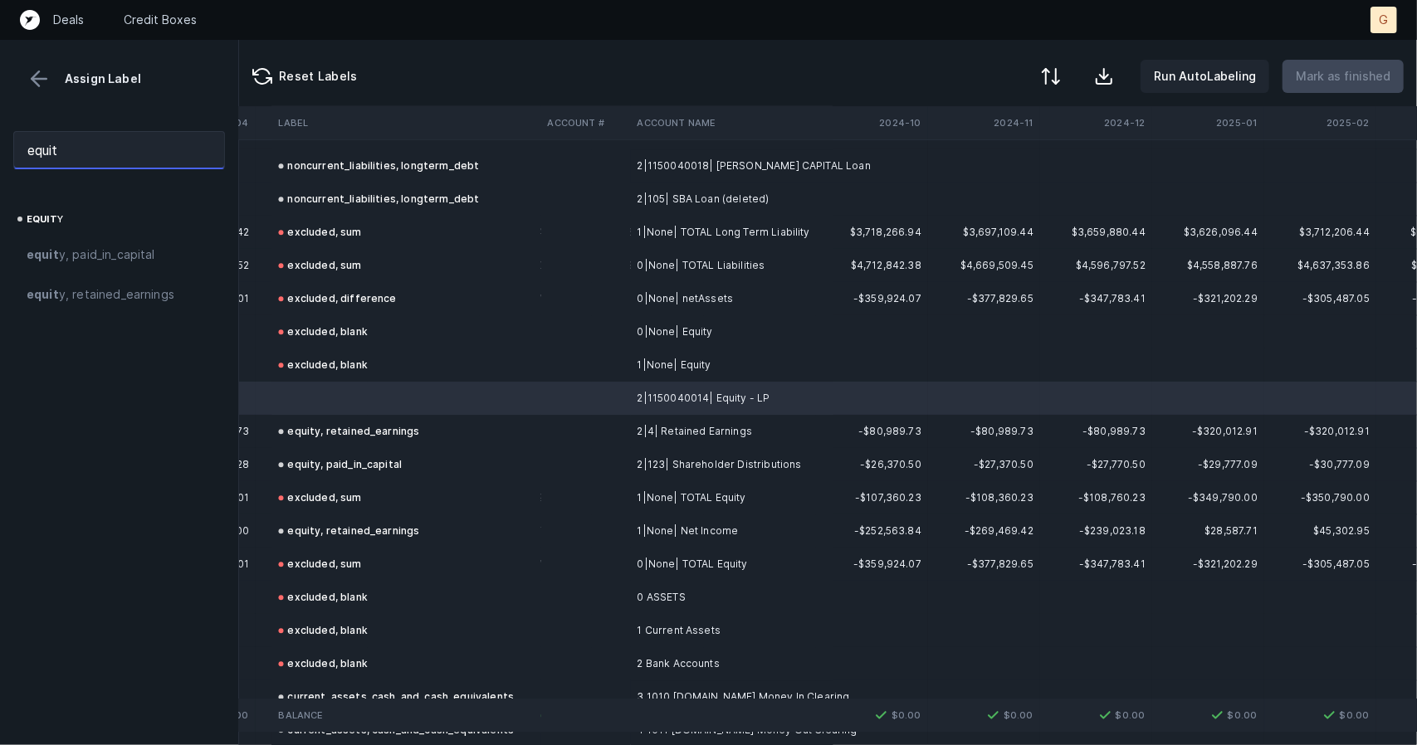
type input "equit"
click at [107, 288] on span "equit y, retained_earnings" at bounding box center [101, 295] width 148 height 20
click at [107, 257] on span "equit y, paid_in_capital" at bounding box center [91, 255] width 129 height 20
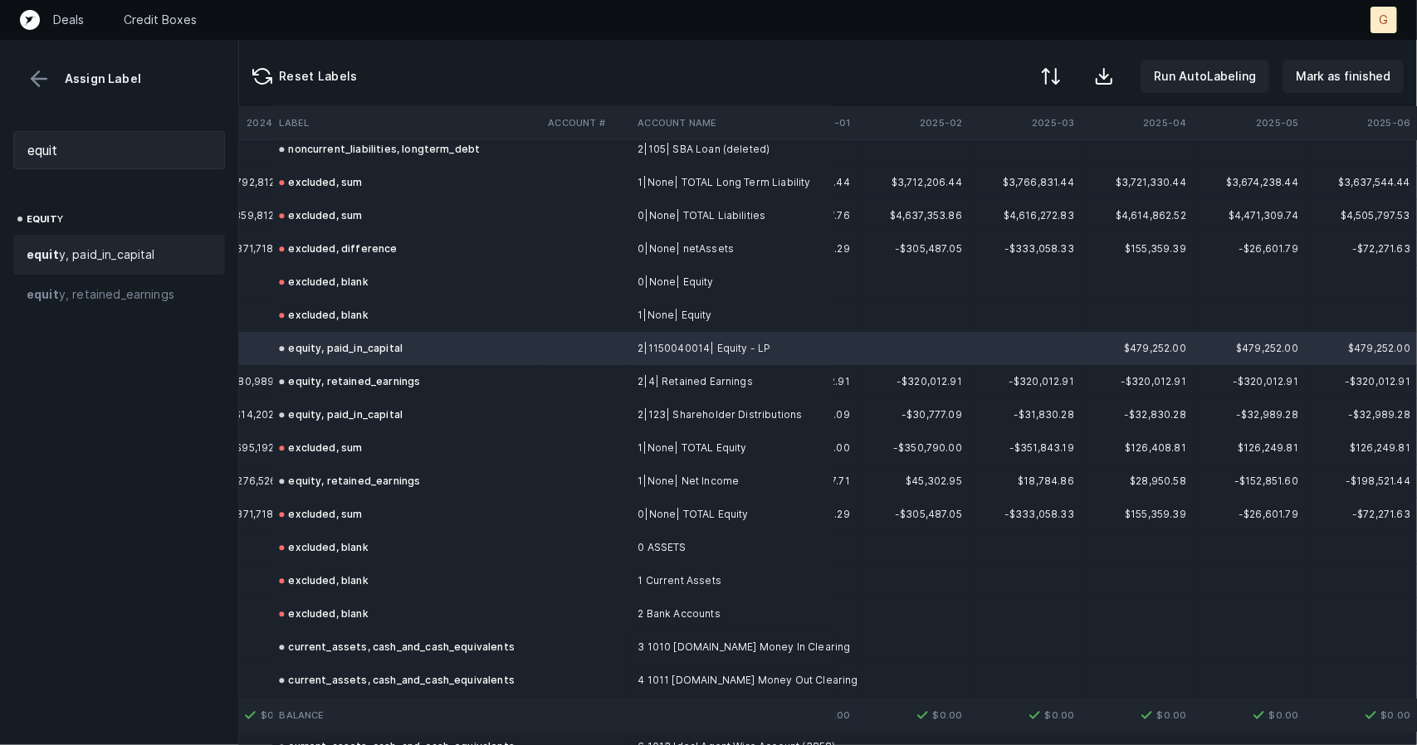
scroll to position [2942, 7166]
click at [1346, 77] on p "Mark as finished" at bounding box center [1343, 76] width 95 height 20
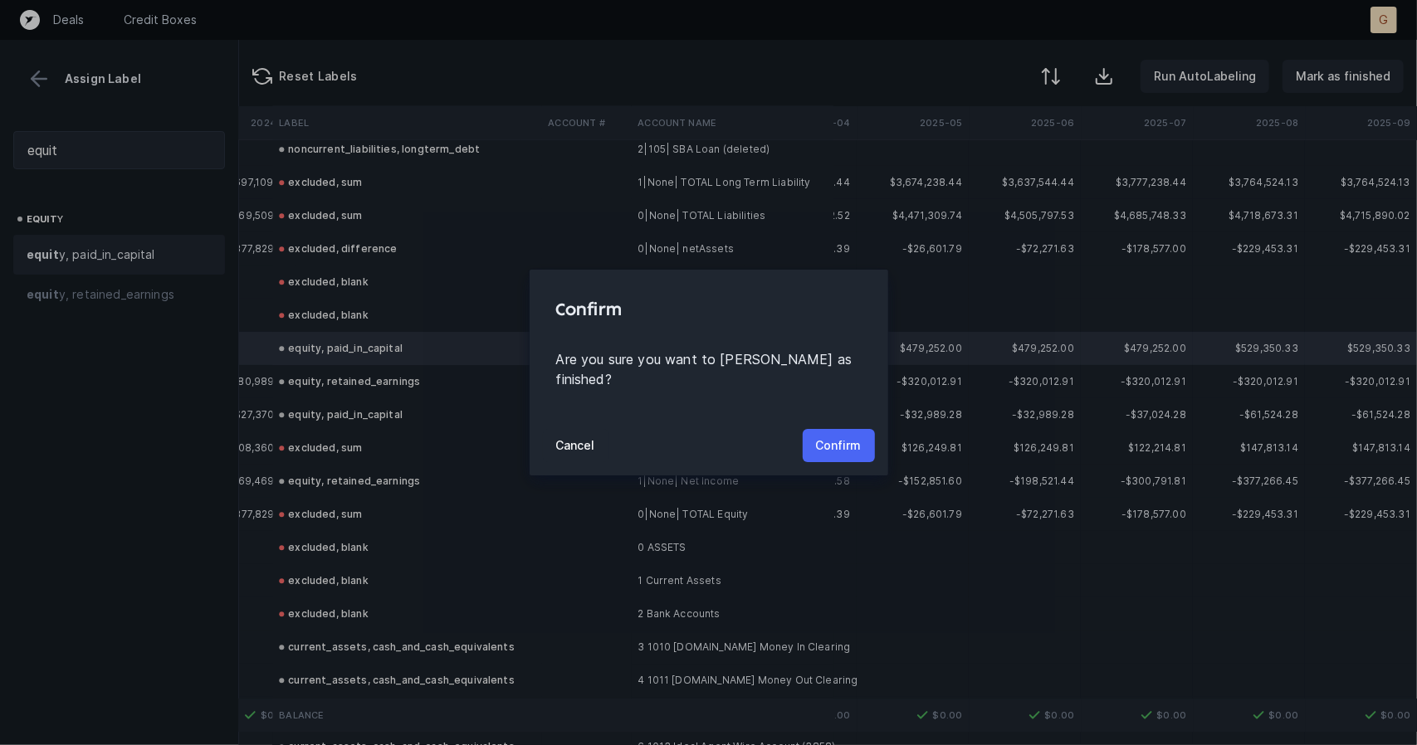
click at [852, 436] on p "Confirm" at bounding box center [839, 446] width 46 height 20
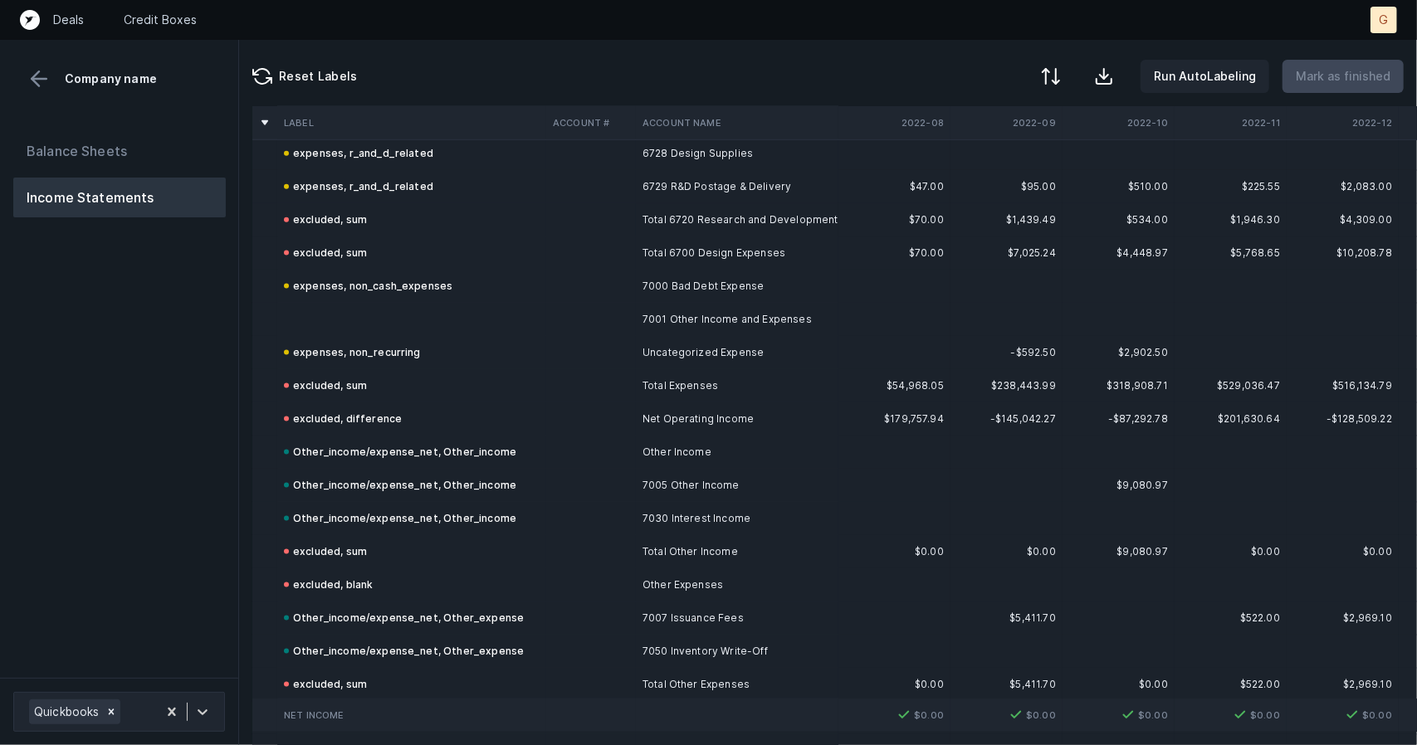
scroll to position [5729, 0]
click at [320, 313] on td at bounding box center [411, 317] width 269 height 33
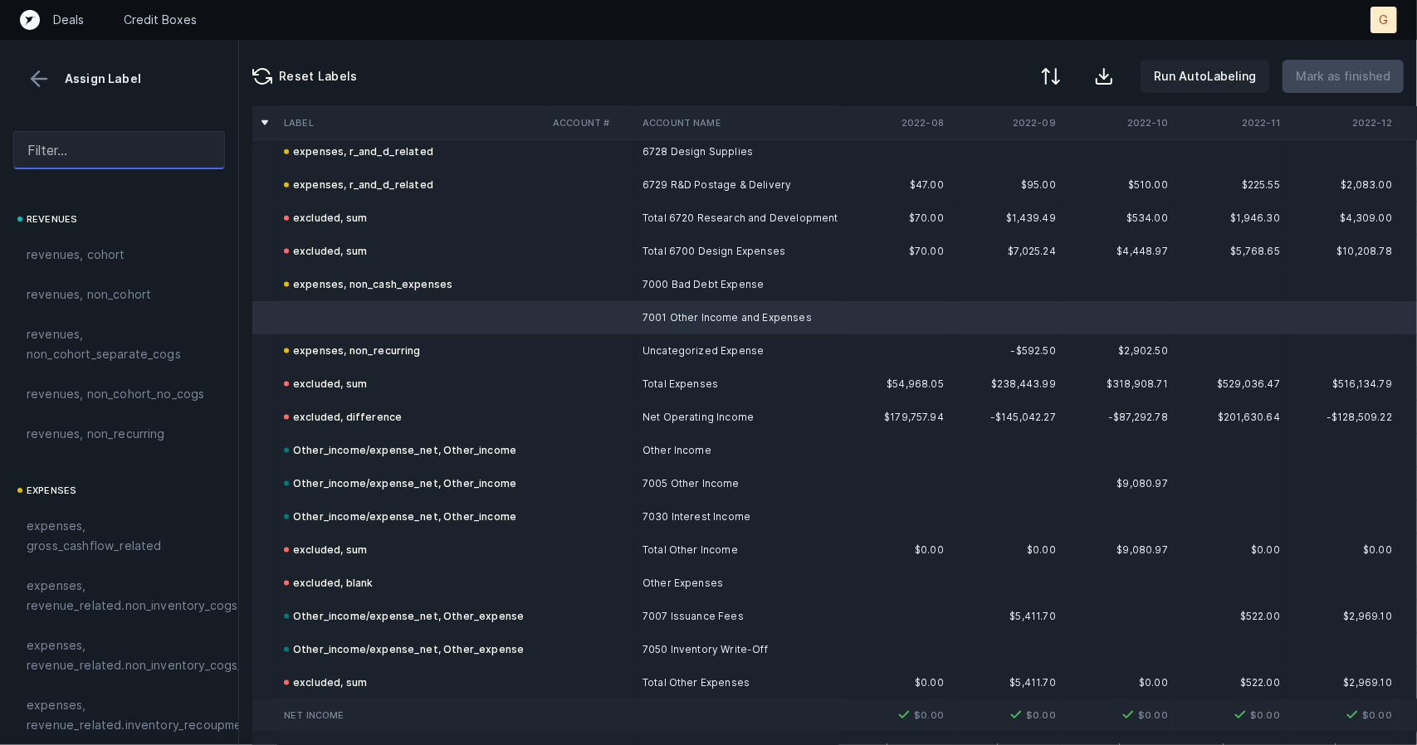
click at [88, 144] on input "text" at bounding box center [119, 150] width 212 height 38
type input "n"
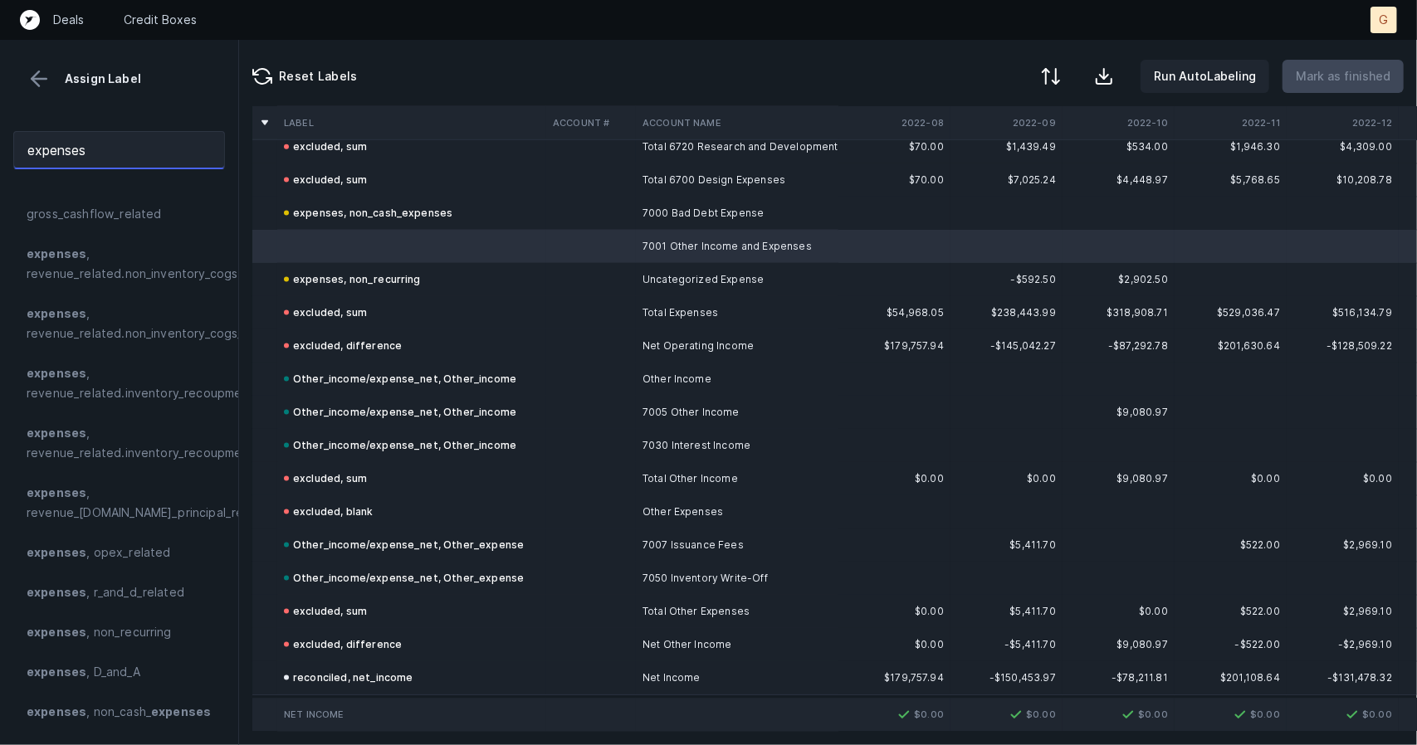
scroll to position [5822, 0]
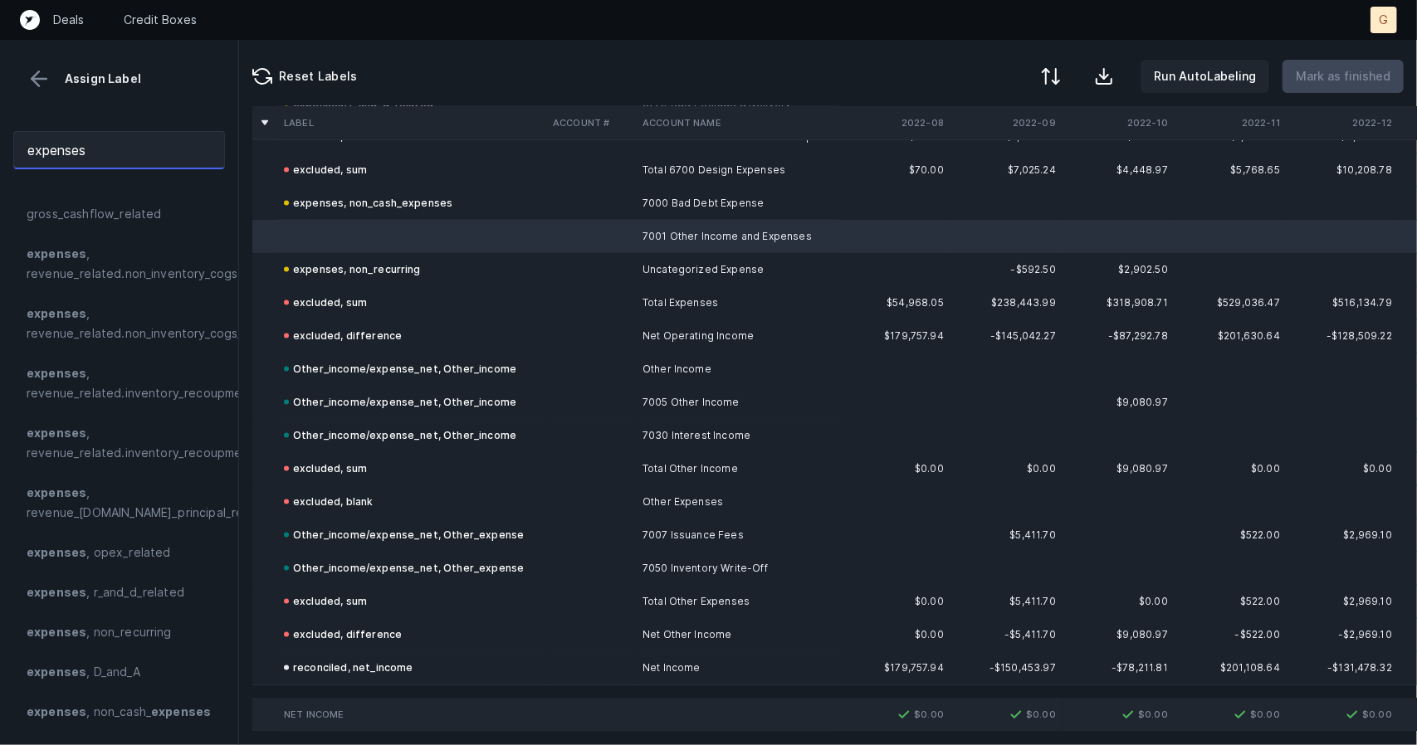
drag, startPoint x: 138, startPoint y: 149, endPoint x: 0, endPoint y: 178, distance: 141.0
click at [0, 178] on div "expenses" at bounding box center [119, 150] width 238 height 65
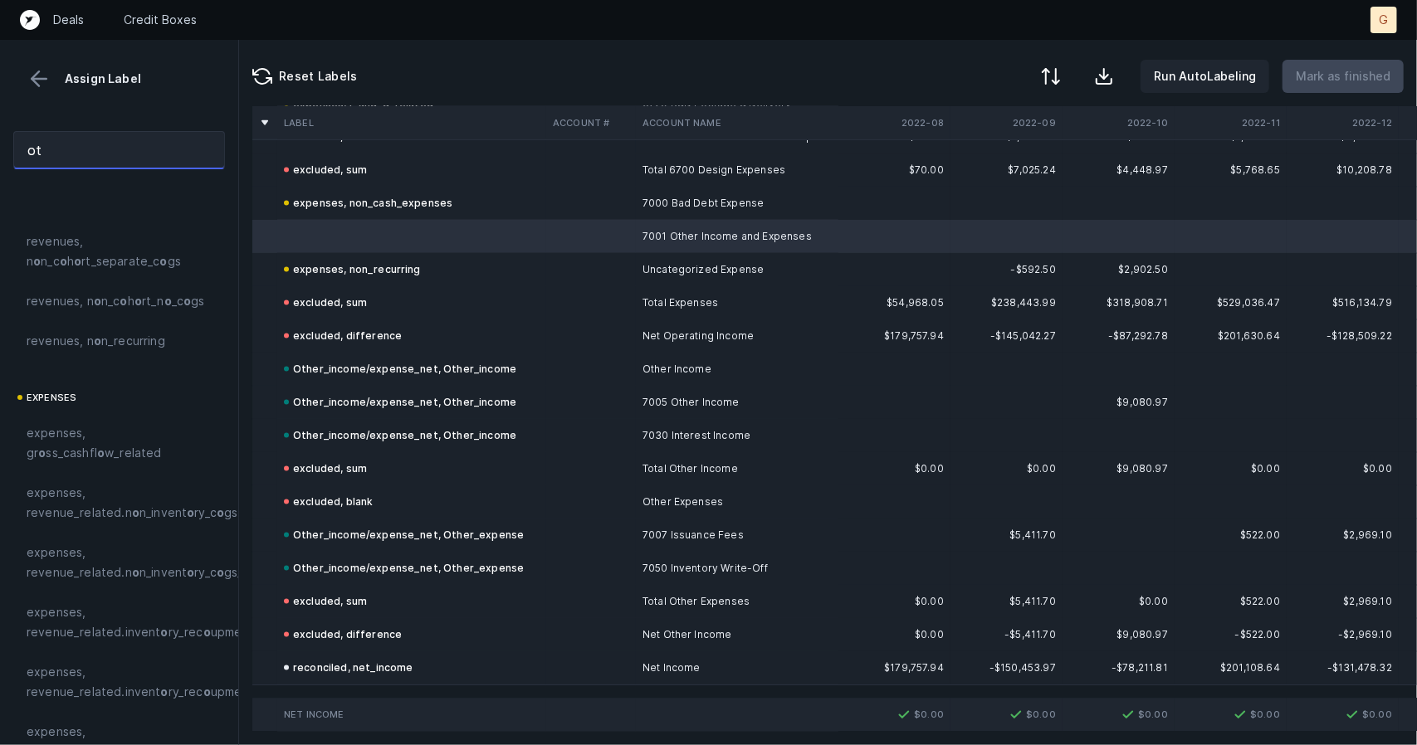
scroll to position [0, 0]
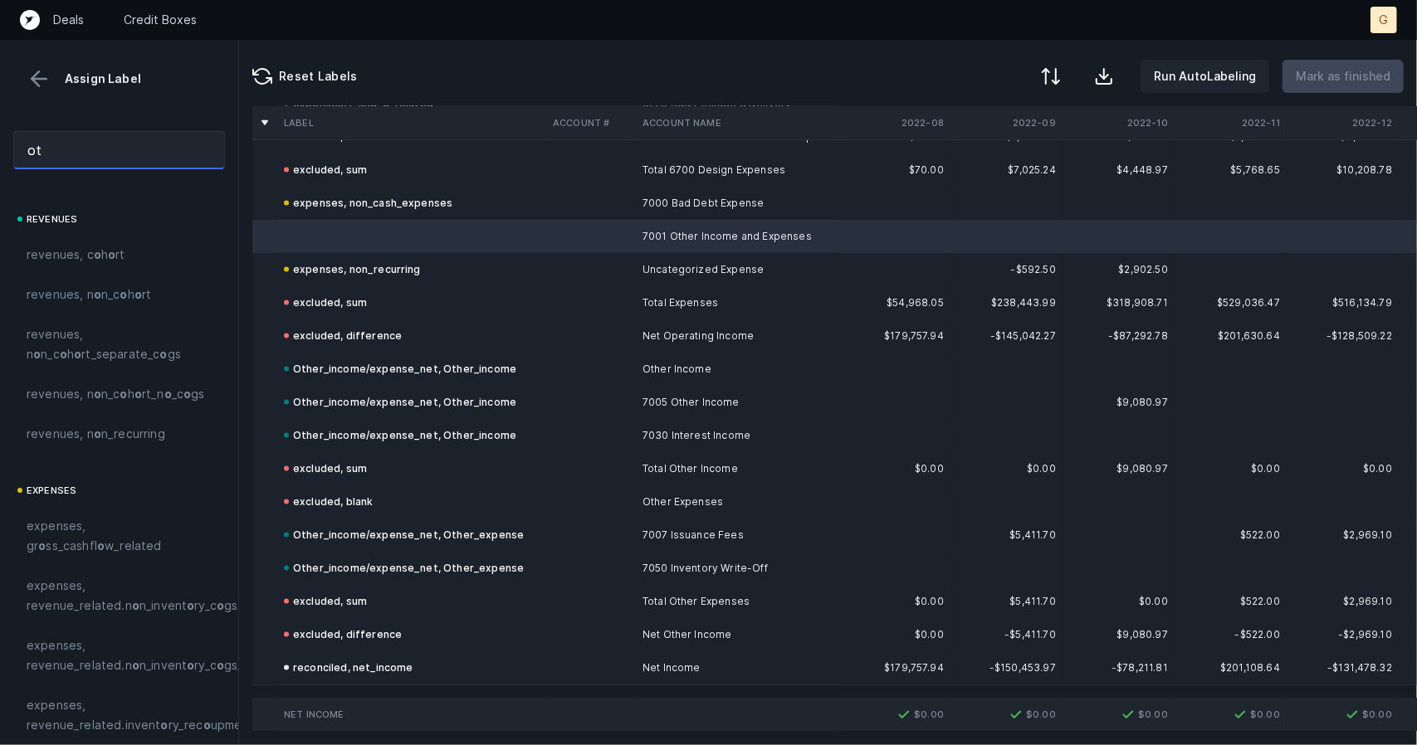
type input "o"
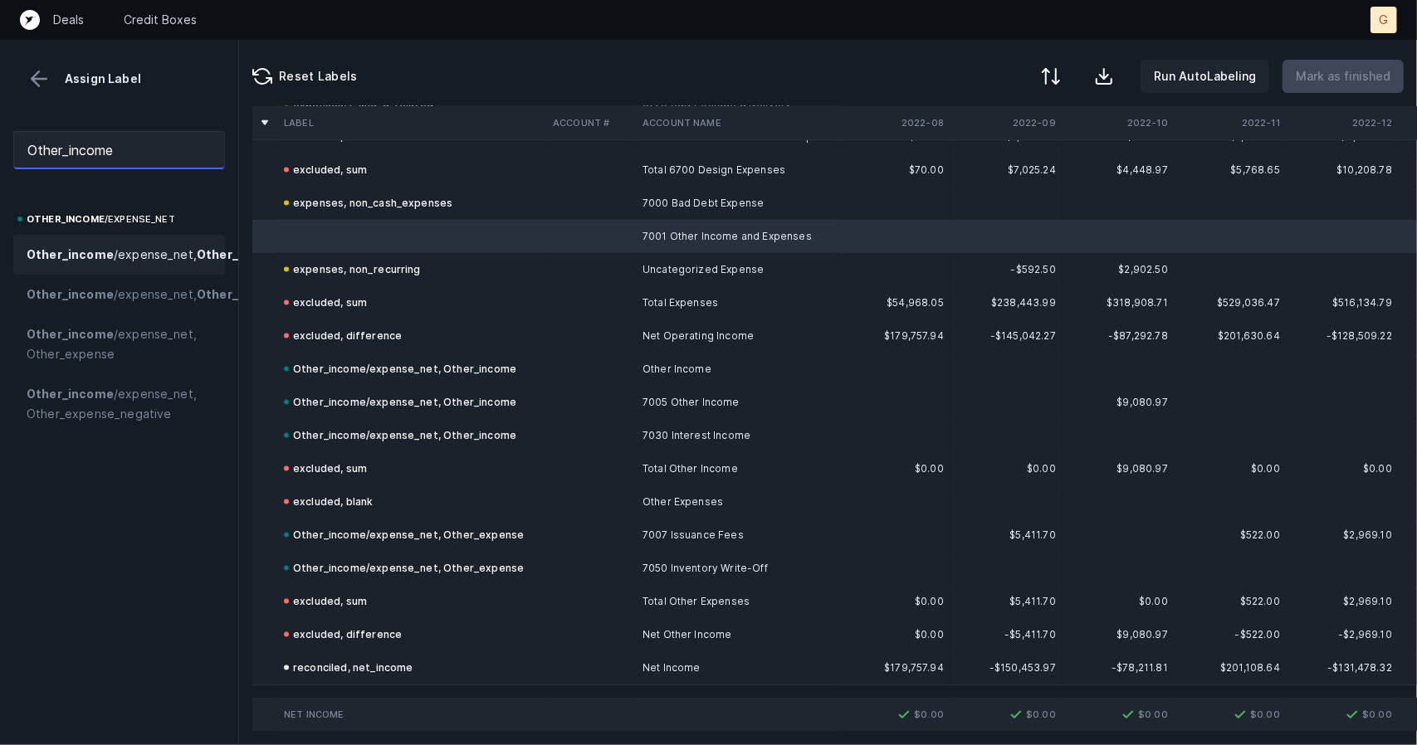
type input "Other_income"
click at [51, 253] on strong "Other_income" at bounding box center [70, 254] width 87 height 14
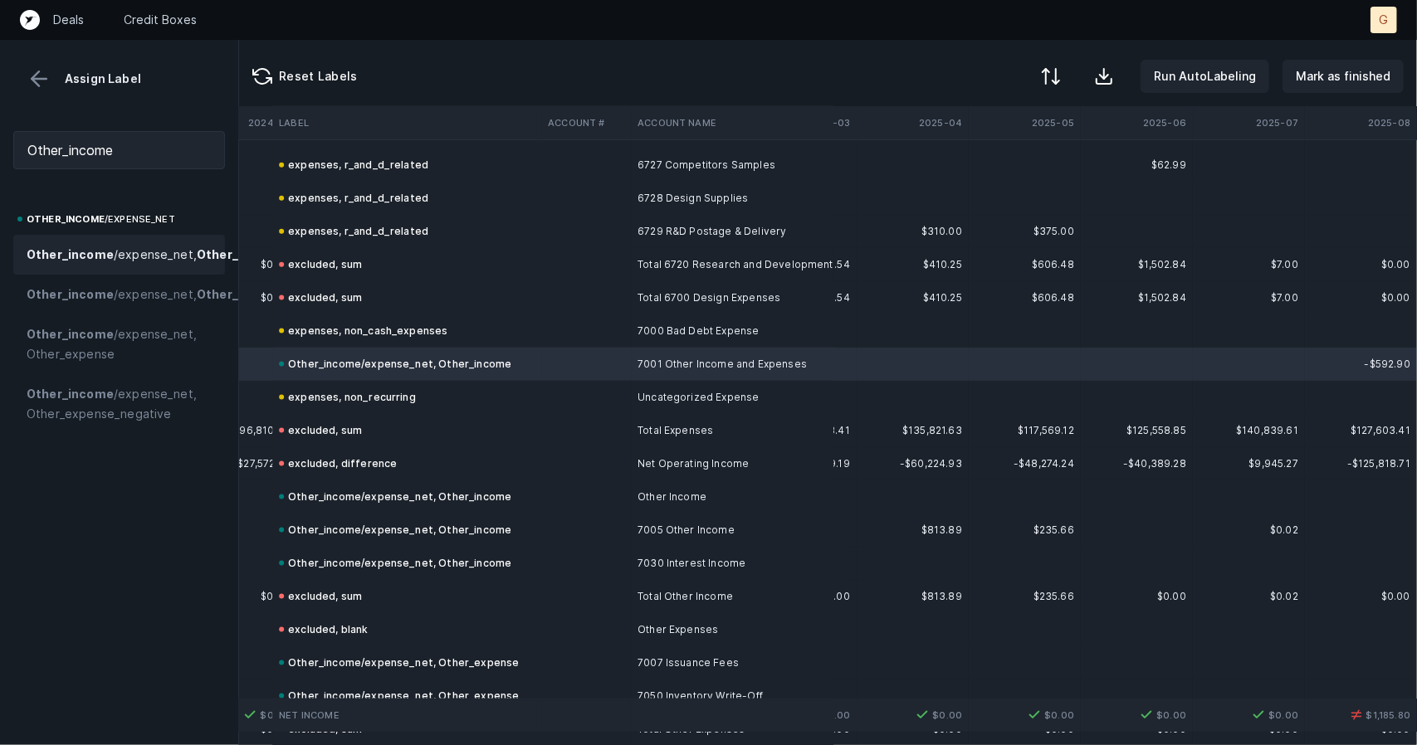
scroll to position [5682, 3580]
click at [127, 254] on span "Other_income /expense_net, Other_income" at bounding box center [155, 255] width 257 height 20
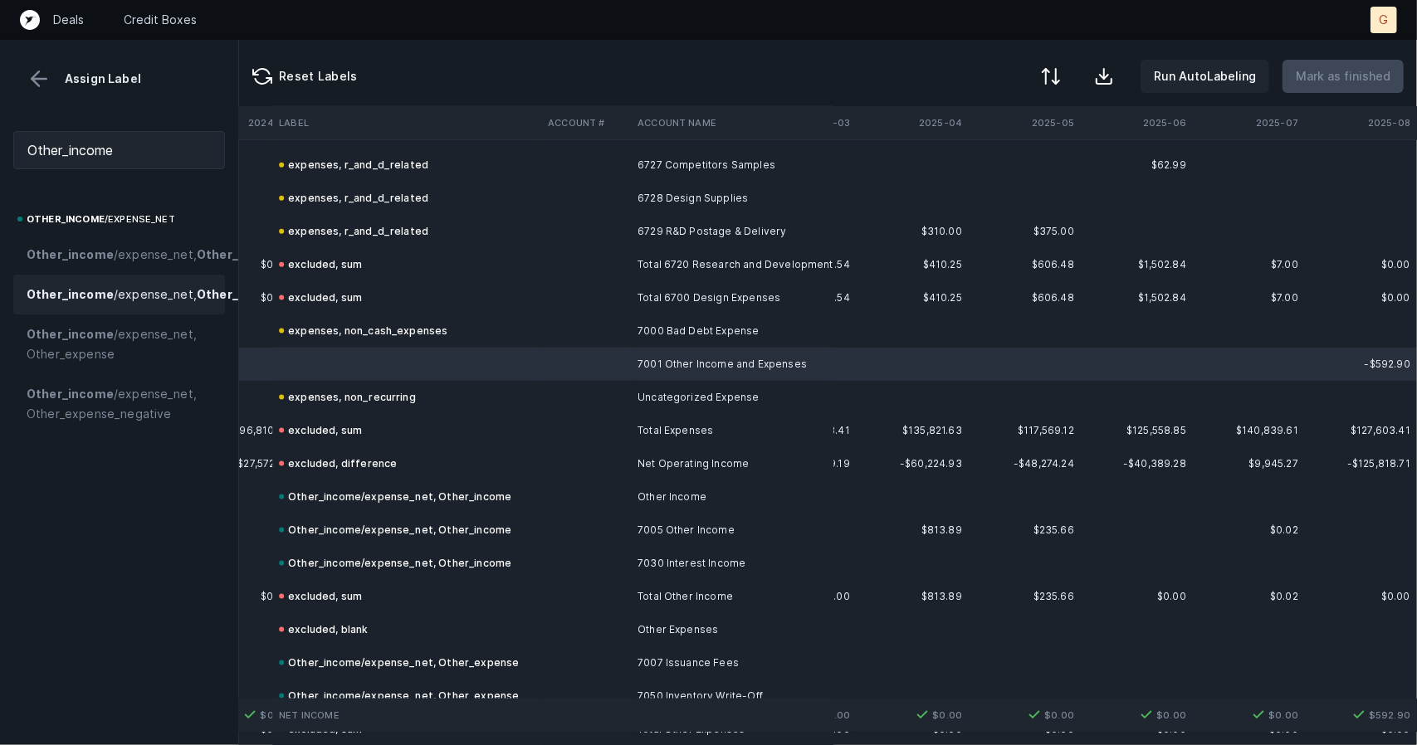
click at [105, 301] on strong "Other_income" at bounding box center [70, 294] width 87 height 14
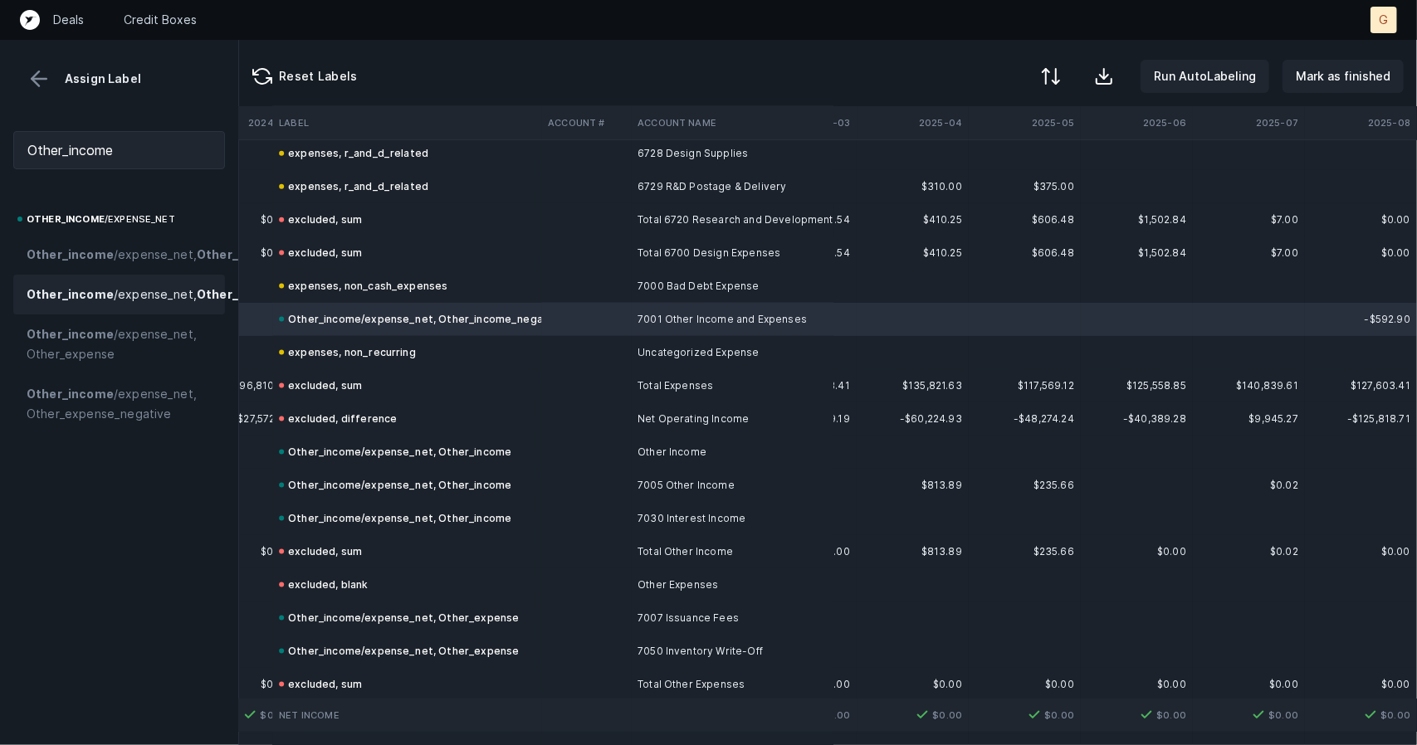
scroll to position [5729, 3580]
click at [1338, 74] on p "Mark as finished" at bounding box center [1343, 76] width 95 height 20
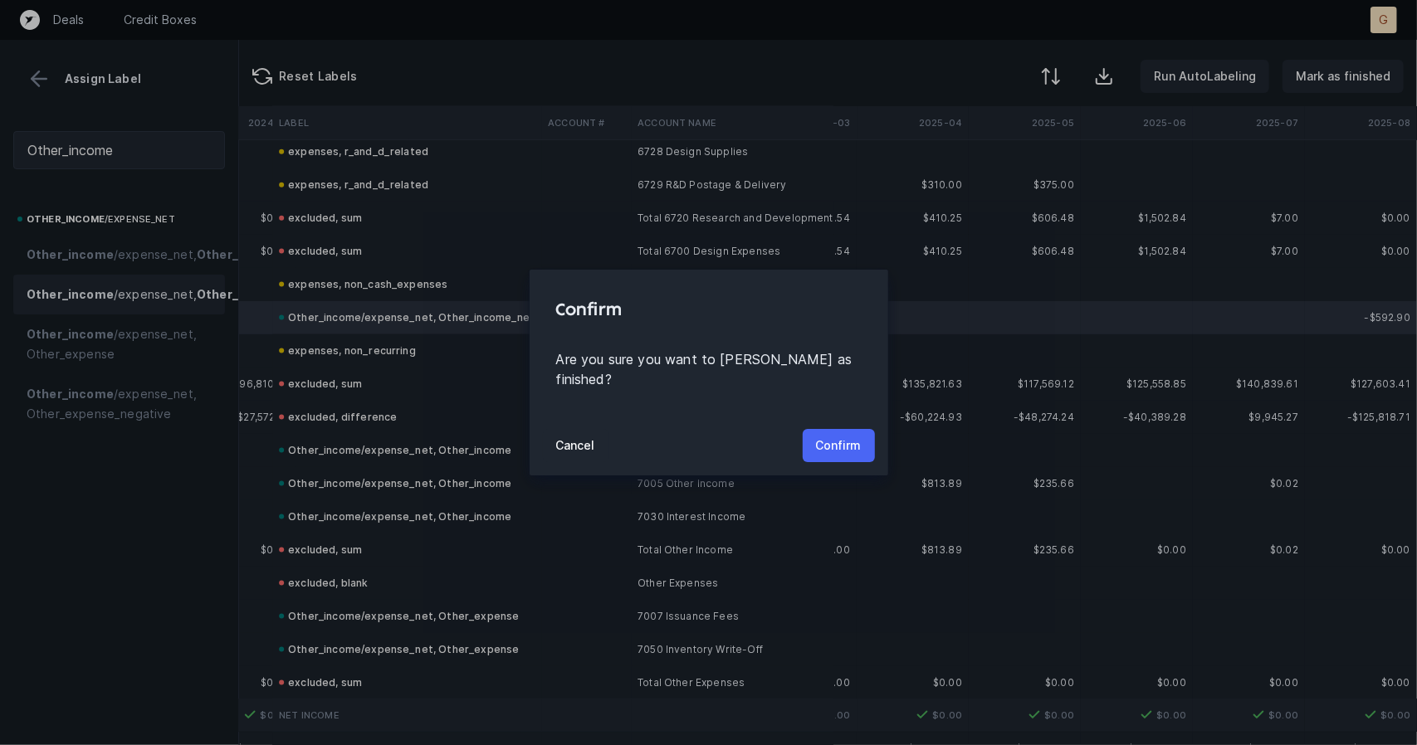
click at [812, 429] on button "Confirm" at bounding box center [839, 445] width 72 height 33
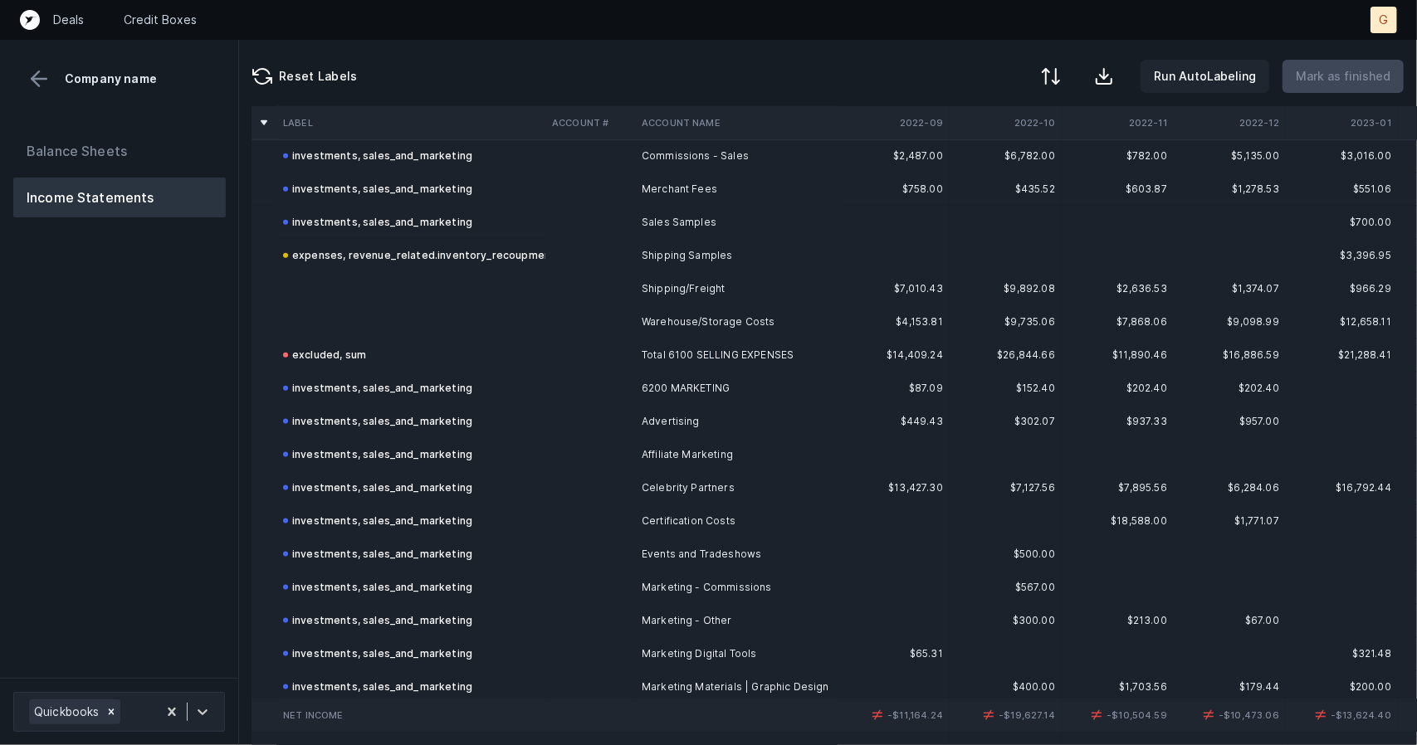
scroll to position [1308, 1]
click at [362, 279] on td at bounding box center [410, 289] width 269 height 33
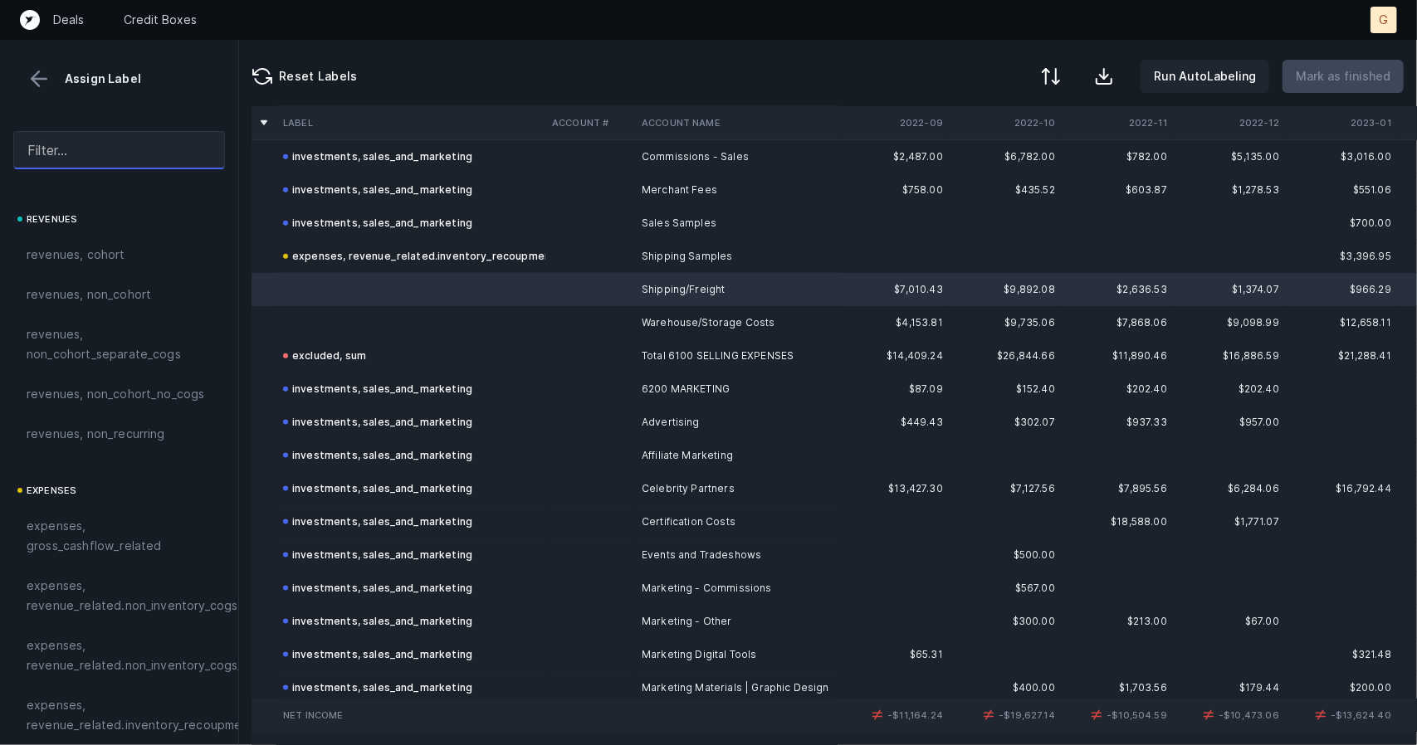
click at [101, 149] on input "text" at bounding box center [119, 150] width 212 height 38
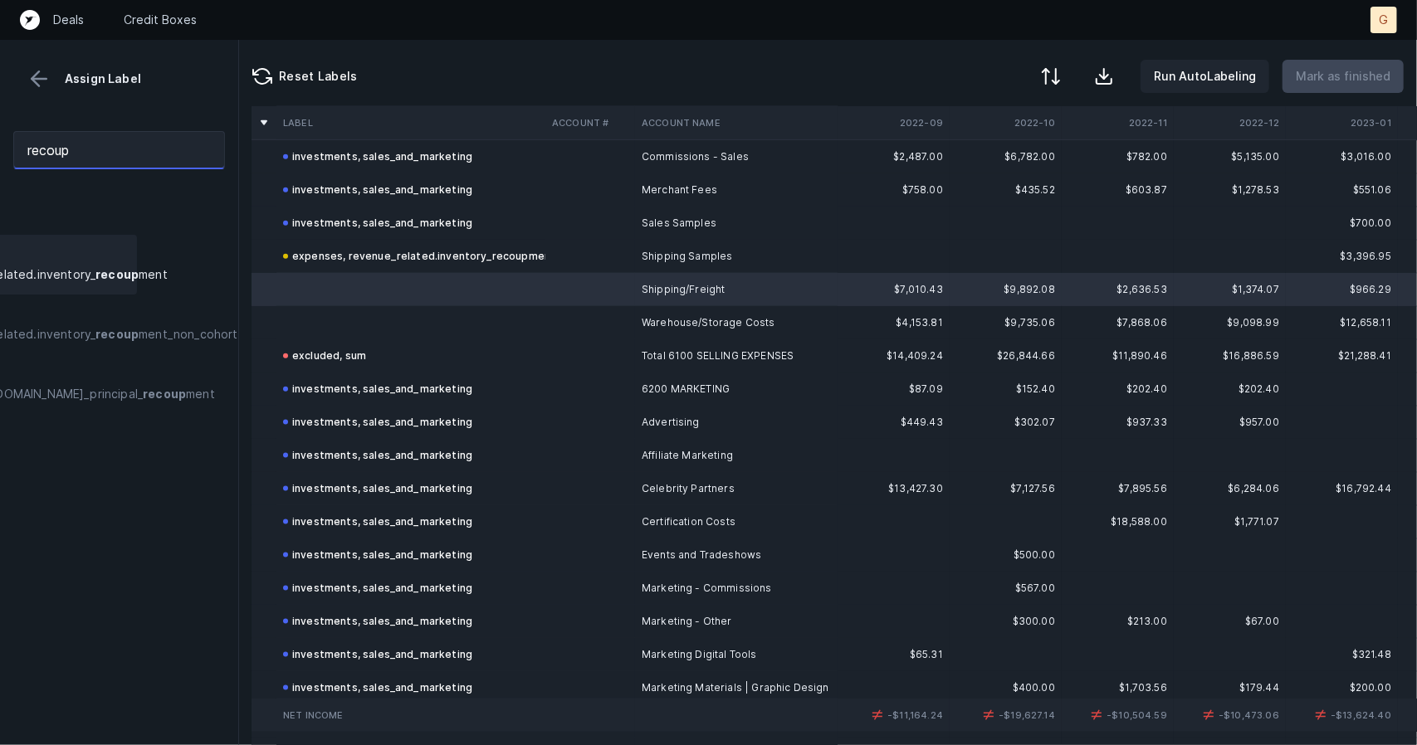
scroll to position [0, 0]
type input "recoup"
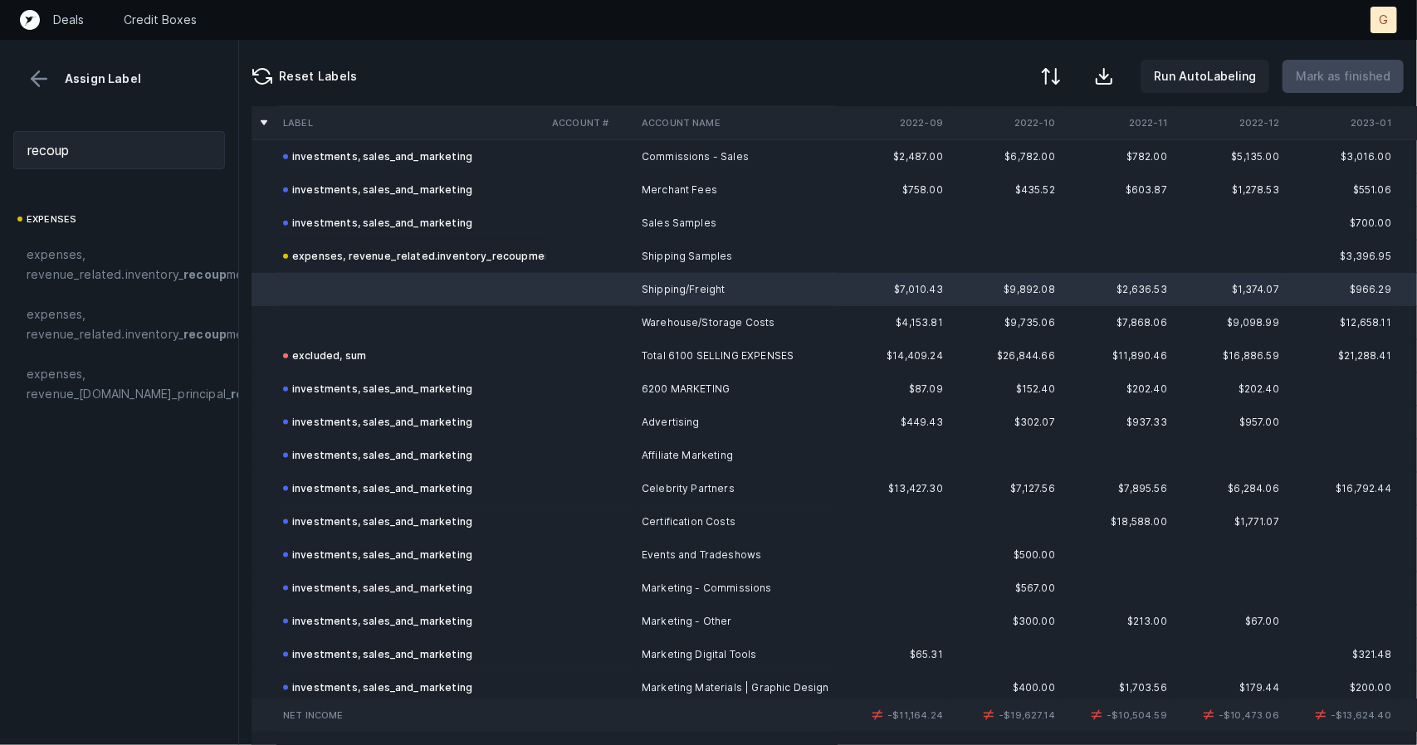
click at [106, 254] on span "expenses, revenue_related.inventory_ recoup ment" at bounding box center [141, 265] width 229 height 40
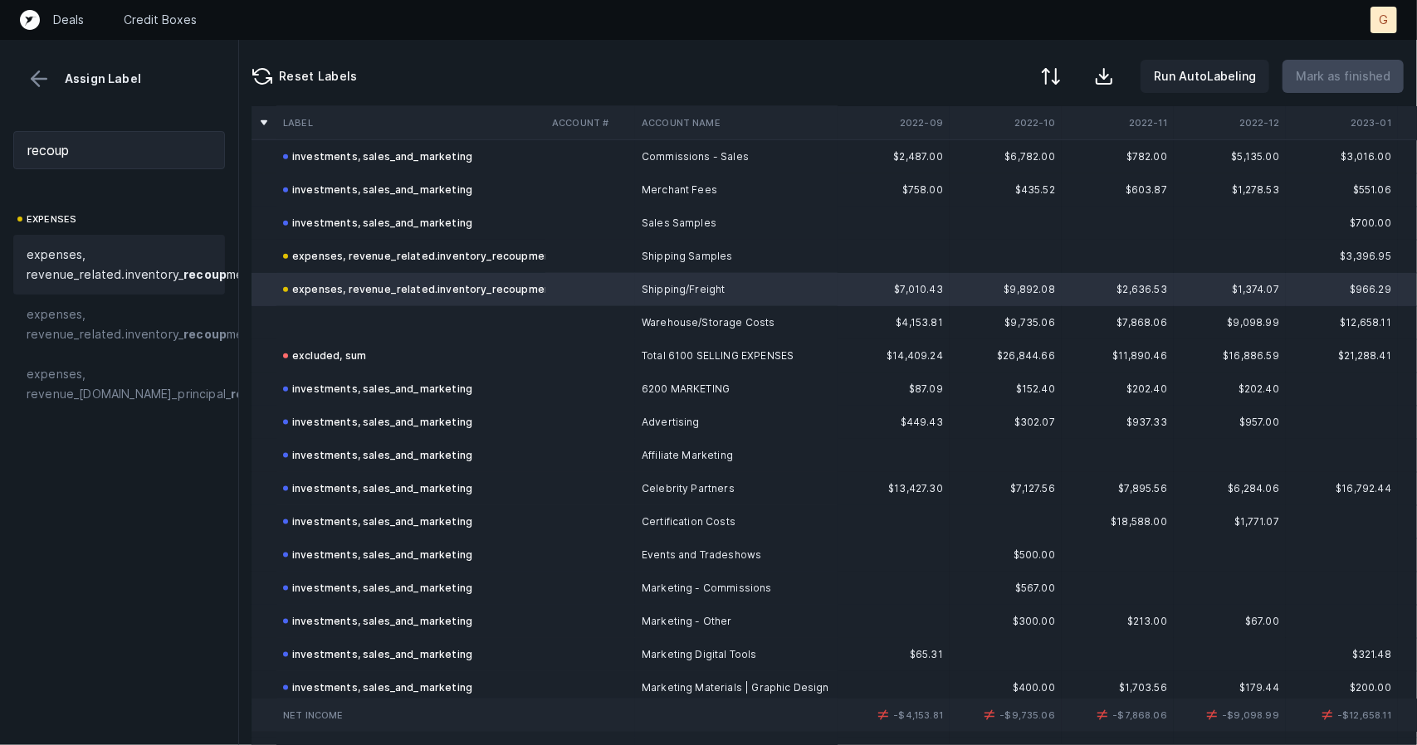
click at [353, 322] on td at bounding box center [410, 322] width 269 height 33
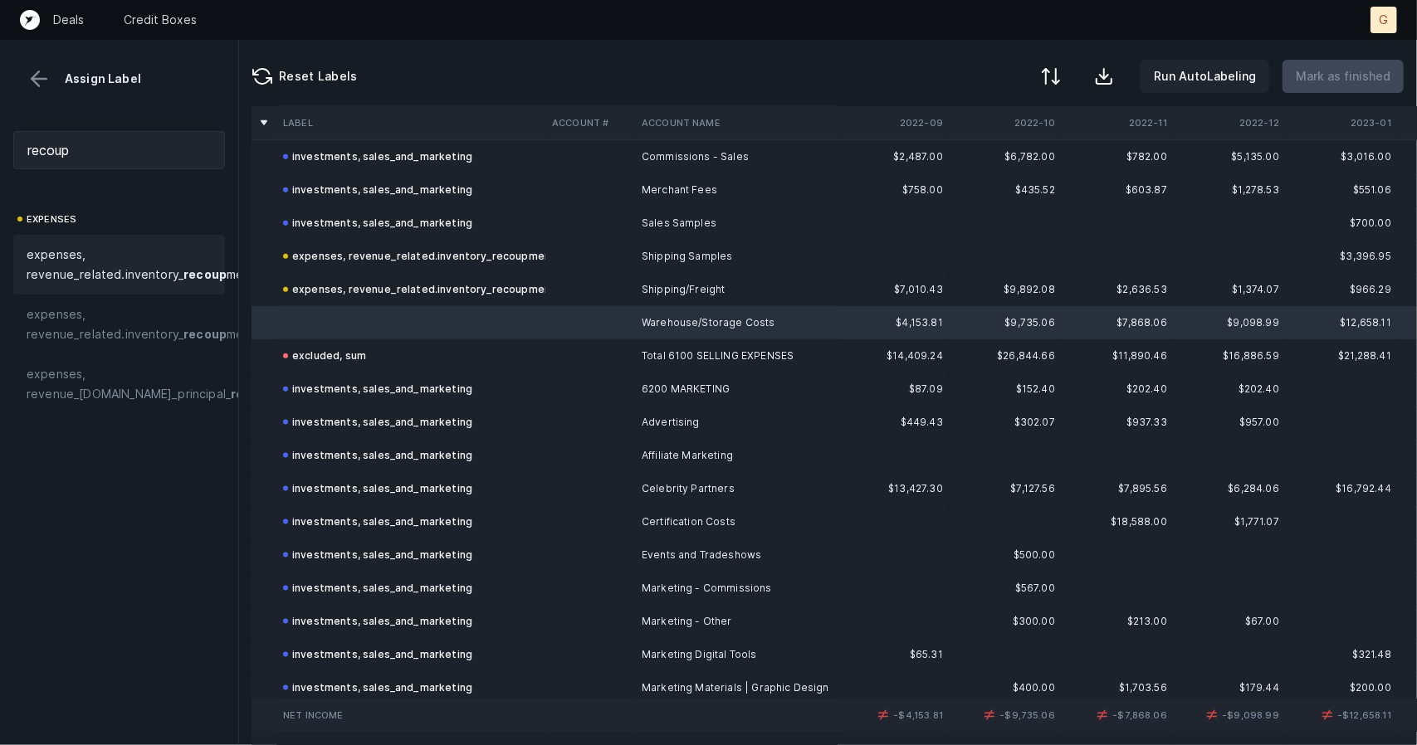
click at [118, 263] on span "expenses, revenue_related.inventory_ recoup ment" at bounding box center [141, 265] width 229 height 40
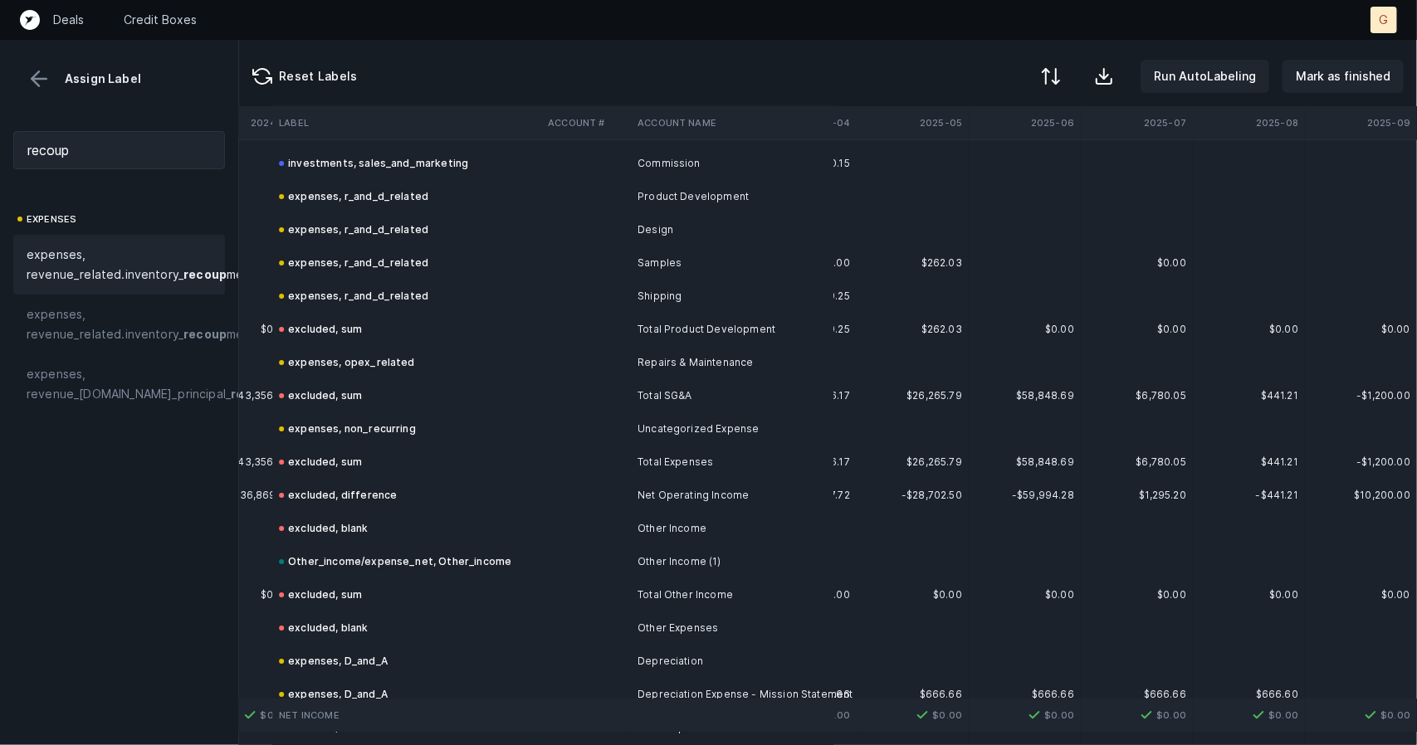
scroll to position [4129, 3580]
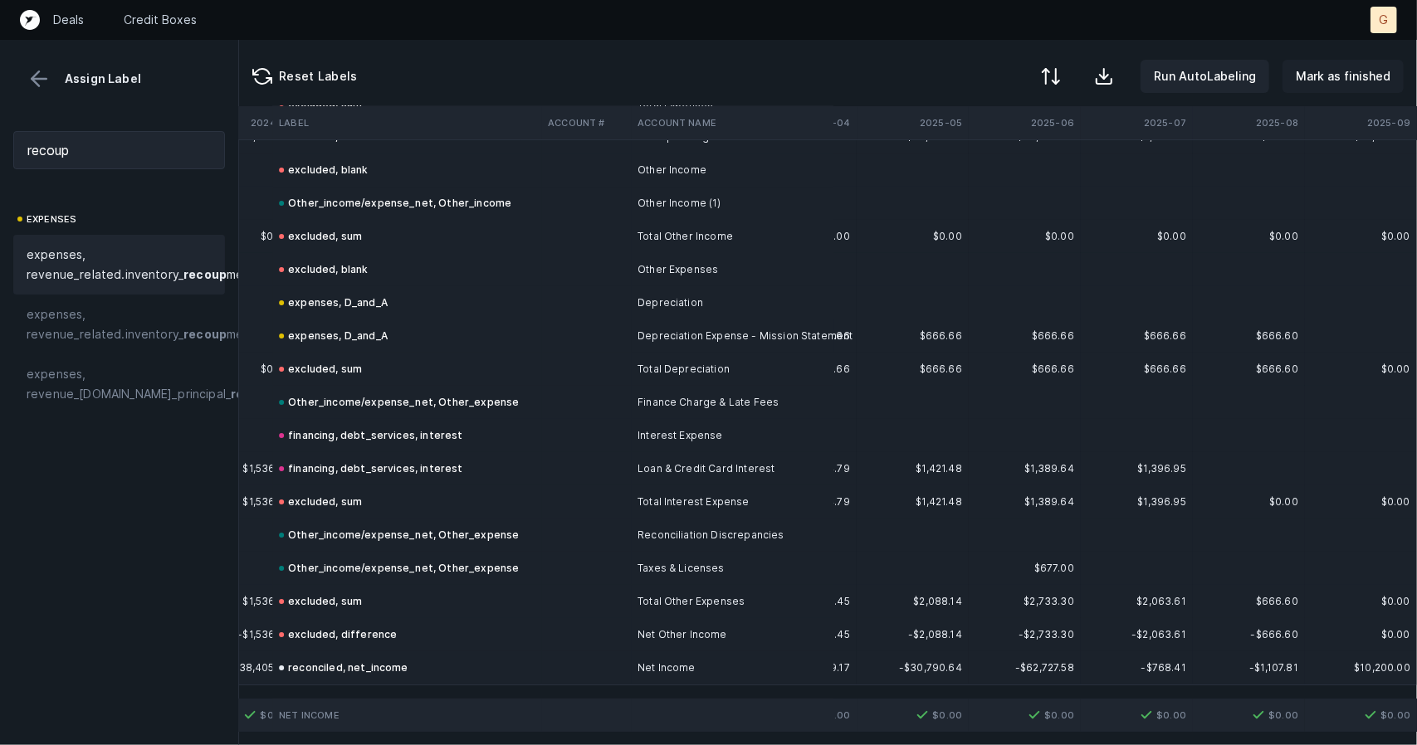
click at [1287, 85] on button "Mark as finished" at bounding box center [1342, 76] width 121 height 33
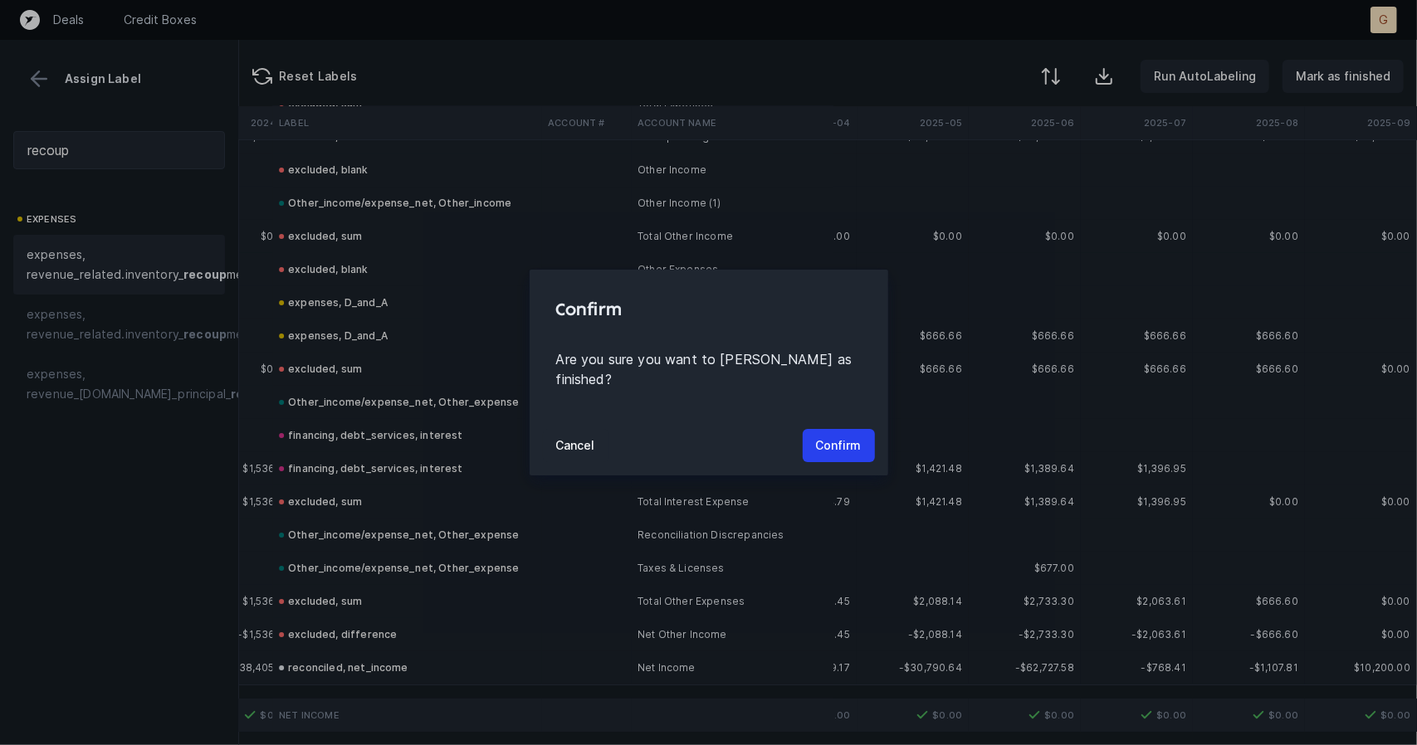
click at [819, 454] on div "Cancel Confirm" at bounding box center [709, 446] width 359 height 60
click at [818, 438] on p "Confirm" at bounding box center [839, 446] width 46 height 20
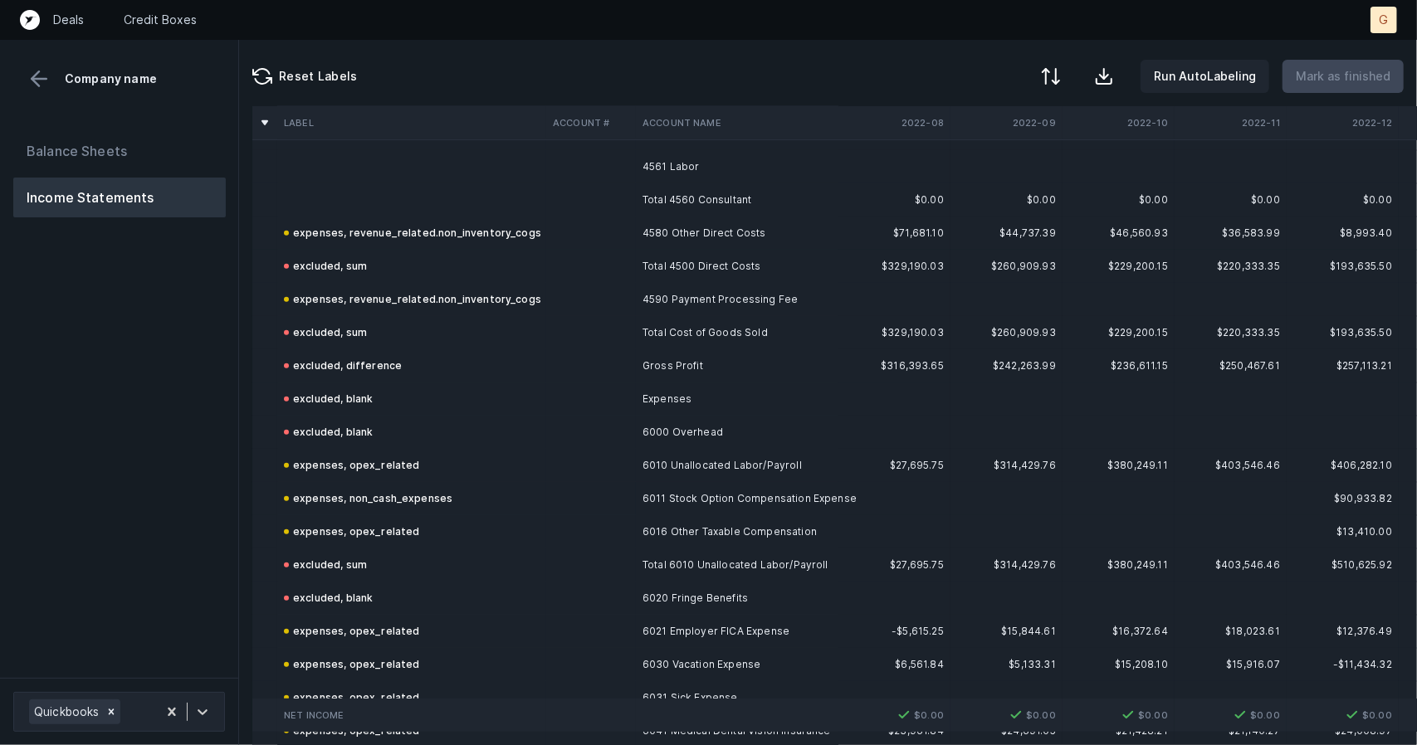
scroll to position [515, 0]
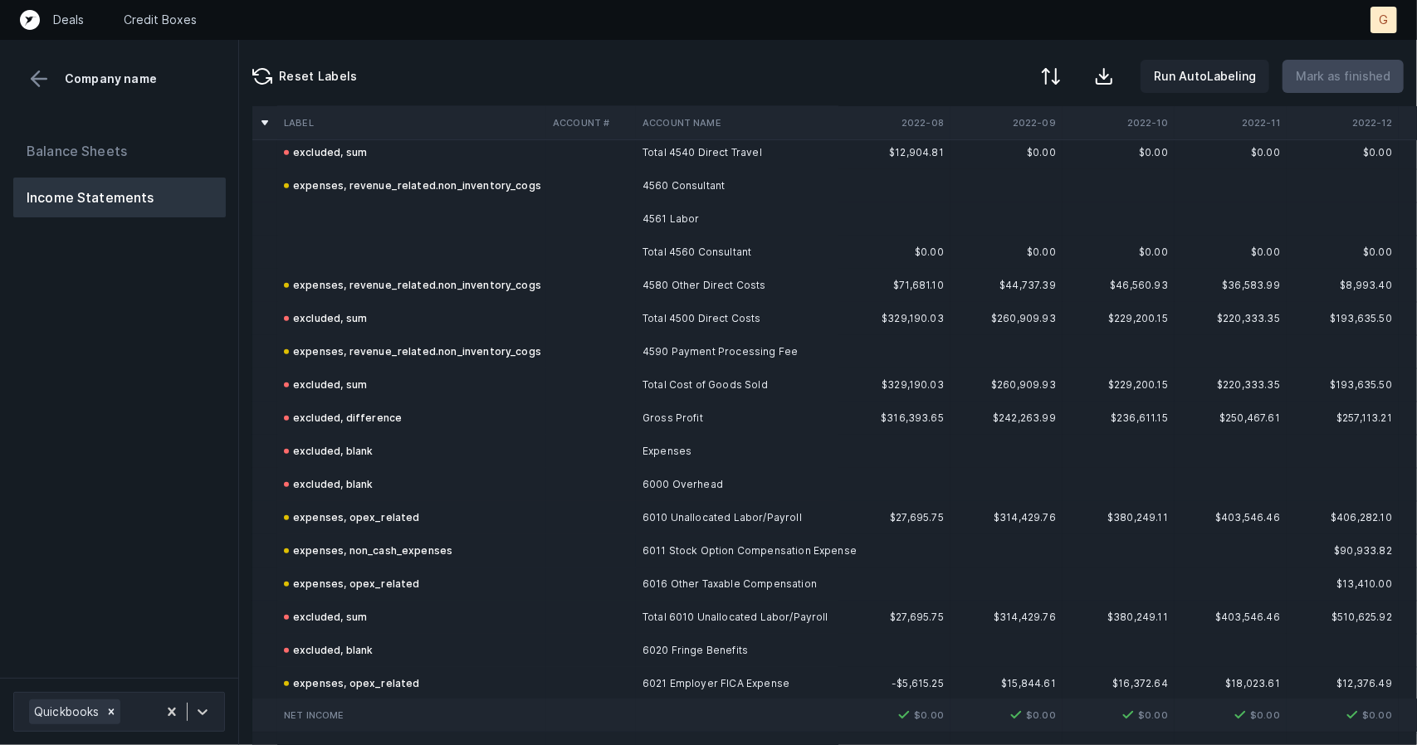
click at [334, 247] on td at bounding box center [411, 252] width 269 height 33
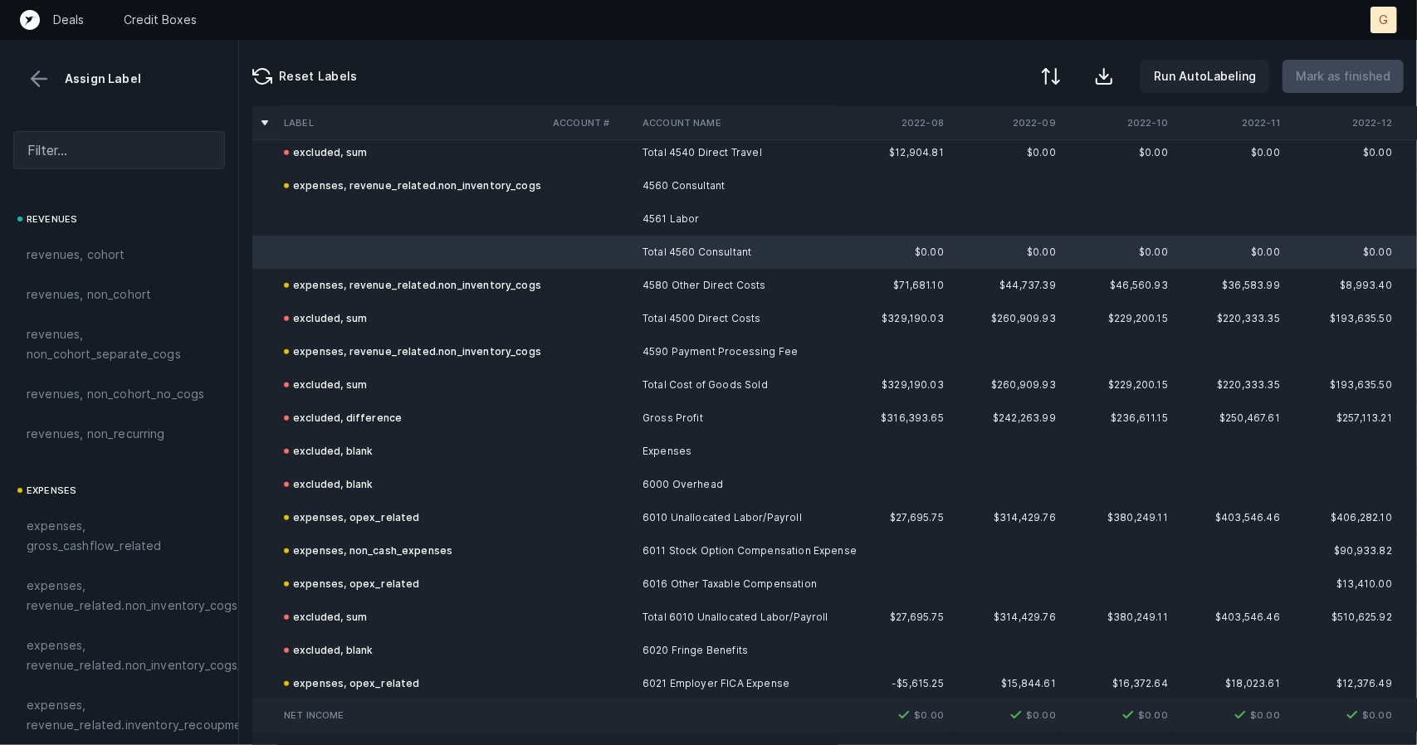
click at [321, 225] on td at bounding box center [411, 219] width 269 height 33
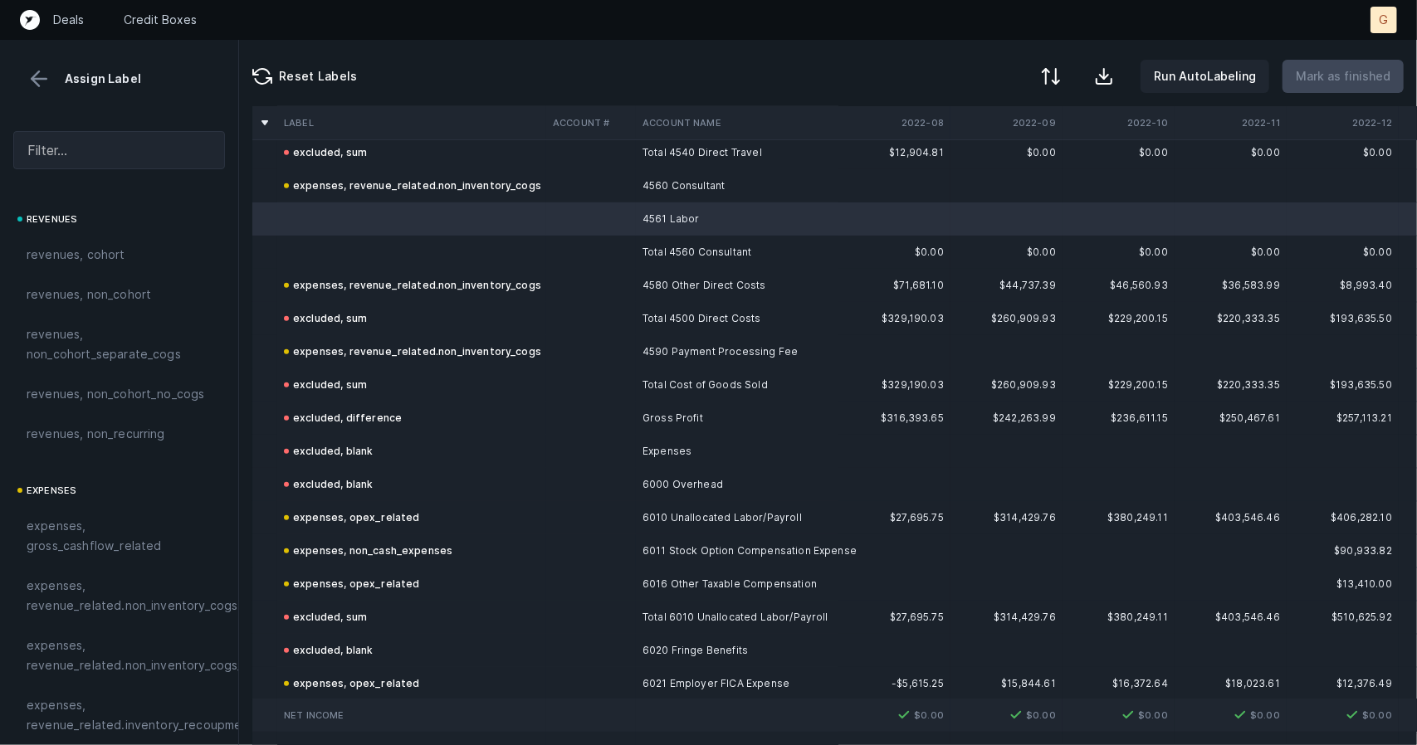
click at [310, 245] on td at bounding box center [411, 252] width 269 height 33
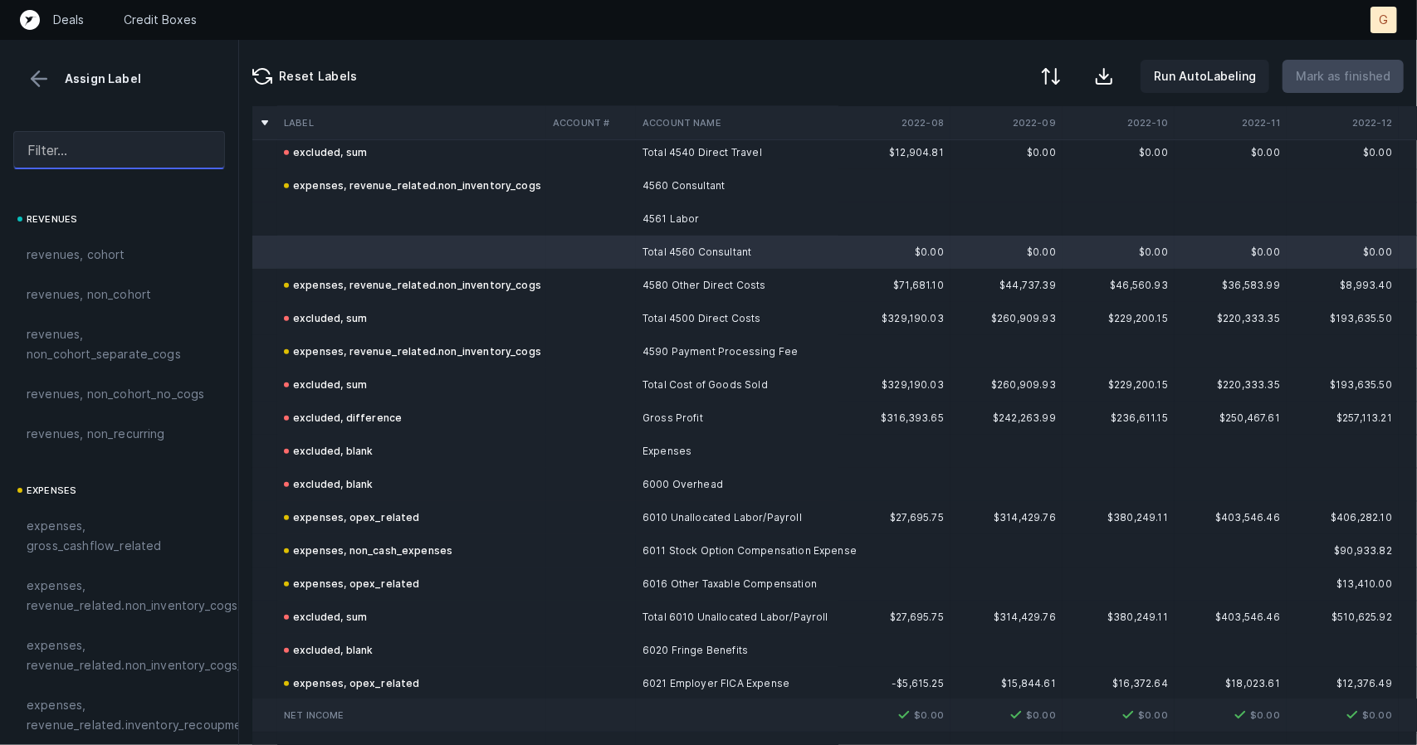
click at [158, 150] on input "text" at bounding box center [119, 150] width 212 height 38
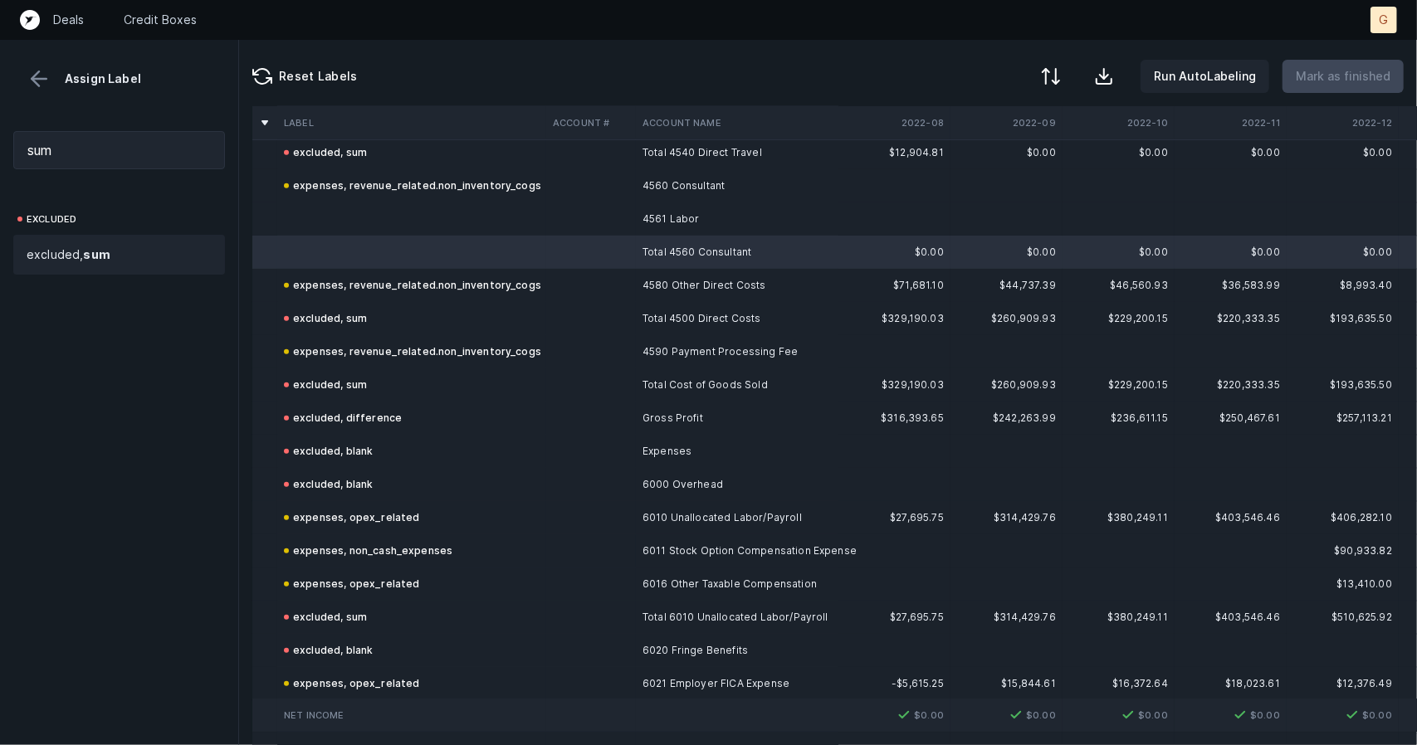
click at [96, 262] on span "excluded, sum" at bounding box center [69, 255] width 84 height 20
click at [337, 209] on td at bounding box center [411, 219] width 269 height 33
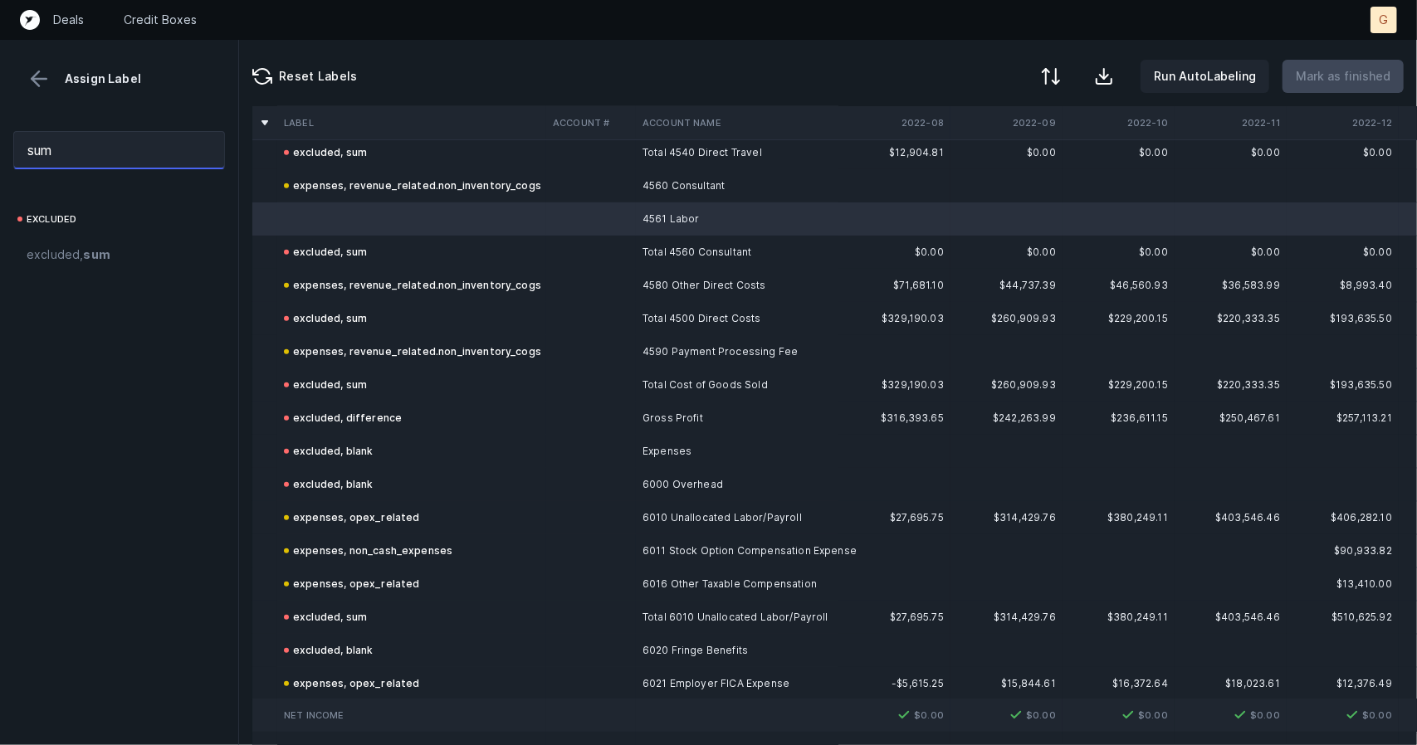
click at [148, 142] on input "sum" at bounding box center [119, 150] width 212 height 38
type input "s"
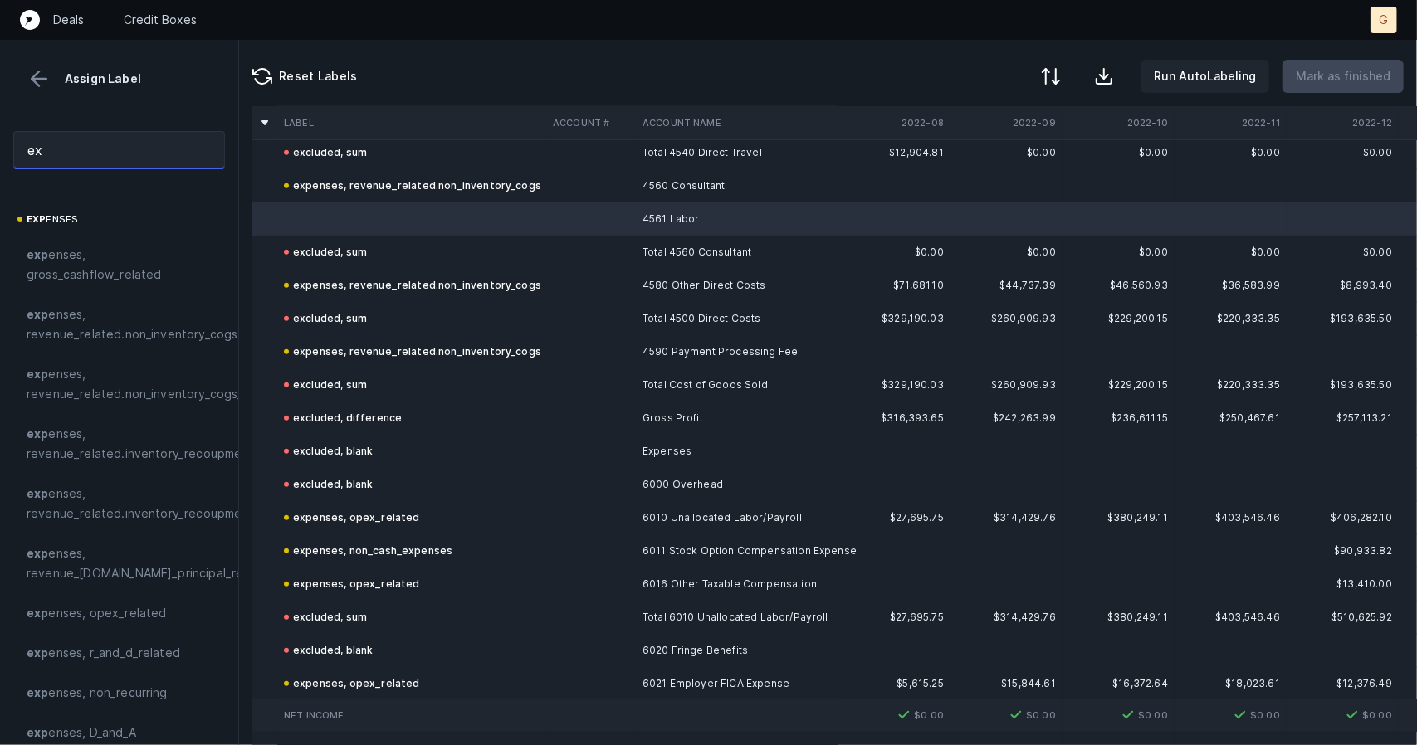
type input "e"
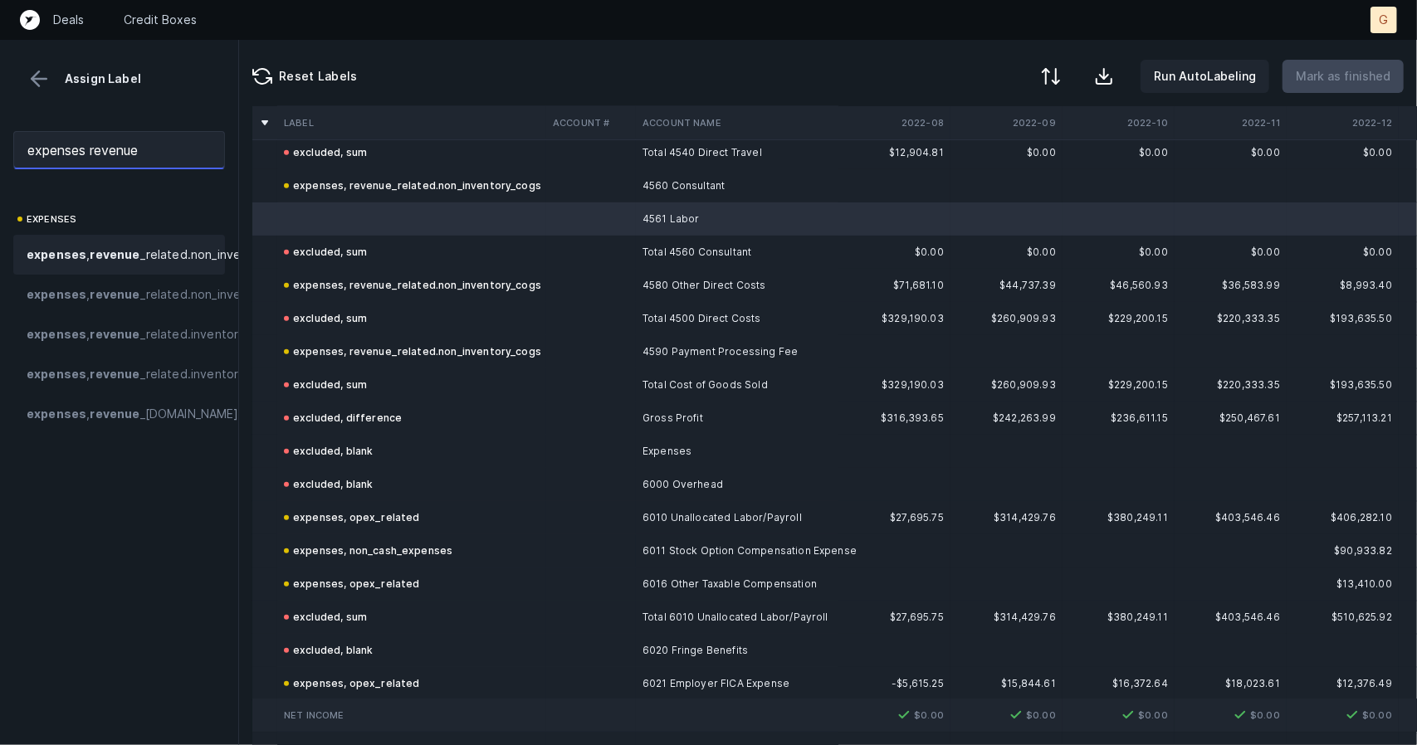
type input "expenses revenue"
click at [148, 265] on span "expenses , revenue _related.non_inventory_cogs" at bounding box center [165, 255] width 277 height 20
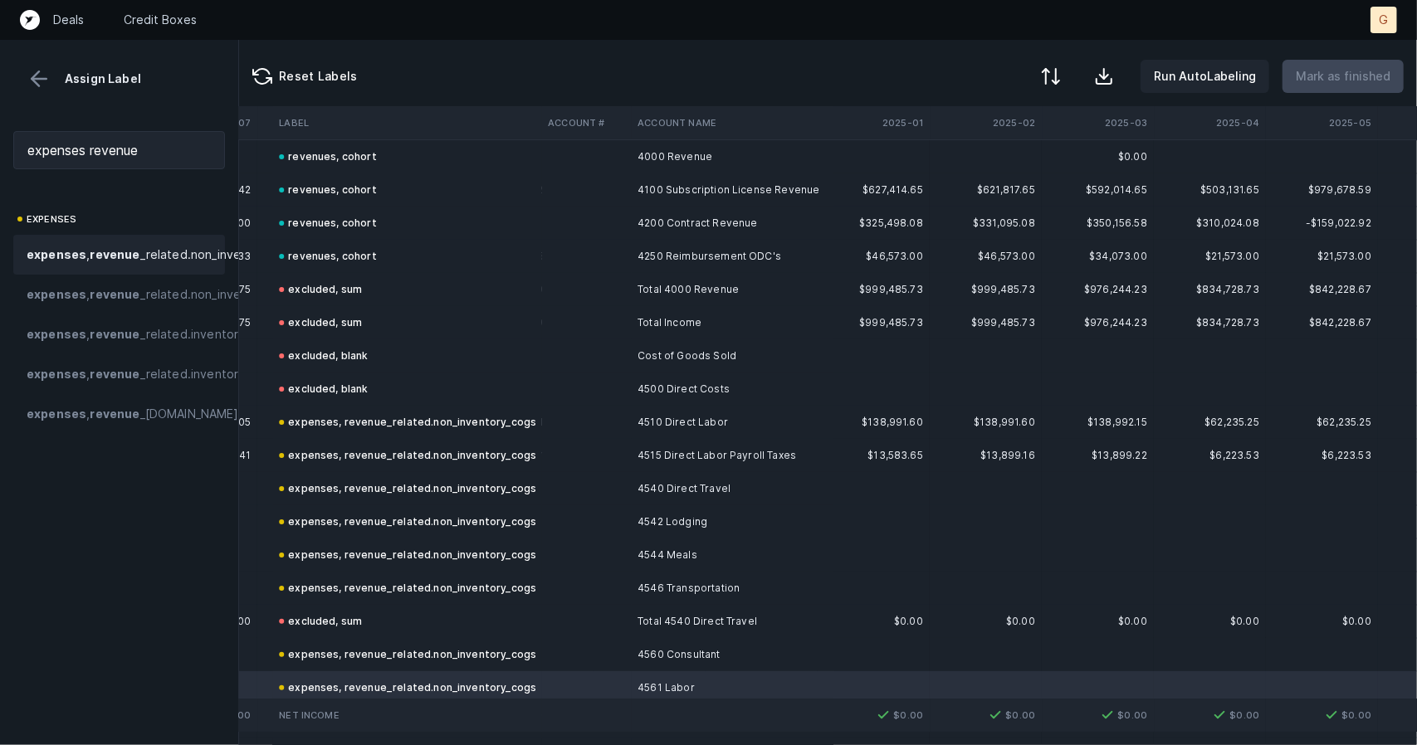
scroll to position [46, 3580]
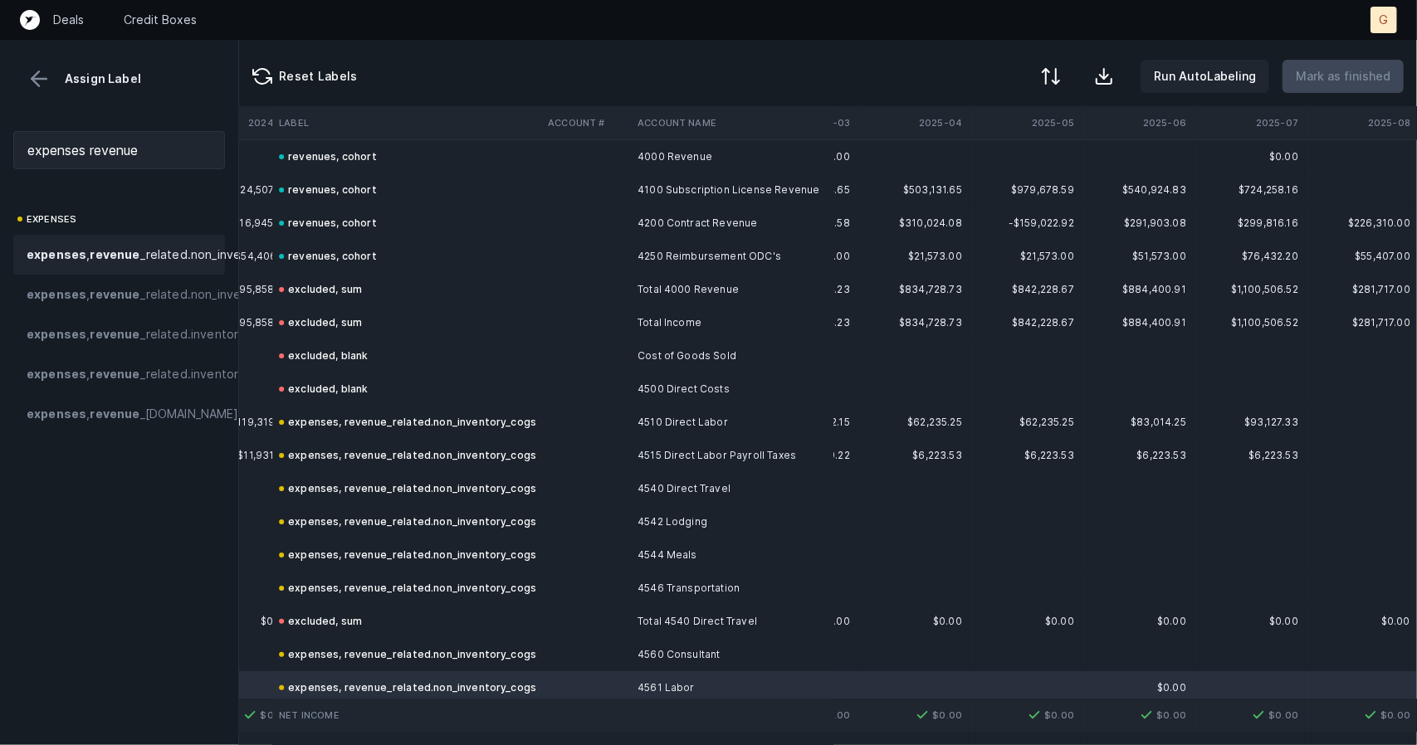
click at [15, 68] on div "Assign Label" at bounding box center [119, 78] width 212 height 25
click at [33, 79] on button at bounding box center [39, 78] width 25 height 25
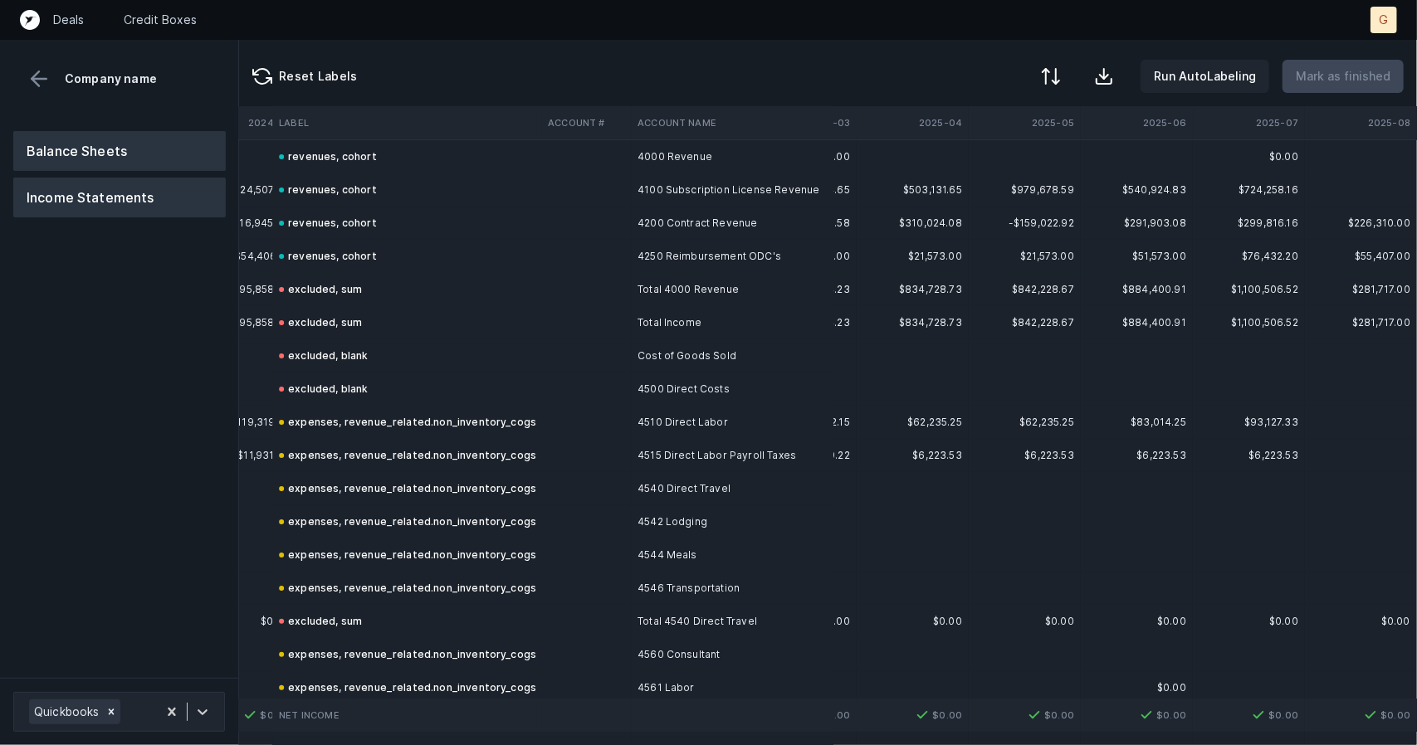
click at [75, 139] on button "Balance Sheets" at bounding box center [119, 151] width 212 height 40
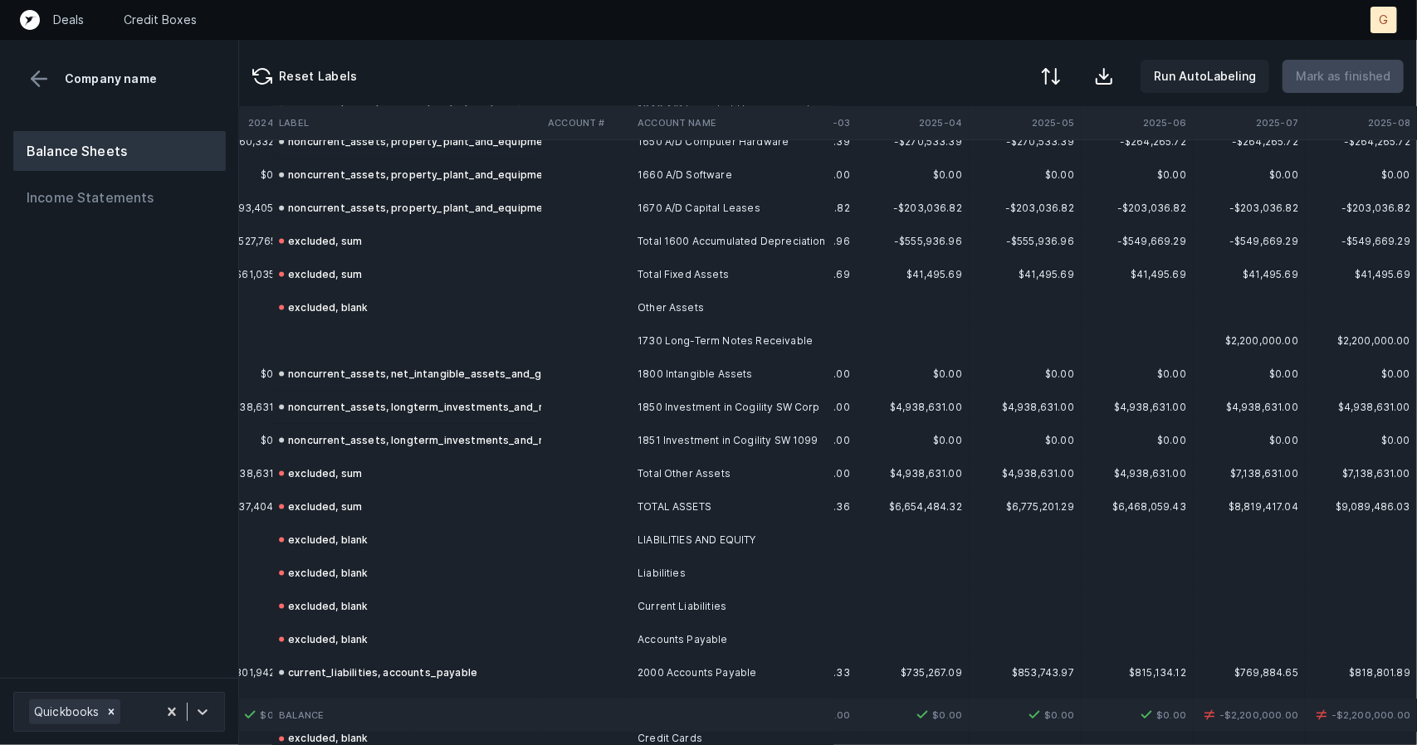
scroll to position [1492, 3580]
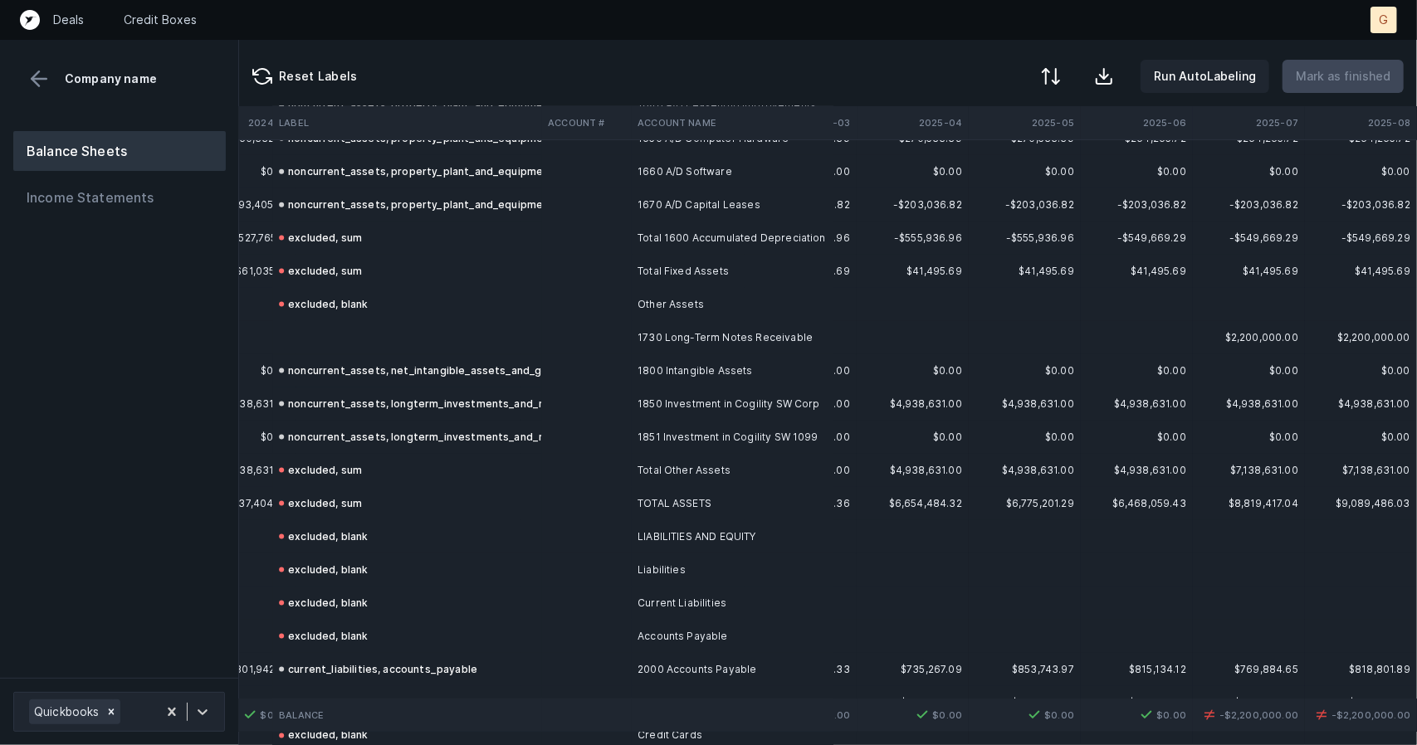
click at [367, 336] on td at bounding box center [406, 337] width 269 height 33
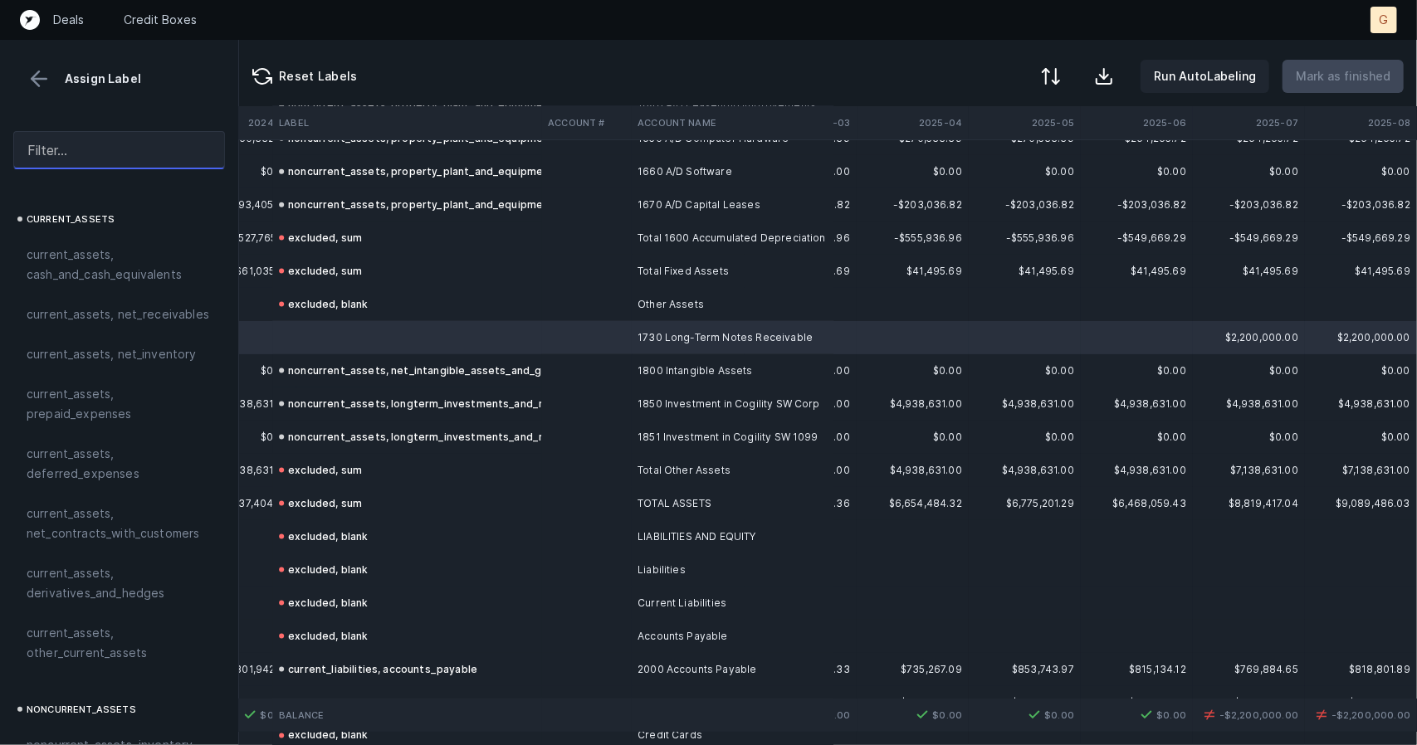
click at [100, 155] on input "text" at bounding box center [119, 150] width 212 height 38
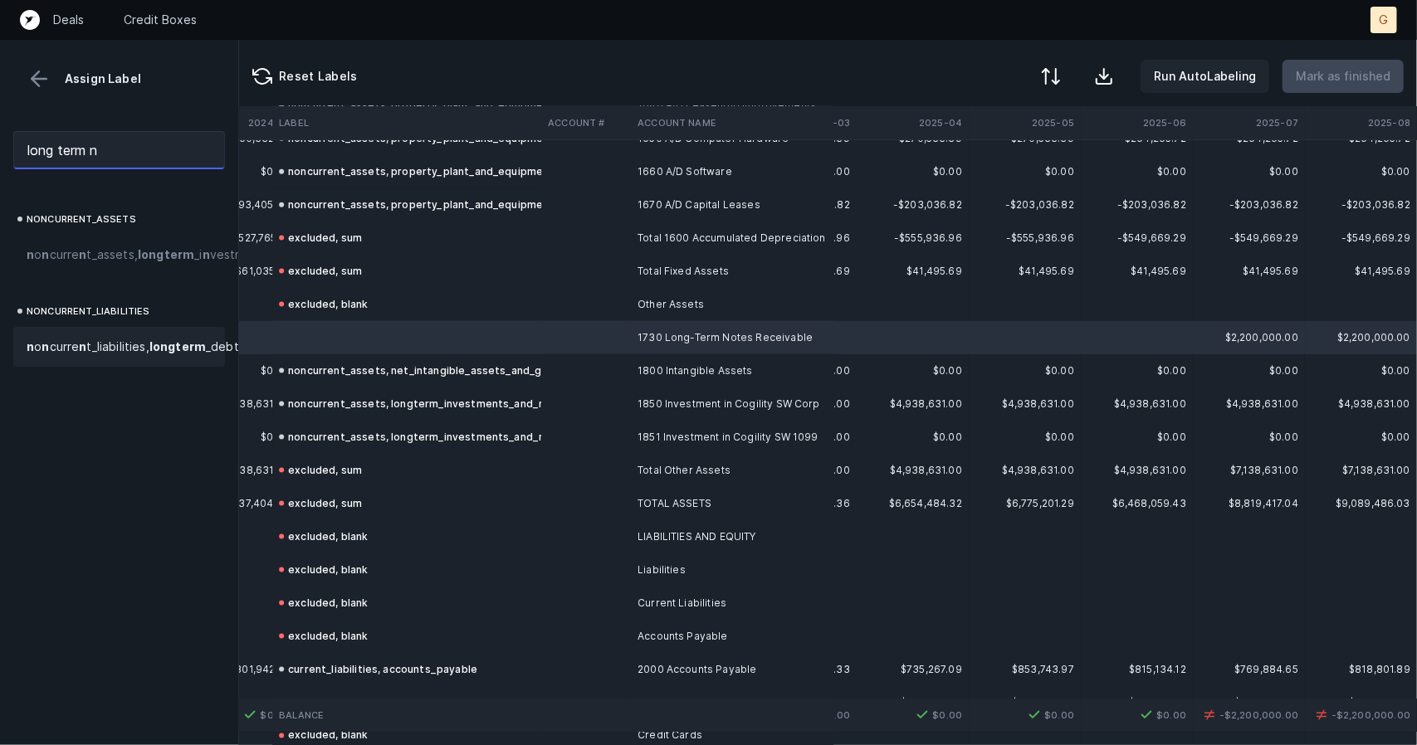
type input "long term n"
click at [175, 354] on strong "term" at bounding box center [190, 346] width 31 height 14
drag, startPoint x: 138, startPoint y: 152, endPoint x: 0, endPoint y: 160, distance: 138.0
click at [0, 160] on div "long term n" at bounding box center [119, 150] width 238 height 65
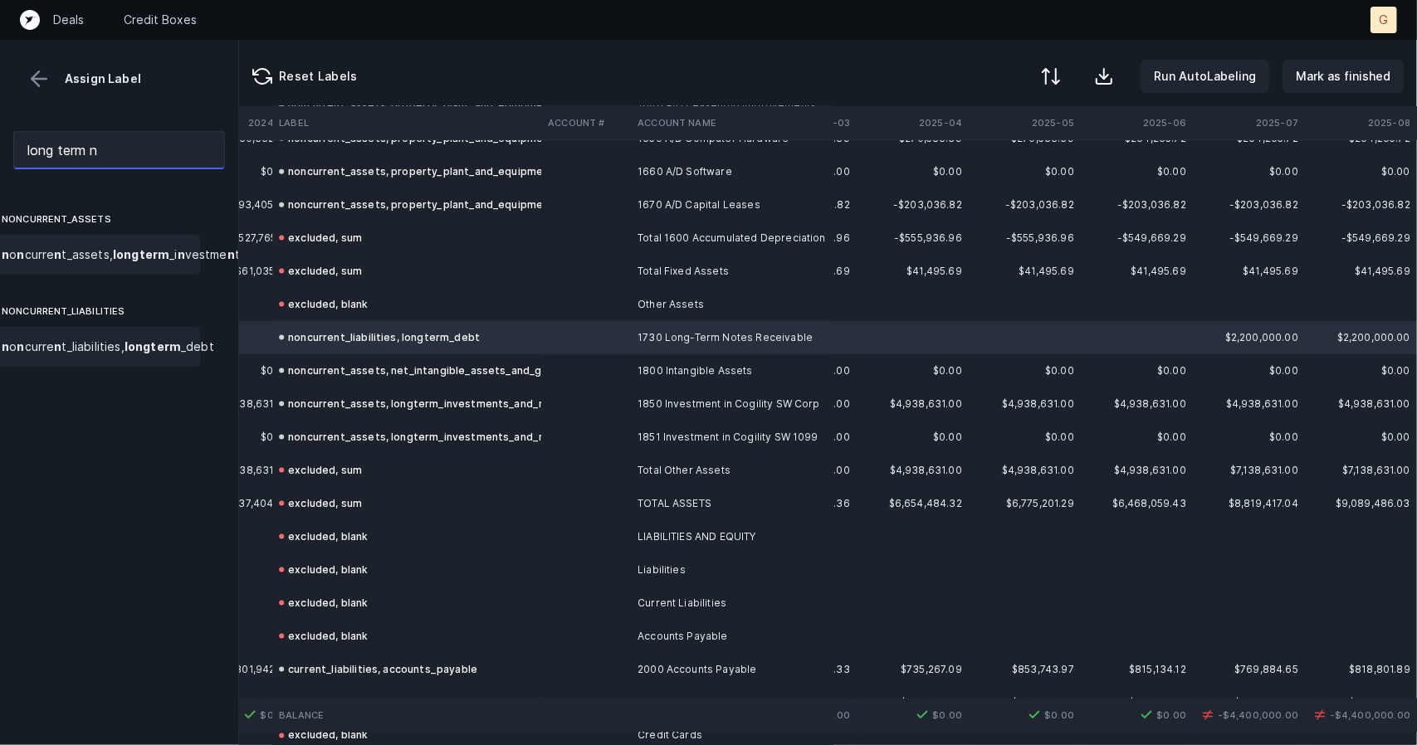
scroll to position [0, 0]
click at [104, 251] on span "n o n curre n t_assets, long term _i n vestme n ts_a n d_receivables" at bounding box center [199, 255] width 344 height 20
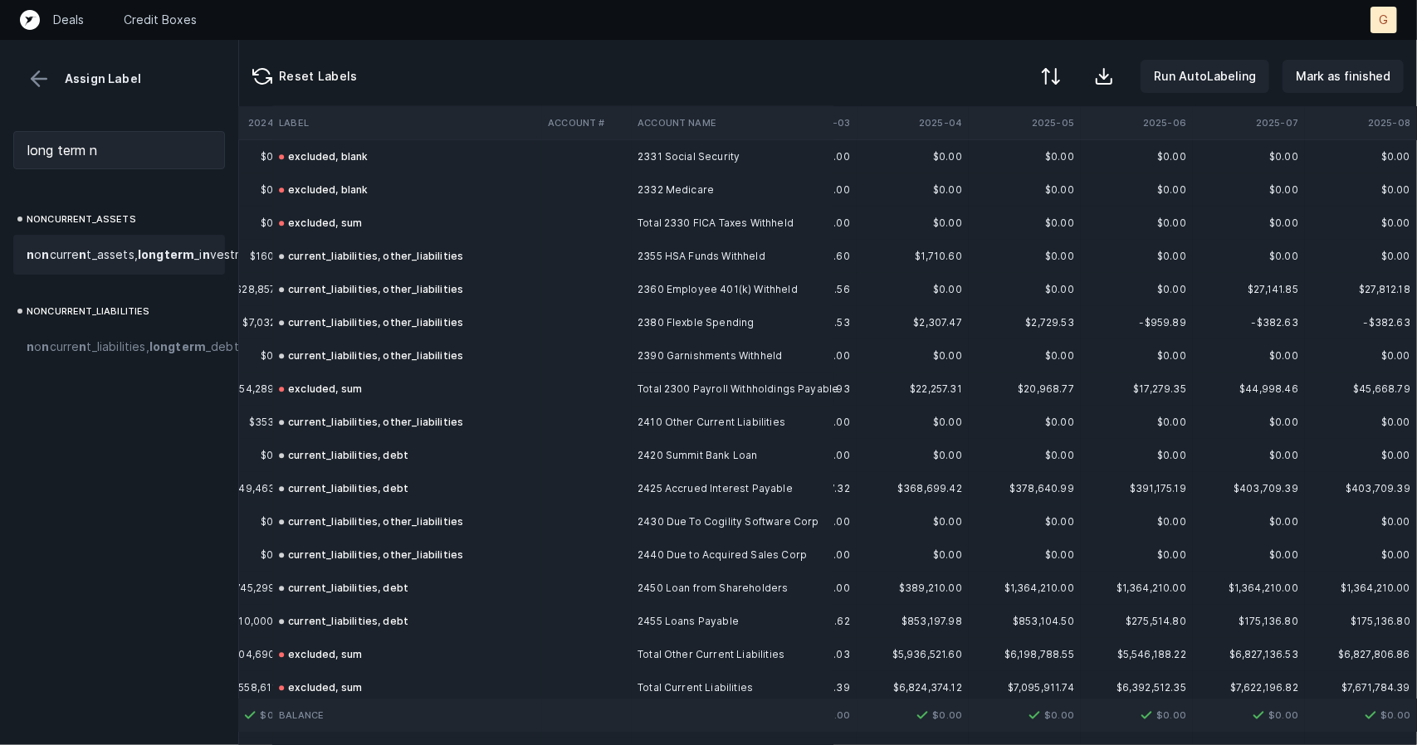
scroll to position [2830, 3580]
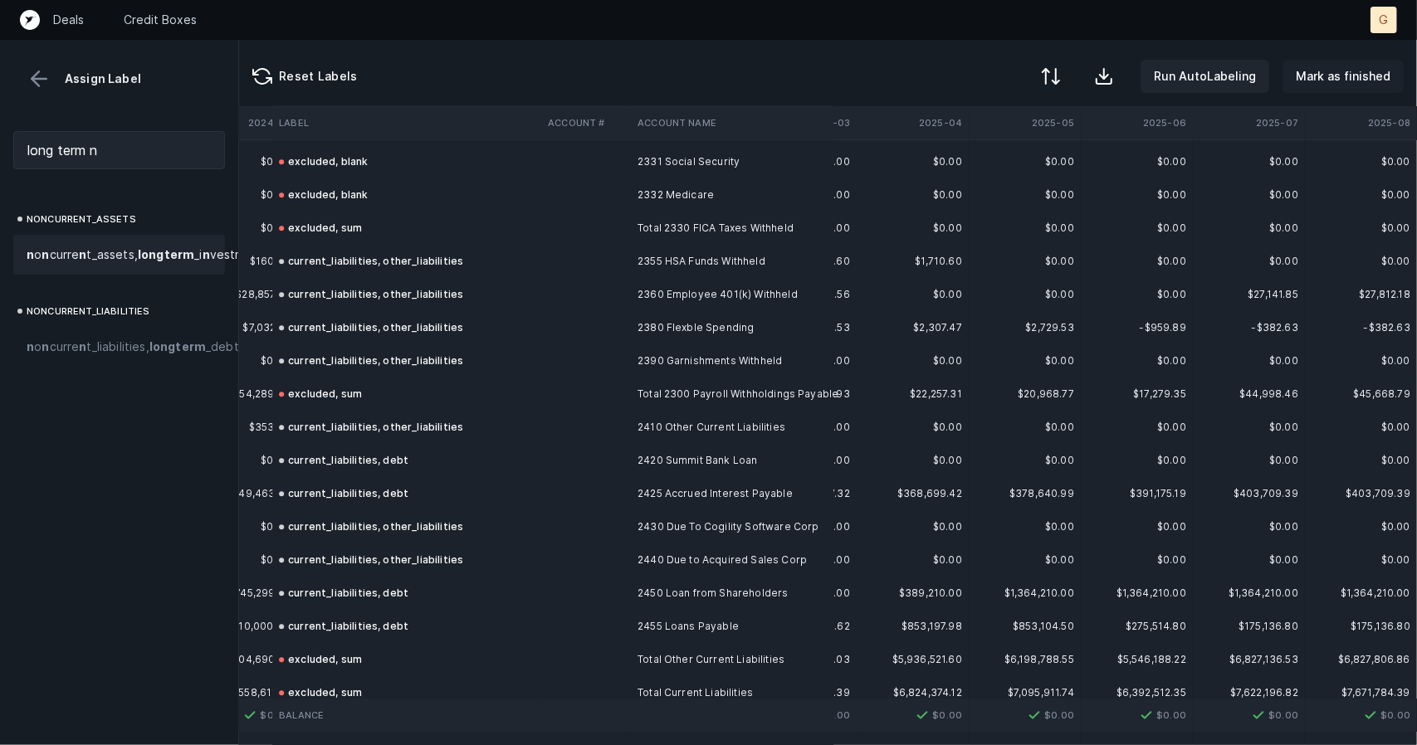
click at [1339, 71] on p "Mark as finished" at bounding box center [1343, 76] width 95 height 20
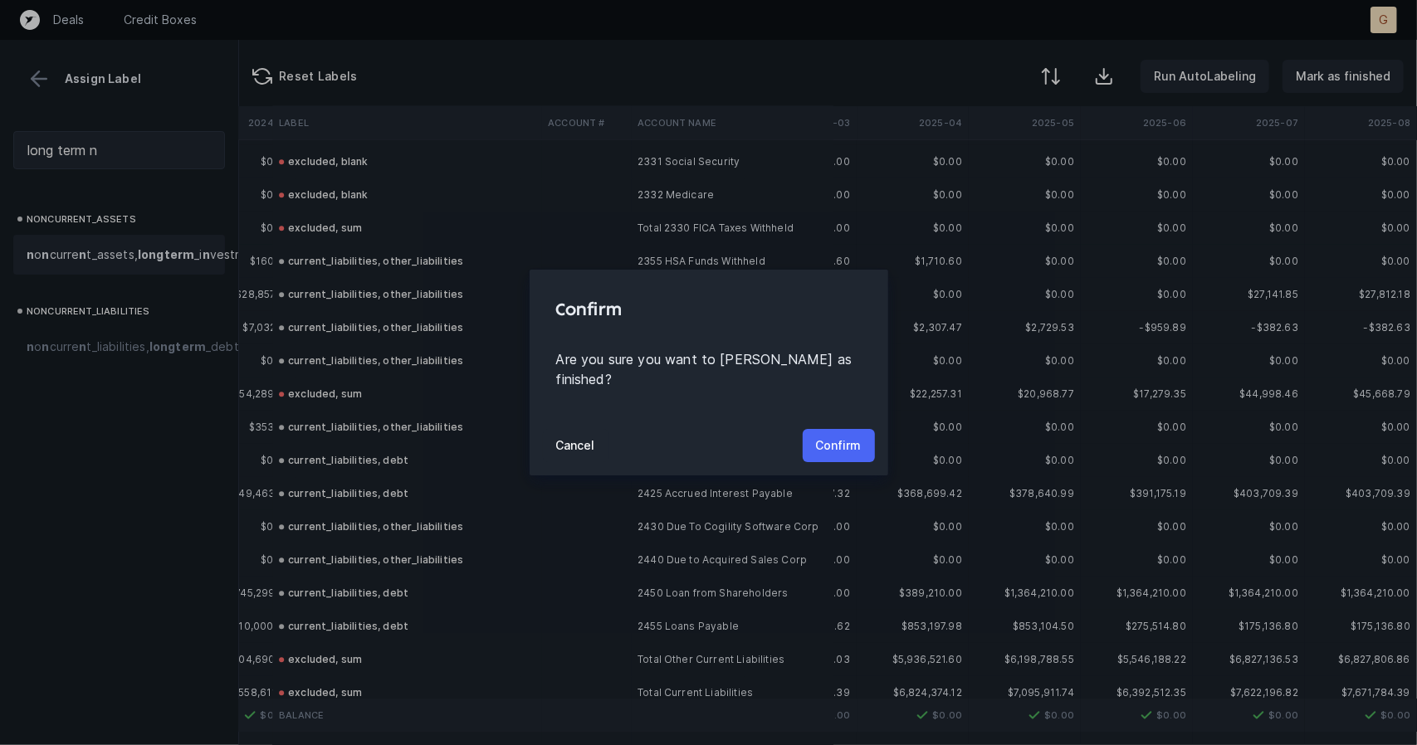
click at [819, 440] on p "Confirm" at bounding box center [839, 446] width 46 height 20
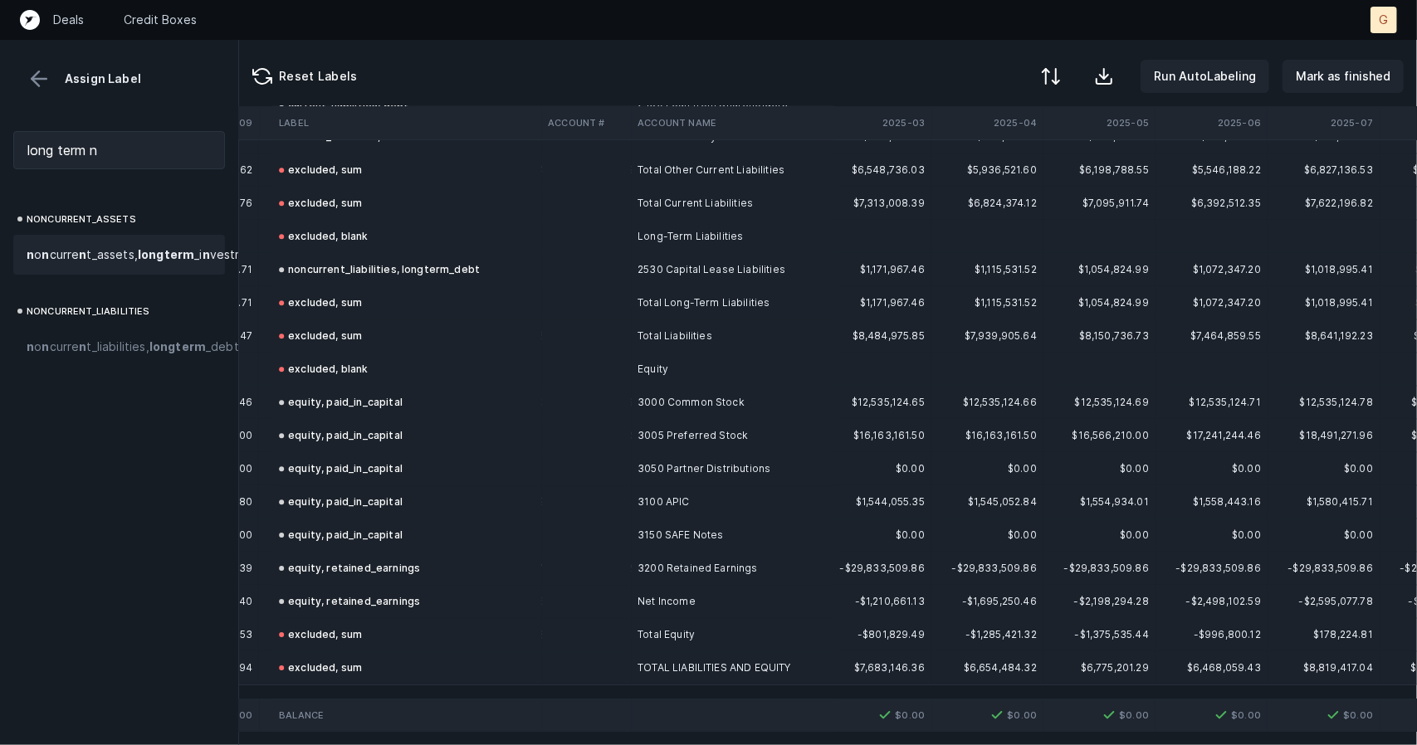
scroll to position [3332, 3478]
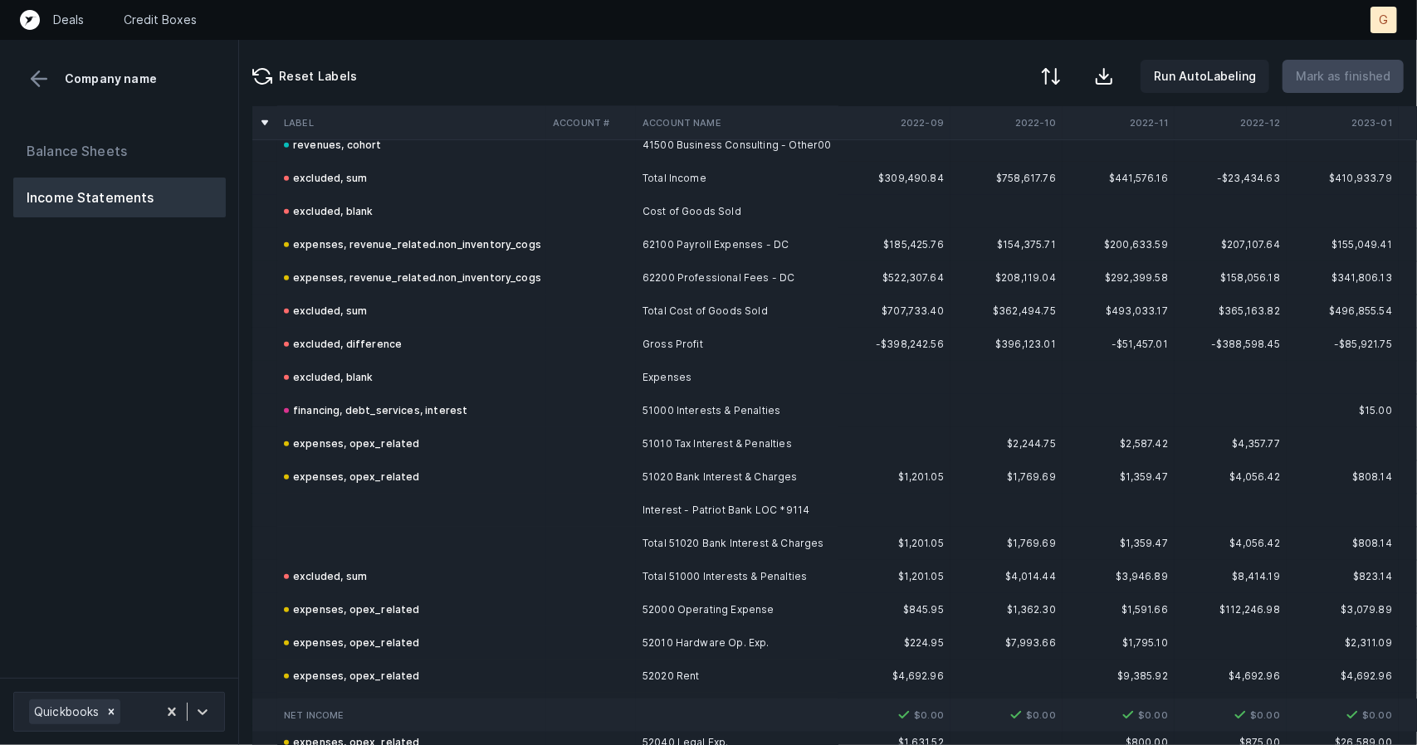
scroll to position [571, 0]
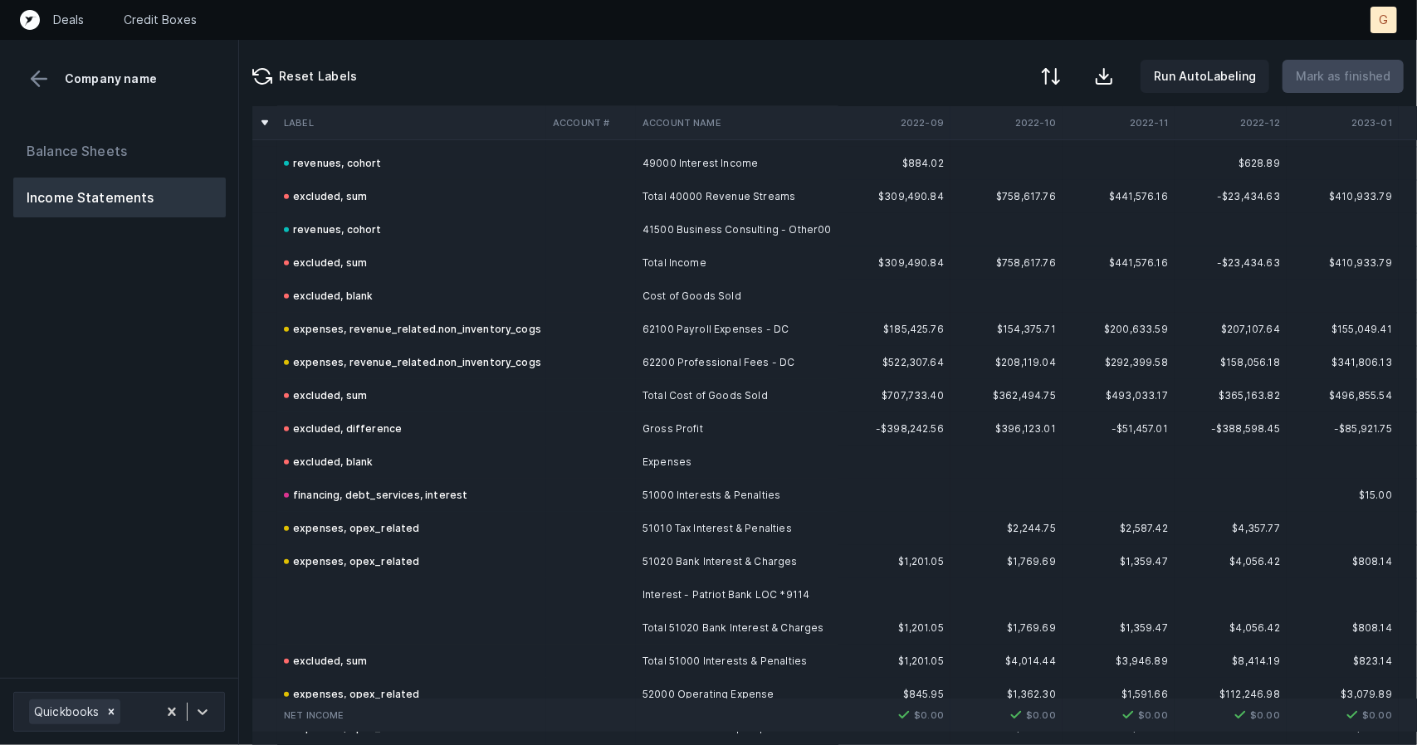
click at [339, 597] on td at bounding box center [411, 595] width 269 height 33
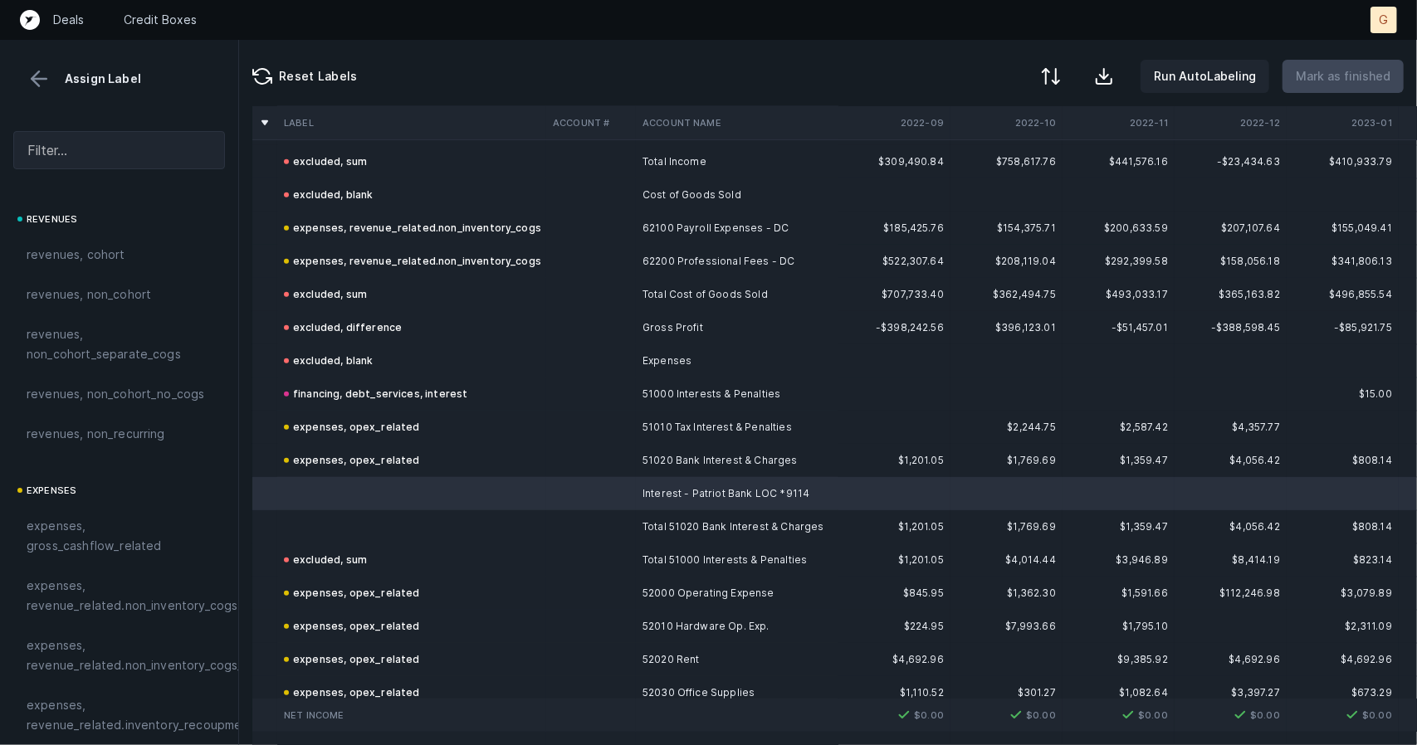
scroll to position [675, 0]
click at [344, 537] on td at bounding box center [411, 524] width 269 height 33
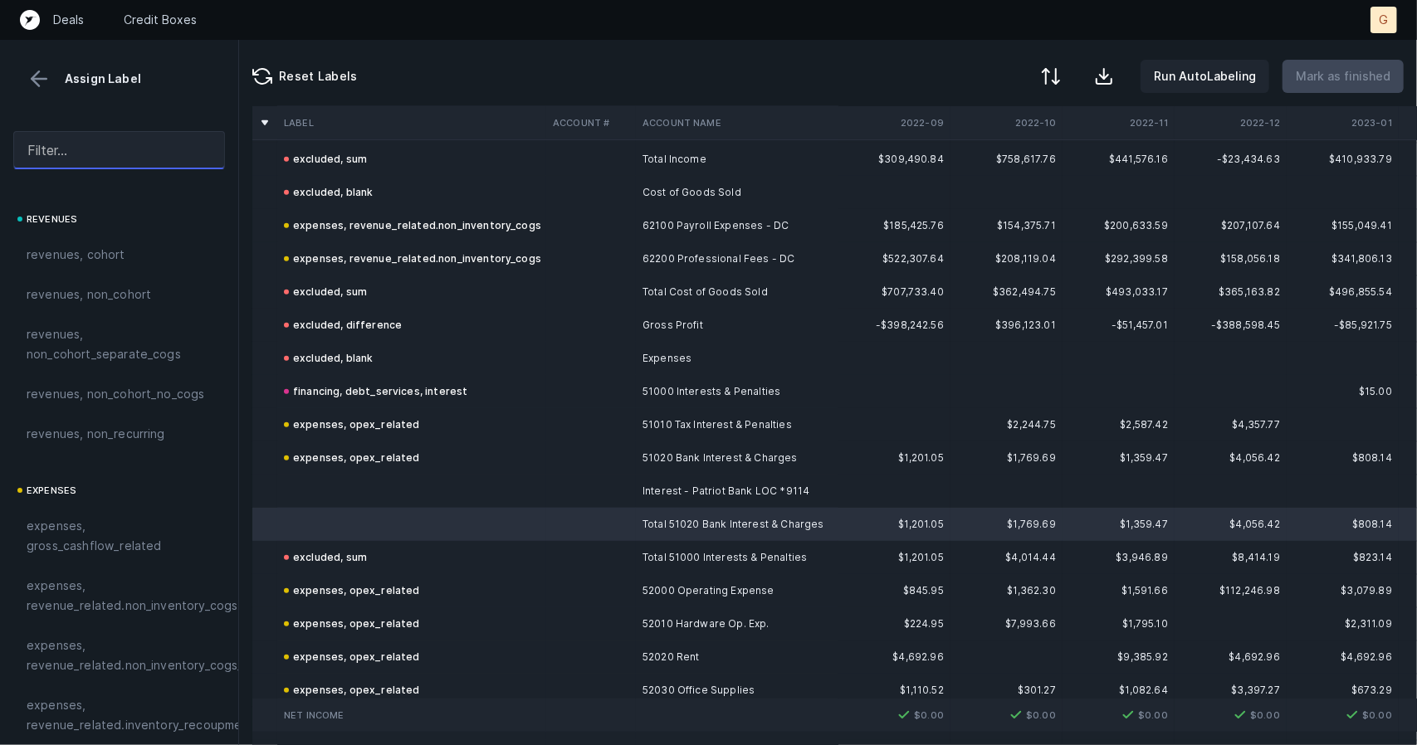
click at [116, 164] on input "text" at bounding box center [119, 150] width 212 height 38
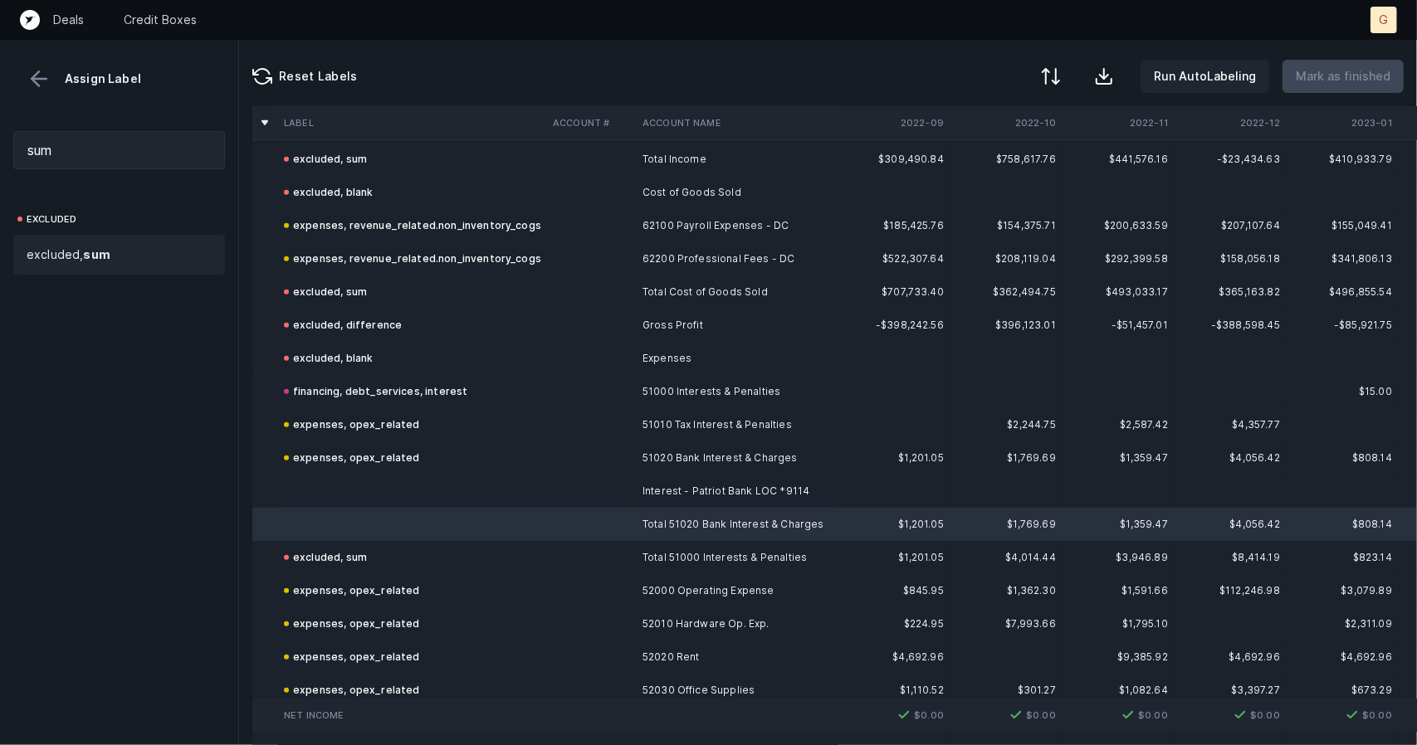
click at [65, 255] on span "excluded, sum" at bounding box center [69, 255] width 84 height 20
click at [362, 485] on td at bounding box center [411, 491] width 269 height 33
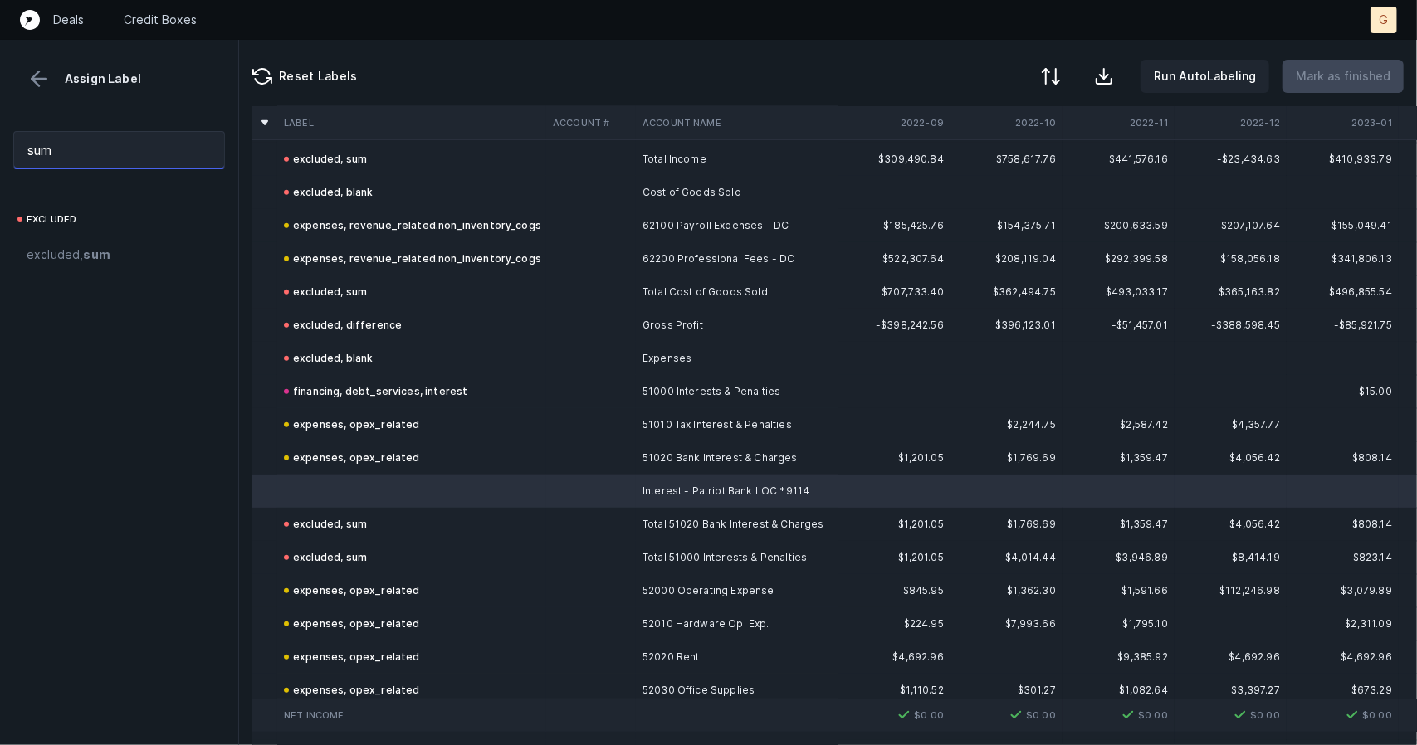
click at [123, 148] on input "sum" at bounding box center [119, 150] width 212 height 38
type input "s"
type input "interest"
click at [86, 265] on span "financing, debt_services, interest" at bounding box center [119, 265] width 185 height 40
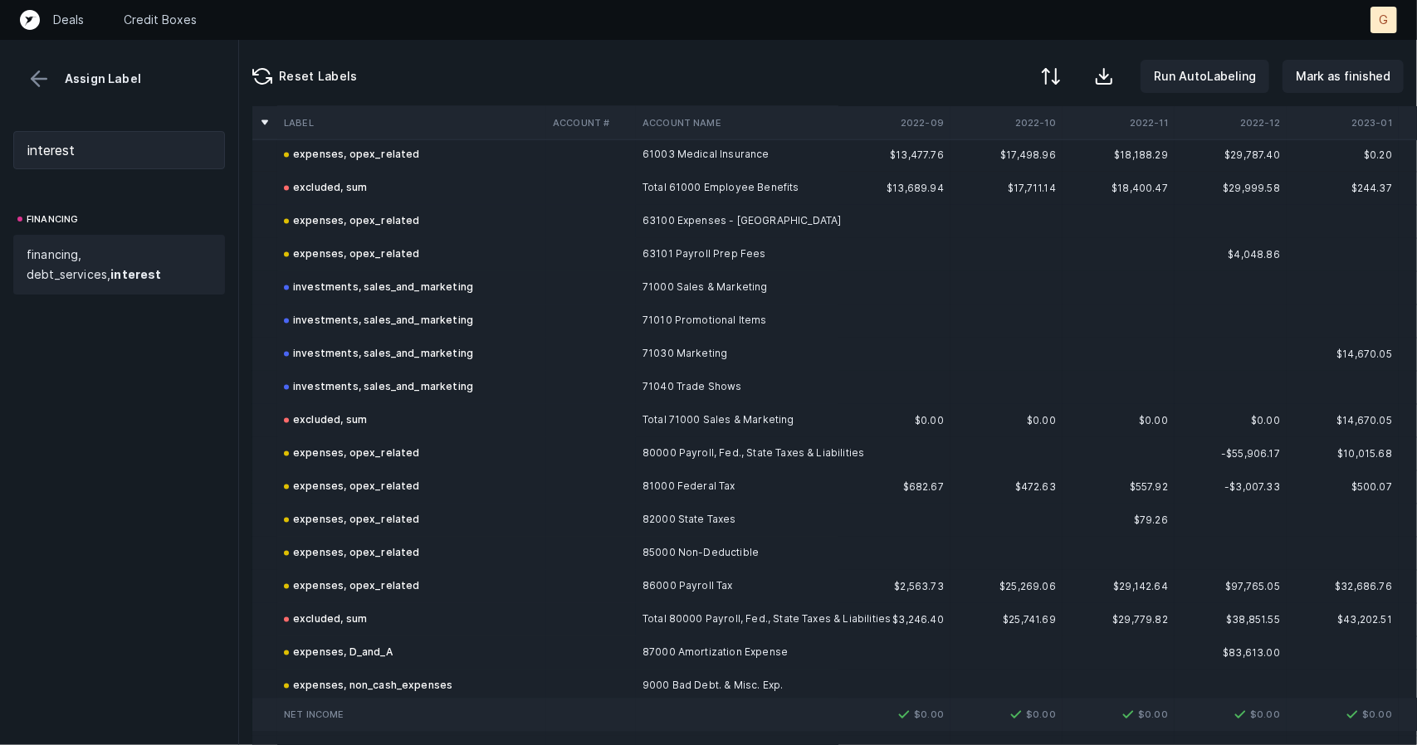
scroll to position [2535, 0]
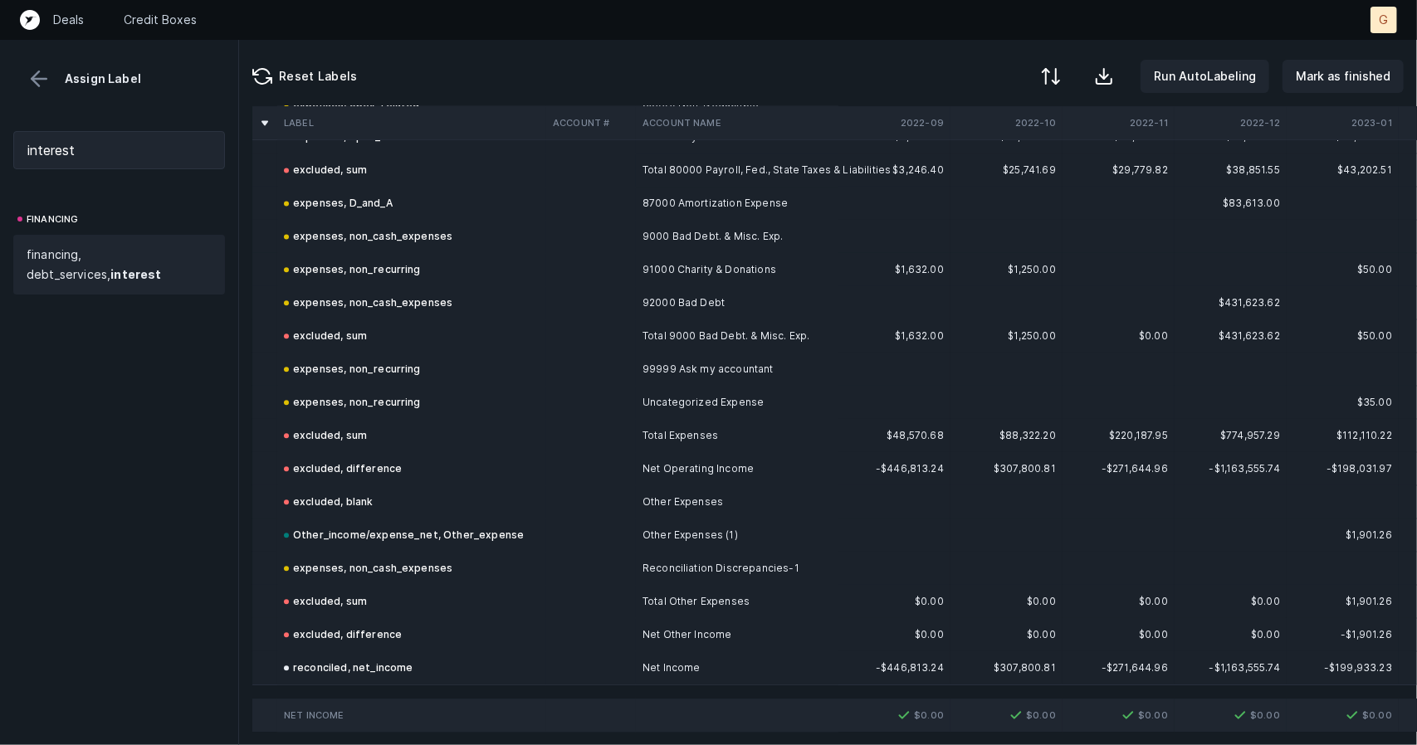
click at [1312, 99] on div "Reset Labels Run AutoLabeling Mark as finished" at bounding box center [828, 73] width 1178 height 66
click at [1306, 79] on p "Mark as finished" at bounding box center [1343, 76] width 95 height 20
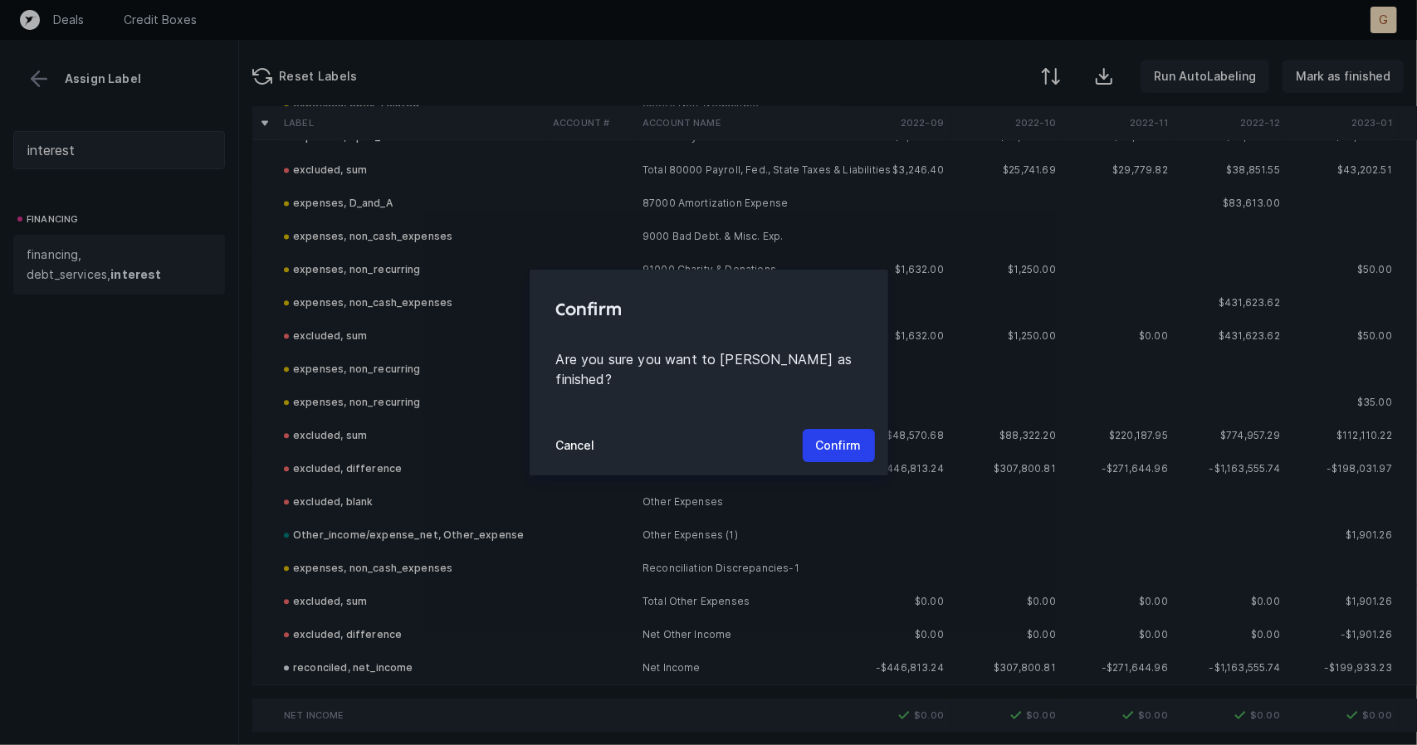
click at [867, 416] on div "Cancel Confirm" at bounding box center [709, 446] width 359 height 60
click at [877, 440] on div "Cancel Confirm" at bounding box center [709, 446] width 359 height 60
click at [841, 436] on p "Confirm" at bounding box center [839, 446] width 46 height 20
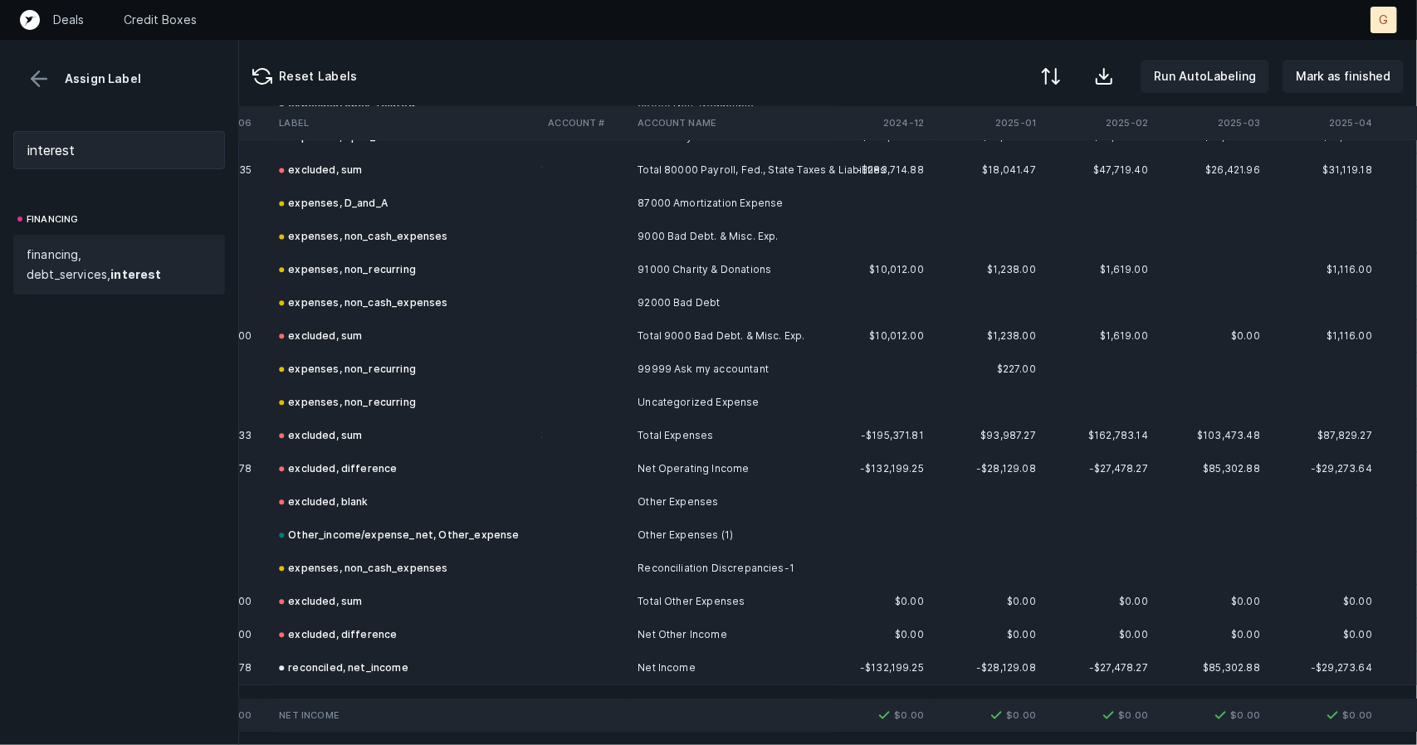
scroll to position [2535, 3580]
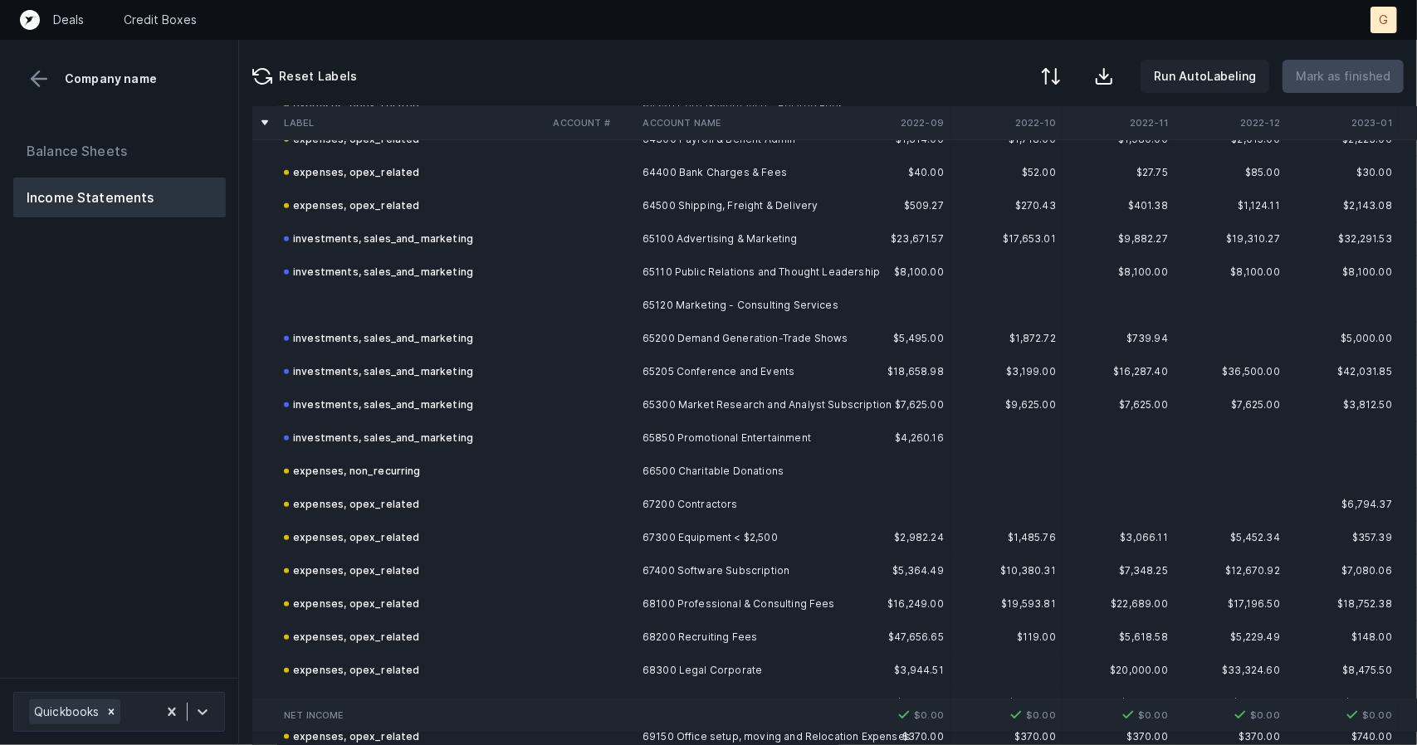
scroll to position [958, 0]
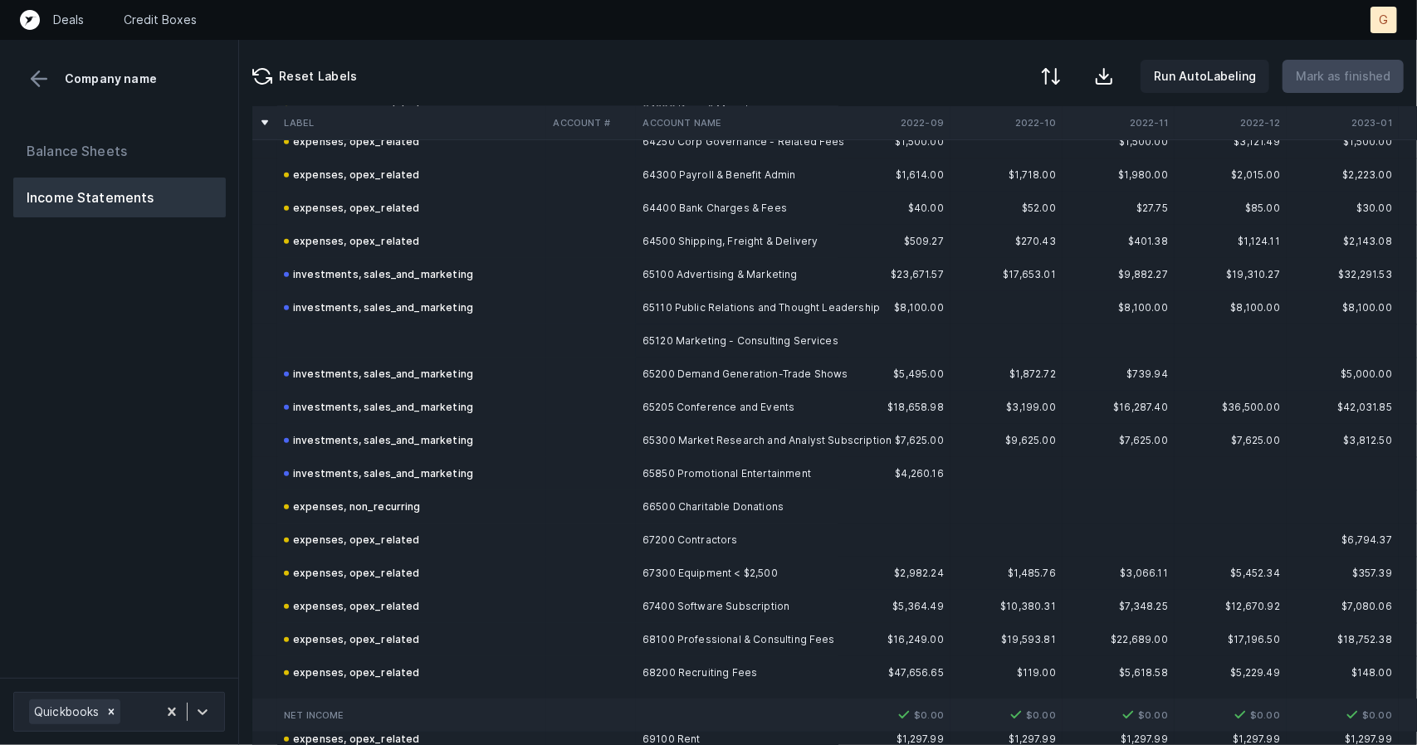
click at [336, 331] on td at bounding box center [411, 341] width 269 height 33
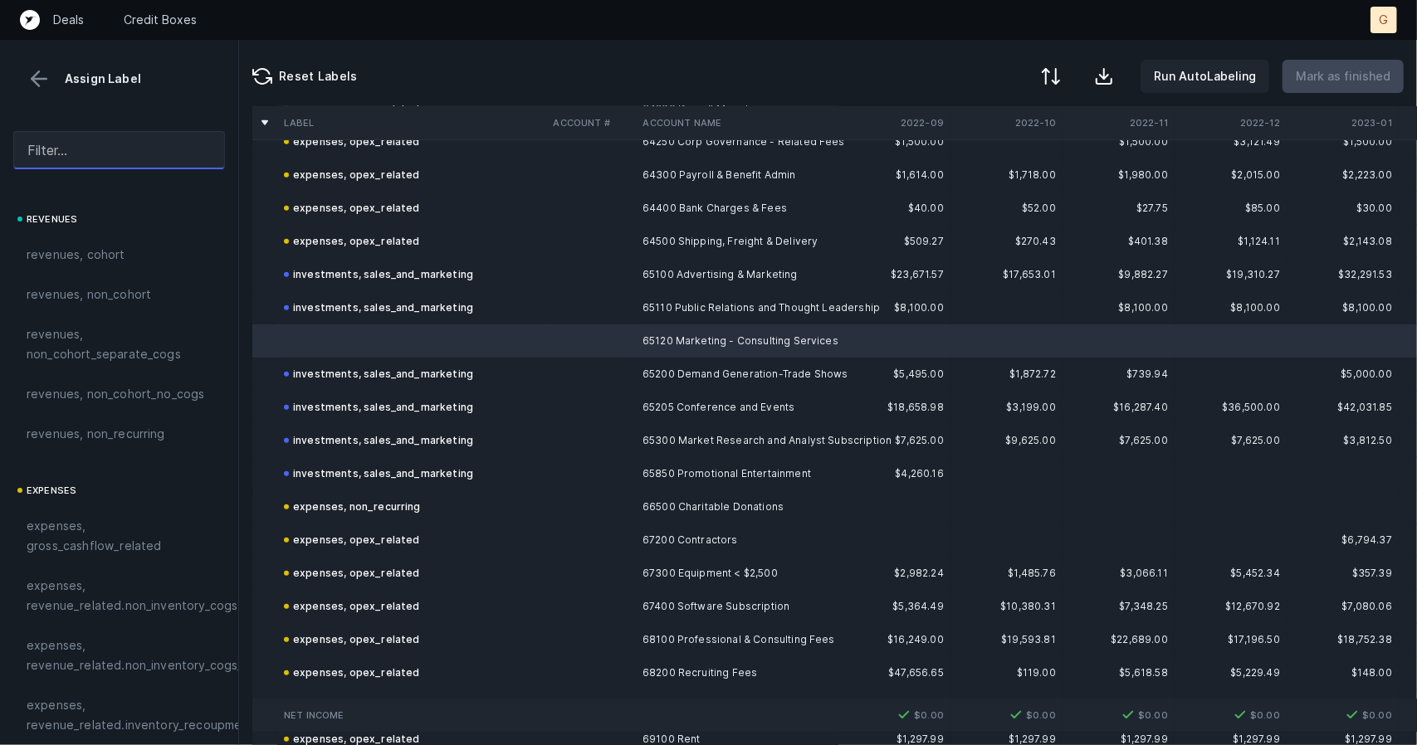
click at [55, 157] on input "text" at bounding box center [119, 150] width 212 height 38
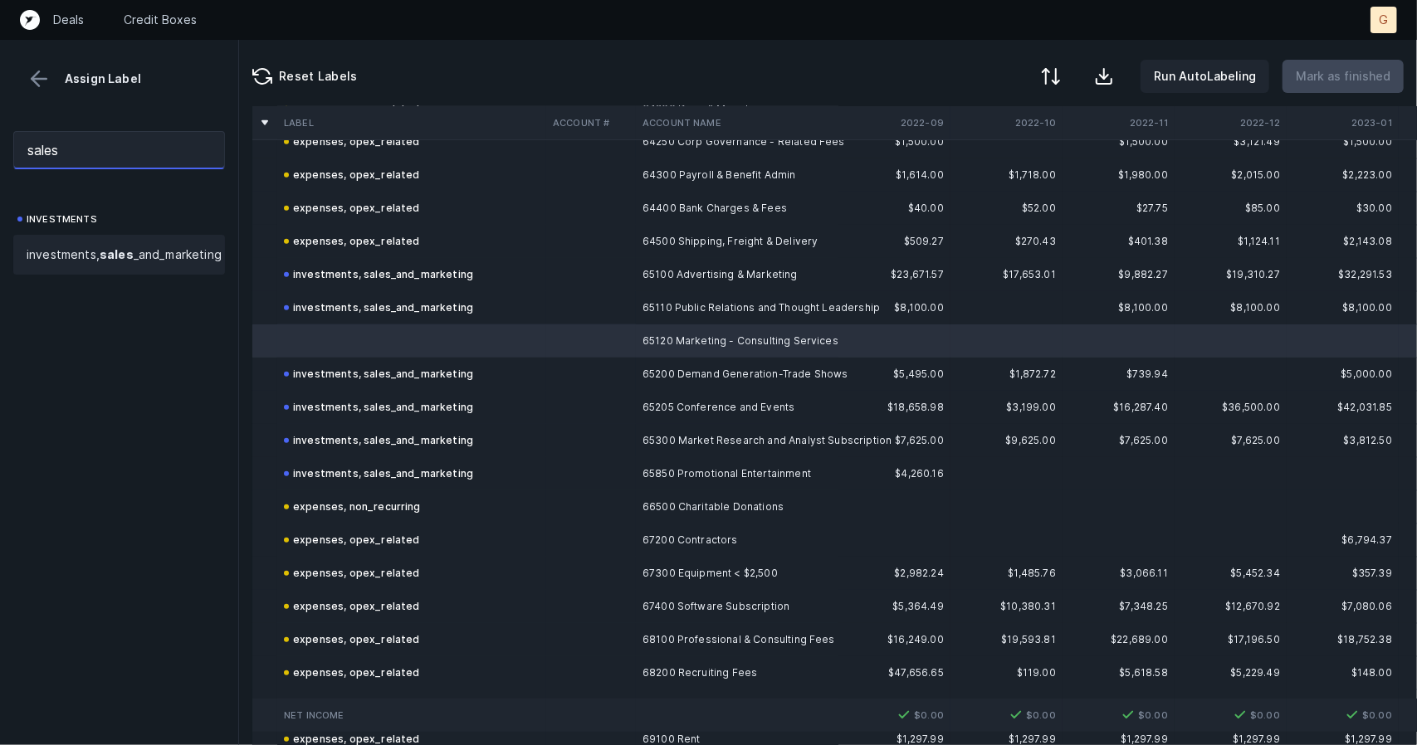
type input "sales"
click at [87, 251] on span "investments, sales _and_marketing" at bounding box center [124, 255] width 195 height 20
click at [1331, 77] on p "Mark as finished" at bounding box center [1343, 76] width 95 height 20
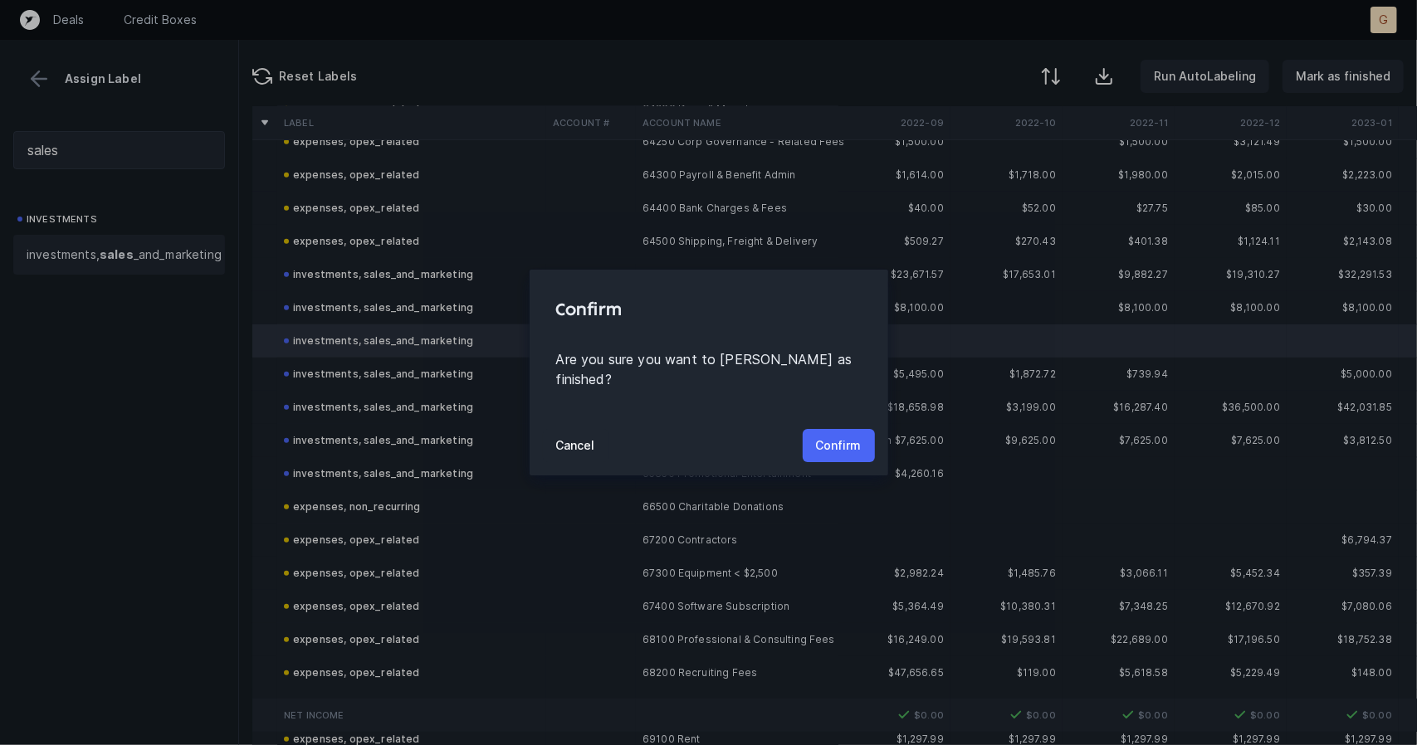
click at [860, 436] on p "Confirm" at bounding box center [839, 446] width 46 height 20
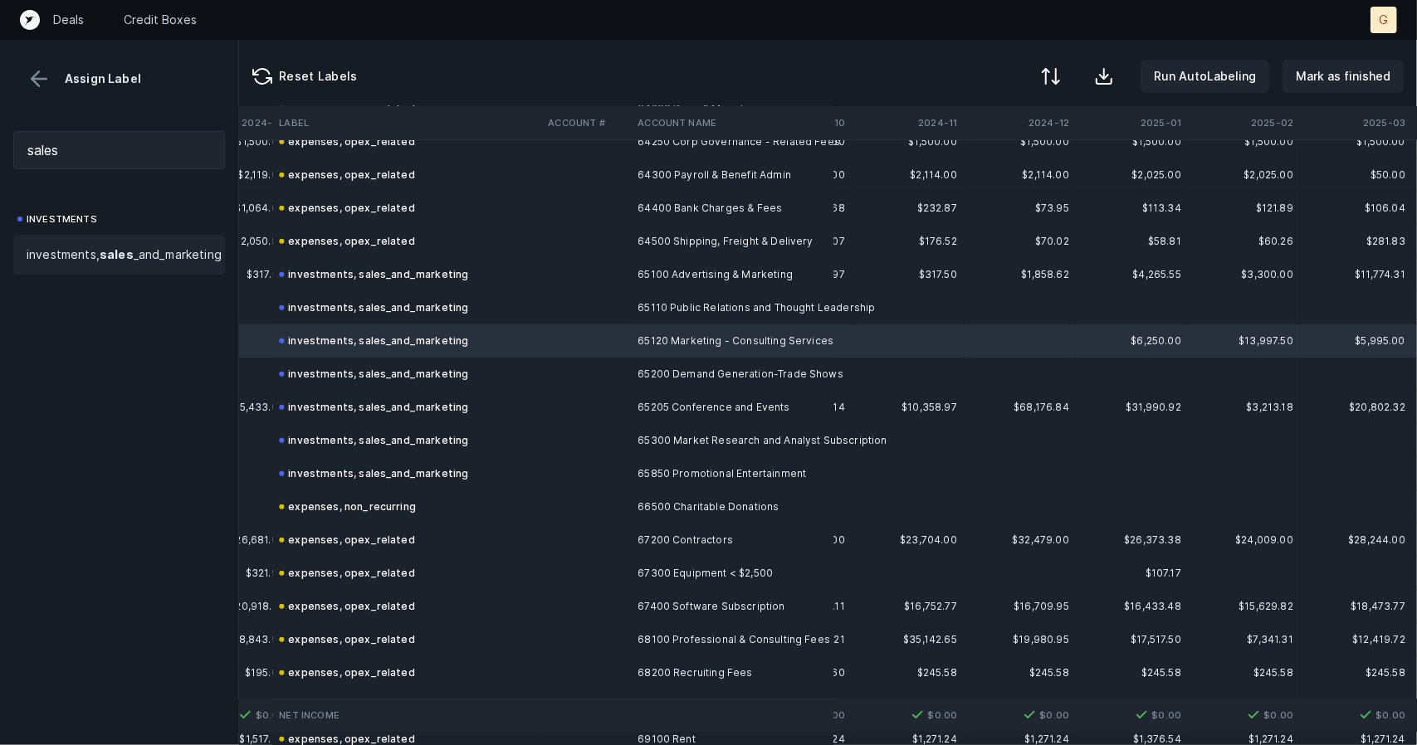
scroll to position [958, 3580]
